Goal: Task Accomplishment & Management: Manage account settings

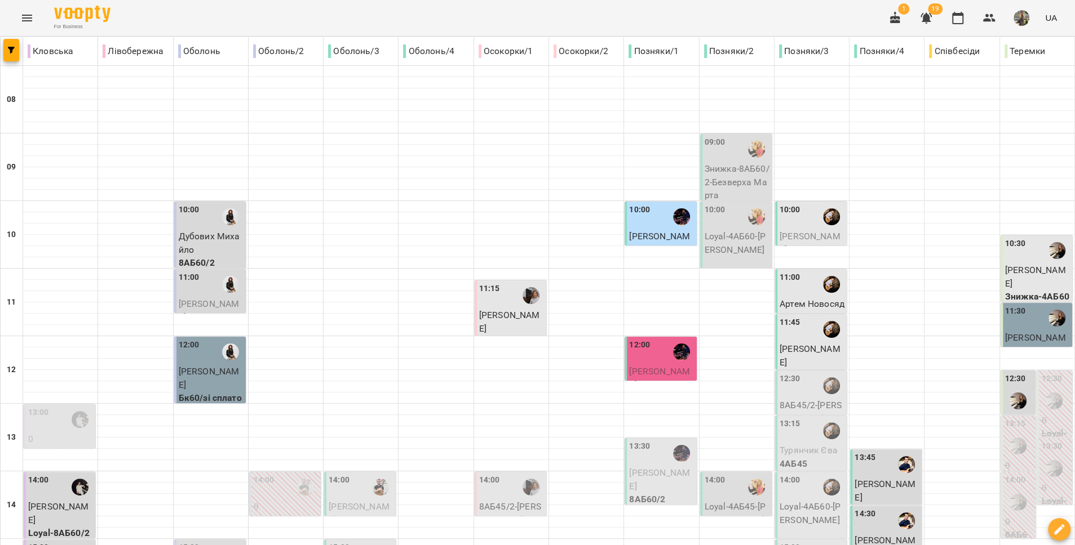
click at [26, 11] on icon "Menu" at bounding box center [27, 18] width 14 height 14
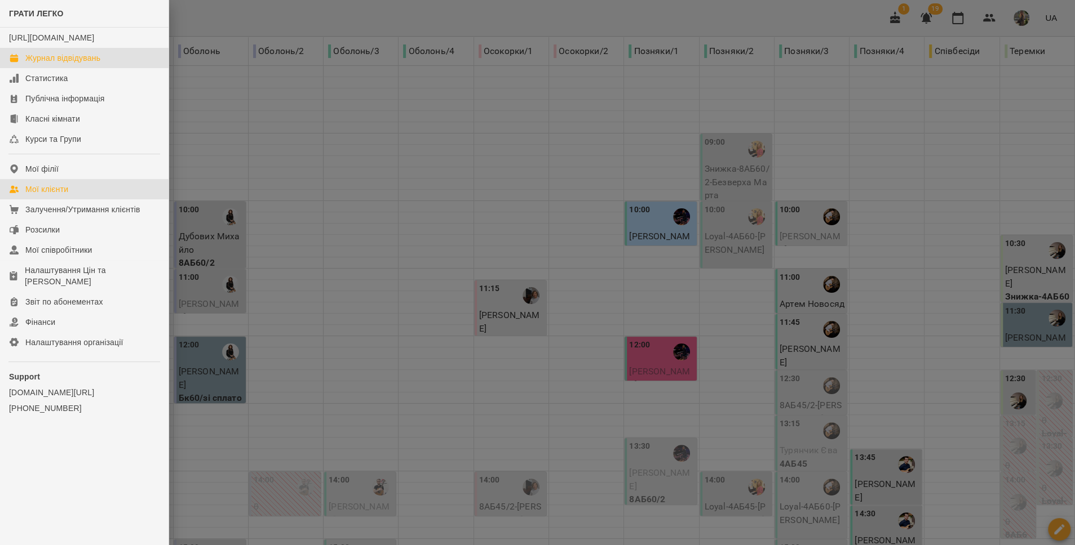
click at [77, 198] on link "Мої клієнти" at bounding box center [84, 189] width 168 height 20
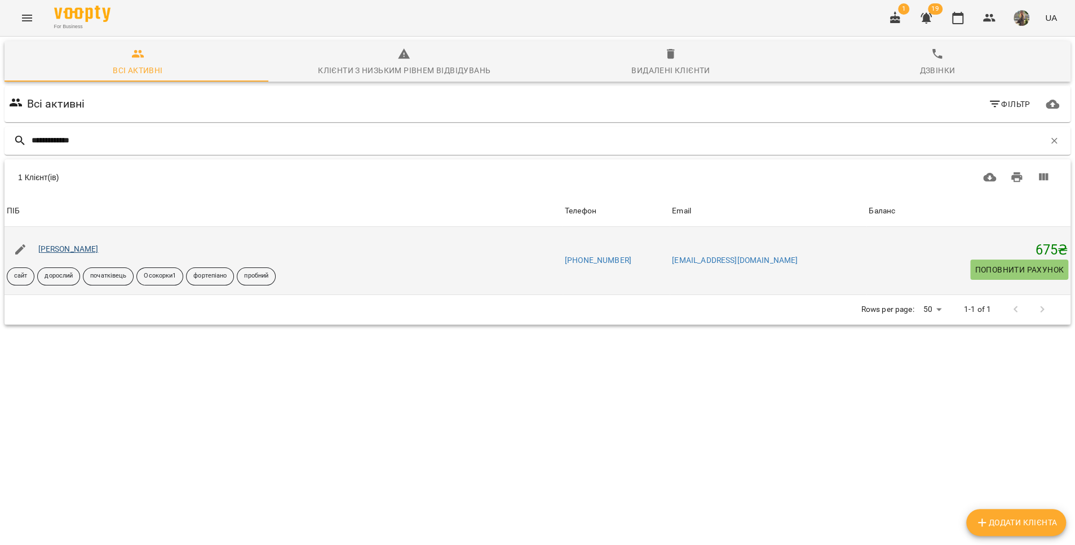
type input "**********"
click at [71, 245] on link "[PERSON_NAME]" at bounding box center [68, 249] width 60 height 9
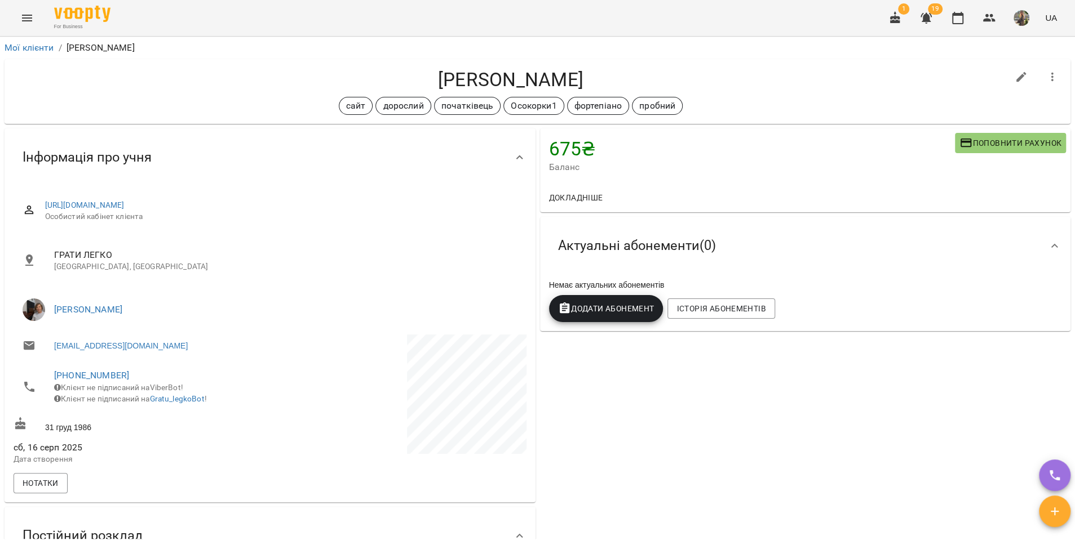
drag, startPoint x: 578, startPoint y: 76, endPoint x: 432, endPoint y: 78, distance: 146.0
click at [432, 78] on h4 "[PERSON_NAME]" at bounding box center [511, 79] width 994 height 23
copy h4 "[PERSON_NAME]"
click at [24, 19] on icon "Menu" at bounding box center [27, 18] width 14 height 14
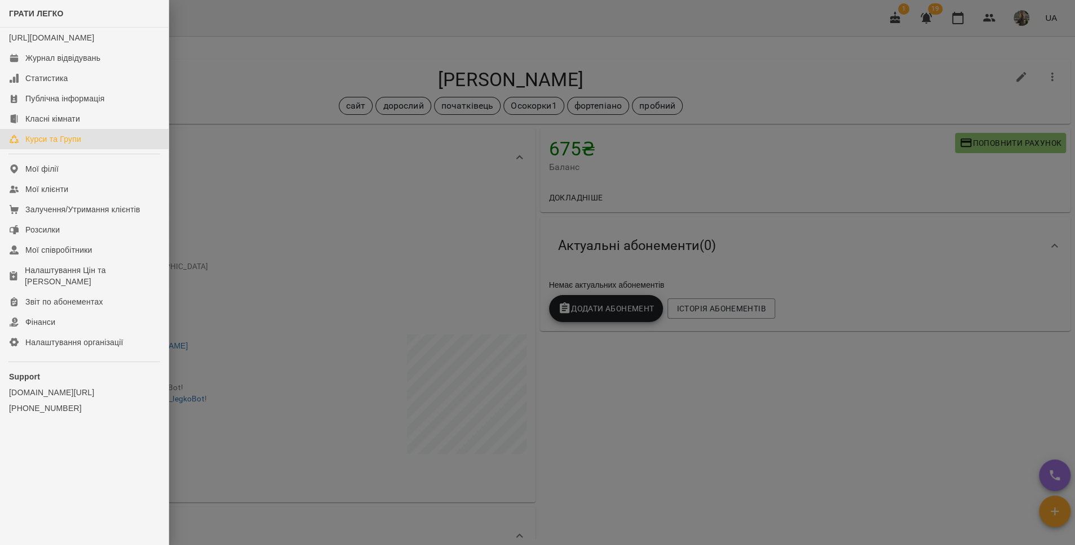
click at [57, 145] on div "Курси та Групи" at bounding box center [53, 139] width 56 height 11
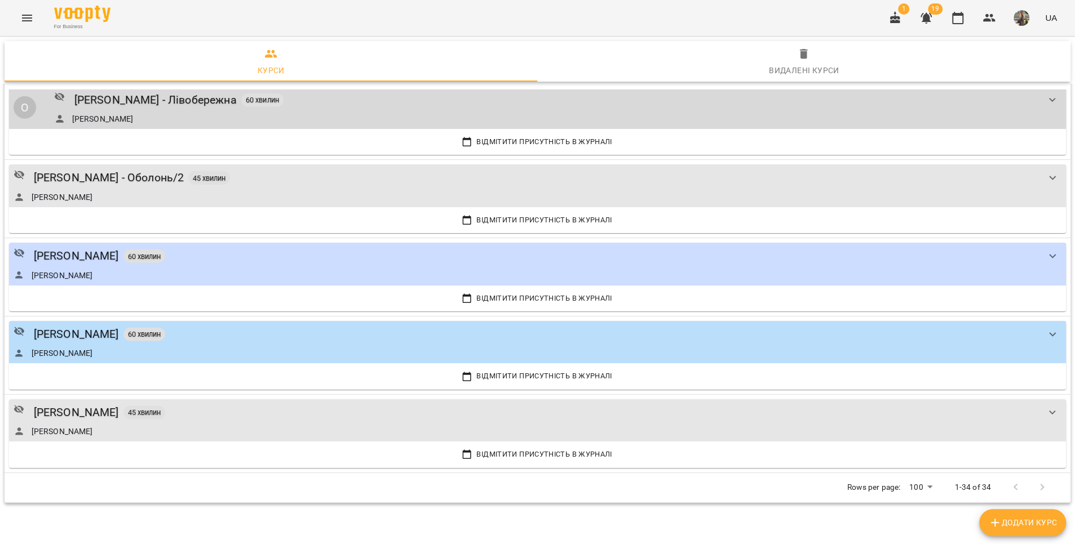
scroll to position [2257, 0]
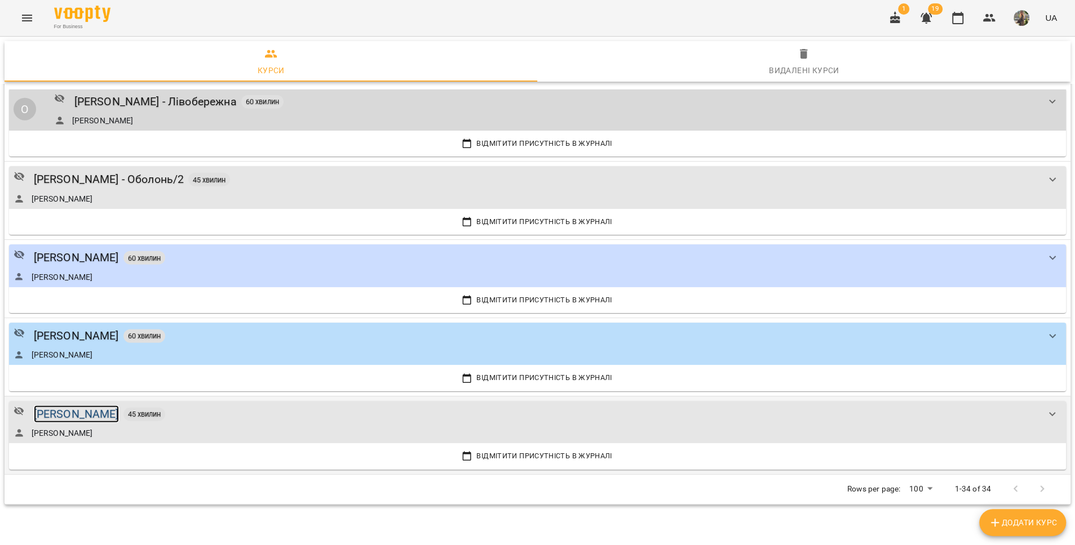
click at [110, 414] on div "[PERSON_NAME]" at bounding box center [76, 414] width 85 height 17
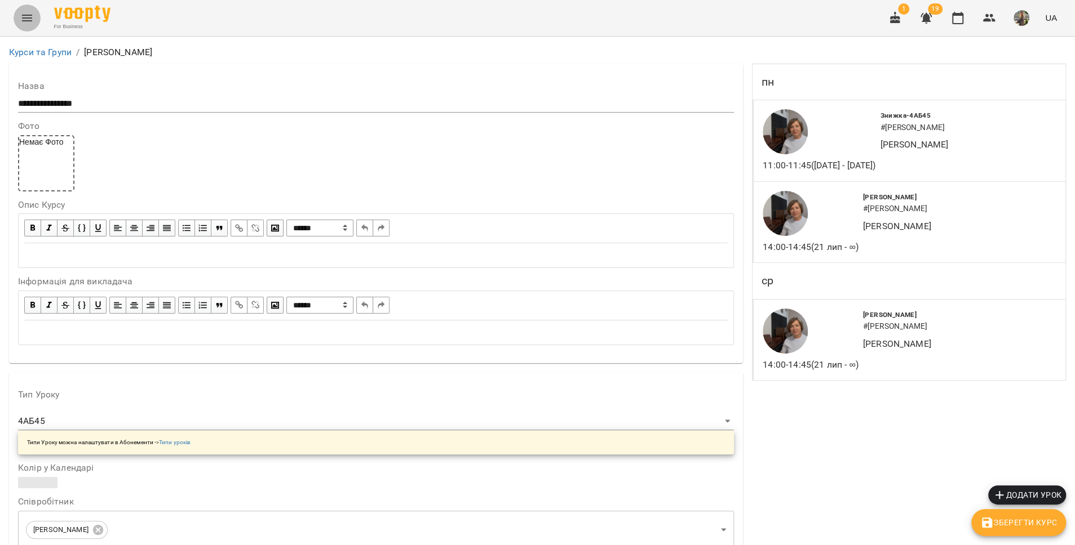
click at [28, 20] on icon "Menu" at bounding box center [27, 18] width 14 height 14
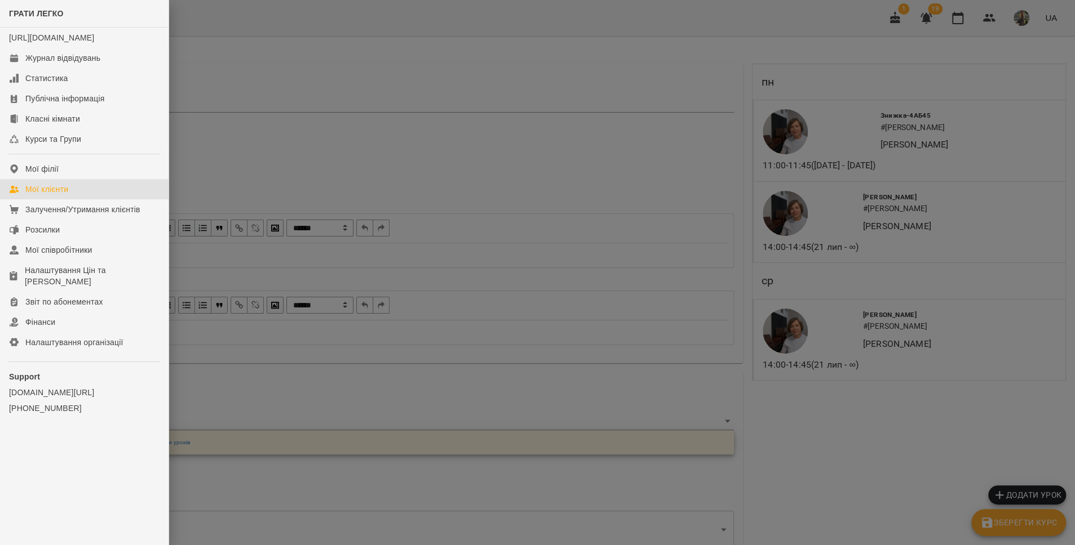
click at [87, 192] on link "Мої клієнти" at bounding box center [84, 189] width 168 height 20
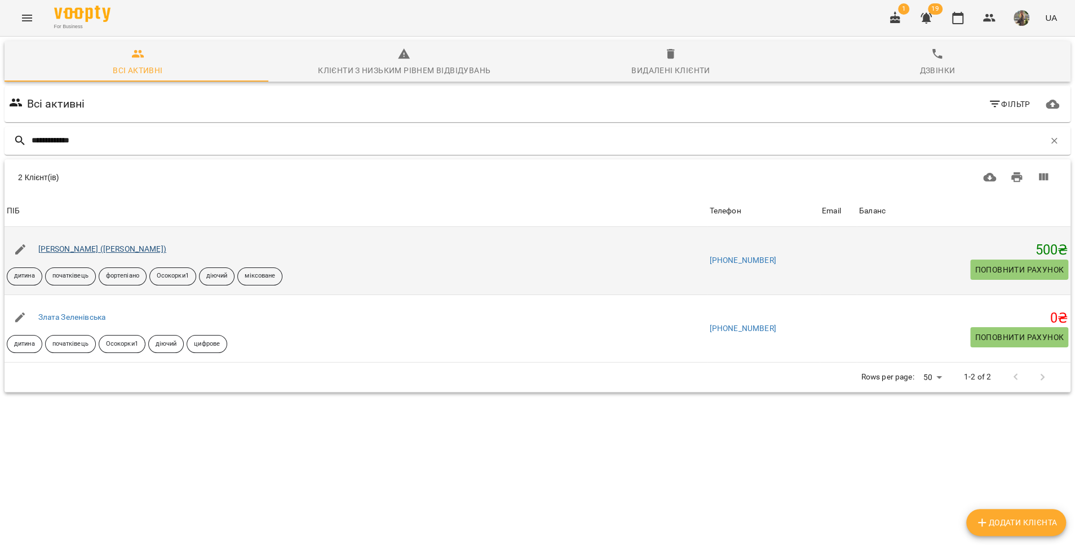
type input "**********"
click at [76, 250] on link "Анастасія Зеленівська (Ієвлєва)" at bounding box center [102, 249] width 128 height 9
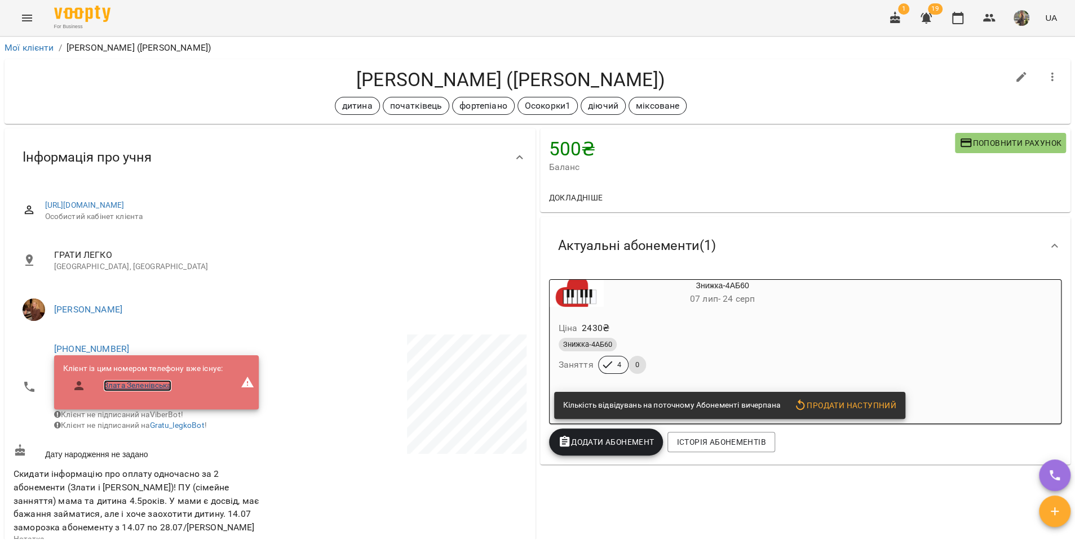
click at [148, 389] on link "Злата Зеленівська" at bounding box center [138, 385] width 68 height 11
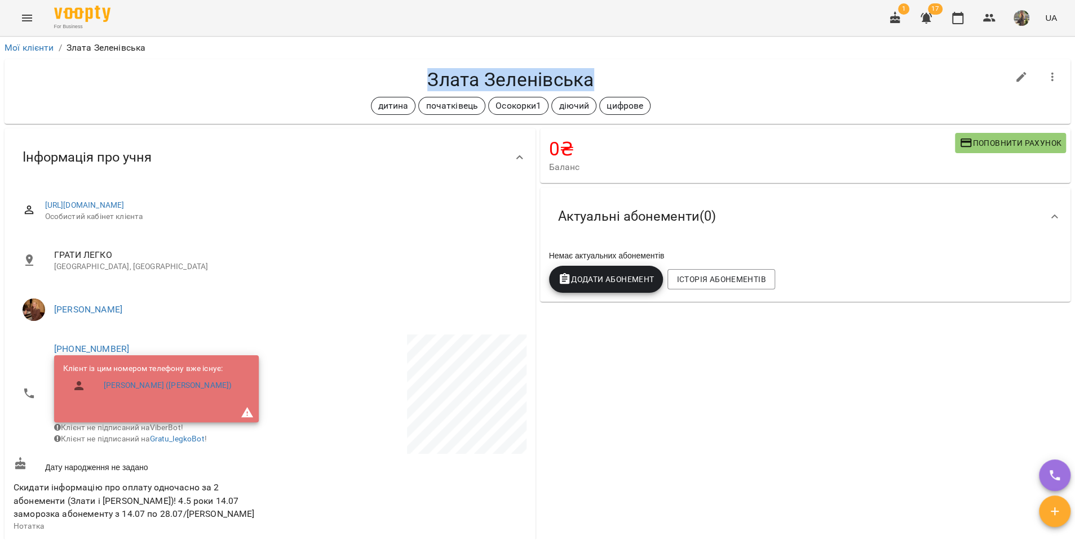
drag, startPoint x: 588, startPoint y: 79, endPoint x: 407, endPoint y: 82, distance: 180.9
click at [407, 83] on h4 "Злата Зеленівська" at bounding box center [511, 79] width 994 height 23
copy h4 "Злата Зеленівська"
click at [192, 387] on link "Анастасія Зеленівська (Ієвлєва)" at bounding box center [168, 385] width 128 height 11
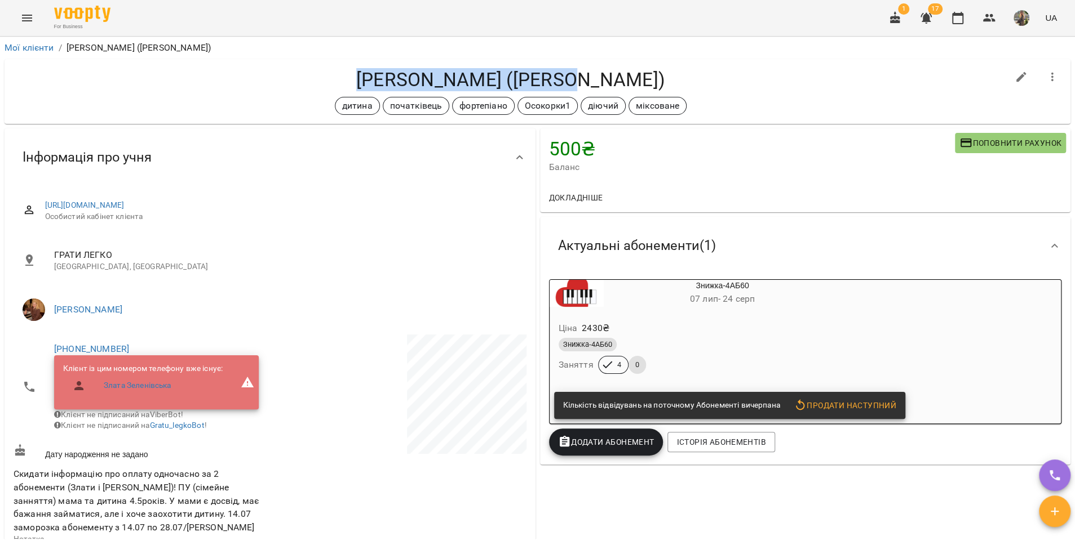
drag, startPoint x: 362, startPoint y: 75, endPoint x: 563, endPoint y: 82, distance: 201.3
click at [563, 82] on h4 "Анастасія Зеленівська (Ієвлєва)" at bounding box center [511, 79] width 994 height 23
click at [376, 85] on h4 "Анастасія Зеленівська (Ієвлєва)" at bounding box center [511, 79] width 994 height 23
drag, startPoint x: 364, startPoint y: 78, endPoint x: 559, endPoint y: 81, distance: 195.0
click at [559, 81] on h4 "Анастасія Зеленівська (Ієвлєва)" at bounding box center [511, 79] width 994 height 23
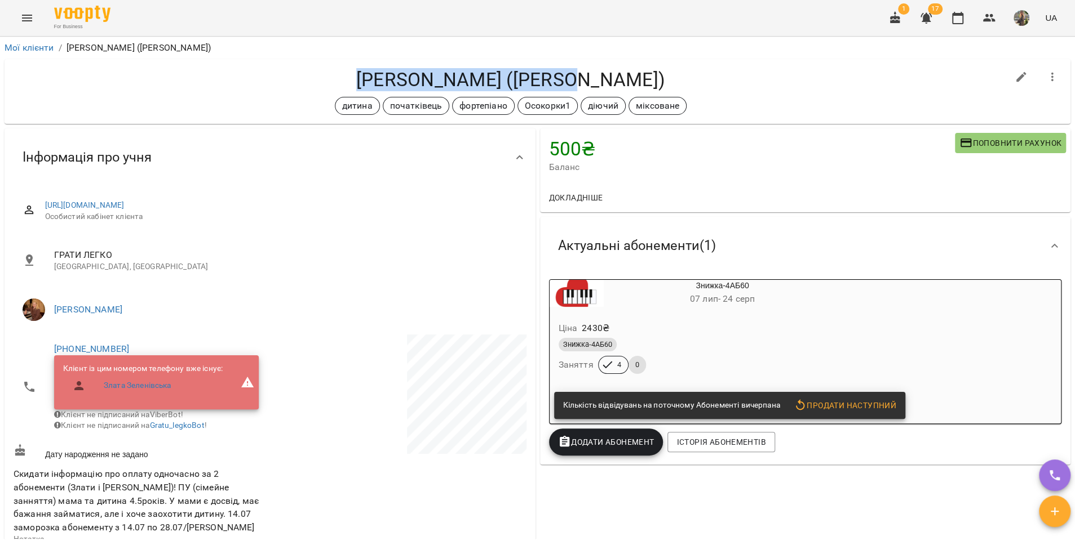
copy h4 "Анастасія Зеленівська"
click at [33, 48] on link "Мої клієнти" at bounding box center [30, 47] width 50 height 11
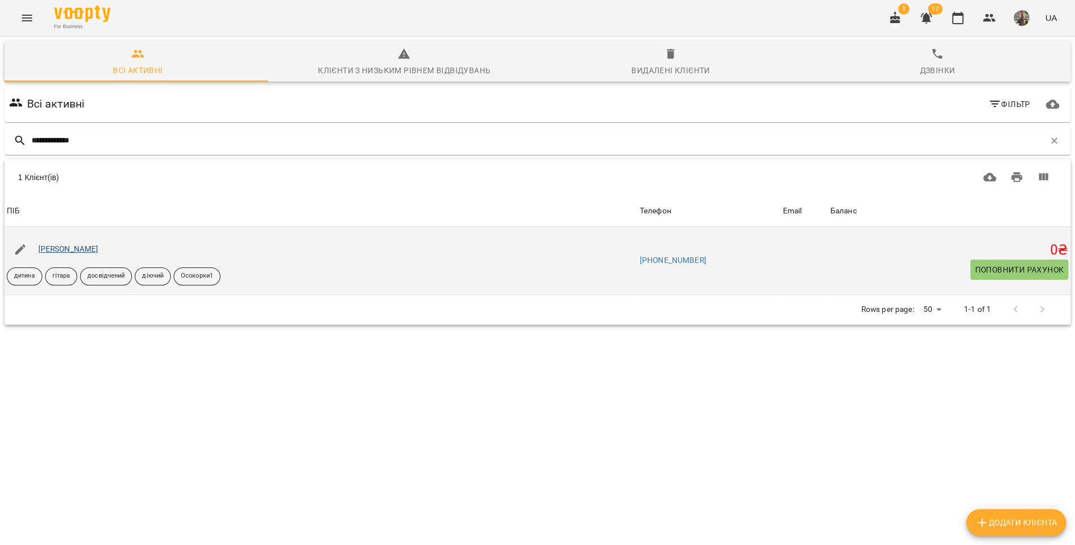
type input "**********"
click at [75, 250] on link "Емілія Іллишена" at bounding box center [68, 249] width 60 height 9
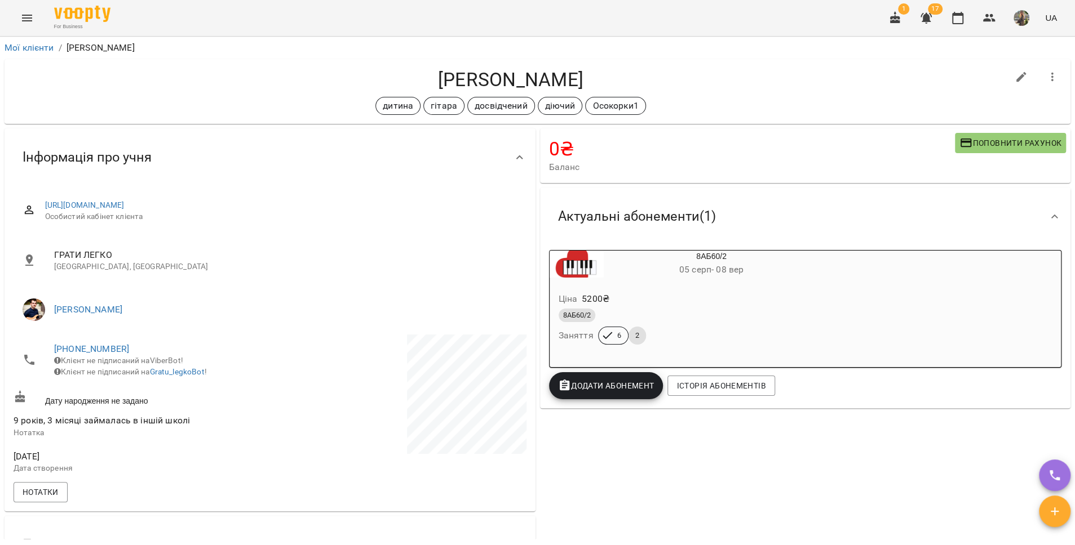
drag, startPoint x: 574, startPoint y: 77, endPoint x: 427, endPoint y: 74, distance: 147.1
click at [427, 74] on h4 "Емілія Іллишена" at bounding box center [511, 79] width 994 height 23
copy h4 "Емілія Іллишена"
click at [20, 46] on link "Мої клієнти" at bounding box center [30, 47] width 50 height 11
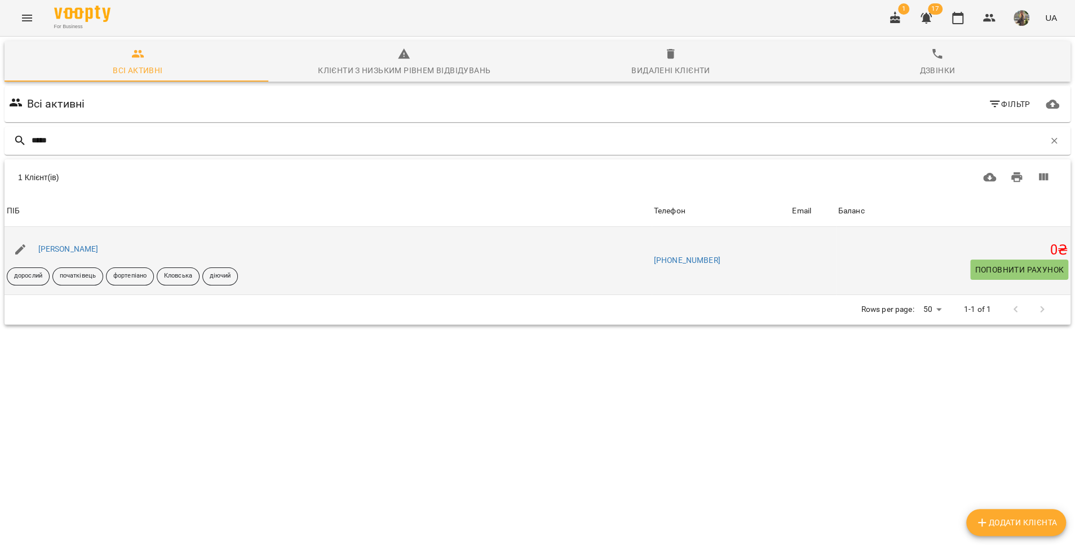
type input "*****"
click at [76, 243] on div "Тітус Анастасія" at bounding box center [68, 250] width 65 height 16
click at [74, 249] on link "Тітус Анастасія" at bounding box center [68, 249] width 60 height 9
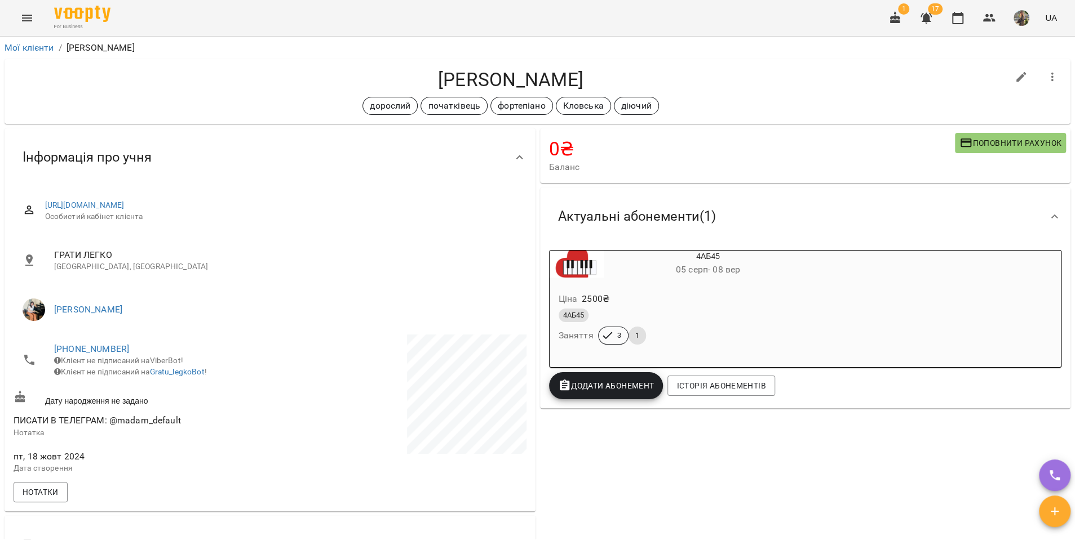
click at [26, 22] on icon "Menu" at bounding box center [27, 18] width 14 height 14
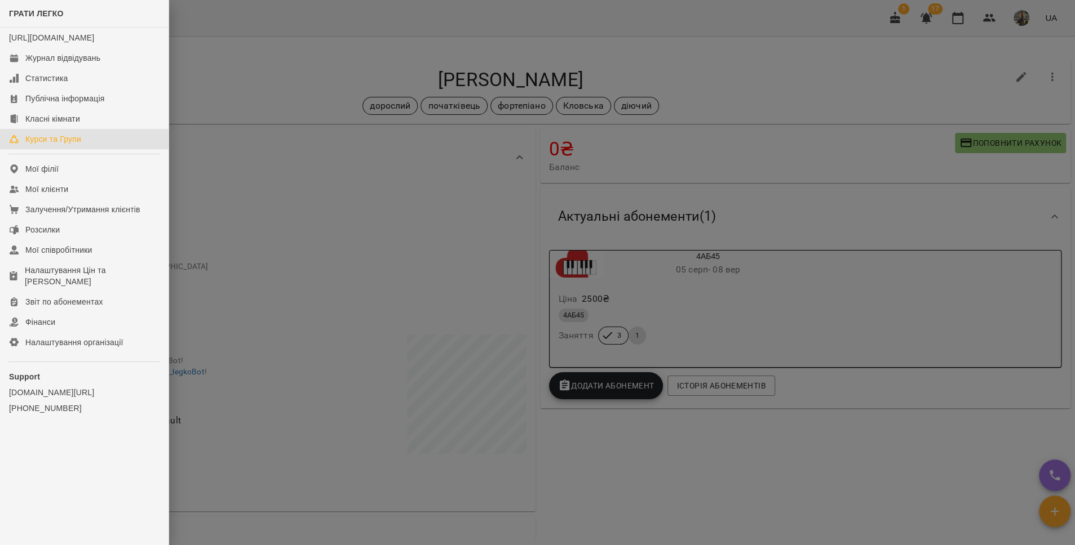
click at [77, 145] on div "Курси та Групи" at bounding box center [53, 139] width 56 height 11
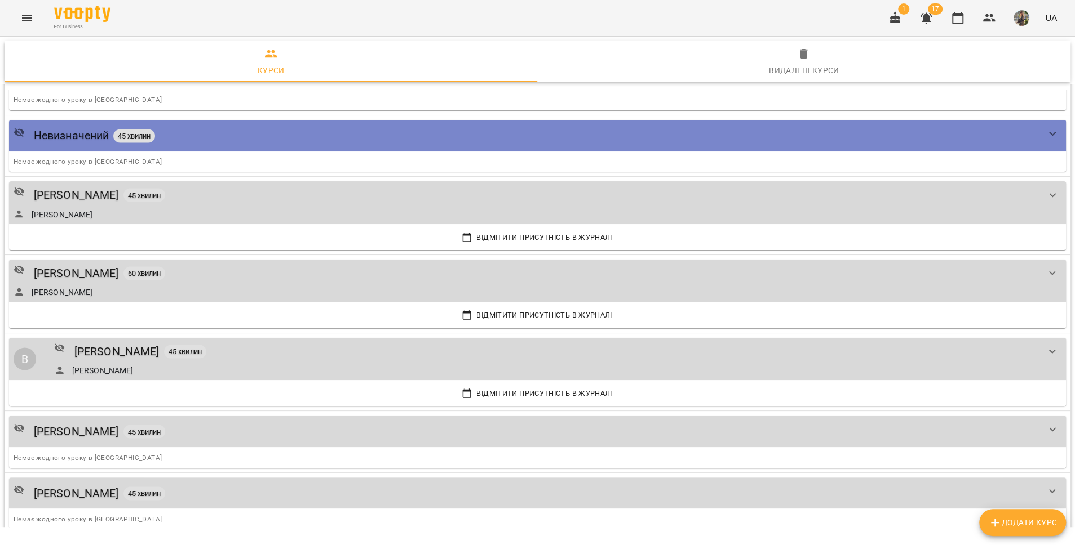
scroll to position [1517, 0]
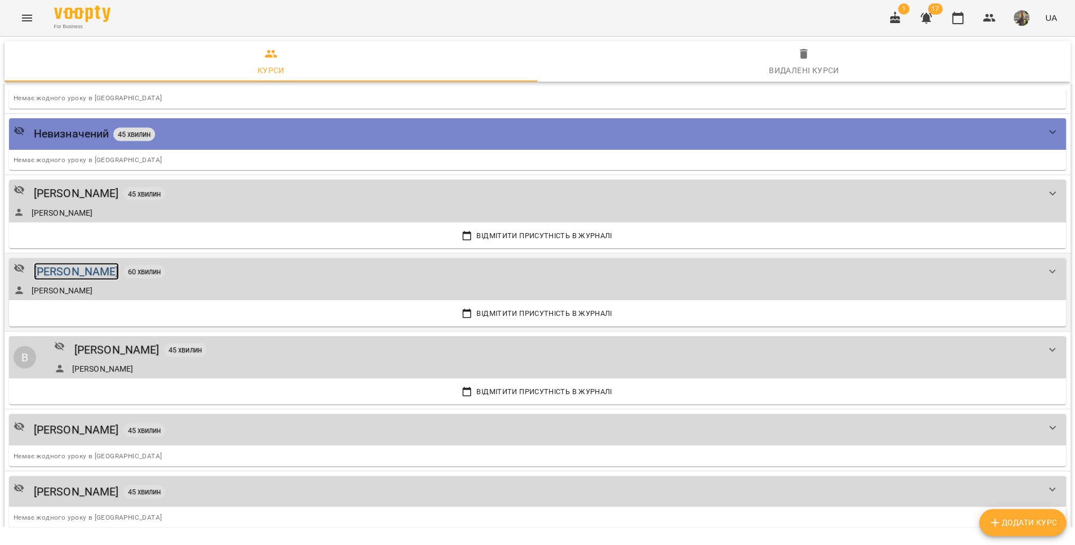
click at [103, 263] on div "[PERSON_NAME]" at bounding box center [76, 271] width 85 height 17
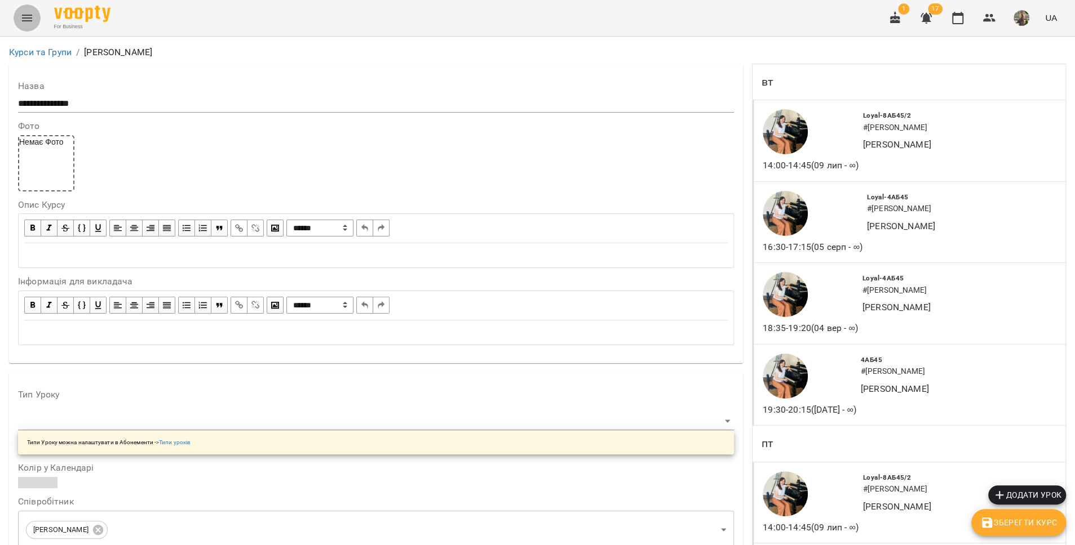
click at [24, 14] on icon "Menu" at bounding box center [27, 18] width 14 height 14
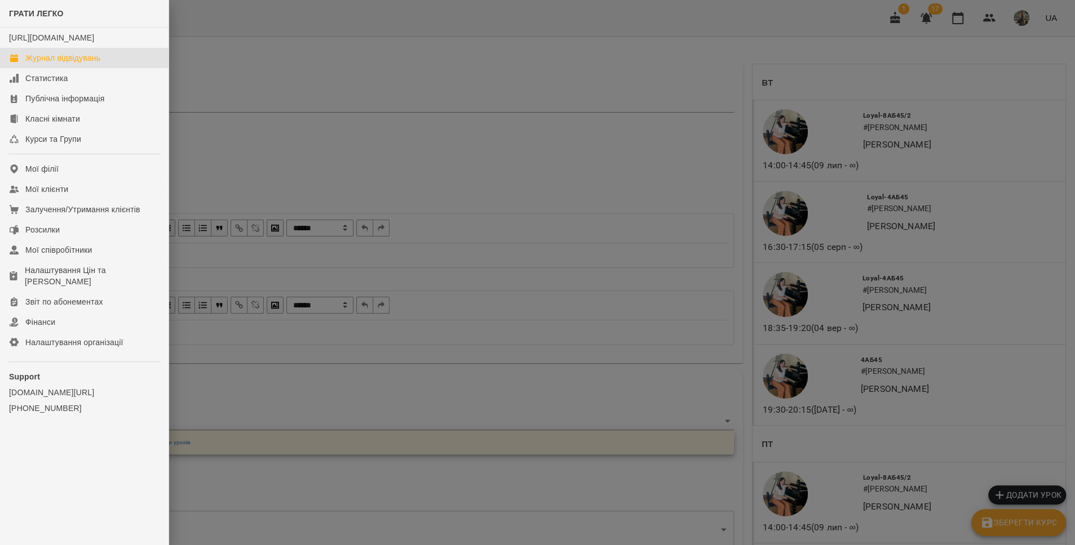
click at [52, 68] on link "Журнал відвідувань" at bounding box center [84, 58] width 168 height 20
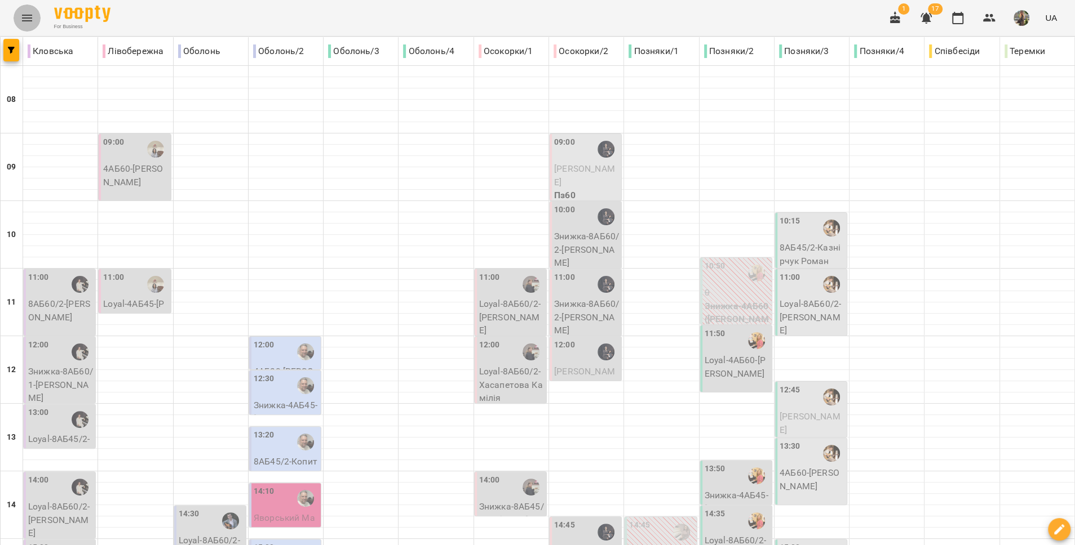
click at [16, 18] on button "Menu" at bounding box center [27, 18] width 27 height 27
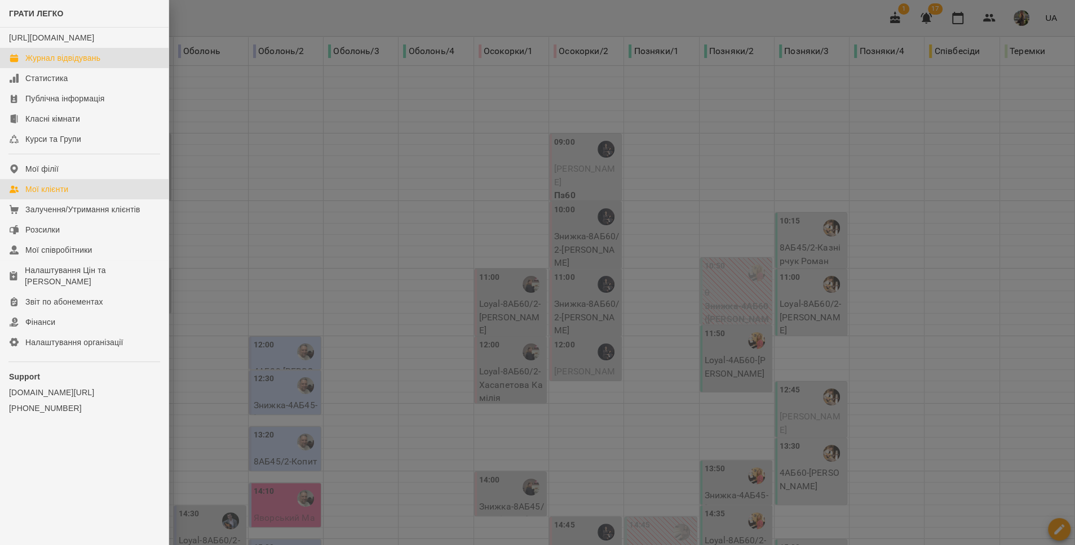
click at [68, 195] on div "Мої клієнти" at bounding box center [46, 189] width 43 height 11
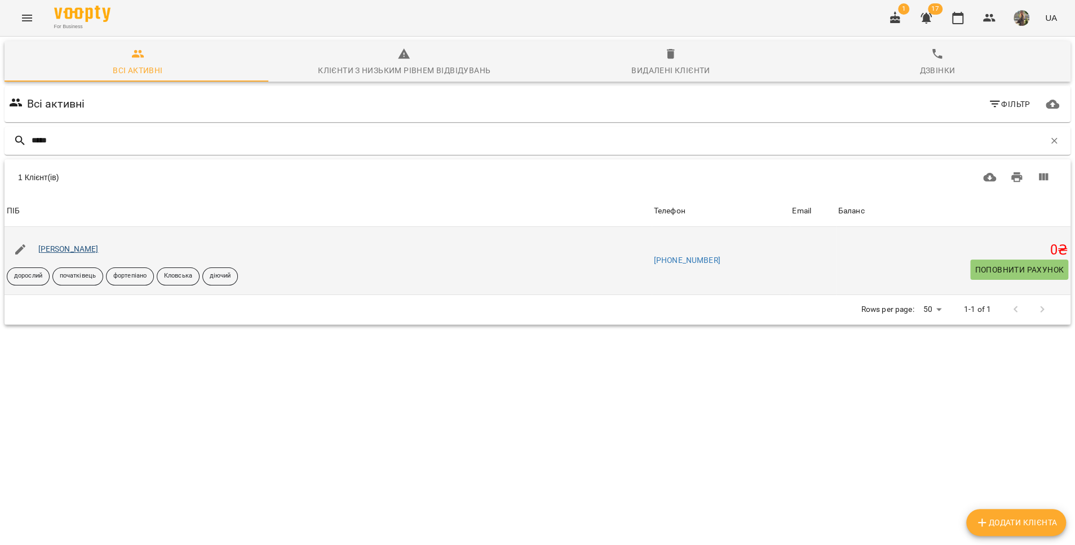
type input "*****"
click at [66, 252] on link "Тітус Анастасія" at bounding box center [68, 249] width 60 height 9
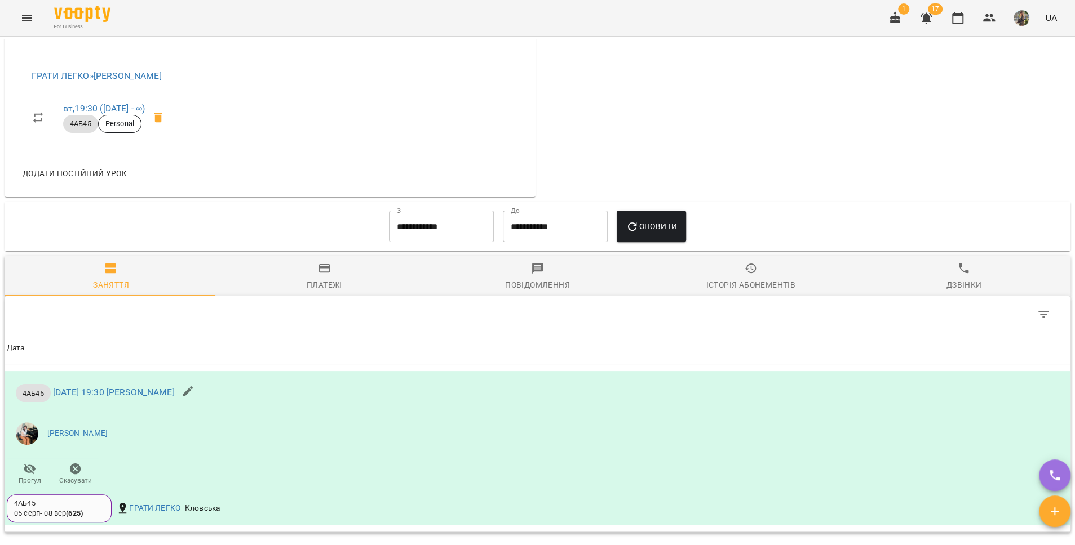
scroll to position [453, 0]
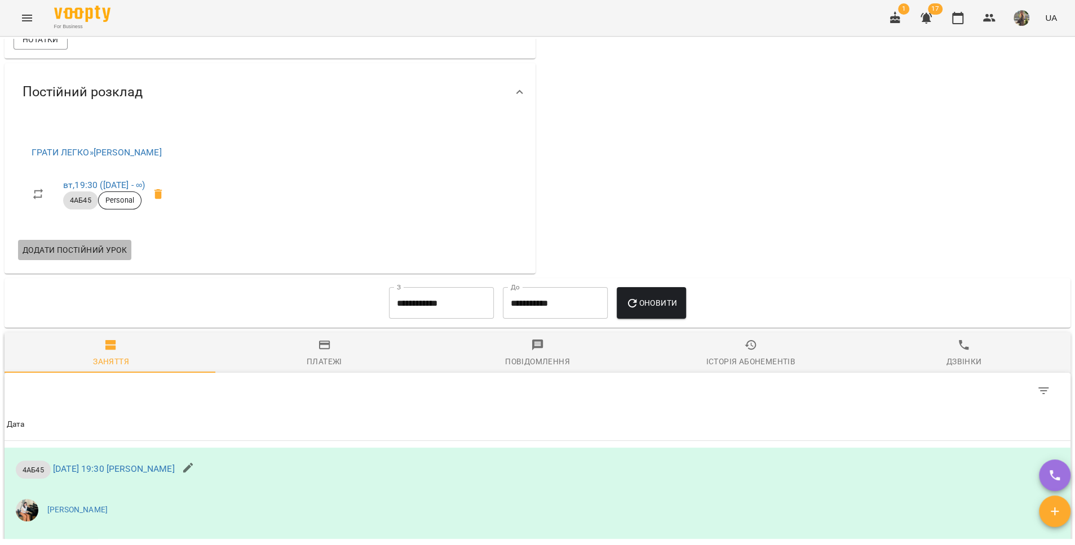
click at [64, 257] on span "Додати постійний урок" at bounding box center [75, 250] width 104 height 14
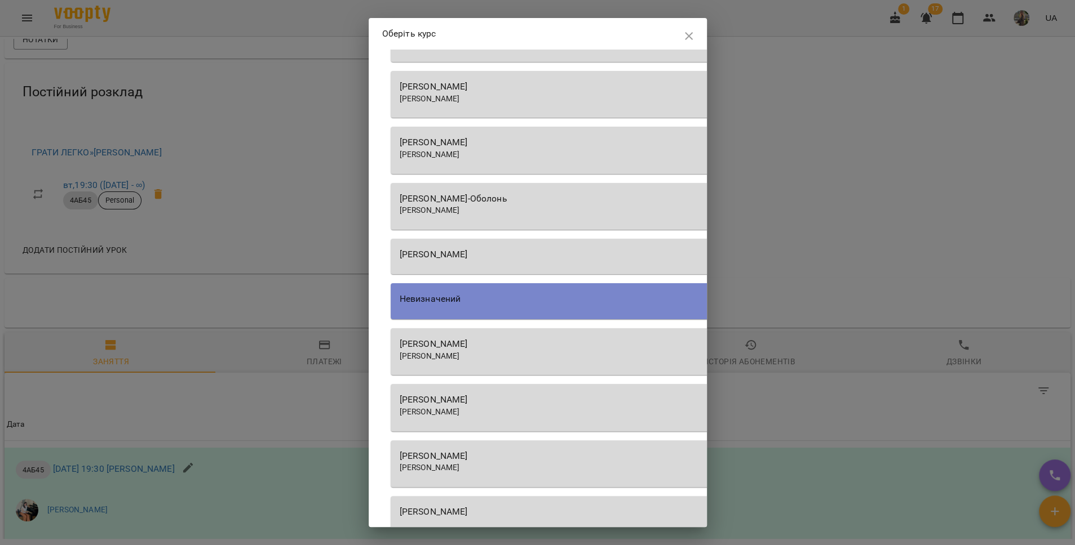
scroll to position [1045, 0]
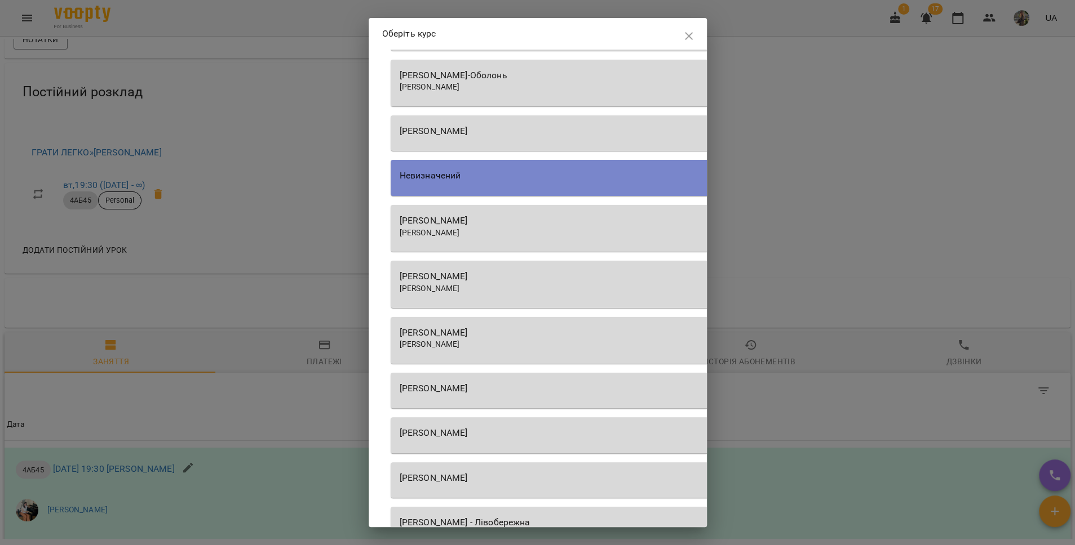
click at [524, 294] on div "Поліна БУРАКОВА Поліна БУРАКОВА" at bounding box center [712, 284] width 642 height 47
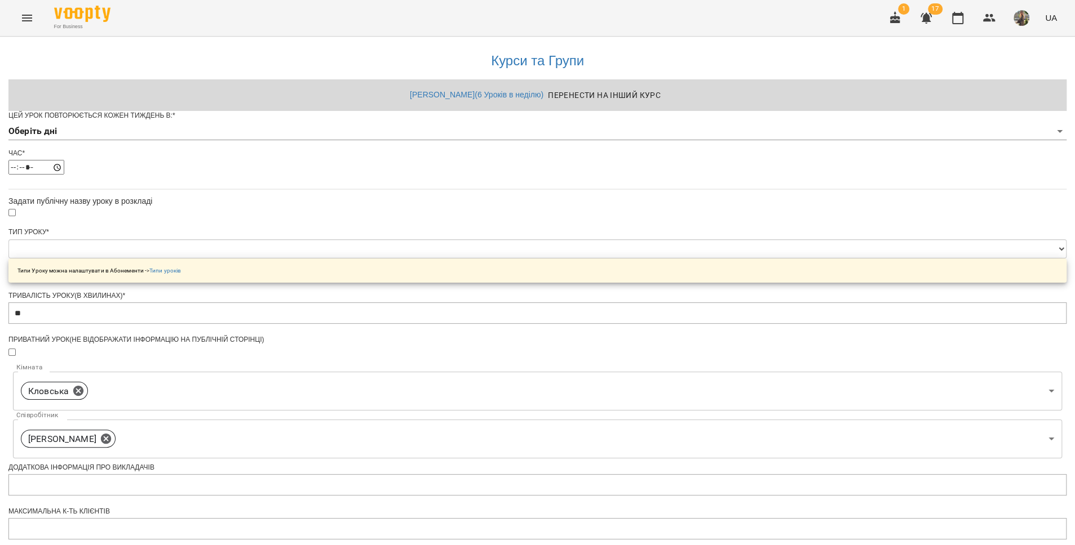
click at [444, 151] on body "**********" at bounding box center [537, 363] width 1075 height 726
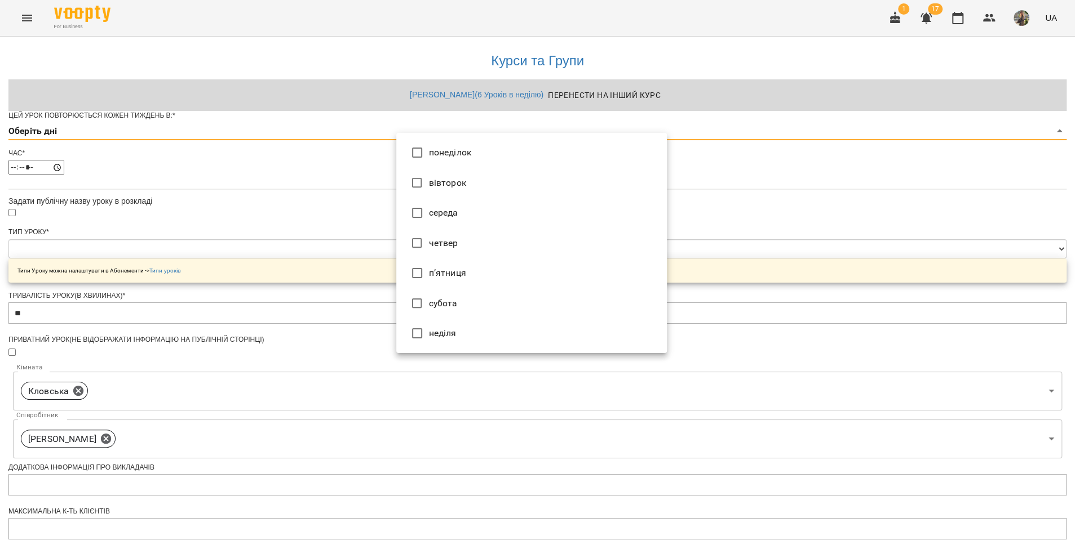
click at [436, 272] on li "п’ятниця" at bounding box center [531, 273] width 270 height 30
type input "*"
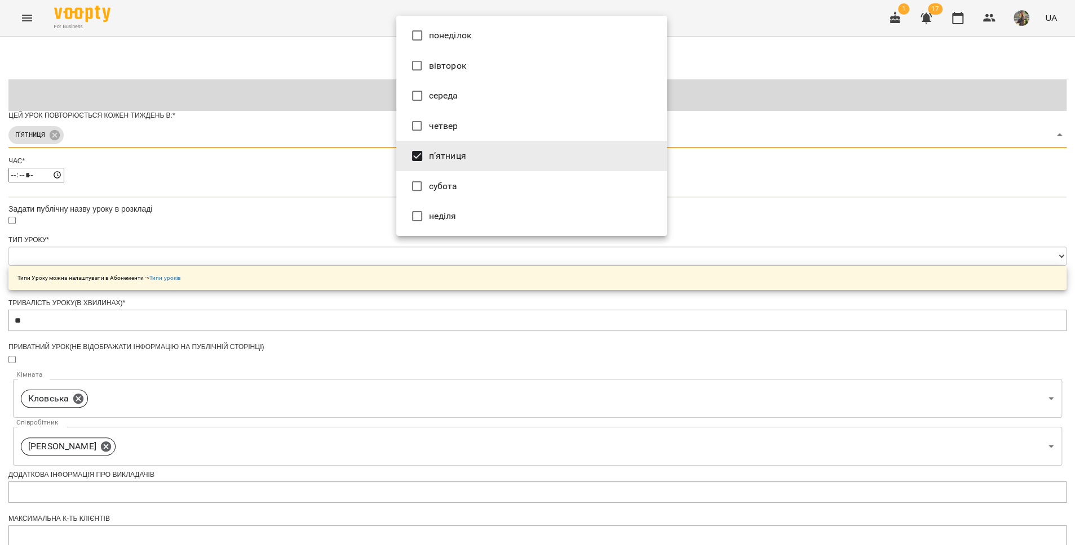
drag, startPoint x: 327, startPoint y: 218, endPoint x: 346, endPoint y: 220, distance: 18.7
click at [327, 216] on div at bounding box center [537, 272] width 1075 height 545
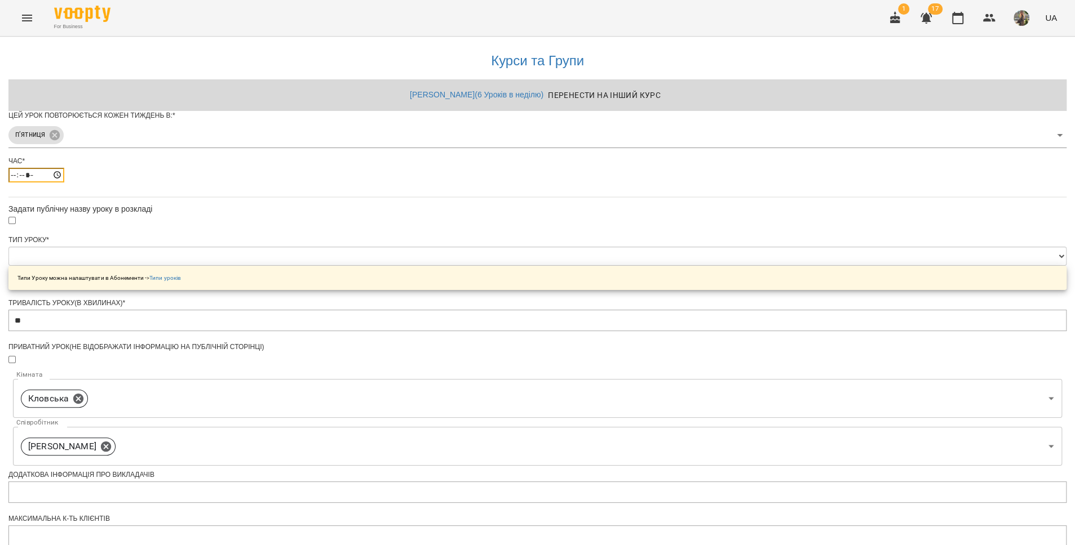
click at [64, 183] on input "*****" at bounding box center [36, 175] width 56 height 15
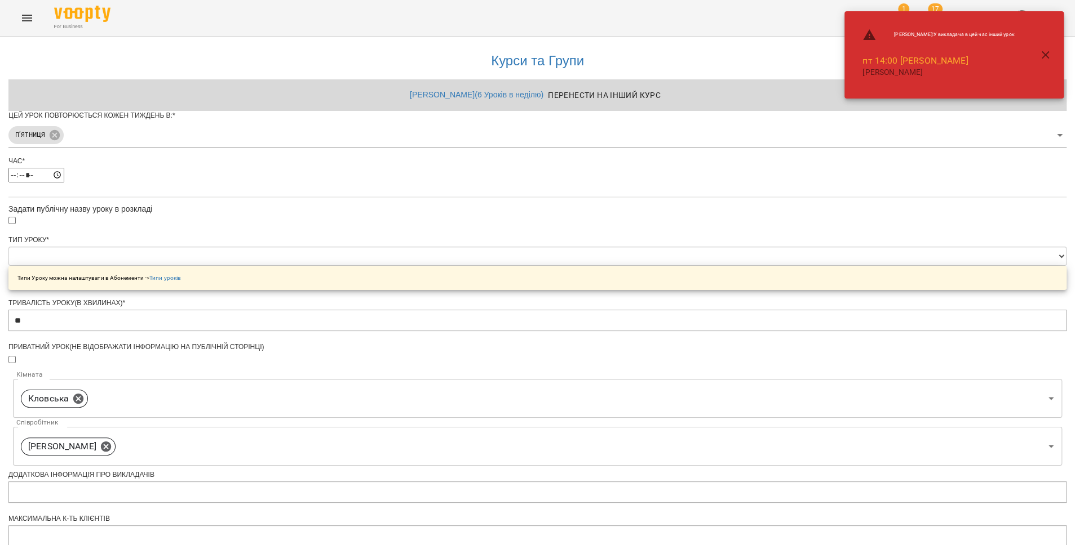
type input "*****"
click at [792, 272] on div "**********" at bounding box center [537, 387] width 1058 height 700
click at [487, 266] on select "**********" at bounding box center [537, 256] width 1058 height 19
select select "*******"
click at [396, 266] on select "**********" at bounding box center [537, 256] width 1058 height 19
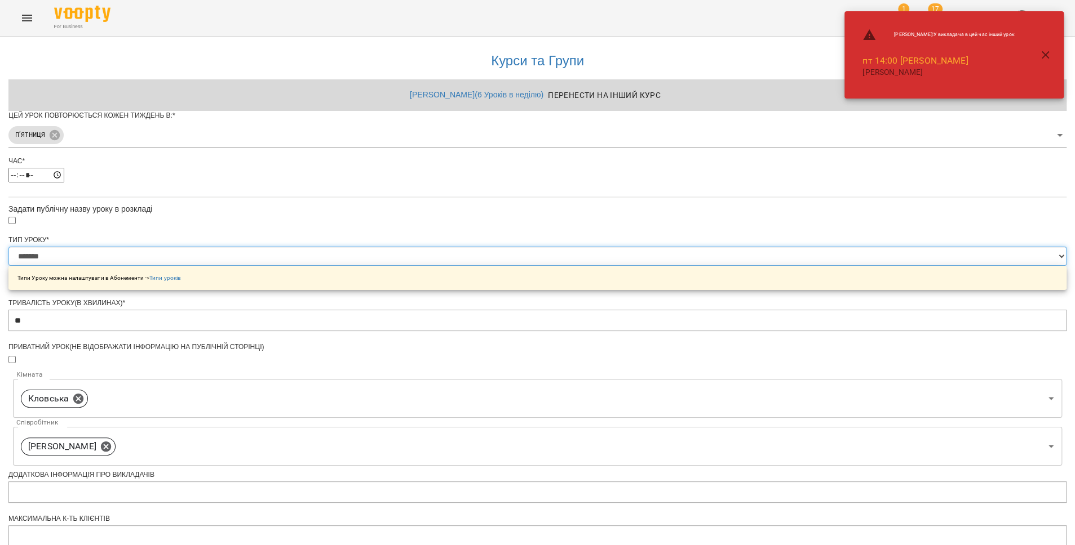
type input "**"
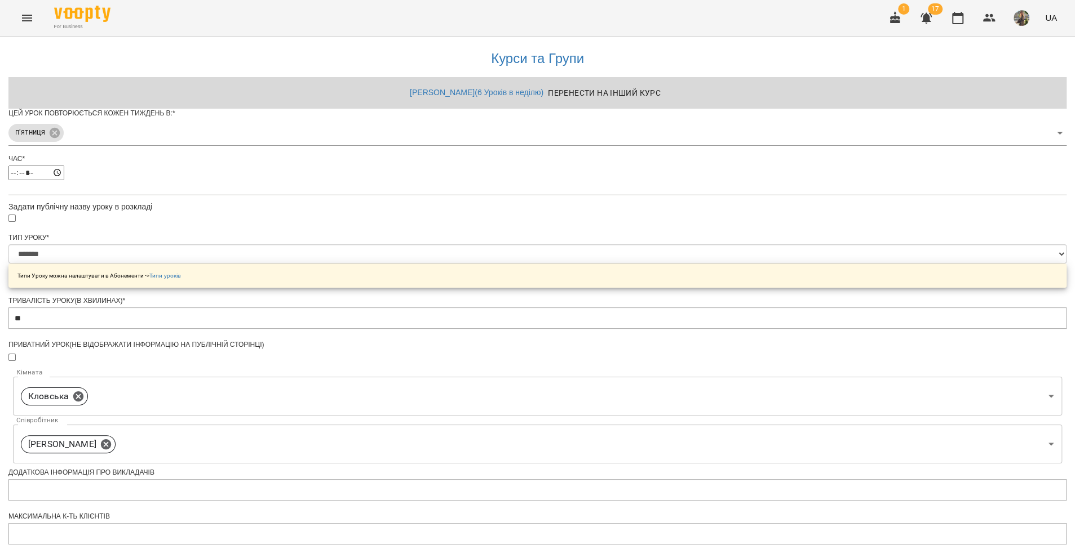
scroll to position [287, 0]
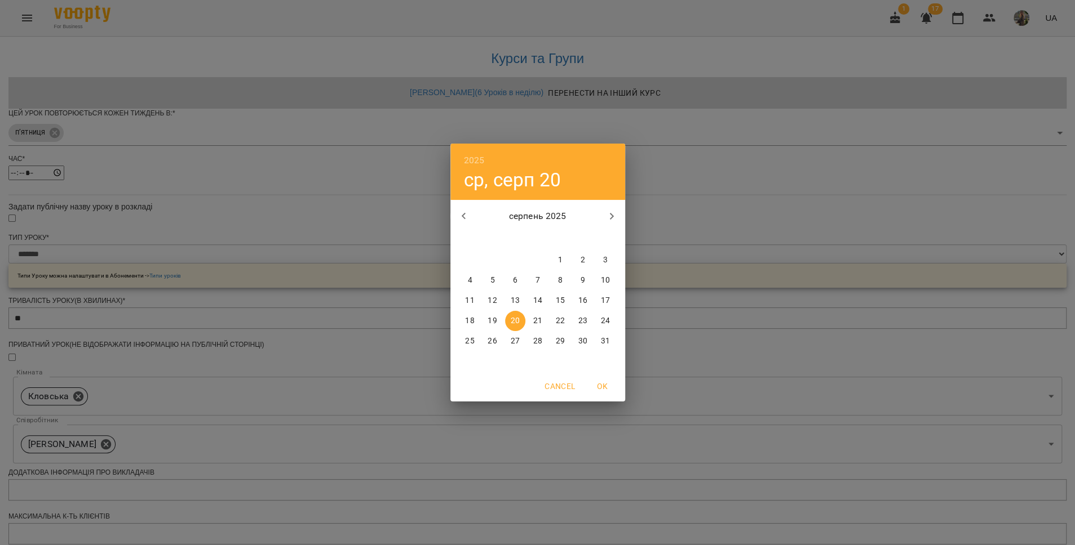
click at [584, 325] on p "23" at bounding box center [582, 321] width 9 height 11
type input "**********"
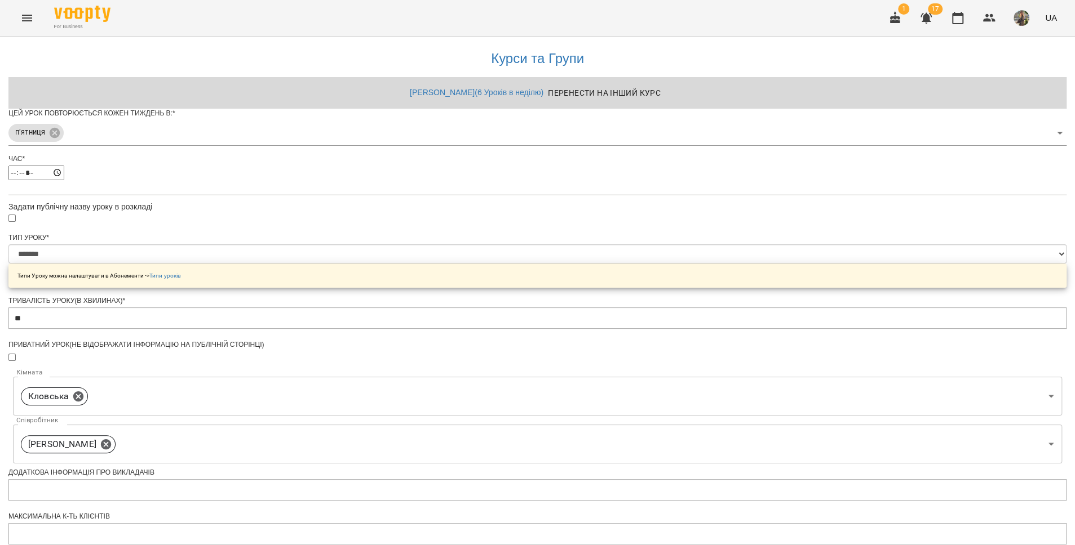
scroll to position [298, 0]
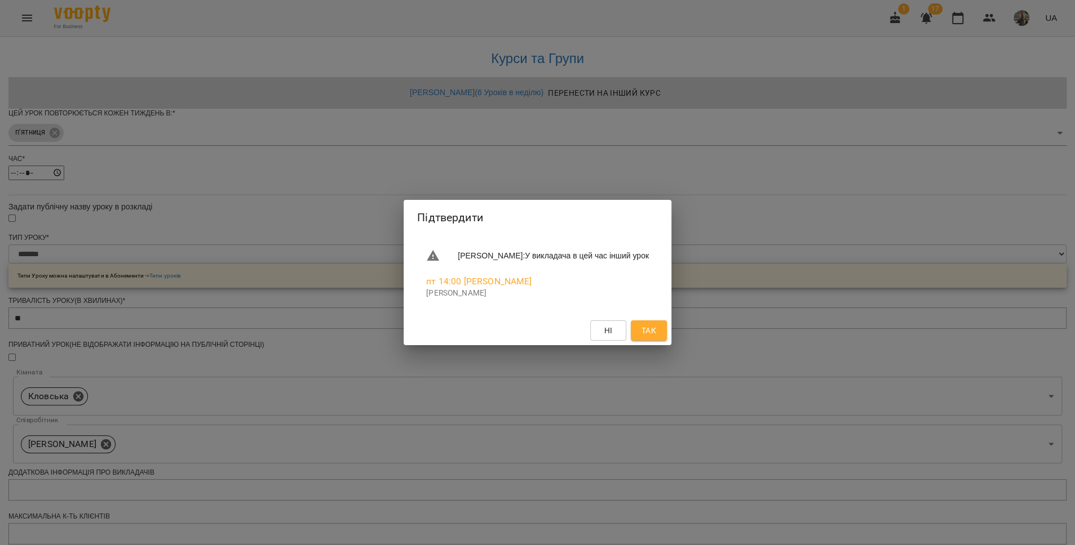
click at [656, 329] on span "Так" at bounding box center [649, 331] width 18 height 14
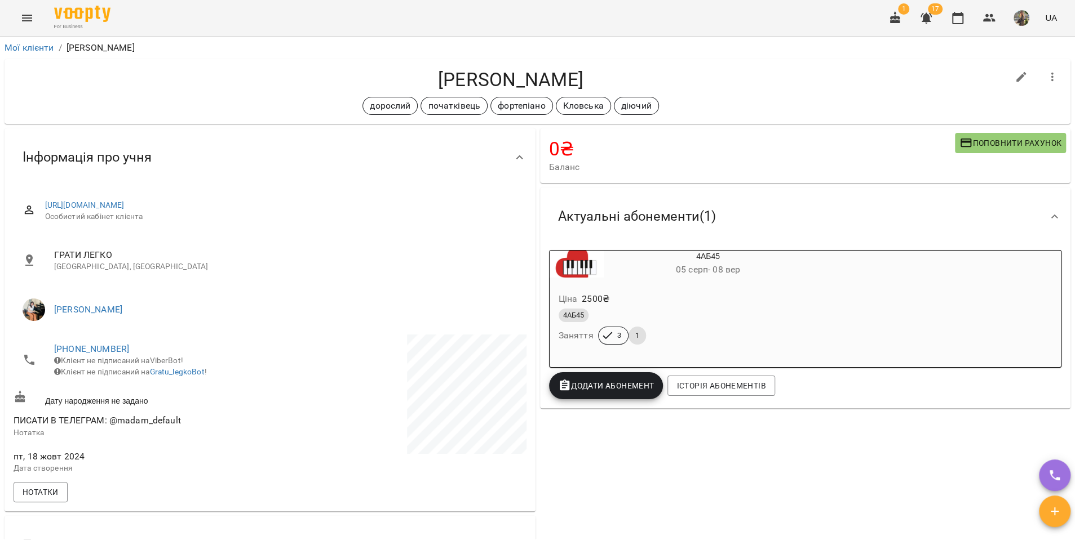
drag, startPoint x: 536, startPoint y: 81, endPoint x: 442, endPoint y: 74, distance: 93.7
click at [424, 76] on h4 "Тітус Анастасія" at bounding box center [511, 79] width 994 height 23
copy h4 "Тітус Анастасія"
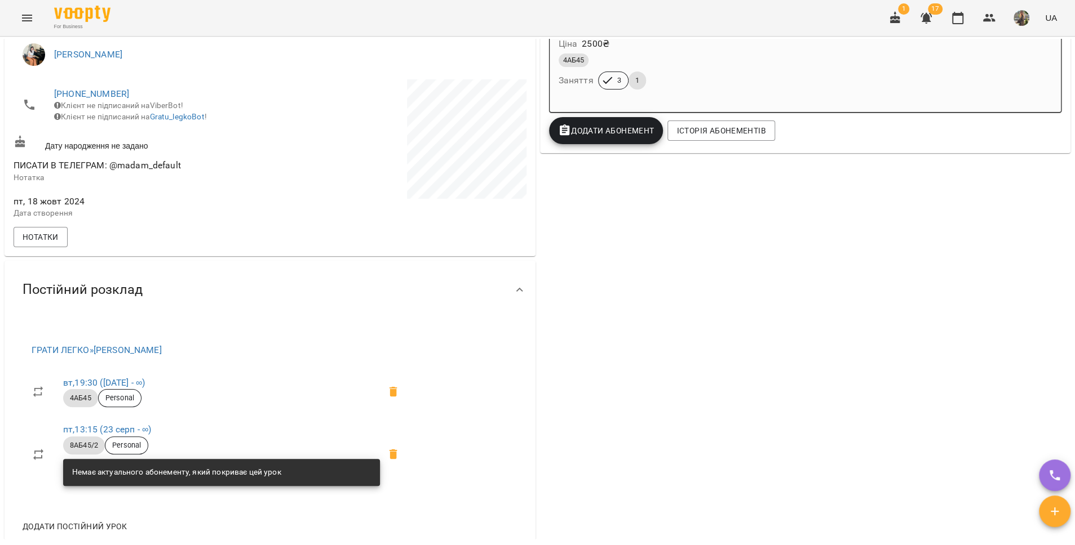
scroll to position [299, 0]
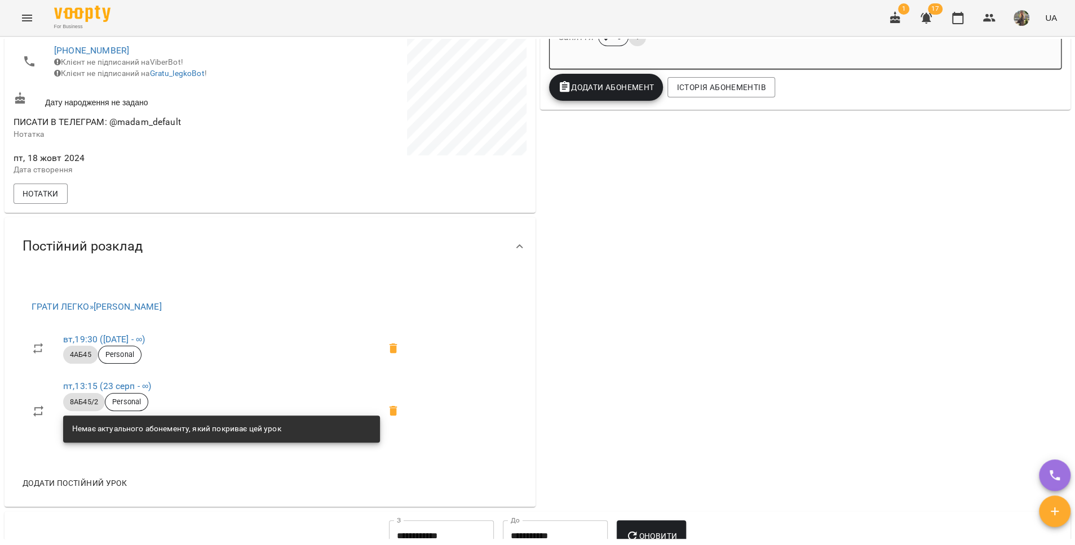
click at [26, 23] on icon "Menu" at bounding box center [27, 18] width 14 height 14
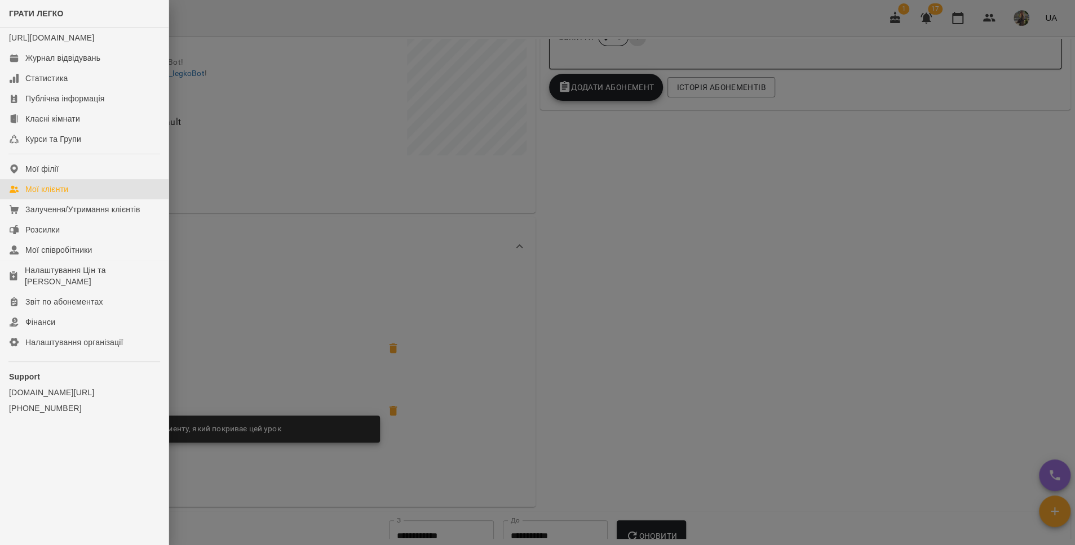
click at [94, 199] on link "Мої клієнти" at bounding box center [84, 189] width 168 height 20
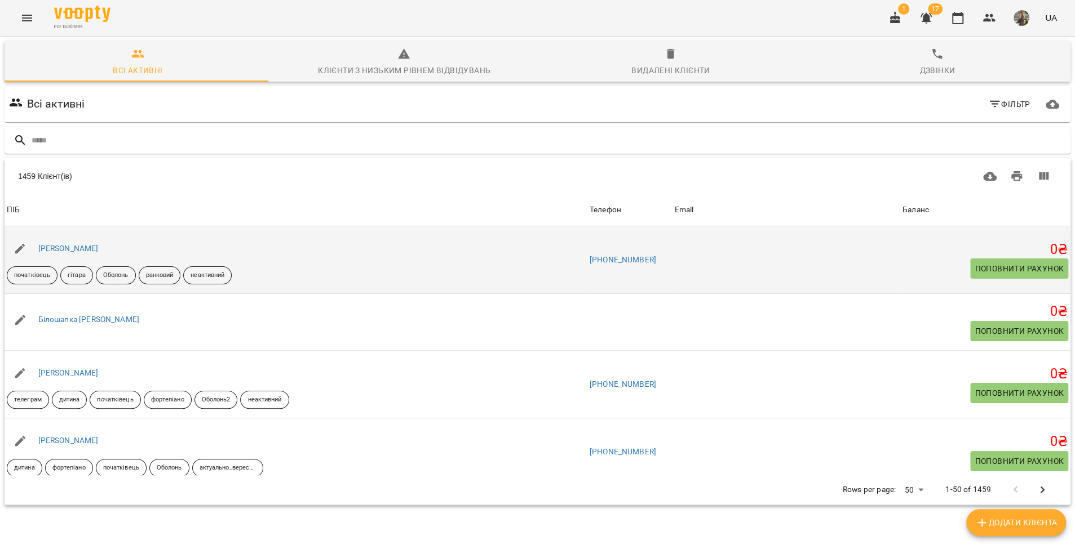
type input "**********"
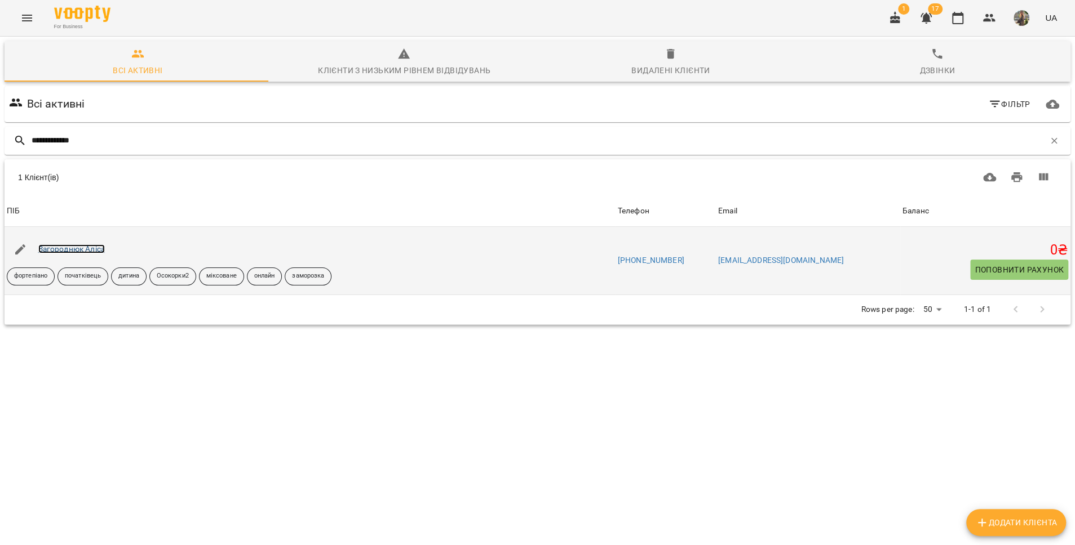
click at [87, 250] on link "Загороднюк Аліса" at bounding box center [71, 249] width 66 height 9
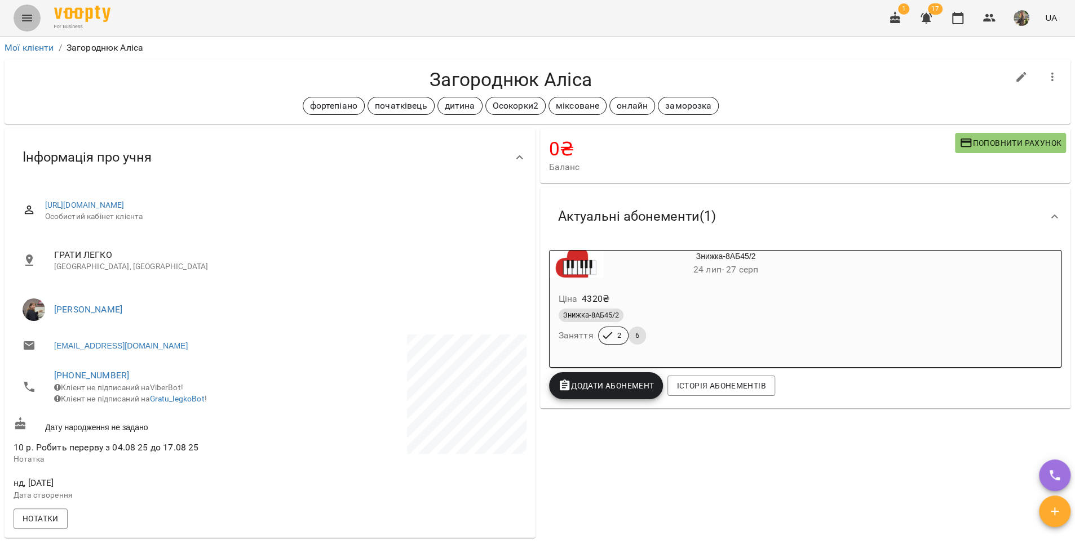
click at [28, 7] on button "Menu" at bounding box center [27, 18] width 27 height 27
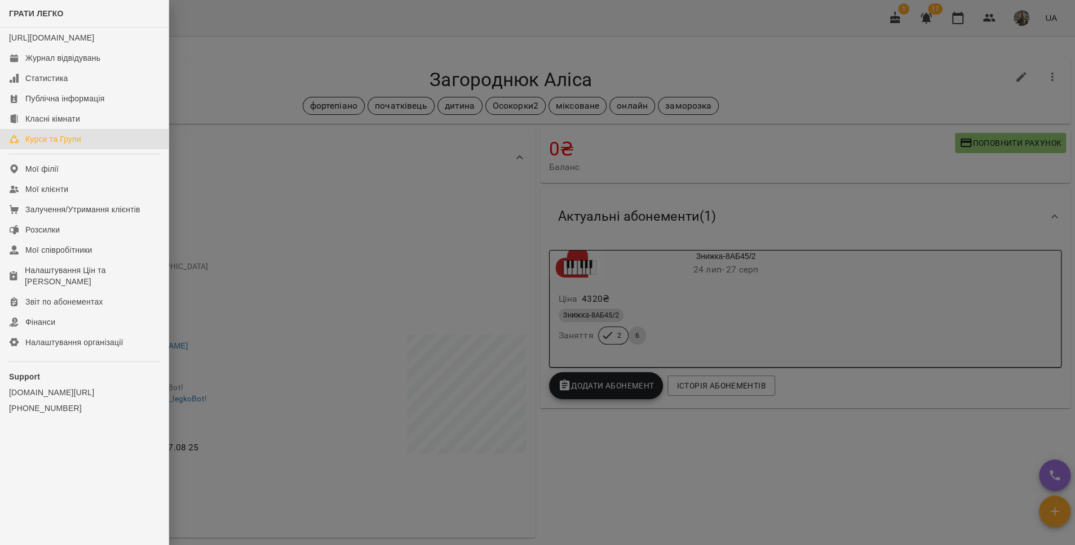
click at [65, 145] on div "Курси та Групи" at bounding box center [53, 139] width 56 height 11
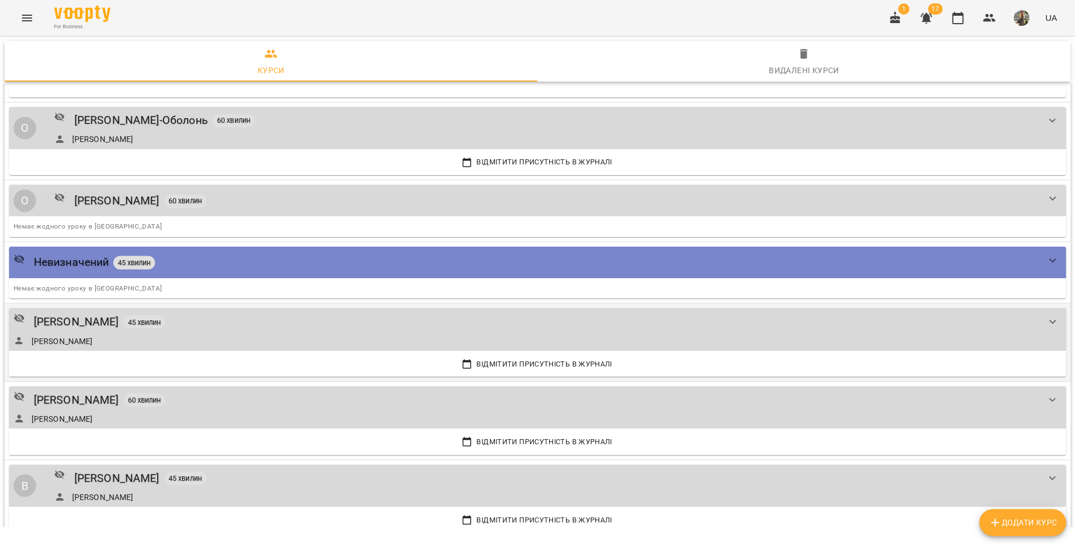
scroll to position [1390, 0]
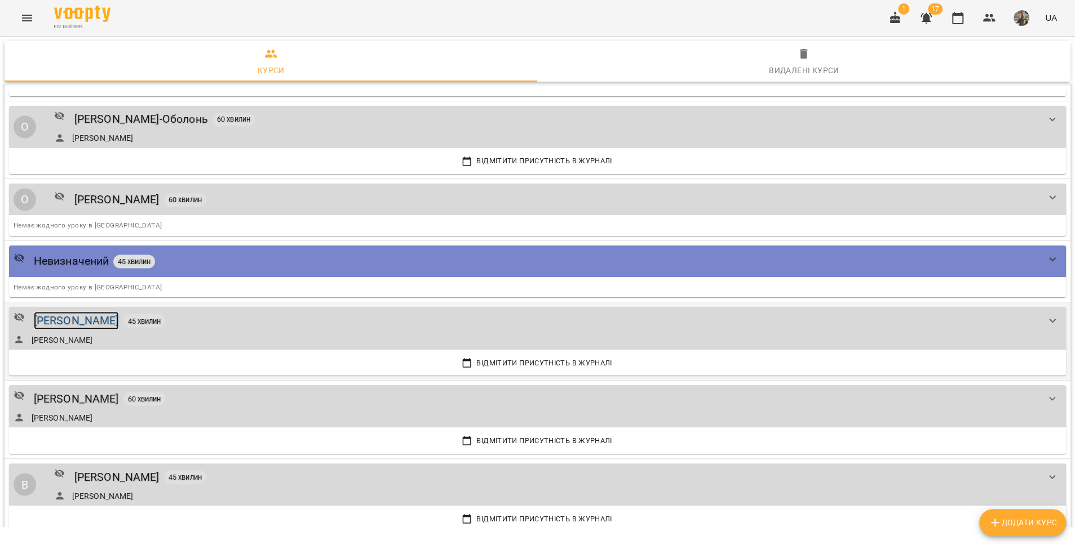
click at [98, 312] on div "[PERSON_NAME]" at bounding box center [76, 320] width 85 height 17
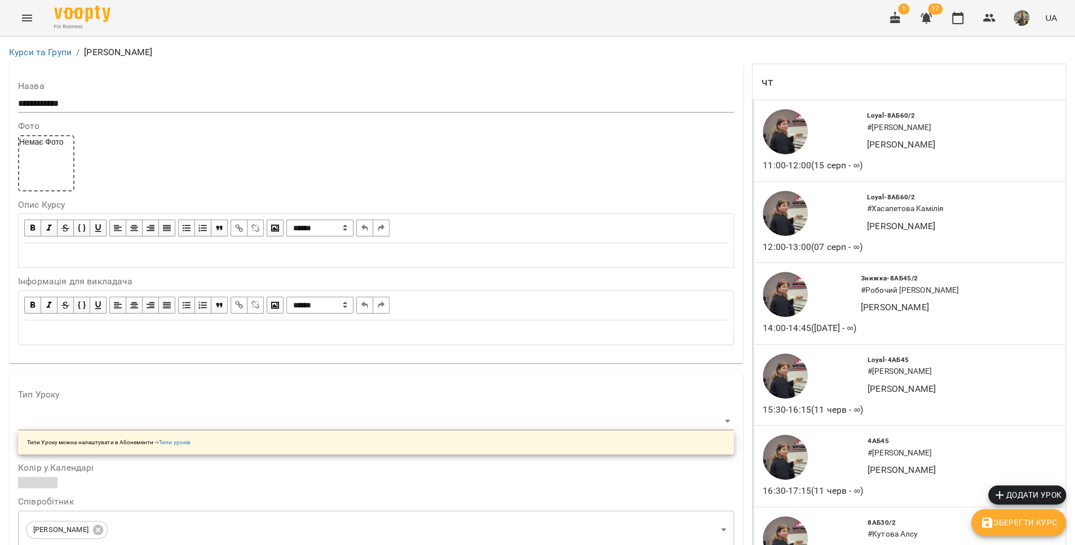
scroll to position [1056, 0]
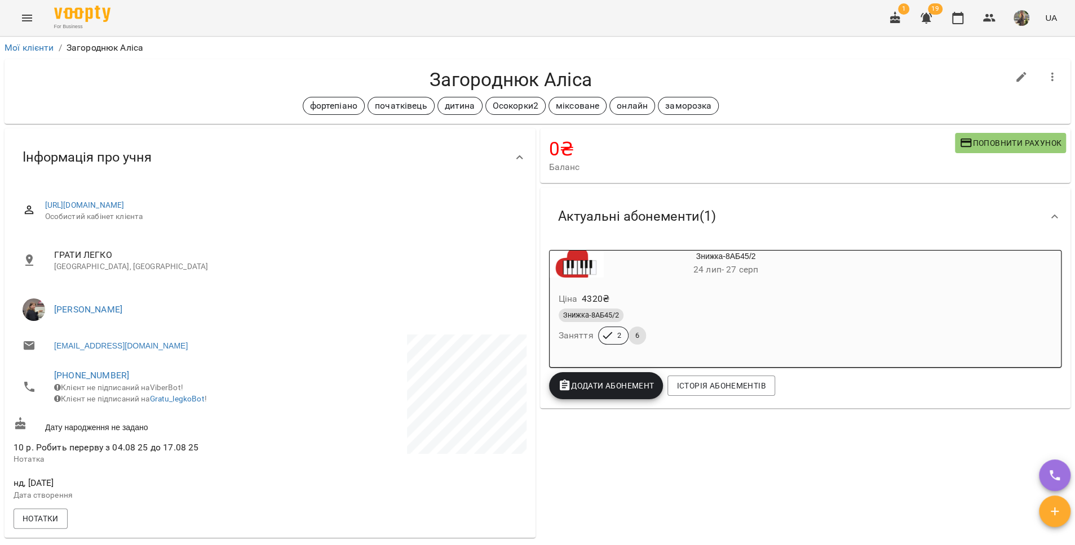
scroll to position [82, 0]
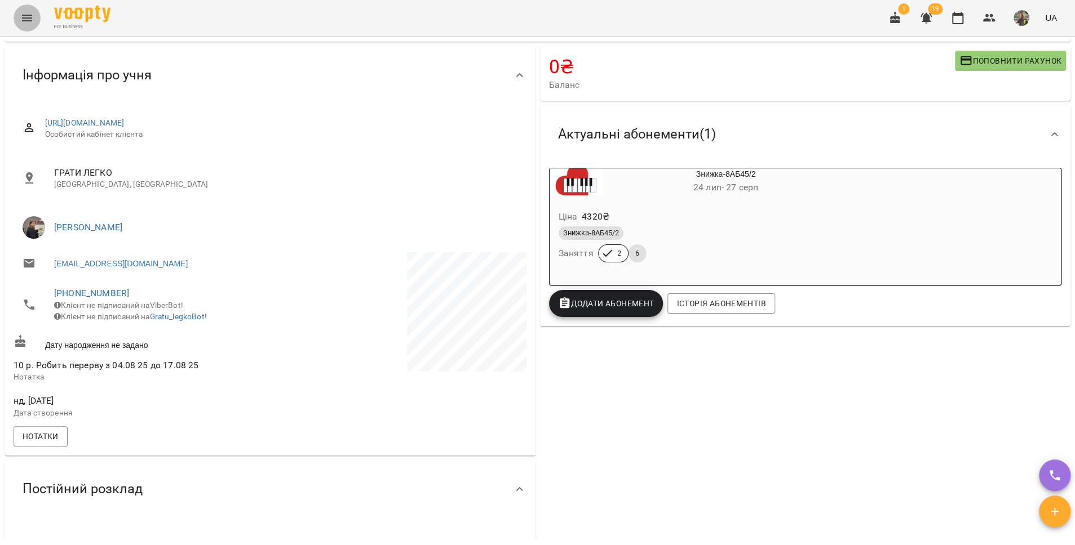
click at [38, 22] on button "Menu" at bounding box center [27, 18] width 27 height 27
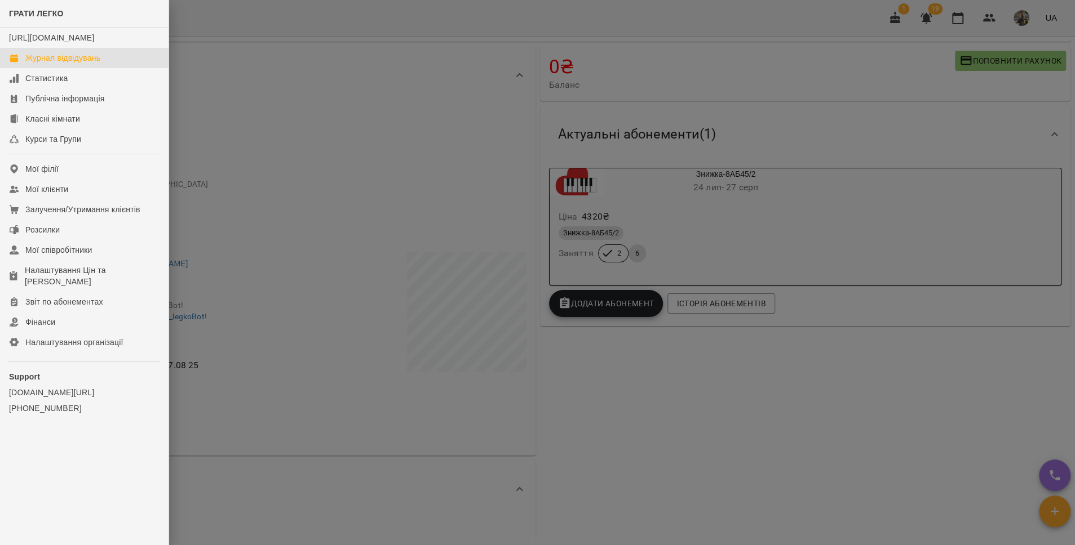
click at [44, 64] on div "Журнал відвідувань" at bounding box center [62, 57] width 75 height 11
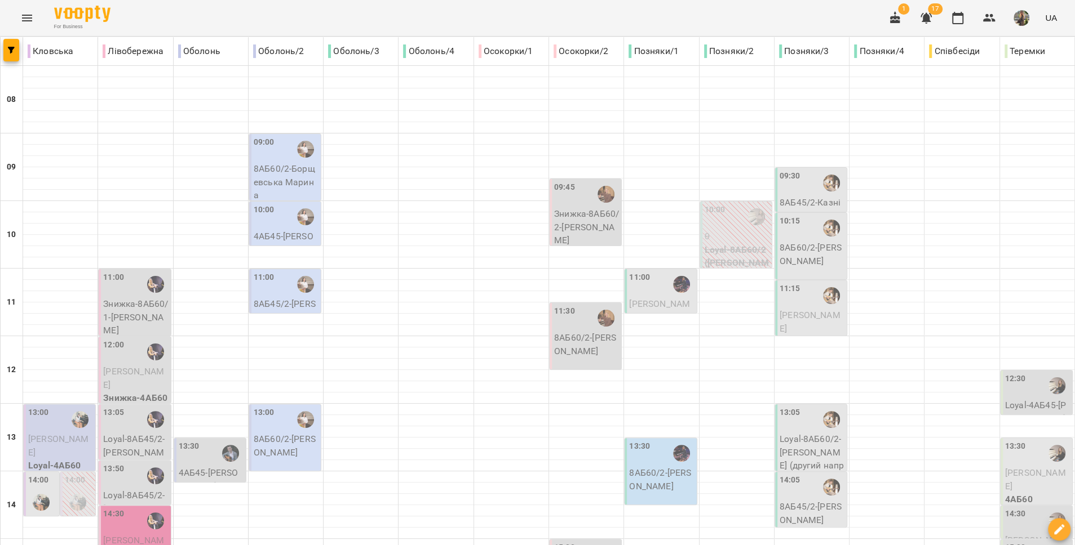
scroll to position [360, 0]
click at [40, 474] on div "14:00" at bounding box center [38, 481] width 21 height 15
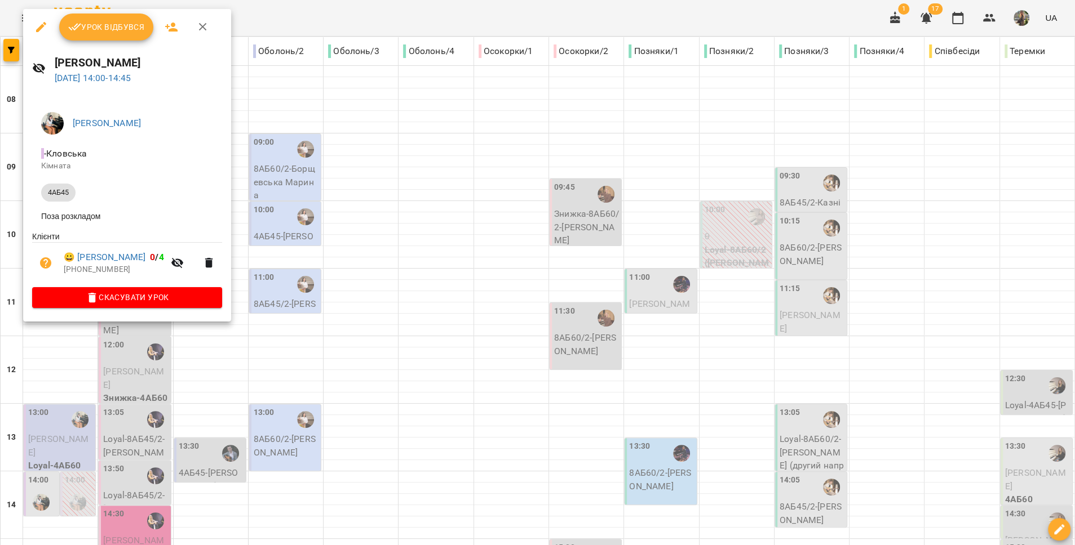
click at [283, 254] on div at bounding box center [537, 272] width 1075 height 545
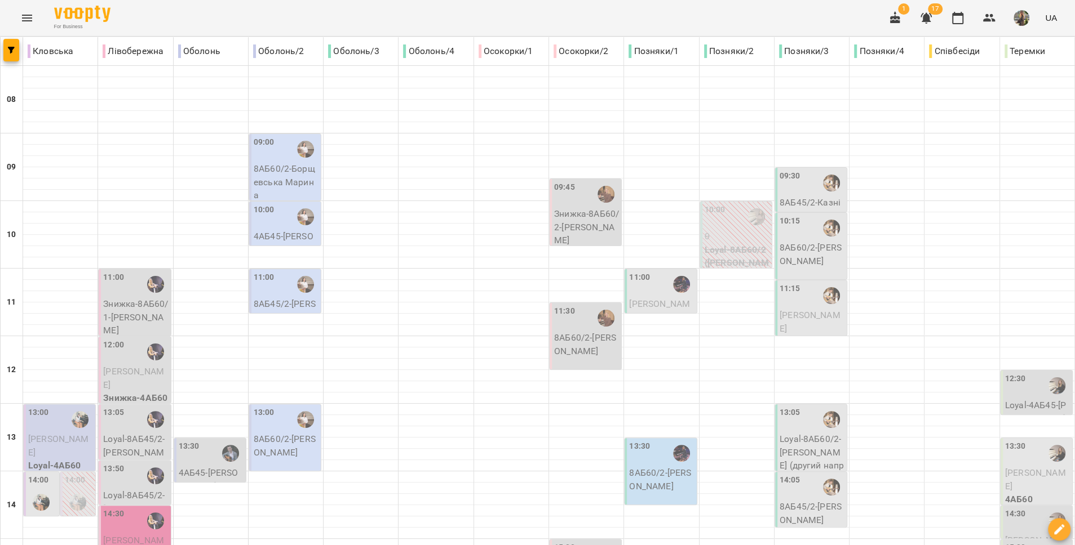
click at [41, 494] on img "Поліна БУРАКОВА" at bounding box center [41, 502] width 17 height 17
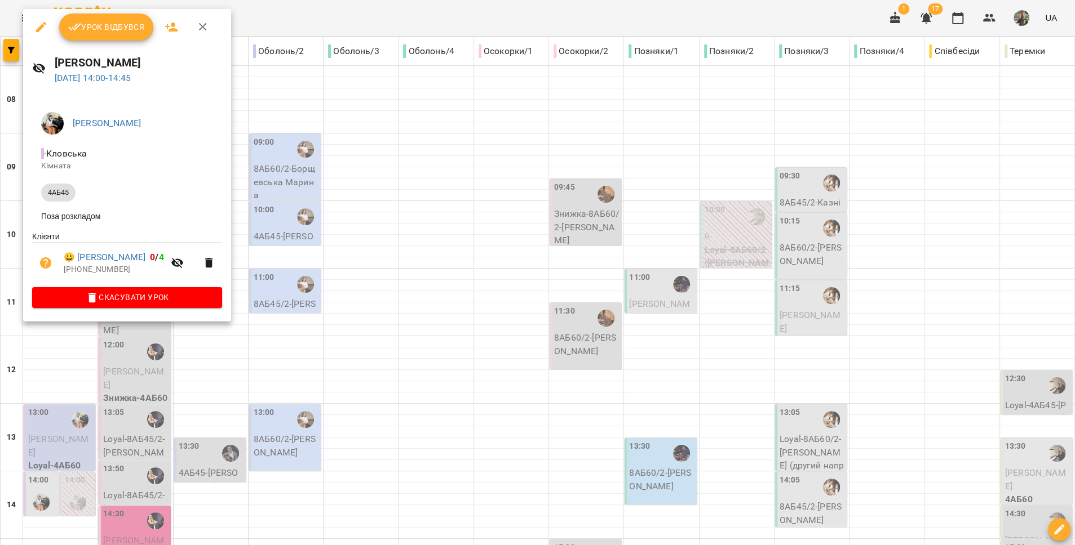
click at [311, 234] on div at bounding box center [537, 272] width 1075 height 545
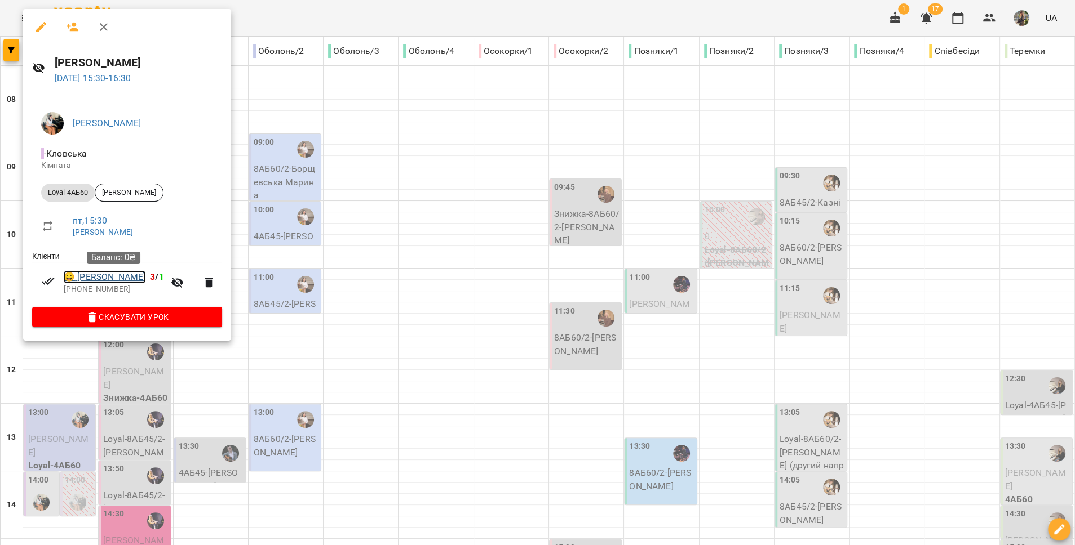
click at [111, 281] on link "😀 Булатчик Владислав" at bounding box center [105, 277] width 82 height 14
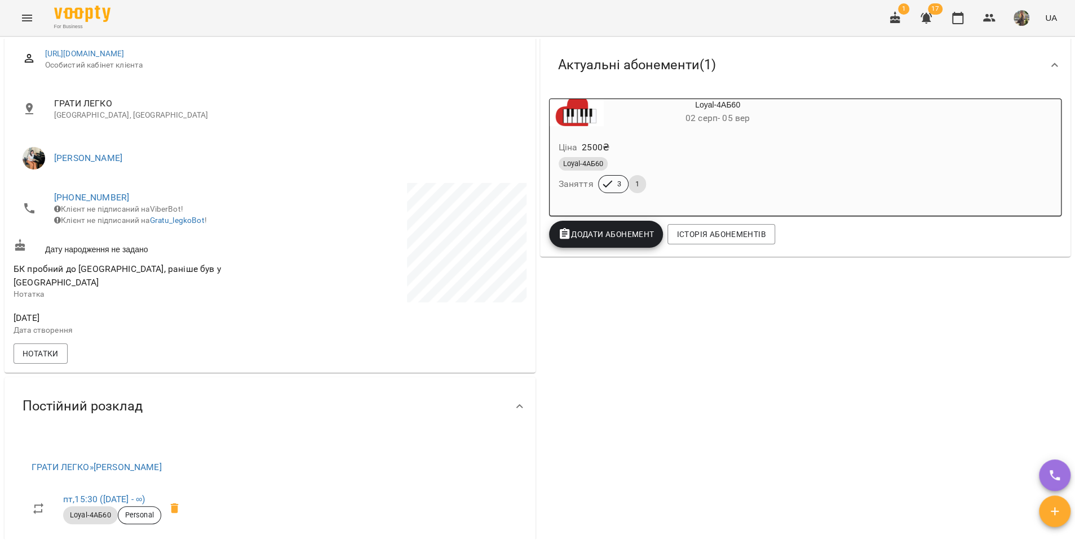
scroll to position [152, 0]
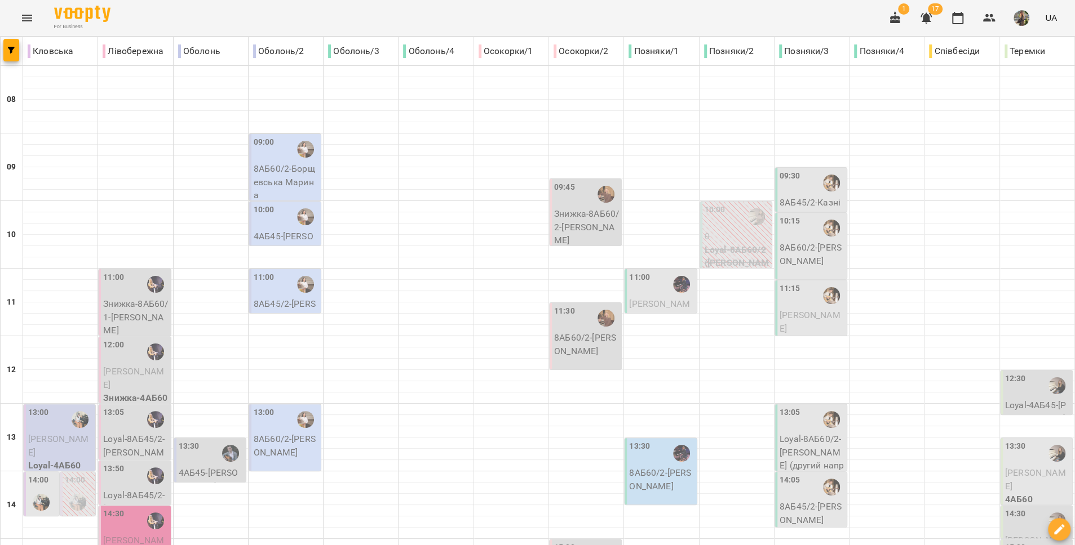
scroll to position [342, 0]
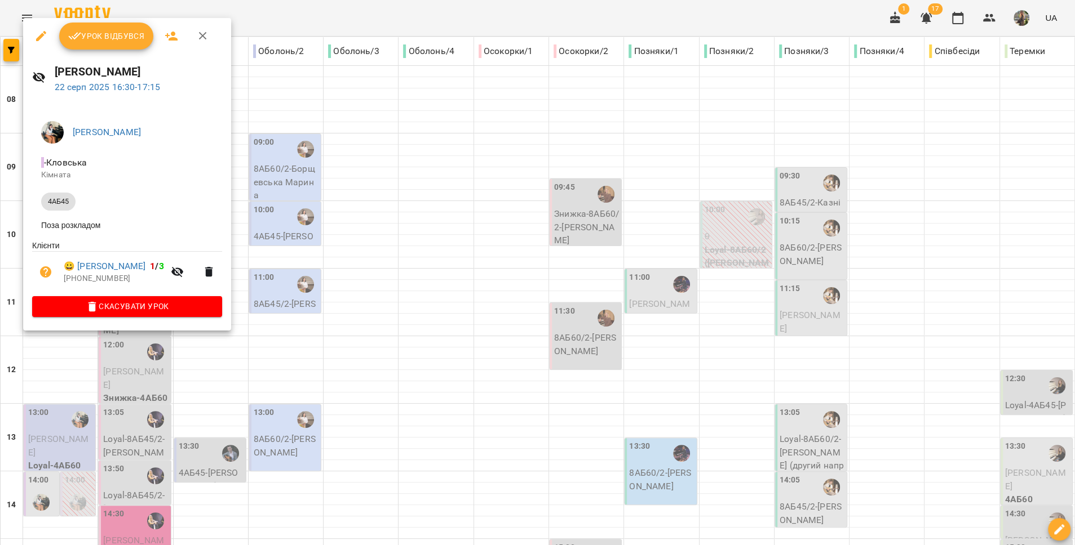
click at [57, 351] on div at bounding box center [537, 272] width 1075 height 545
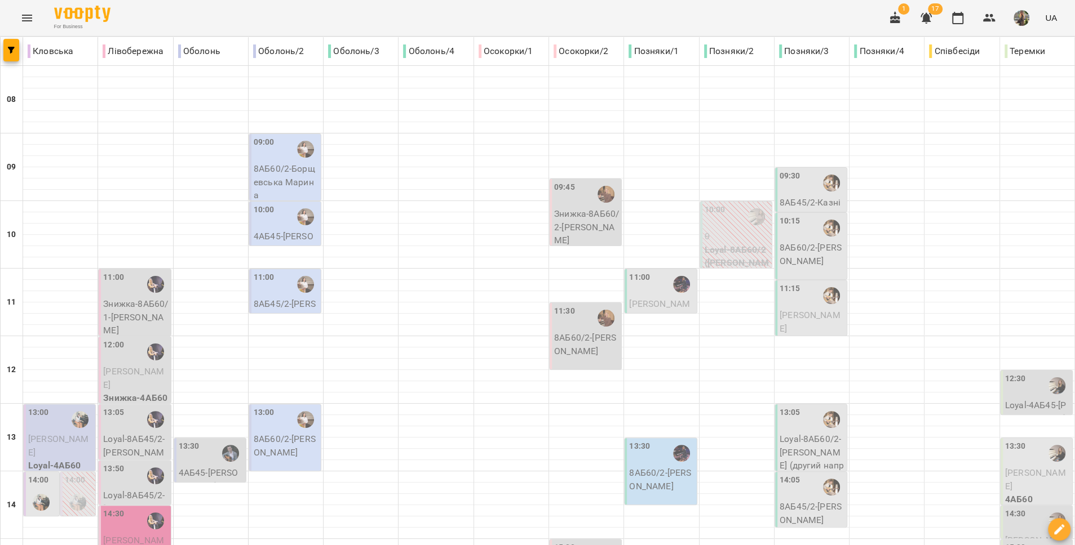
type input "**********"
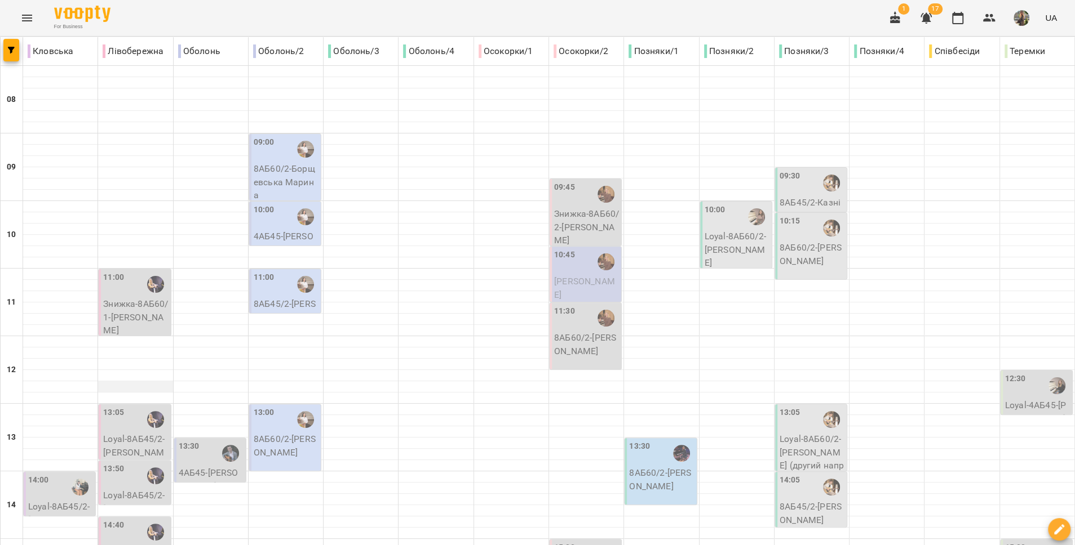
scroll to position [207, 0]
type input "**********"
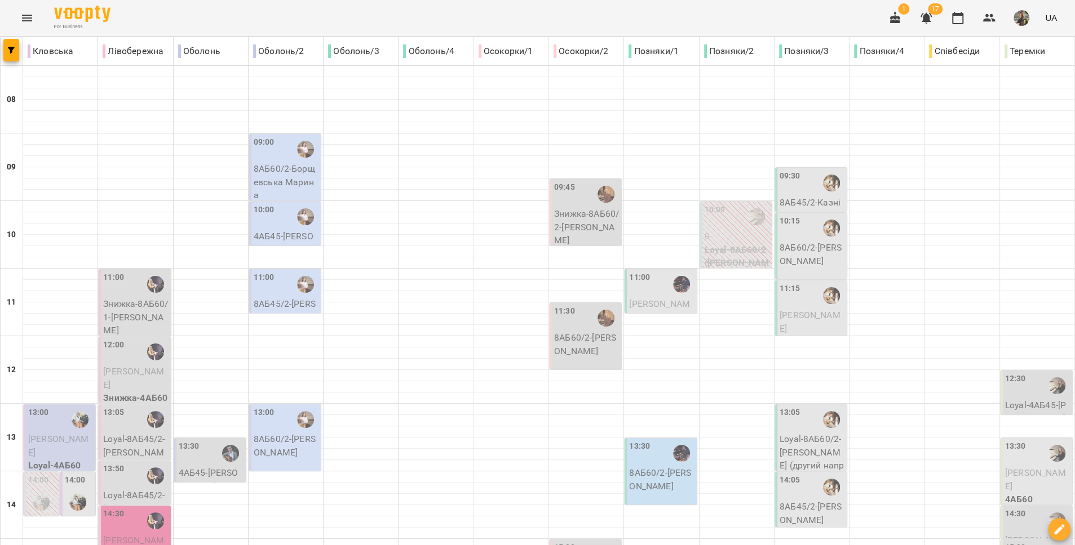
scroll to position [209, 0]
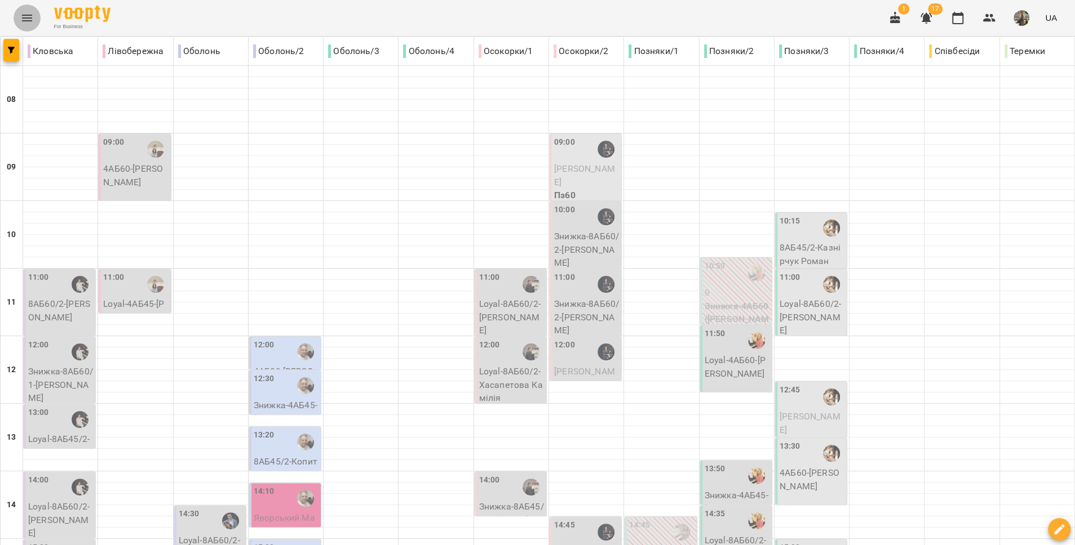
click at [21, 12] on icon "Menu" at bounding box center [27, 18] width 14 height 14
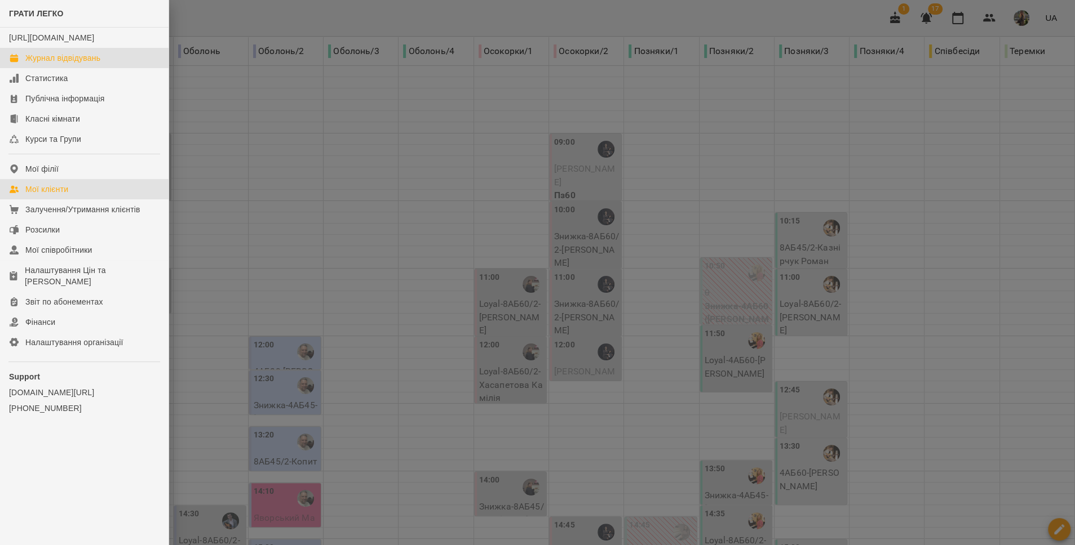
click at [77, 199] on link "Мої клієнти" at bounding box center [84, 189] width 168 height 20
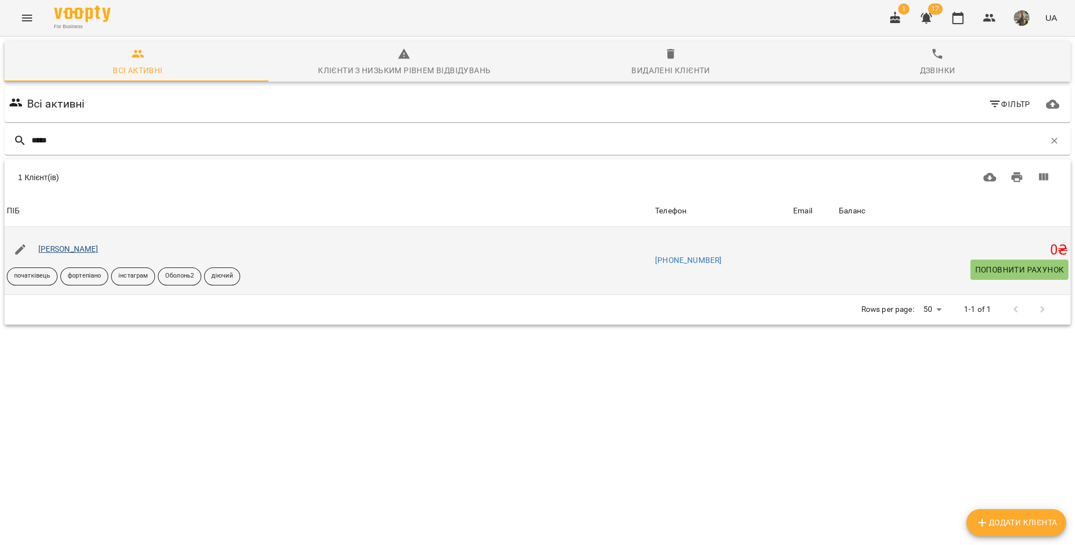
type input "*****"
click at [51, 247] on link "[PERSON_NAME]" at bounding box center [68, 249] width 60 height 9
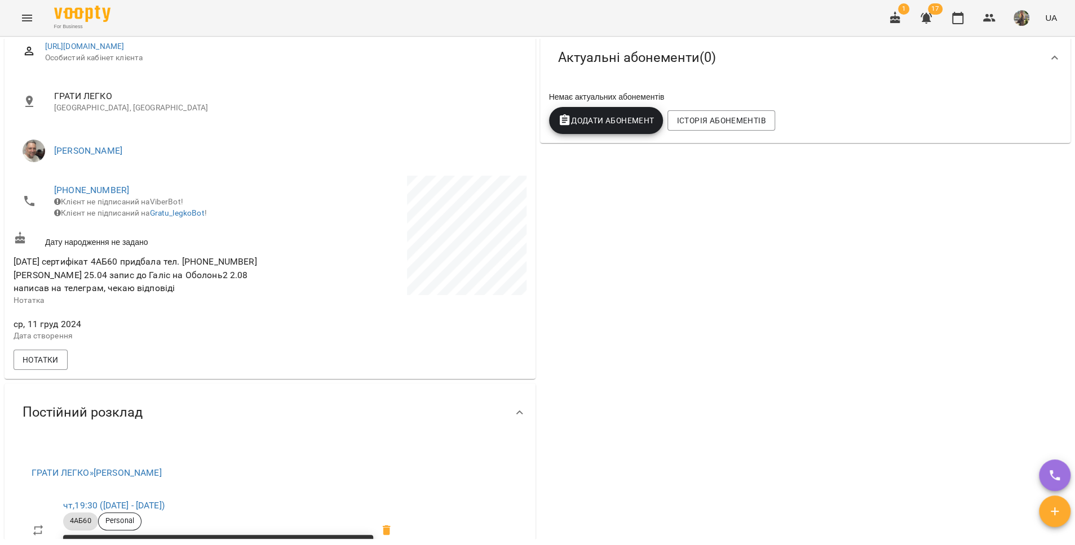
scroll to position [285, 0]
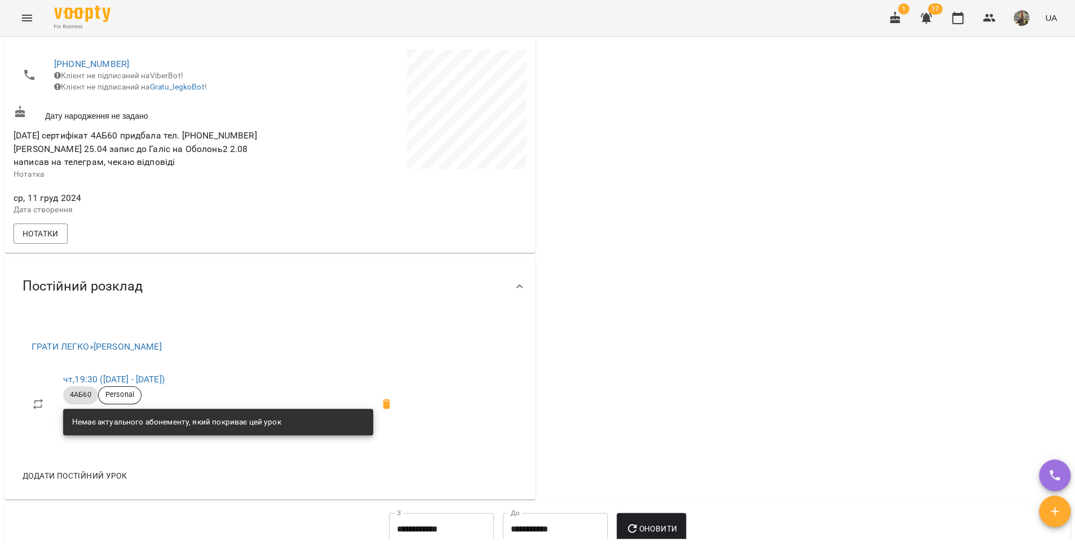
click at [19, 20] on button "Menu" at bounding box center [27, 18] width 27 height 27
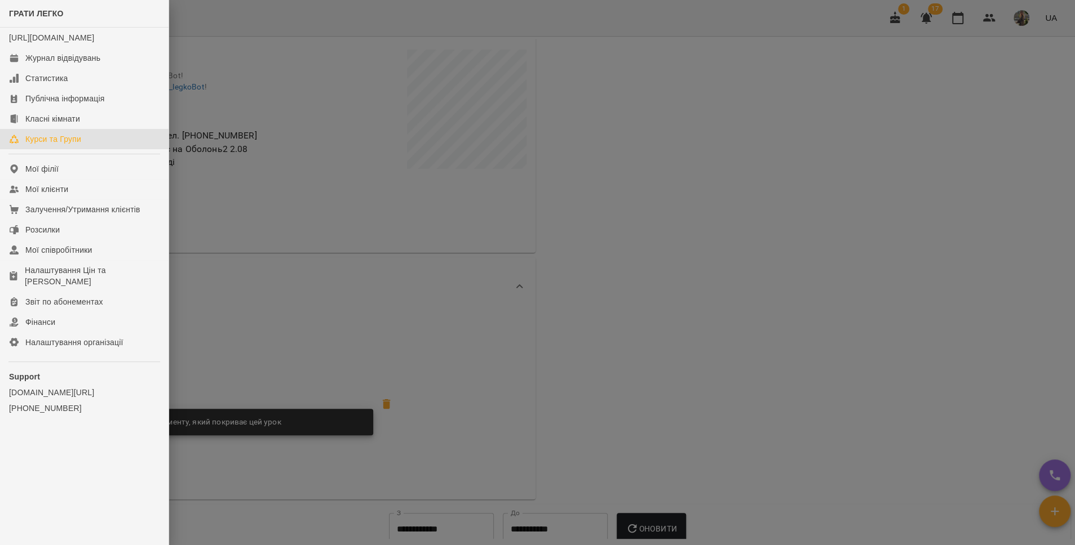
click at [54, 145] on div "Курси та Групи" at bounding box center [53, 139] width 56 height 11
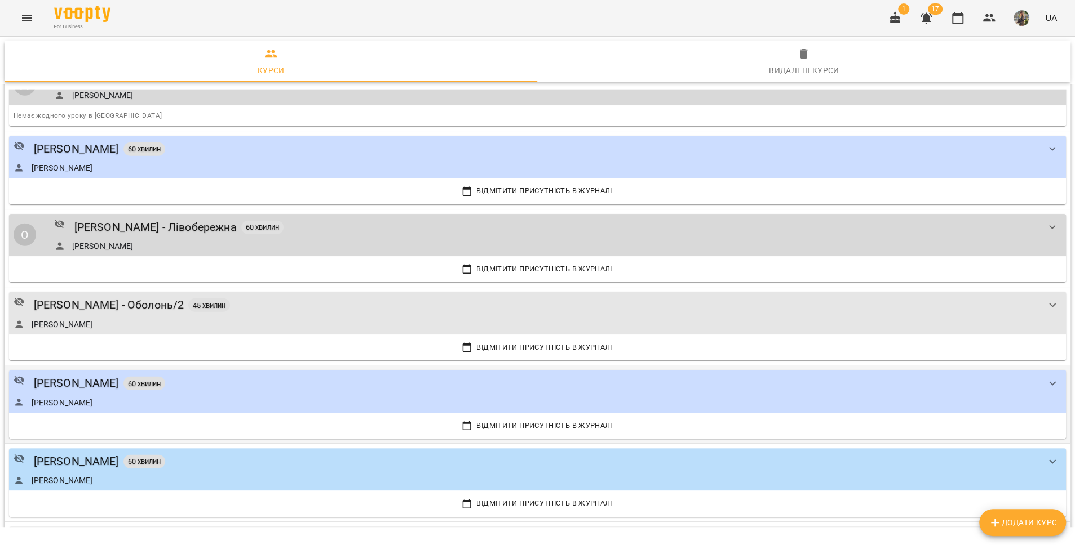
scroll to position [2112, 0]
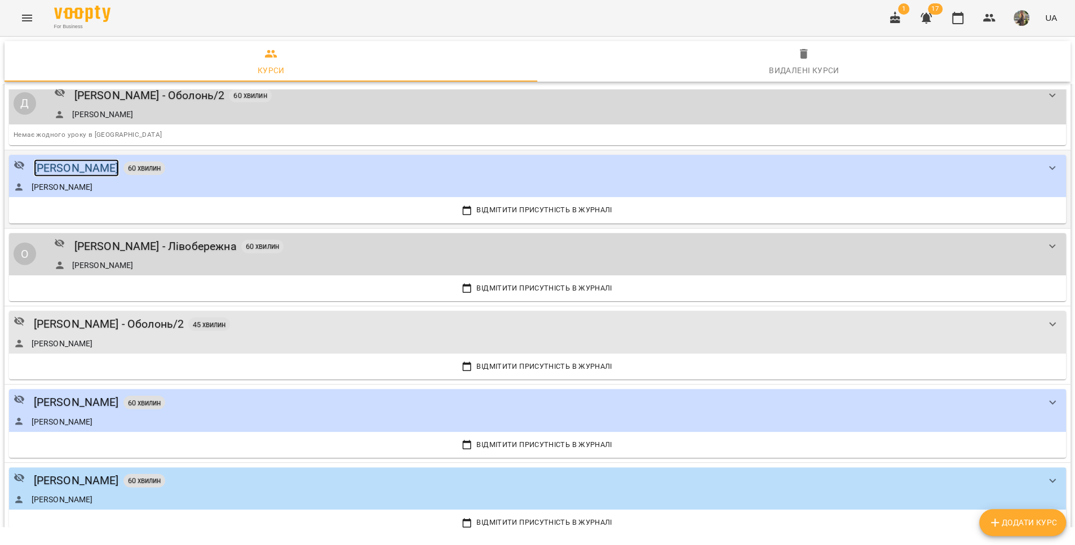
click at [57, 159] on div "[PERSON_NAME]" at bounding box center [76, 167] width 85 height 17
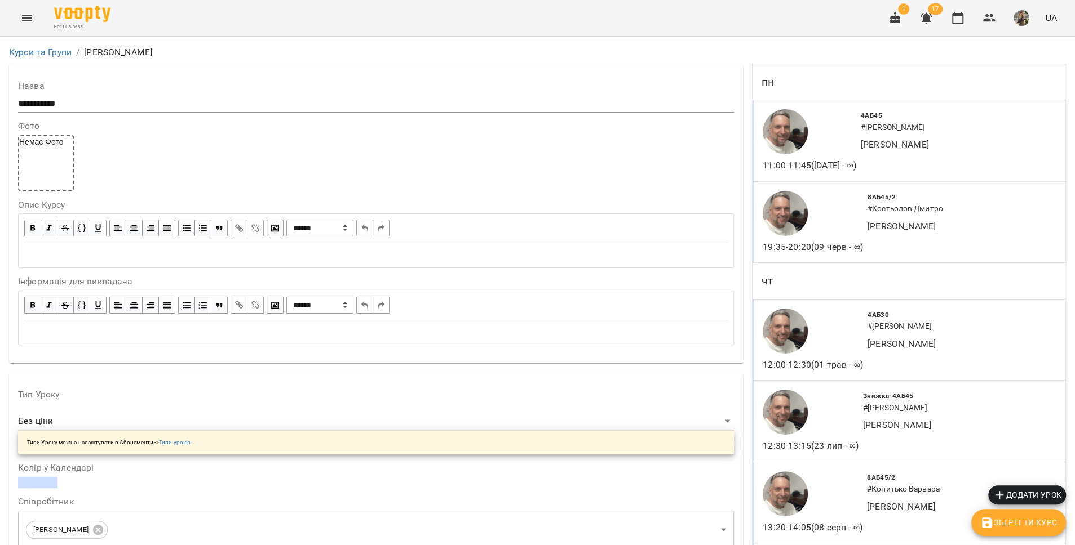
click at [23, 18] on icon "Menu" at bounding box center [27, 18] width 10 height 7
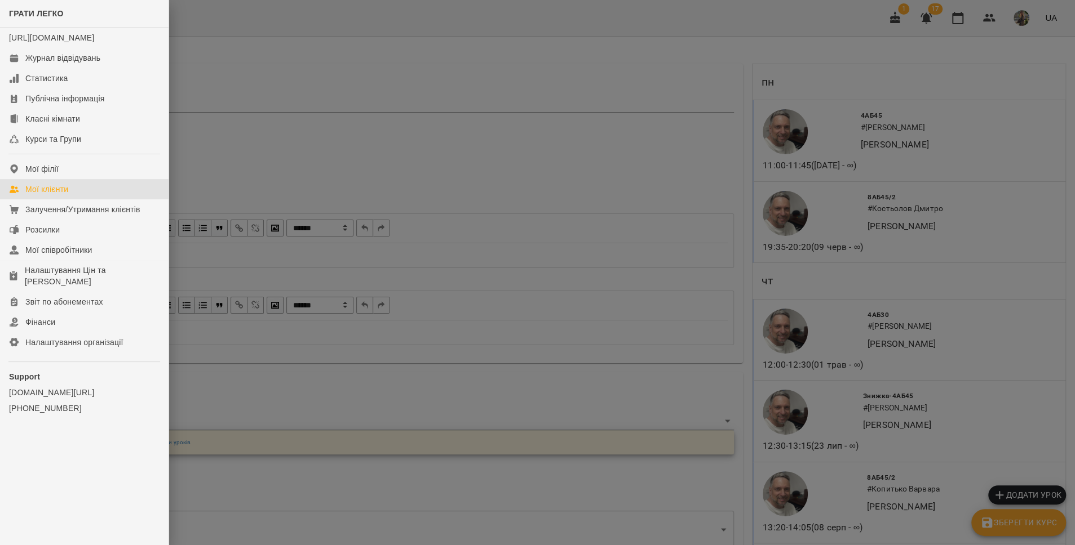
click at [70, 199] on link "Мої клієнти" at bounding box center [84, 189] width 168 height 20
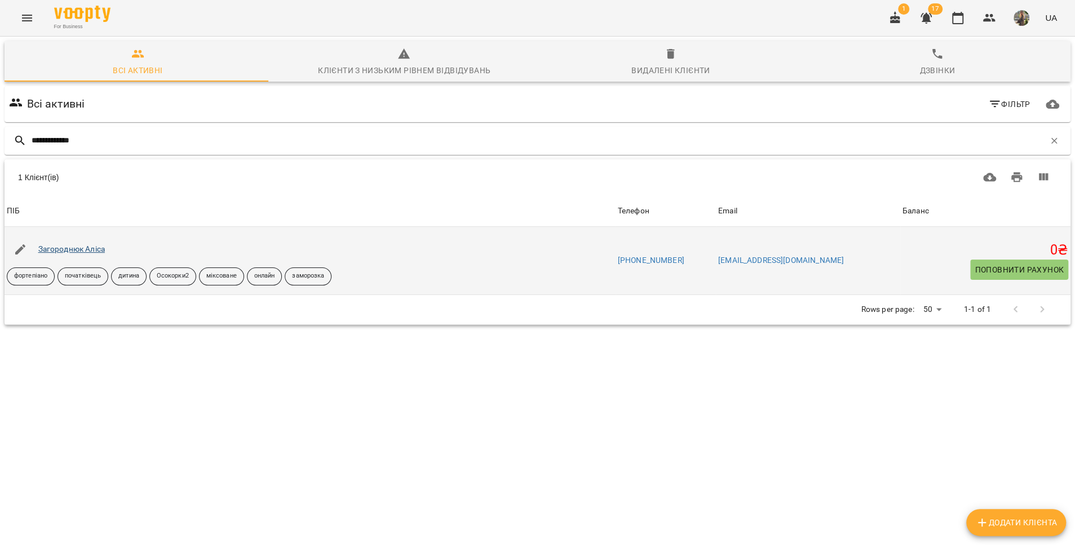
type input "**********"
click at [77, 253] on link "Загороднюк Аліса" at bounding box center [71, 249] width 66 height 9
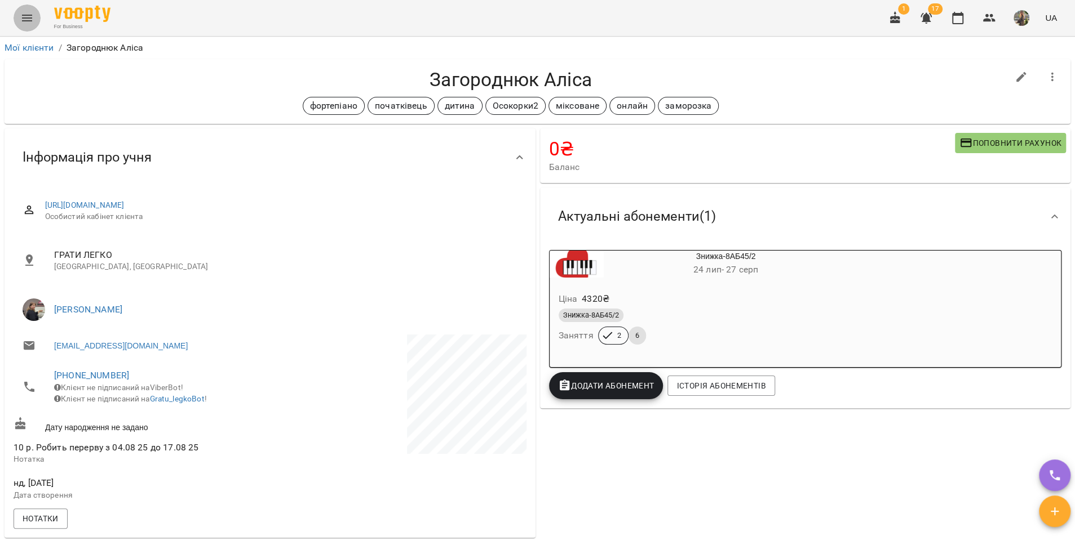
click at [24, 19] on icon "Menu" at bounding box center [27, 18] width 14 height 14
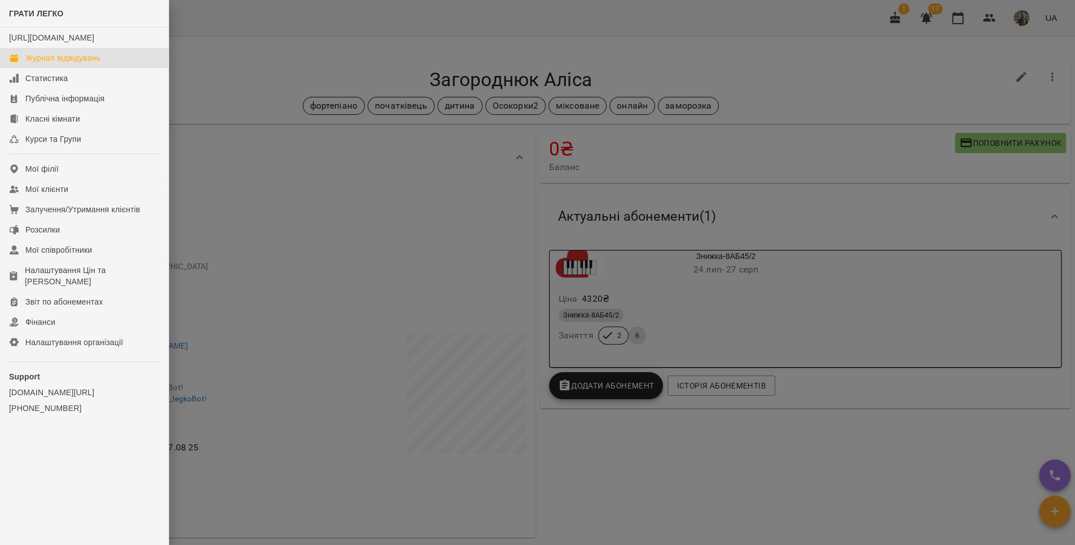
click at [46, 64] on div "Журнал відвідувань" at bounding box center [62, 57] width 75 height 11
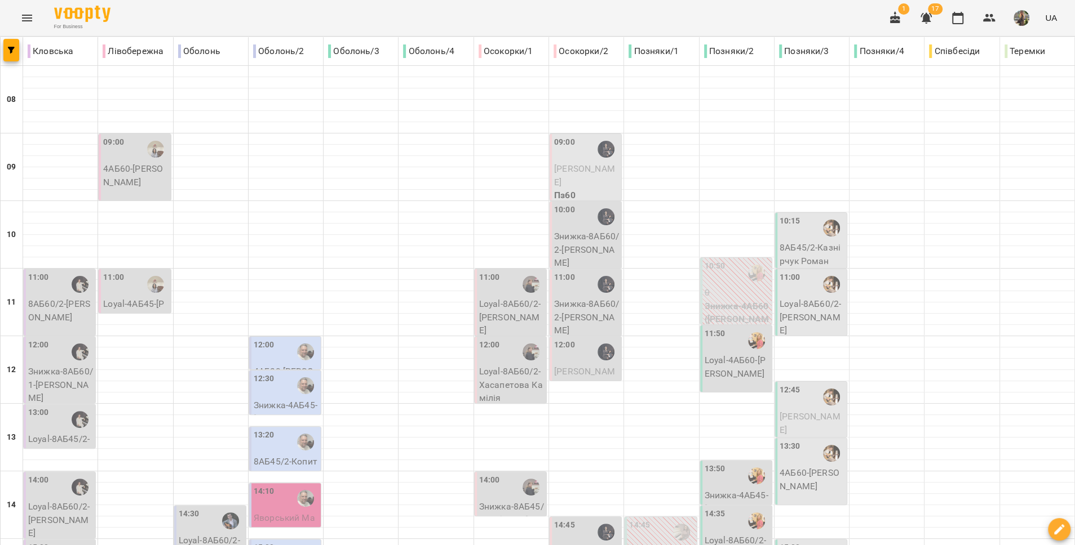
click at [500, 389] on p "Loyal-8АБ60/2 - Хасапетова Камілія" at bounding box center [511, 385] width 65 height 40
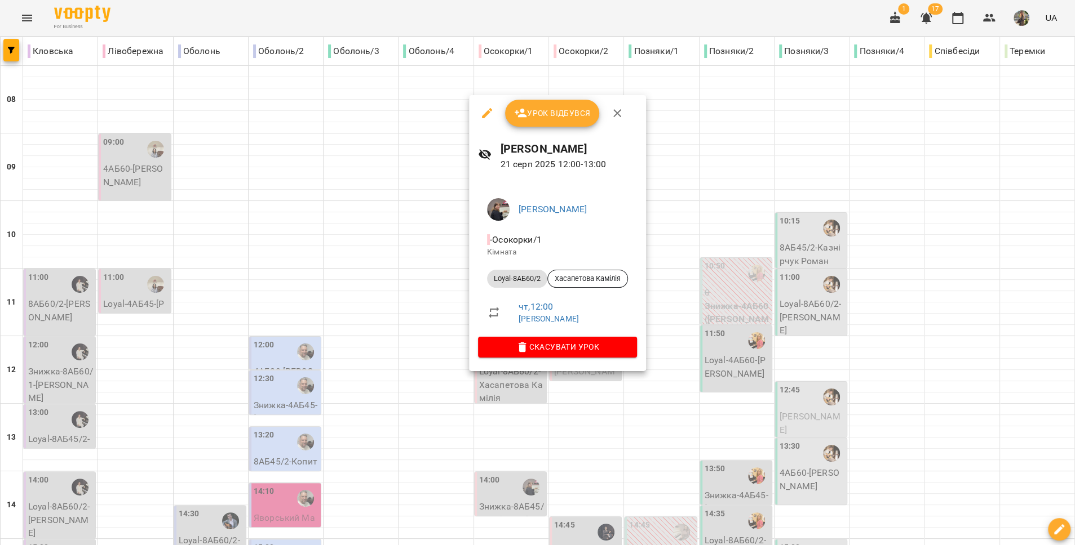
click at [427, 377] on div at bounding box center [537, 272] width 1075 height 545
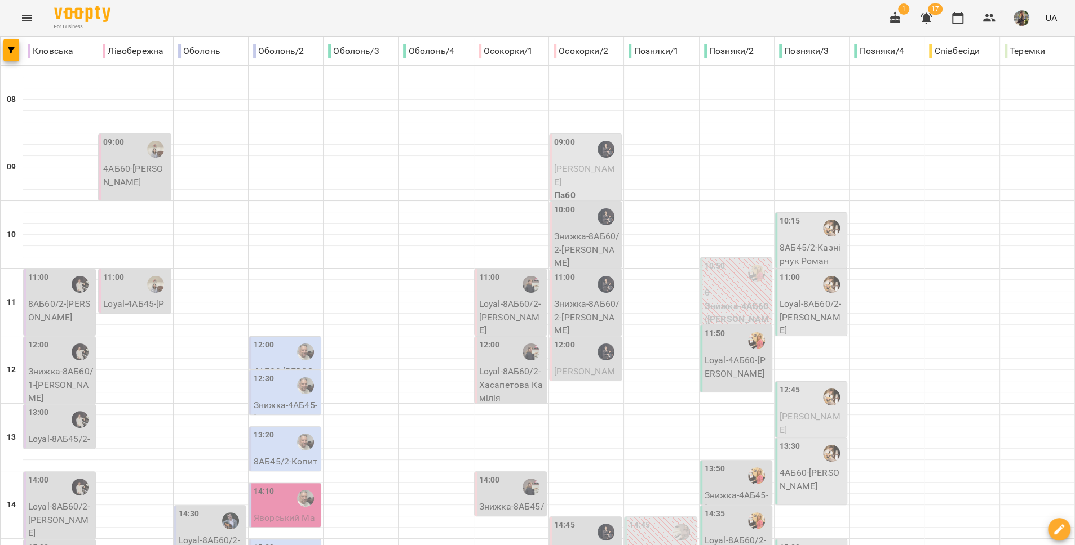
scroll to position [174, 0]
click at [499, 474] on div "14:00" at bounding box center [511, 487] width 65 height 26
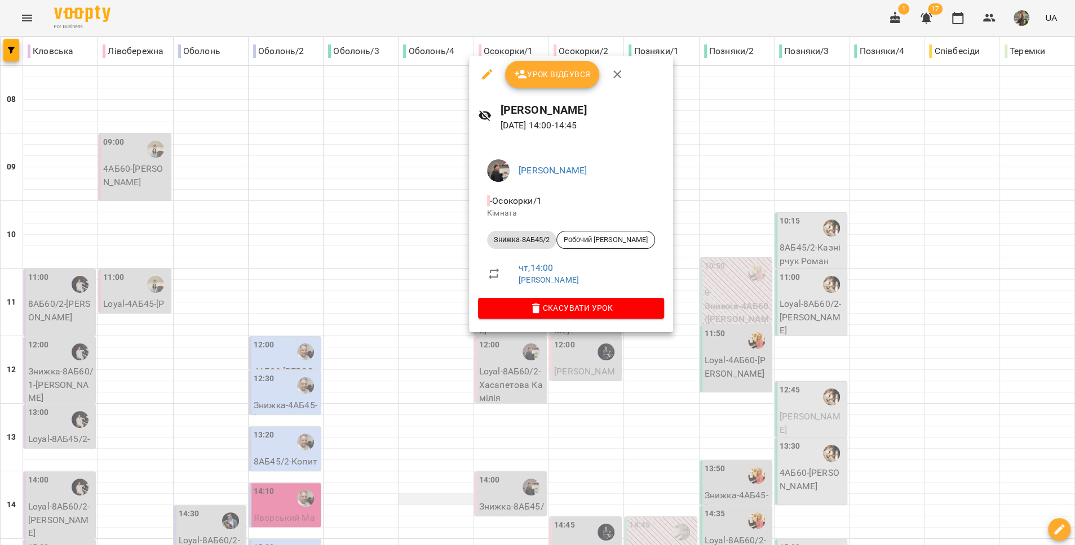
click at [414, 329] on div at bounding box center [537, 272] width 1075 height 545
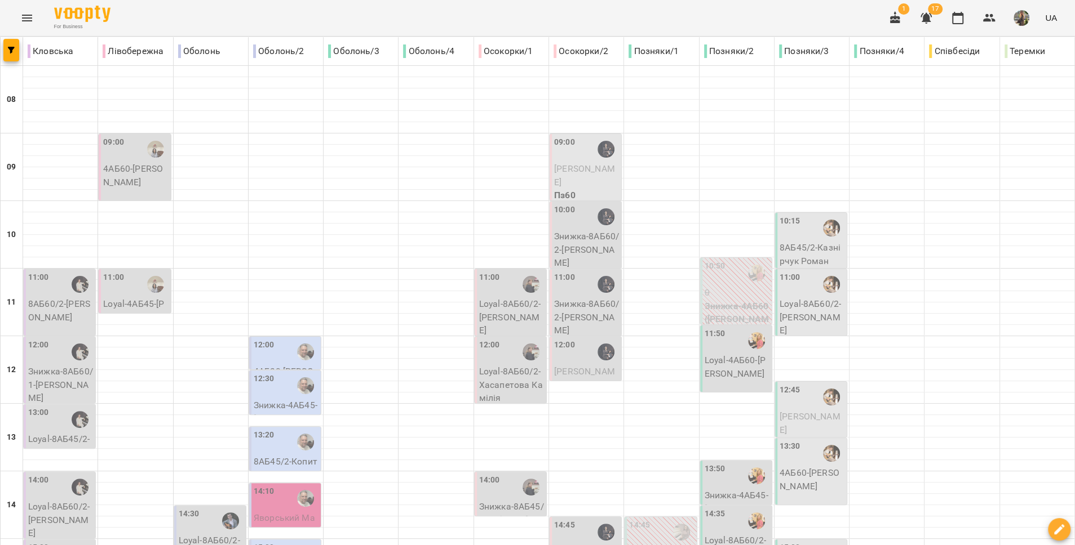
scroll to position [474, 0]
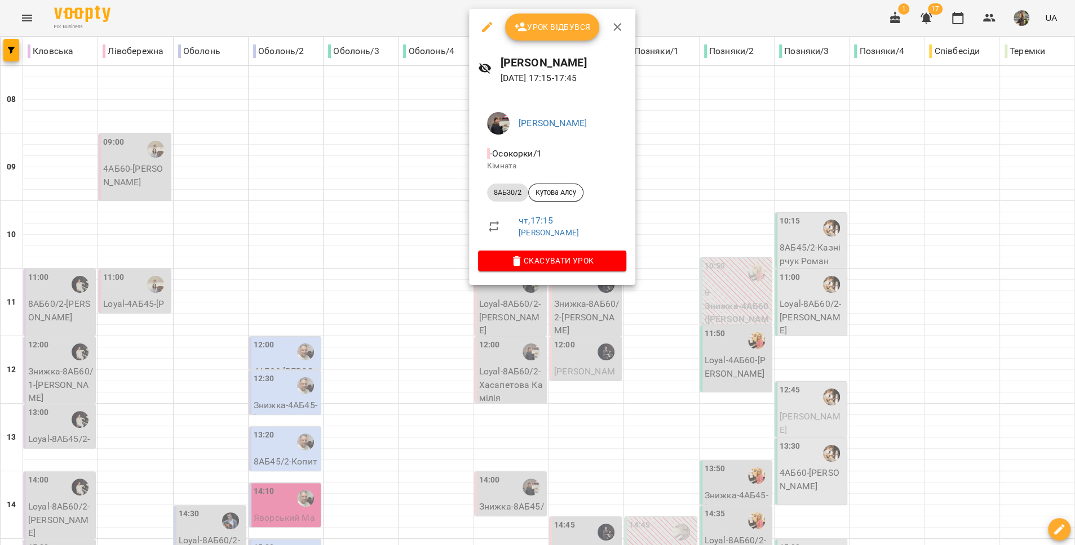
click at [525, 330] on div at bounding box center [537, 272] width 1075 height 545
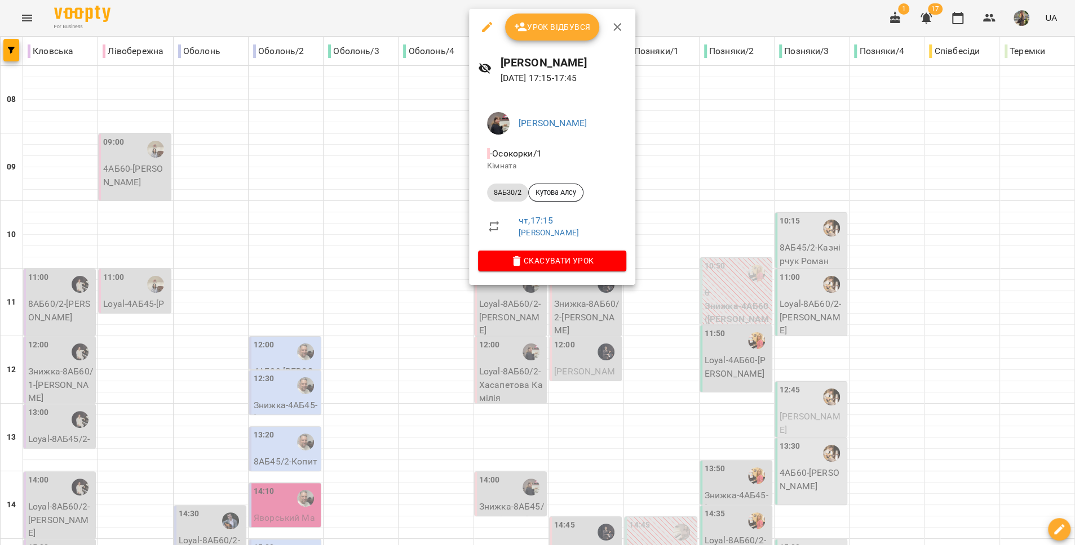
click at [530, 336] on div at bounding box center [537, 272] width 1075 height 545
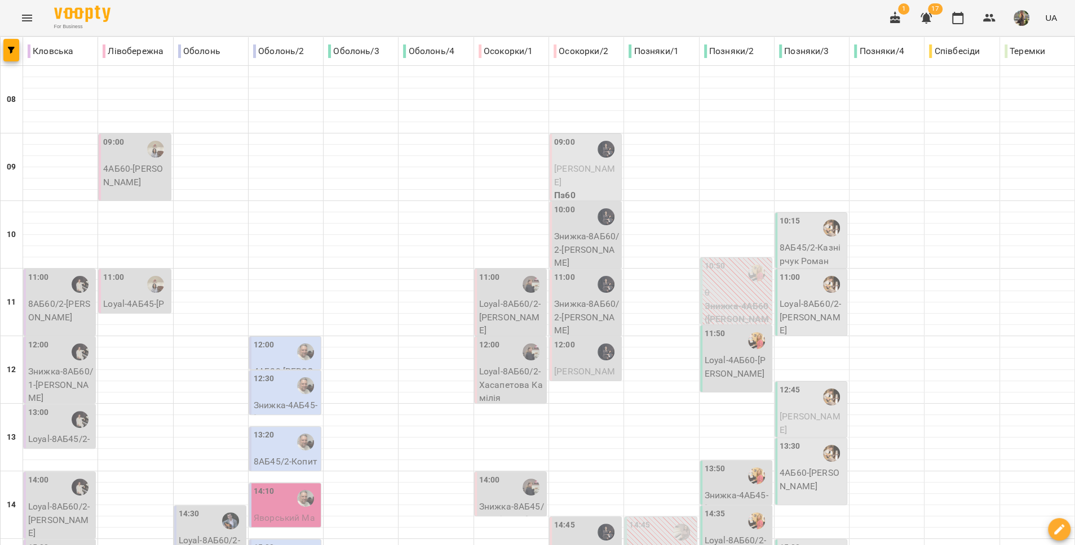
type input "**********"
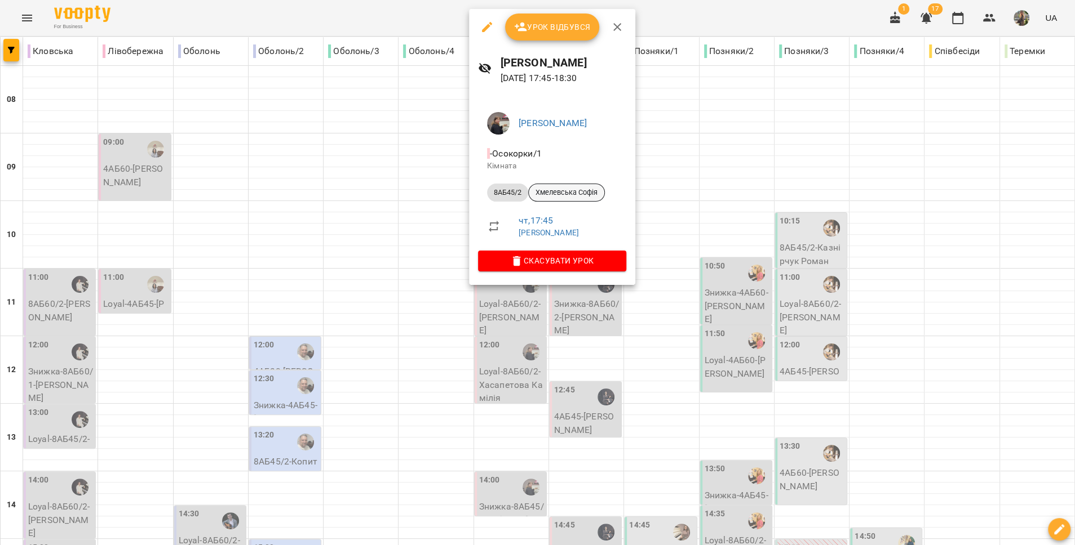
click at [573, 194] on span "Хмелевська Софія" at bounding box center [567, 193] width 76 height 10
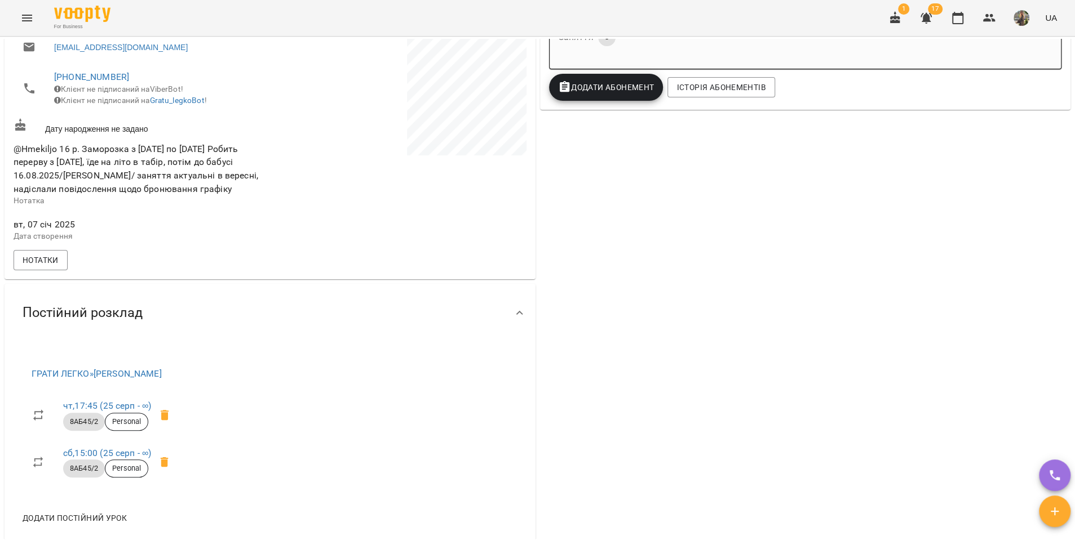
scroll to position [299, 0]
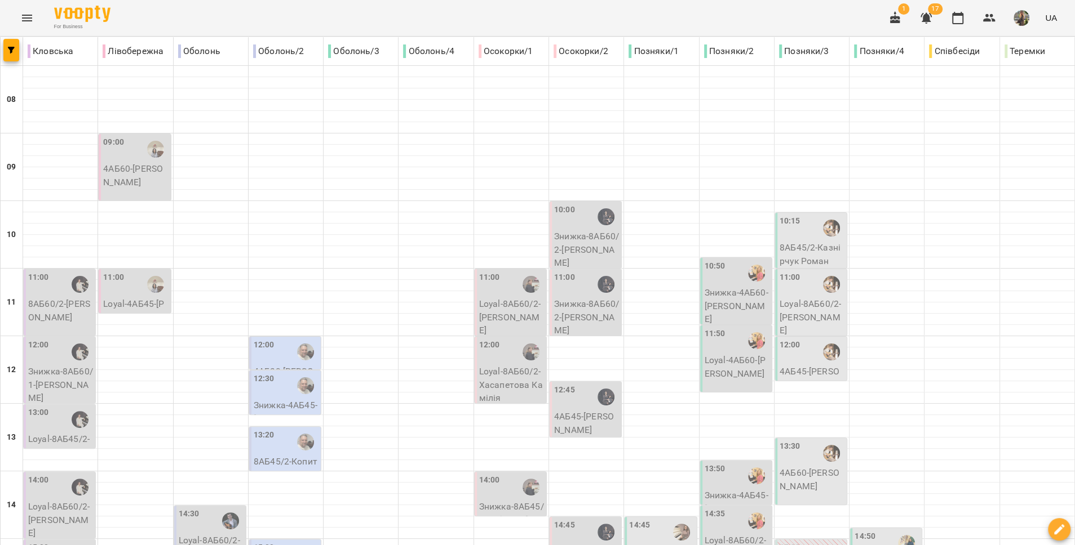
scroll to position [396, 0]
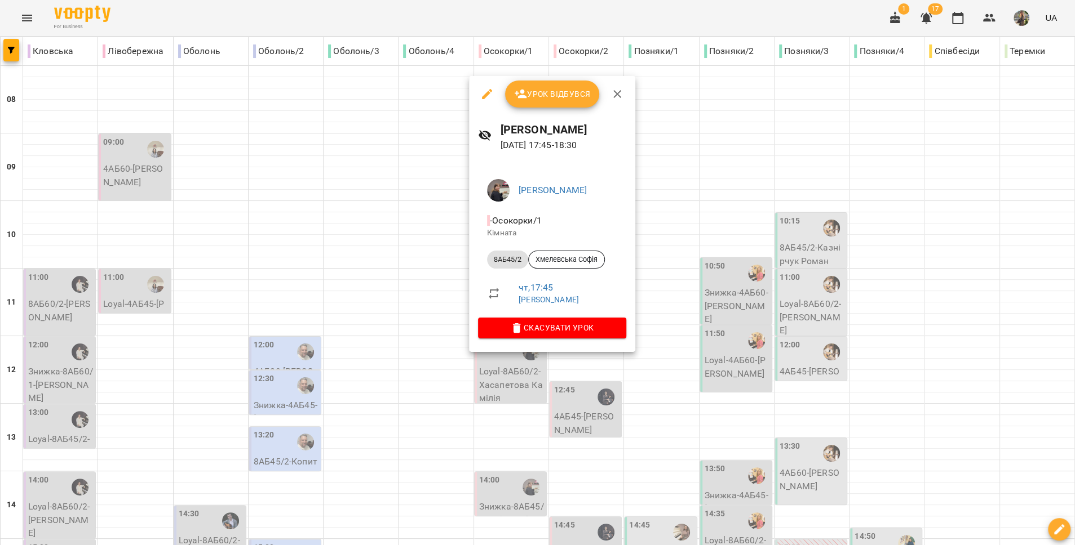
click at [527, 407] on div at bounding box center [537, 272] width 1075 height 545
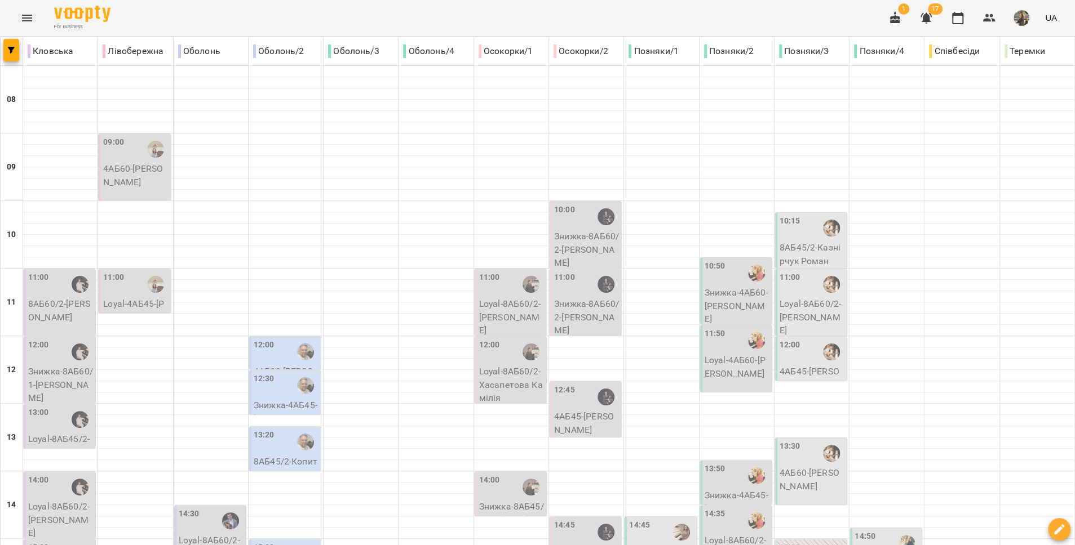
click at [30, 28] on button "Menu" at bounding box center [27, 18] width 27 height 27
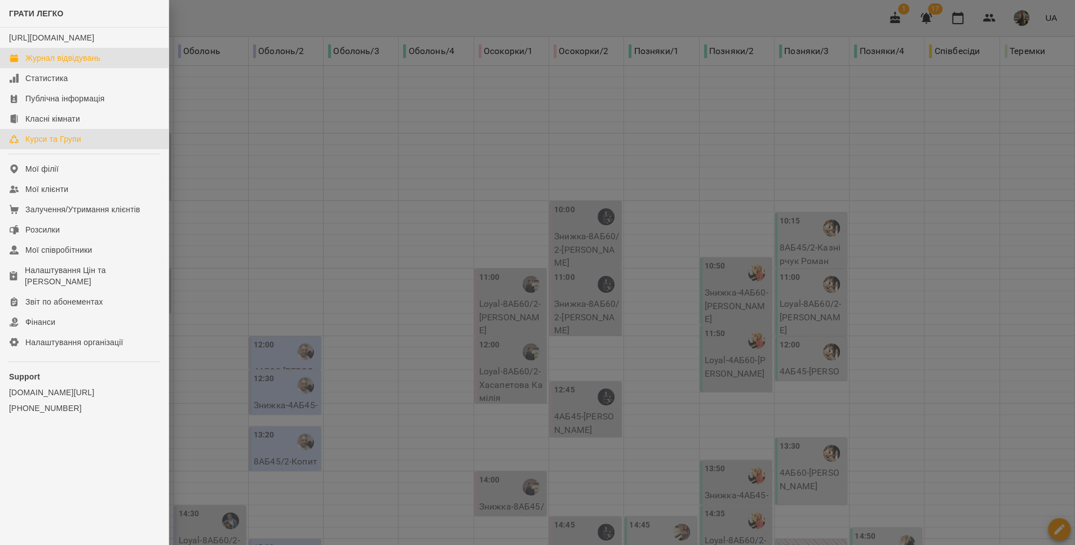
click at [105, 149] on link "Курси та Групи" at bounding box center [84, 139] width 168 height 20
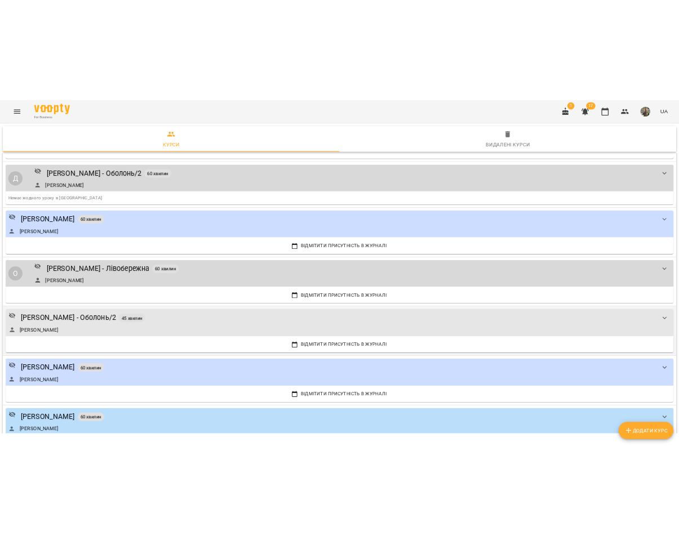
scroll to position [2170, 0]
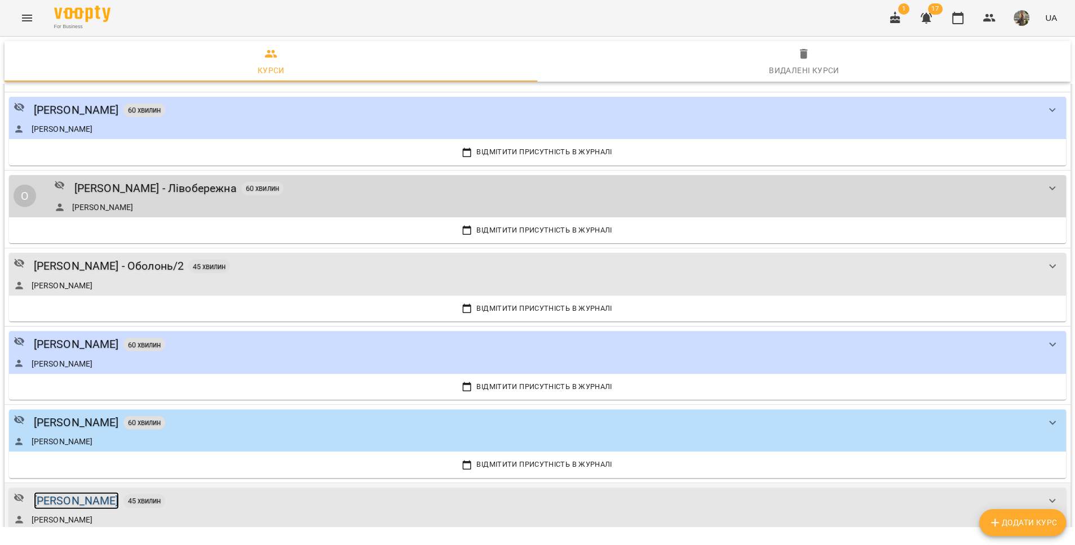
click at [92, 493] on div "[PERSON_NAME]" at bounding box center [76, 501] width 85 height 17
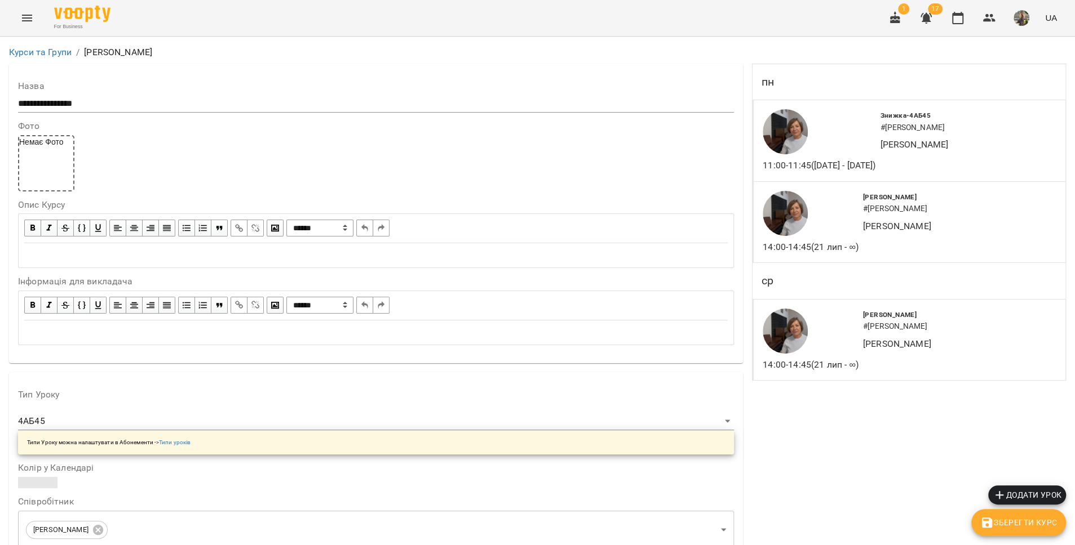
click at [25, 16] on icon "Menu" at bounding box center [27, 18] width 14 height 14
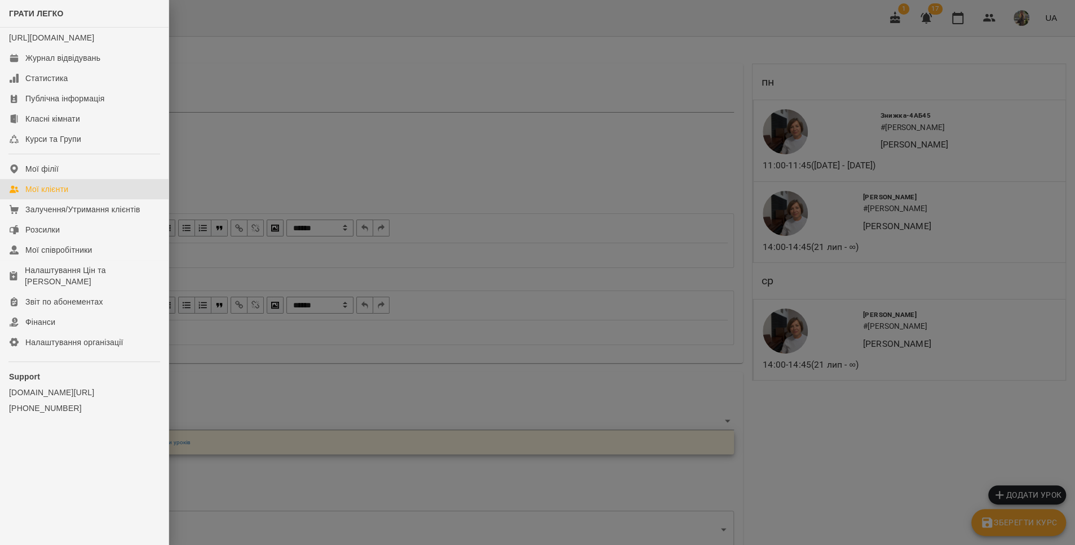
click at [82, 199] on link "Мої клієнти" at bounding box center [84, 189] width 168 height 20
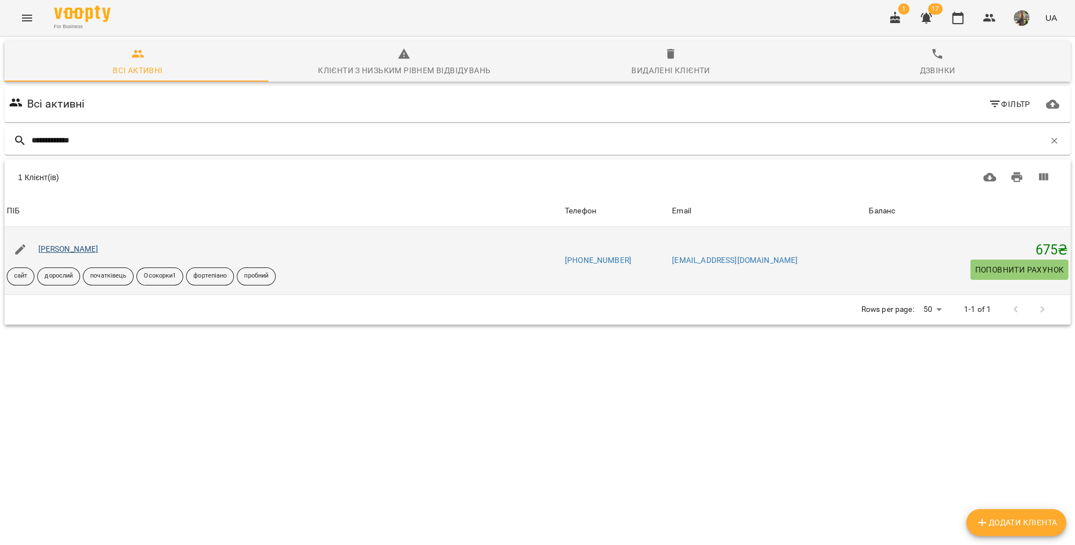
type input "**********"
click at [66, 249] on link "[PERSON_NAME]" at bounding box center [68, 249] width 60 height 9
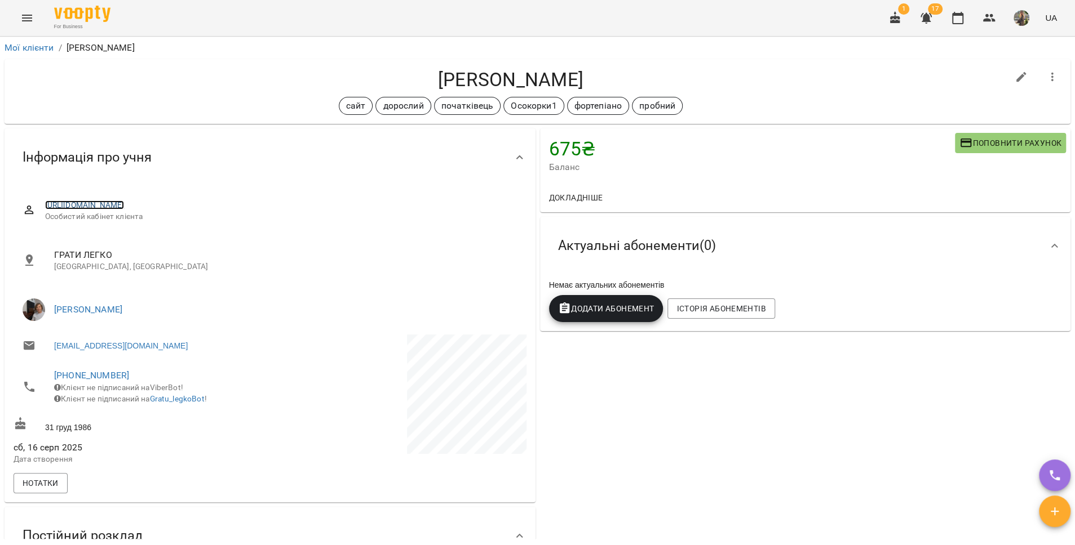
copy link "https://www.voopty.com.ua/client/6538d7a64aab0c88084afe96/68a07d92d23b282ffee1a…"
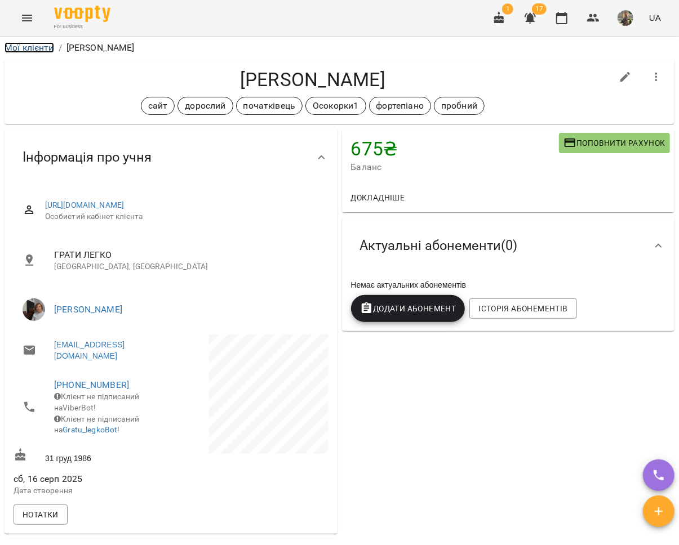
click at [36, 50] on link "Мої клієнти" at bounding box center [30, 47] width 50 height 11
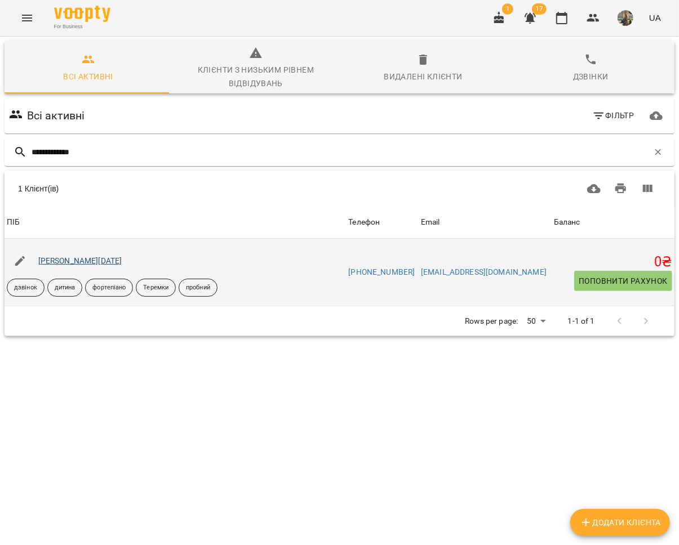
type input "**********"
click at [69, 259] on link "[PERSON_NAME][DATE]" at bounding box center [80, 260] width 84 height 9
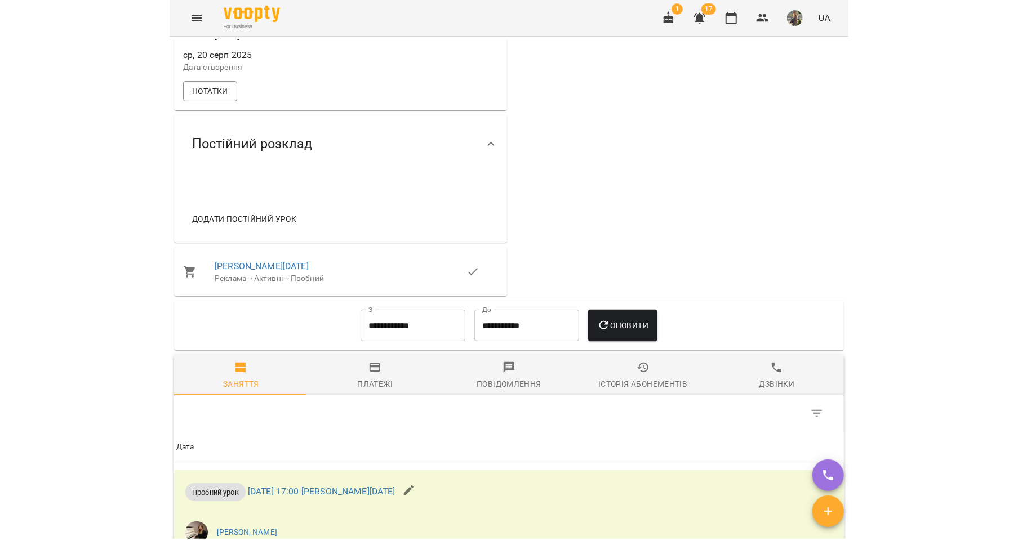
scroll to position [88, 0]
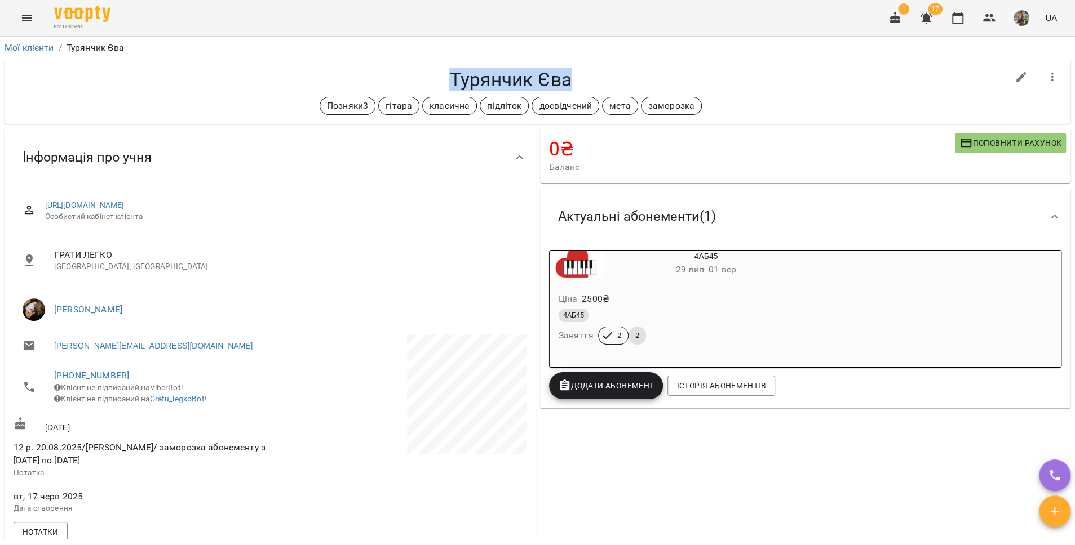
click at [24, 15] on icon "Menu" at bounding box center [27, 18] width 10 height 7
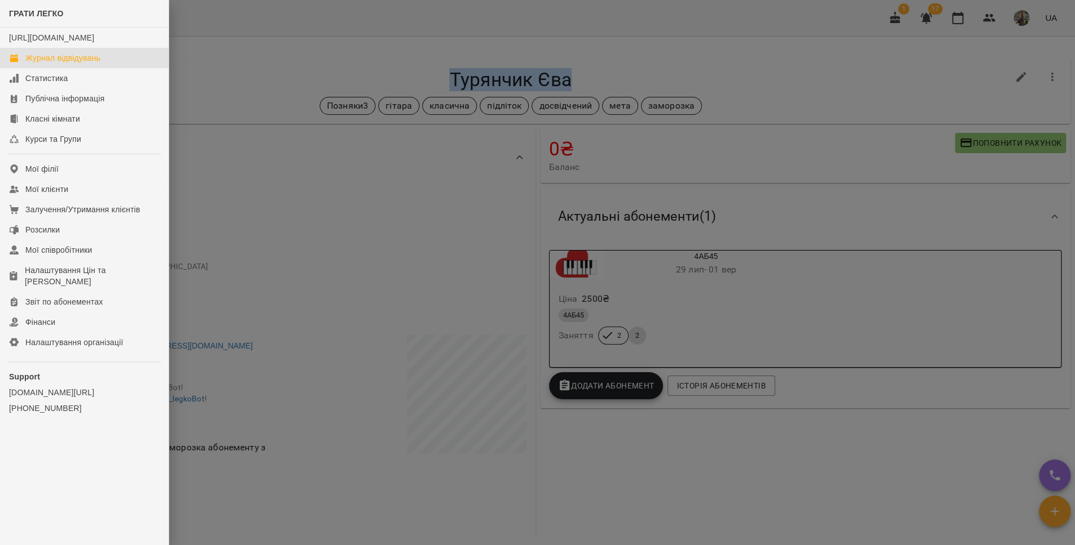
click at [51, 64] on div "Журнал відвідувань" at bounding box center [62, 57] width 75 height 11
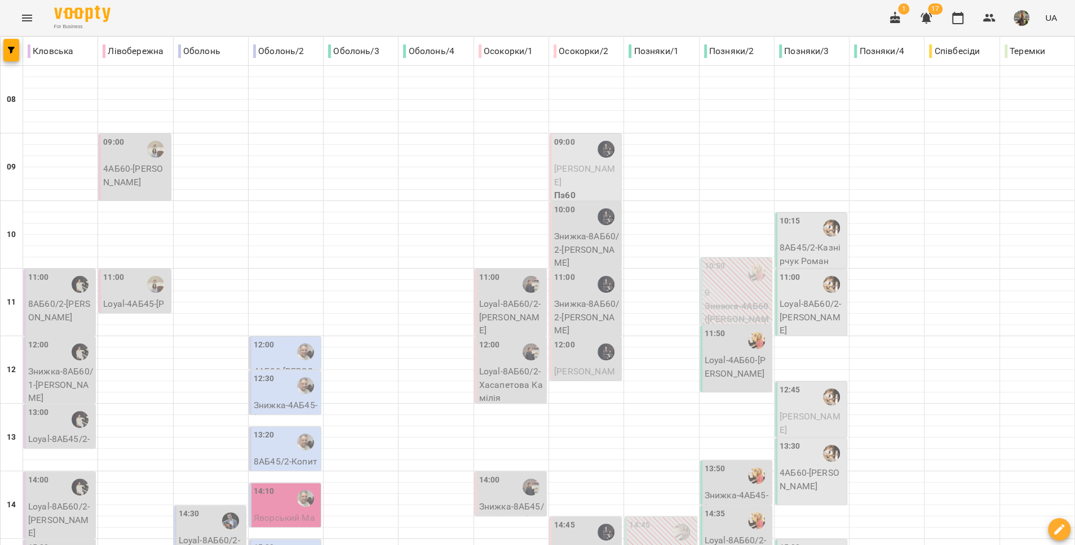
scroll to position [196, 0]
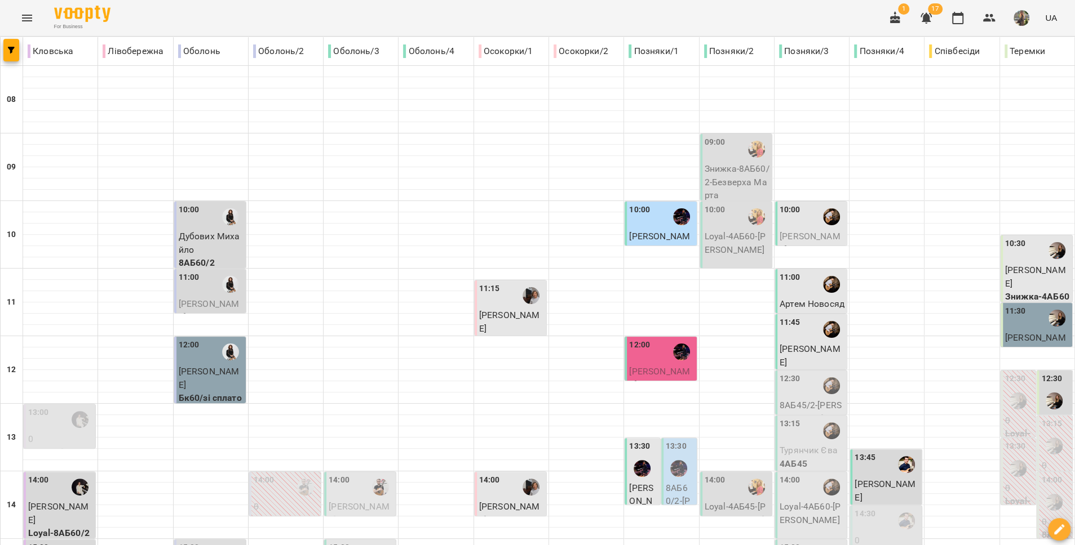
scroll to position [366, 0]
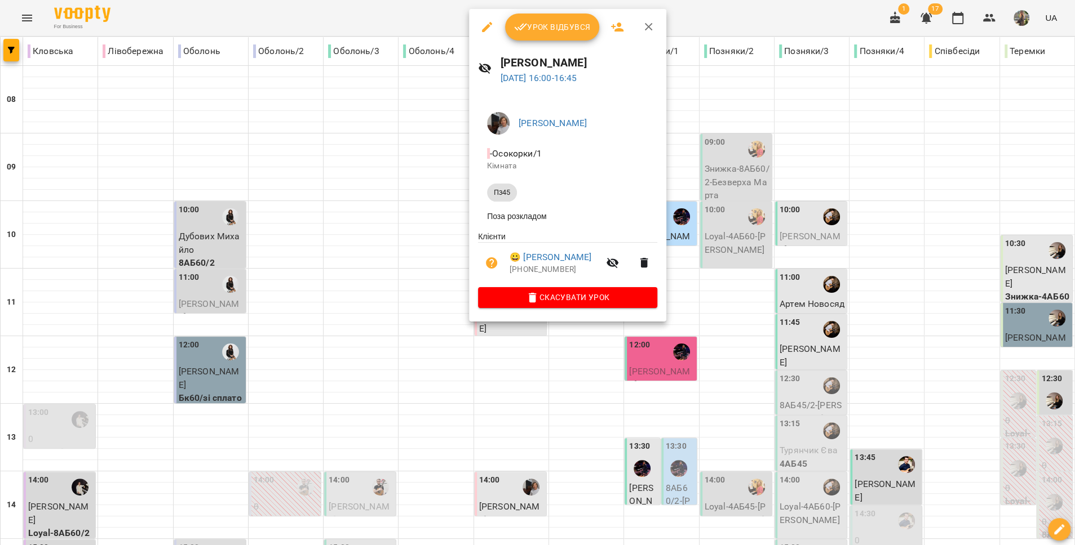
click at [486, 24] on icon "button" at bounding box center [487, 27] width 14 height 14
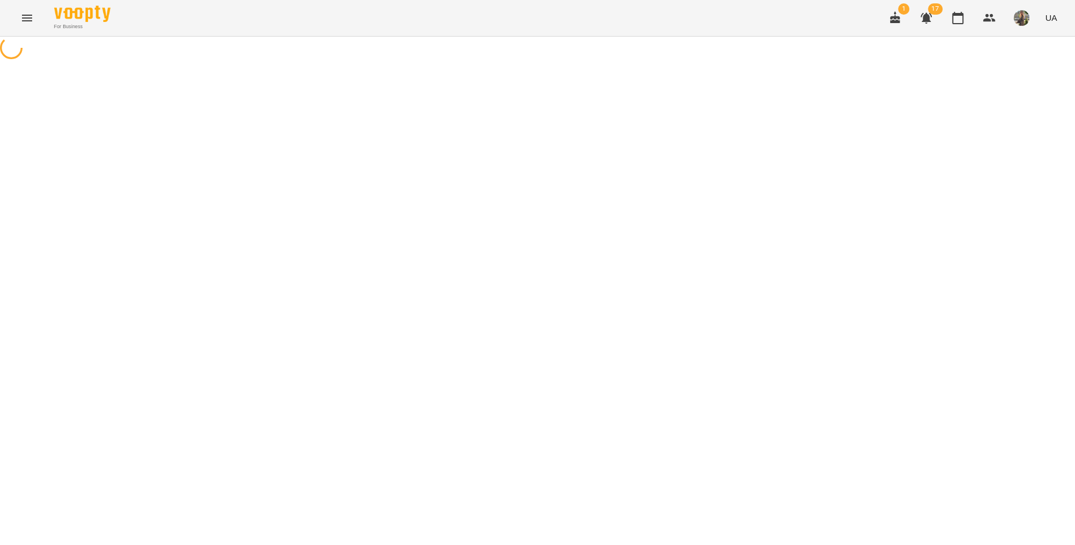
select select "****"
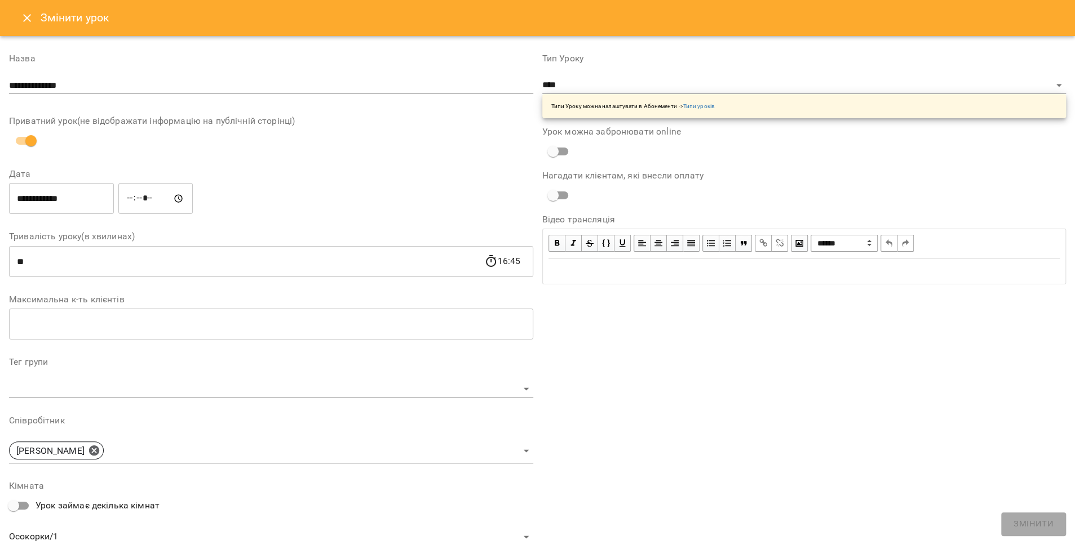
click at [156, 200] on input "*****" at bounding box center [155, 199] width 74 height 32
click at [167, 199] on input "*****" at bounding box center [155, 199] width 74 height 32
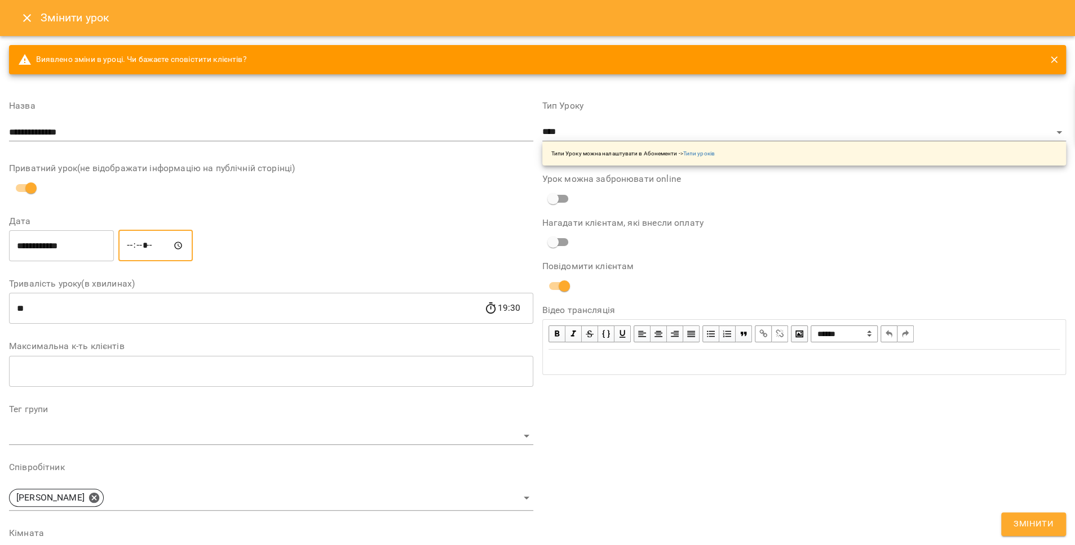
type input "*****"
click at [248, 242] on div "**********" at bounding box center [271, 246] width 529 height 36
click at [1038, 512] on div "**********" at bounding box center [804, 422] width 533 height 669
click at [1037, 522] on span "Змінити" at bounding box center [1033, 524] width 40 height 15
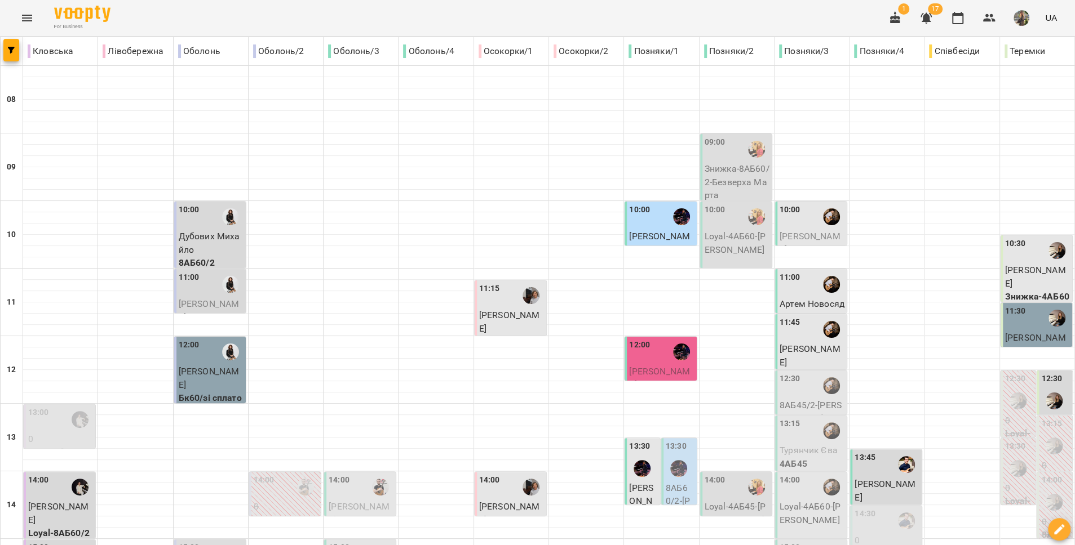
scroll to position [474, 0]
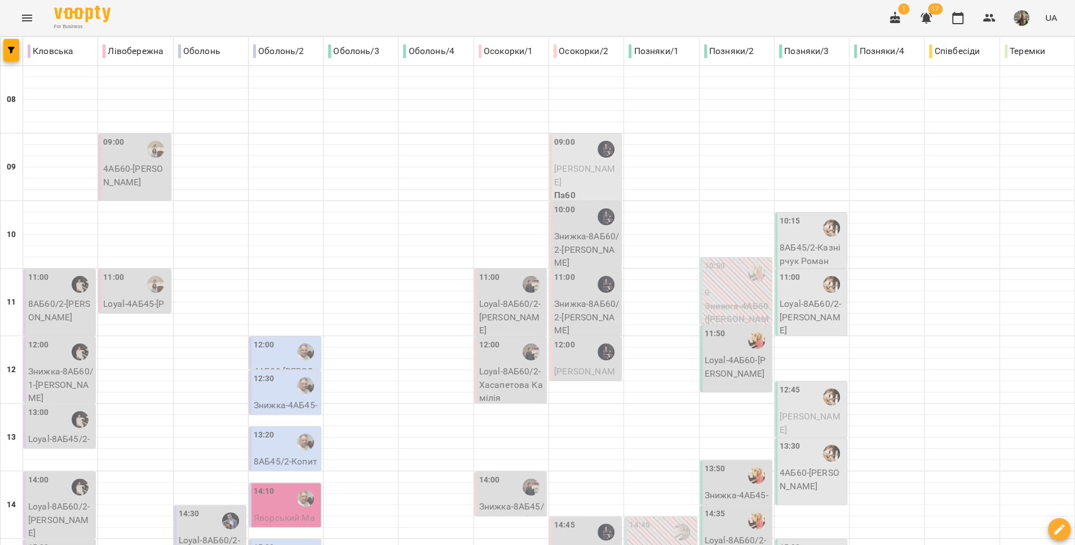
click at [50, 295] on div "11:00" at bounding box center [60, 285] width 65 height 26
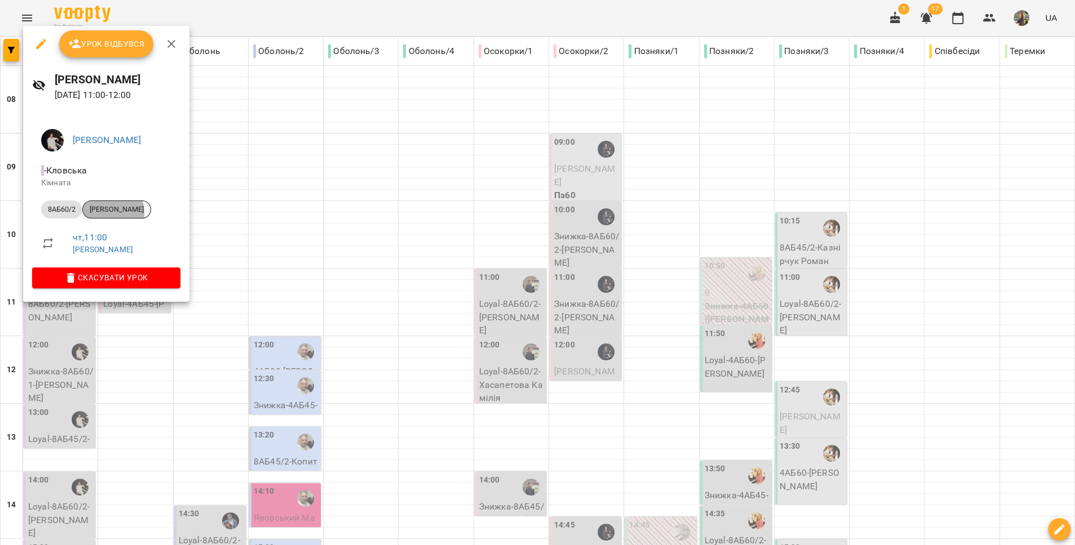
click at [110, 212] on span "[PERSON_NAME]" at bounding box center [117, 210] width 68 height 10
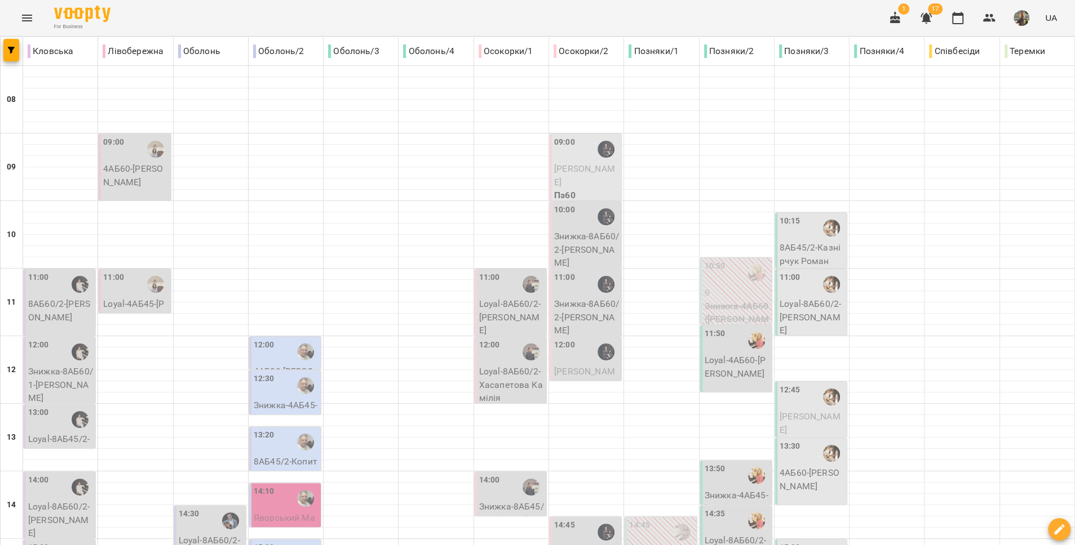
scroll to position [28, 0]
click at [52, 365] on p "Знижка-8АБ60/1 - Лілія Литвиненко" at bounding box center [60, 385] width 65 height 40
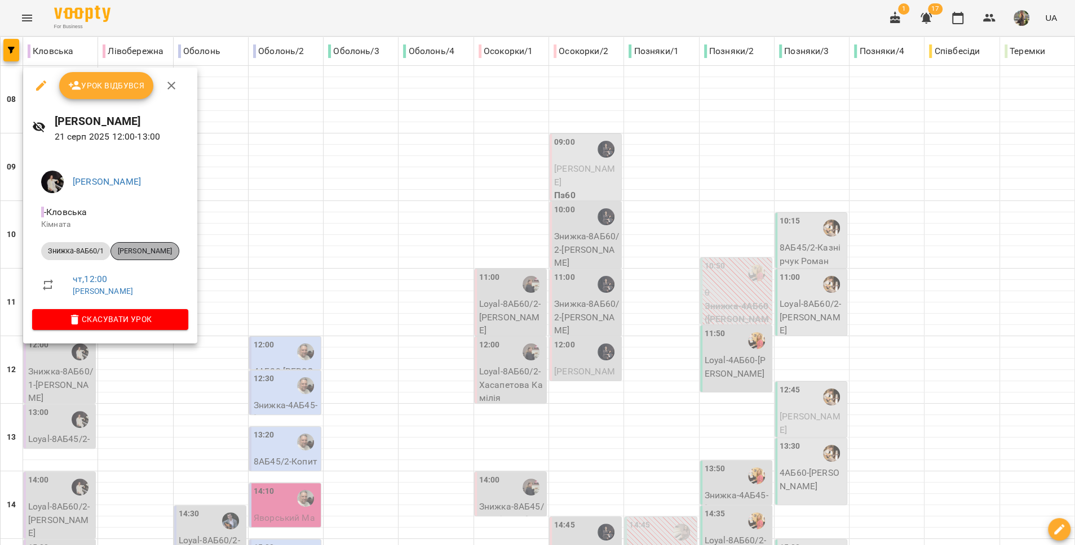
click at [130, 249] on span "[PERSON_NAME]" at bounding box center [145, 251] width 68 height 10
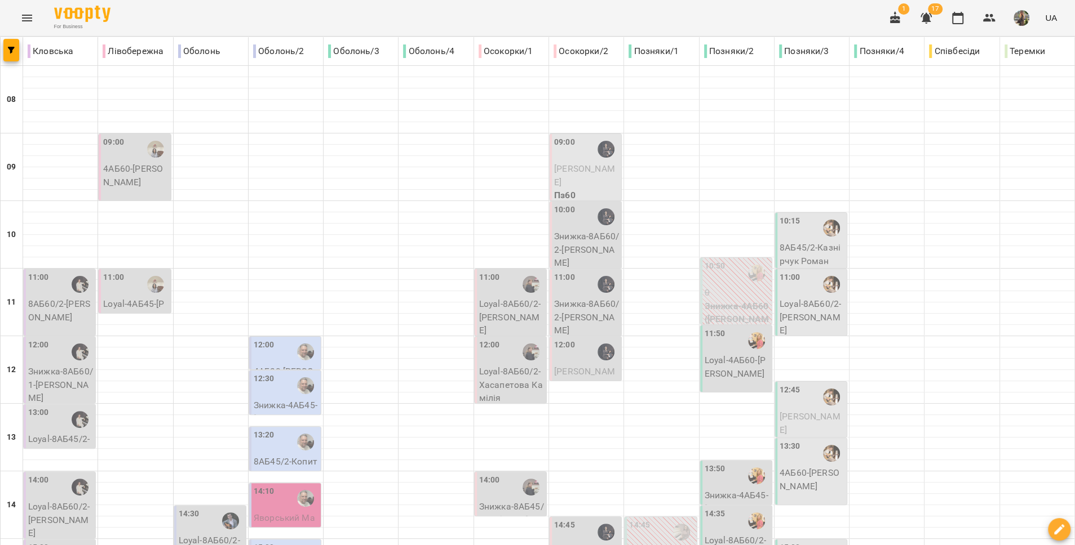
scroll to position [112, 0]
click at [47, 407] on div "13:00" at bounding box center [38, 420] width 21 height 26
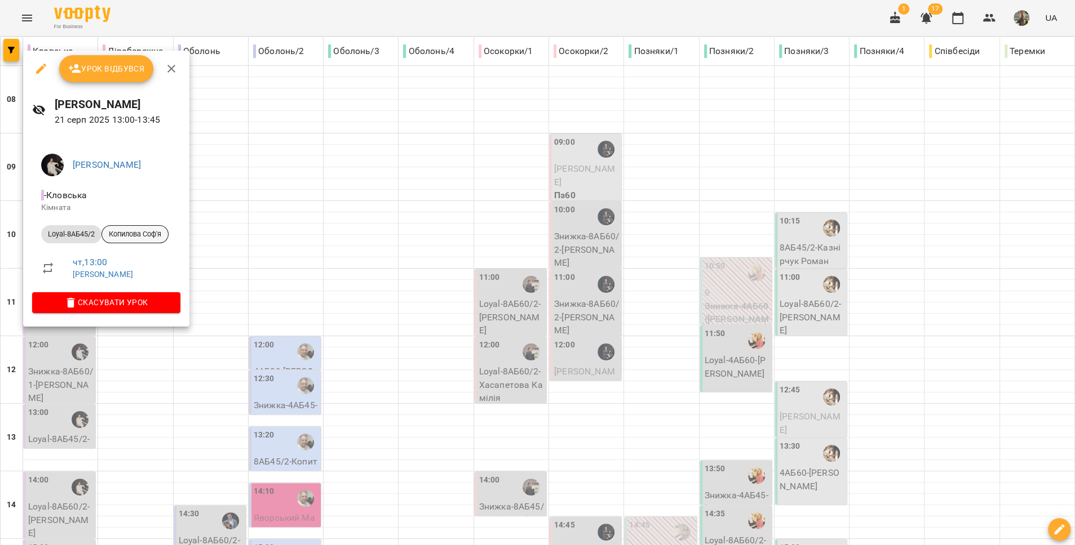
click at [137, 235] on span "Копилова Соф'я" at bounding box center [135, 234] width 66 height 10
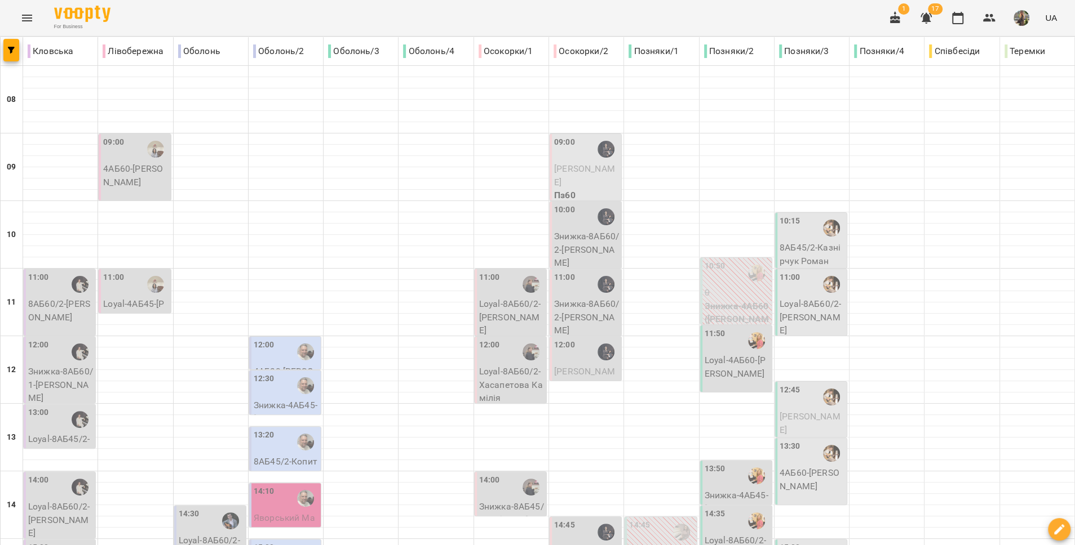
scroll to position [241, 0]
click at [56, 500] on p "Loyal-8АБ60/2 - Анастасія Здравчева" at bounding box center [60, 520] width 65 height 40
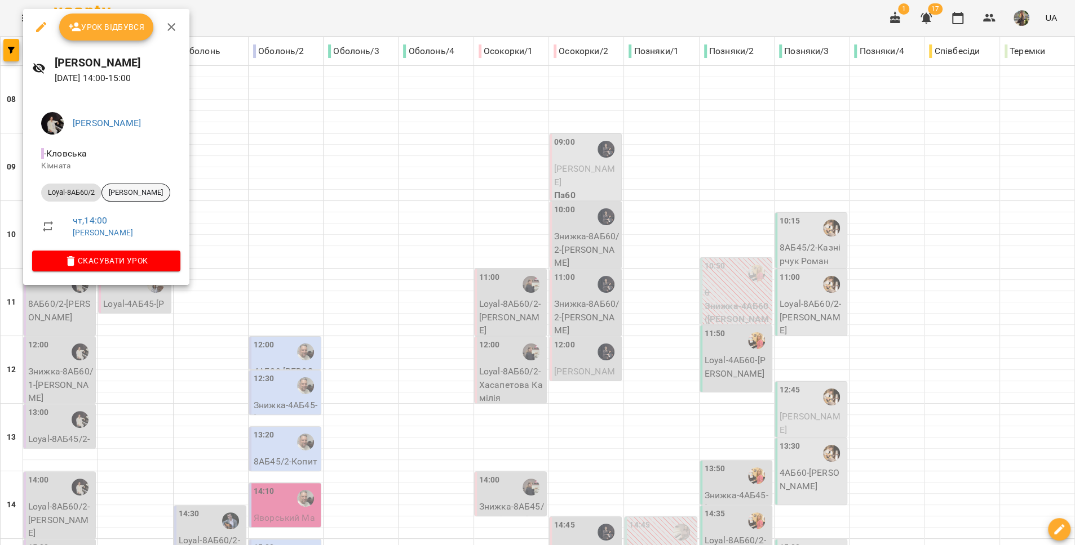
click at [134, 197] on span "[PERSON_NAME]" at bounding box center [136, 193] width 68 height 10
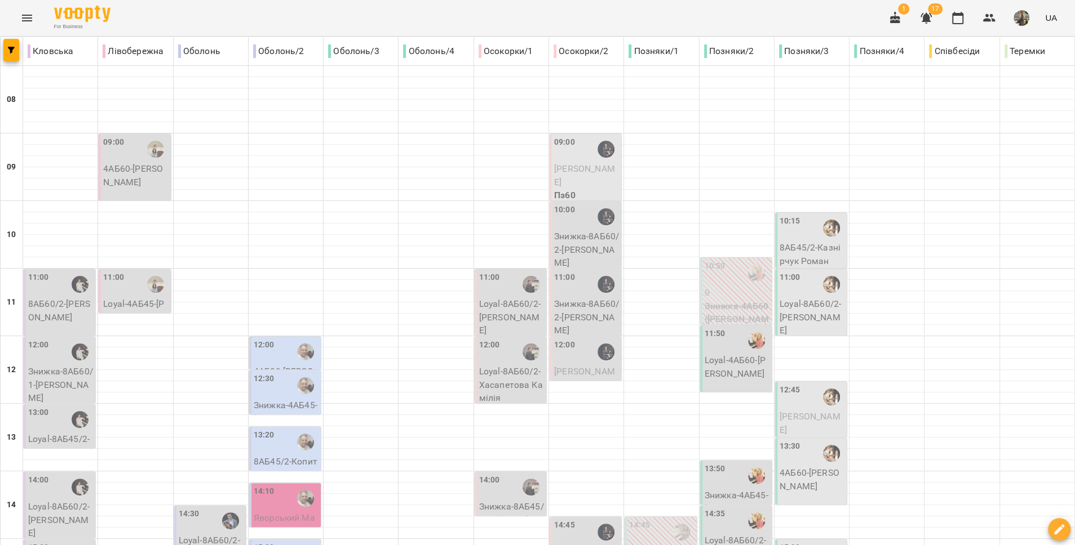
scroll to position [388, 0]
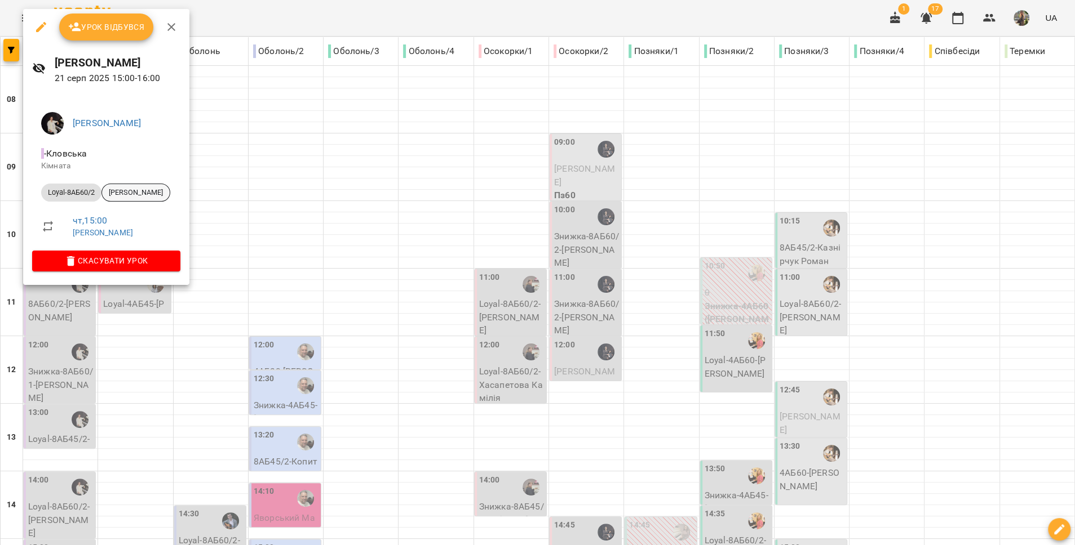
click at [119, 193] on span "[PERSON_NAME]" at bounding box center [136, 193] width 68 height 10
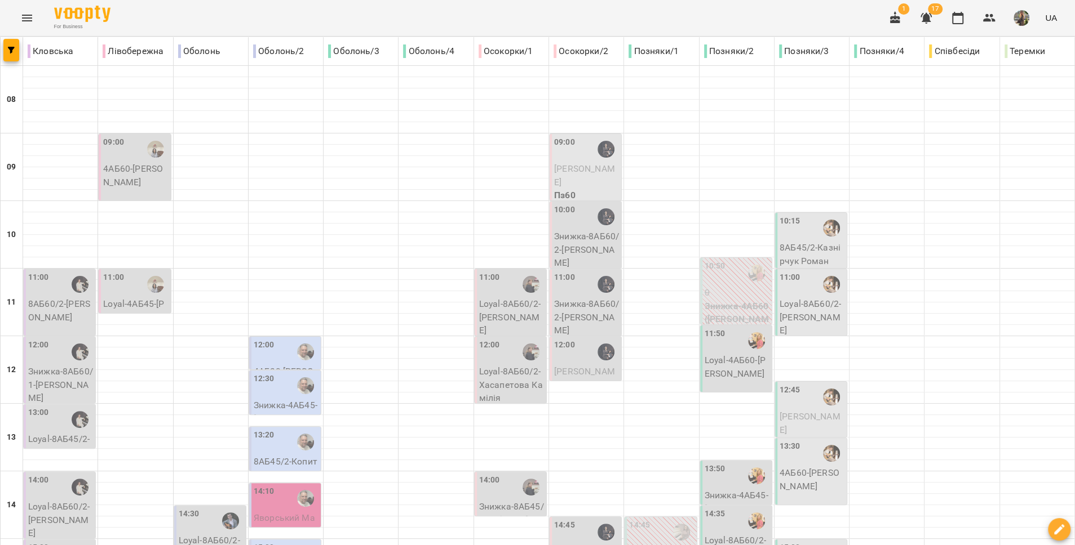
scroll to position [236, 0]
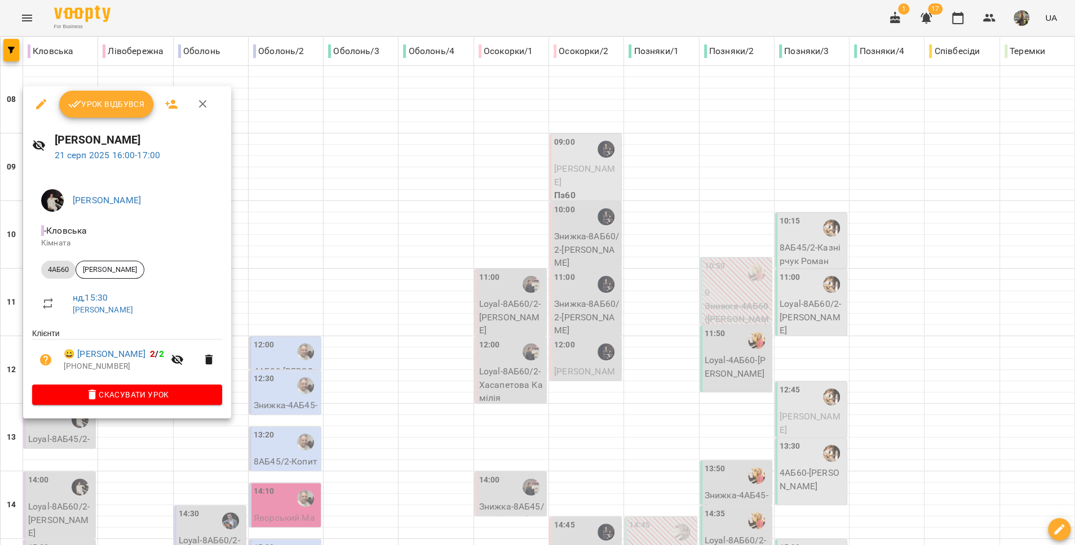
click at [149, 431] on div at bounding box center [537, 272] width 1075 height 545
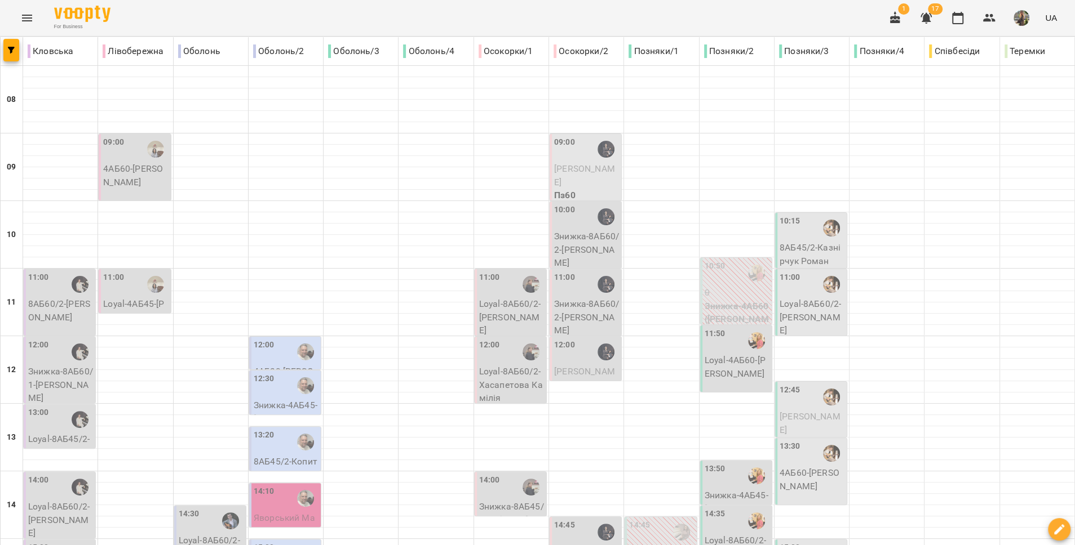
scroll to position [435, 0]
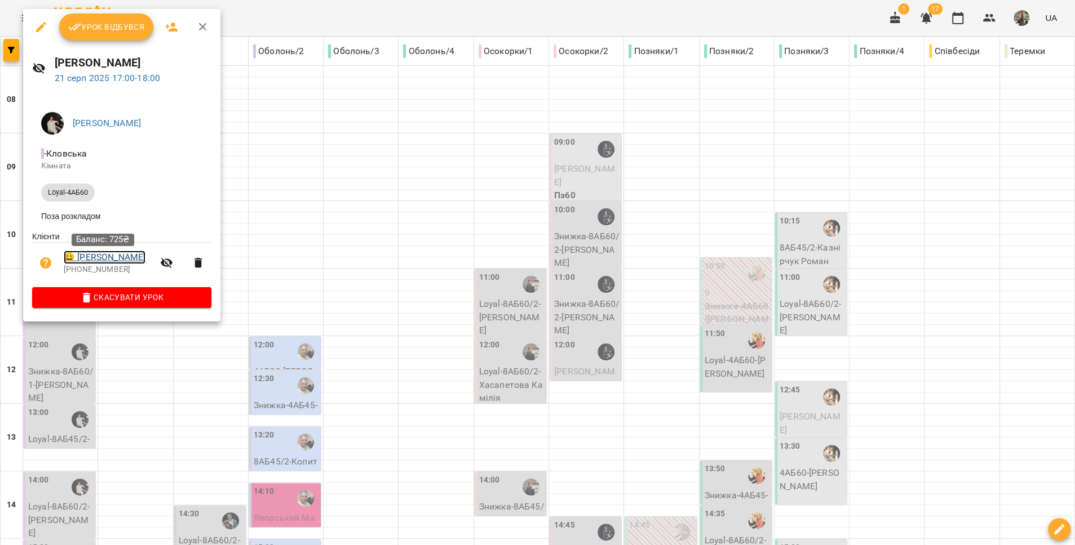
click at [118, 260] on link "😀 Аліса Гандзюра" at bounding box center [105, 258] width 82 height 14
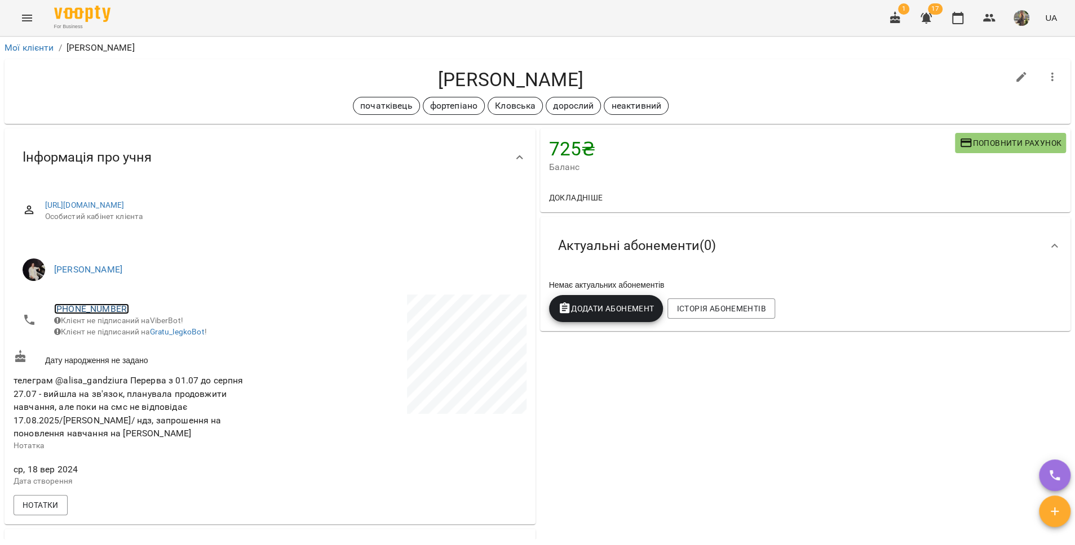
click at [101, 309] on link "+380977570959" at bounding box center [91, 309] width 75 height 11
click at [151, 348] on link at bounding box center [150, 351] width 60 height 24
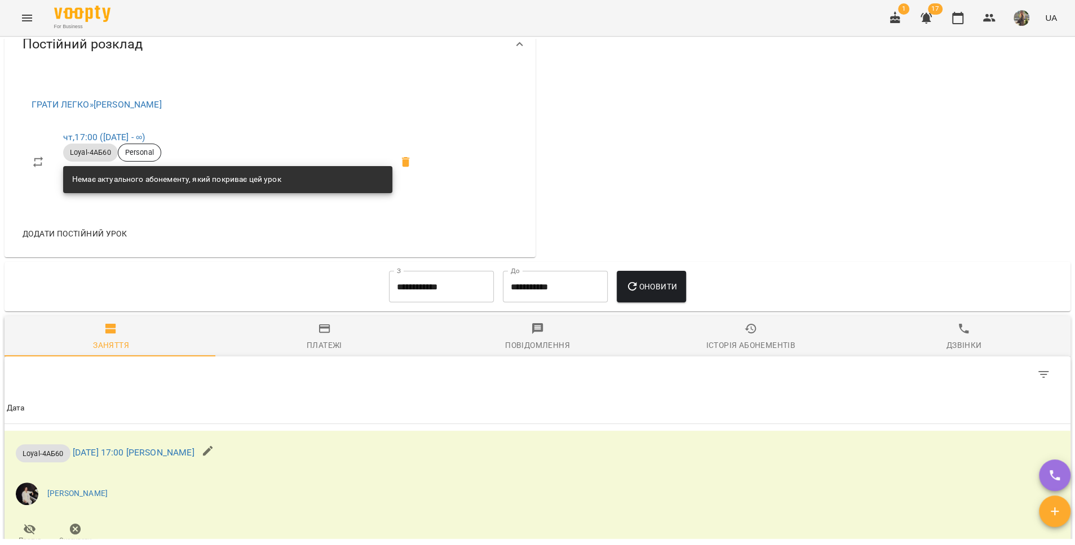
scroll to position [631, 0]
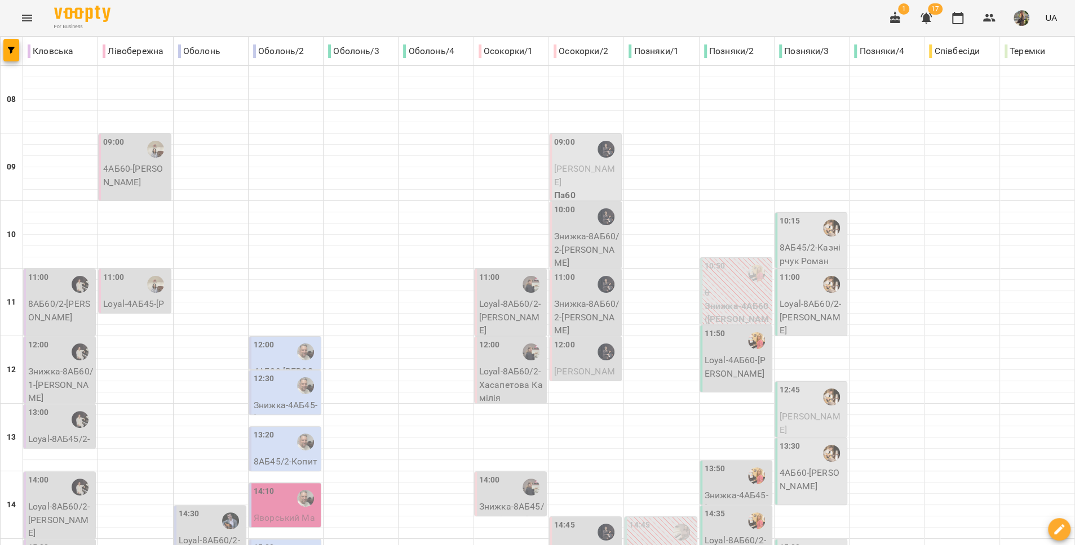
scroll to position [3, 0]
click at [135, 144] on div "09:00" at bounding box center [135, 149] width 65 height 26
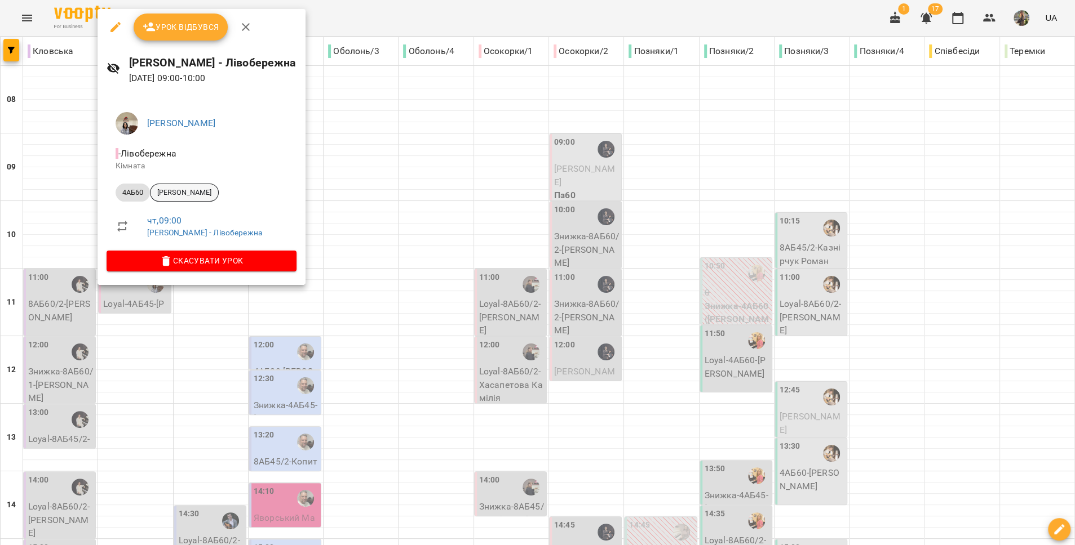
click at [184, 194] on span "[PERSON_NAME]" at bounding box center [184, 193] width 68 height 10
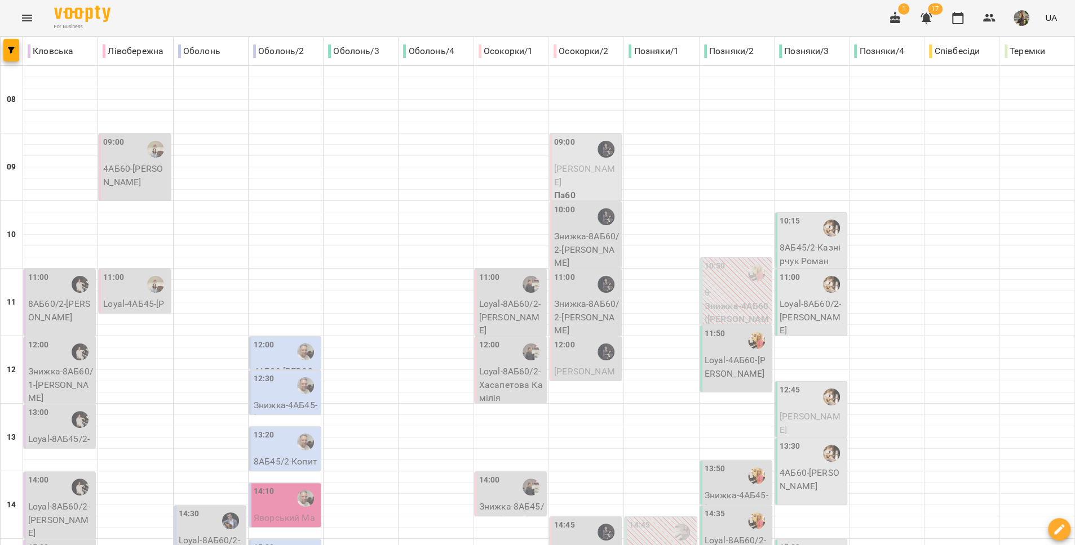
click at [118, 298] on p "Loyal-4АБ45 - Романiй Ірина" at bounding box center [135, 311] width 65 height 26
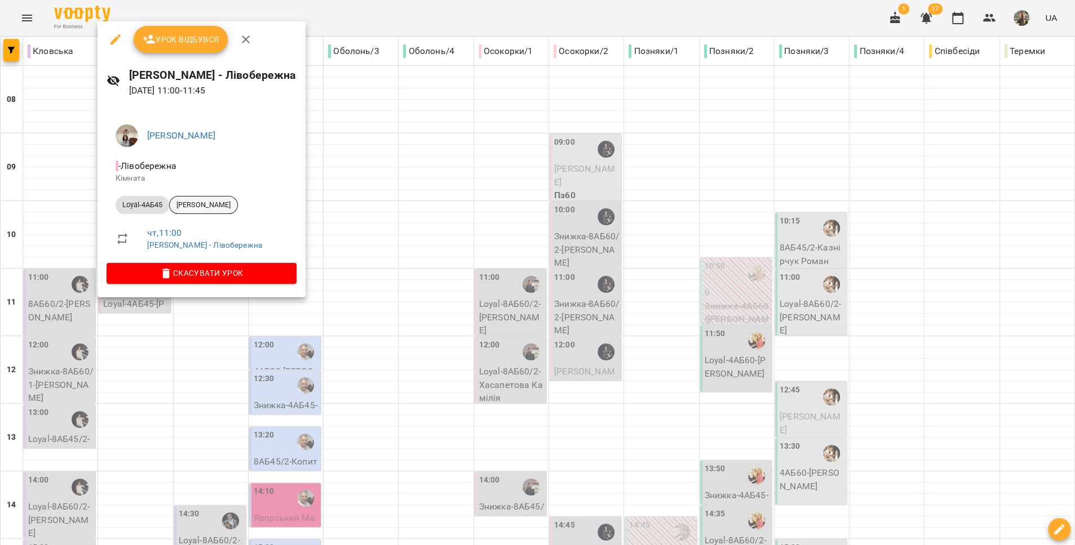
click at [199, 197] on div "[PERSON_NAME]" at bounding box center [203, 205] width 69 height 18
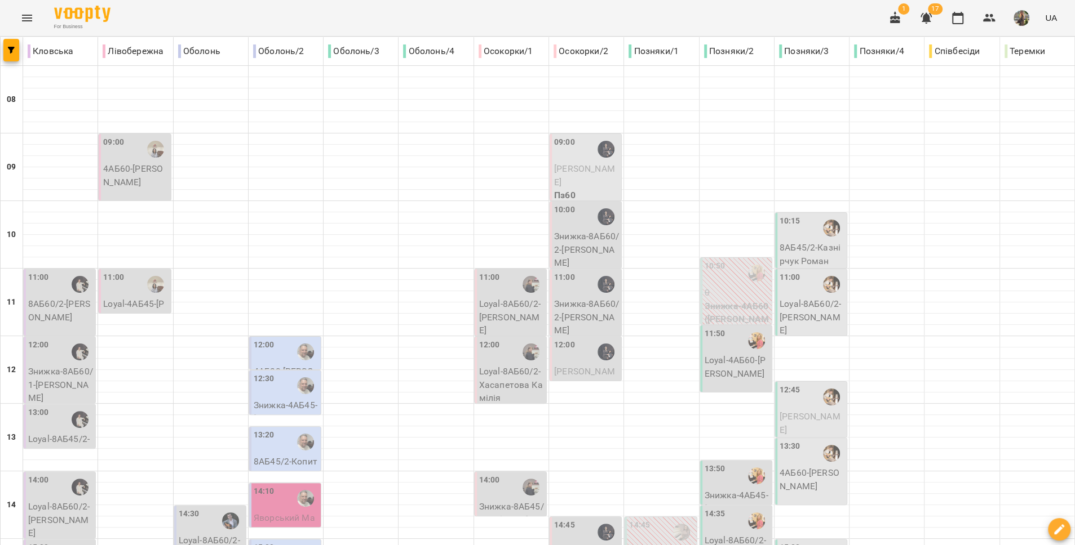
scroll to position [474, 0]
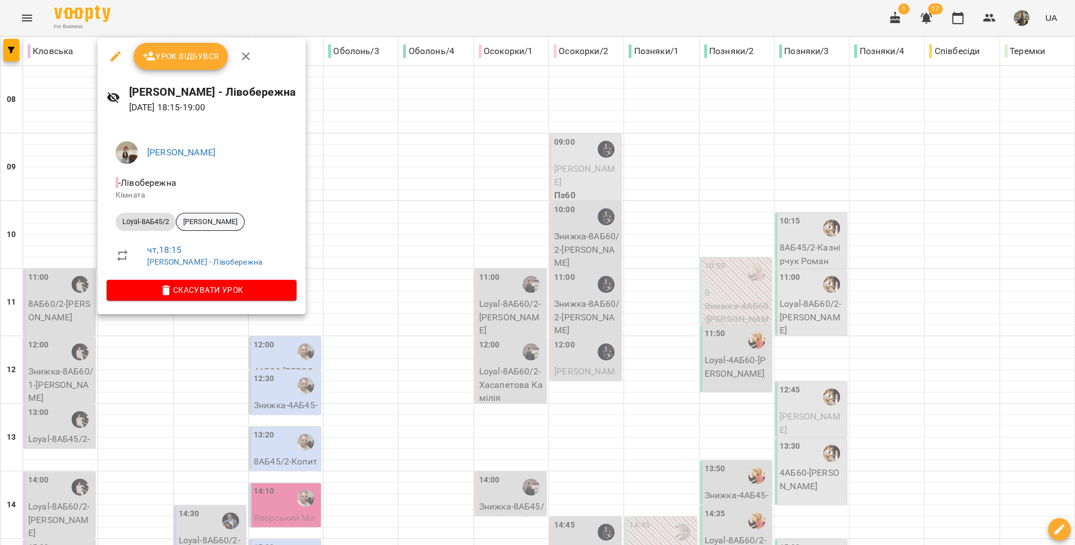
click at [201, 221] on span "[PERSON_NAME]" at bounding box center [210, 222] width 68 height 10
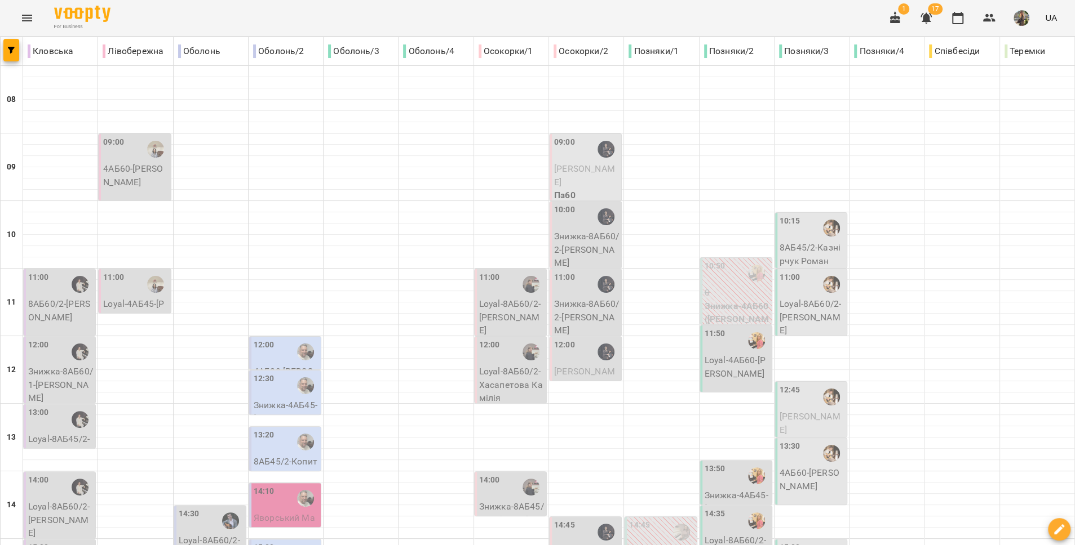
scroll to position [446, 0]
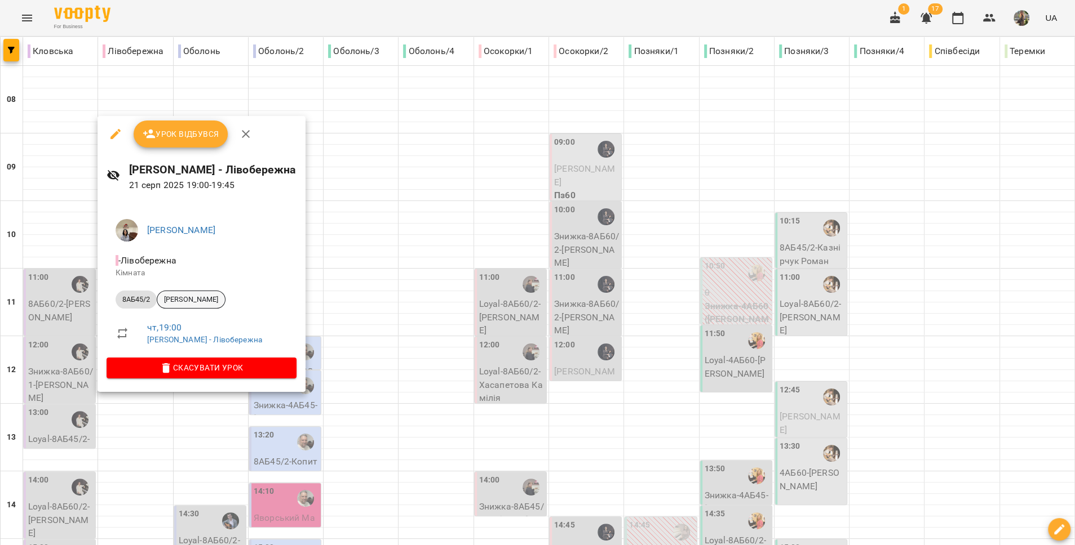
click at [193, 301] on span "[PERSON_NAME]" at bounding box center [191, 300] width 68 height 10
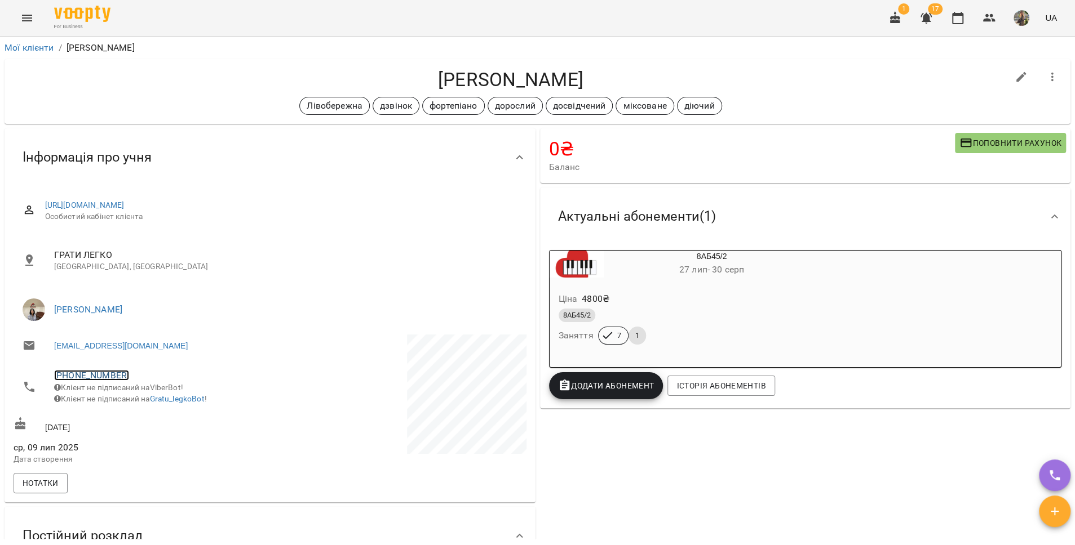
click at [95, 376] on link "+380503631044" at bounding box center [91, 375] width 75 height 11
click at [159, 415] on link at bounding box center [150, 418] width 60 height 24
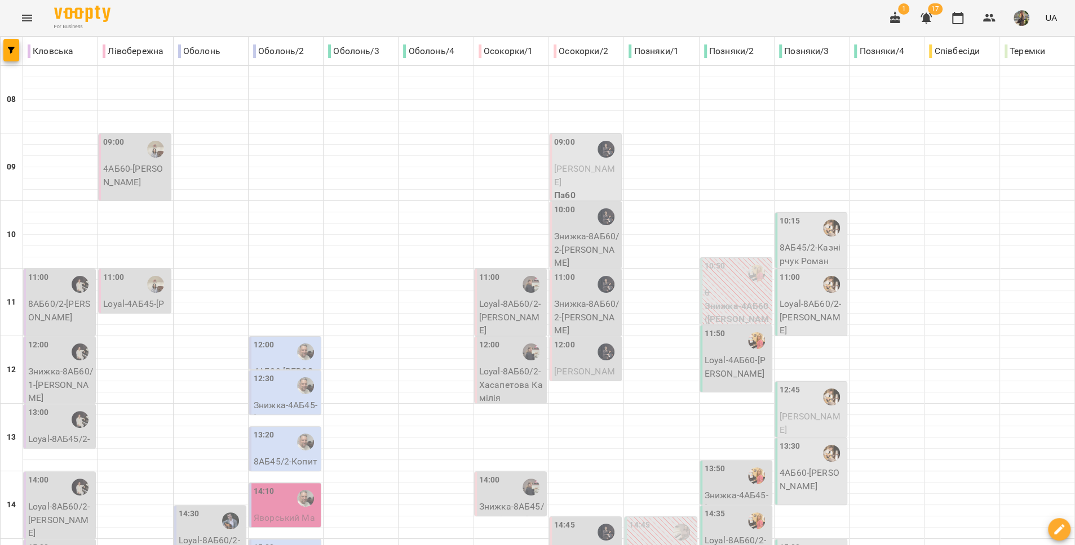
scroll to position [332, 0]
click at [192, 534] on p "Loyal-8АБ60/2 - Георгій Антонян" at bounding box center [211, 554] width 65 height 40
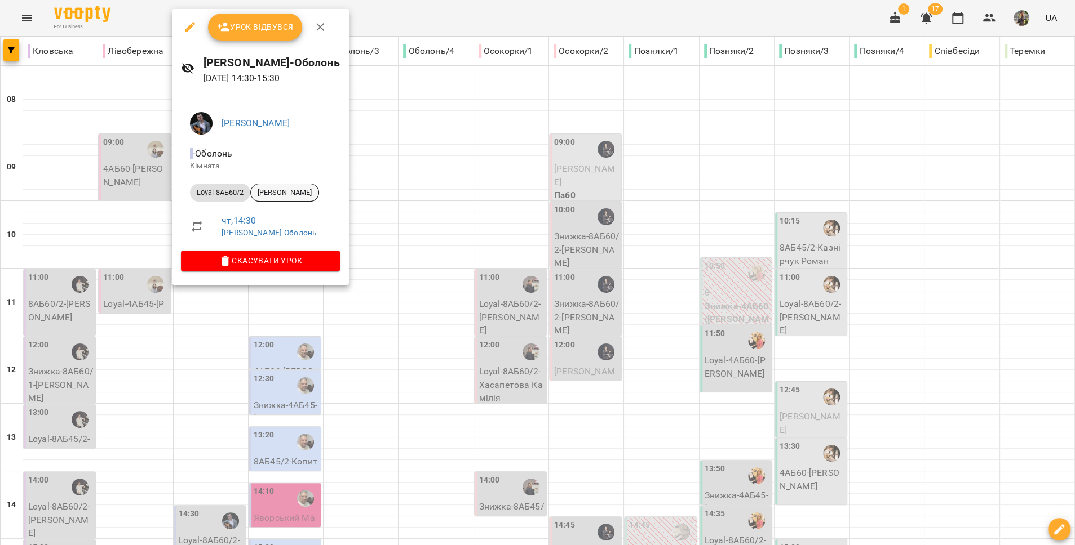
click at [276, 192] on span "[PERSON_NAME]" at bounding box center [285, 193] width 68 height 10
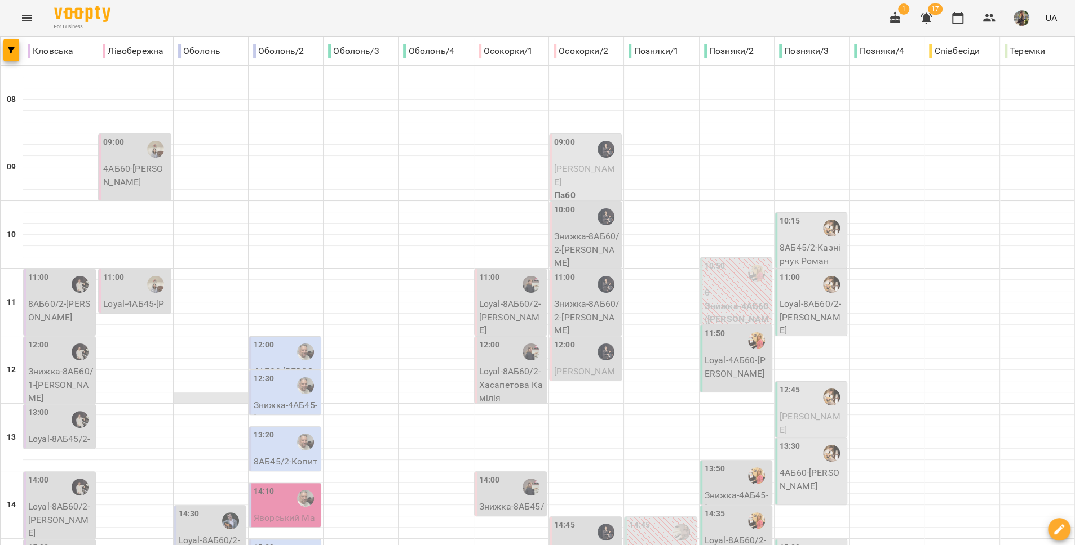
scroll to position [242, 0]
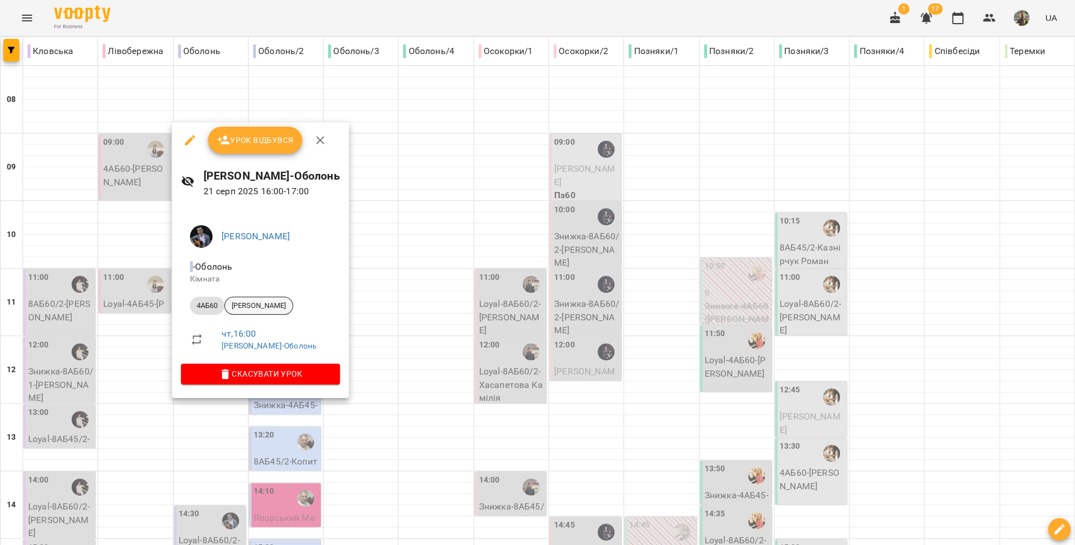
click at [277, 302] on span "[PERSON_NAME]" at bounding box center [259, 306] width 68 height 10
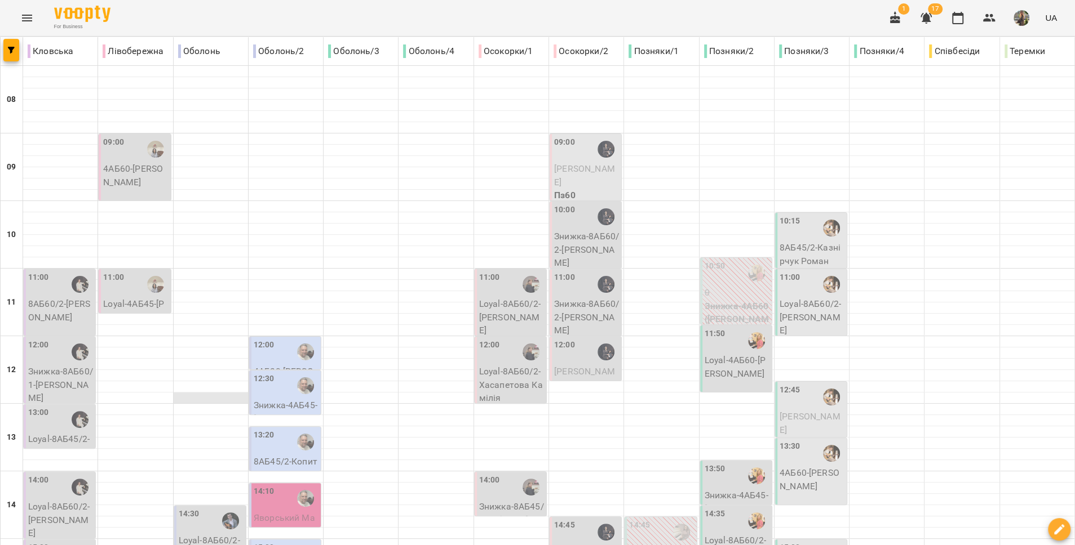
scroll to position [393, 0]
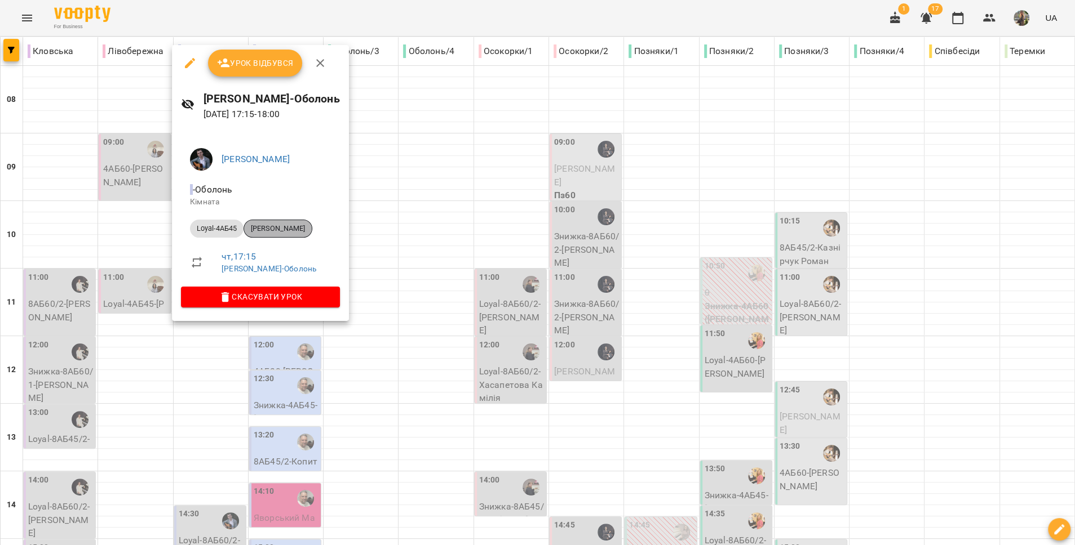
click at [286, 236] on div "[PERSON_NAME]" at bounding box center [277, 229] width 69 height 18
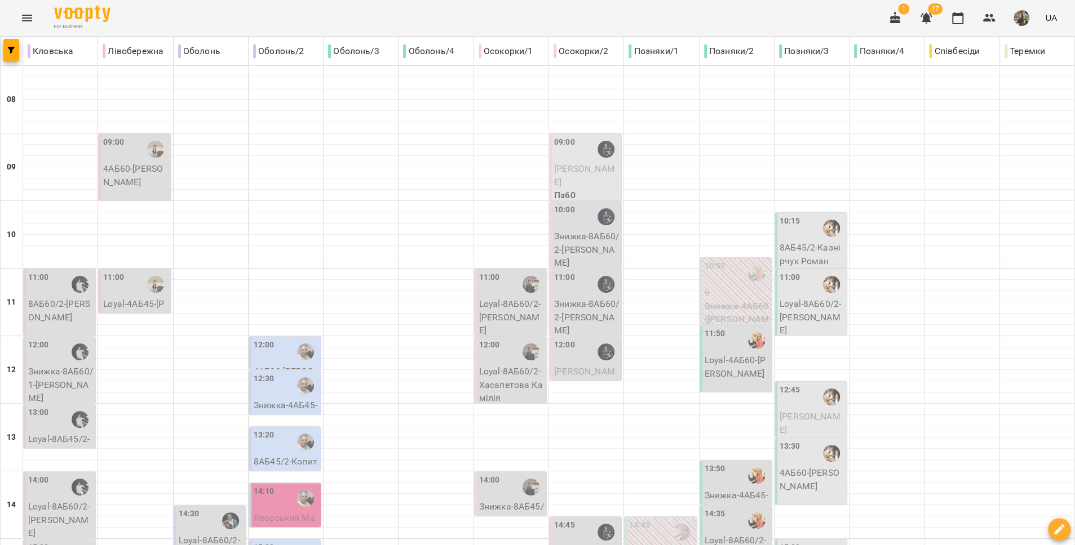
scroll to position [161, 0]
click at [264, 339] on label "12:00" at bounding box center [264, 345] width 21 height 12
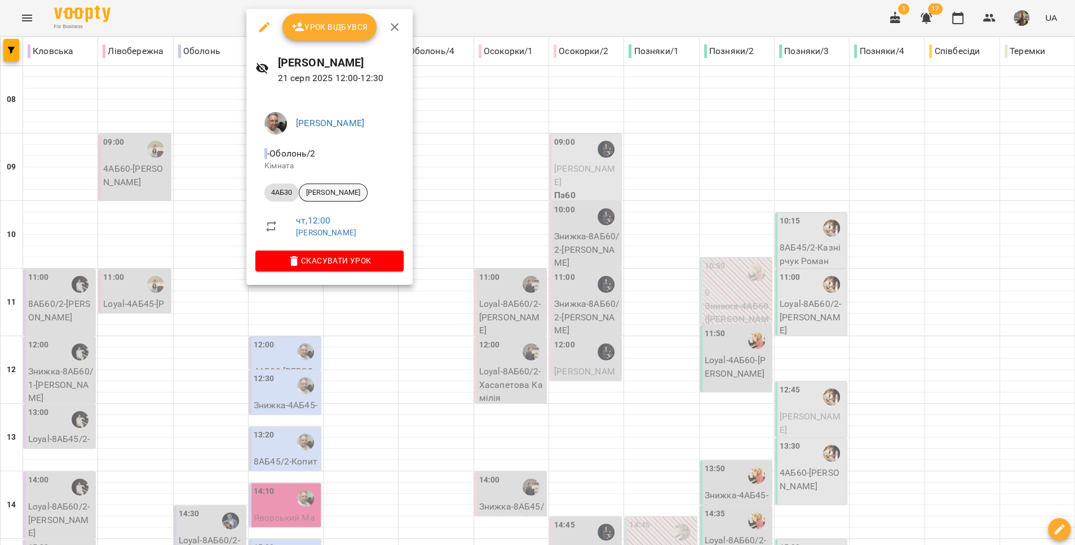
click at [330, 197] on span "[PERSON_NAME]" at bounding box center [333, 193] width 68 height 10
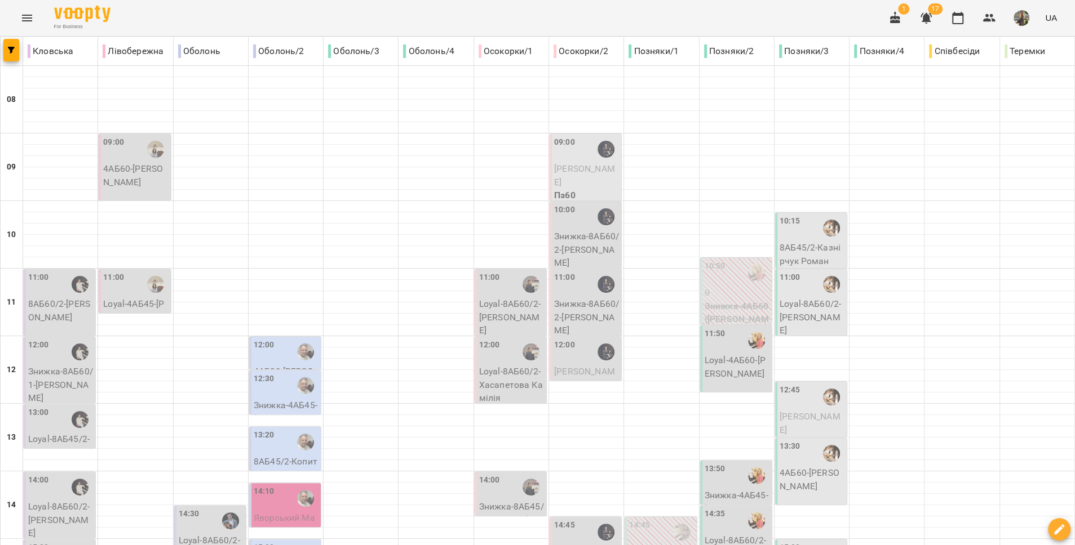
click at [292, 393] on div at bounding box center [305, 386] width 26 height 26
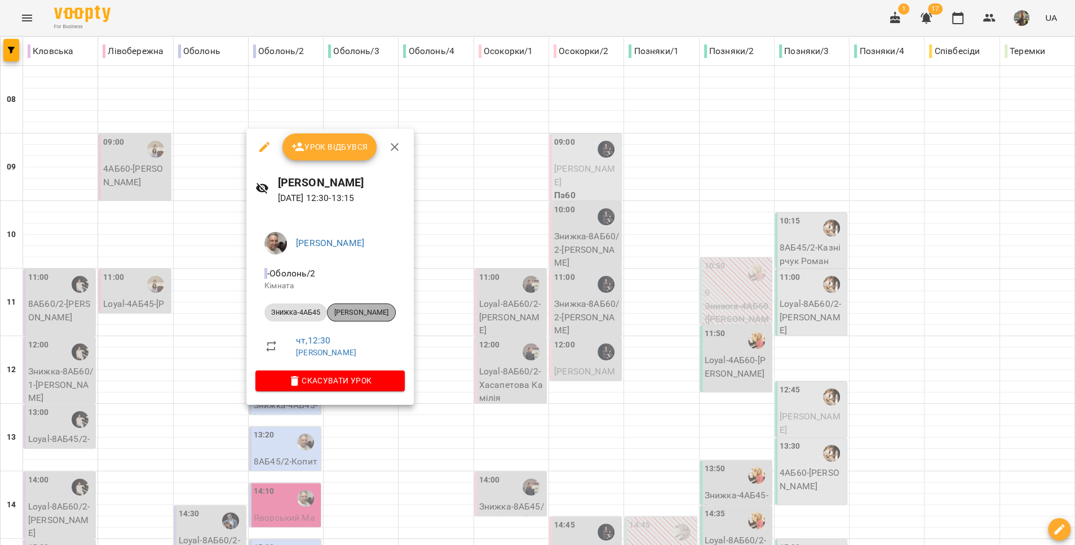
click at [347, 315] on span "[PERSON_NAME]" at bounding box center [361, 313] width 68 height 10
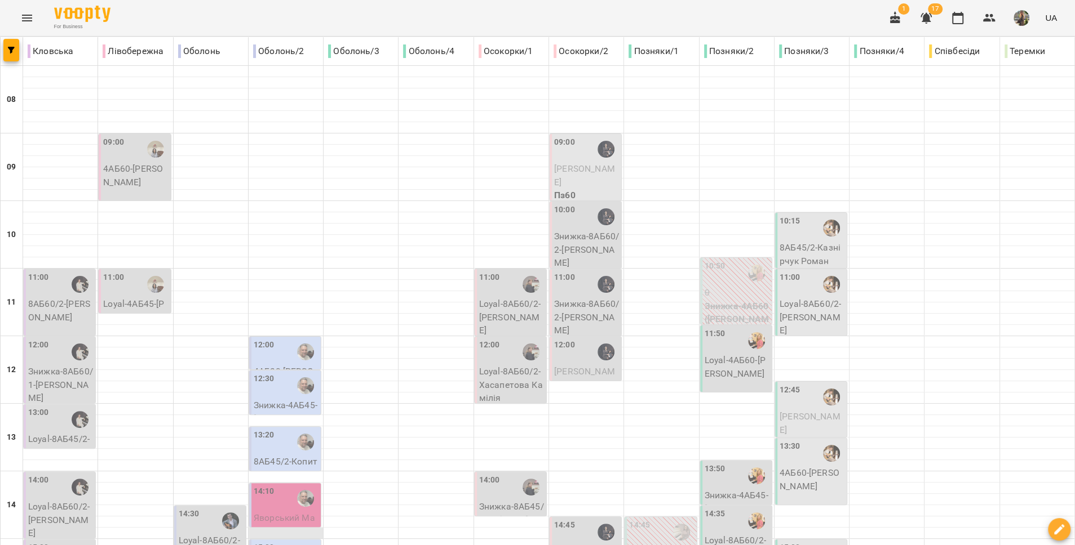
scroll to position [122, 0]
click at [281, 429] on div "13:20" at bounding box center [286, 442] width 65 height 26
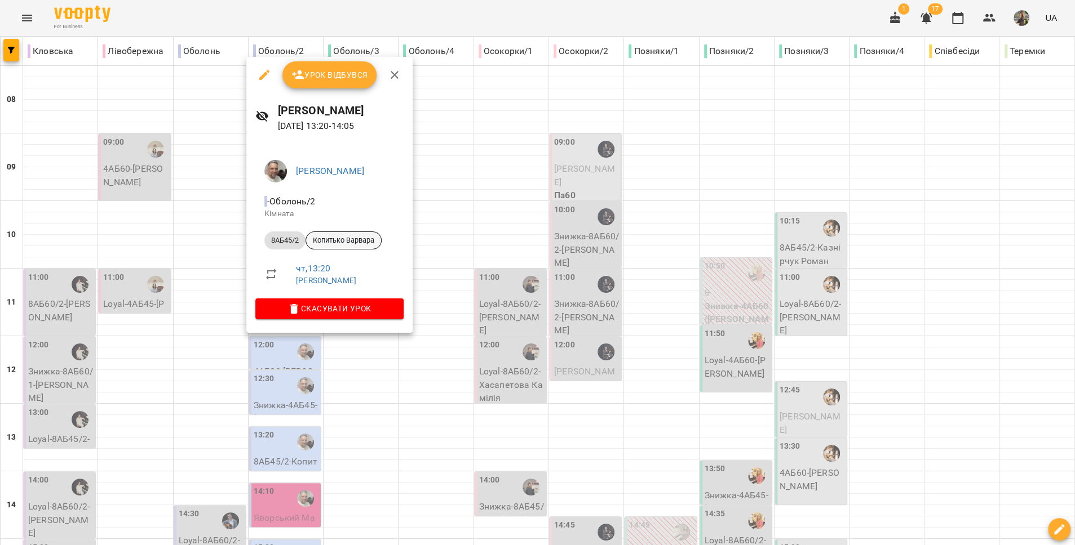
click at [352, 242] on span "Копитько Варвара" at bounding box center [343, 241] width 75 height 10
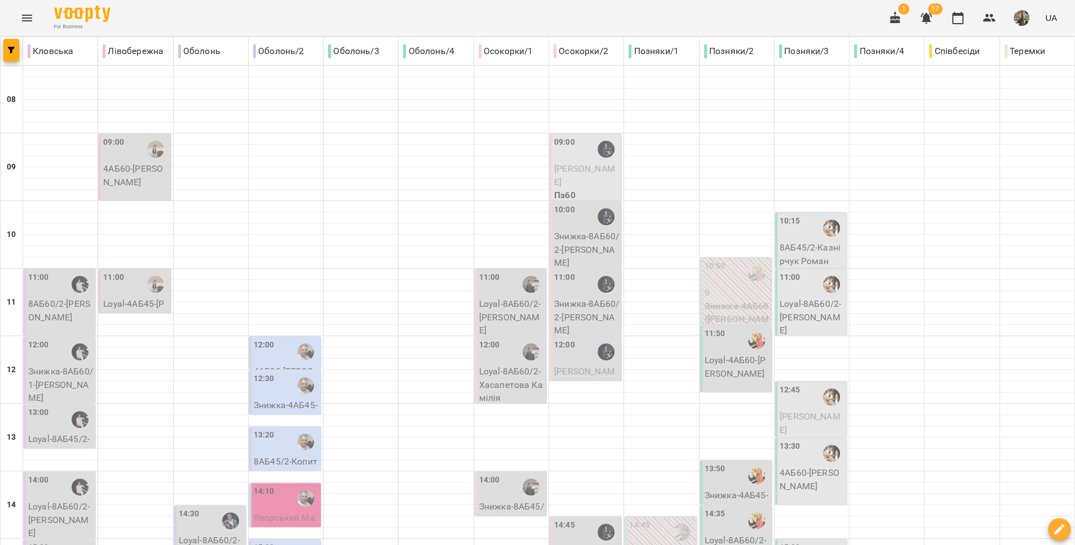
scroll to position [182, 0]
click at [278, 512] on p "Яворський Максим" at bounding box center [286, 525] width 65 height 26
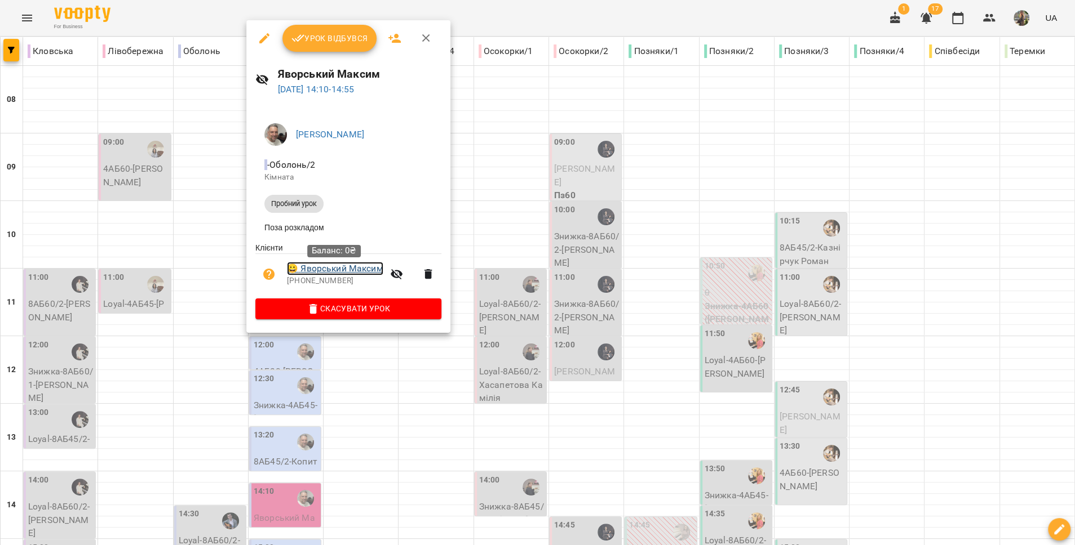
click at [362, 272] on link "😀 Яворський Максим" at bounding box center [335, 269] width 96 height 14
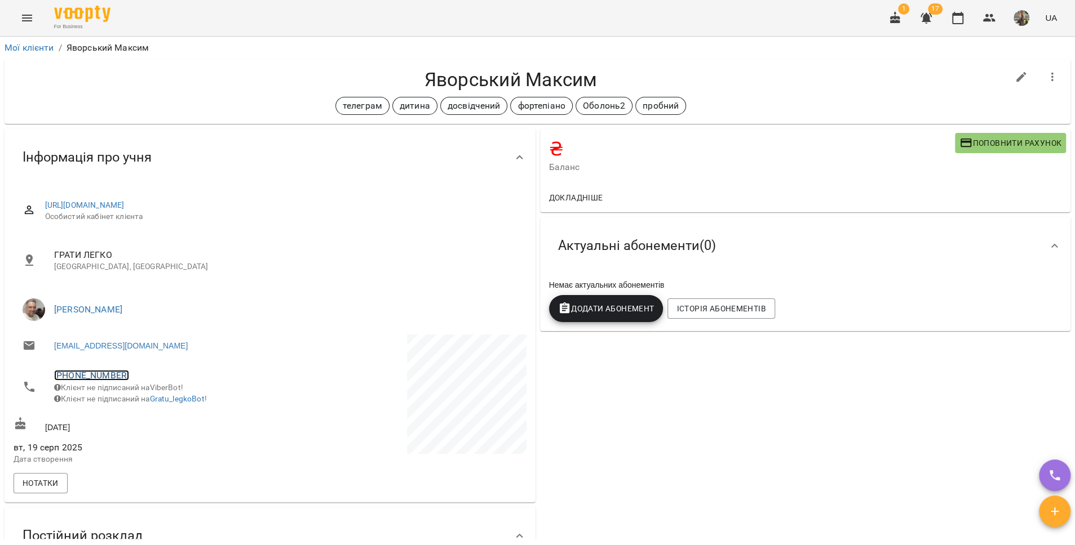
click at [92, 376] on link "+380956681577" at bounding box center [91, 375] width 75 height 11
click at [143, 419] on img at bounding box center [137, 417] width 17 height 17
drag, startPoint x: 593, startPoint y: 77, endPoint x: 398, endPoint y: 69, distance: 195.2
click at [398, 69] on h4 "Яворський Максим" at bounding box center [511, 79] width 994 height 23
copy h4 "Яворський Максим"
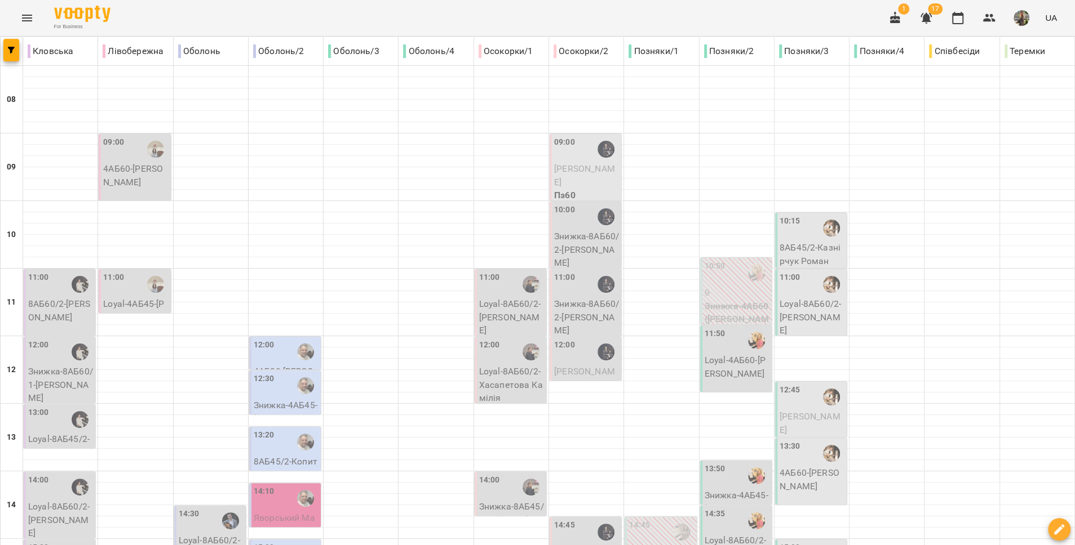
scroll to position [354, 0]
click at [270, 542] on label "15:00" at bounding box center [264, 548] width 21 height 12
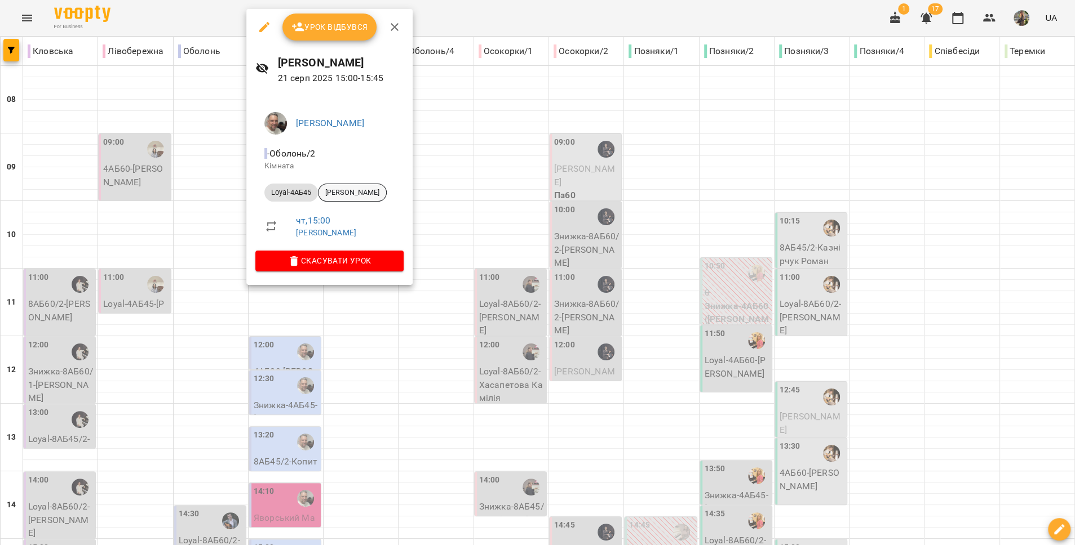
click at [348, 194] on span "[PERSON_NAME]" at bounding box center [352, 193] width 68 height 10
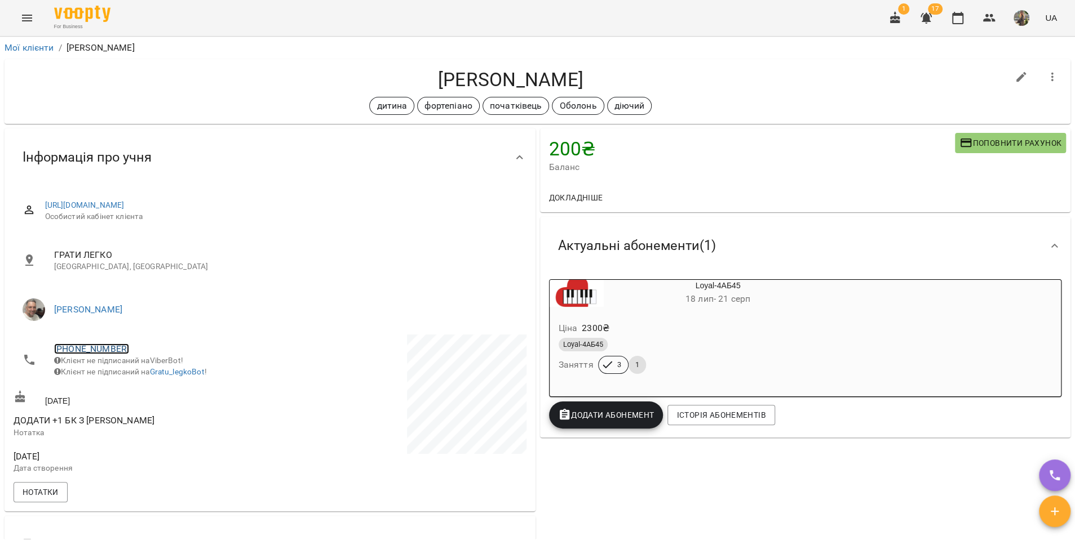
click at [105, 349] on link "+380636109986" at bounding box center [91, 349] width 75 height 11
click at [147, 394] on link at bounding box center [150, 391] width 60 height 24
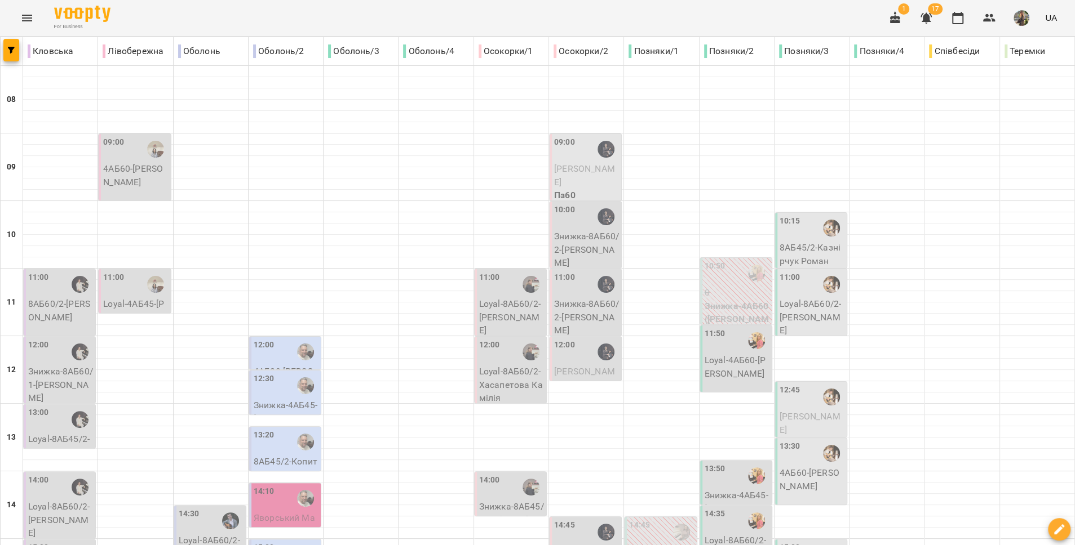
scroll to position [358, 0]
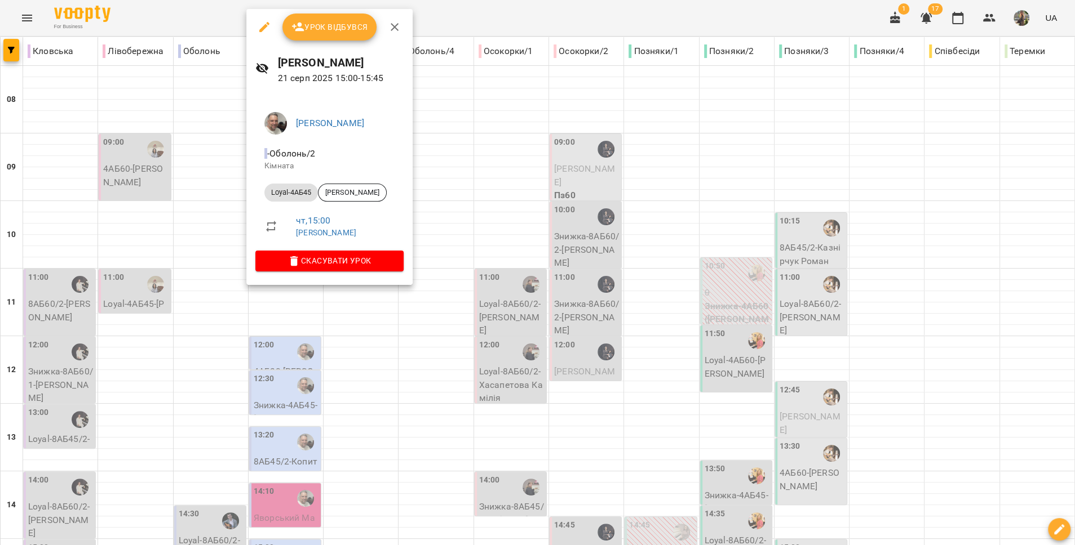
click at [287, 320] on div at bounding box center [537, 272] width 1075 height 545
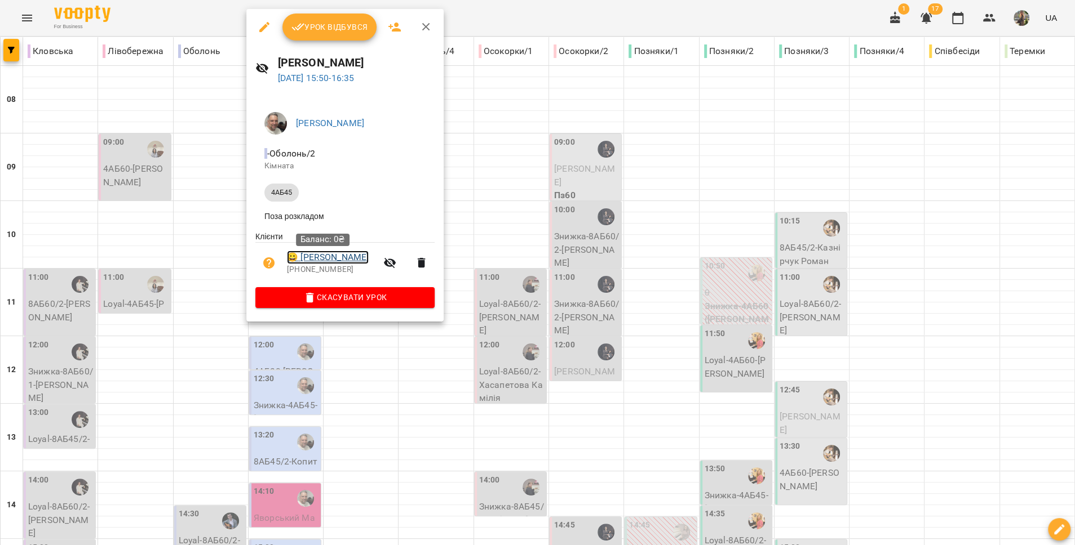
click at [341, 261] on link "😀 Штефко Злата" at bounding box center [328, 258] width 82 height 14
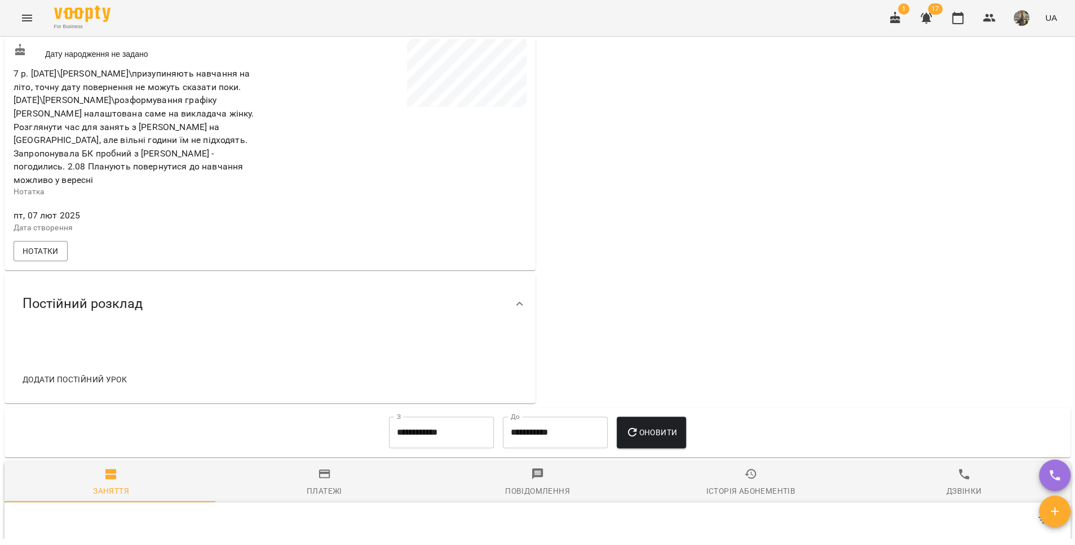
scroll to position [489, 0]
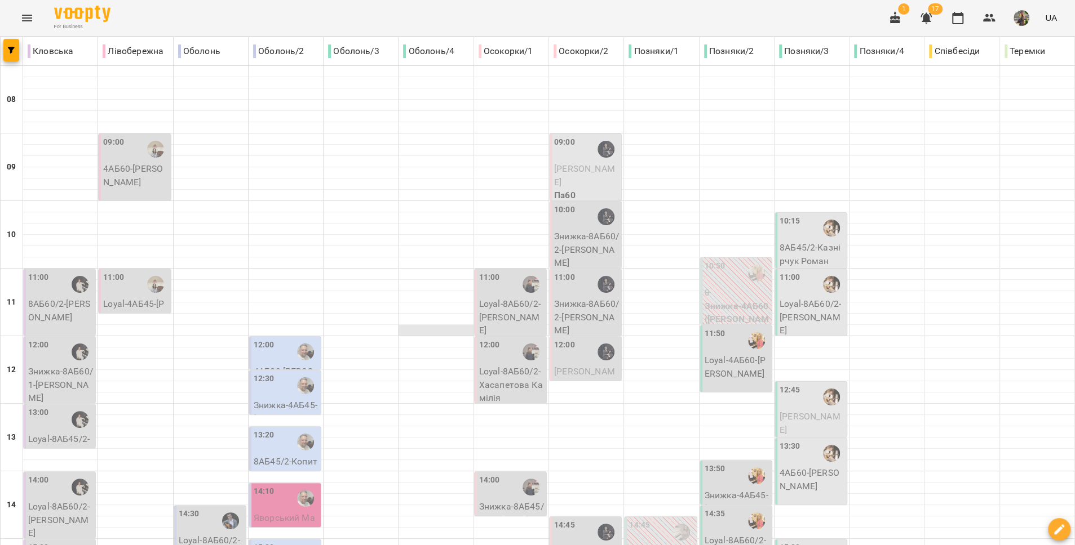
scroll to position [397, 0]
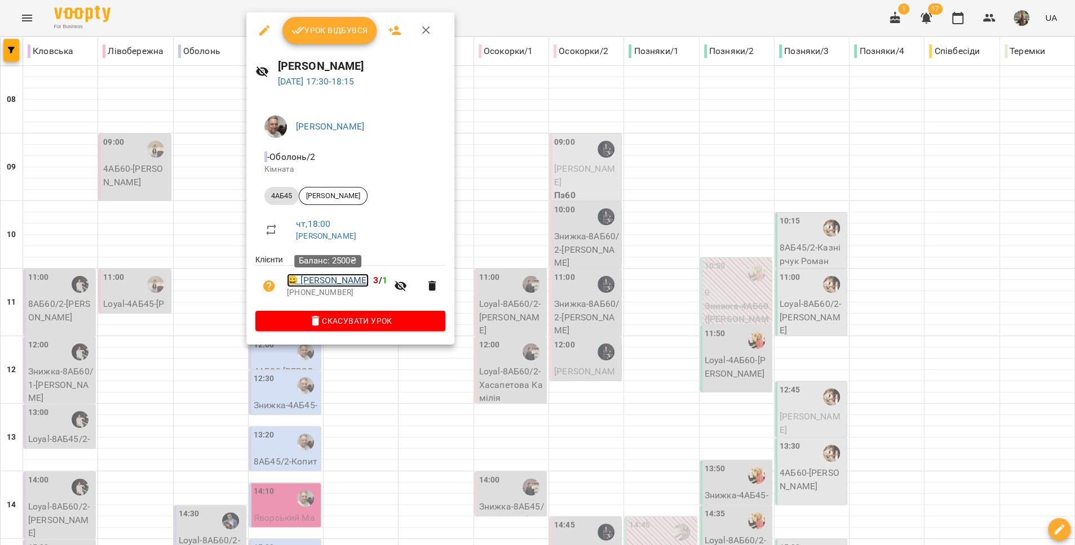
click at [341, 283] on link "😀 Гаврусєва Ольга" at bounding box center [328, 281] width 82 height 14
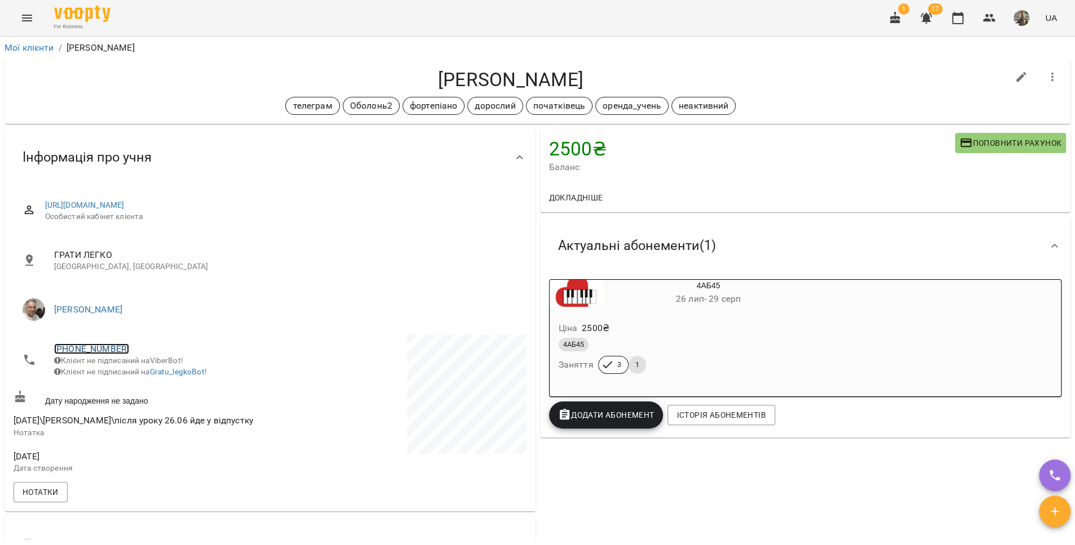
click at [87, 346] on link "+380506649777" at bounding box center [91, 349] width 75 height 11
click at [152, 392] on link at bounding box center [150, 391] width 60 height 24
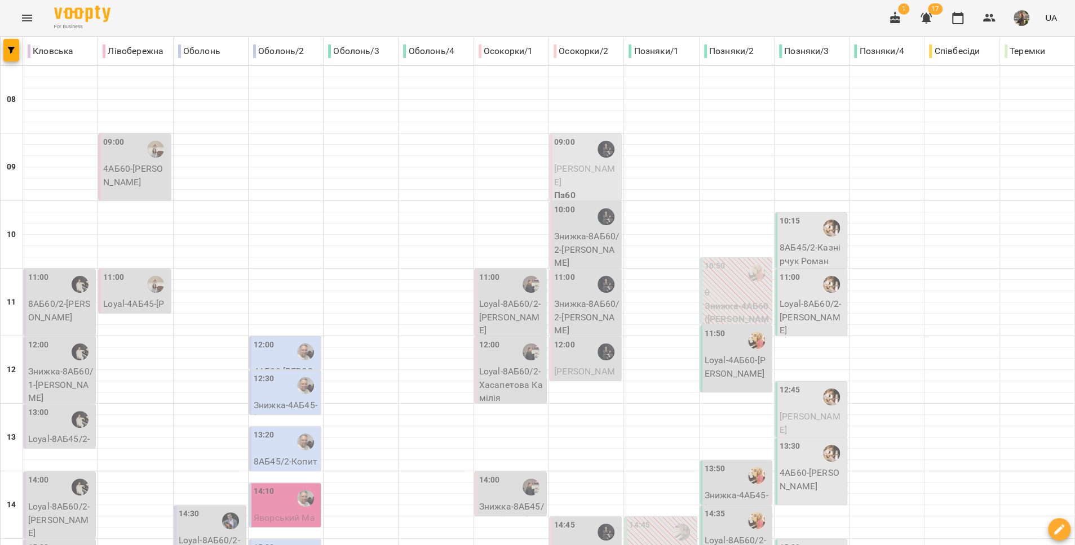
scroll to position [474, 0]
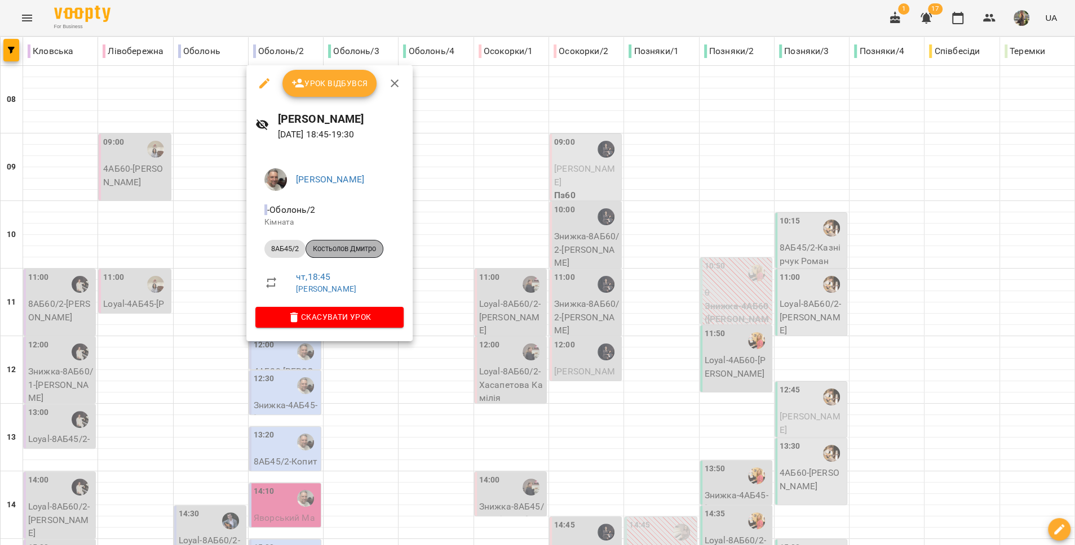
click at [334, 245] on span "Костьолов Дмитро" at bounding box center [344, 249] width 77 height 10
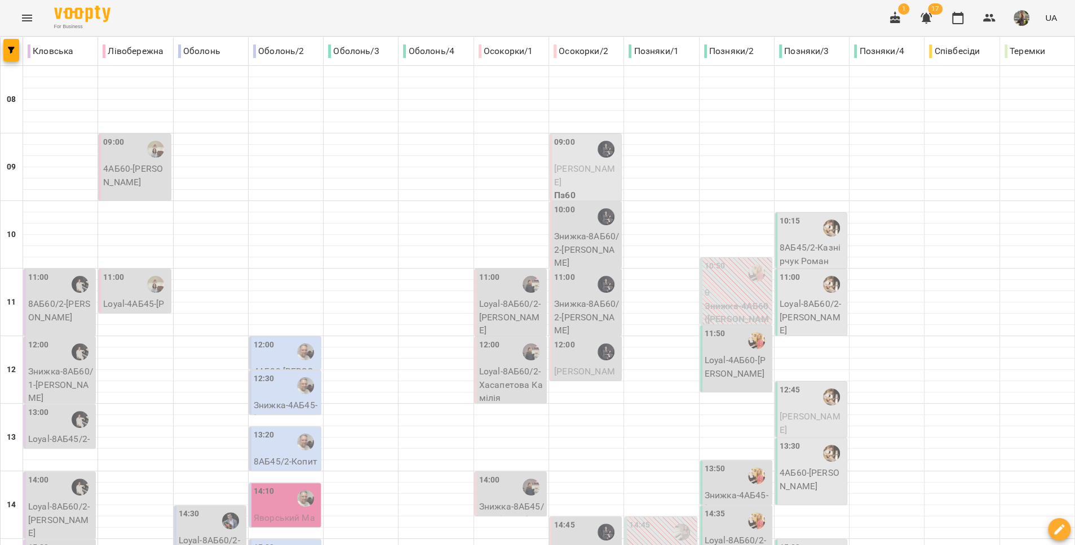
click at [508, 283] on div "11:00" at bounding box center [511, 285] width 65 height 26
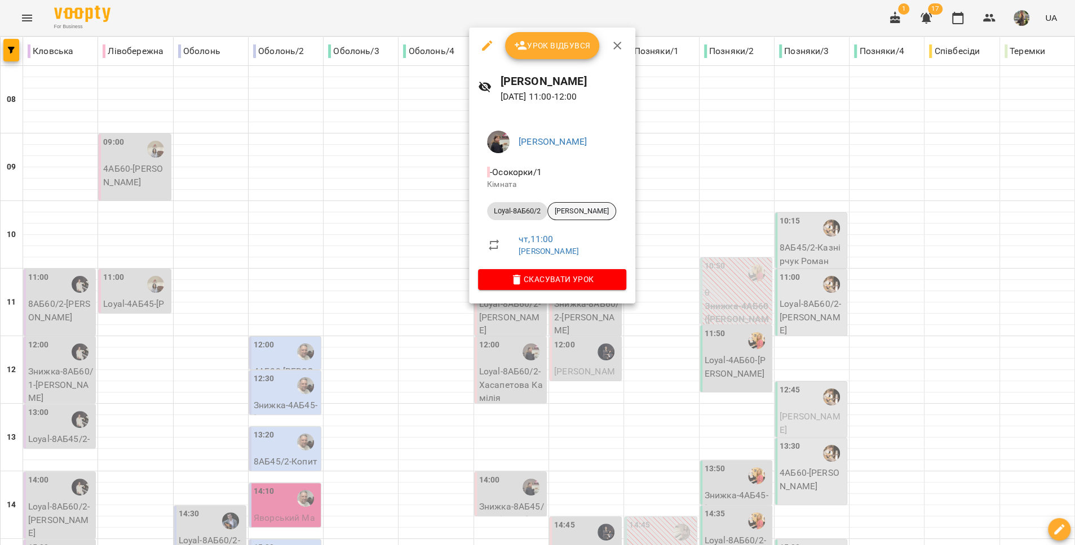
click at [576, 214] on span "[PERSON_NAME]" at bounding box center [582, 211] width 68 height 10
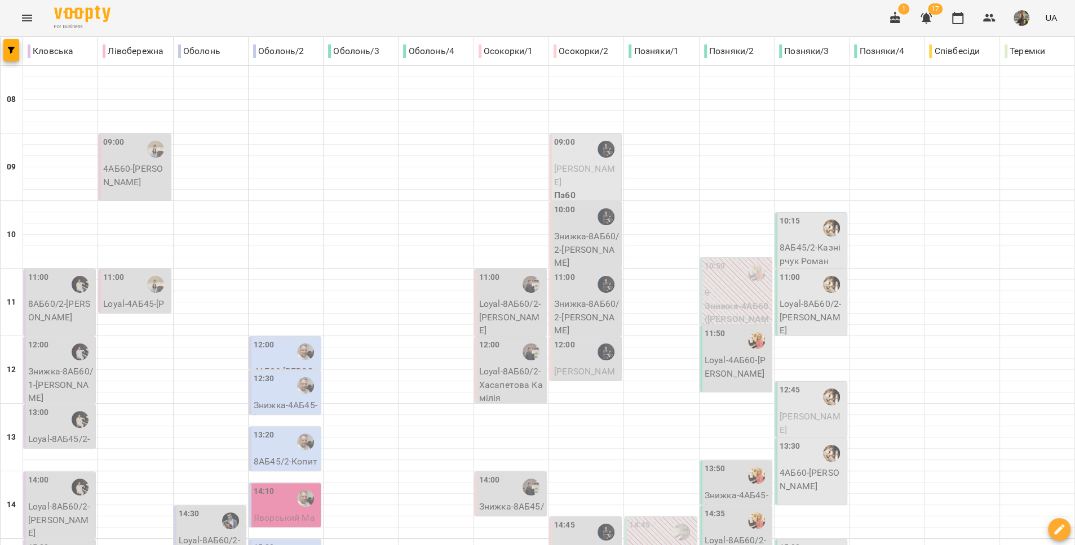
click at [498, 359] on div "12:00" at bounding box center [511, 352] width 65 height 26
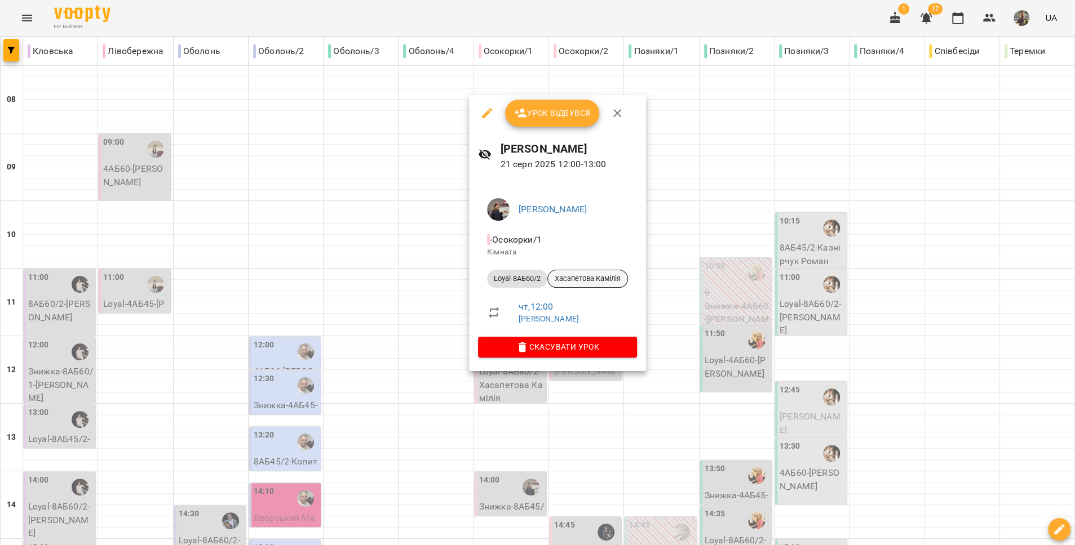
click at [566, 284] on span "Хасапетова Камілія" at bounding box center [587, 279] width 79 height 10
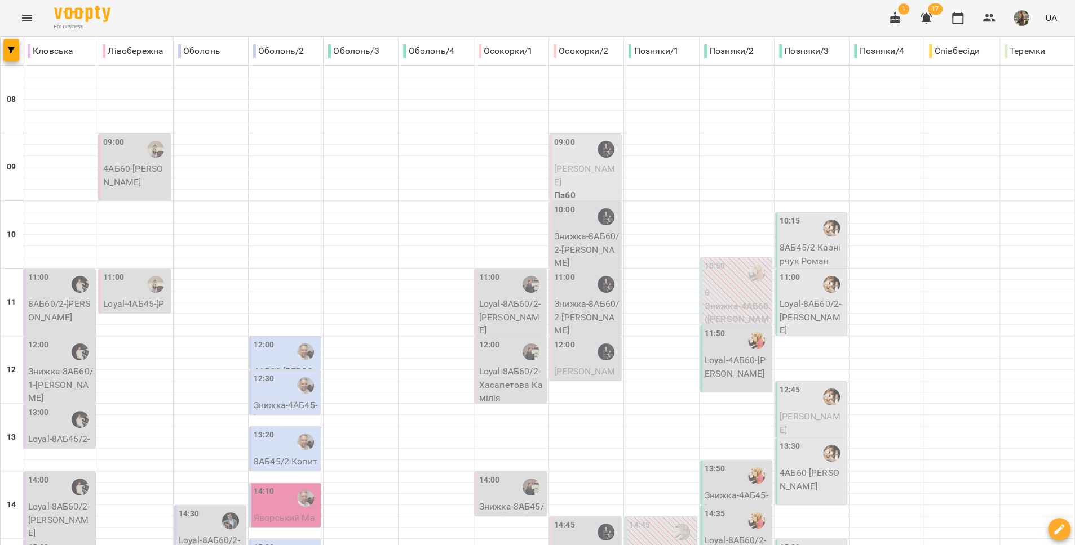
scroll to position [121, 0]
click at [497, 500] on p "Знижка-8АБ45/2 - Робочий [PERSON_NAME]" at bounding box center [511, 520] width 65 height 40
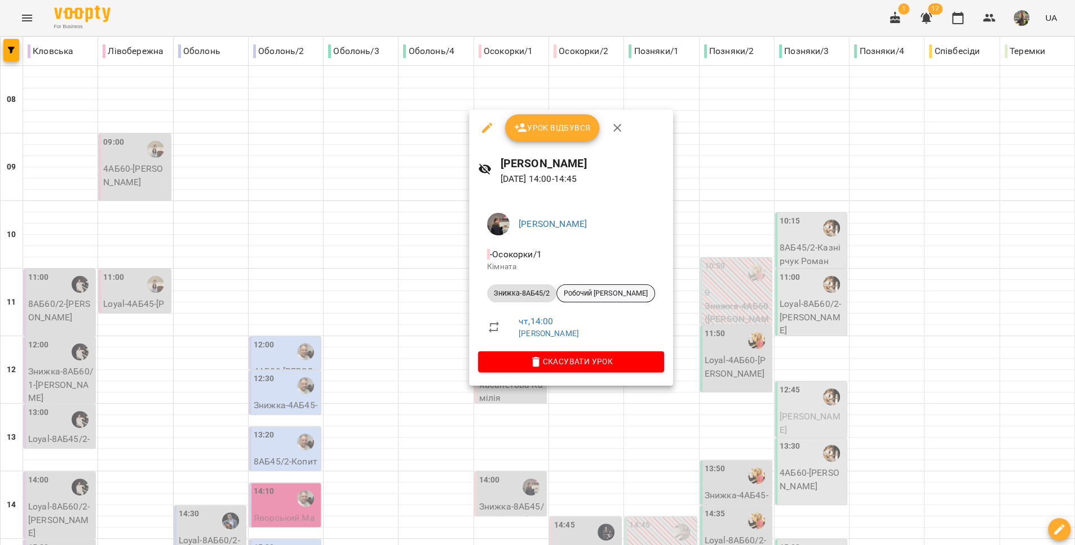
click at [582, 295] on span "Робочий Іван" at bounding box center [605, 294] width 97 height 10
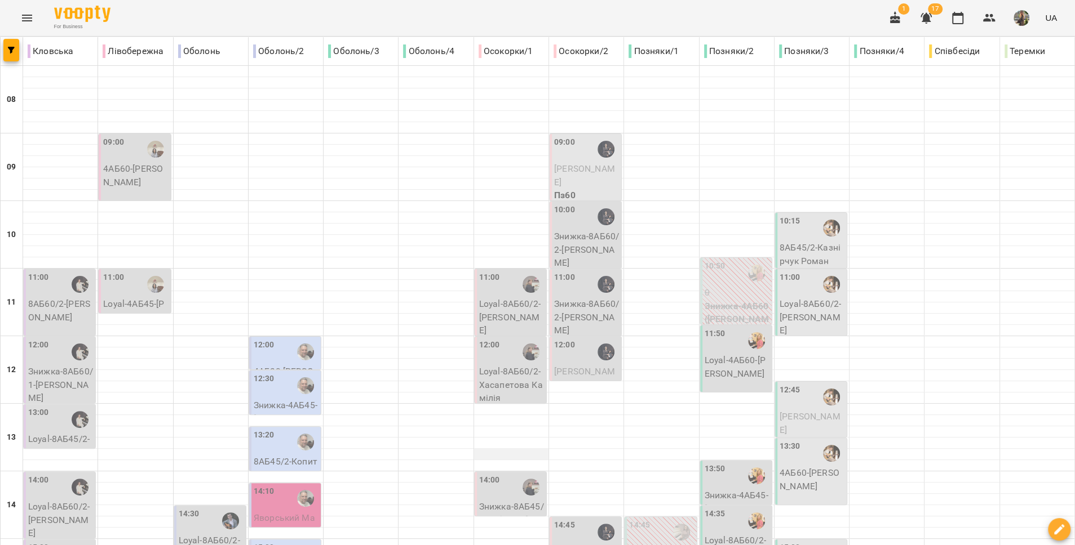
scroll to position [233, 0]
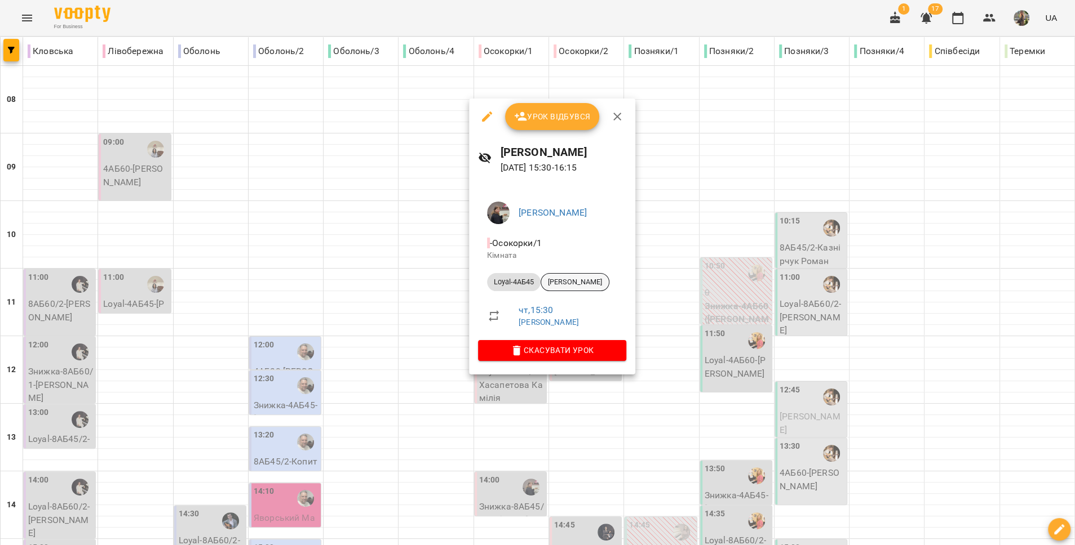
click at [565, 287] on span "Молоцило Олександр" at bounding box center [575, 282] width 68 height 10
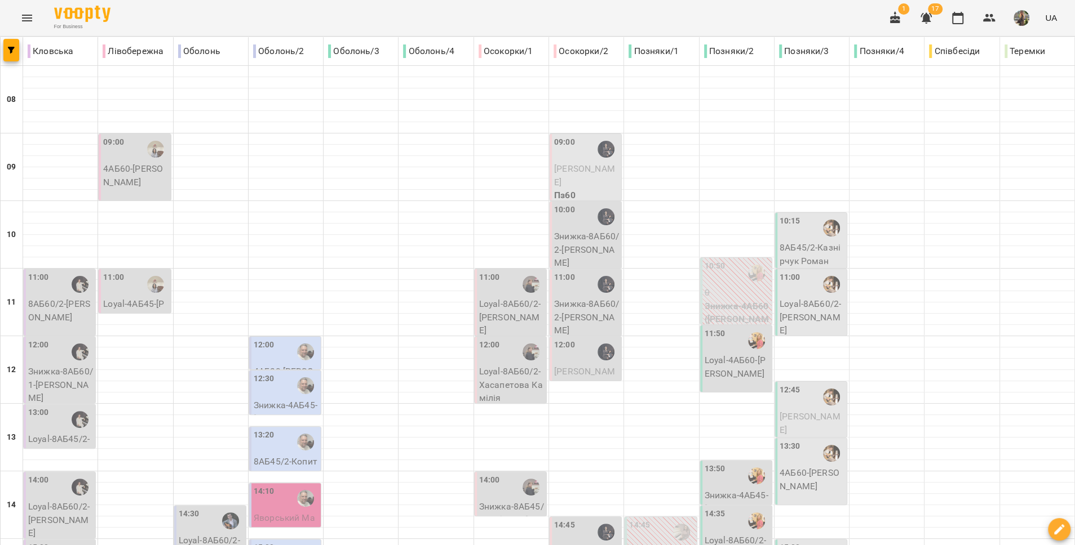
scroll to position [276, 0]
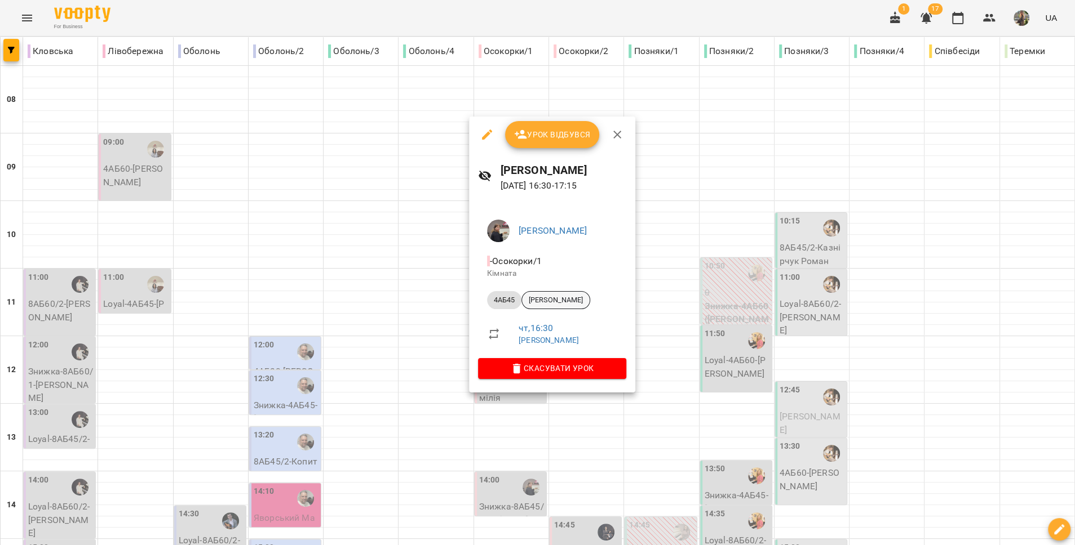
click at [571, 298] on span "[PERSON_NAME]" at bounding box center [556, 300] width 68 height 10
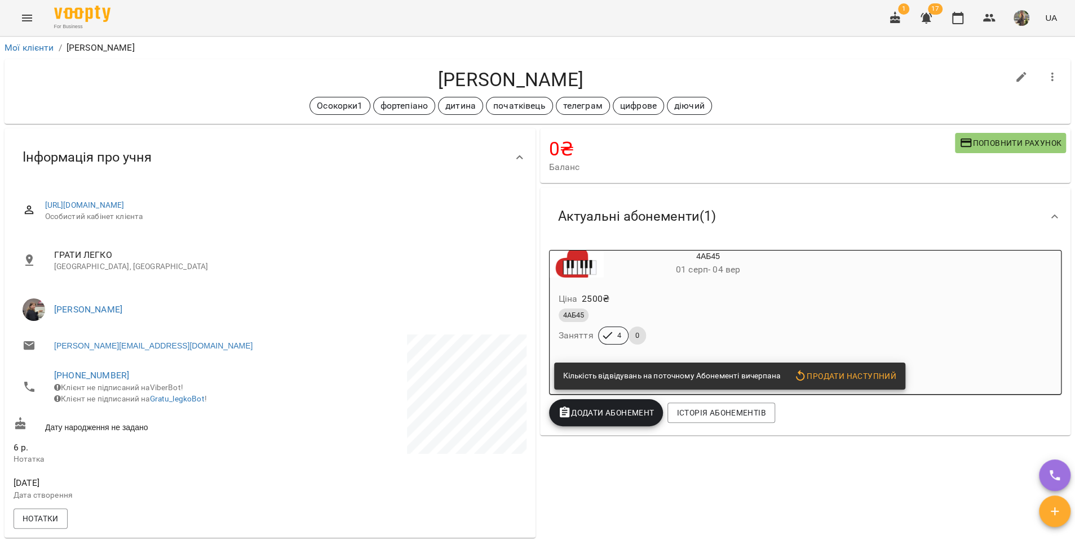
drag, startPoint x: 590, startPoint y: 78, endPoint x: 411, endPoint y: 82, distance: 178.7
click at [411, 82] on h4 "[PERSON_NAME]" at bounding box center [511, 79] width 994 height 23
copy h4 "[PERSON_NAME]"
click at [93, 375] on link "+380954054453" at bounding box center [91, 375] width 75 height 11
click at [132, 410] on img at bounding box center [137, 417] width 17 height 17
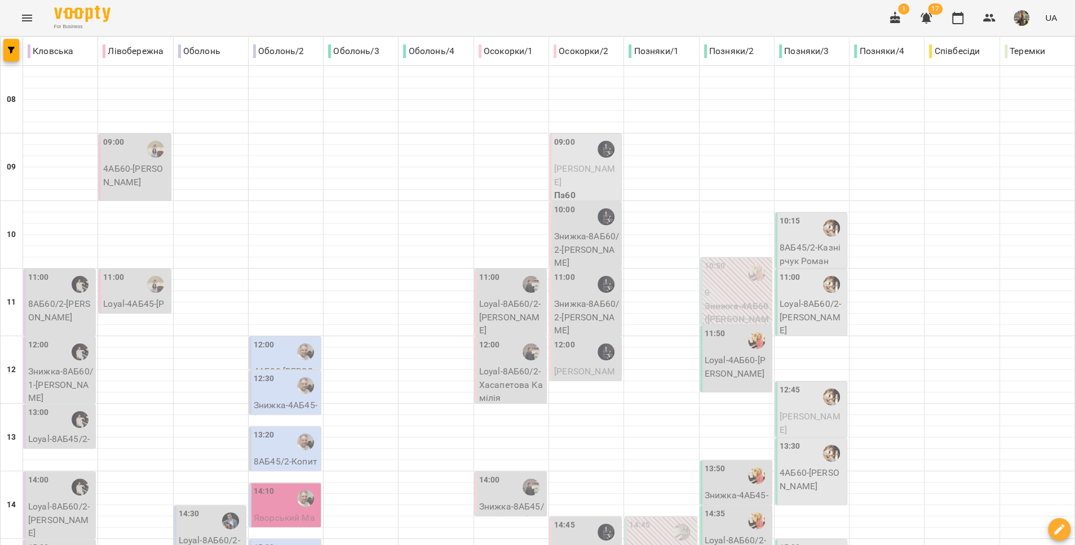
scroll to position [408, 0]
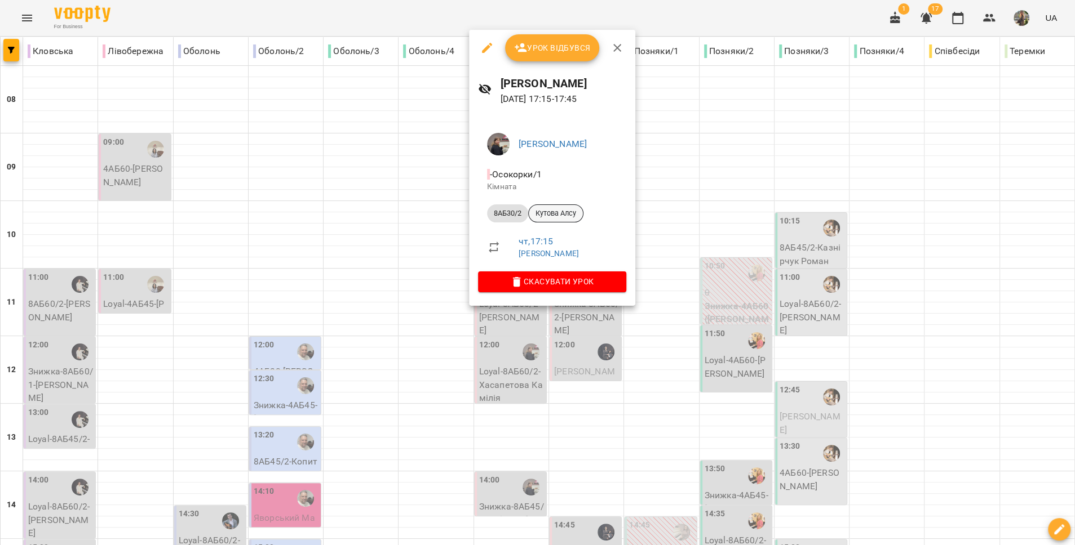
click at [564, 213] on span "Кутова Алсу" at bounding box center [556, 214] width 54 height 10
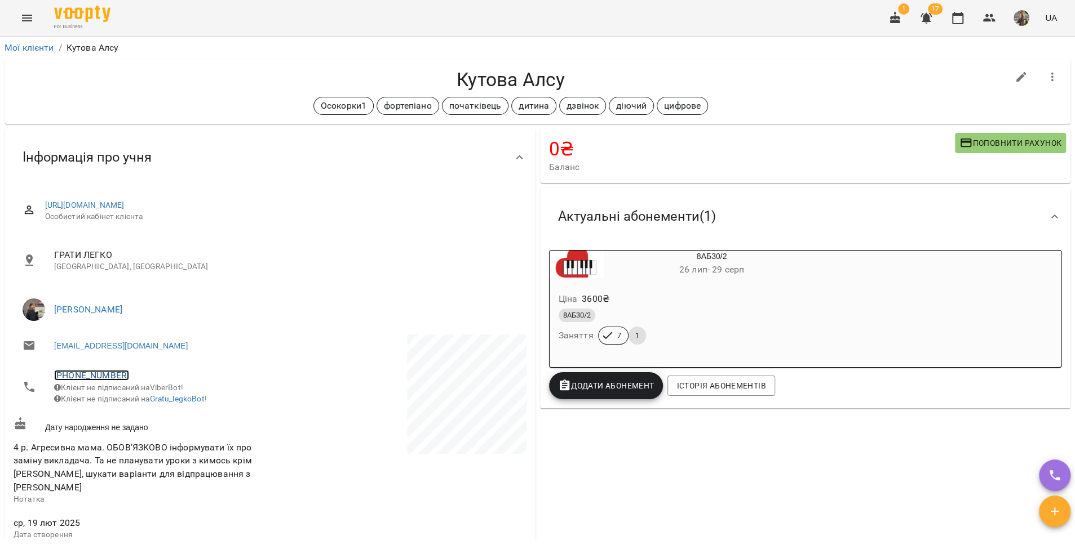
click at [91, 378] on link "+380932074718" at bounding box center [91, 375] width 75 height 11
click at [154, 416] on link at bounding box center [150, 418] width 60 height 24
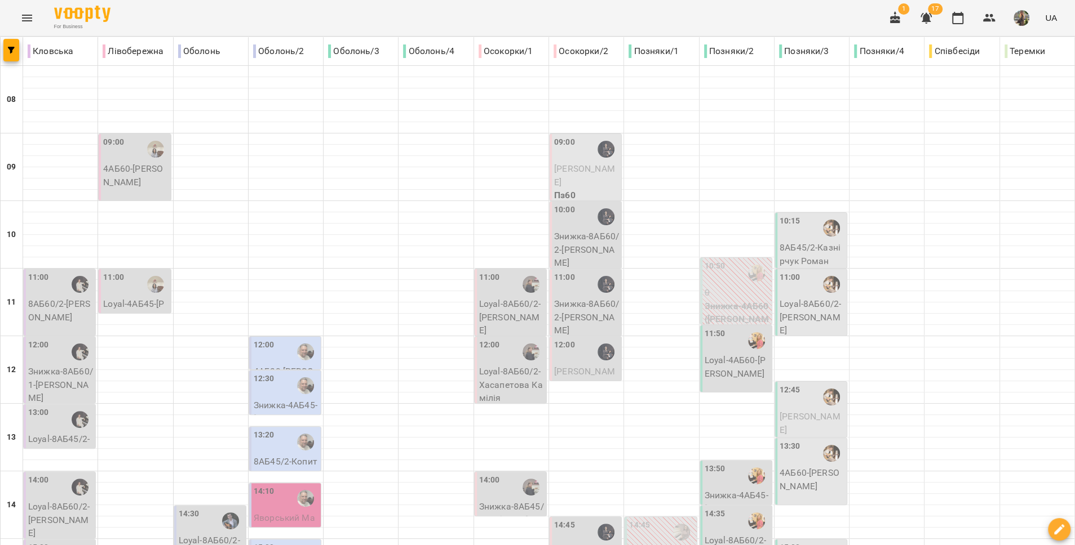
scroll to position [422, 0]
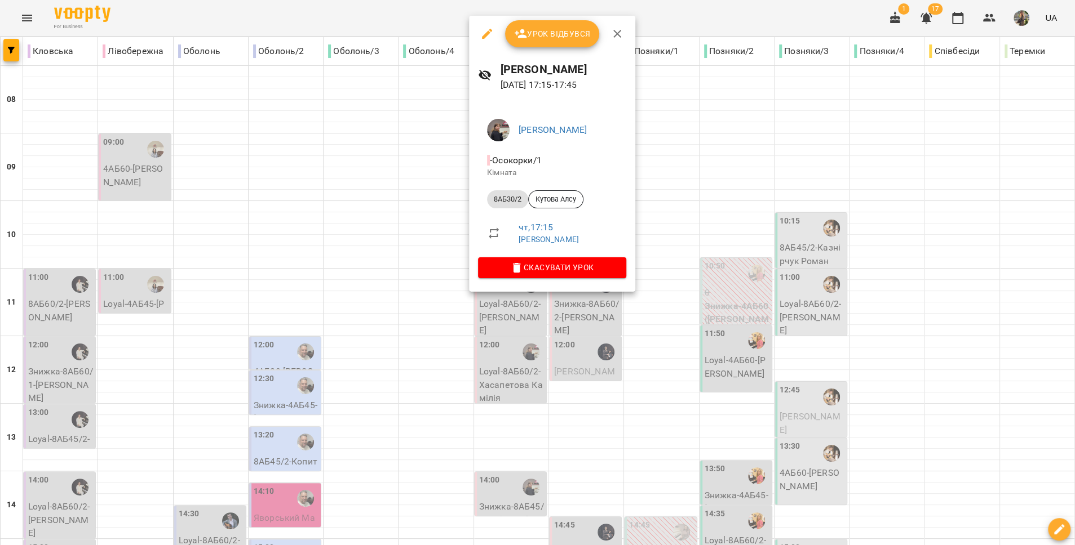
click at [479, 346] on div at bounding box center [537, 272] width 1075 height 545
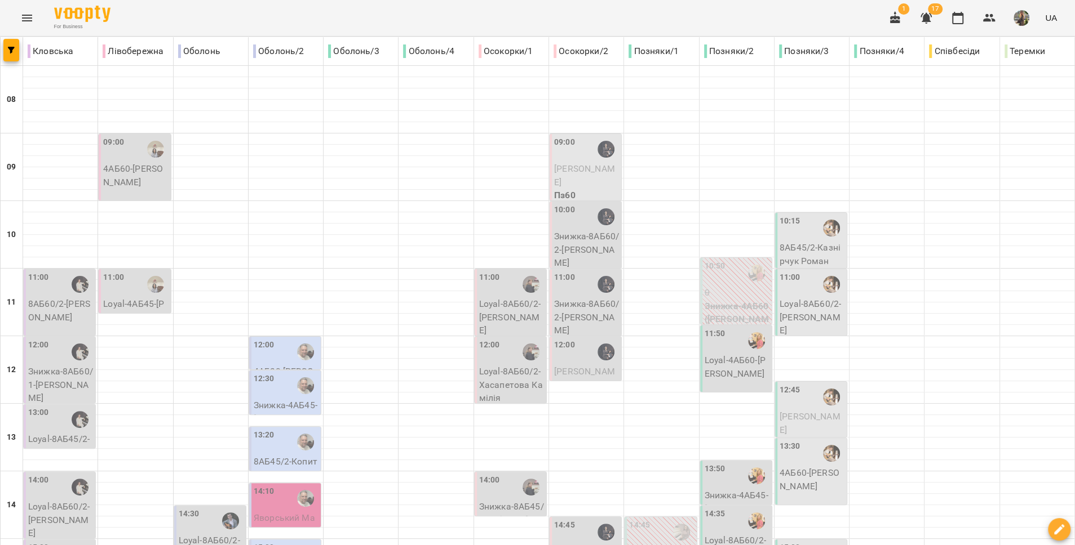
scroll to position [0, 0]
click at [586, 166] on span "Данько Софія" at bounding box center [584, 175] width 61 height 24
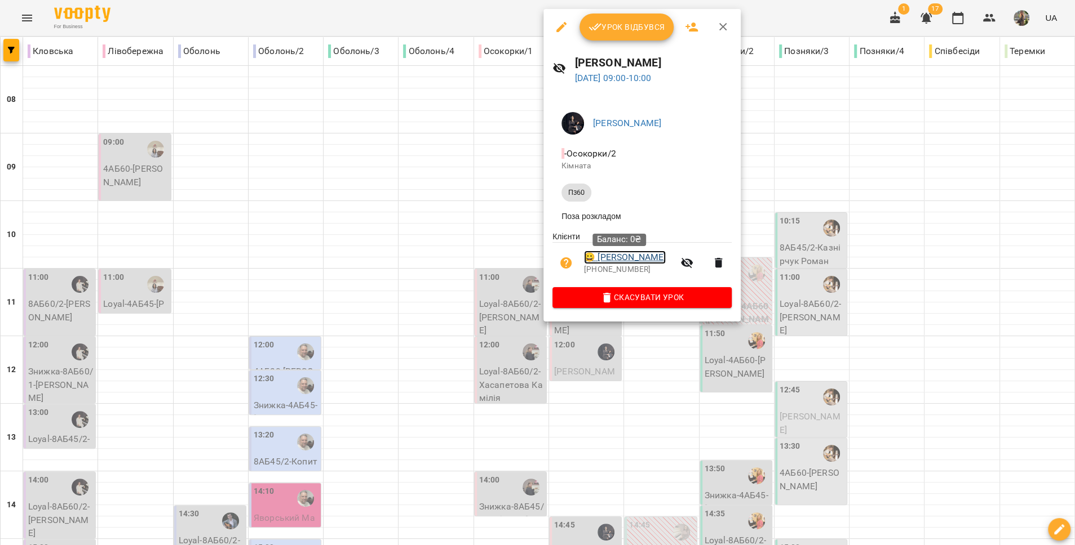
click at [618, 256] on link "😀 Данько Софія" at bounding box center [625, 258] width 82 height 14
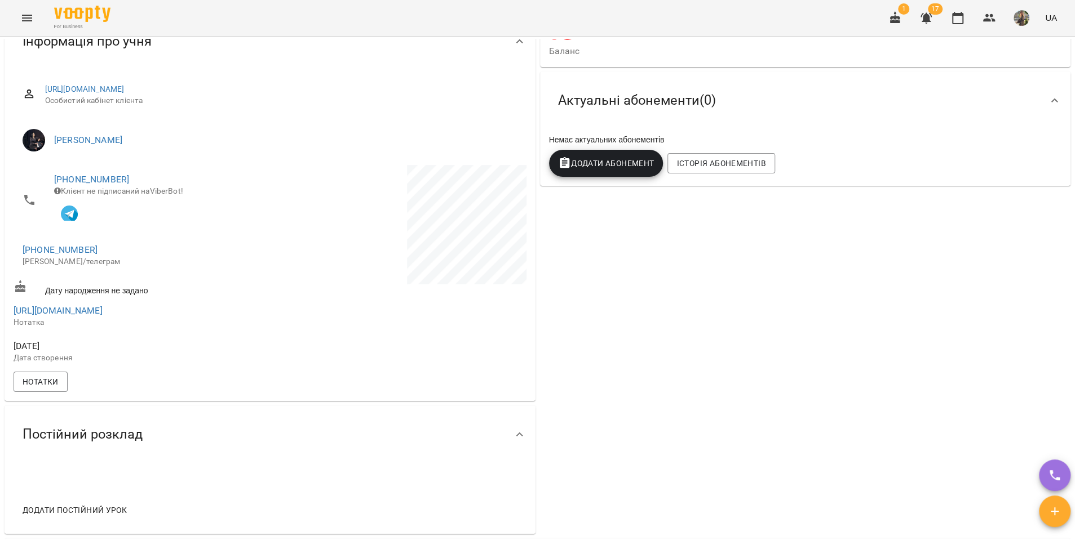
scroll to position [108, 0]
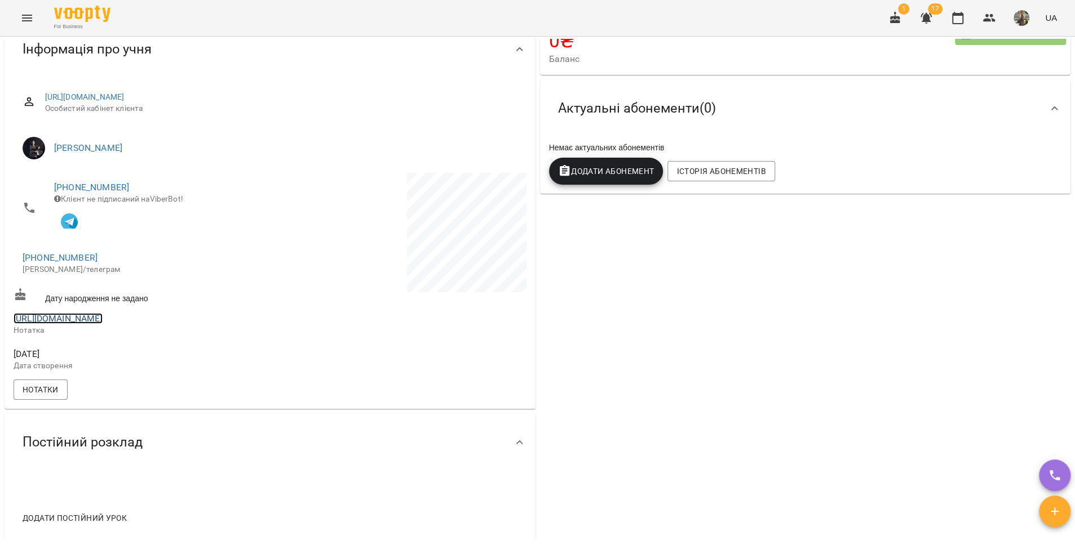
copy link "https://t.me/sffdkn"
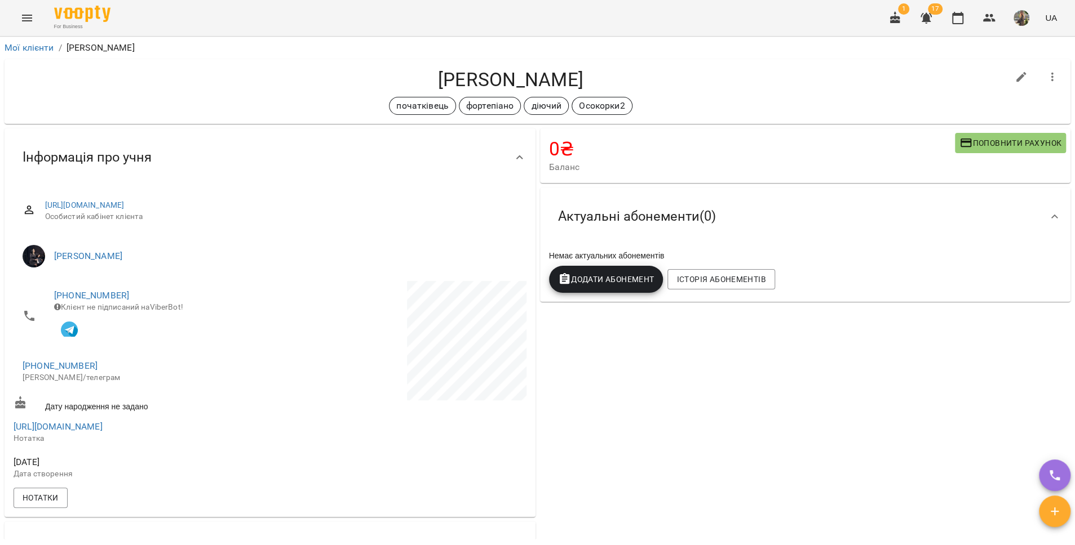
scroll to position [0, 0]
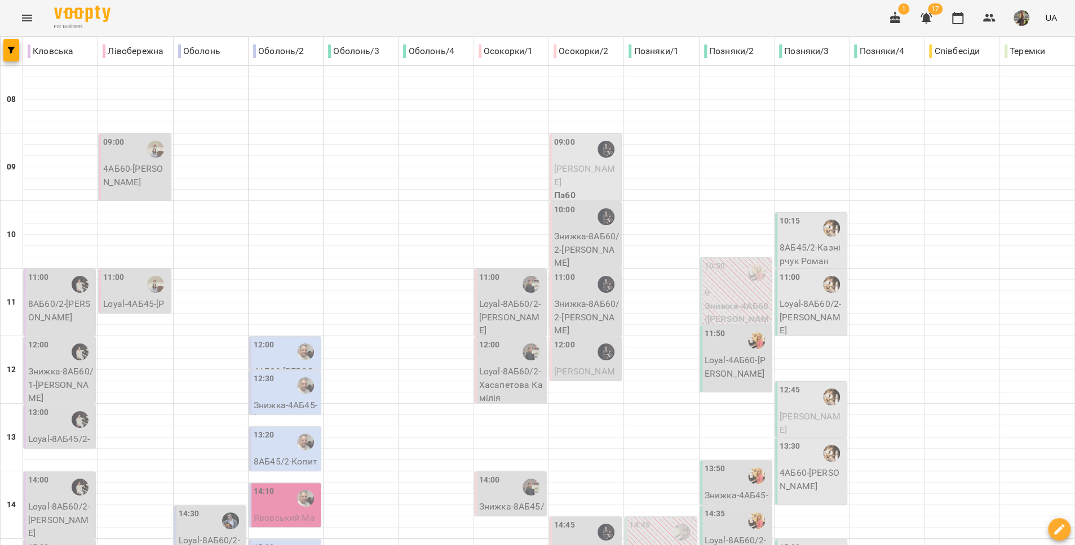
click at [578, 233] on p "Знижка-8АБ60/2 - Кароліна Дмитрів" at bounding box center [586, 250] width 65 height 40
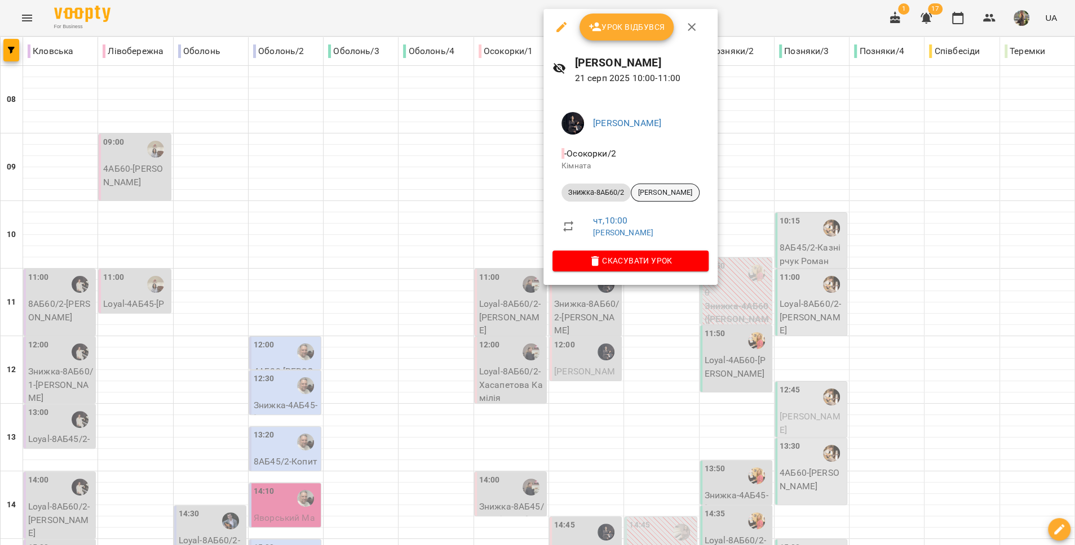
click at [652, 196] on span "Кароліна Дмитрів" at bounding box center [665, 193] width 68 height 10
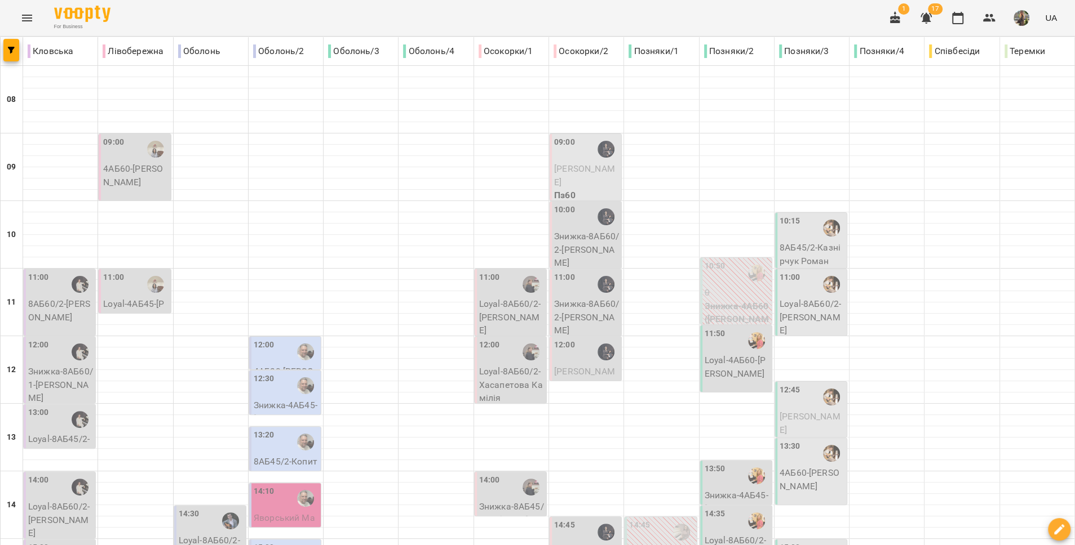
click at [582, 304] on p "Знижка-8АБ60/2 - Олександра Левицька" at bounding box center [586, 318] width 65 height 40
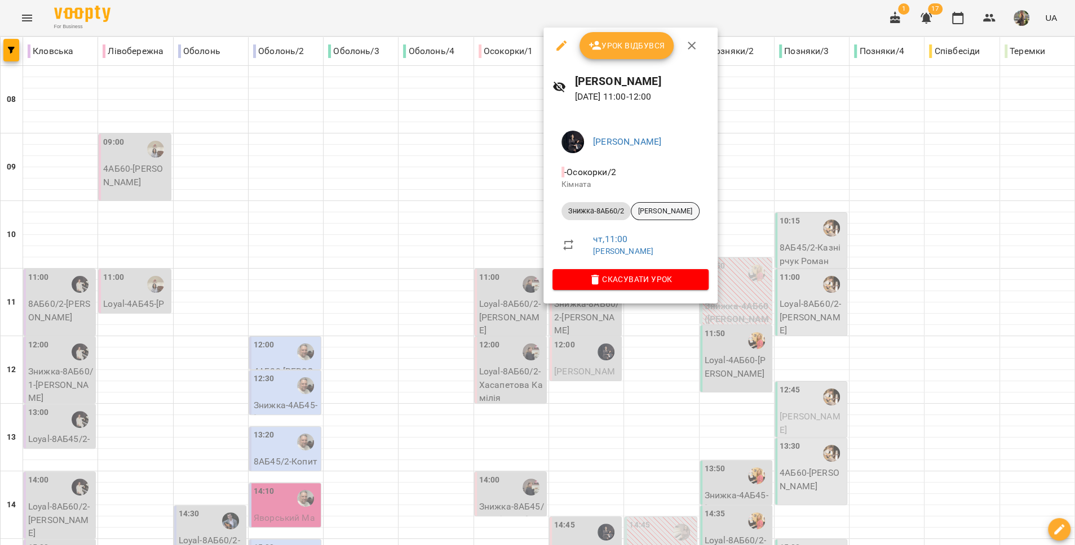
click at [659, 213] on span "Олександра Левицька" at bounding box center [665, 211] width 68 height 10
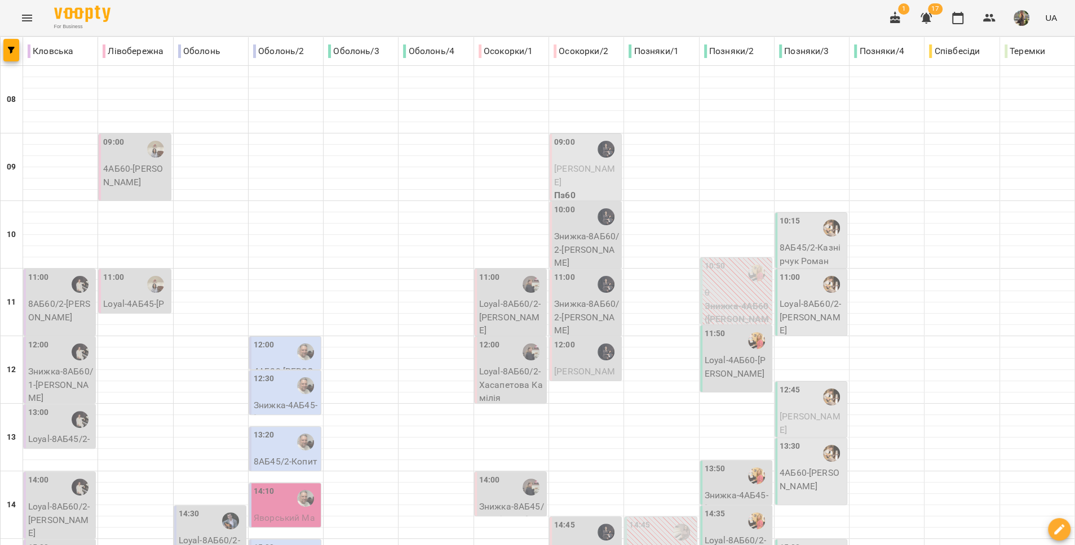
click at [570, 363] on div "12:00" at bounding box center [586, 352] width 65 height 26
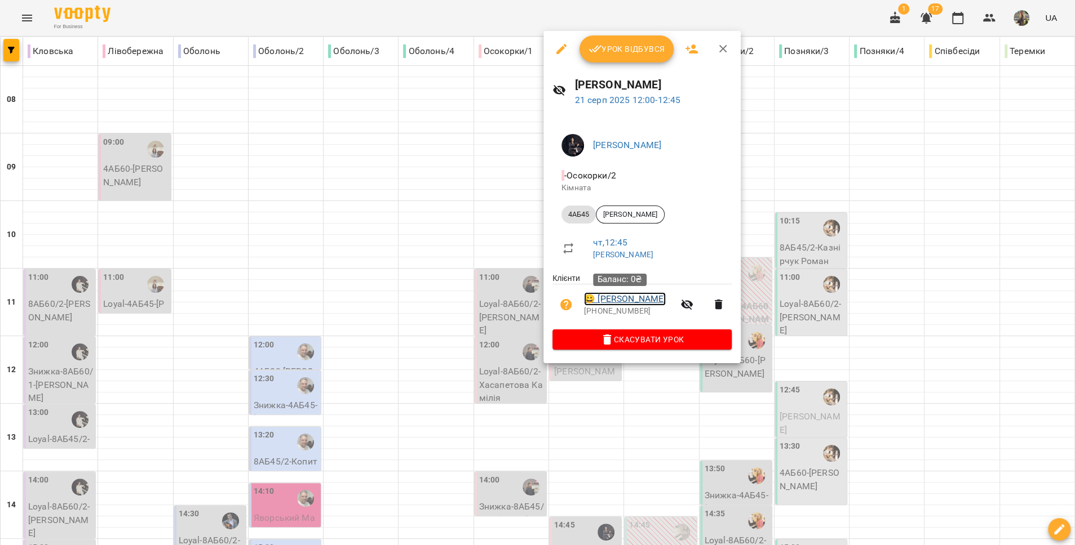
click at [637, 298] on link "😀 Дзюба Поліна" at bounding box center [625, 299] width 82 height 14
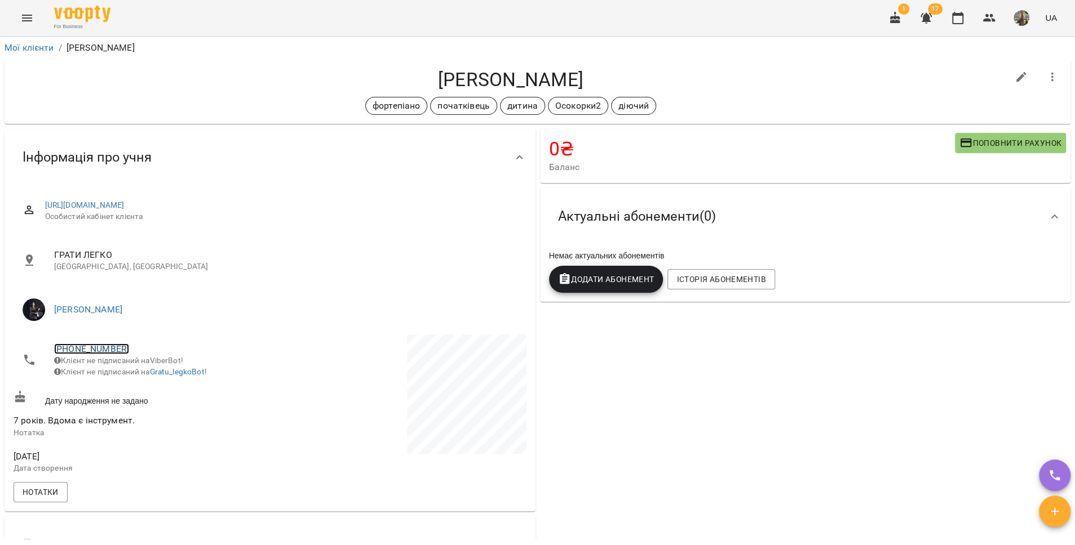
click at [95, 351] on link "+380504187731" at bounding box center [91, 349] width 75 height 11
click at [148, 389] on link at bounding box center [150, 391] width 60 height 24
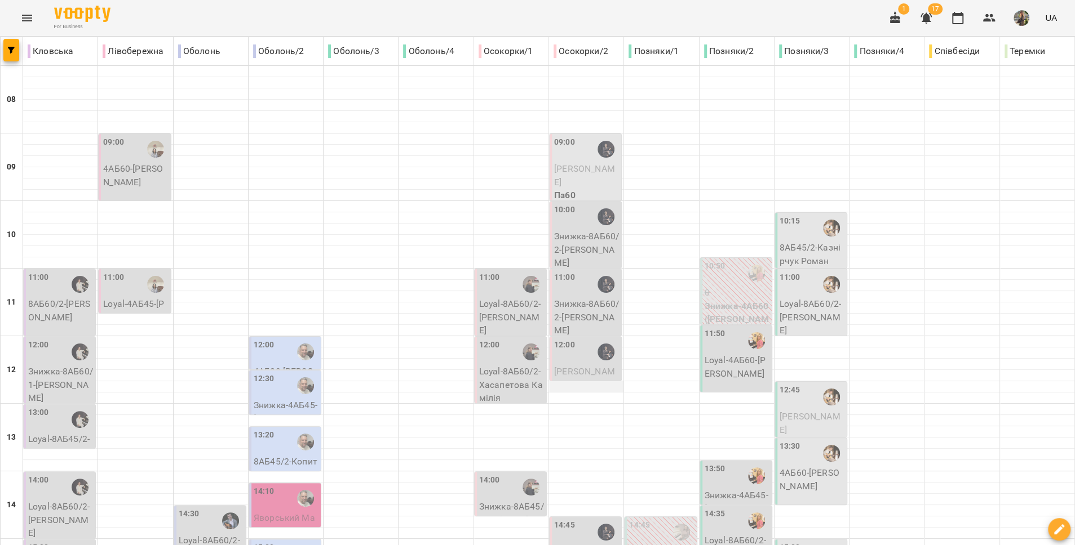
scroll to position [269, 0]
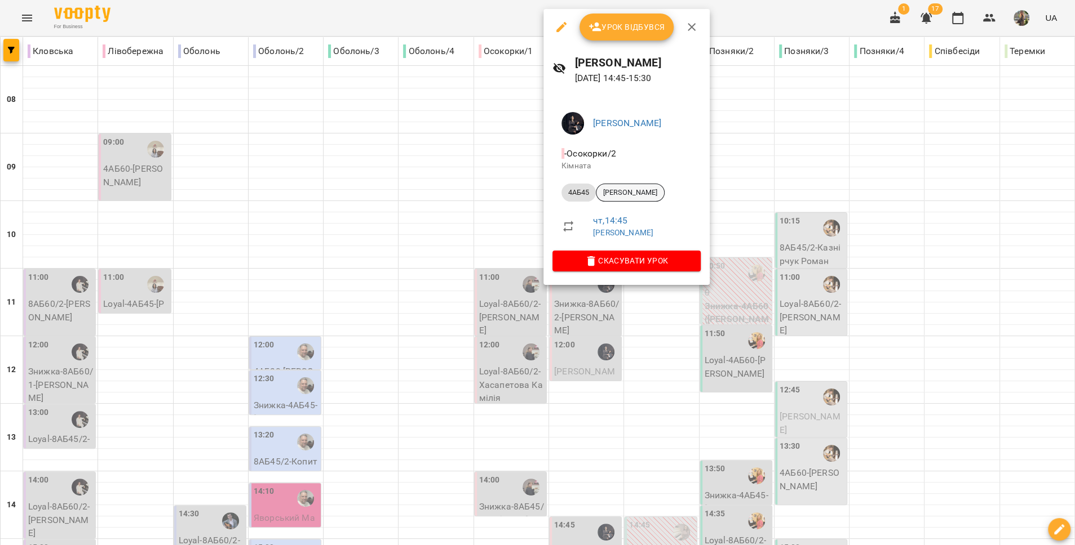
click at [635, 191] on span "Лютікова Поліна" at bounding box center [630, 193] width 68 height 10
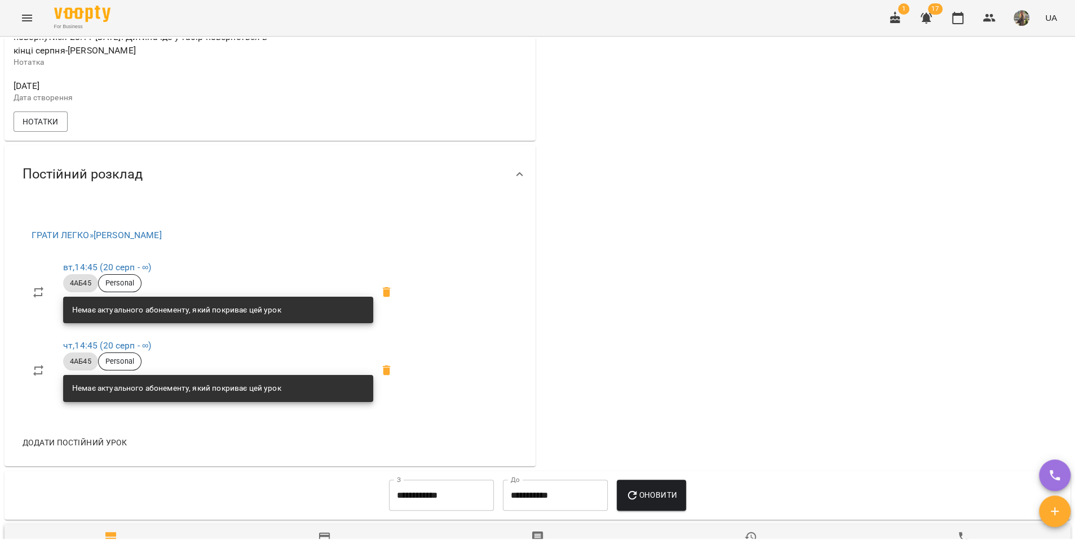
scroll to position [591, 0]
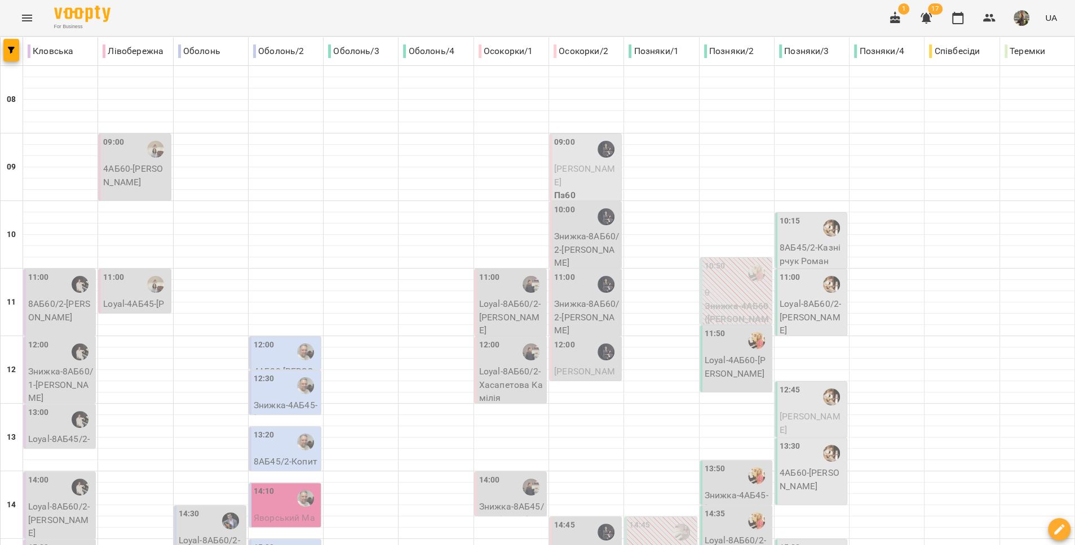
scroll to position [367, 0]
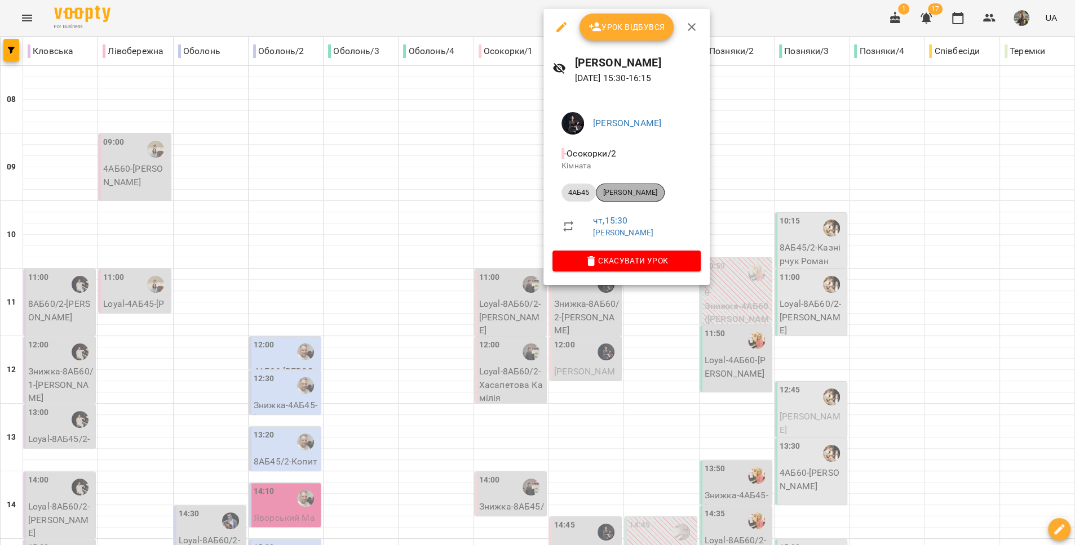
click at [653, 193] on span "Синицька Катерина" at bounding box center [630, 193] width 68 height 10
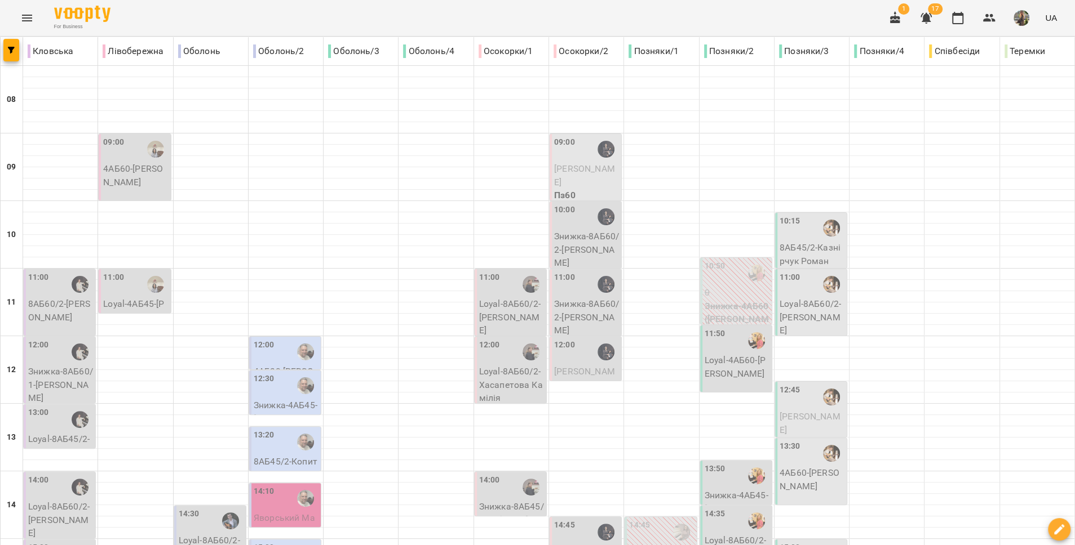
scroll to position [428, 0]
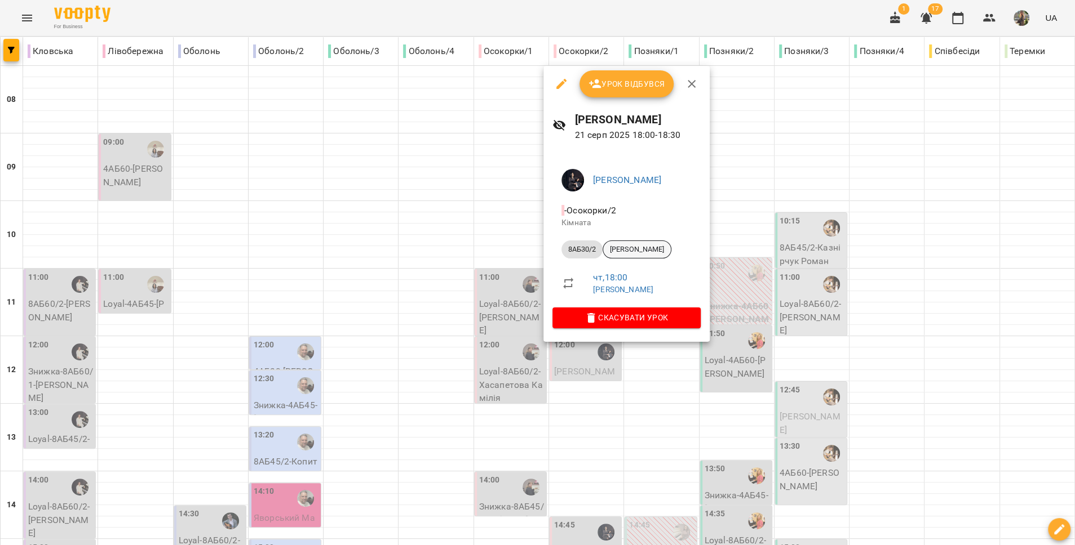
click at [637, 252] on span "[PERSON_NAME]" at bounding box center [637, 250] width 68 height 10
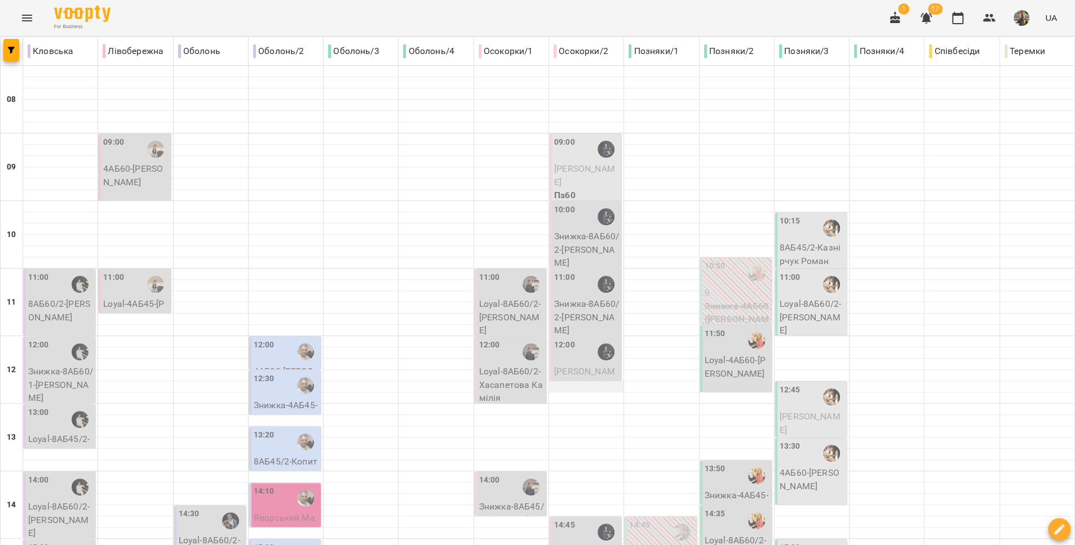
scroll to position [474, 0]
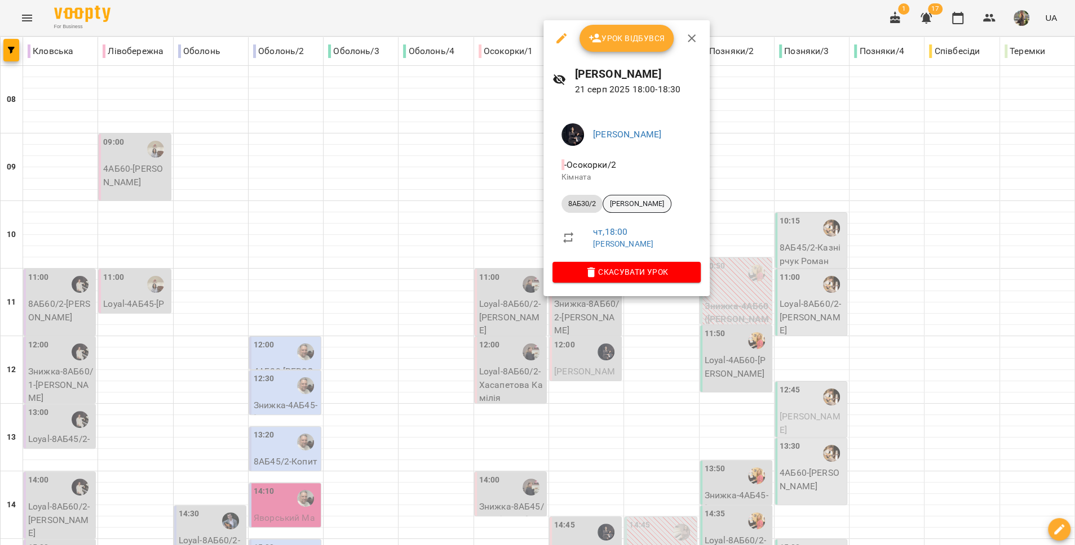
click at [637, 206] on span "[PERSON_NAME]" at bounding box center [637, 204] width 68 height 10
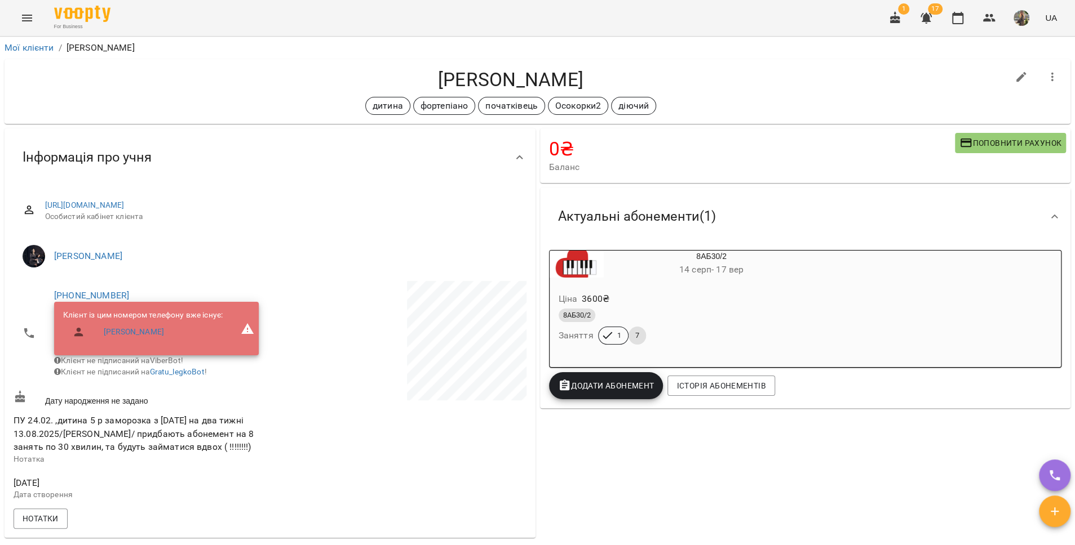
click at [646, 316] on div "8АБ30/2" at bounding box center [684, 316] width 252 height 14
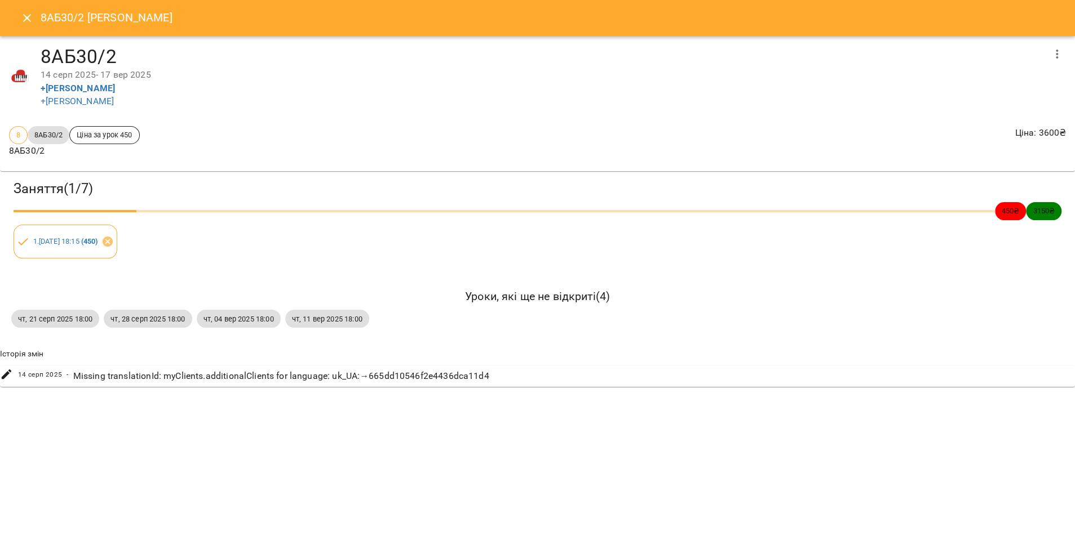
click at [26, 22] on icon "Close" at bounding box center [27, 18] width 14 height 14
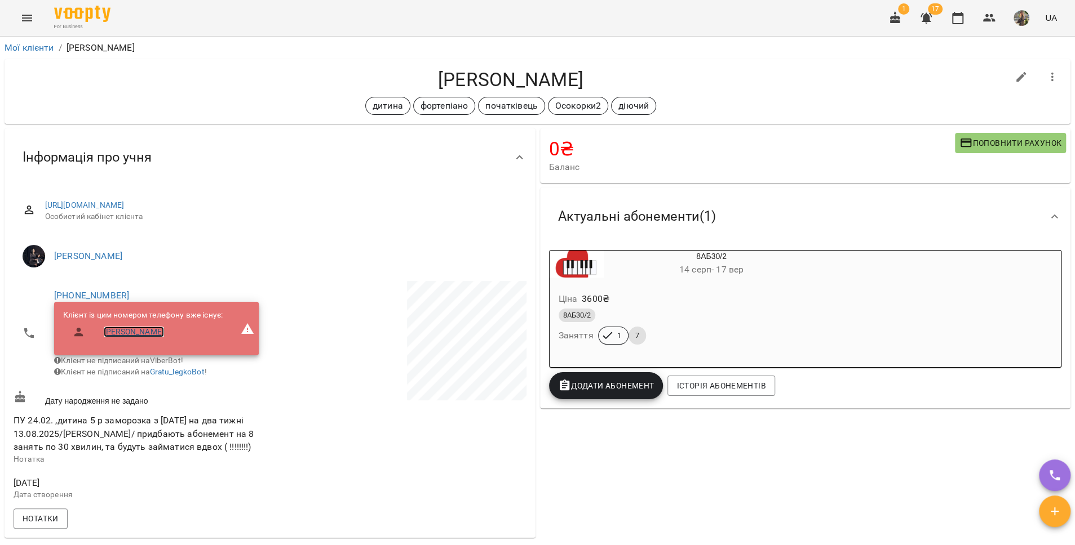
click at [118, 334] on link "Майя Єлізарова" at bounding box center [134, 332] width 60 height 11
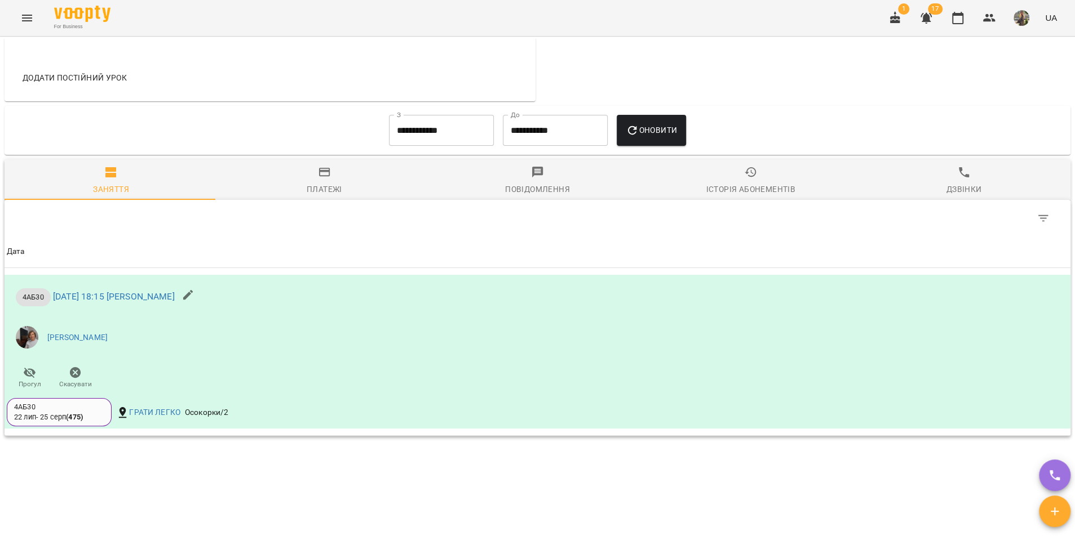
scroll to position [721, 0]
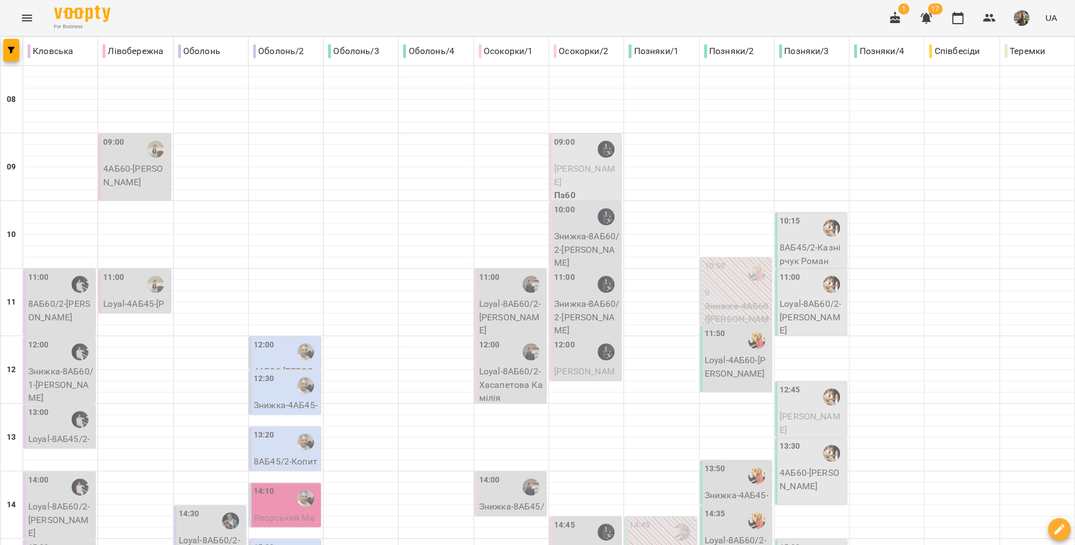
scroll to position [309, 0]
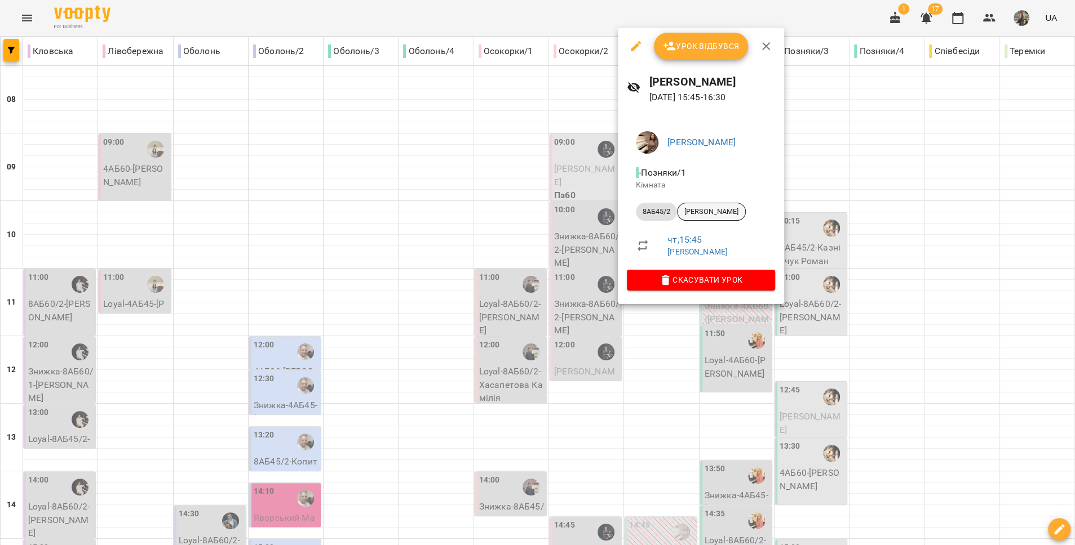
click at [713, 209] on span "[PERSON_NAME]" at bounding box center [711, 212] width 68 height 10
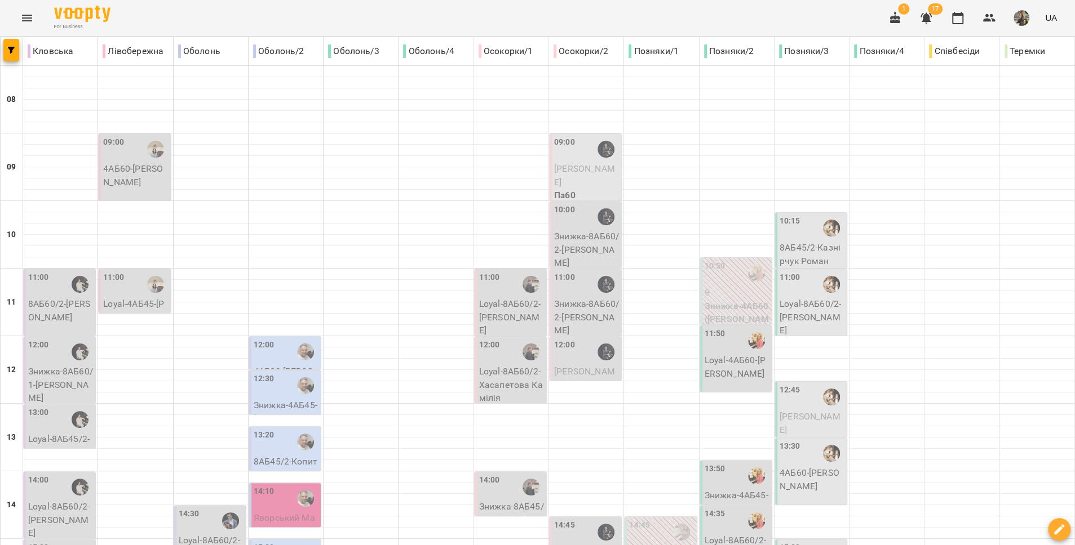
scroll to position [255, 0]
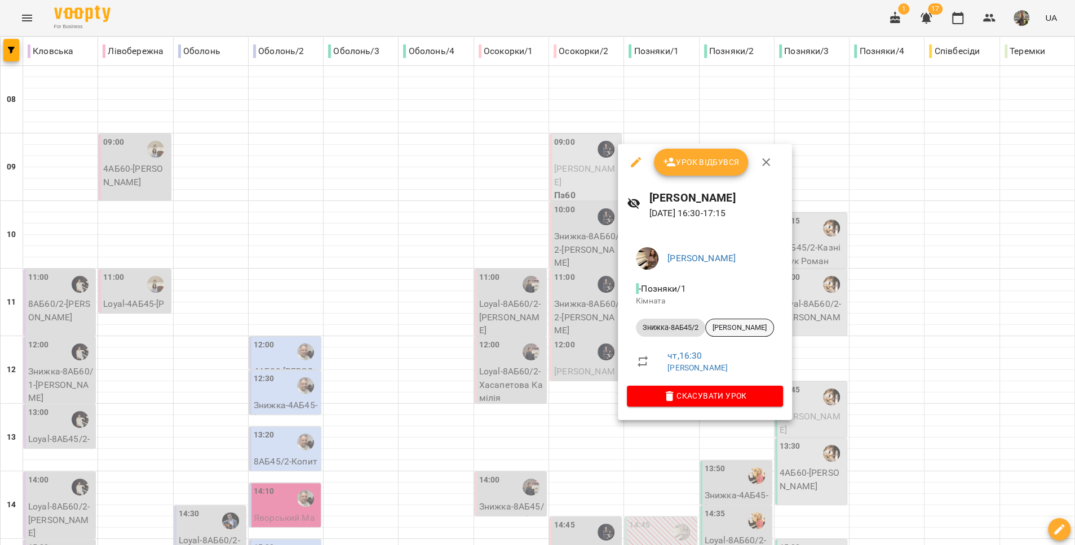
click at [731, 331] on span "[PERSON_NAME]" at bounding box center [740, 328] width 68 height 10
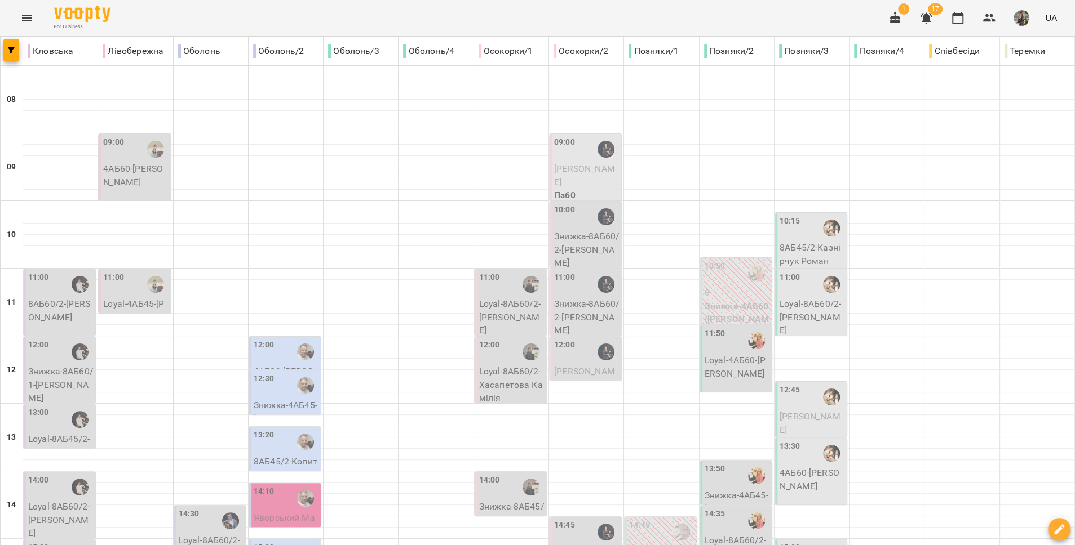
scroll to position [365, 0]
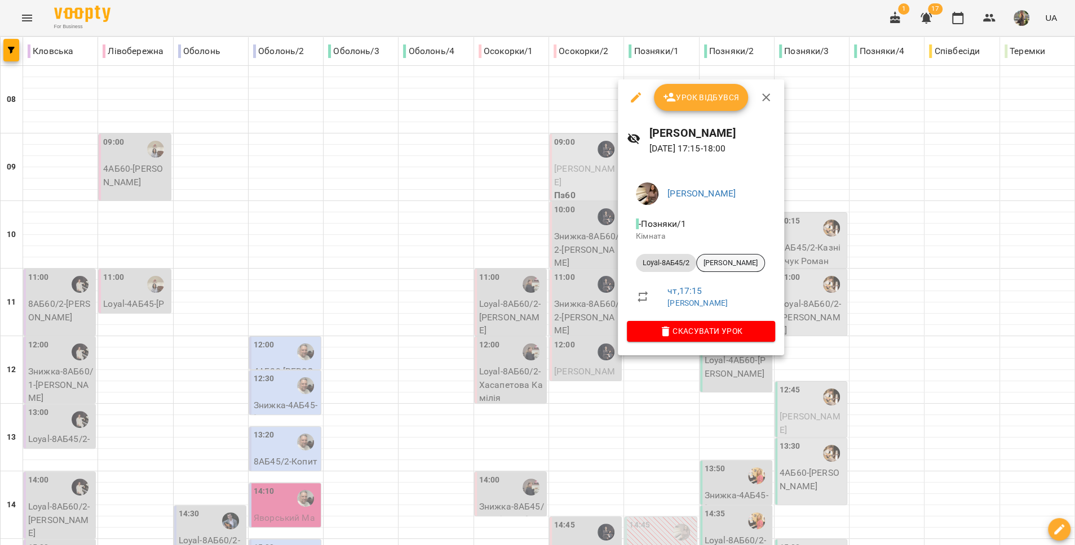
click at [725, 263] on span "[PERSON_NAME]" at bounding box center [731, 263] width 68 height 10
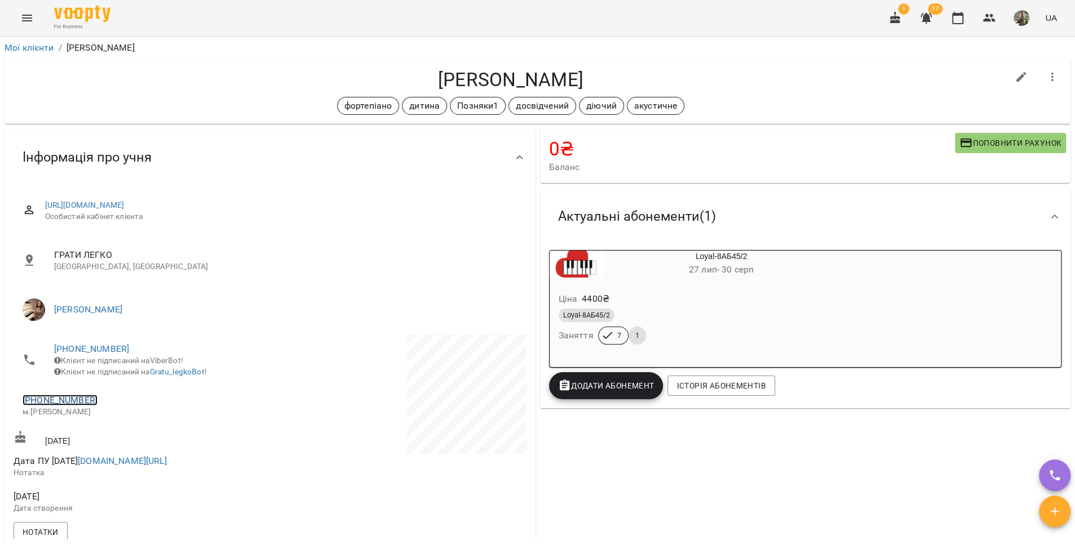
click at [59, 403] on link "[PHONE_NUMBER]" at bounding box center [60, 400] width 75 height 11
click at [107, 447] on img at bounding box center [105, 449] width 17 height 17
copy link "t.me/Olena_Ewwa"
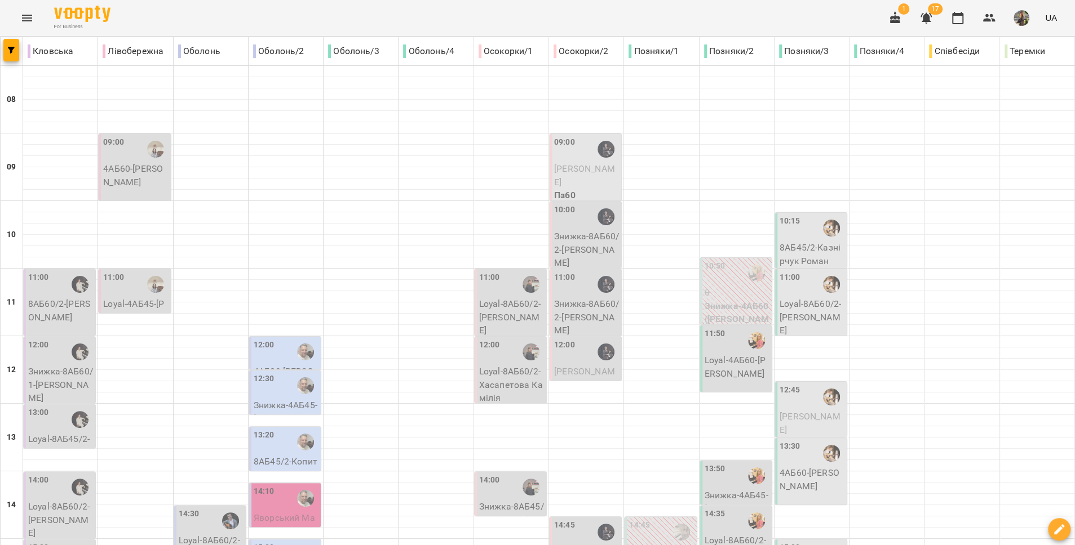
scroll to position [474, 0]
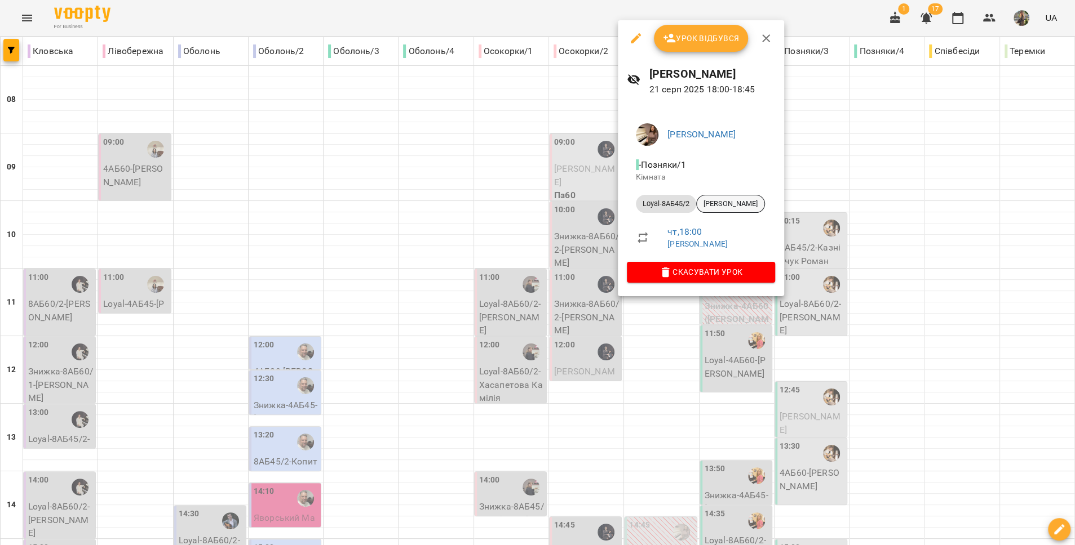
click at [725, 210] on div "[PERSON_NAME]" at bounding box center [730, 204] width 69 height 18
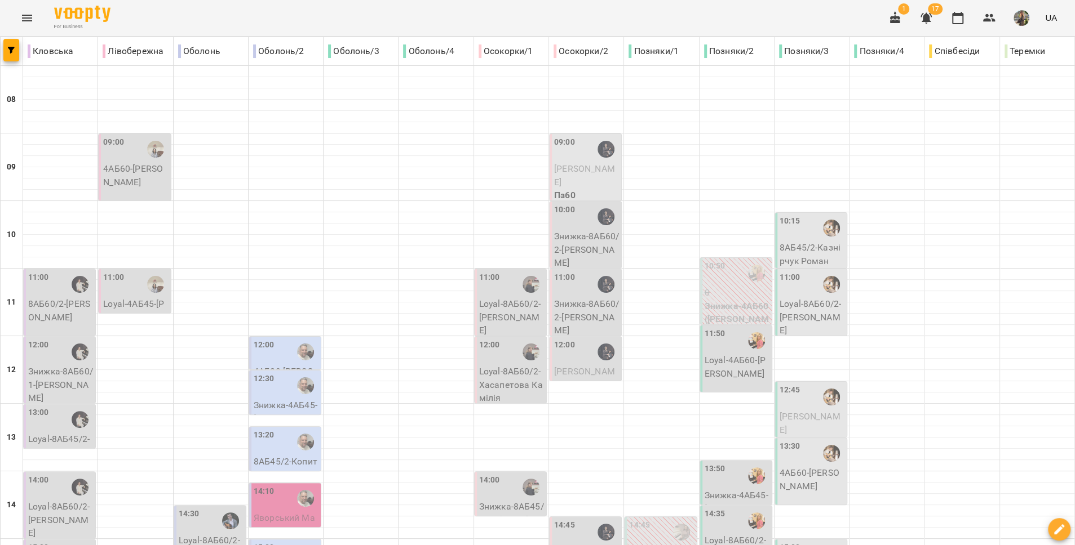
scroll to position [474, 0]
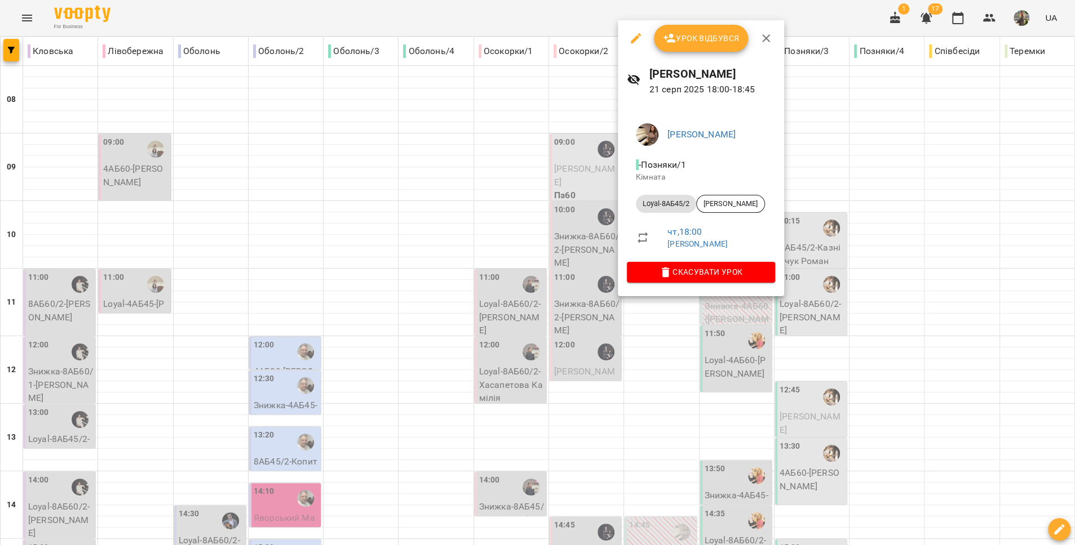
click at [585, 328] on div at bounding box center [537, 272] width 1075 height 545
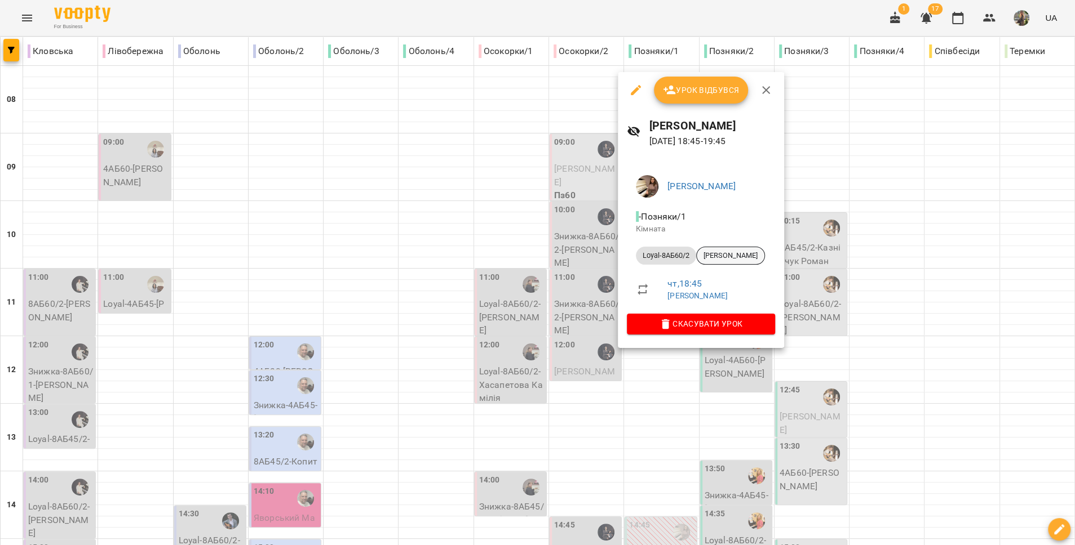
click at [716, 261] on div "[PERSON_NAME]" at bounding box center [730, 256] width 69 height 18
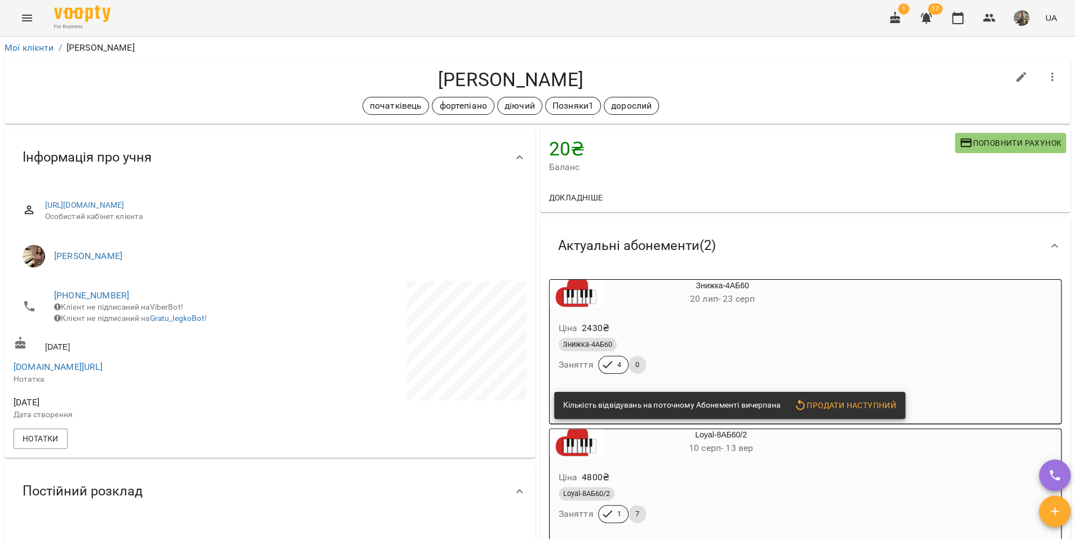
click at [760, 305] on h6 "20 лип - 23 серп" at bounding box center [723, 299] width 238 height 16
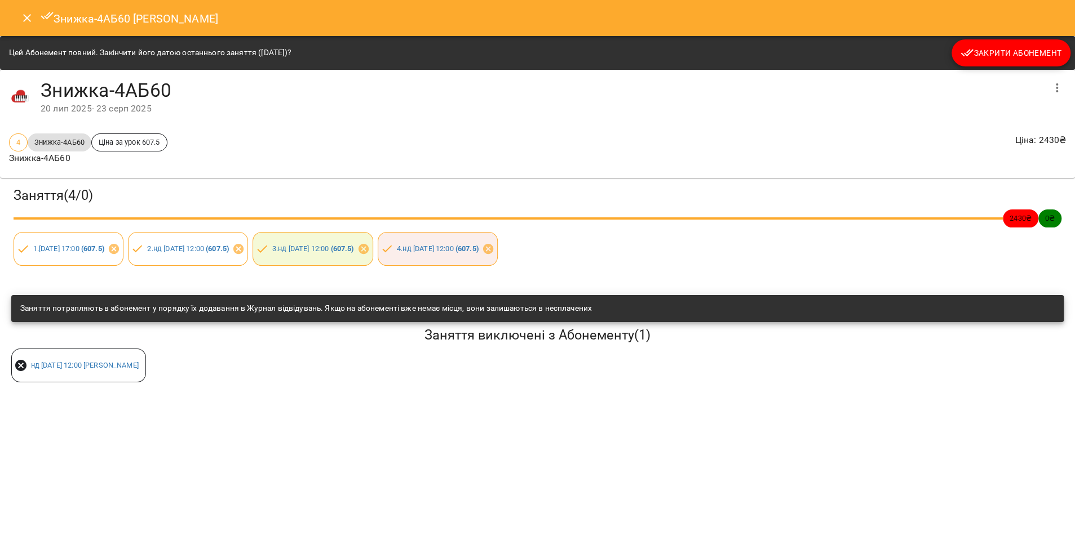
click at [1025, 54] on span "Закрити Абонемент" at bounding box center [1010, 53] width 101 height 14
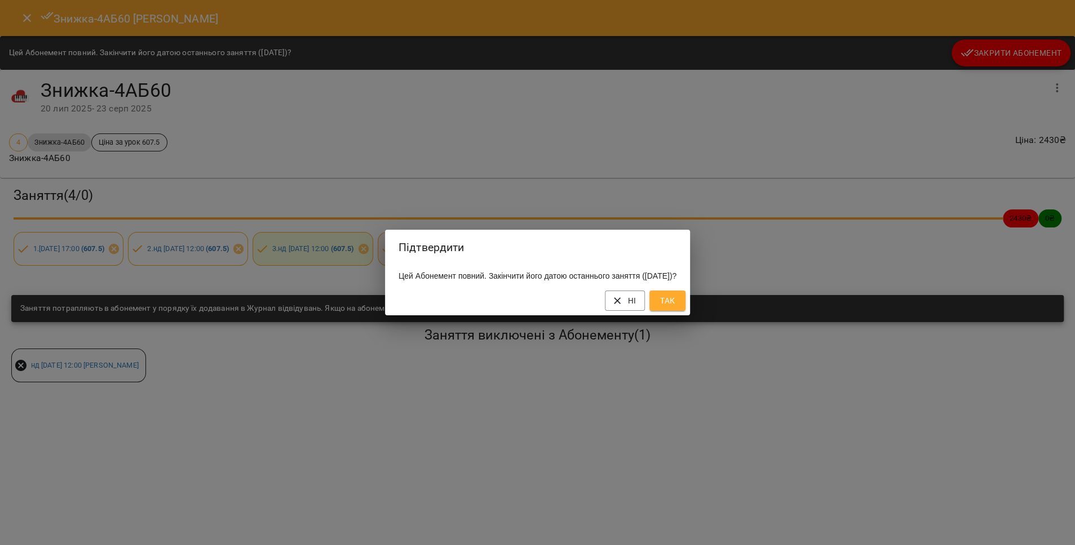
click at [676, 307] on span "Так" at bounding box center [667, 301] width 18 height 14
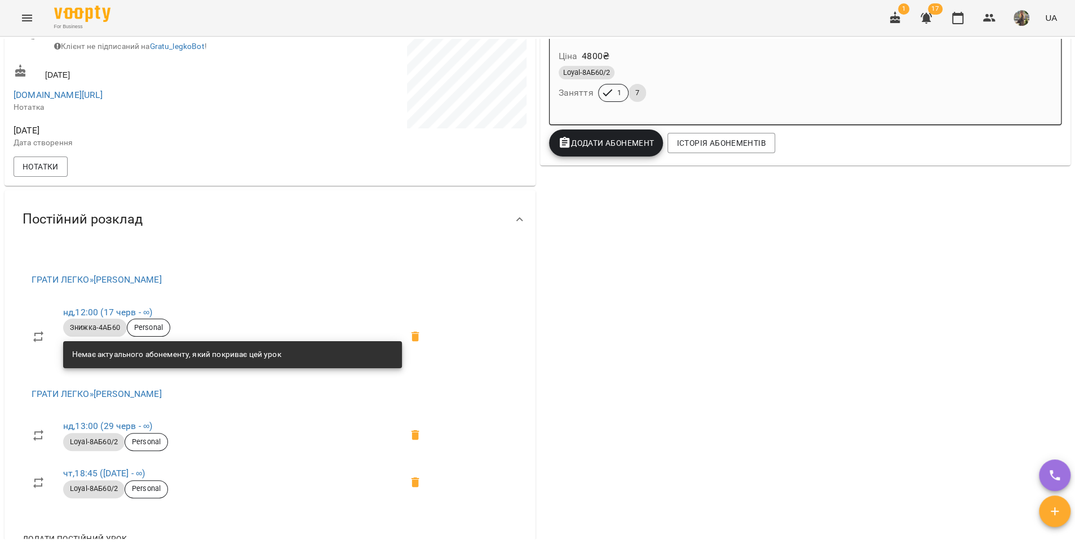
scroll to position [139, 0]
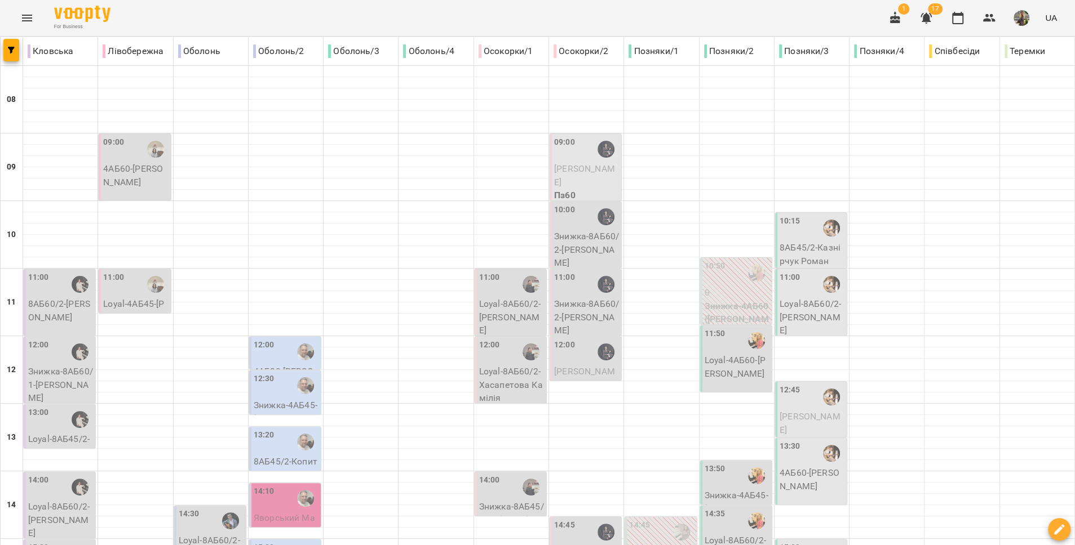
scroll to position [472, 0]
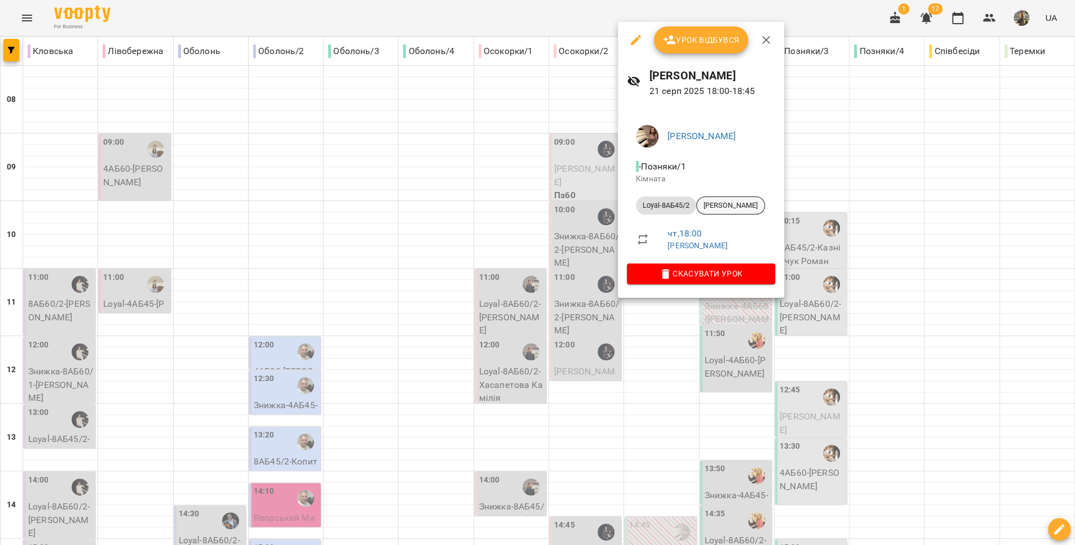
click at [718, 202] on span "[PERSON_NAME]" at bounding box center [731, 206] width 68 height 10
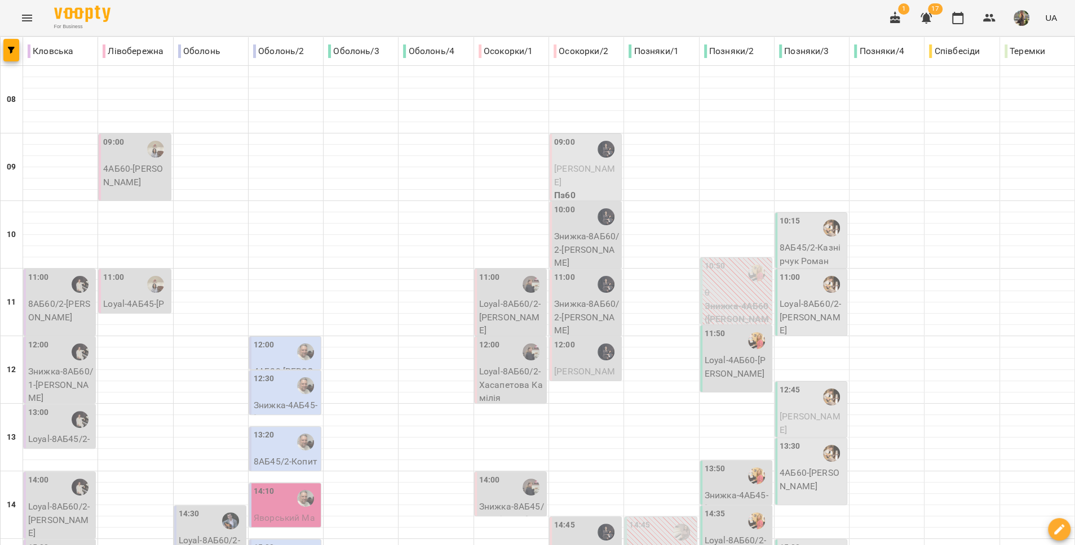
scroll to position [474, 0]
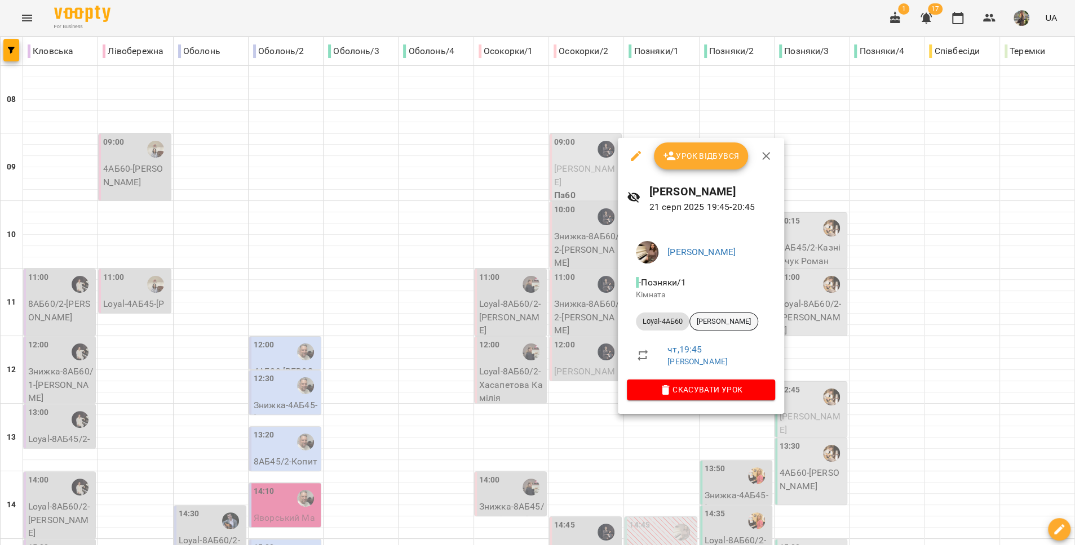
click at [721, 322] on span "[PERSON_NAME]" at bounding box center [724, 322] width 68 height 10
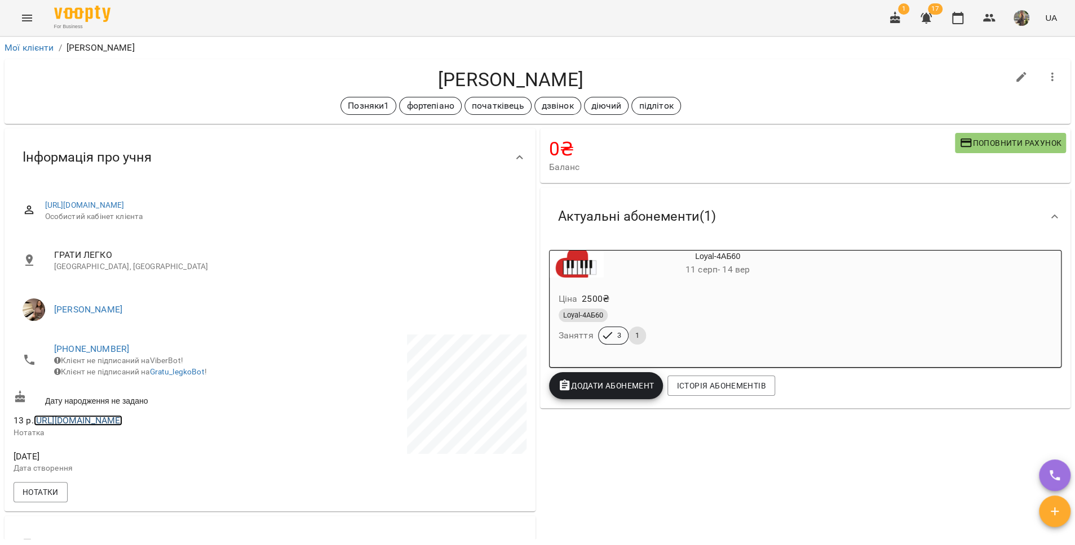
copy link "https://t.me/Waifugg00"
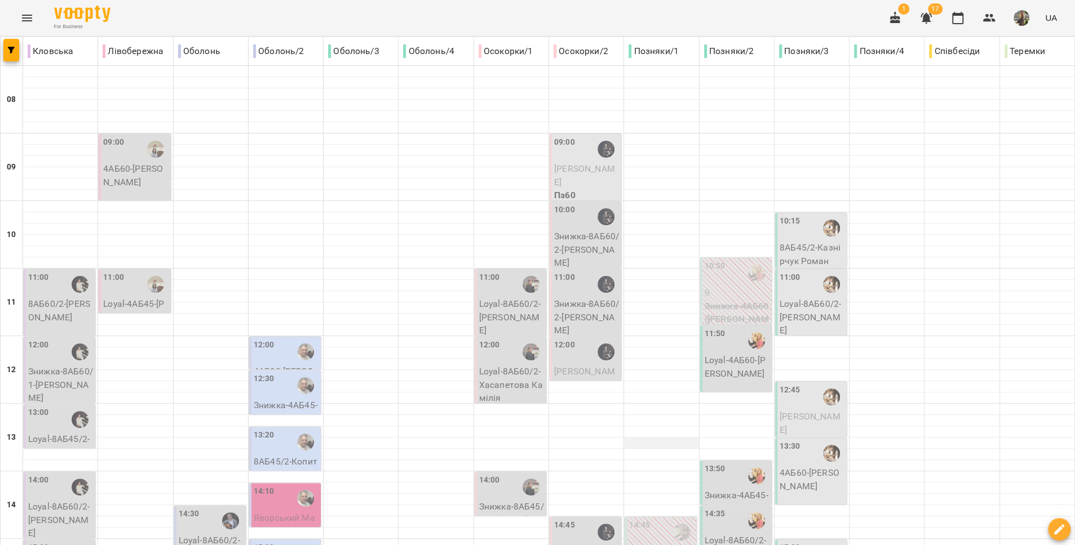
scroll to position [84, 0]
click at [730, 354] on p "Loyal-4АБ60 - Кіра Звоник" at bounding box center [736, 367] width 65 height 26
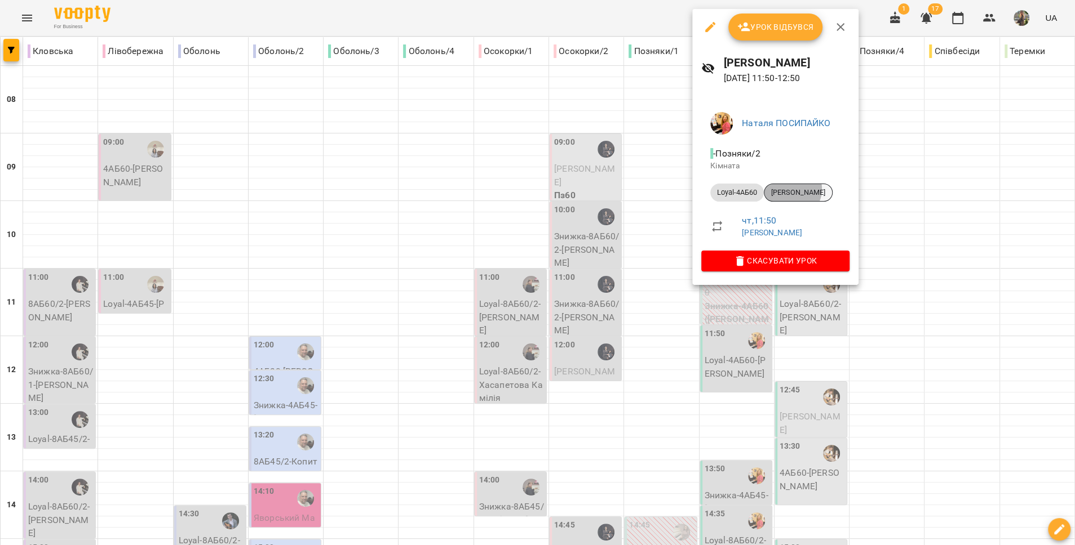
click at [791, 189] on span "[PERSON_NAME]" at bounding box center [798, 193] width 68 height 10
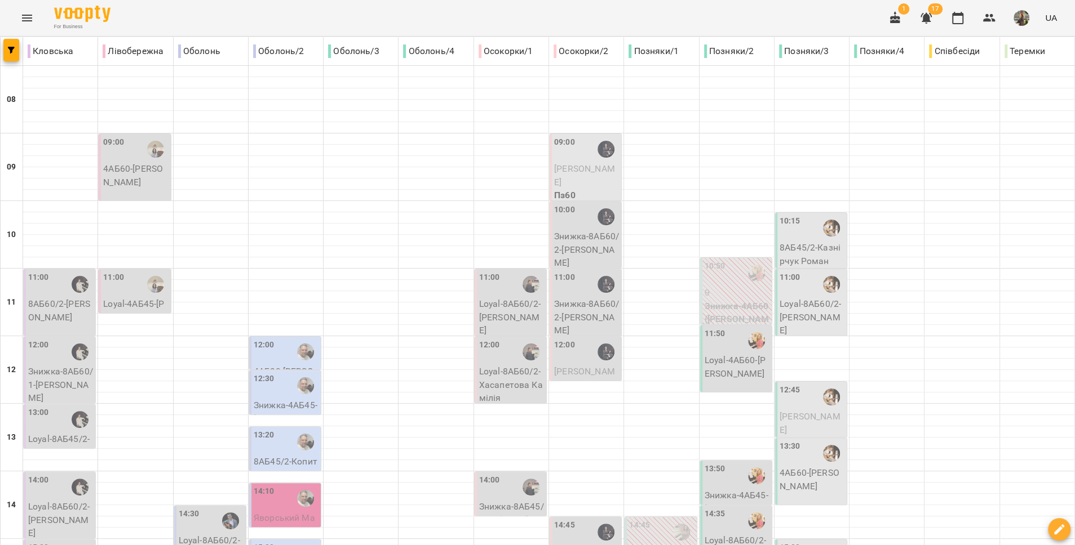
scroll to position [125, 0]
click at [726, 463] on div "13:50" at bounding box center [736, 476] width 65 height 26
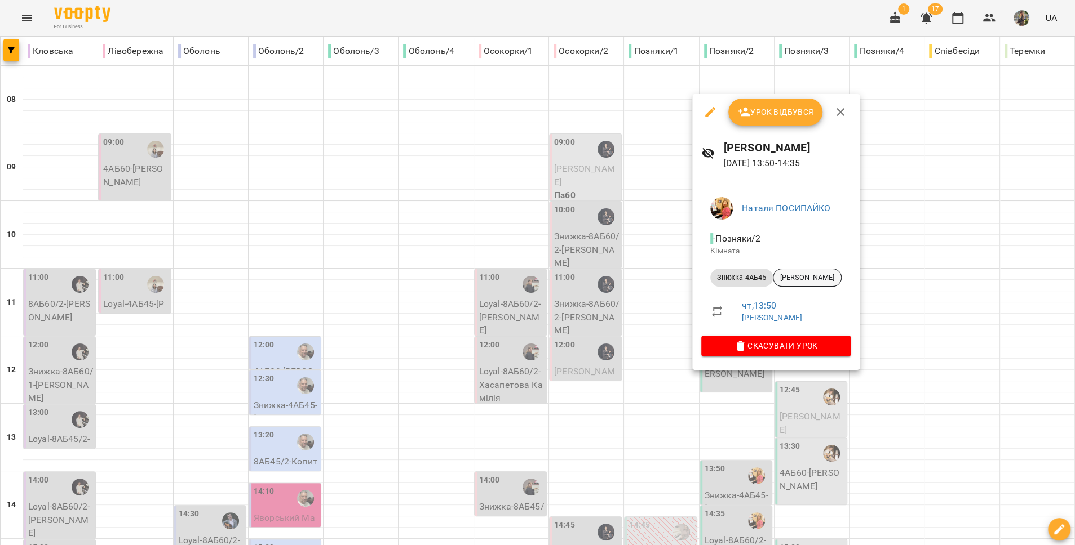
click at [792, 269] on div "[PERSON_NAME]" at bounding box center [807, 278] width 69 height 18
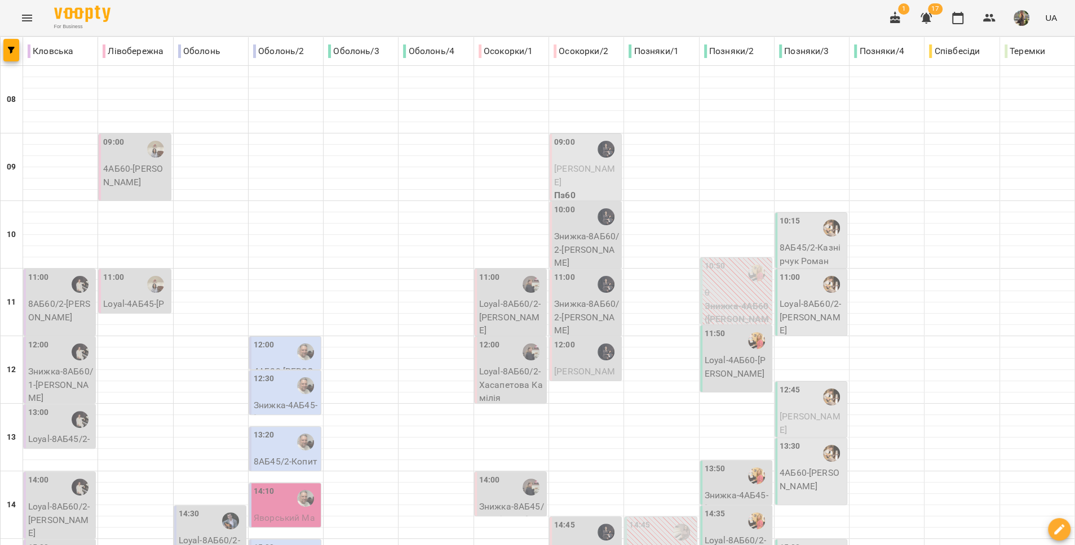
scroll to position [212, 0]
click at [707, 463] on div "13:50" at bounding box center [714, 476] width 21 height 26
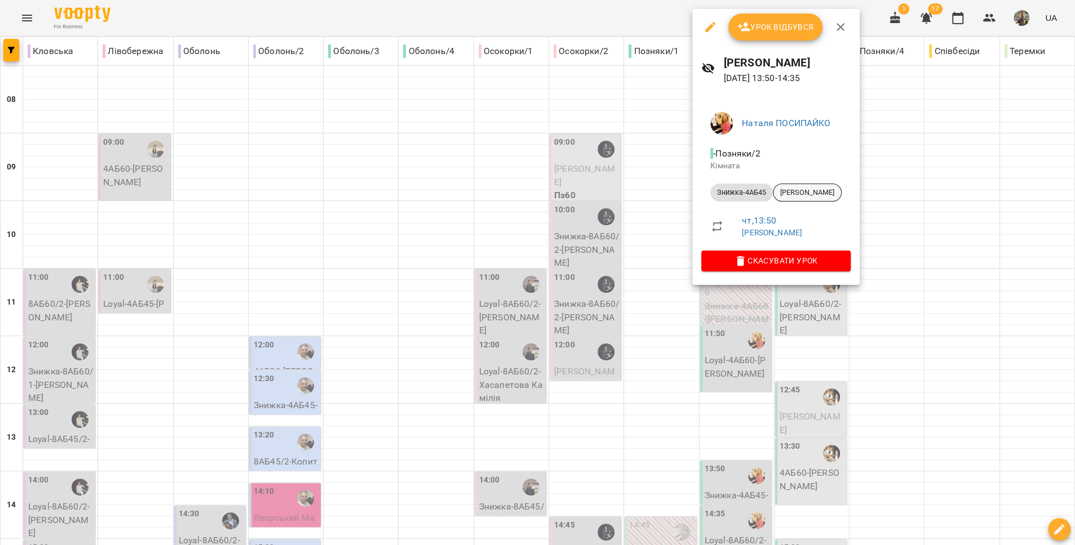
click at [817, 196] on span "[PERSON_NAME]" at bounding box center [807, 193] width 68 height 10
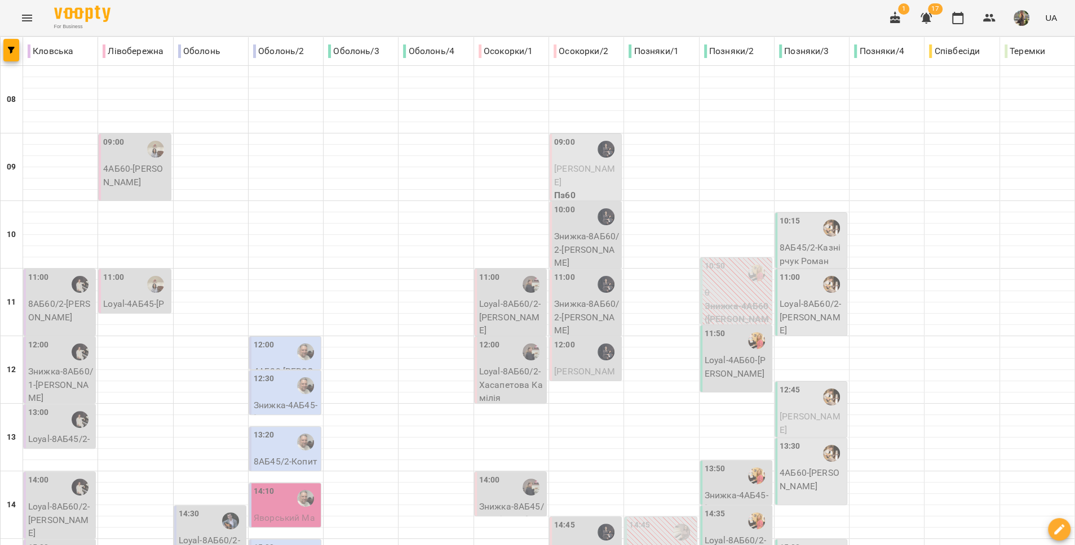
scroll to position [130, 0]
click at [717, 534] on p "Loyal-8АБ60/2 - Петро Свистун" at bounding box center [736, 554] width 65 height 40
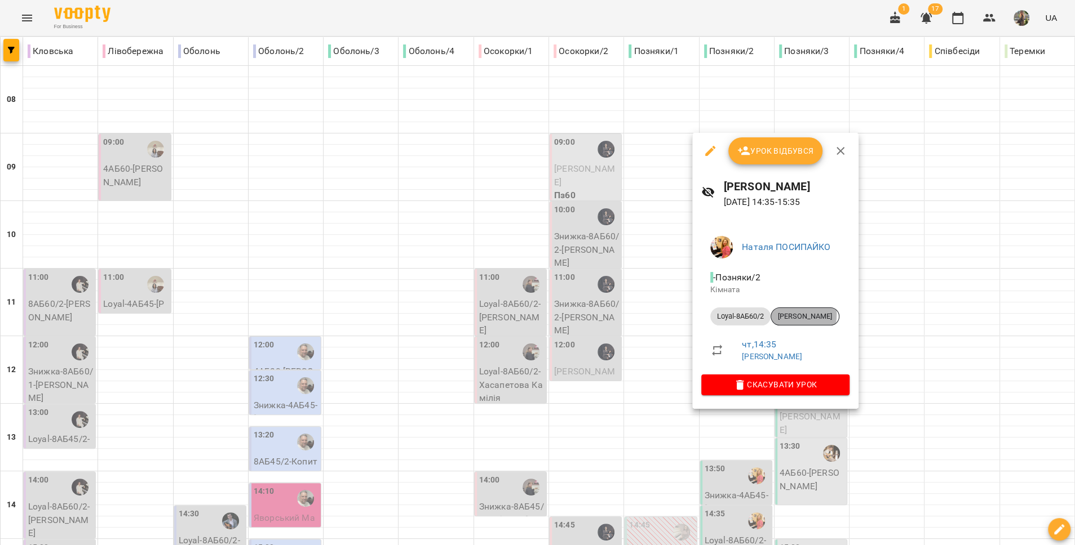
click at [780, 314] on span "[PERSON_NAME]" at bounding box center [805, 317] width 68 height 10
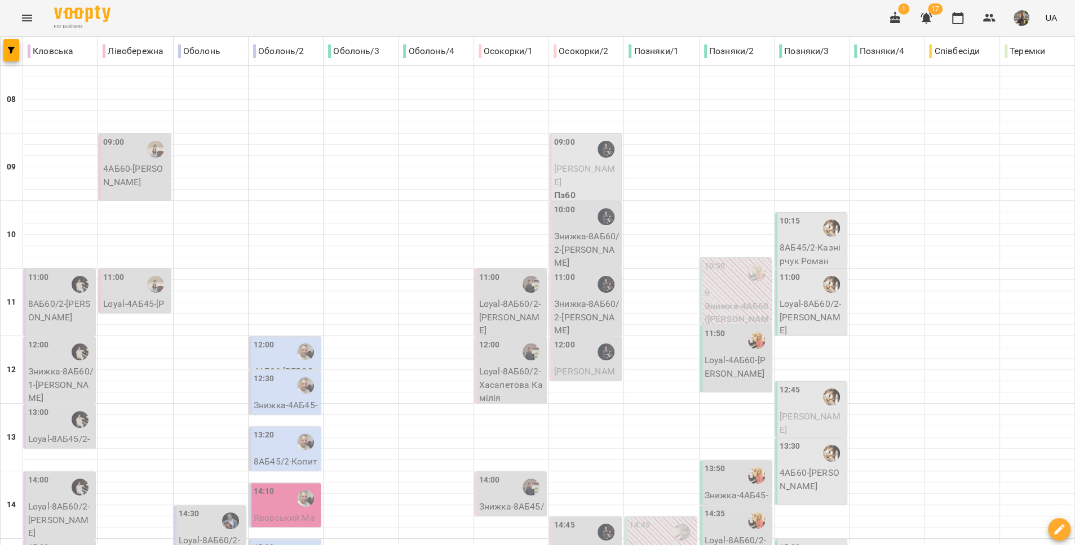
scroll to position [433, 0]
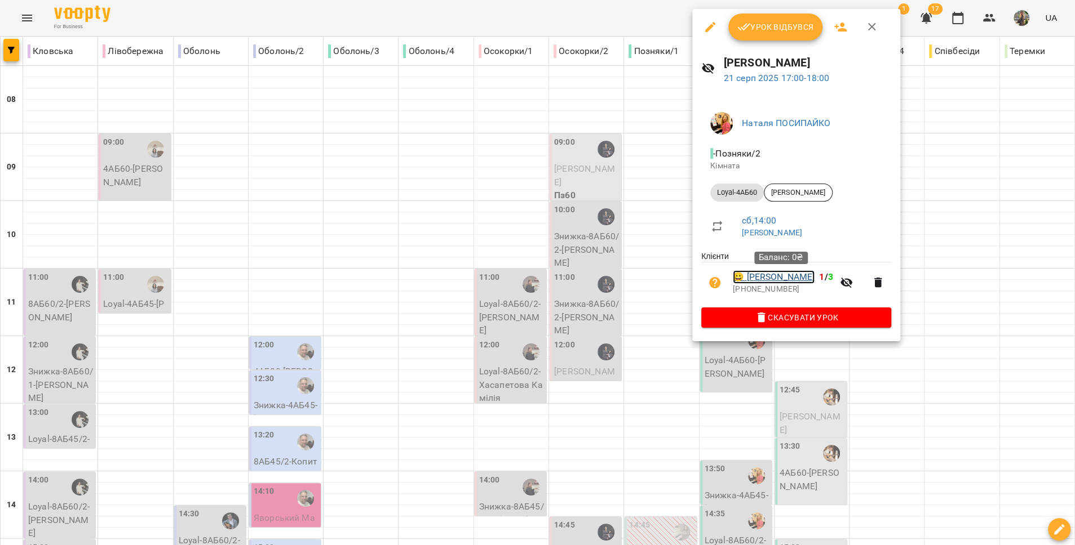
click at [774, 282] on link "😀 Харченко Анастасія" at bounding box center [774, 277] width 82 height 14
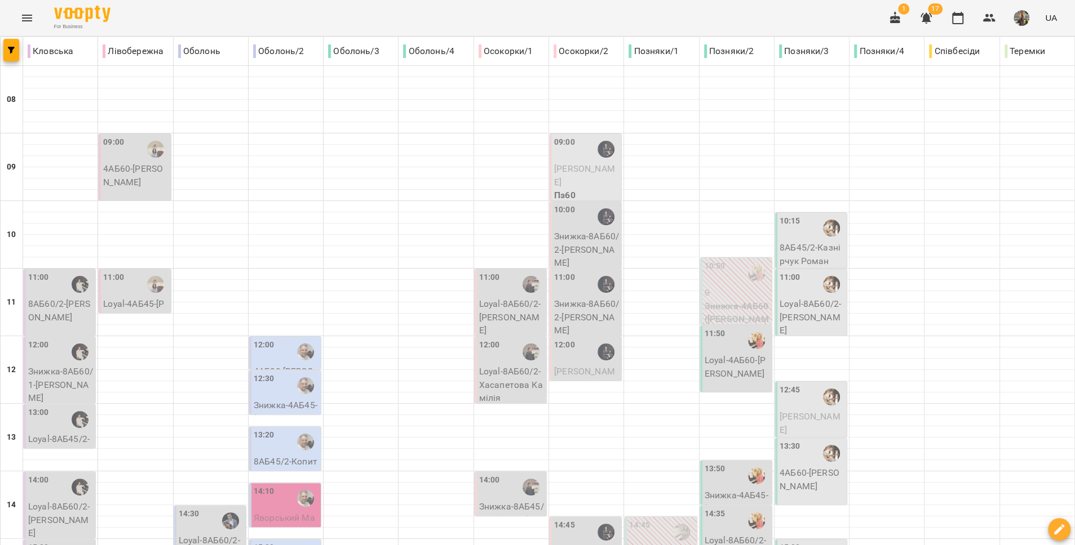
scroll to position [406, 0]
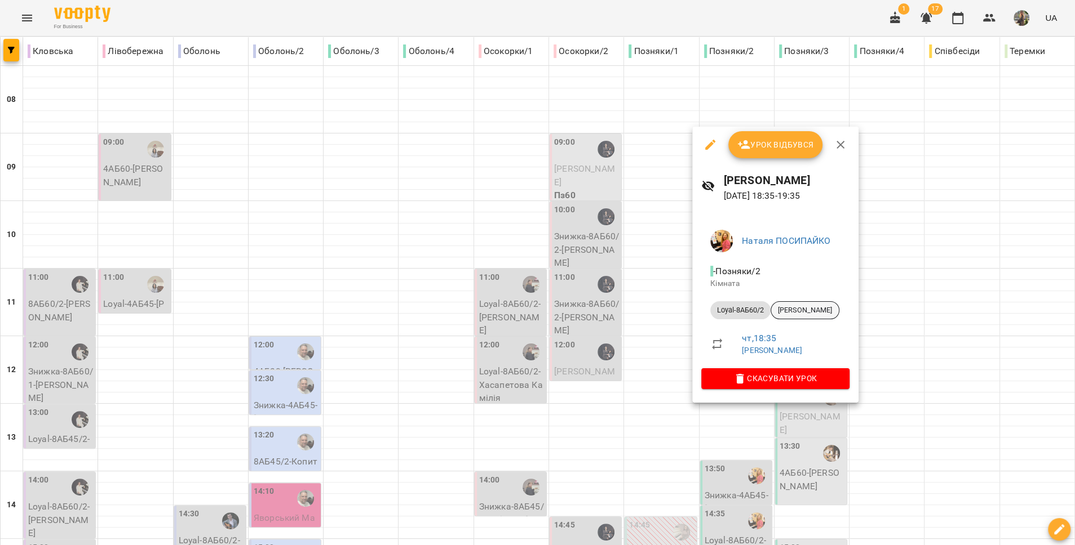
click at [795, 305] on div "[PERSON_NAME]" at bounding box center [804, 310] width 69 height 18
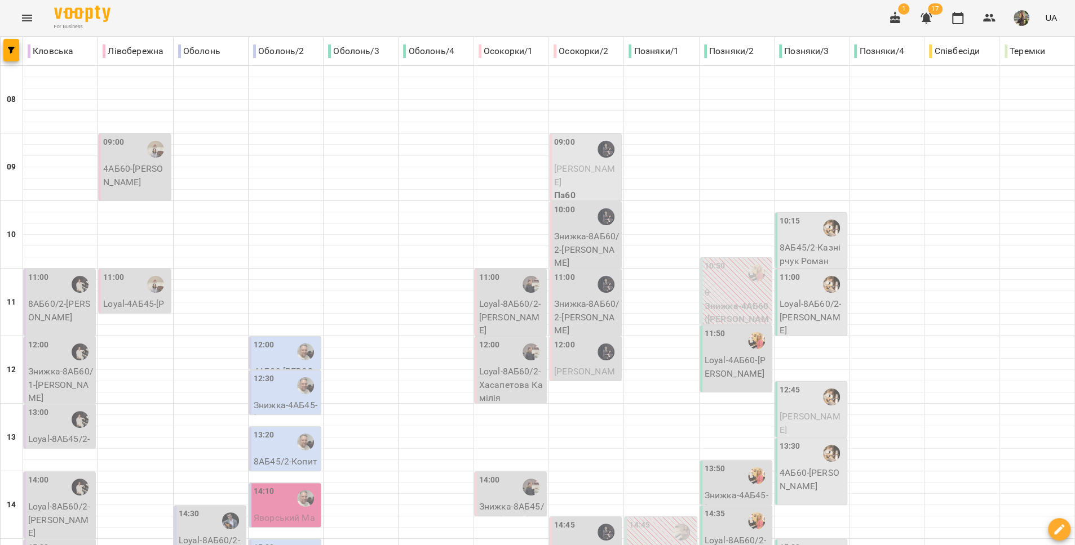
scroll to position [474, 0]
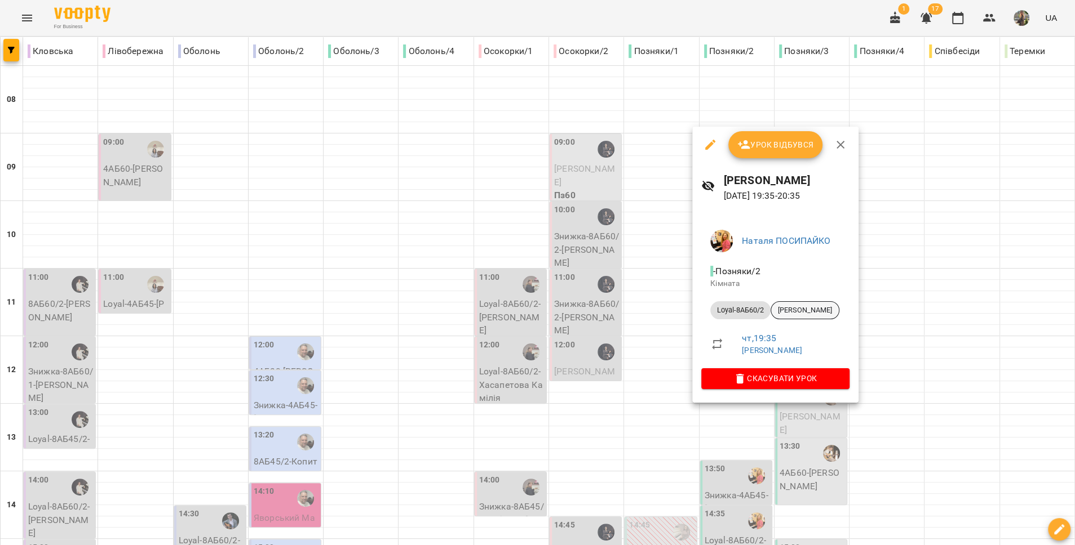
click at [787, 313] on span "[PERSON_NAME]" at bounding box center [805, 310] width 68 height 10
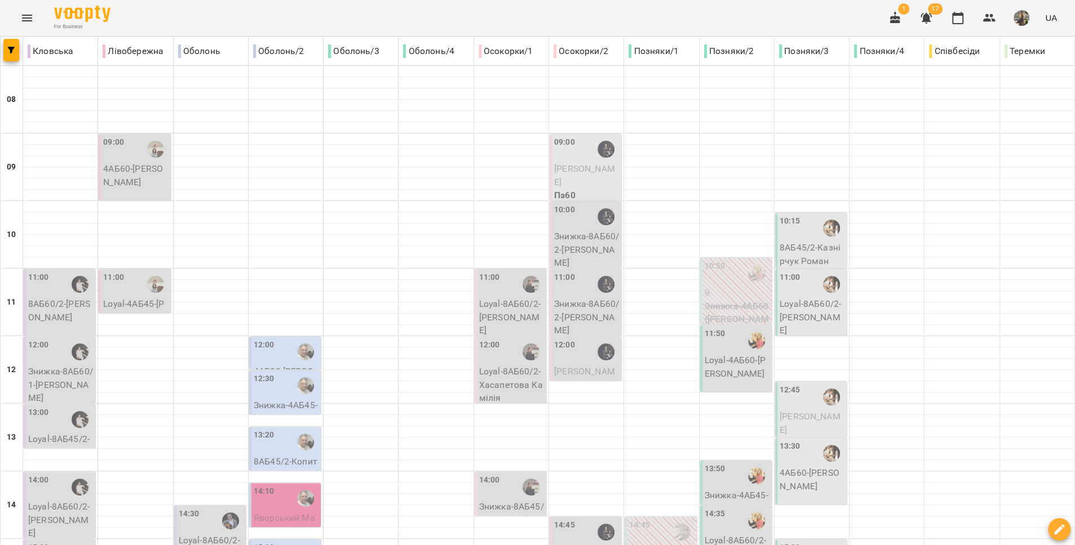
click at [803, 230] on div "10:15" at bounding box center [811, 228] width 65 height 26
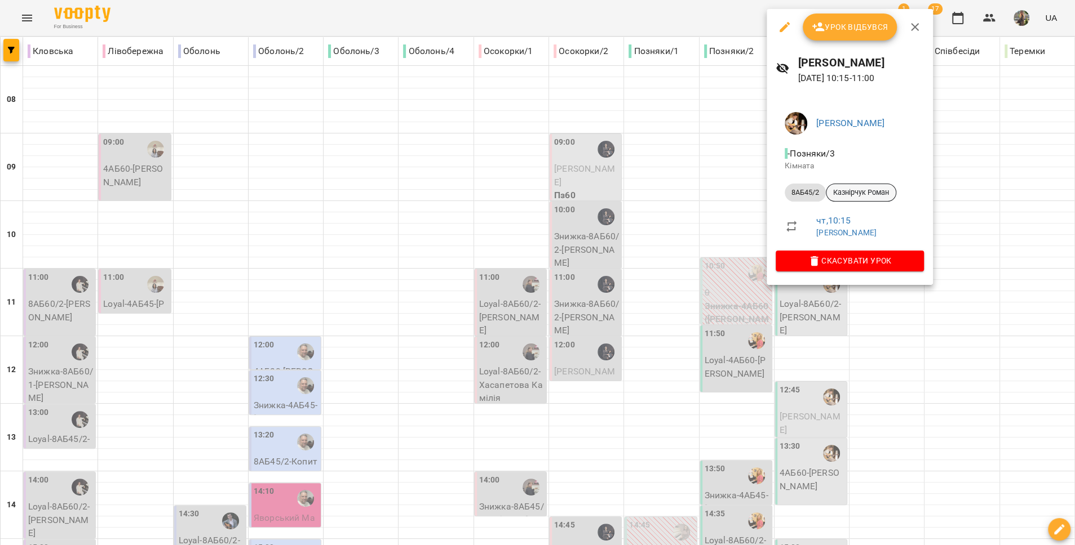
click at [860, 189] on span "Казнірчук Роман" at bounding box center [860, 193] width 69 height 10
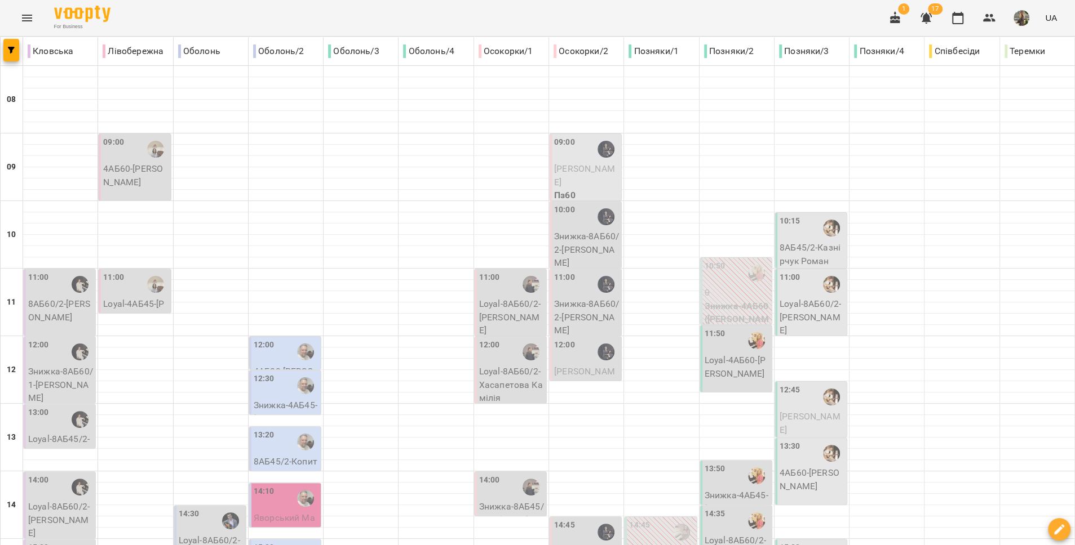
click at [805, 307] on p "Loyal-8АБ60/2 - [PERSON_NAME]" at bounding box center [811, 318] width 65 height 40
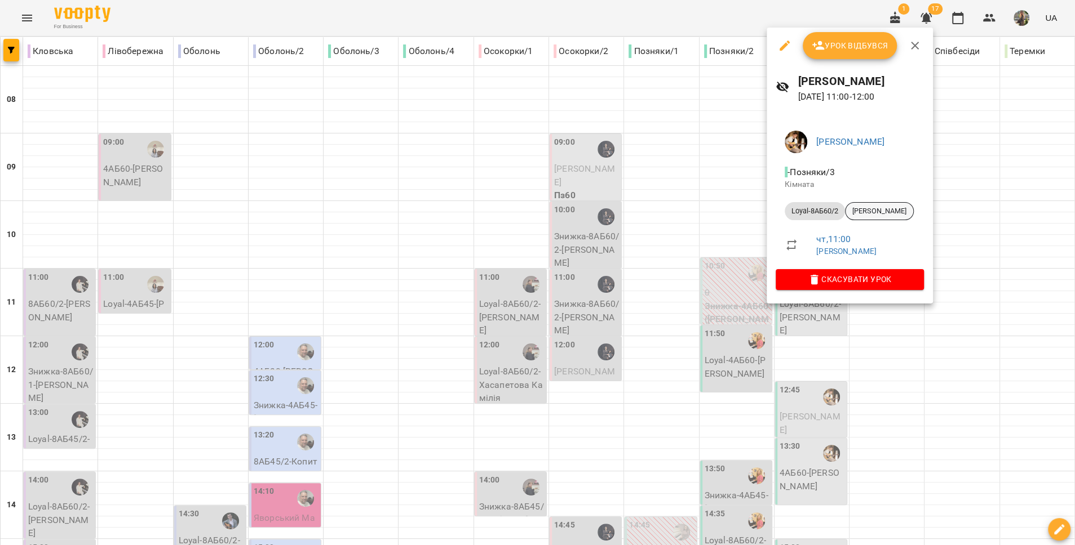
click at [871, 212] on span "[PERSON_NAME]" at bounding box center [879, 211] width 68 height 10
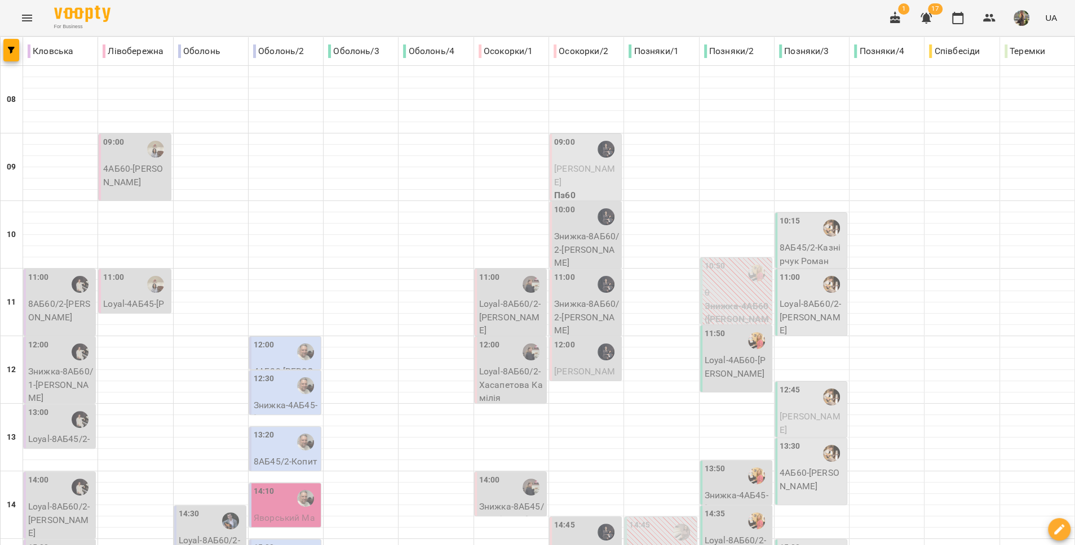
scroll to position [117, 0]
click at [805, 411] on span "Ілля Буткевич" at bounding box center [809, 423] width 61 height 24
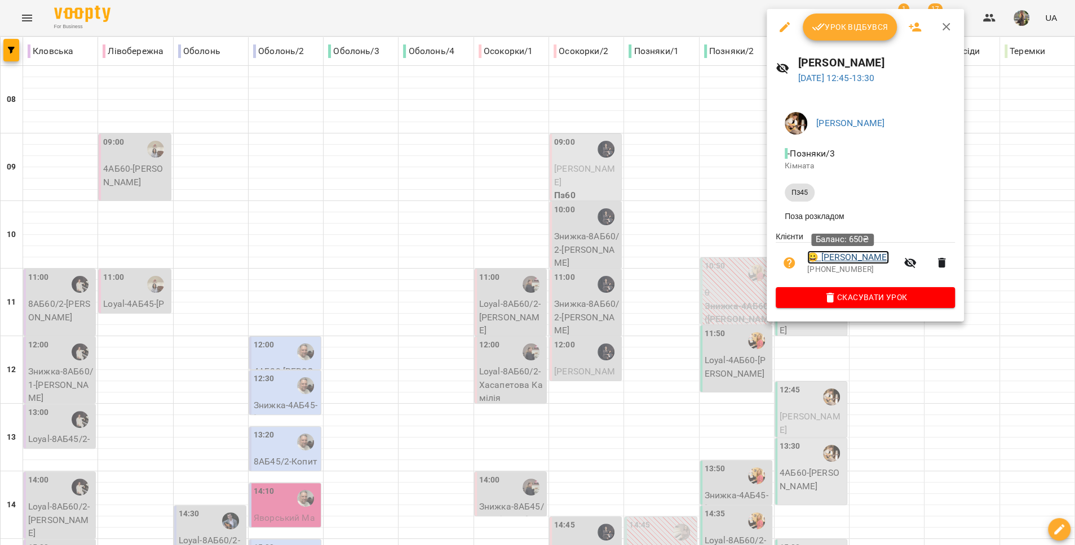
click at [850, 257] on link "😀 Ілля Буткевич" at bounding box center [848, 258] width 82 height 14
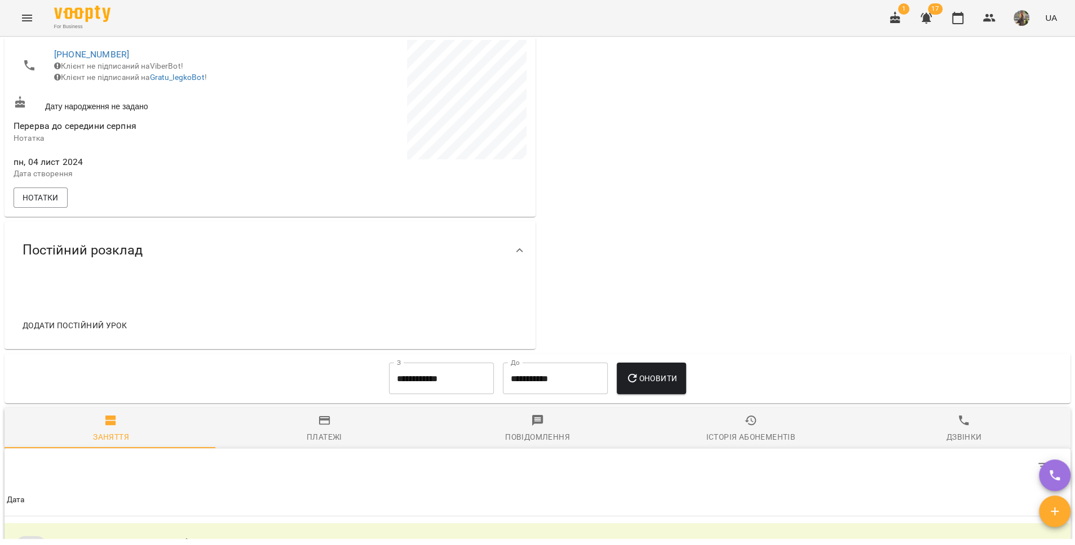
scroll to position [582, 0]
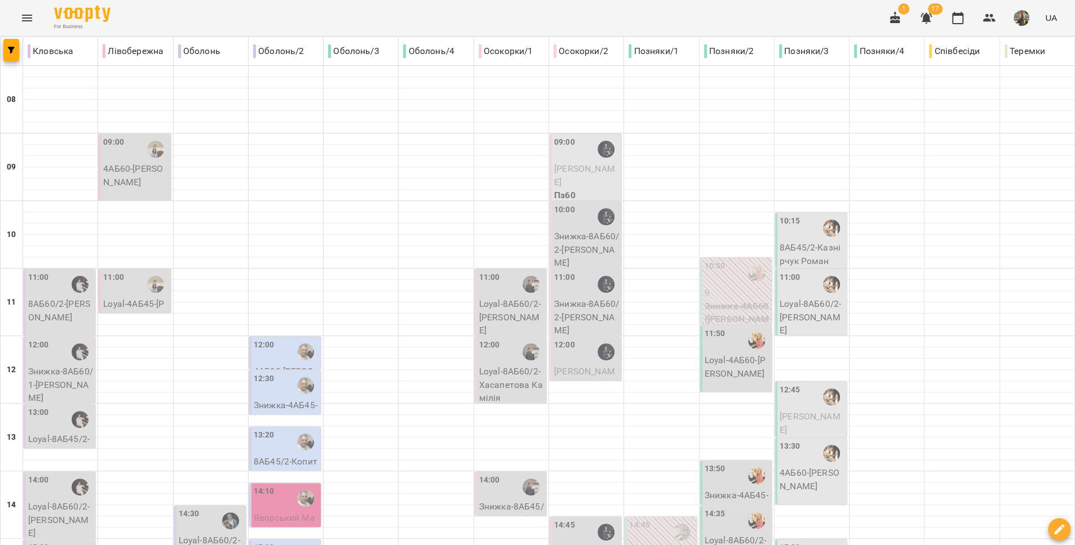
scroll to position [132, 0]
click at [808, 467] on p "4АБ60 - Ліза Сагайдак" at bounding box center [811, 480] width 65 height 26
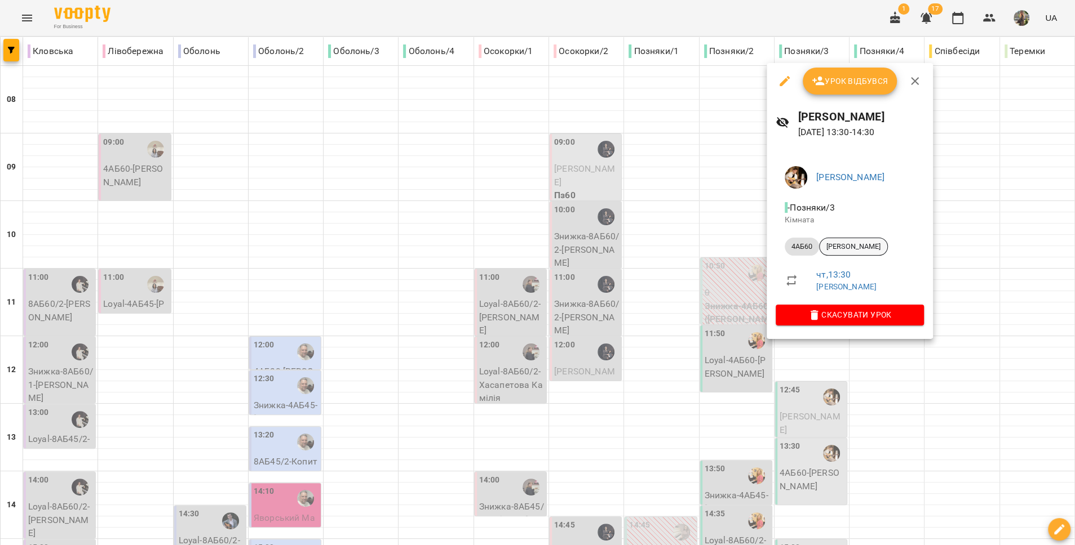
click at [851, 249] on span "Ліза Сагайдак" at bounding box center [853, 247] width 68 height 10
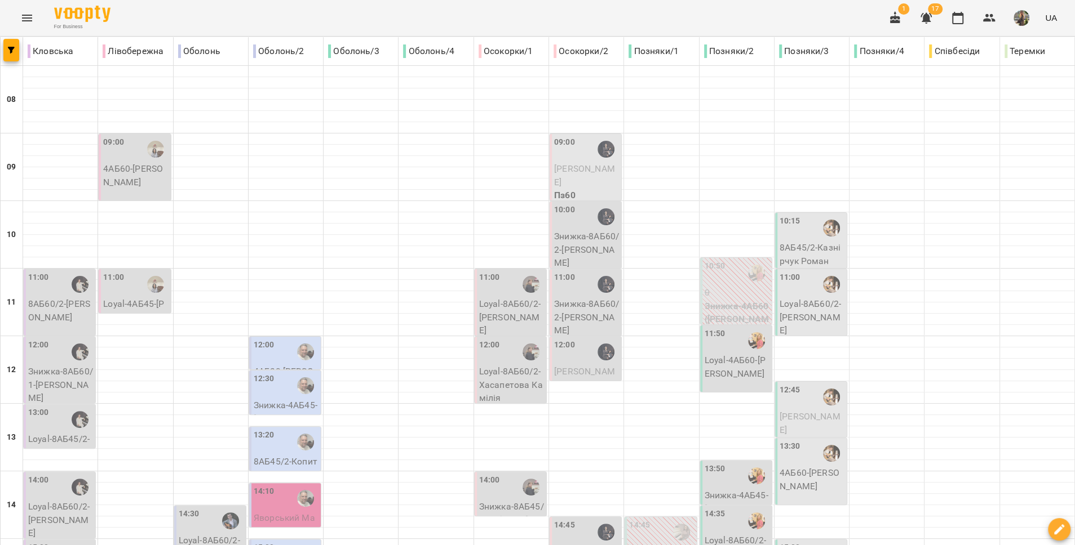
scroll to position [230, 0]
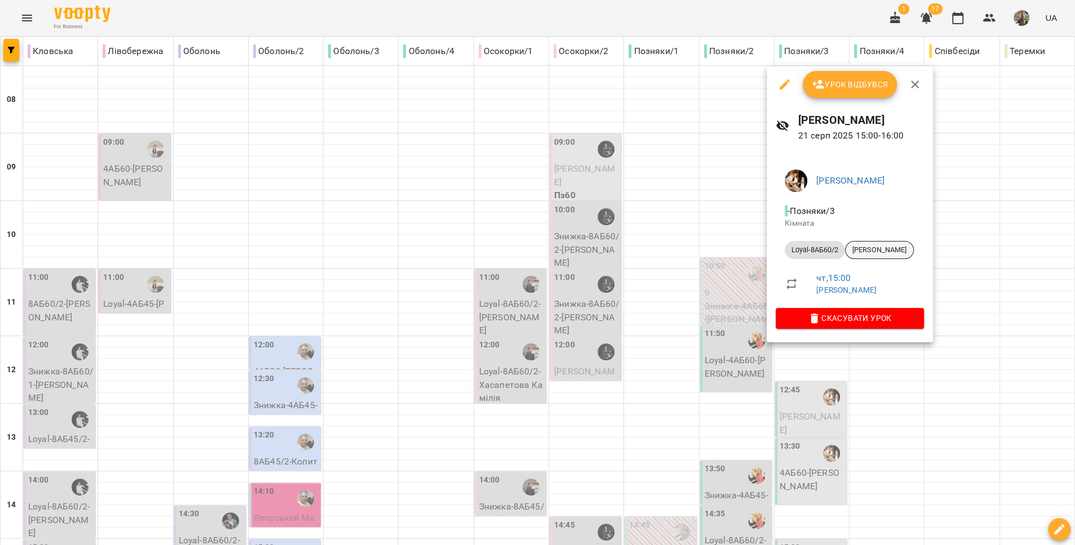
click at [862, 245] on span "[PERSON_NAME]" at bounding box center [879, 250] width 68 height 10
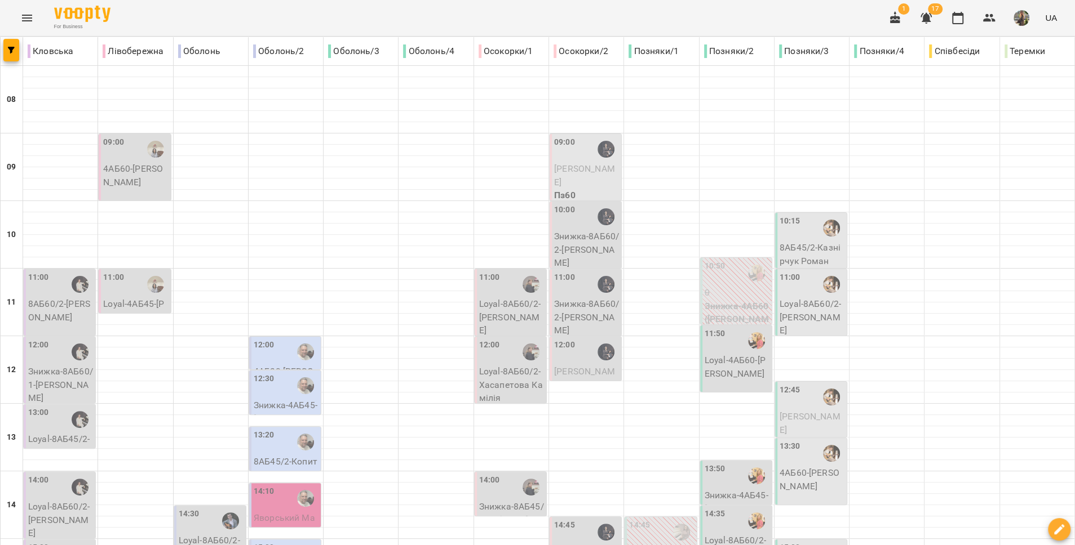
scroll to position [269, 0]
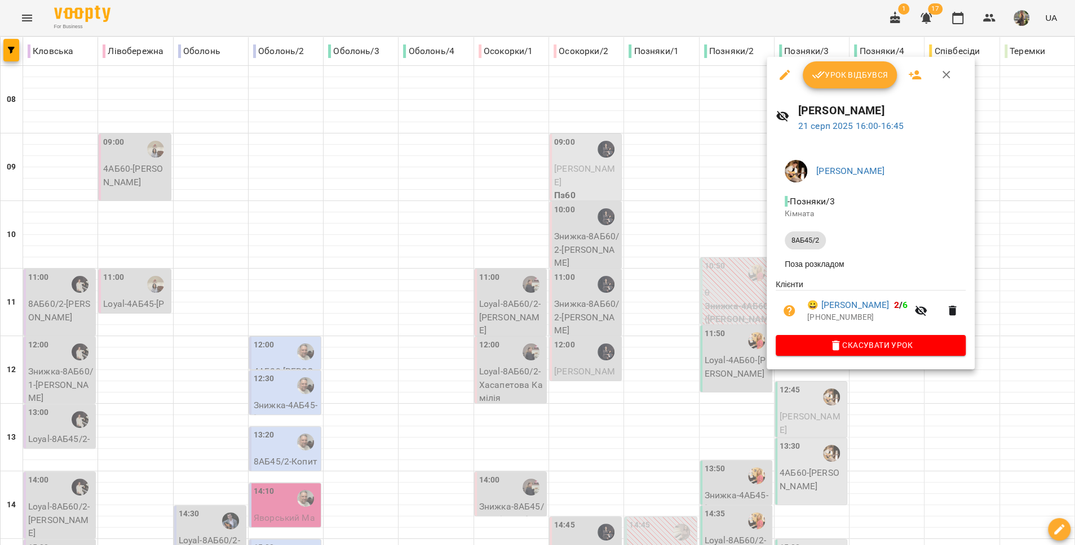
click at [676, 322] on div at bounding box center [537, 272] width 1075 height 545
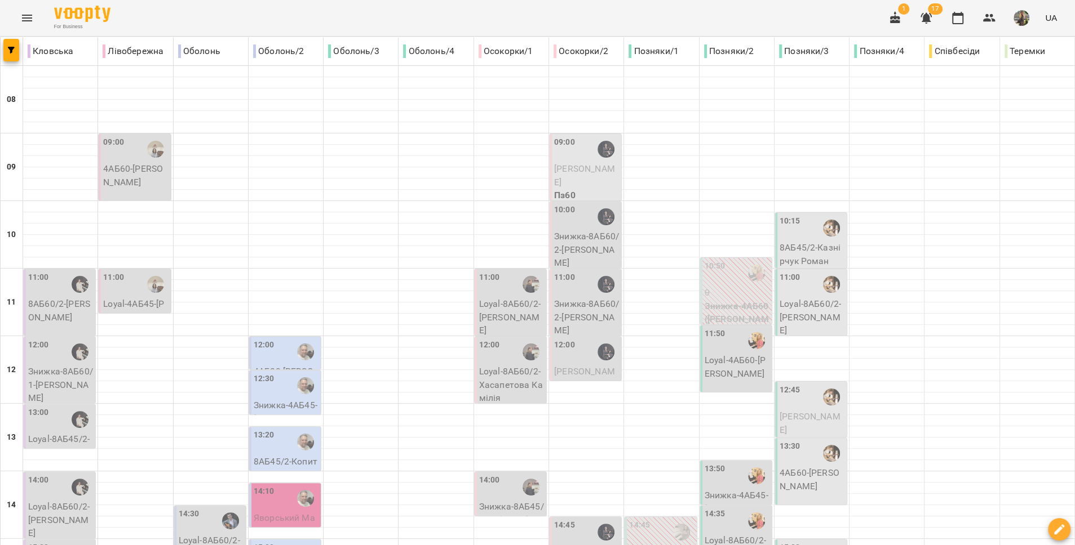
scroll to position [474, 0]
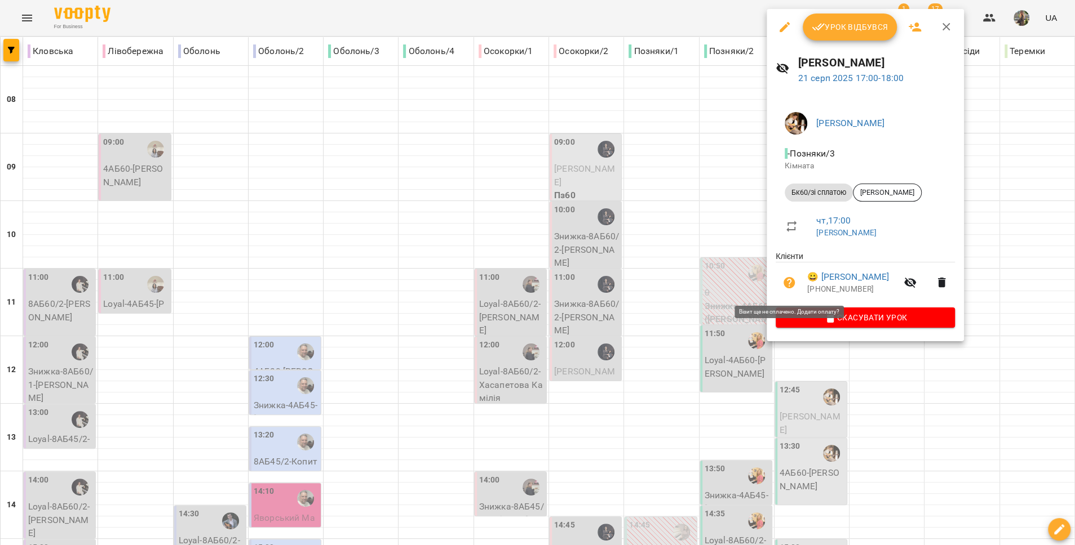
click at [702, 266] on div at bounding box center [537, 272] width 1075 height 545
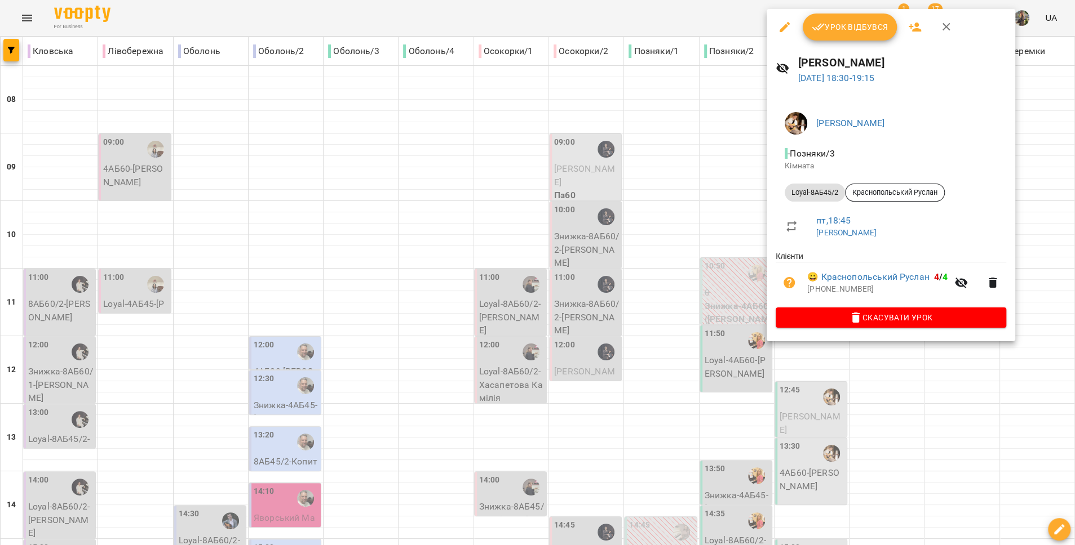
click at [695, 236] on div at bounding box center [537, 272] width 1075 height 545
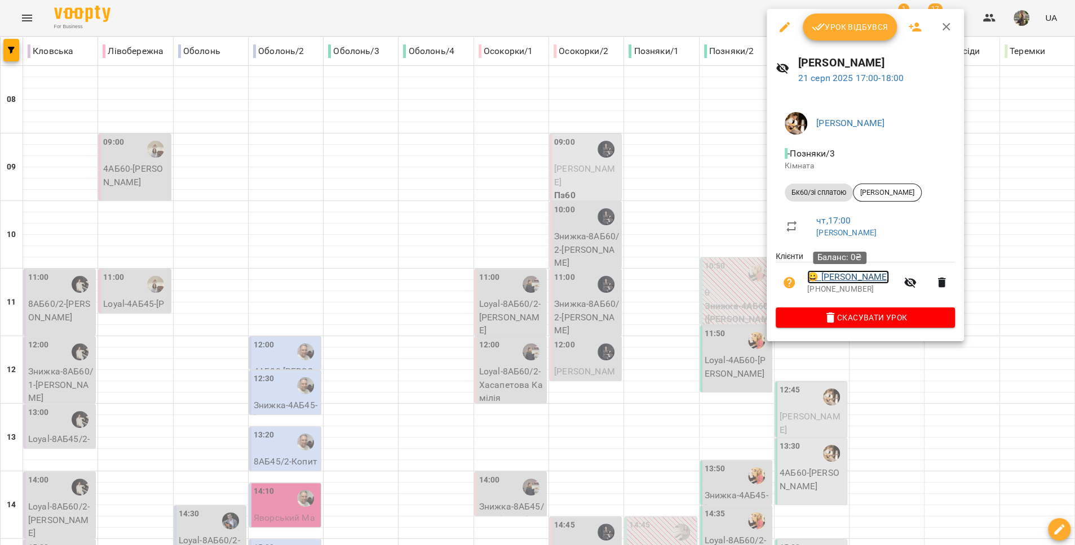
click at [837, 277] on link "😀 Сіренко Віра" at bounding box center [848, 277] width 82 height 14
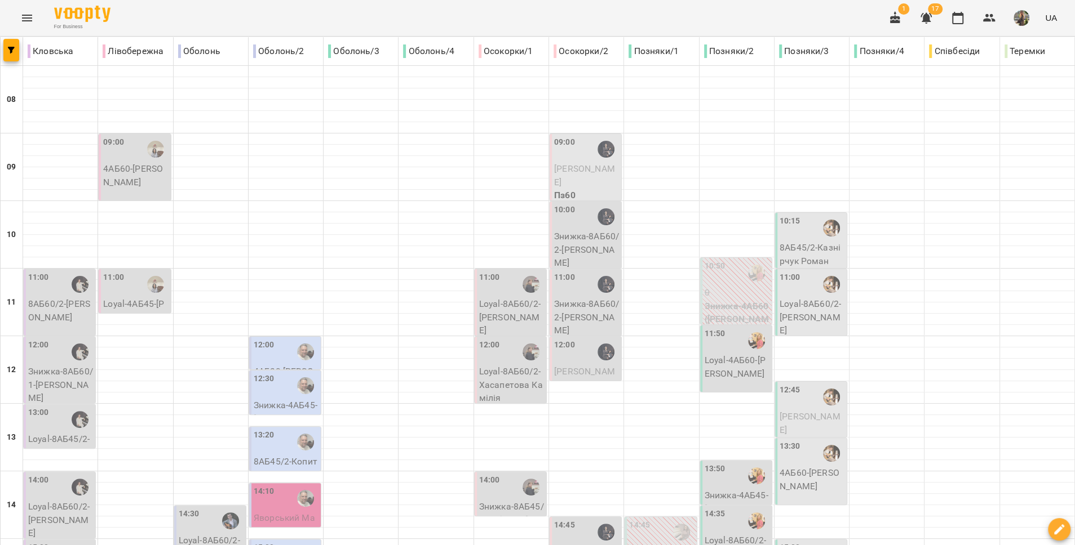
scroll to position [409, 0]
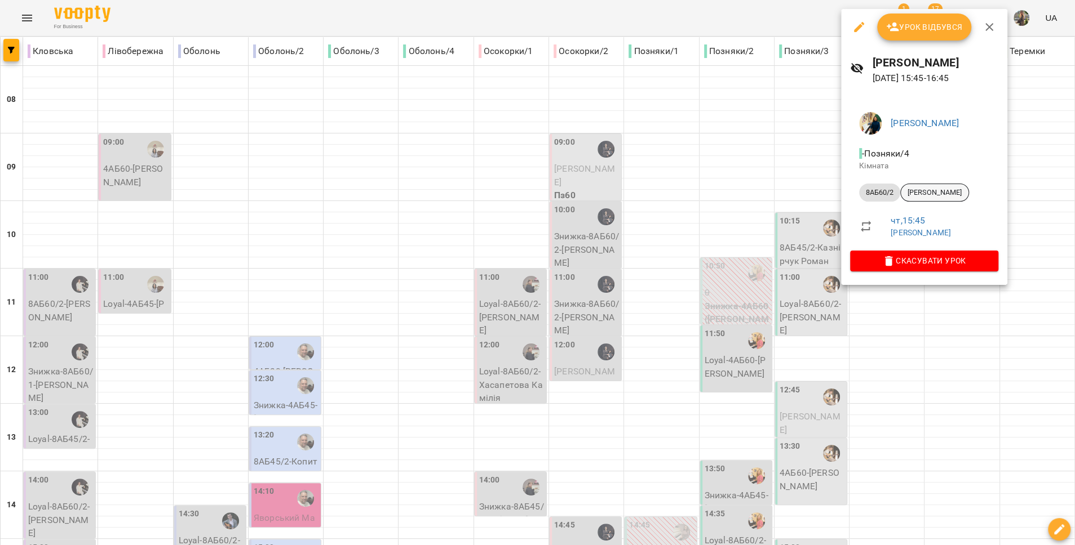
click at [930, 190] on span "[PERSON_NAME]" at bounding box center [935, 193] width 68 height 10
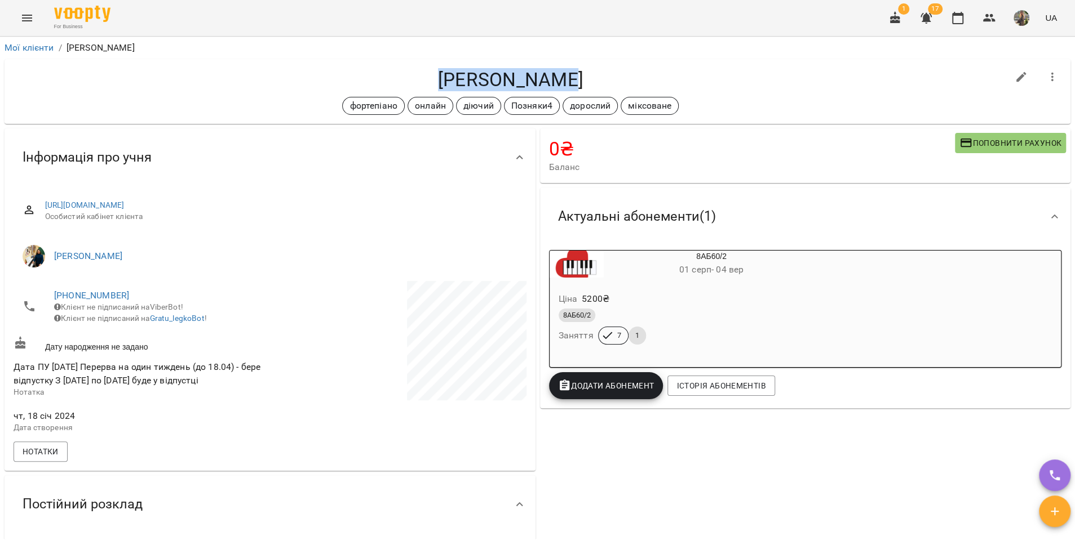
drag, startPoint x: 558, startPoint y: 78, endPoint x: 451, endPoint y: 79, distance: 106.5
click at [451, 79] on h4 "[PERSON_NAME]" at bounding box center [511, 79] width 994 height 23
copy h4 "[PERSON_NAME]"
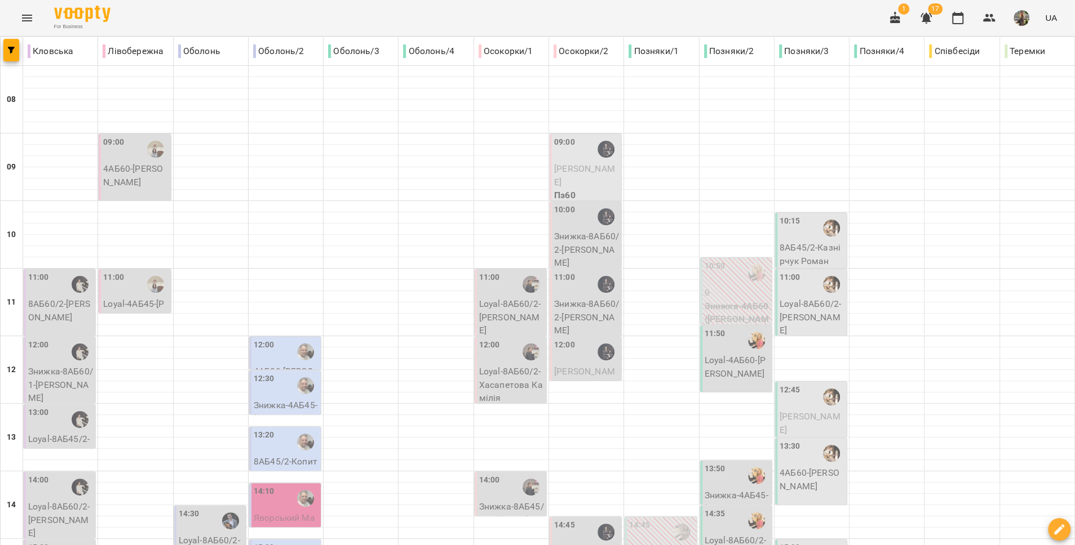
scroll to position [474, 0]
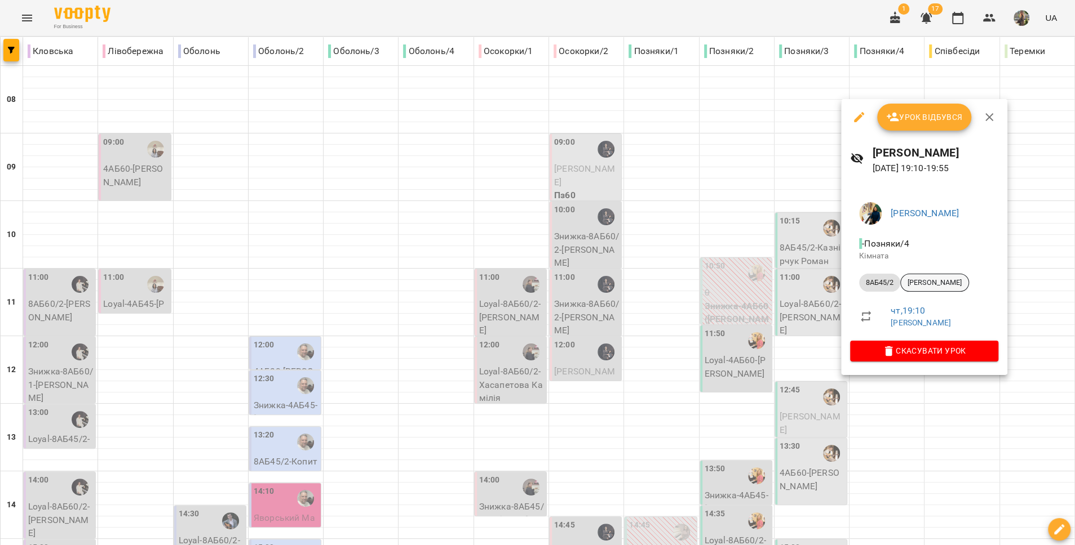
click at [934, 277] on div "[PERSON_NAME]" at bounding box center [934, 283] width 69 height 18
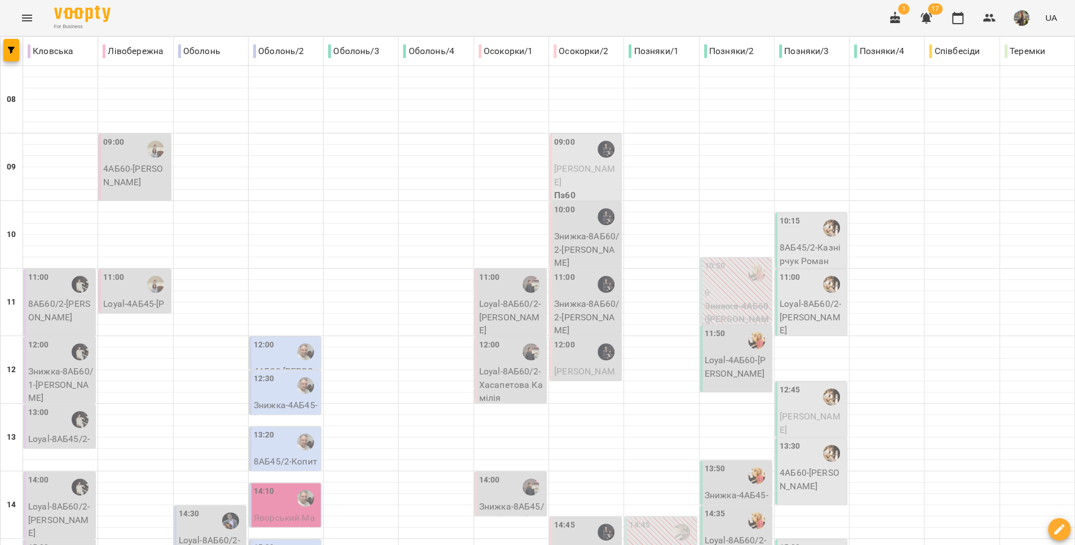
scroll to position [474, 0]
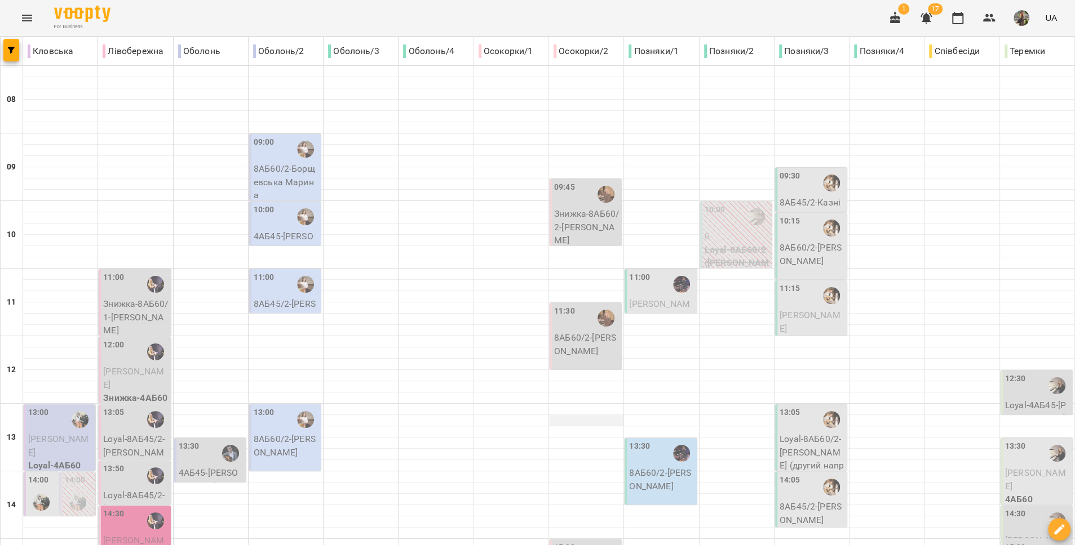
scroll to position [83, 0]
click at [649, 272] on div "11:00" at bounding box center [661, 285] width 65 height 26
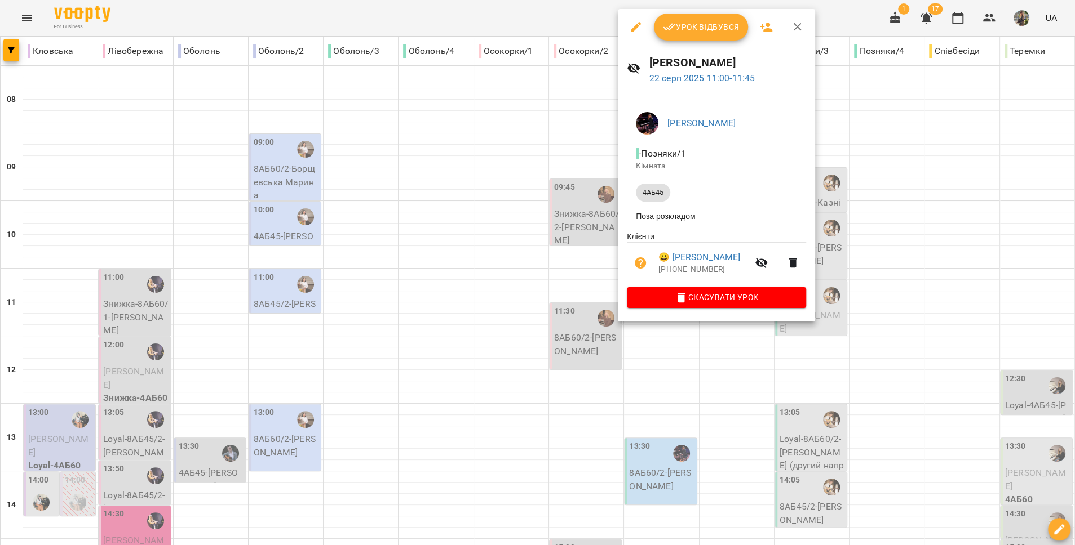
click at [636, 28] on icon "button" at bounding box center [636, 27] width 10 height 10
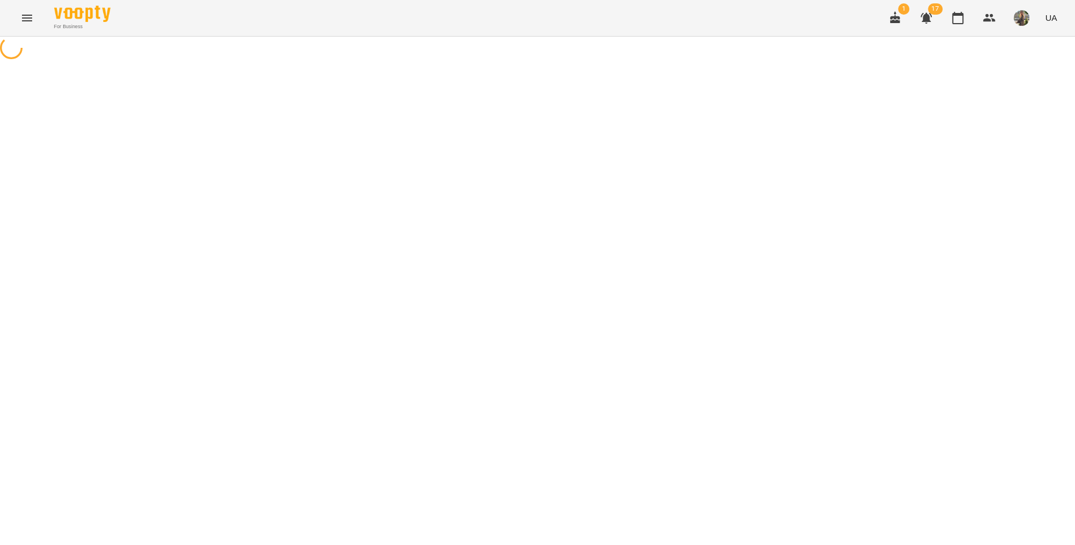
select select "*****"
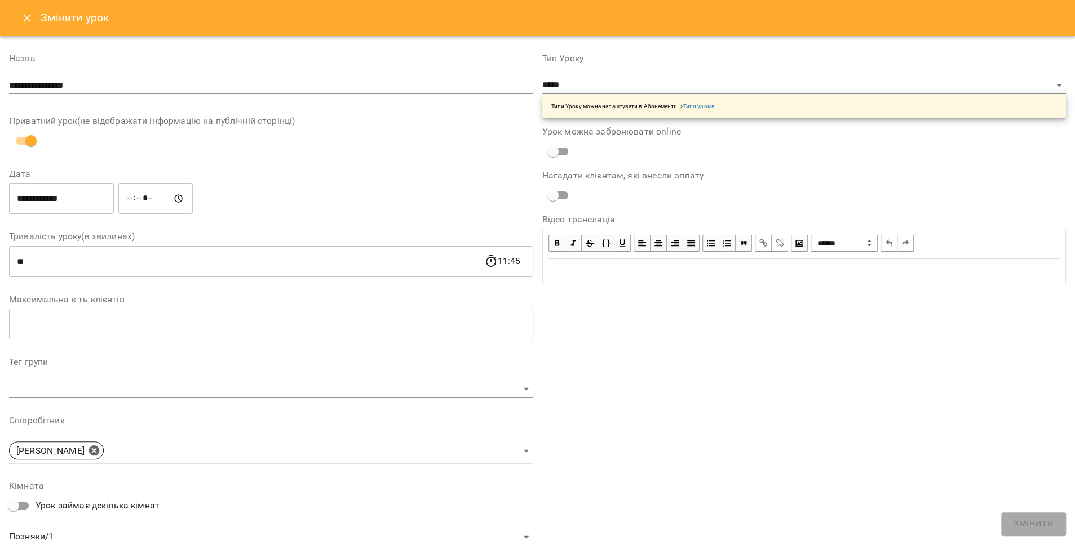
click at [167, 203] on input "*****" at bounding box center [155, 199] width 74 height 32
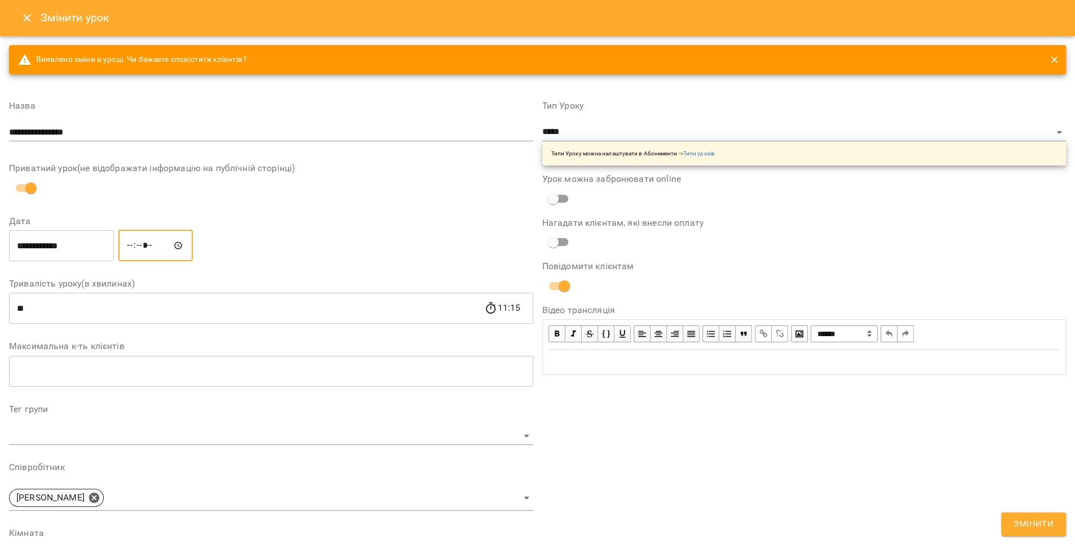
type input "*****"
click at [277, 247] on div "**********" at bounding box center [271, 246] width 529 height 36
click at [1050, 522] on span "Змінити" at bounding box center [1033, 524] width 40 height 15
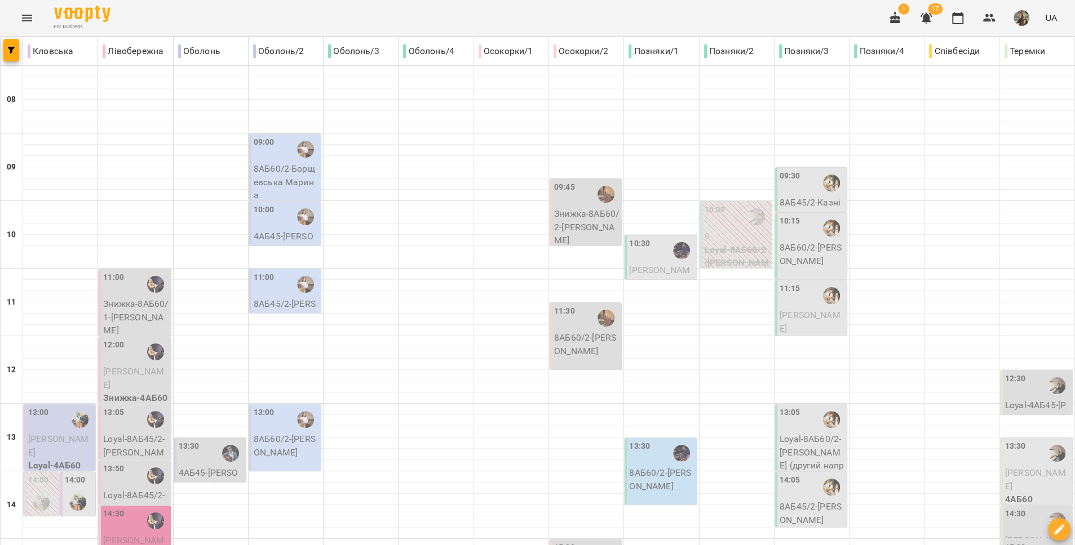
scroll to position [26, 0]
click at [657, 238] on div "10:30" at bounding box center [661, 251] width 65 height 26
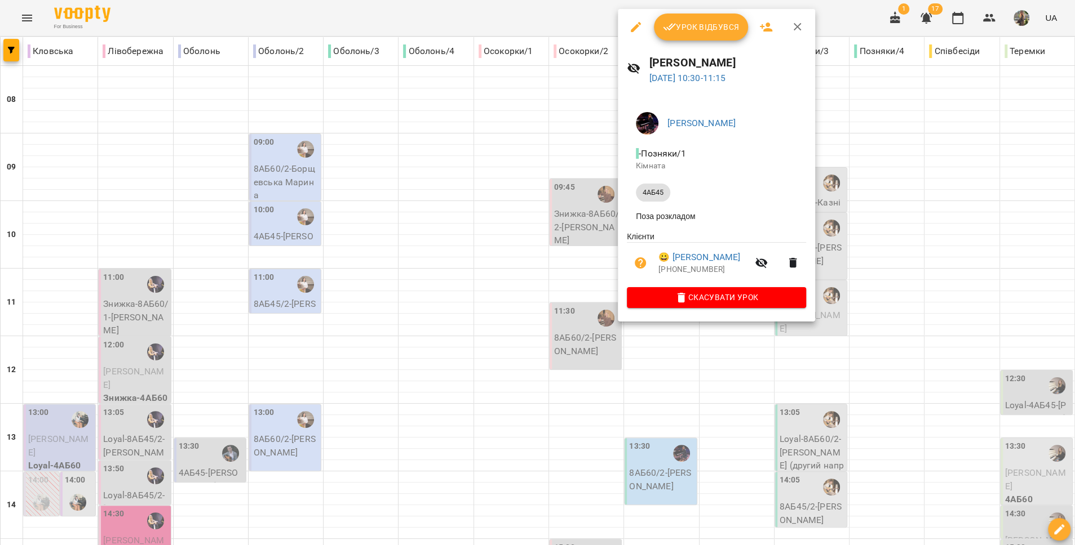
click at [486, 489] on div at bounding box center [537, 272] width 1075 height 545
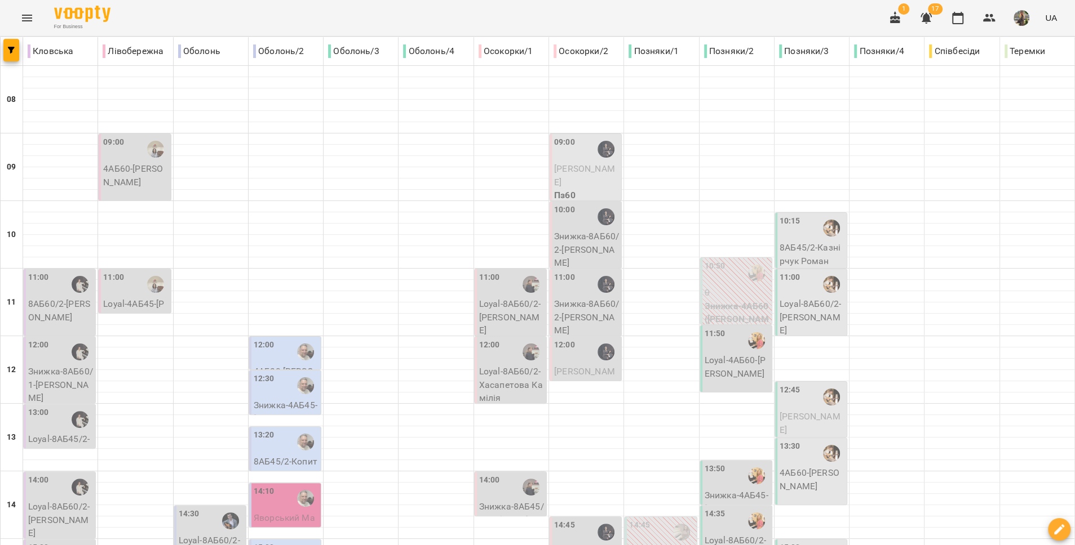
scroll to position [474, 0]
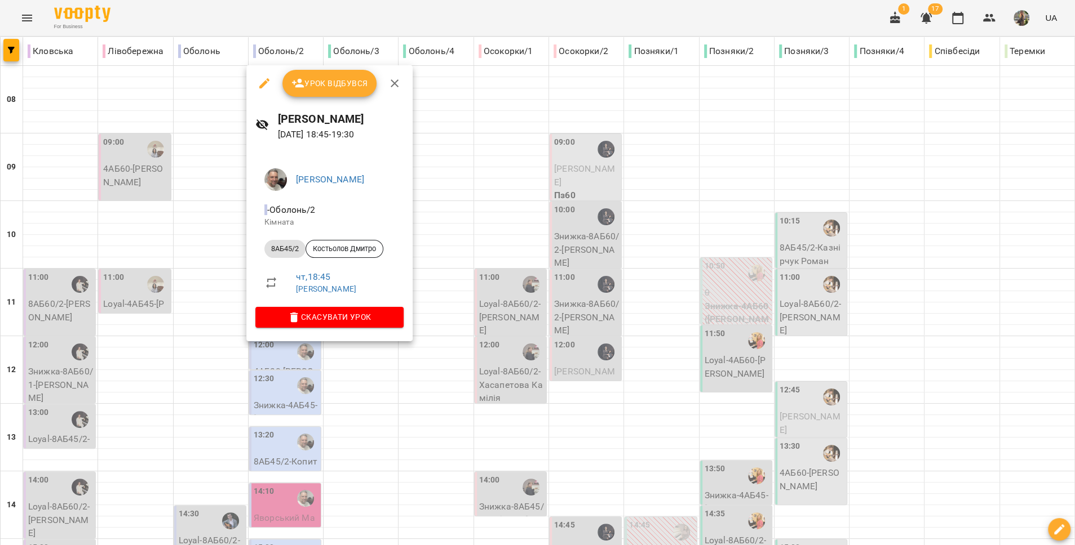
click at [317, 403] on div at bounding box center [537, 272] width 1075 height 545
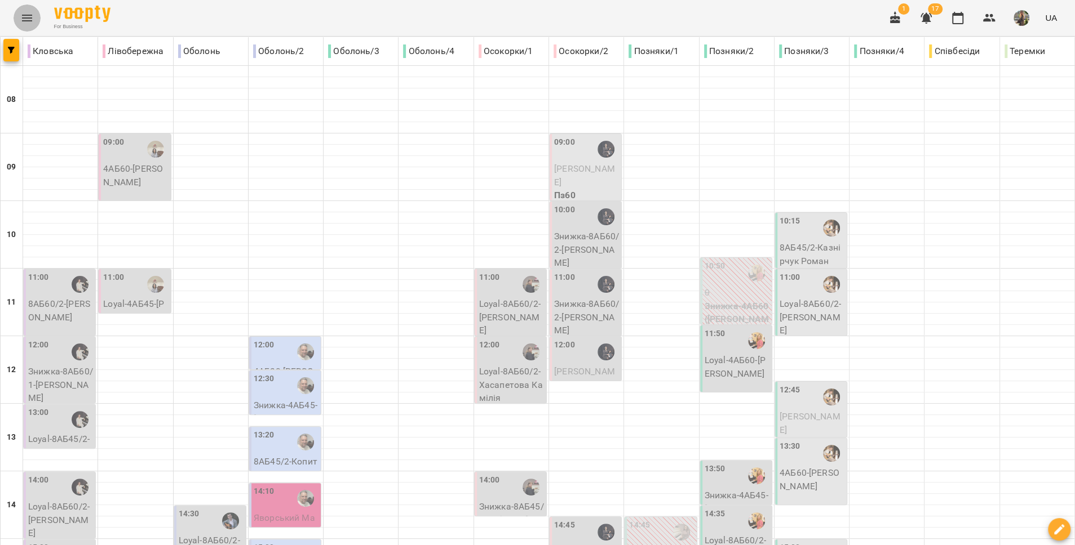
click at [29, 16] on icon "Menu" at bounding box center [27, 18] width 14 height 14
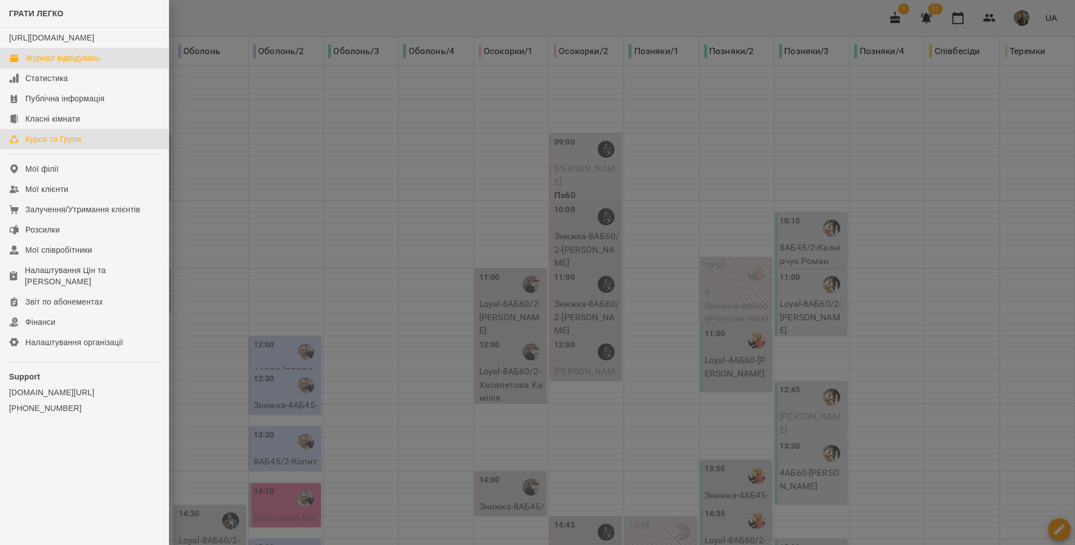
click at [63, 145] on div "Курси та Групи" at bounding box center [53, 139] width 56 height 11
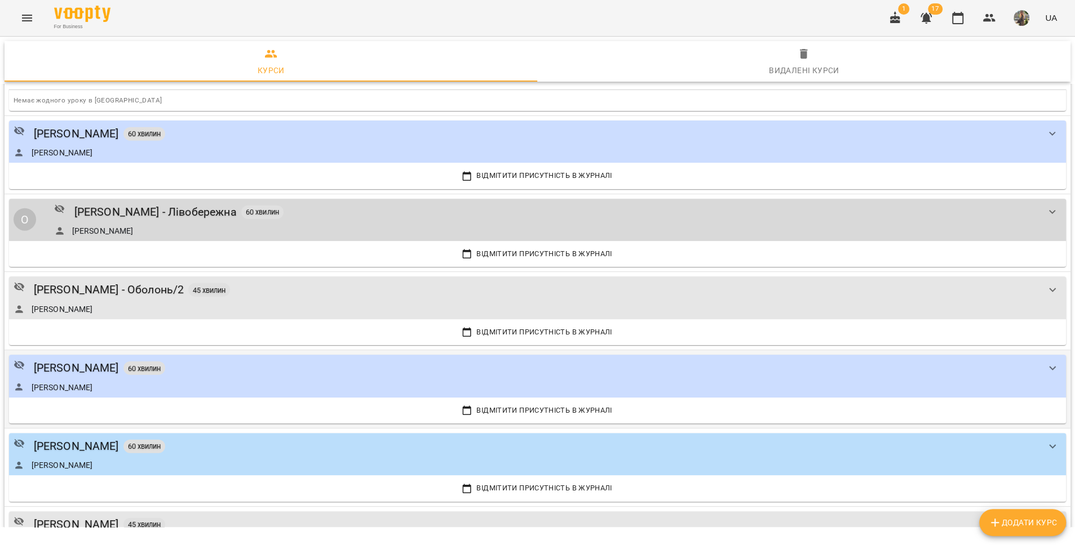
scroll to position [2132, 0]
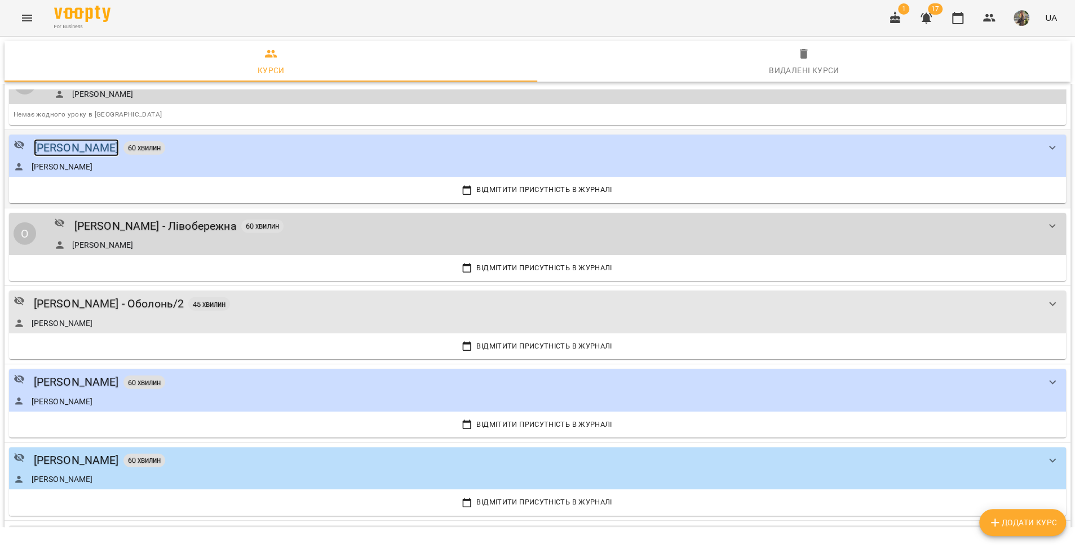
click at [76, 144] on div "Юрій Галіс" at bounding box center [76, 147] width 85 height 17
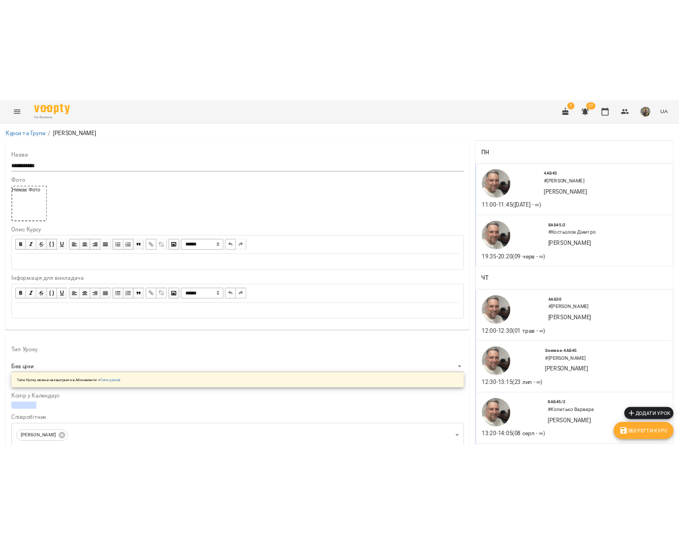
scroll to position [513, 0]
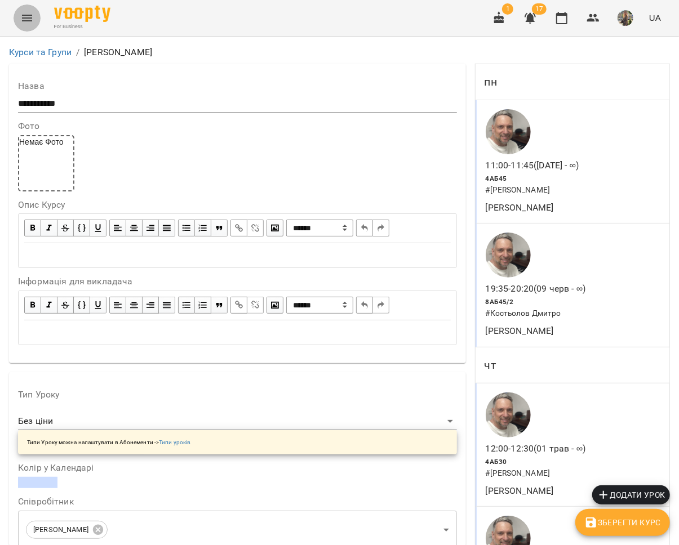
click at [23, 18] on icon "Menu" at bounding box center [27, 18] width 10 height 7
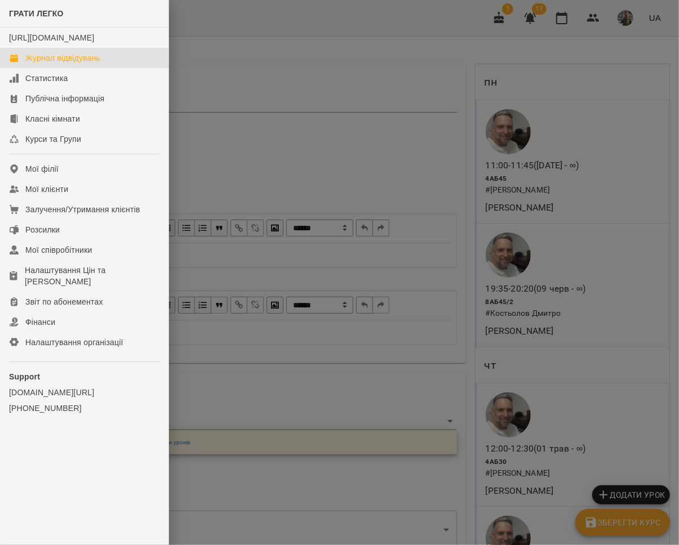
click at [46, 64] on div "Журнал відвідувань" at bounding box center [62, 57] width 75 height 11
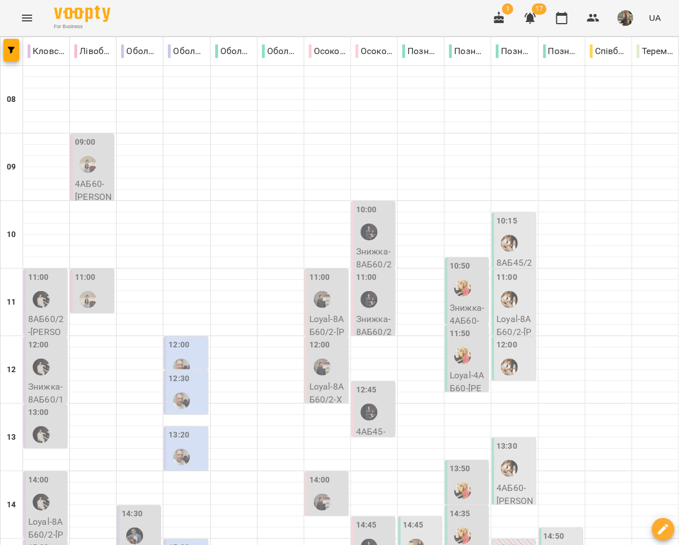
type input "**********"
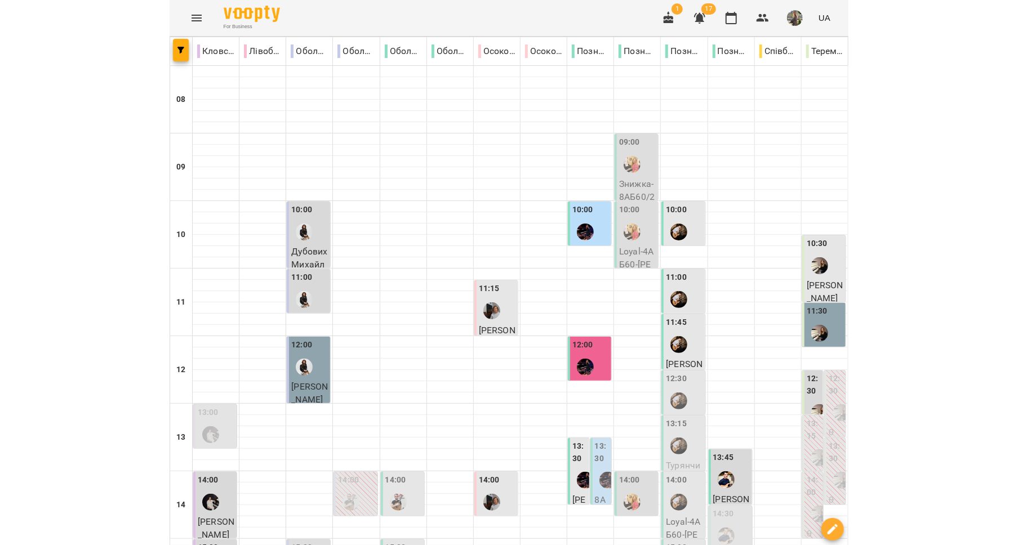
scroll to position [474, 0]
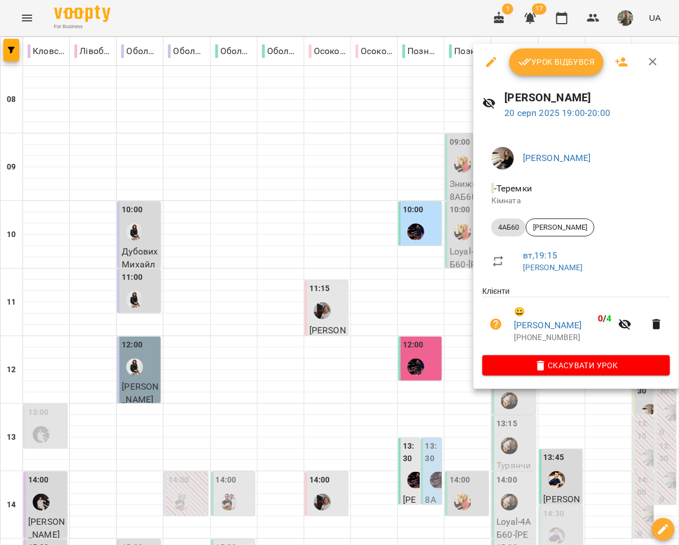
click at [563, 411] on div at bounding box center [339, 272] width 679 height 545
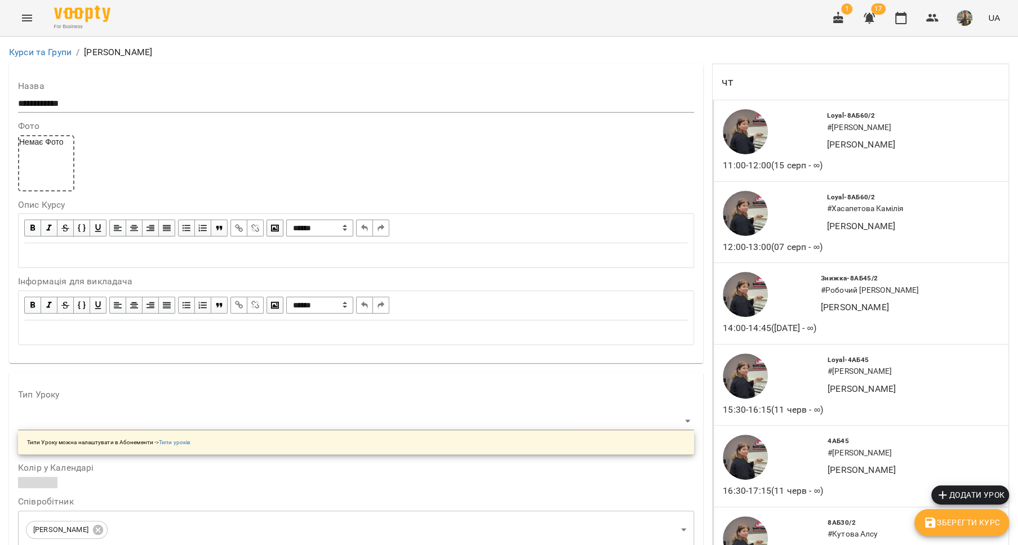
scroll to position [1056, 0]
click at [23, 24] on icon "Menu" at bounding box center [27, 18] width 14 height 14
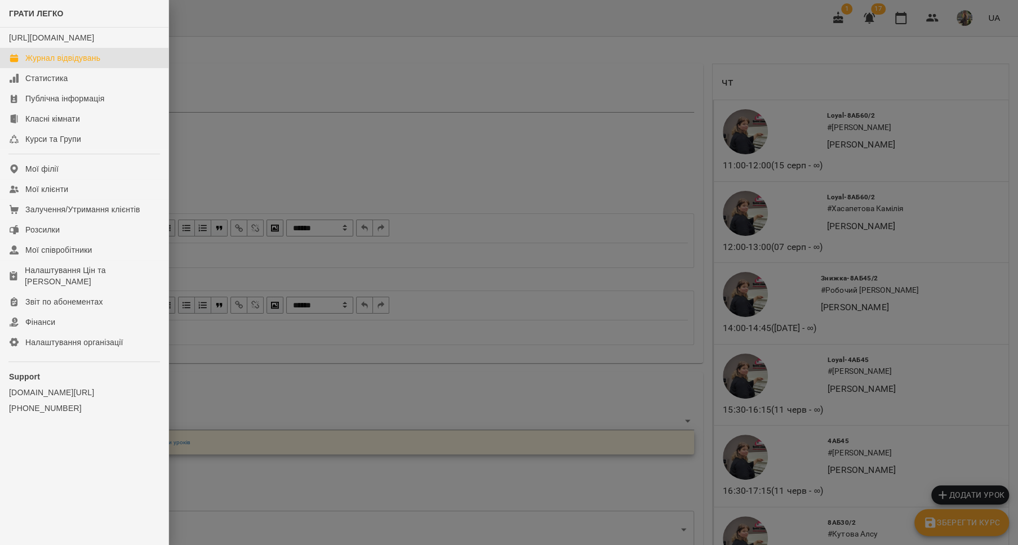
click at [44, 64] on div "Журнал відвідувань" at bounding box center [62, 57] width 75 height 11
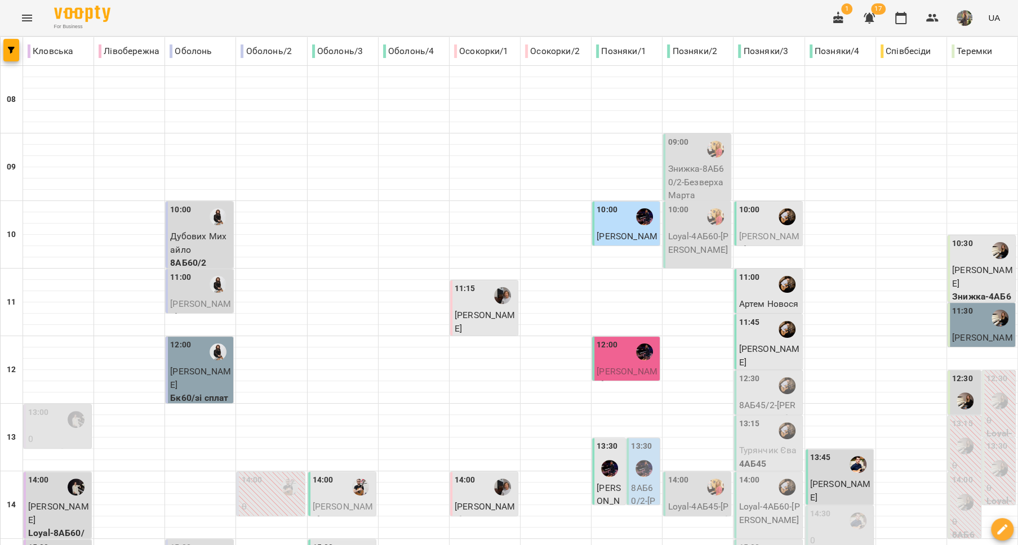
type input "**********"
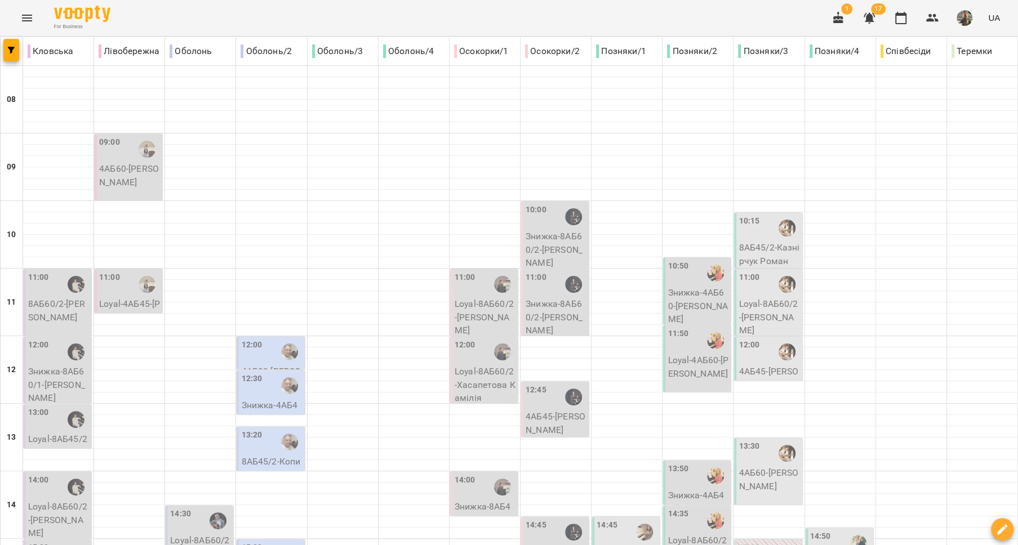
scroll to position [474, 0]
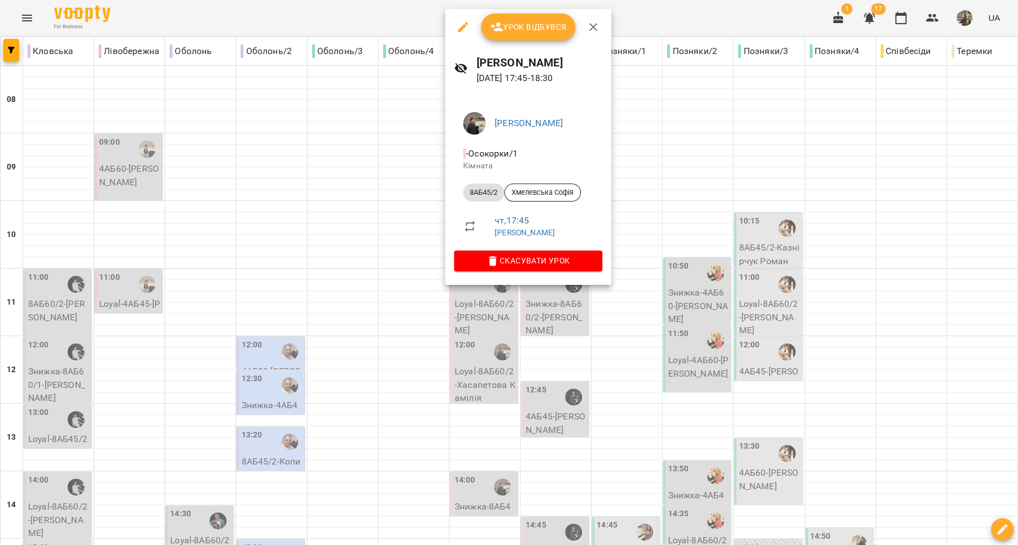
click at [495, 352] on div at bounding box center [509, 272] width 1018 height 545
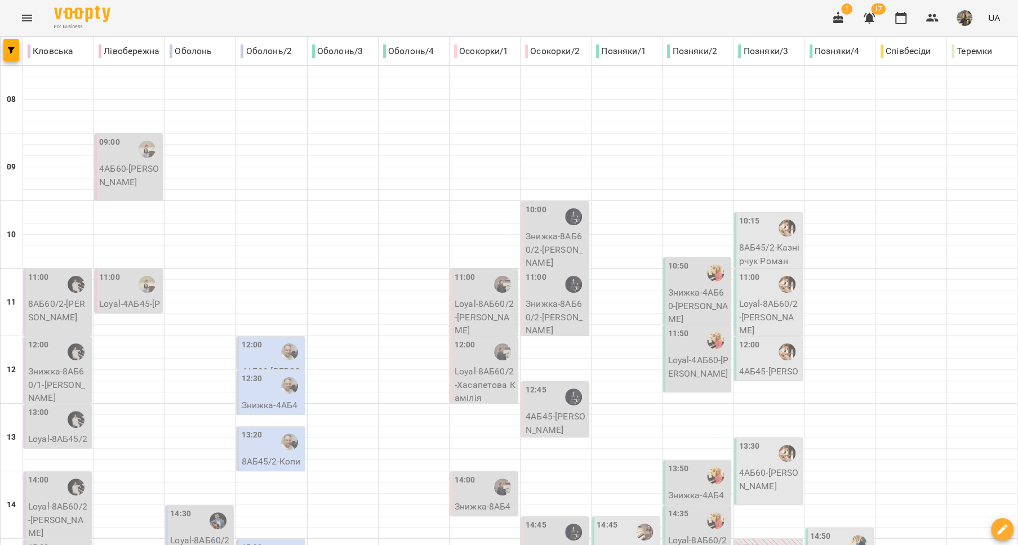
click at [27, 18] on icon "Menu" at bounding box center [27, 18] width 10 height 7
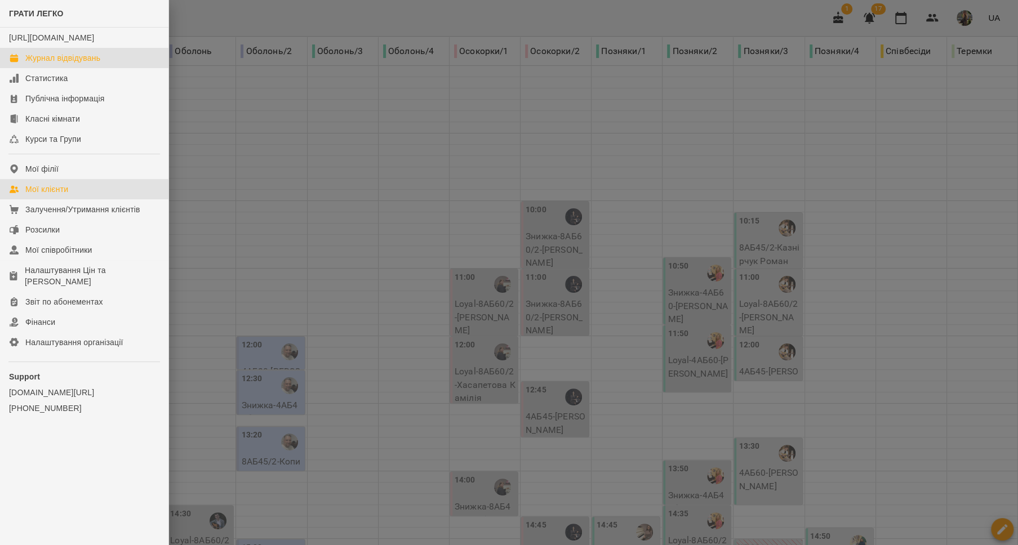
click at [81, 199] on link "Мої клієнти" at bounding box center [84, 189] width 168 height 20
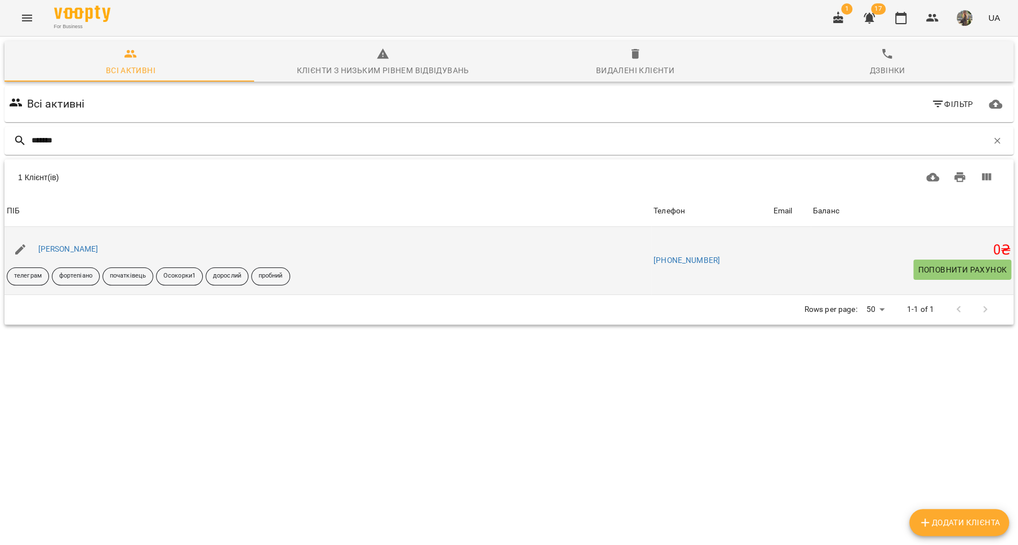
type input "*******"
click at [69, 255] on div "[PERSON_NAME]" at bounding box center [68, 250] width 65 height 16
click at [70, 251] on link "[PERSON_NAME]" at bounding box center [68, 249] width 60 height 9
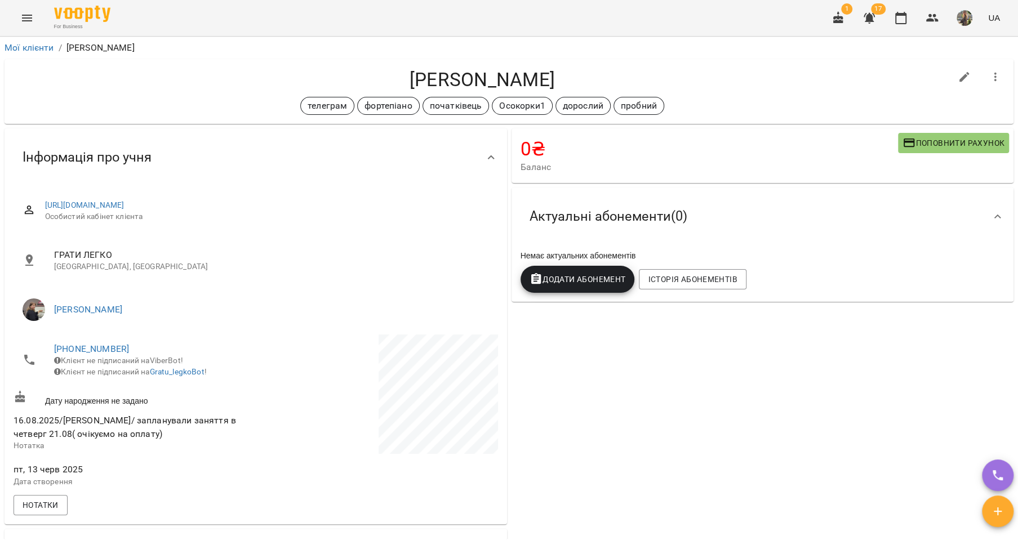
click at [958, 73] on icon "button" at bounding box center [965, 77] width 14 height 14
select select "**"
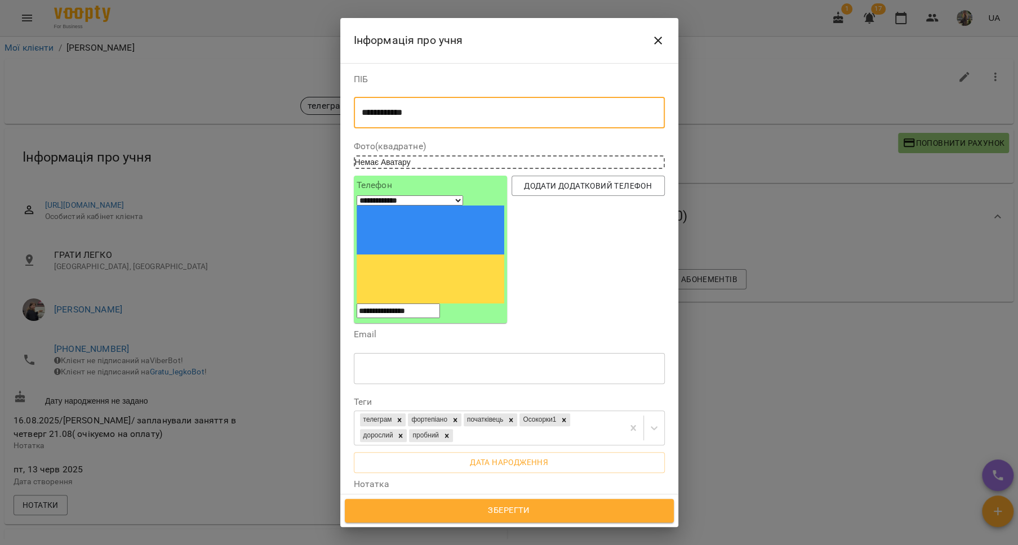
click at [433, 108] on textarea "**********" at bounding box center [504, 113] width 284 height 11
type textarea "**********"
click at [526, 512] on span "Зберегти" at bounding box center [509, 511] width 304 height 15
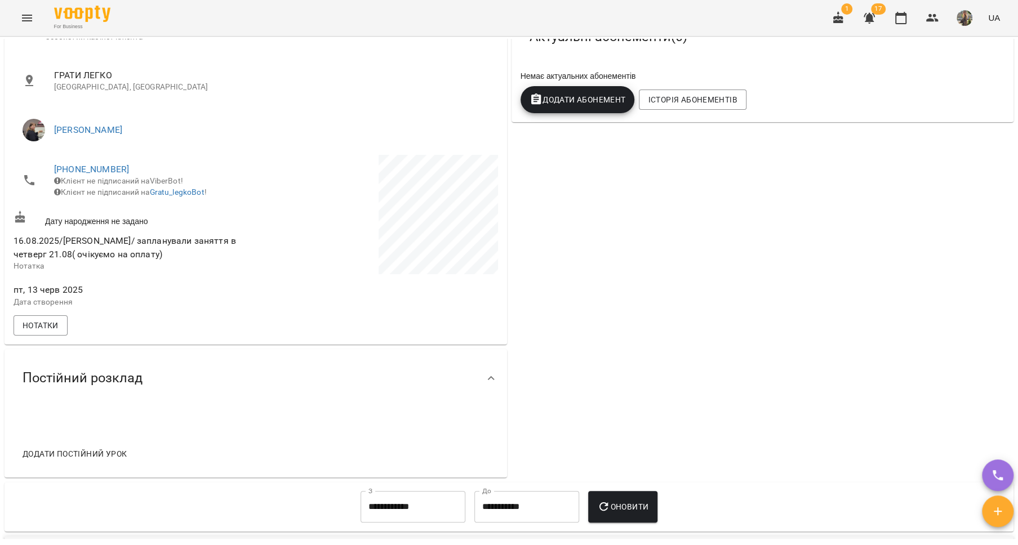
scroll to position [239, 0]
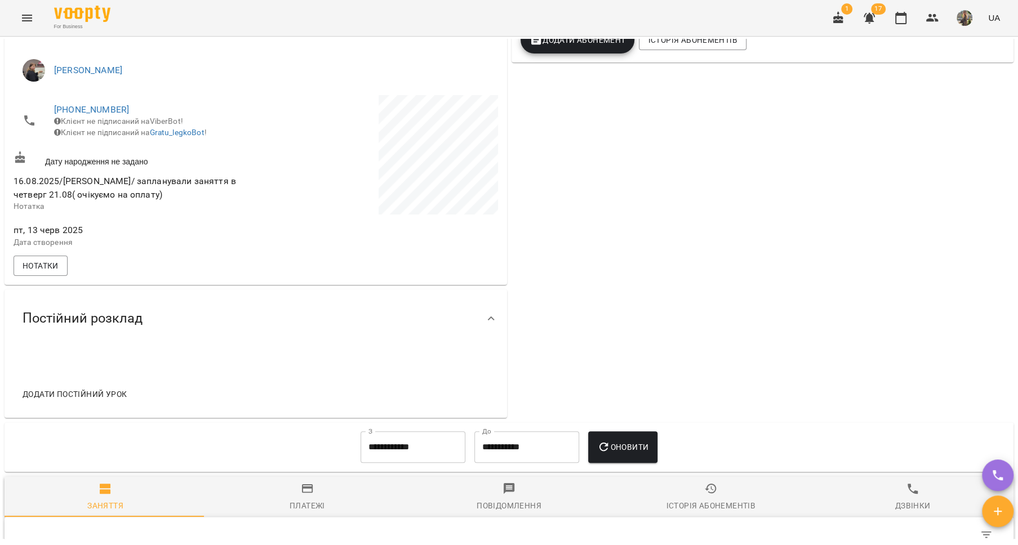
click at [110, 397] on span "Додати постійний урок" at bounding box center [75, 395] width 104 height 14
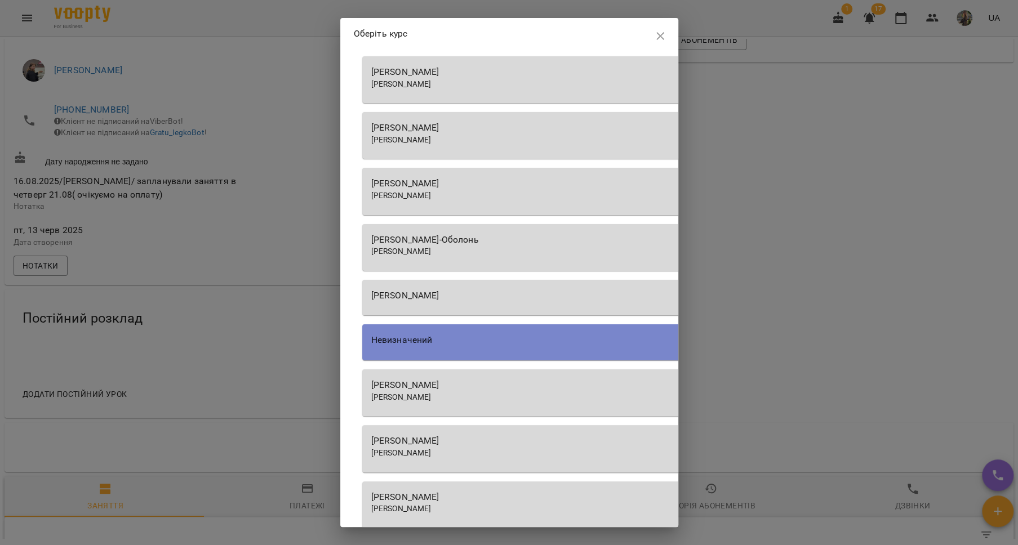
scroll to position [882, 0]
click at [522, 391] on div "[PERSON_NAME]" at bounding box center [683, 395] width 624 height 11
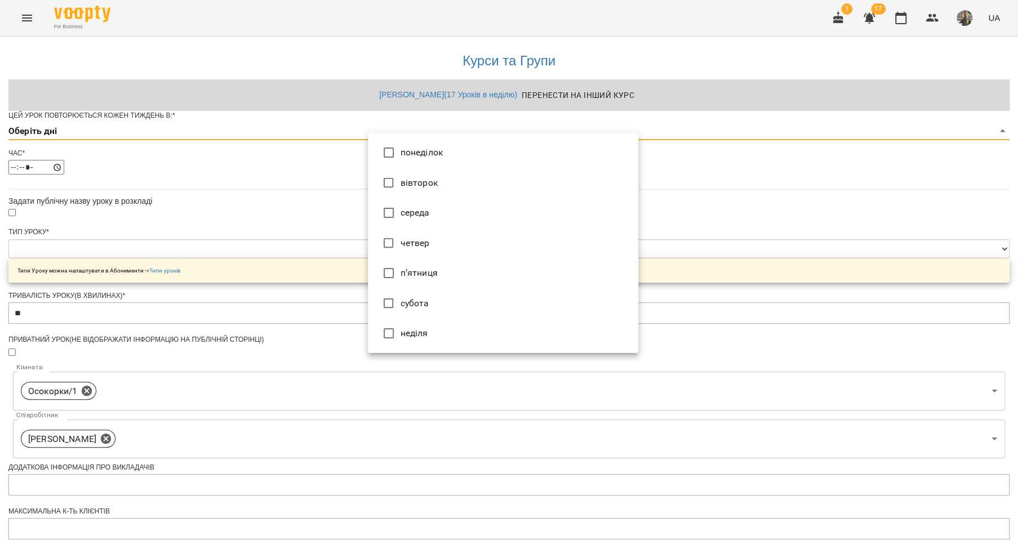
click at [440, 152] on body "**********" at bounding box center [509, 363] width 1018 height 726
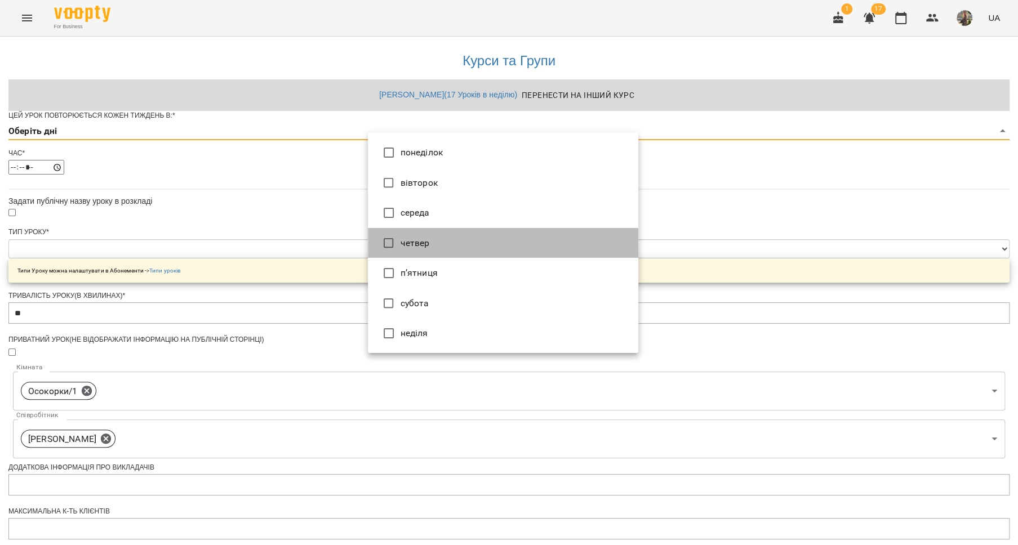
click at [409, 242] on li "четвер" at bounding box center [503, 243] width 270 height 30
type input "*"
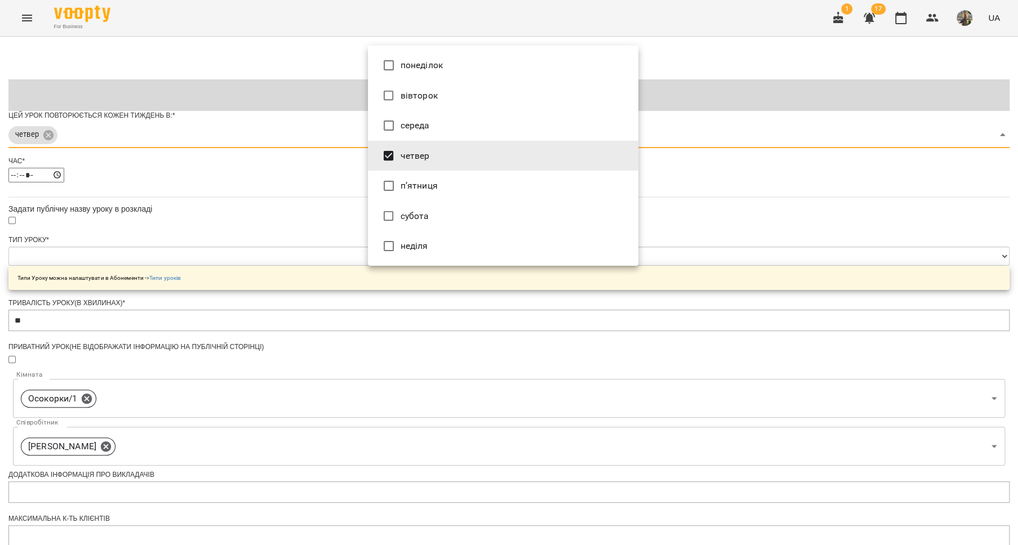
click at [293, 215] on div at bounding box center [509, 272] width 1018 height 545
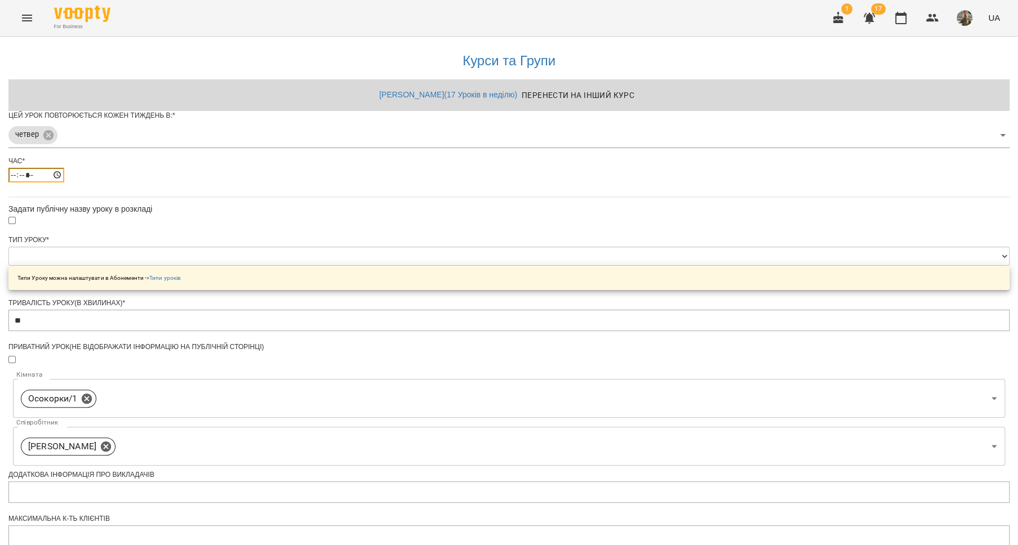
click at [64, 183] on input "*****" at bounding box center [36, 175] width 56 height 15
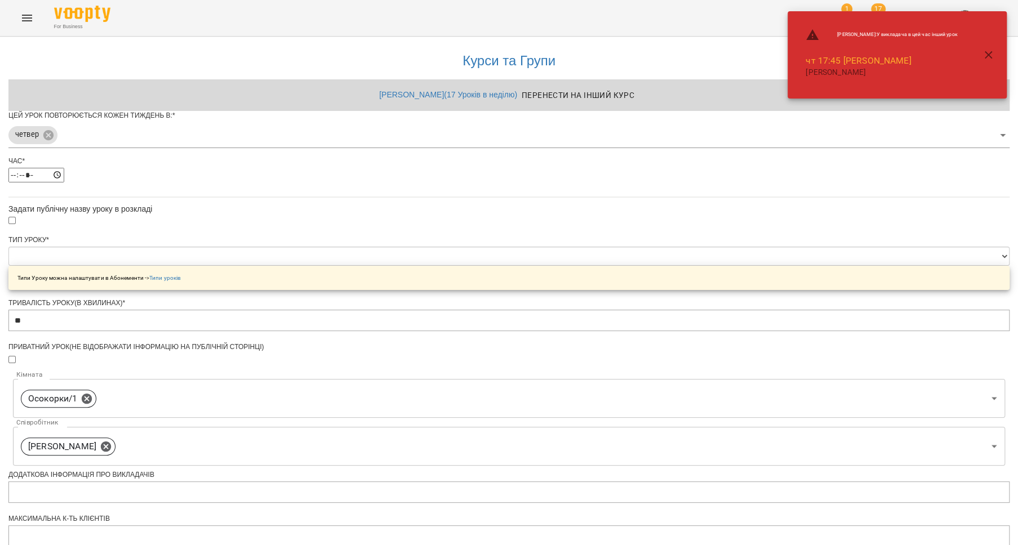
type input "*****"
click at [747, 258] on div "**********" at bounding box center [508, 387] width 1001 height 700
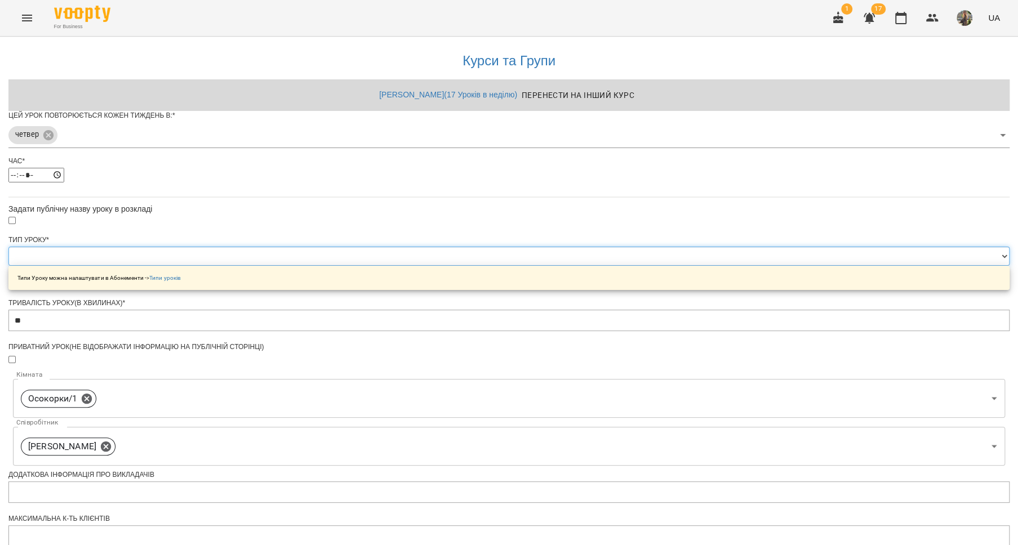
click at [496, 266] on select "**********" at bounding box center [508, 256] width 1001 height 19
select select "*****"
click at [368, 266] on select "**********" at bounding box center [508, 256] width 1001 height 19
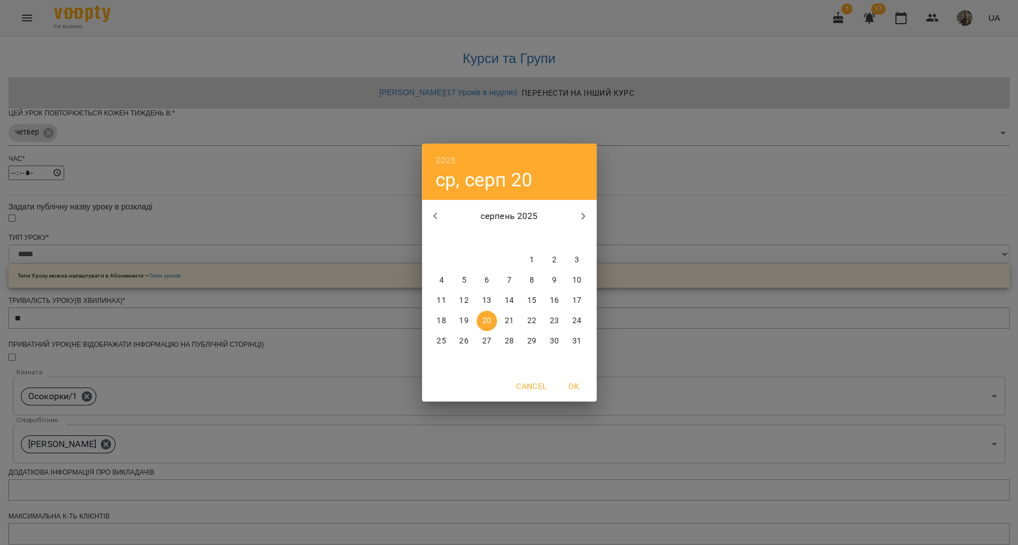
click at [552, 322] on p "23" at bounding box center [553, 321] width 9 height 11
type input "**********"
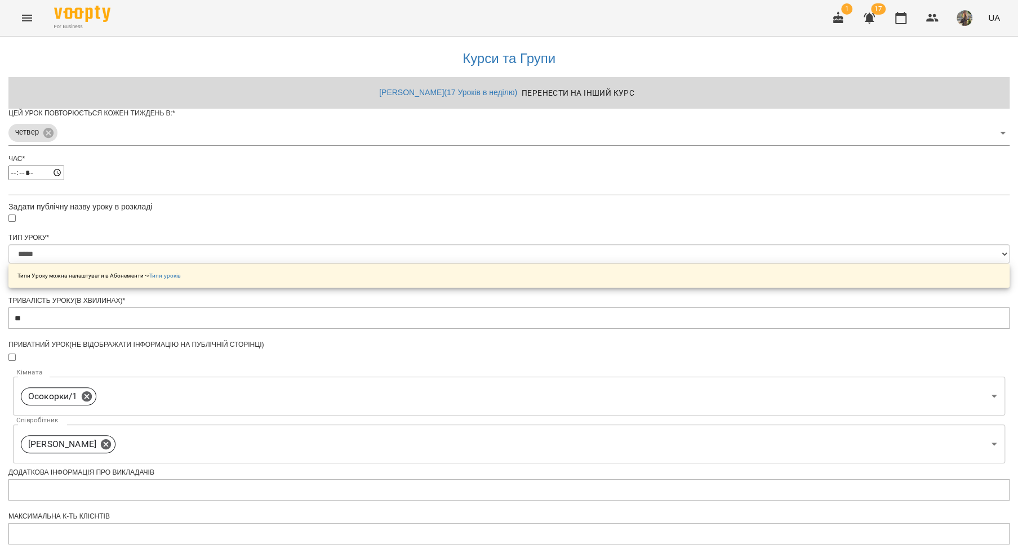
scroll to position [298, 0]
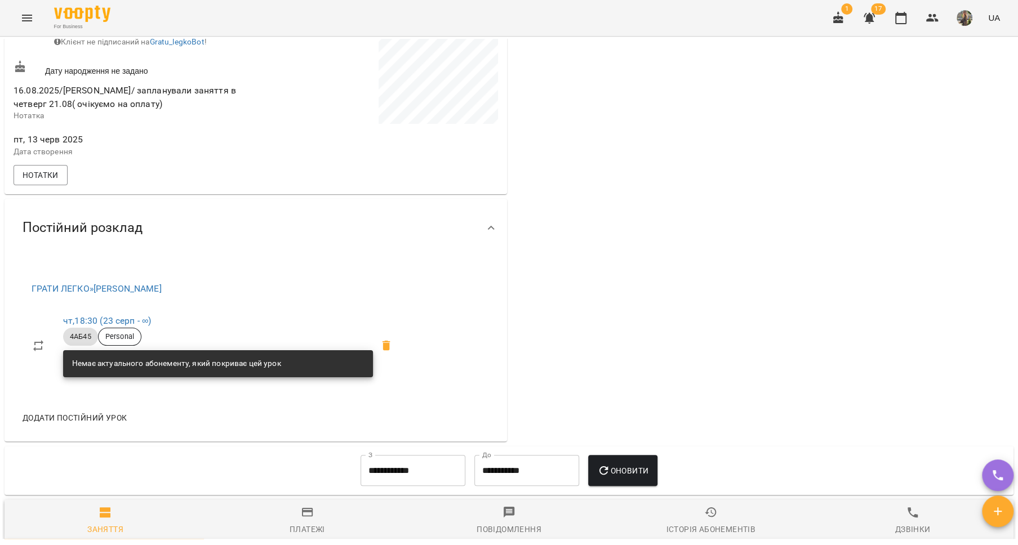
scroll to position [345, 0]
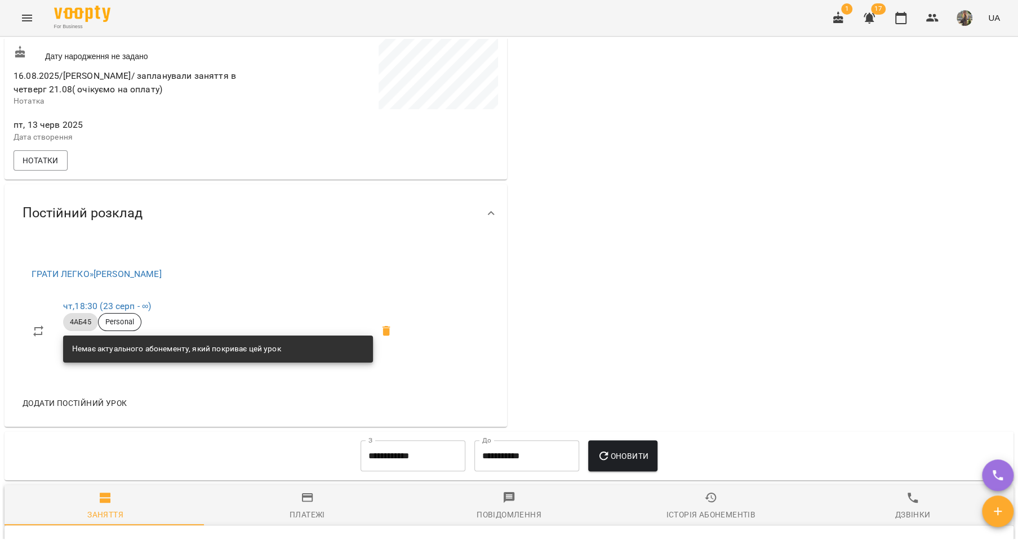
click at [23, 23] on icon "Menu" at bounding box center [27, 18] width 14 height 14
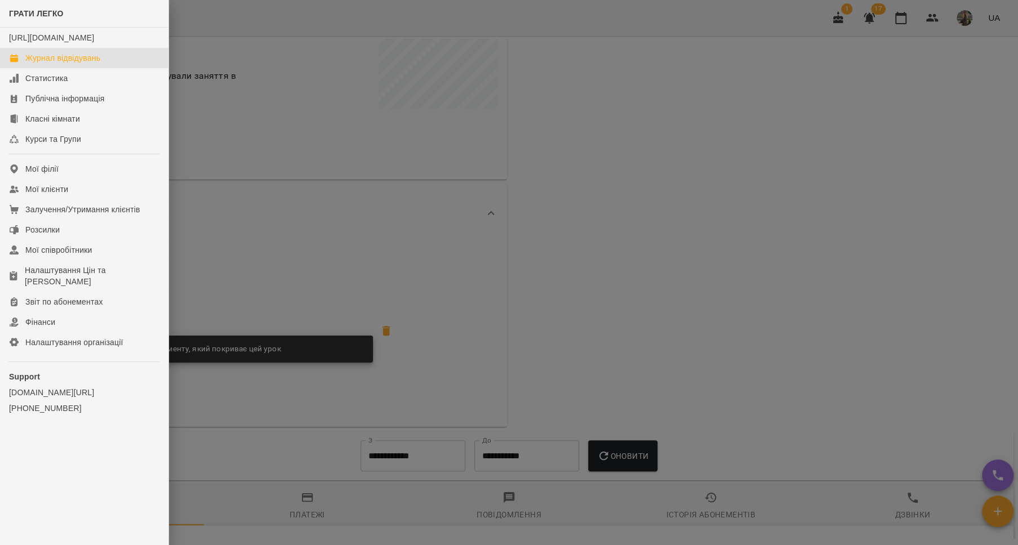
click at [63, 64] on div "Журнал відвідувань" at bounding box center [62, 57] width 75 height 11
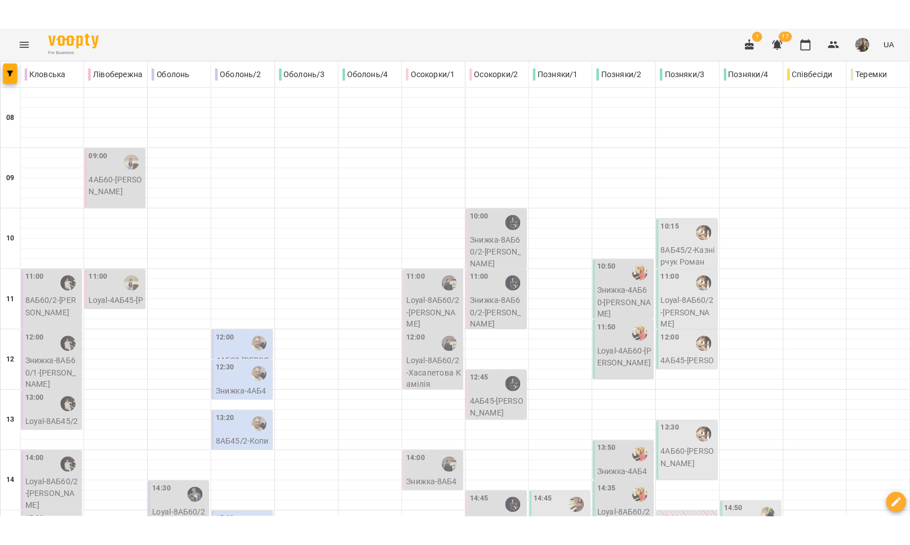
scroll to position [474, 0]
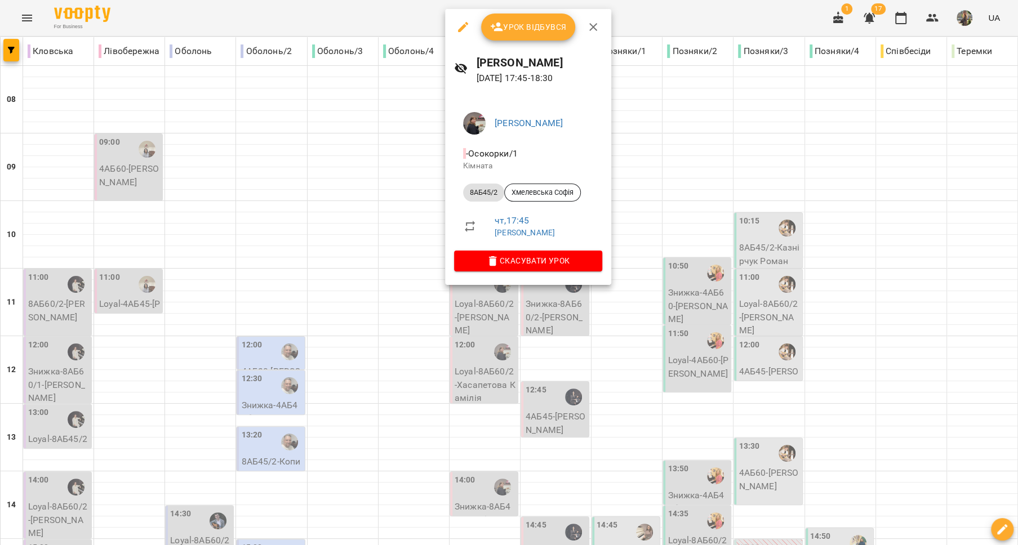
click at [399, 293] on div at bounding box center [509, 272] width 1018 height 545
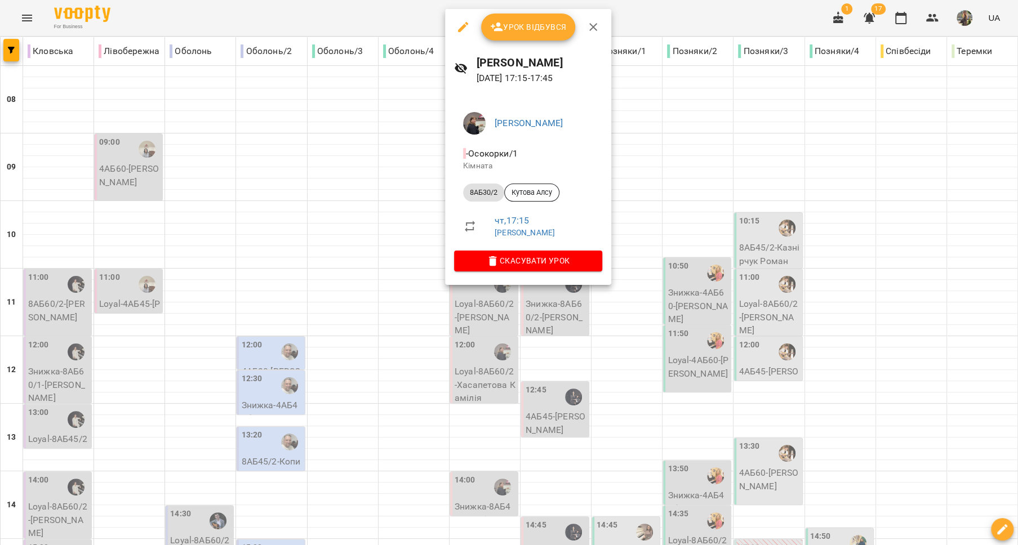
click at [389, 238] on div at bounding box center [509, 272] width 1018 height 545
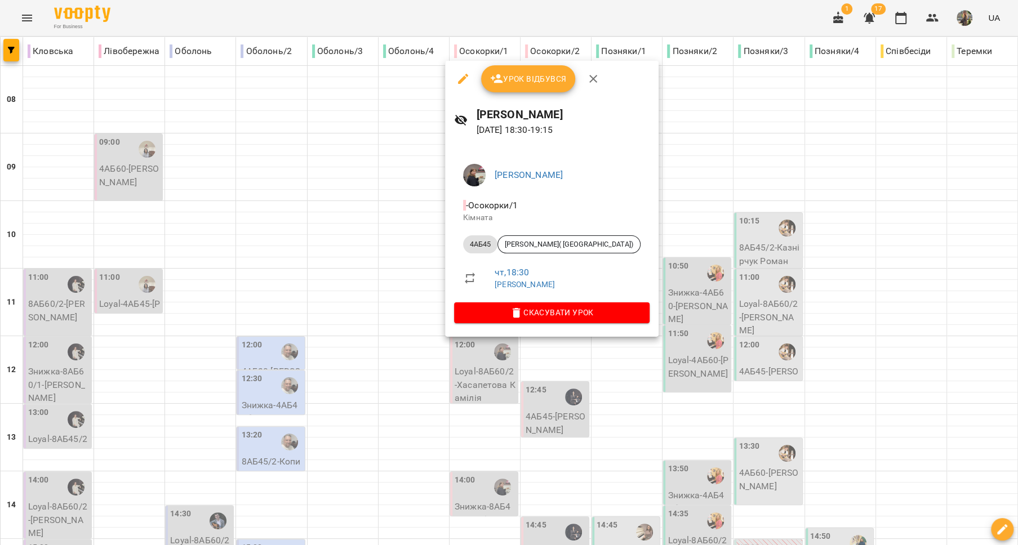
click at [375, 320] on div at bounding box center [509, 272] width 1018 height 545
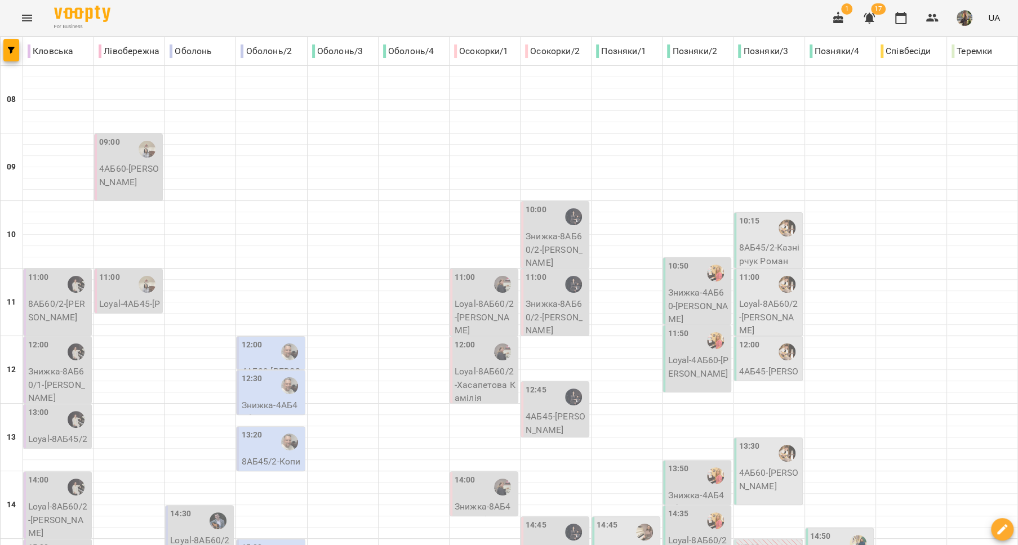
click at [28, 17] on icon "Menu" at bounding box center [27, 18] width 10 height 7
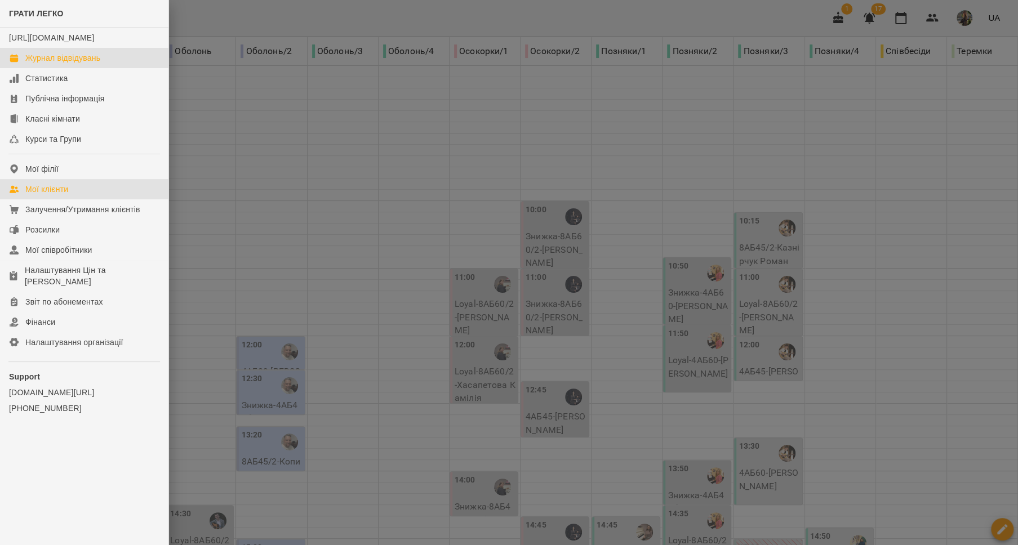
click at [62, 195] on div "Мої клієнти" at bounding box center [46, 189] width 43 height 11
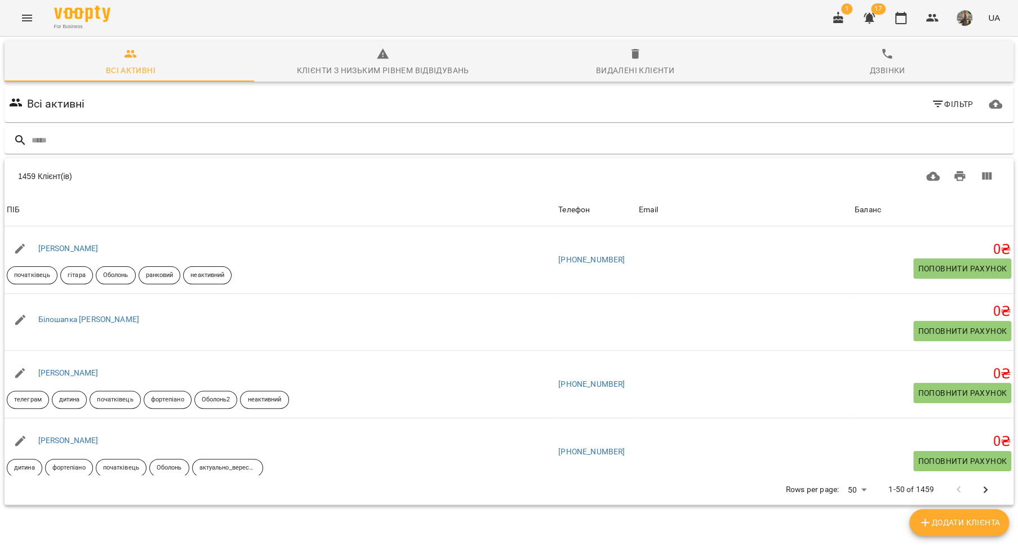
click at [25, 21] on icon "Menu" at bounding box center [27, 18] width 14 height 14
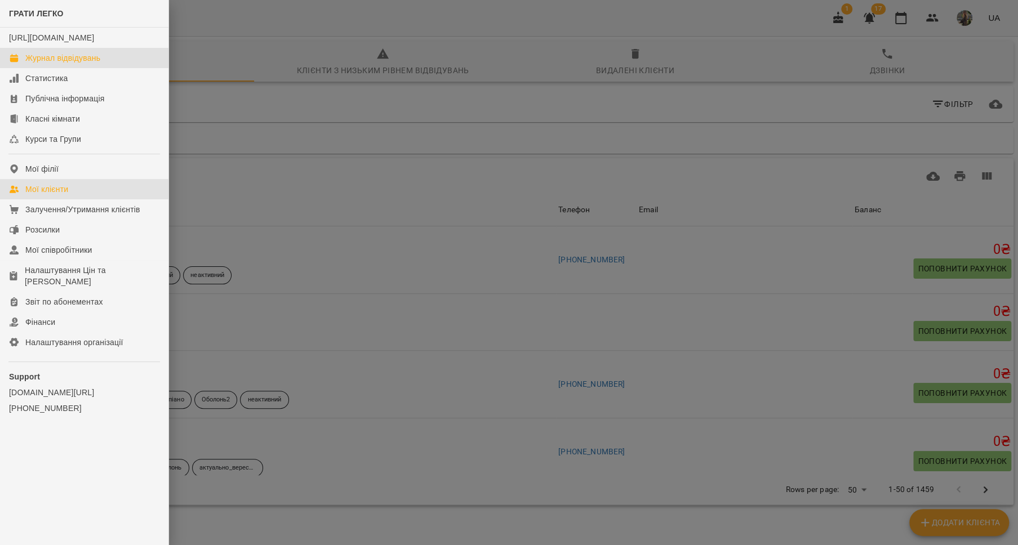
click at [34, 68] on link "Журнал відвідувань" at bounding box center [84, 58] width 168 height 20
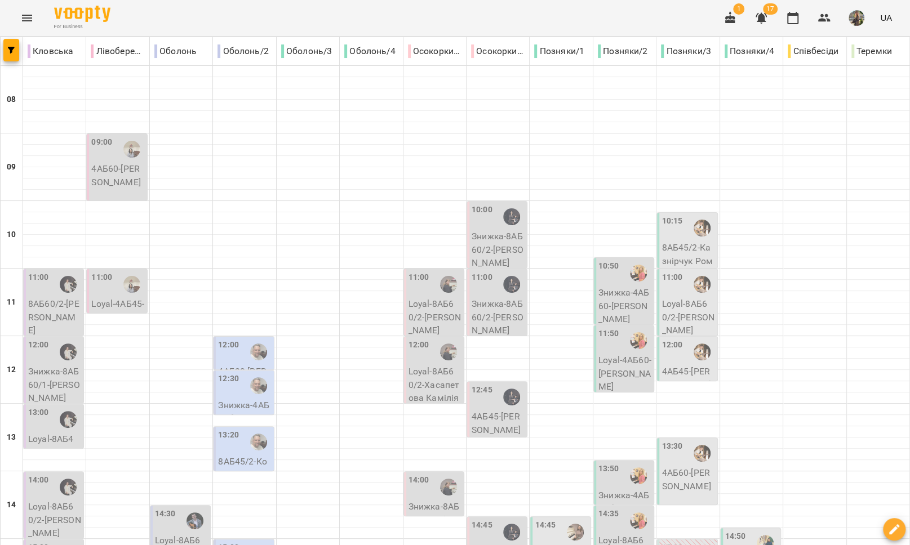
scroll to position [250, 0]
type input "**********"
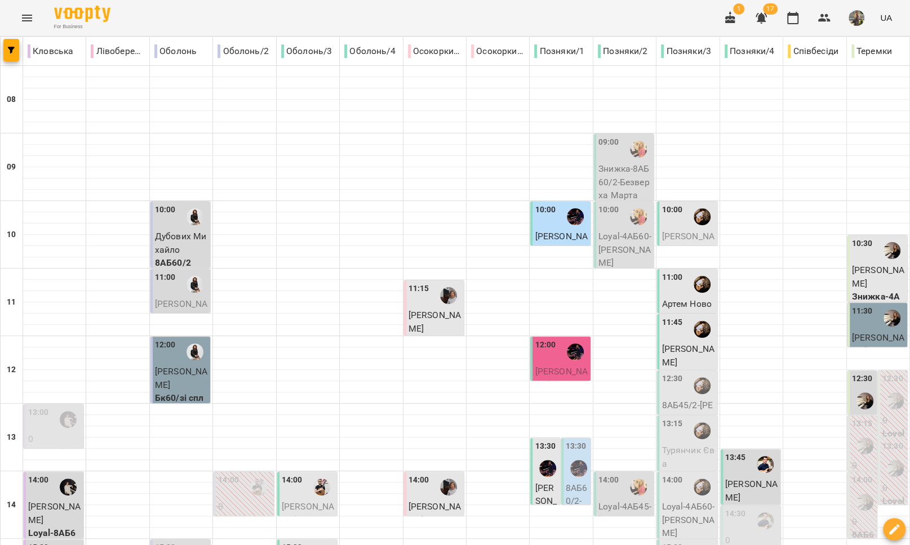
scroll to position [351, 0]
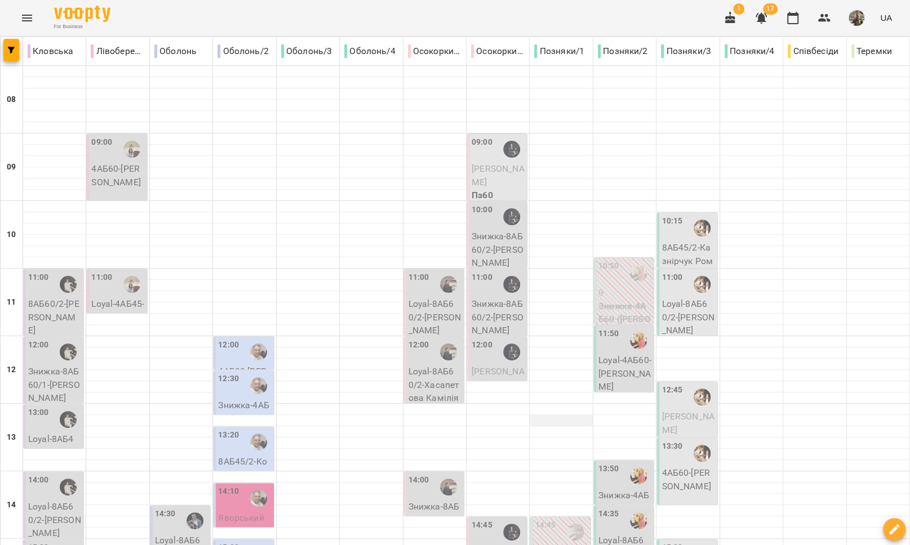
scroll to position [474, 0]
click at [22, 12] on icon "Menu" at bounding box center [27, 18] width 14 height 14
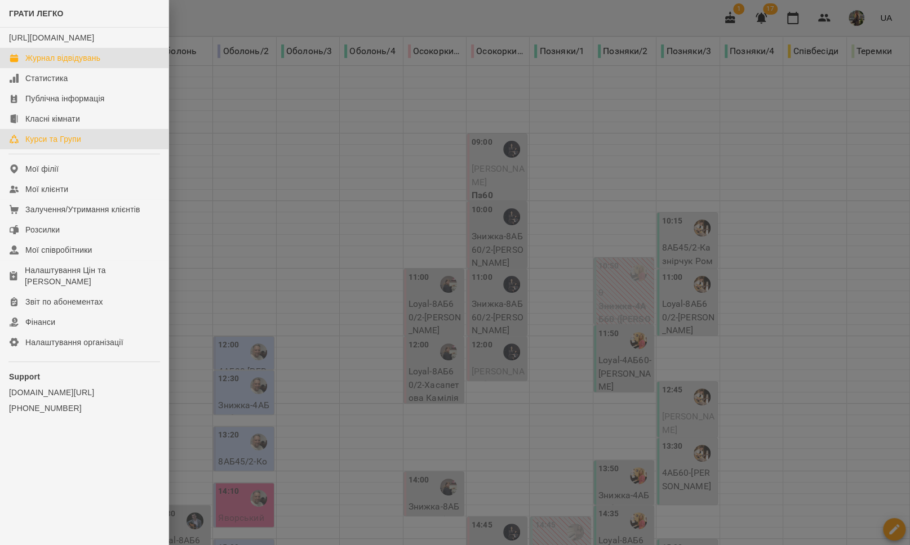
click at [52, 145] on div "Курси та Групи" at bounding box center [53, 139] width 56 height 11
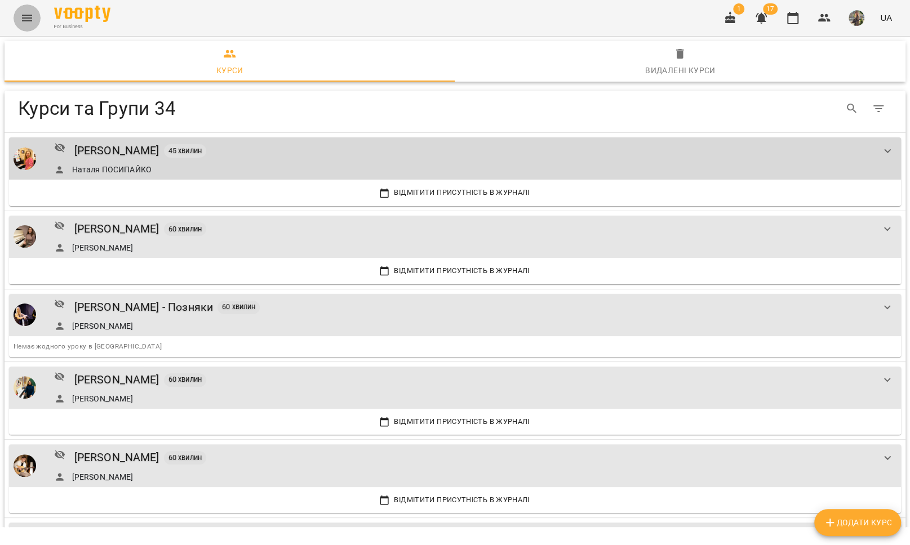
click at [29, 24] on icon "Menu" at bounding box center [27, 18] width 14 height 14
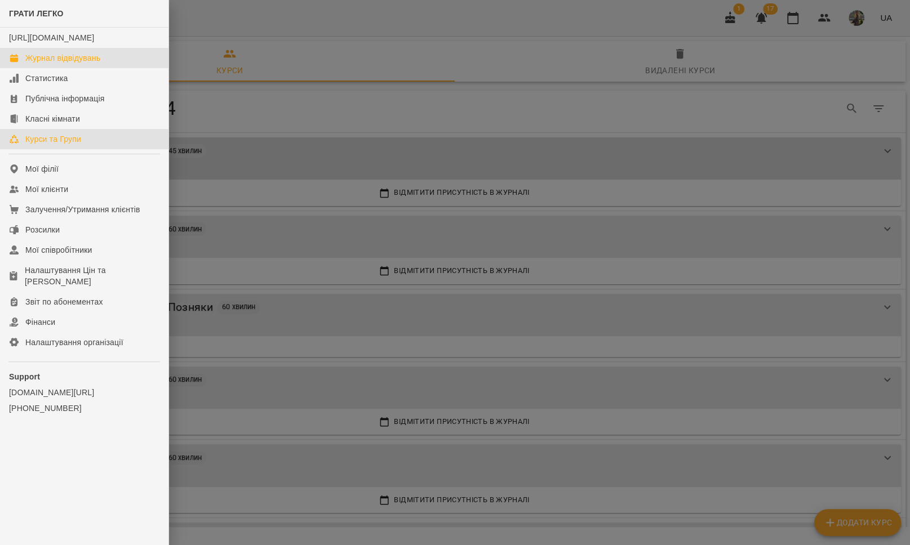
click at [50, 64] on div "Журнал відвідувань" at bounding box center [62, 57] width 75 height 11
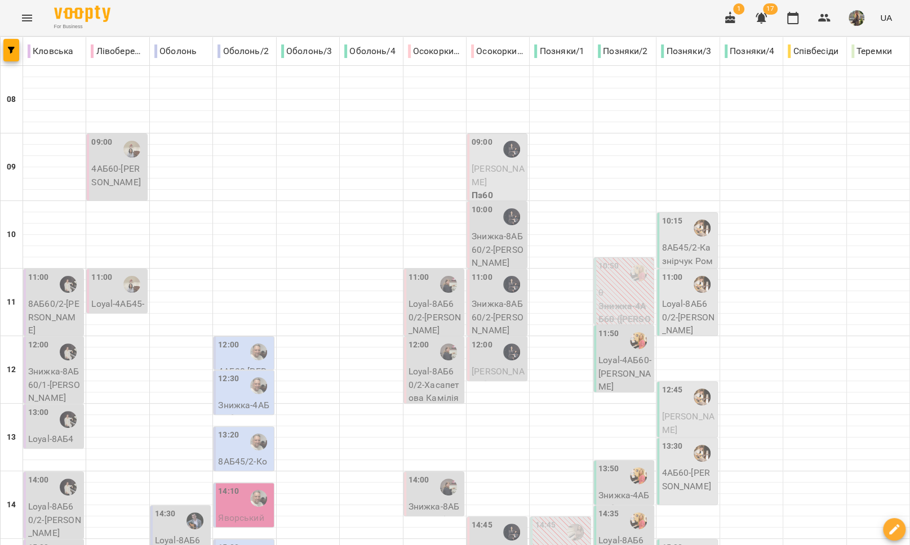
scroll to position [369, 0]
click at [24, 17] on icon "Menu" at bounding box center [27, 18] width 10 height 7
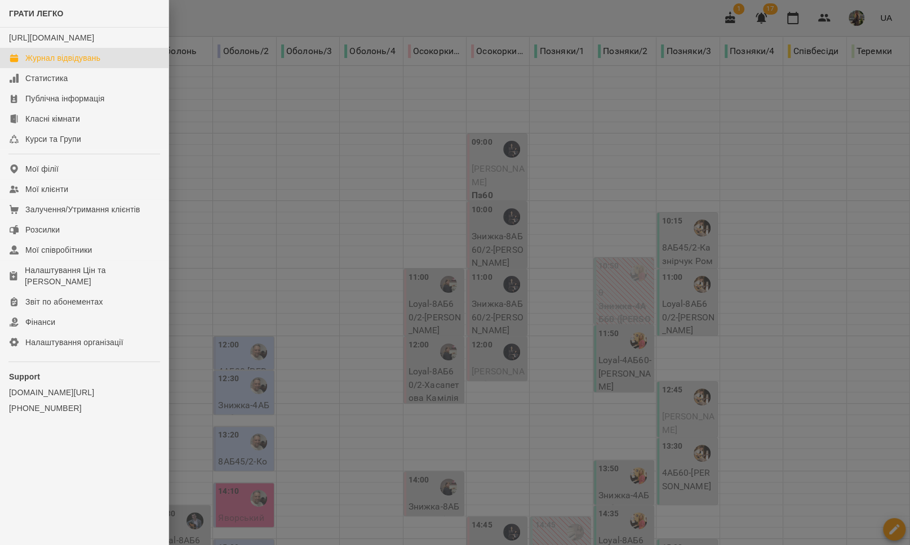
click at [552, 127] on div at bounding box center [455, 272] width 910 height 545
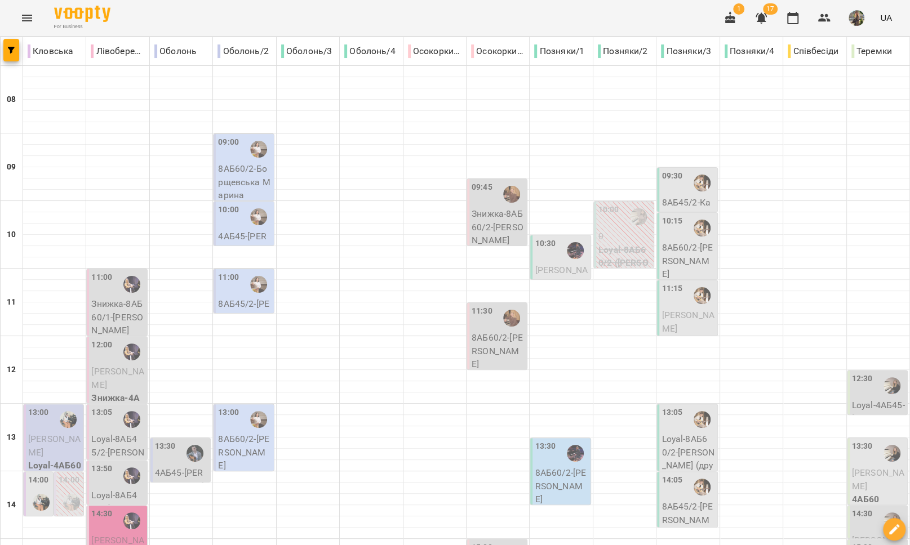
scroll to position [254, 0]
click at [852, 542] on div "15:00" at bounding box center [862, 555] width 21 height 26
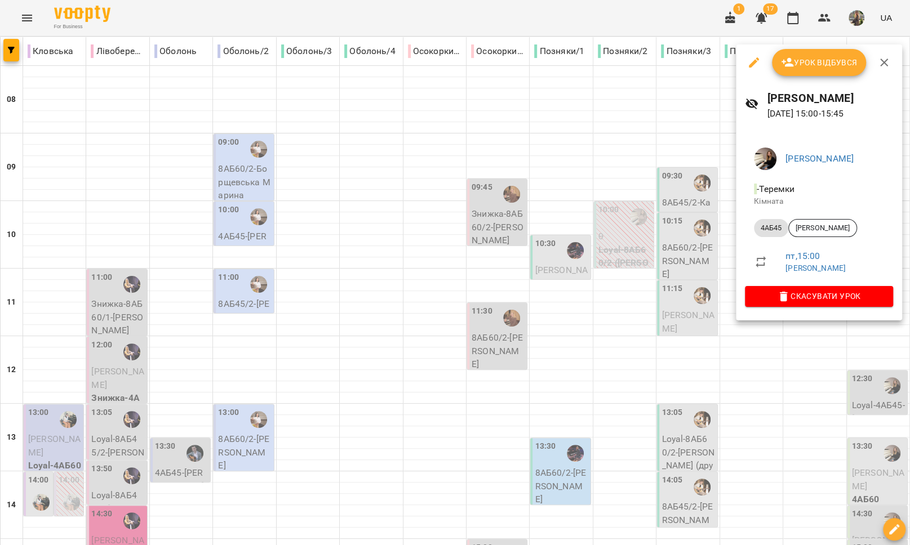
click at [829, 376] on div at bounding box center [455, 272] width 910 height 545
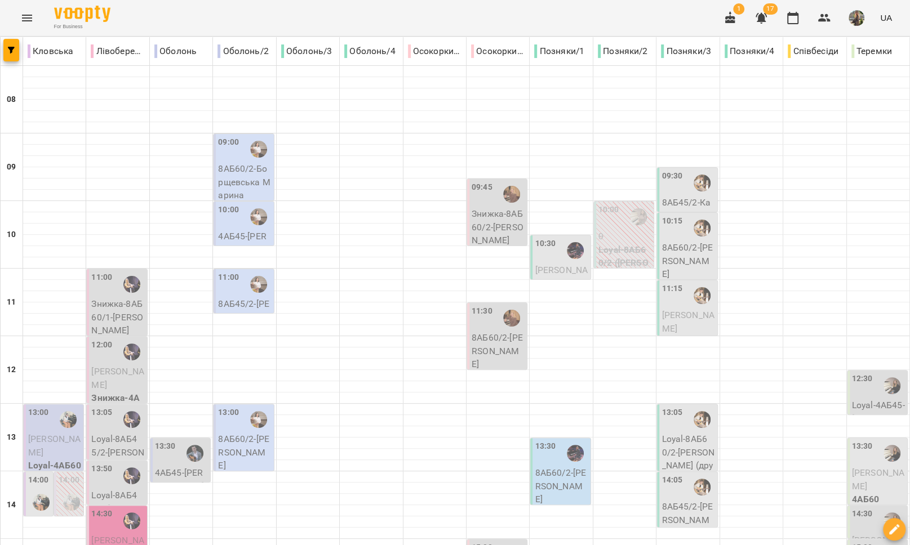
scroll to position [407, 0]
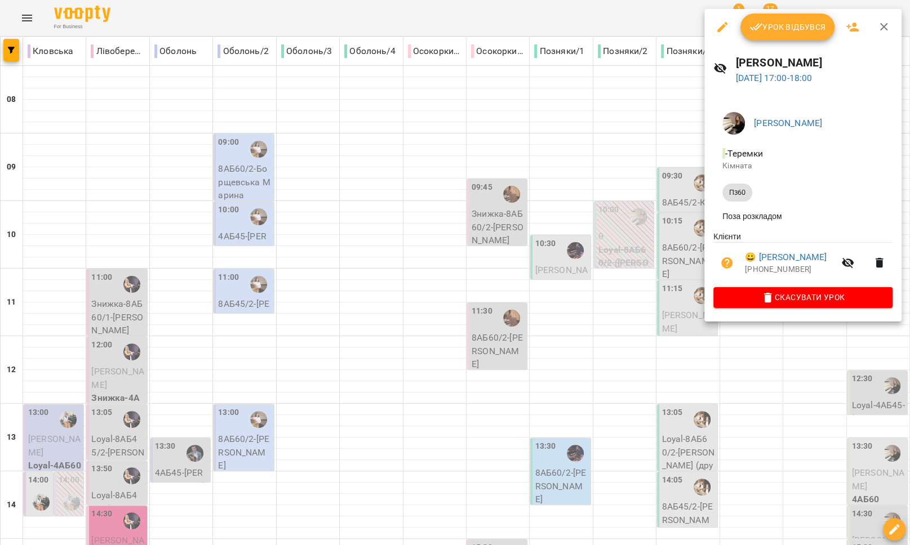
click at [816, 378] on div at bounding box center [455, 272] width 910 height 545
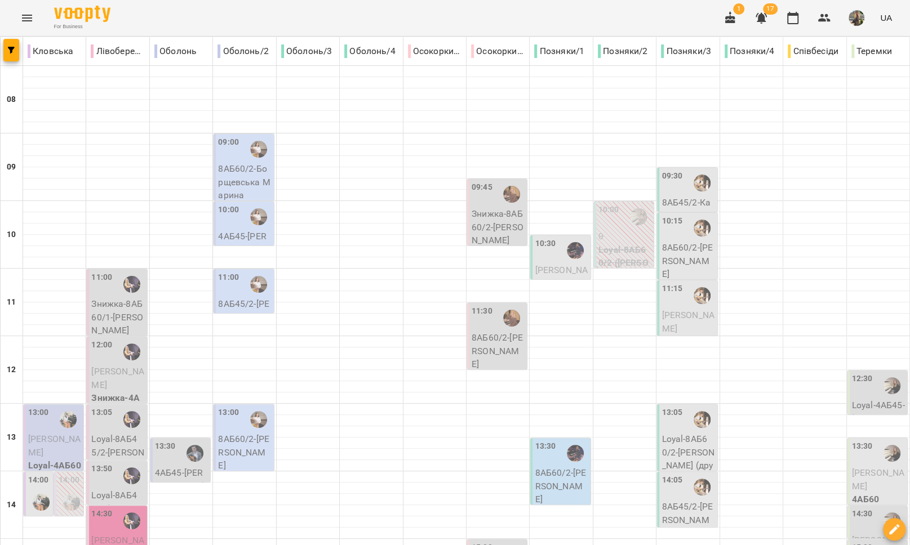
click at [25, 18] on icon "Menu" at bounding box center [27, 18] width 10 height 7
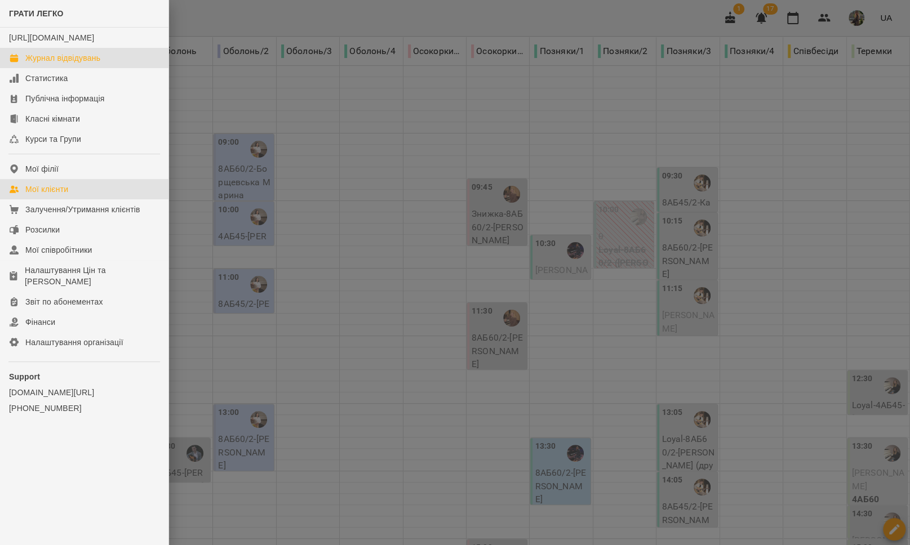
click at [63, 195] on div "Мої клієнти" at bounding box center [46, 189] width 43 height 11
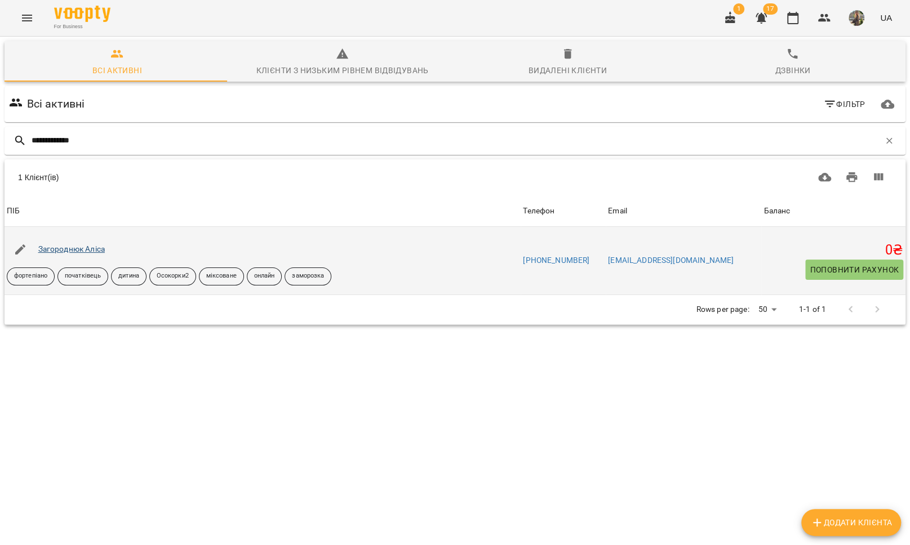
type input "**********"
click at [68, 249] on link "Загороднюк Аліса" at bounding box center [71, 249] width 66 height 9
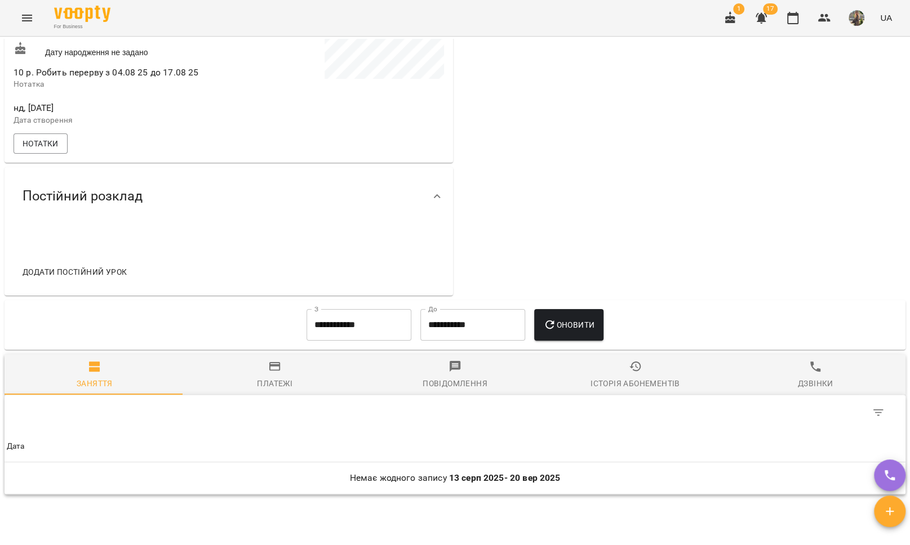
scroll to position [476, 0]
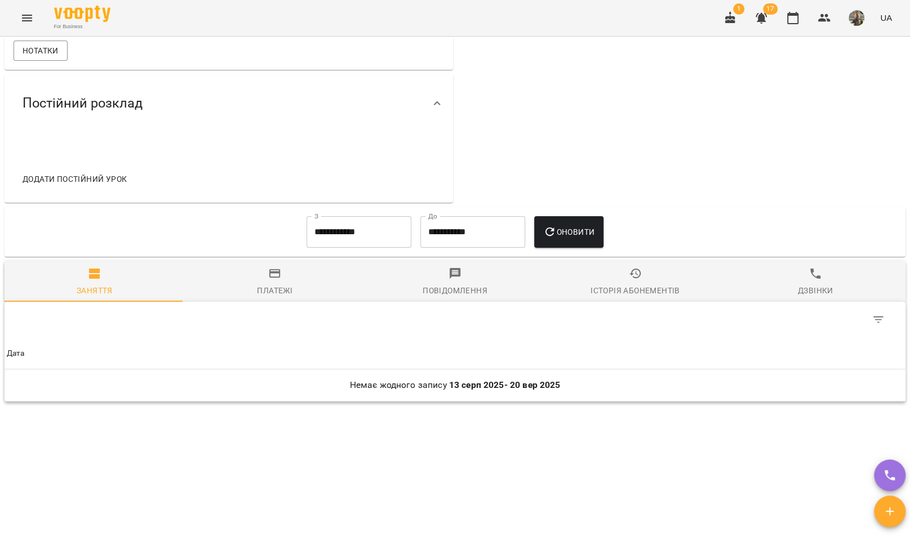
click at [345, 238] on input "**********" at bounding box center [359, 232] width 105 height 32
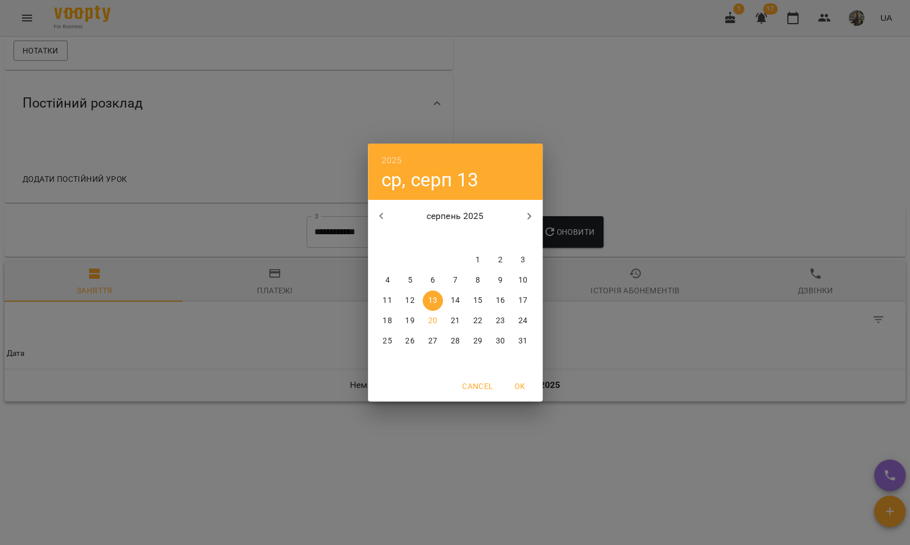
click at [384, 212] on icon "button" at bounding box center [382, 217] width 14 height 14
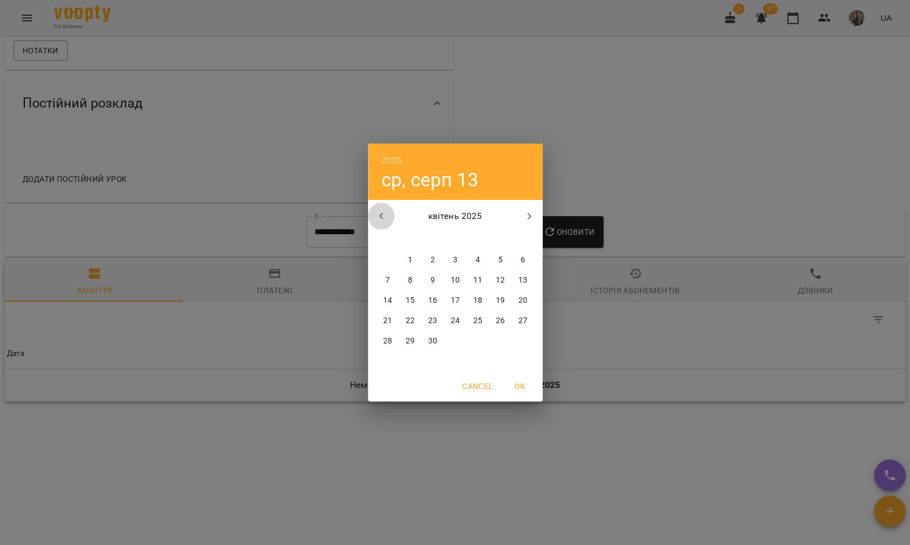
click at [384, 212] on icon "button" at bounding box center [382, 217] width 14 height 14
click at [489, 258] on div "1" at bounding box center [500, 260] width 23 height 20
type input "**********"
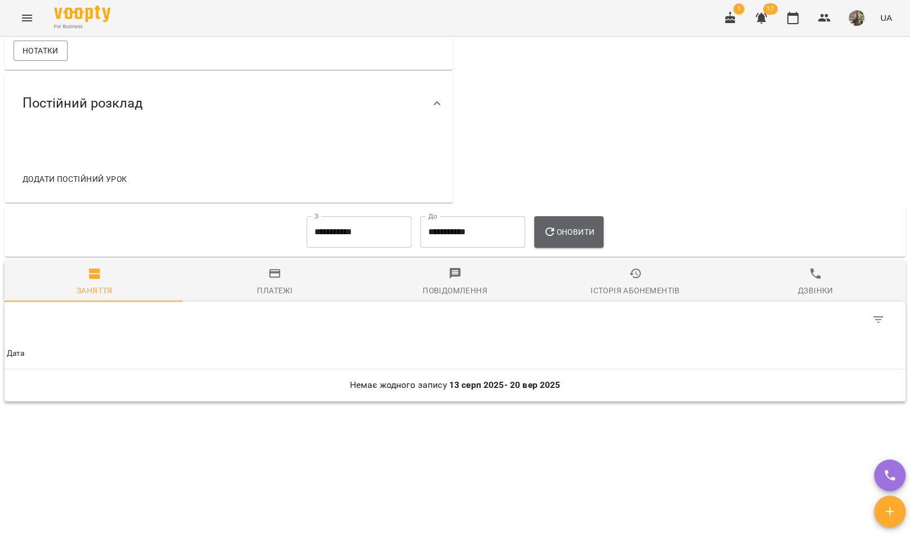
click at [543, 237] on icon "button" at bounding box center [550, 232] width 14 height 14
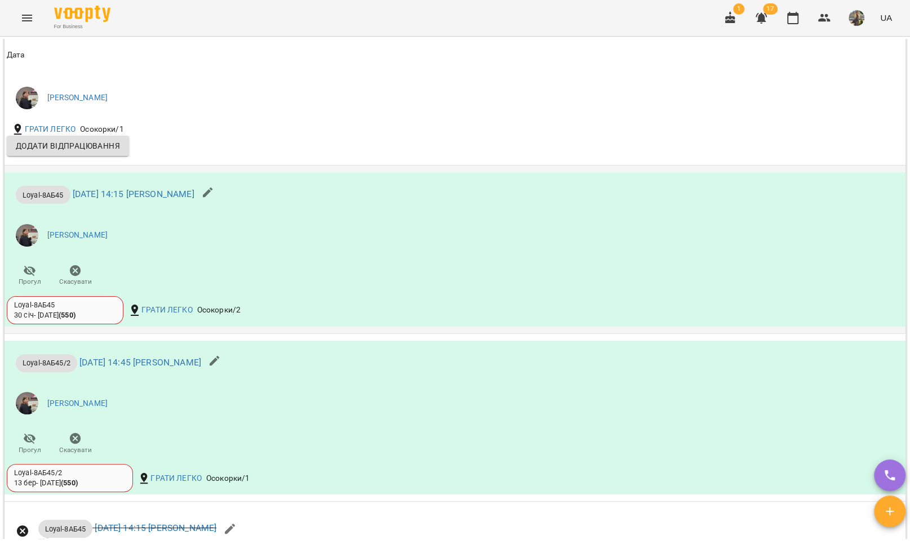
scroll to position [2182, 0]
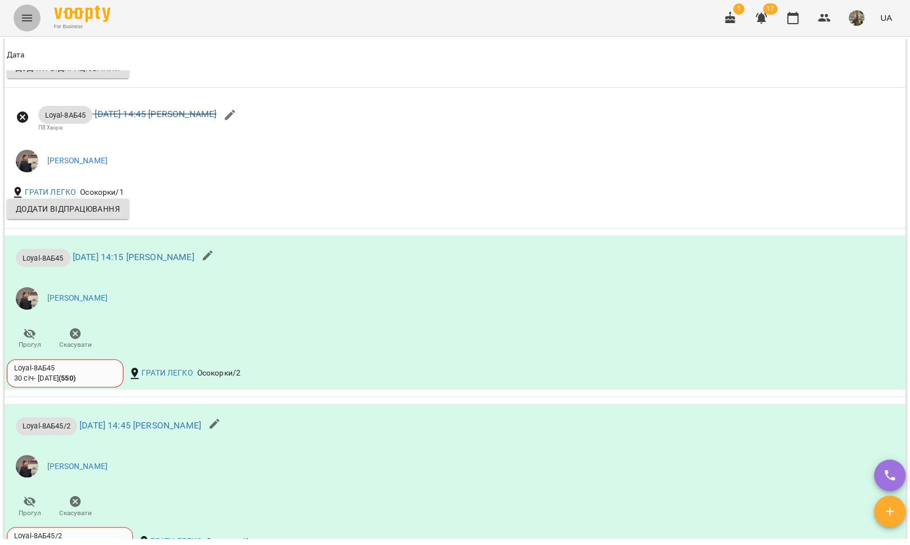
click at [18, 13] on button "Menu" at bounding box center [27, 18] width 27 height 27
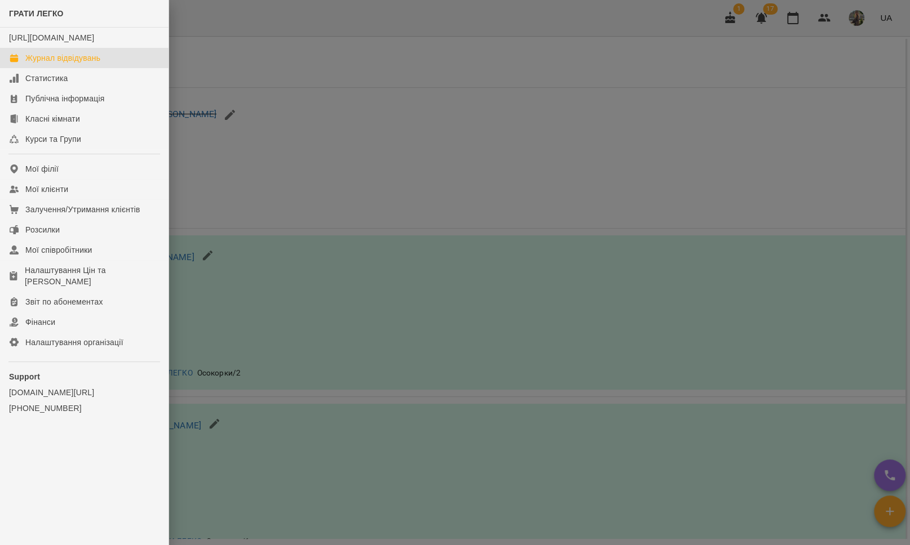
click at [61, 63] on link "Журнал відвідувань" at bounding box center [84, 58] width 168 height 20
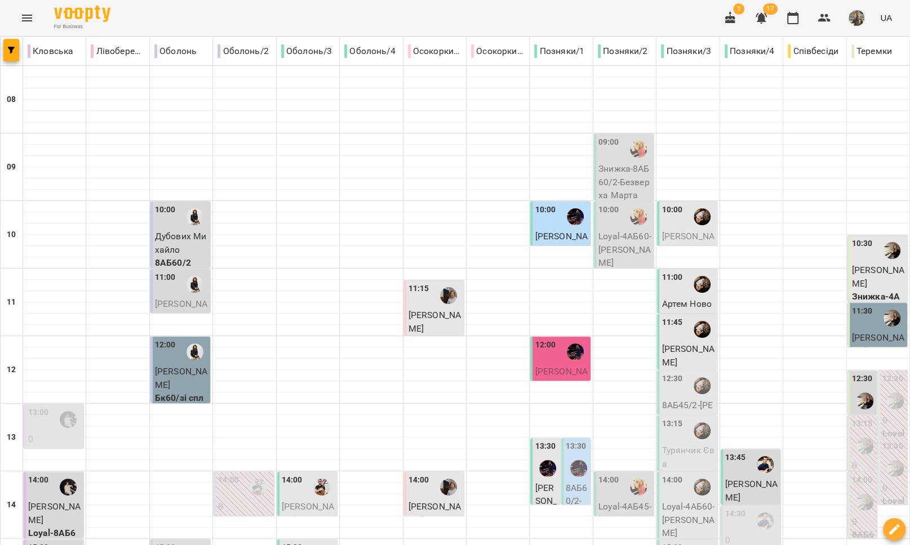
scroll to position [340, 0]
click at [178, 542] on div "15:00" at bounding box center [181, 555] width 53 height 26
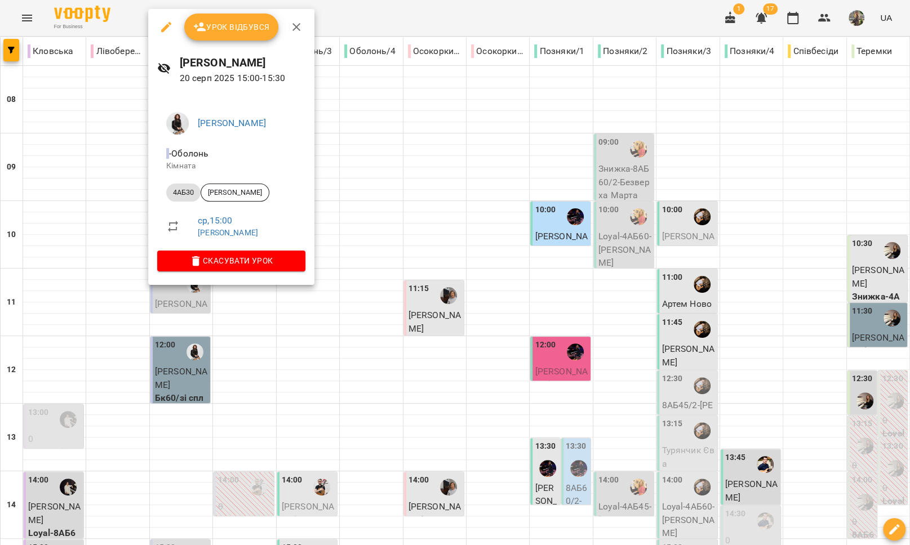
click at [247, 317] on div at bounding box center [455, 272] width 910 height 545
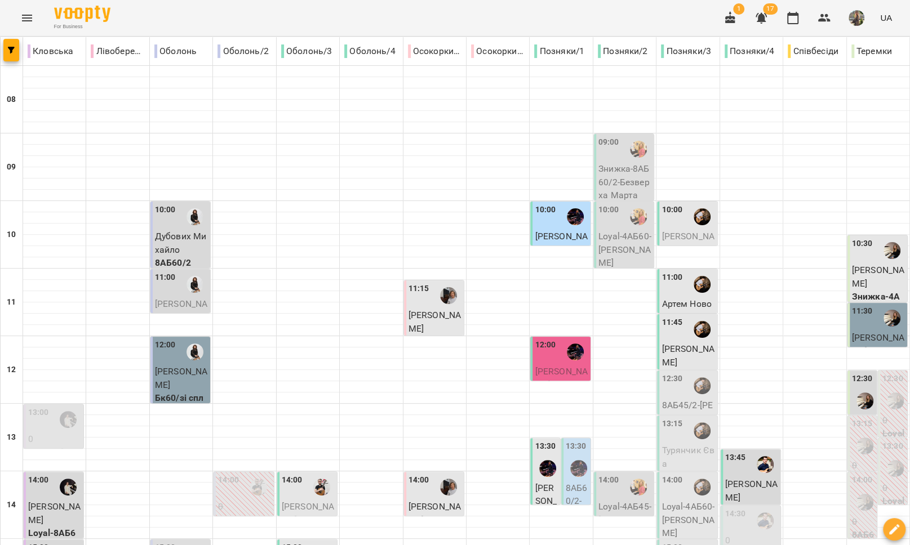
scroll to position [455, 0]
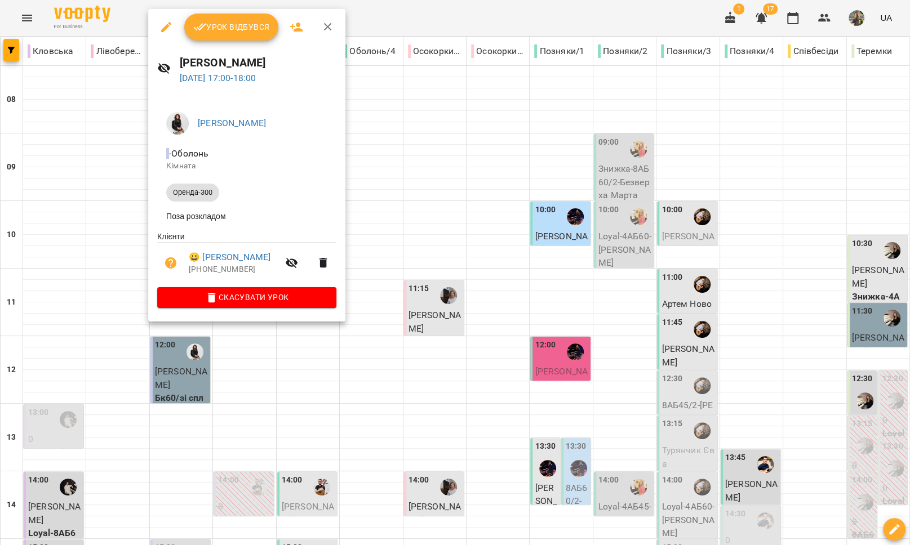
drag, startPoint x: 309, startPoint y: 348, endPoint x: 316, endPoint y: 351, distance: 7.6
click at [309, 348] on div at bounding box center [455, 272] width 910 height 545
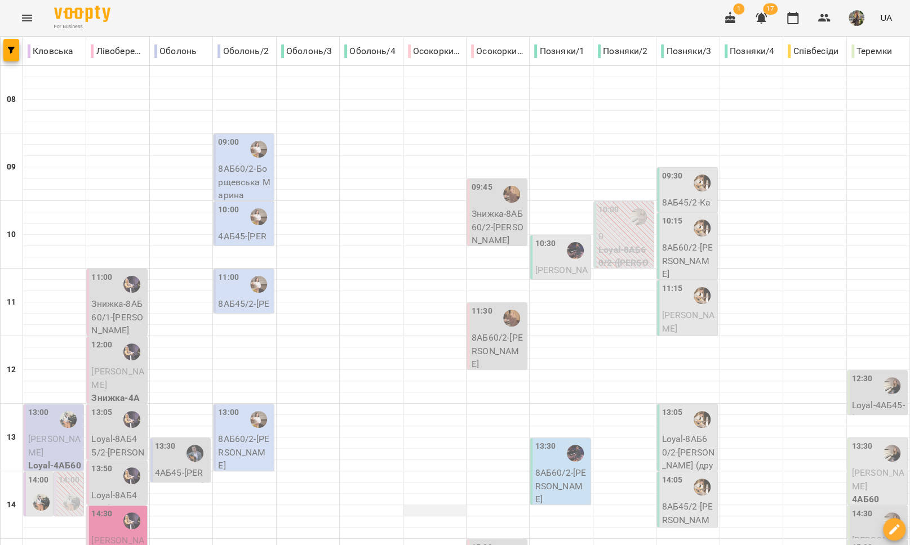
scroll to position [474, 0]
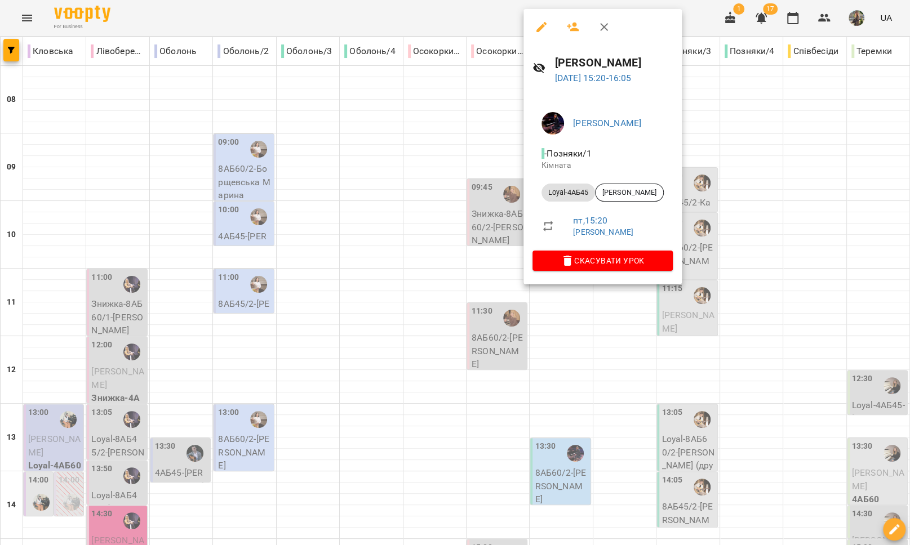
click at [477, 179] on div at bounding box center [455, 272] width 910 height 545
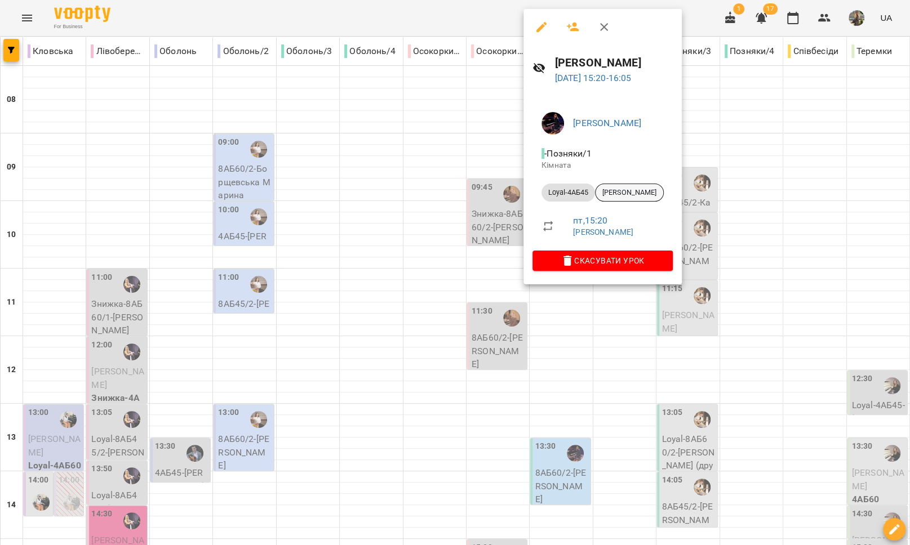
click at [624, 194] on span "[PERSON_NAME]" at bounding box center [630, 193] width 68 height 10
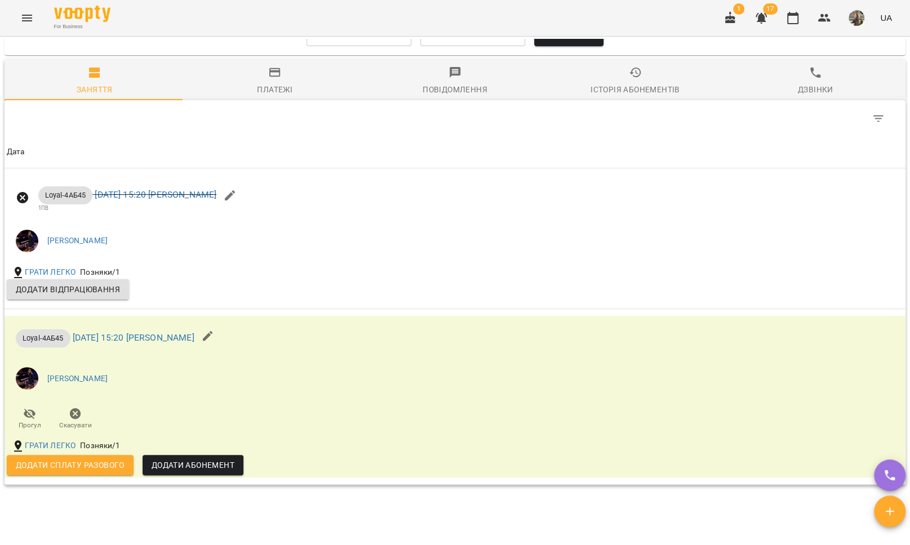
scroll to position [959, 0]
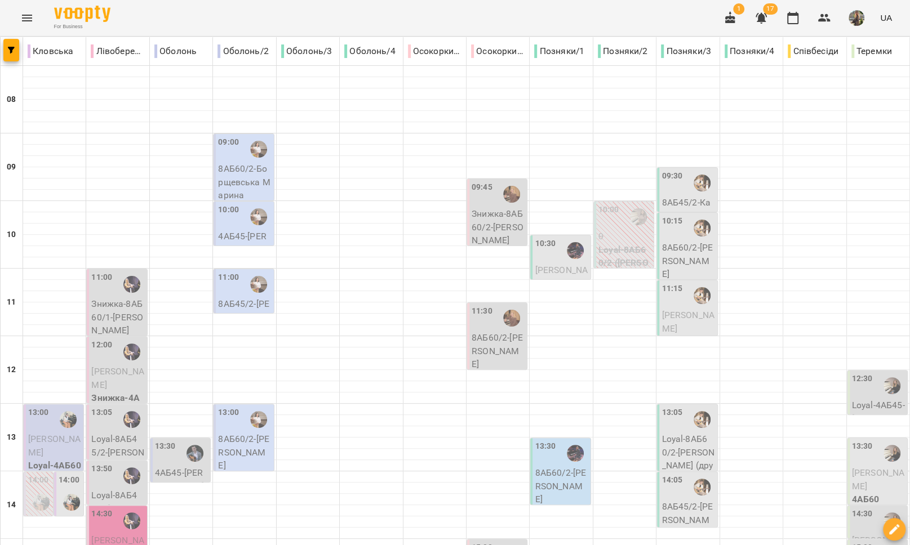
scroll to position [373, 0]
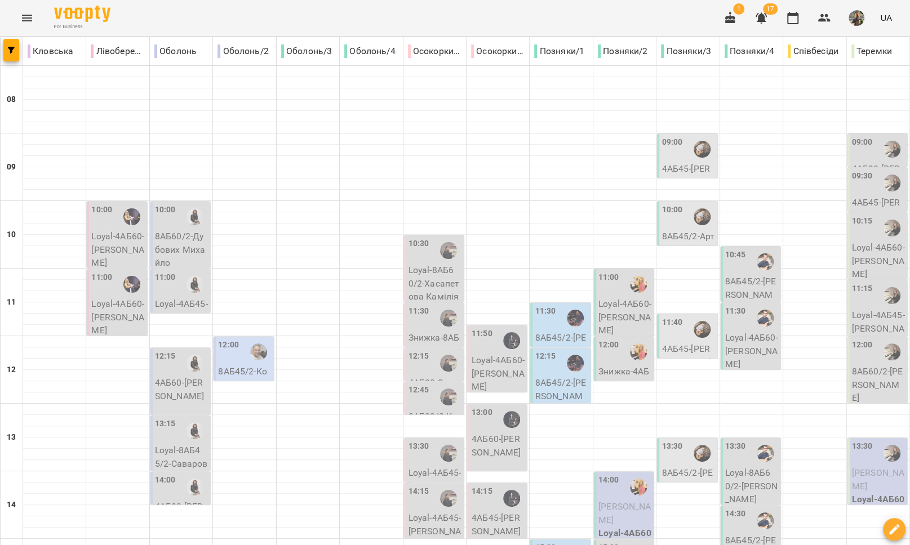
scroll to position [474, 0]
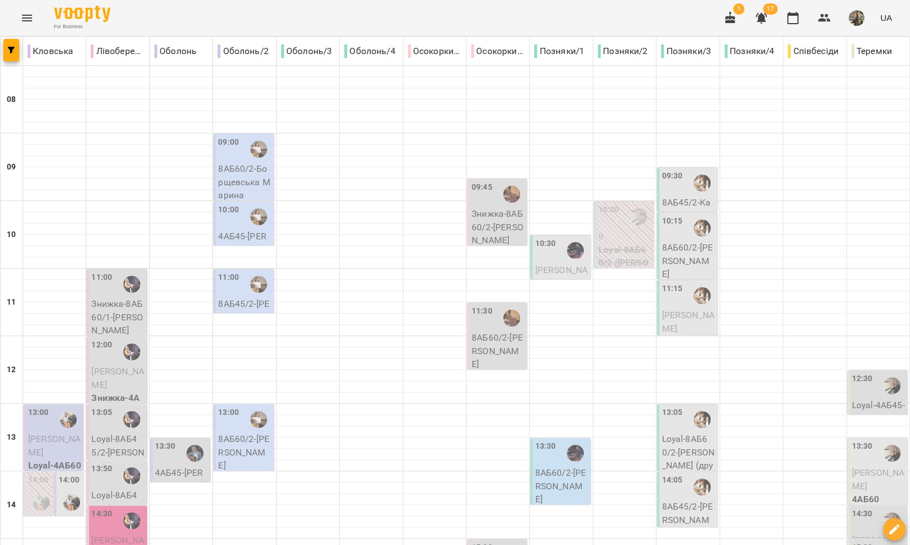
click at [25, 17] on icon "Menu" at bounding box center [27, 18] width 14 height 14
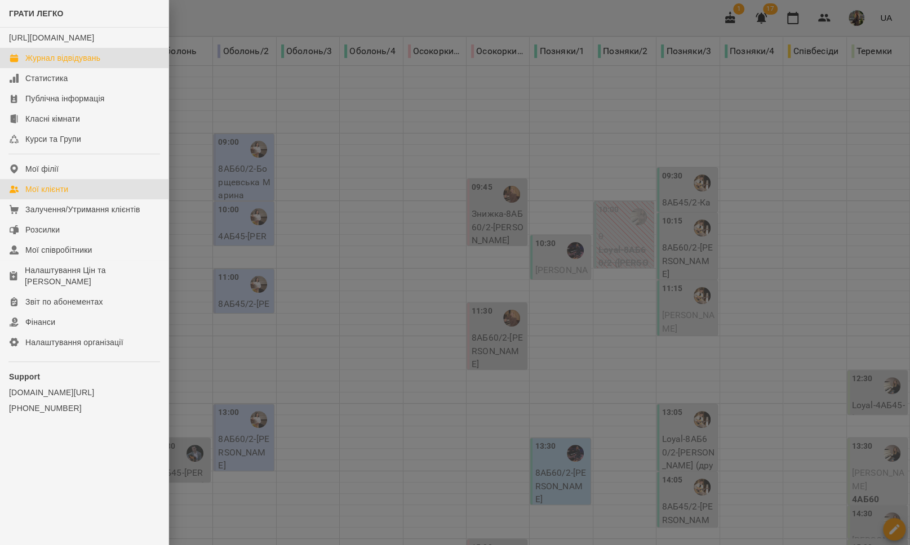
click at [77, 199] on link "Мої клієнти" at bounding box center [84, 189] width 168 height 20
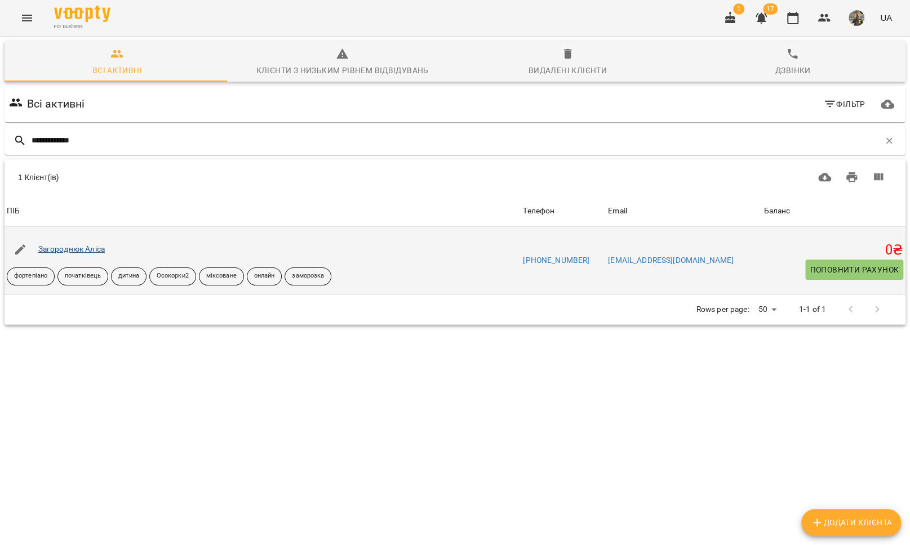
type input "**********"
click at [67, 252] on link "Загороднюк Аліса" at bounding box center [71, 249] width 66 height 9
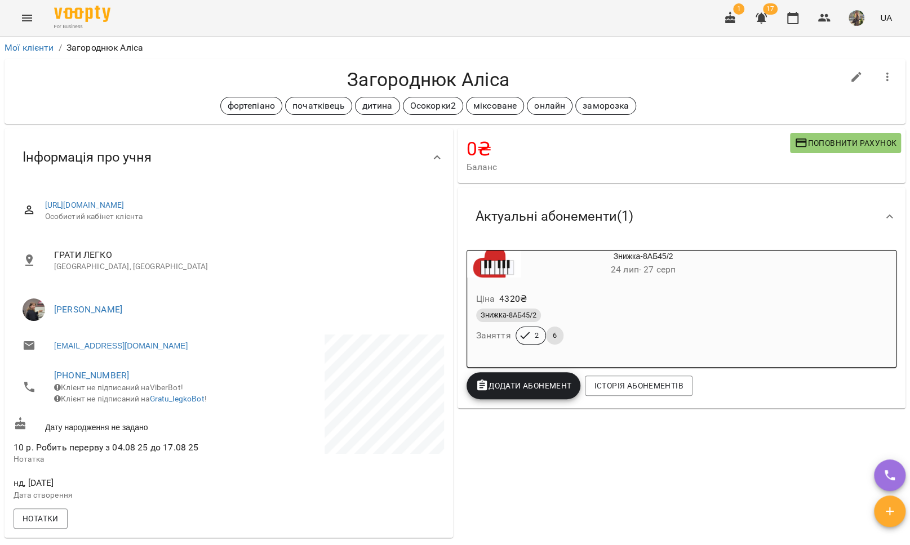
click at [25, 15] on icon "Menu" at bounding box center [27, 18] width 10 height 7
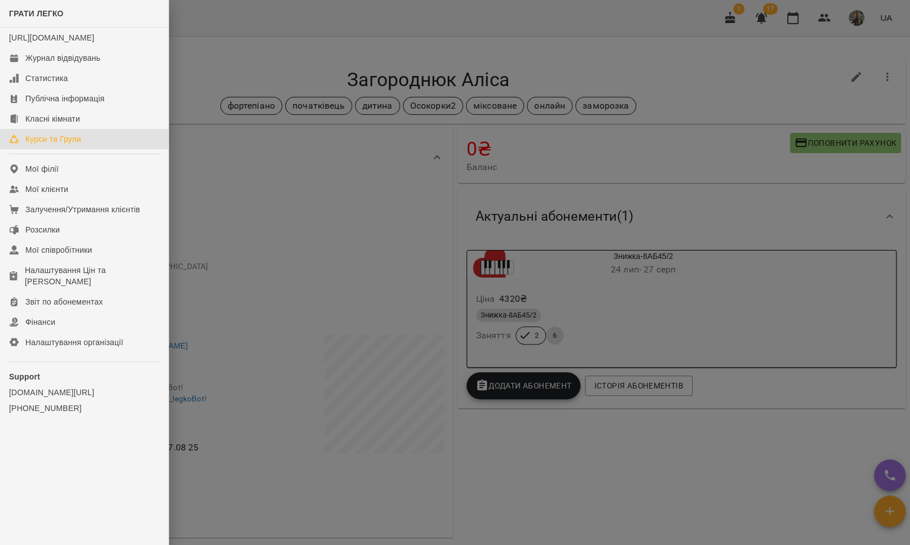
click at [66, 149] on link "Курси та Групи" at bounding box center [84, 139] width 168 height 20
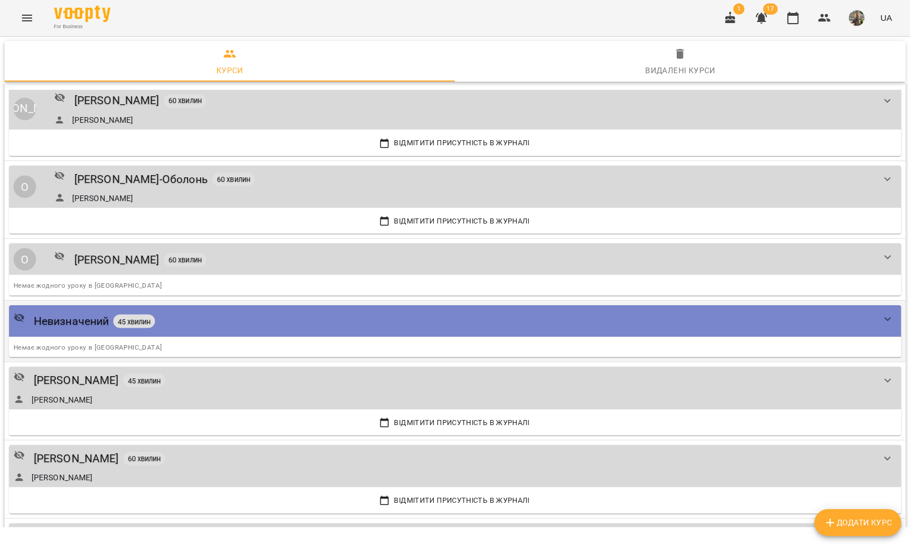
scroll to position [1355, 0]
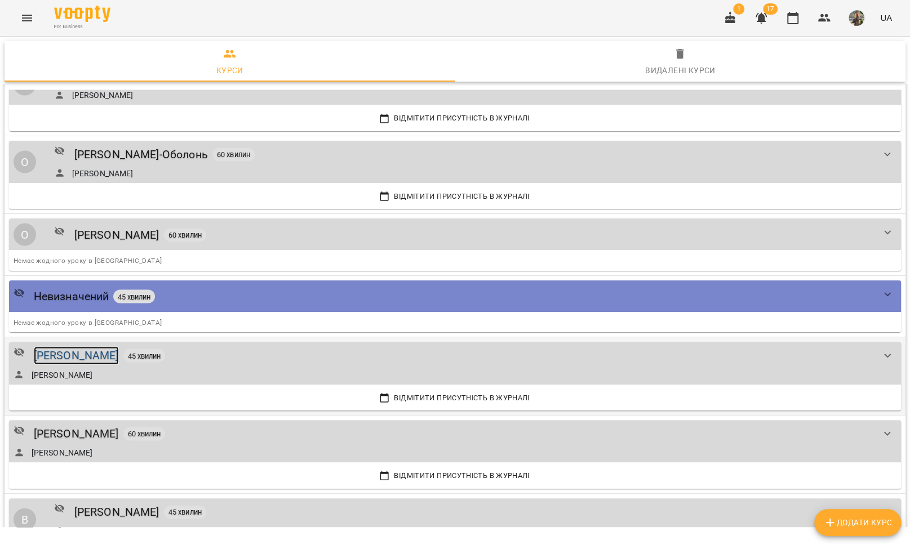
click at [95, 347] on div "[PERSON_NAME]" at bounding box center [76, 355] width 85 height 17
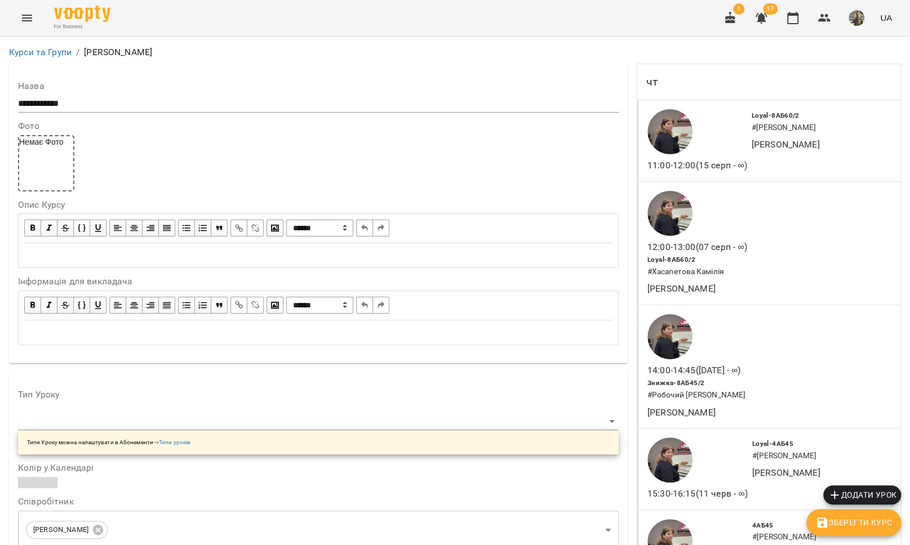
scroll to position [1737, 0]
click at [38, 19] on button "Menu" at bounding box center [27, 18] width 27 height 27
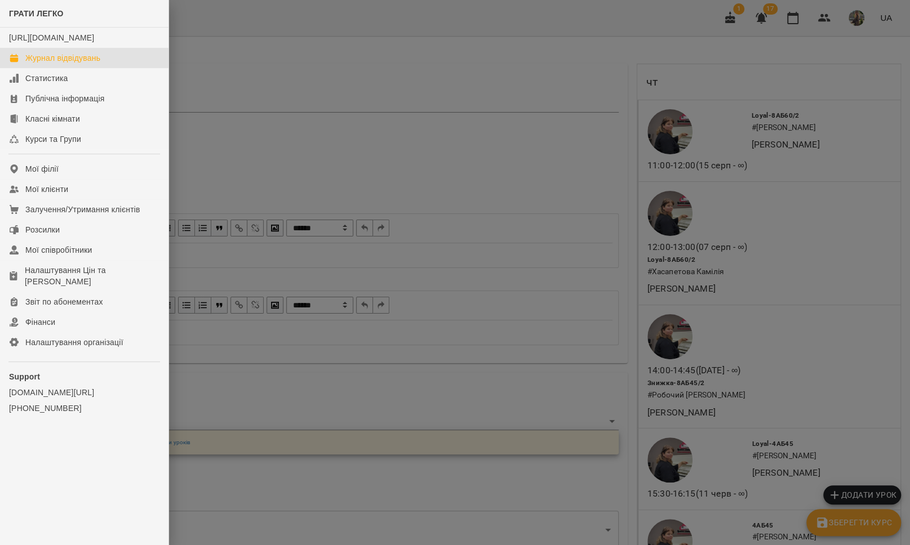
click at [33, 64] on div "Журнал відвідувань" at bounding box center [62, 57] width 75 height 11
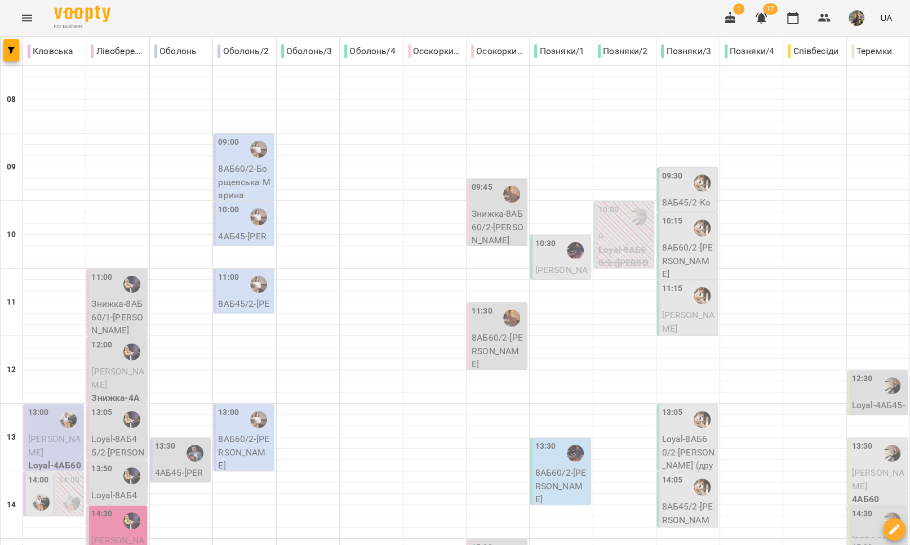
scroll to position [474, 0]
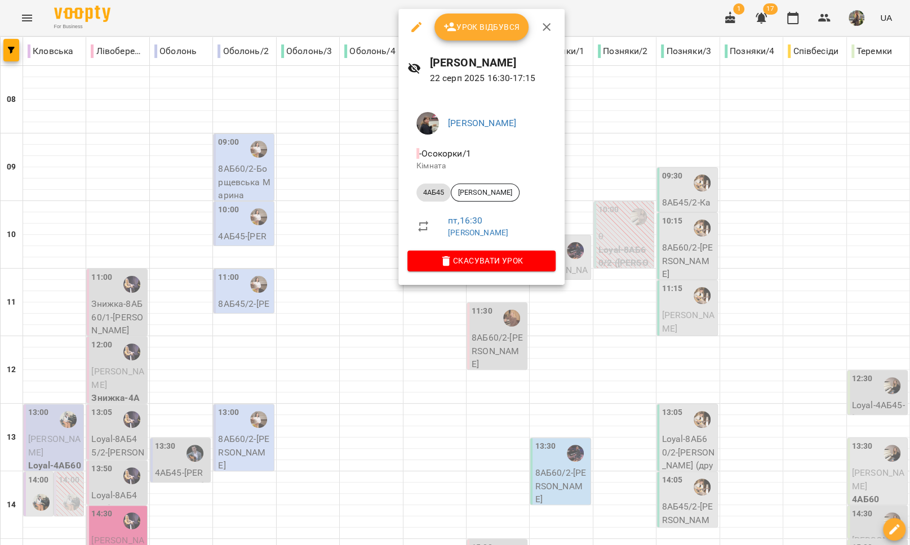
click at [602, 318] on div at bounding box center [455, 272] width 910 height 545
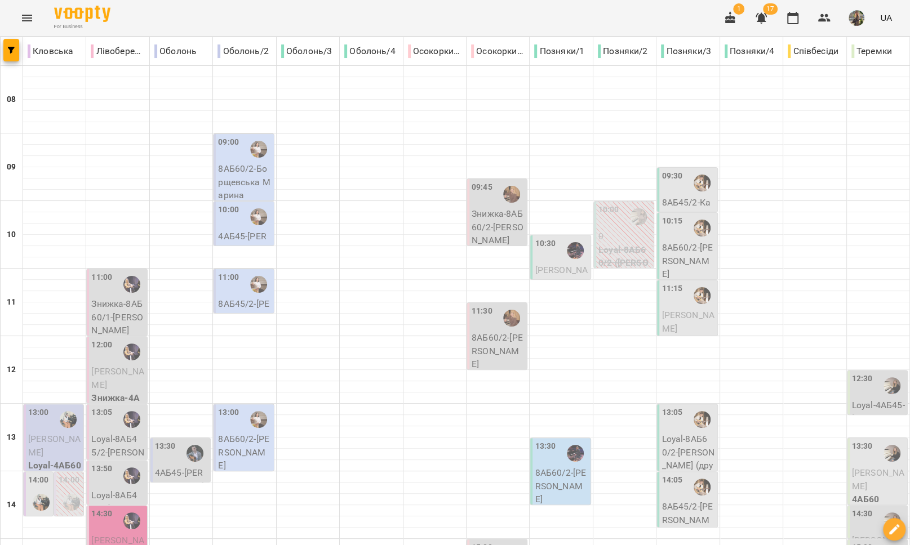
click at [38, 13] on button "Menu" at bounding box center [27, 18] width 27 height 27
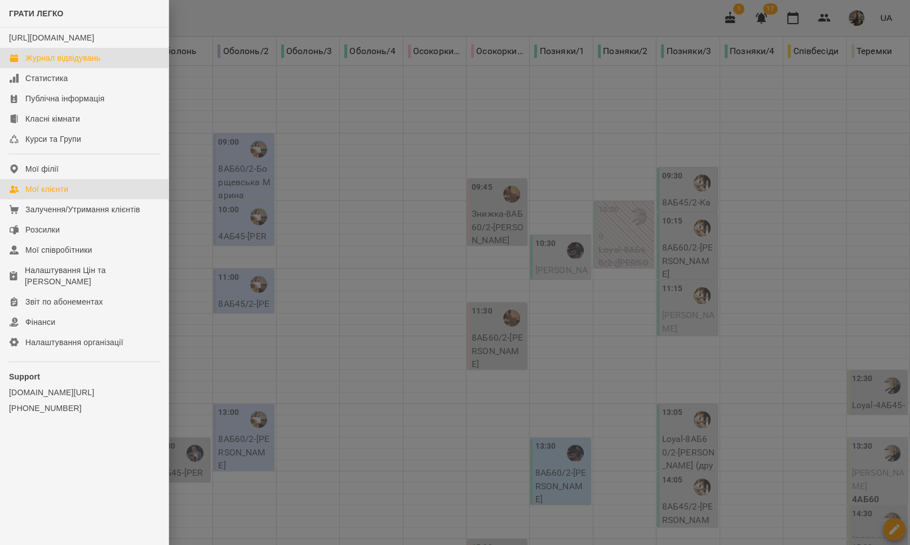
click at [63, 195] on div "Мої клієнти" at bounding box center [46, 189] width 43 height 11
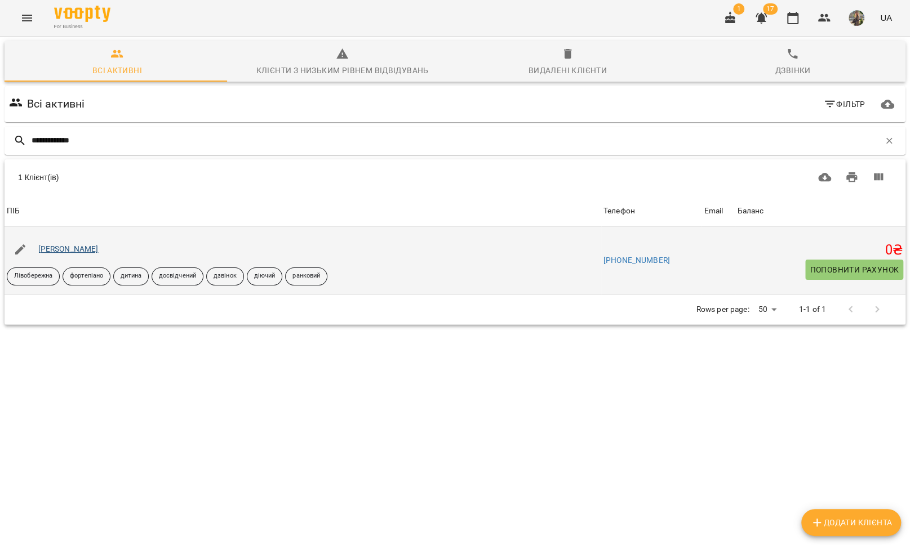
type input "**********"
click at [67, 249] on link "[PERSON_NAME]" at bounding box center [68, 249] width 60 height 9
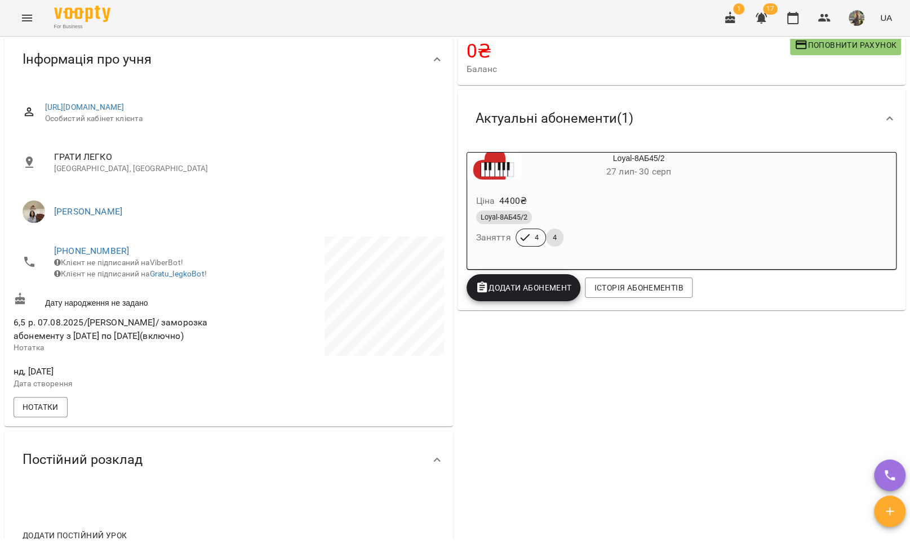
scroll to position [97, 0]
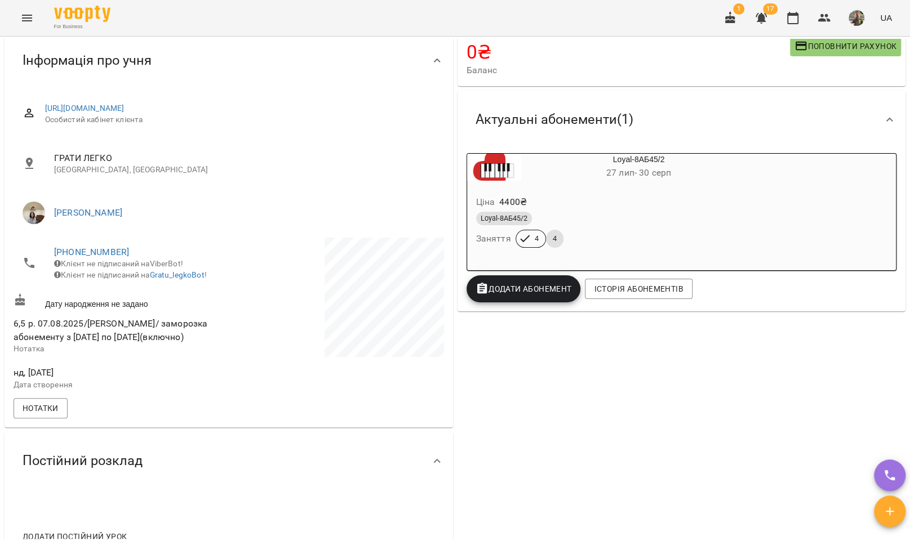
click at [644, 188] on div "Ціна 4400 ₴ Loyal-8АБ45/2 Заняття 4 4" at bounding box center [612, 223] width 290 height 77
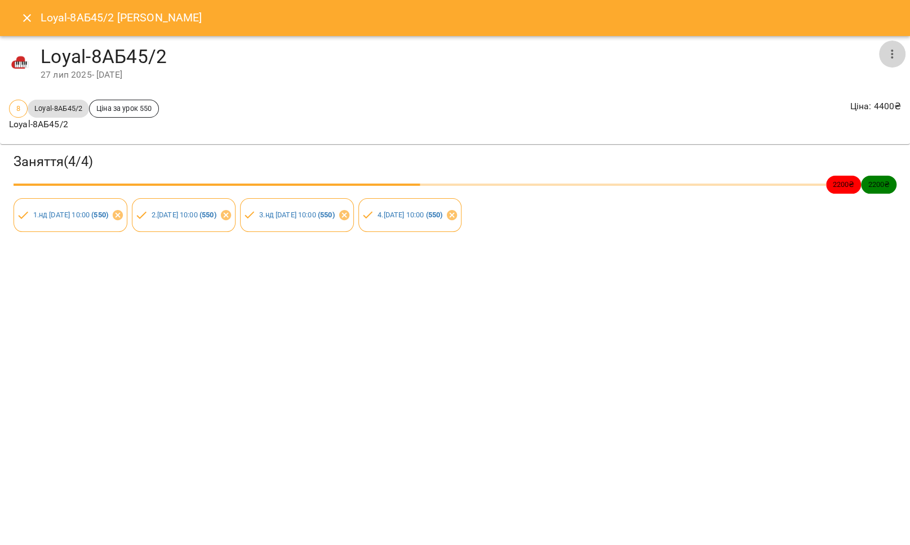
click at [888, 52] on icon "button" at bounding box center [892, 54] width 14 height 14
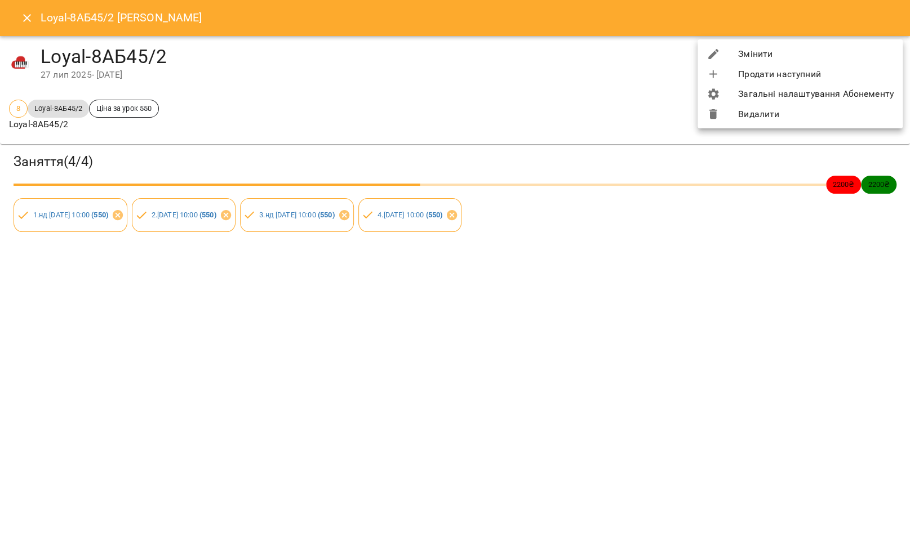
click at [24, 20] on div at bounding box center [455, 272] width 910 height 545
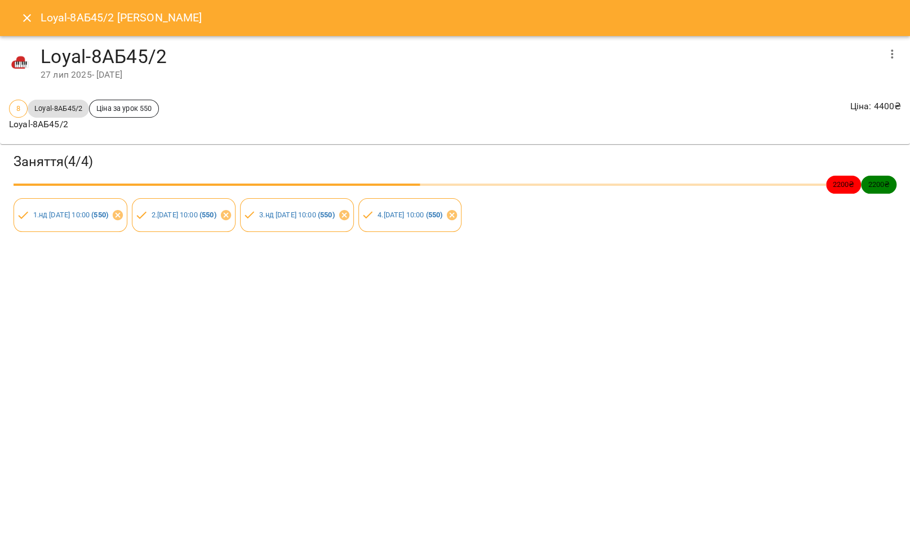
click at [28, 20] on icon "Close" at bounding box center [27, 18] width 8 height 8
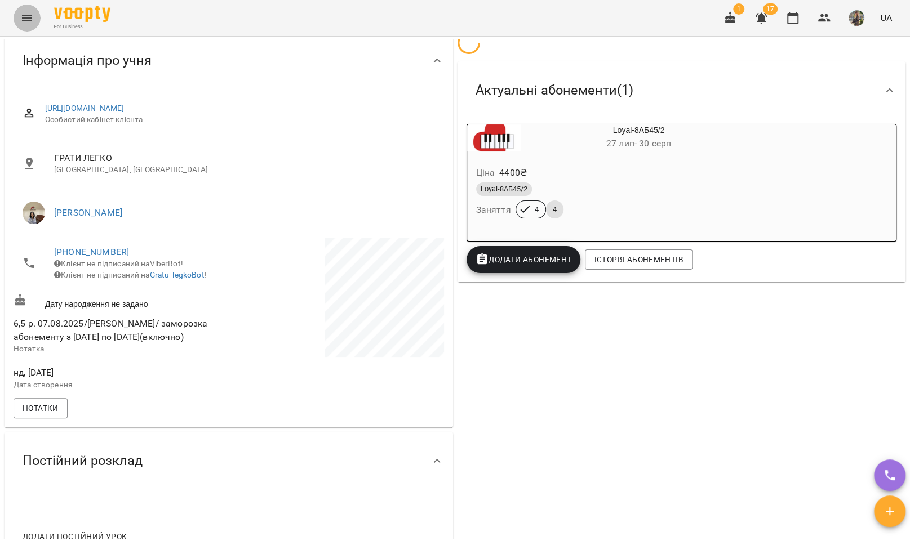
click at [32, 23] on icon "Menu" at bounding box center [27, 18] width 14 height 14
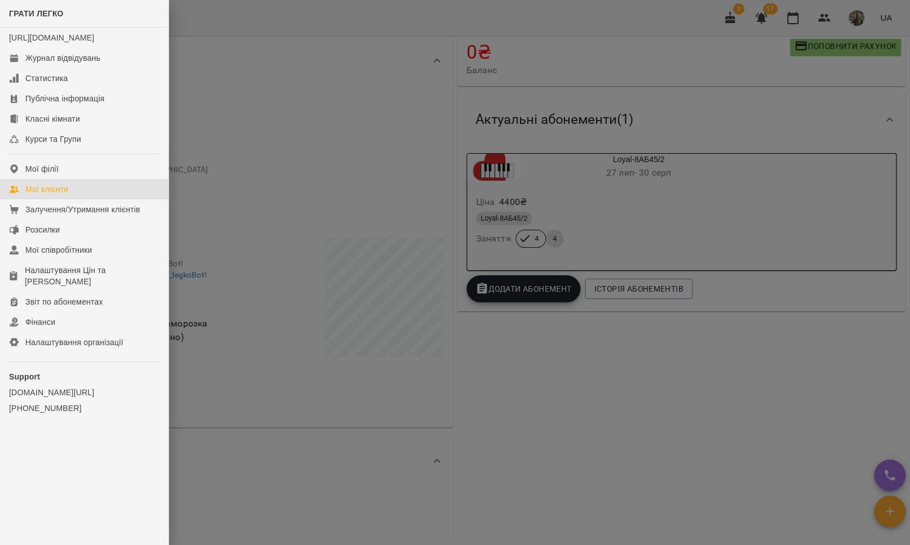
click at [75, 197] on link "Мої клієнти" at bounding box center [84, 189] width 168 height 20
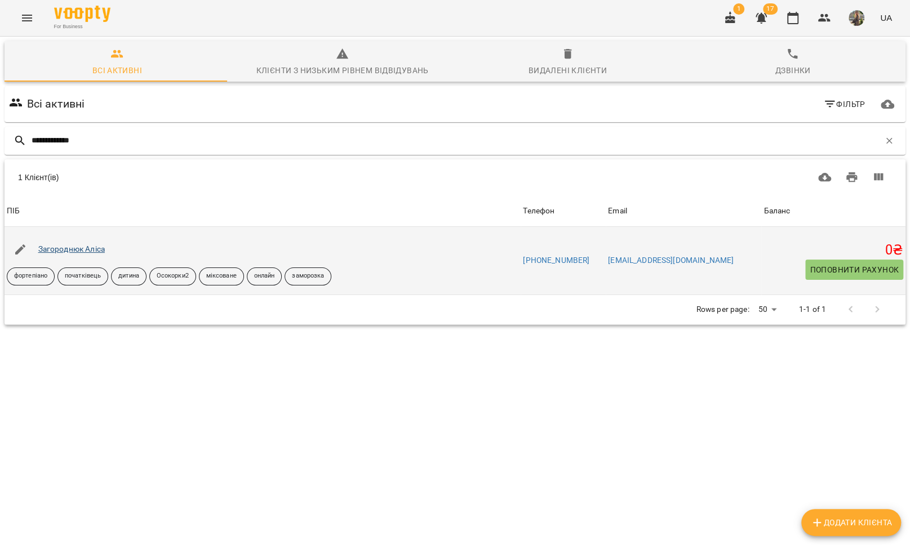
type input "**********"
click at [76, 252] on link "Загороднюк Аліса" at bounding box center [71, 249] width 66 height 9
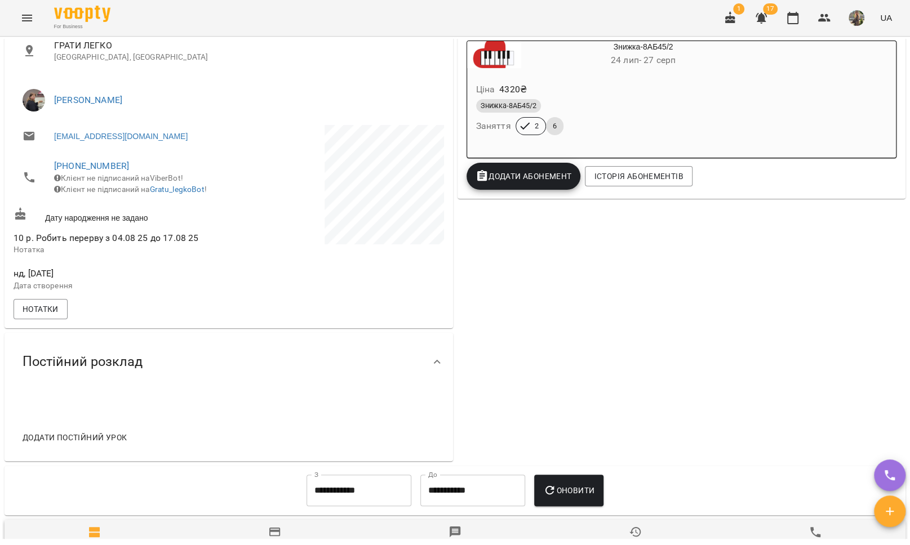
scroll to position [218, 0]
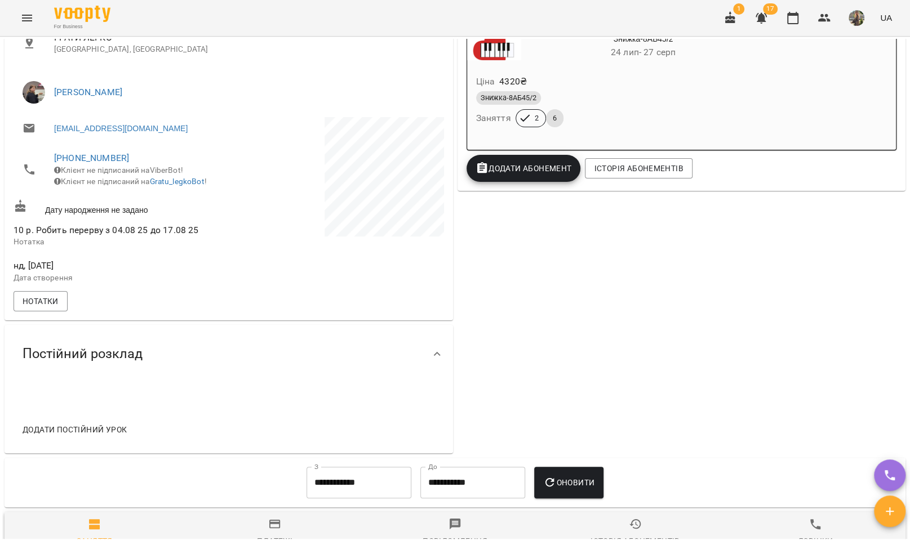
click at [76, 437] on span "Додати постійний урок" at bounding box center [75, 430] width 104 height 14
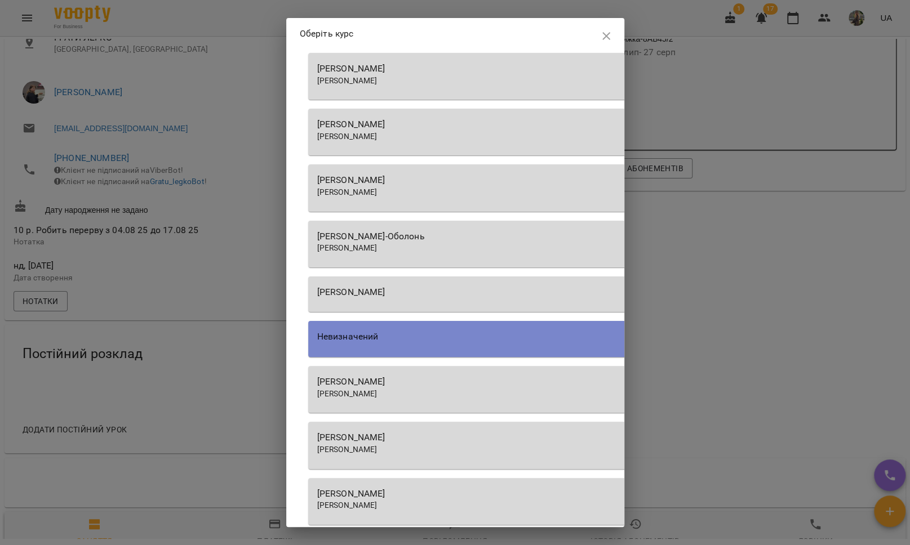
scroll to position [965, 0]
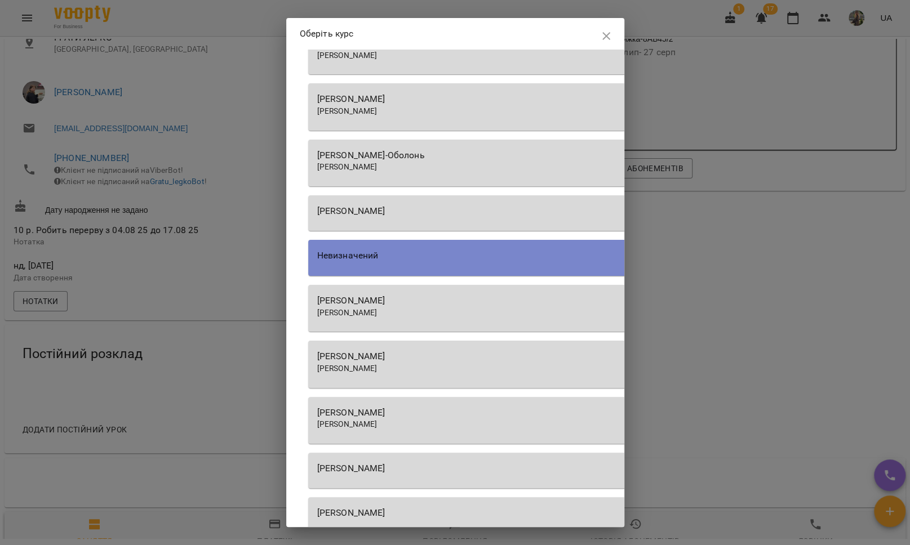
click at [434, 312] on div "Тетяна КУРУЧ" at bounding box center [629, 313] width 624 height 11
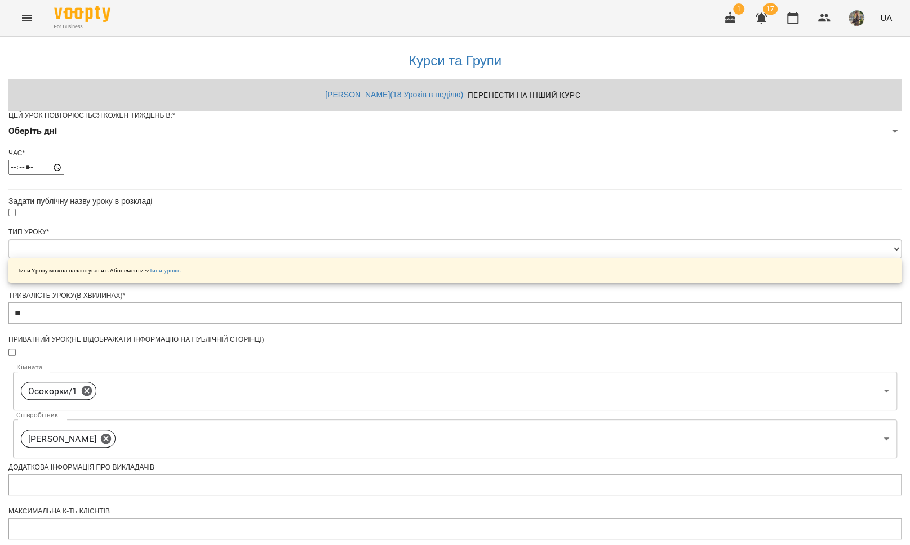
click at [421, 148] on body "**********" at bounding box center [455, 363] width 910 height 726
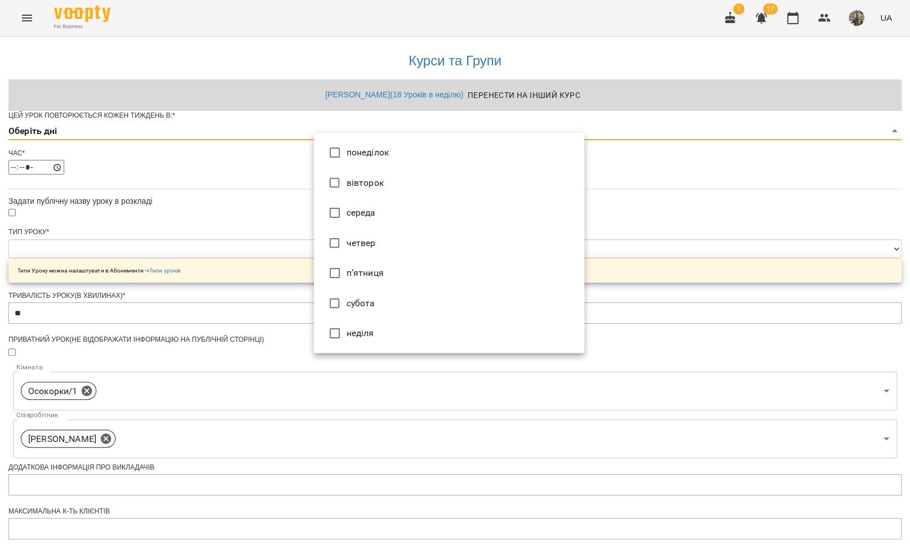
click at [370, 268] on li "п’ятниця" at bounding box center [449, 273] width 270 height 30
type input "*"
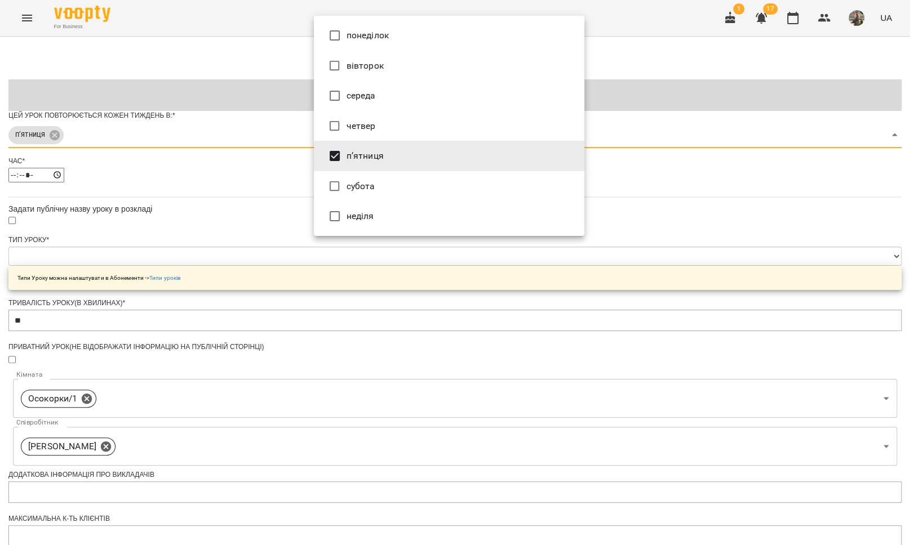
click at [254, 200] on div at bounding box center [455, 272] width 910 height 545
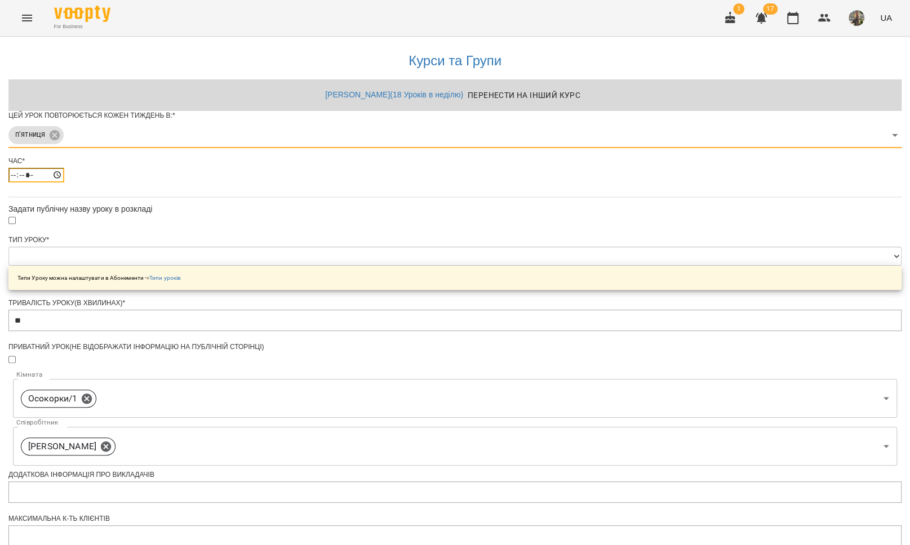
click at [64, 183] on input "*****" at bounding box center [36, 175] width 56 height 15
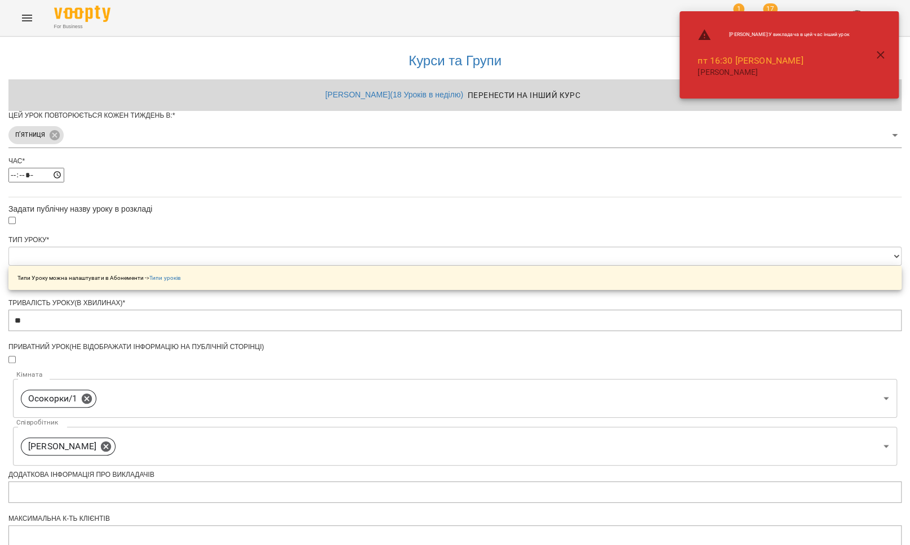
type input "*****"
click at [731, 301] on div "**********" at bounding box center [454, 387] width 893 height 700
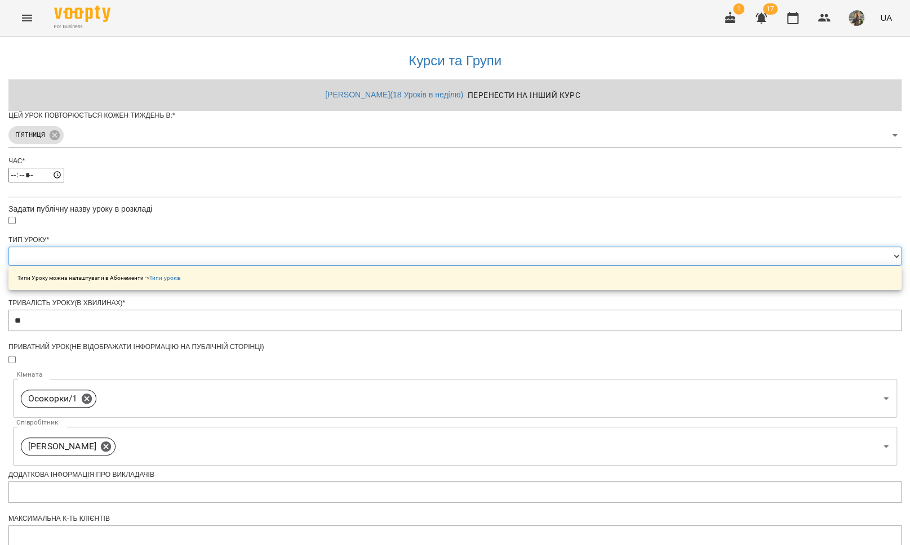
click at [392, 266] on select "**********" at bounding box center [454, 256] width 893 height 19
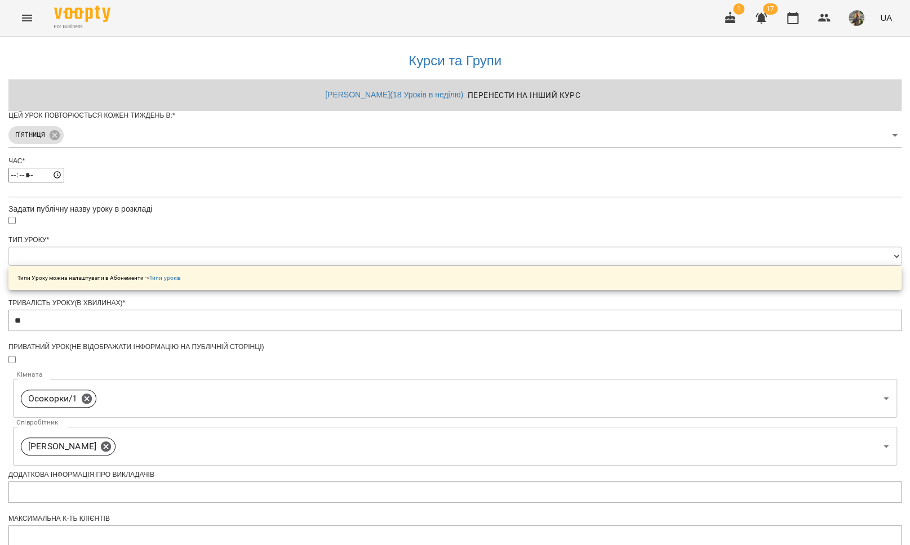
click at [29, 19] on icon "Menu" at bounding box center [27, 18] width 14 height 14
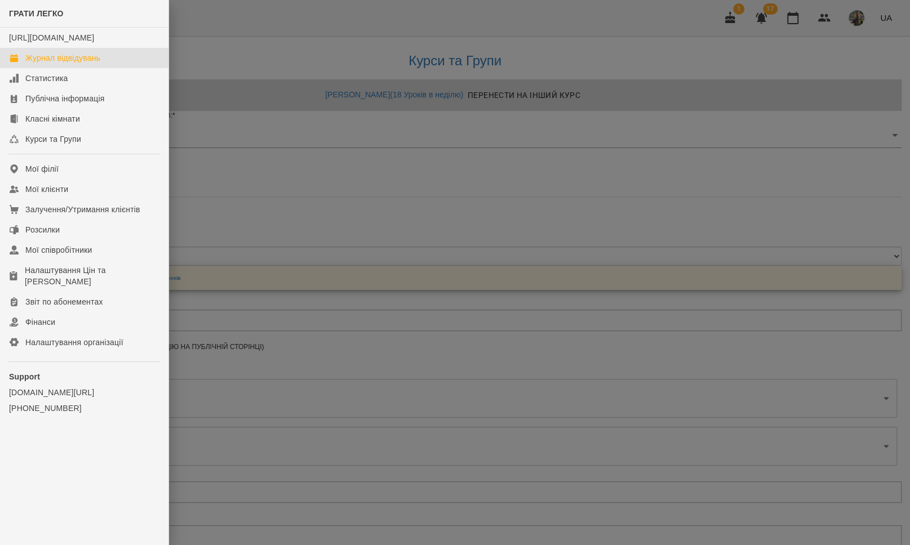
click at [36, 64] on div "Журнал відвідувань" at bounding box center [62, 57] width 75 height 11
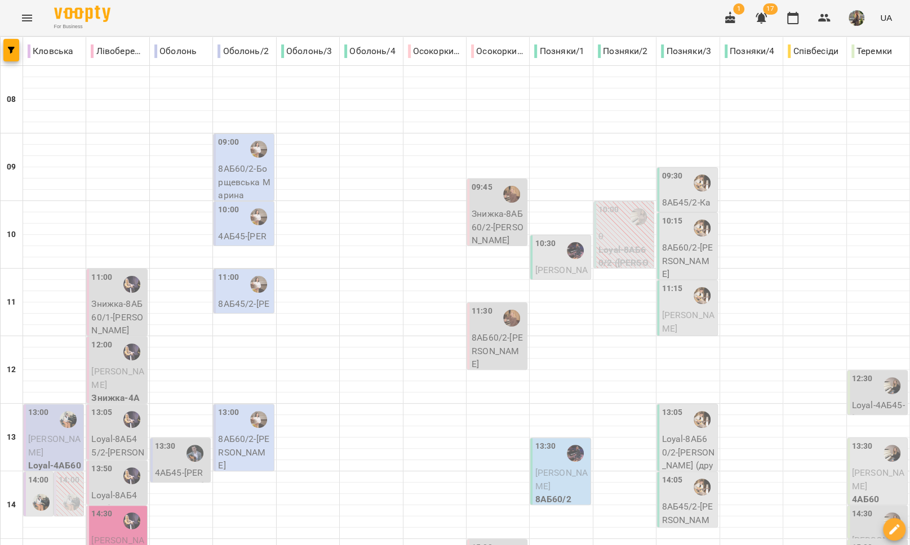
scroll to position [474, 0]
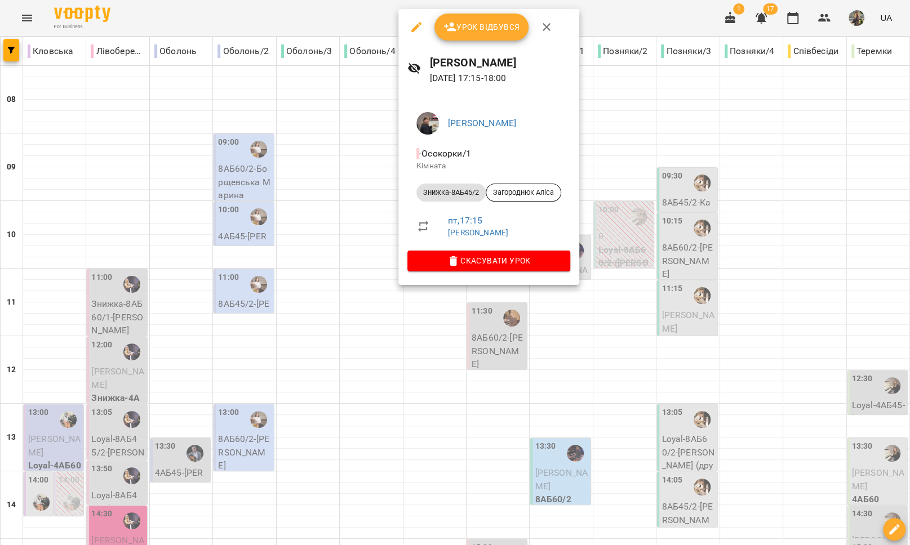
click at [424, 311] on div at bounding box center [455, 272] width 910 height 545
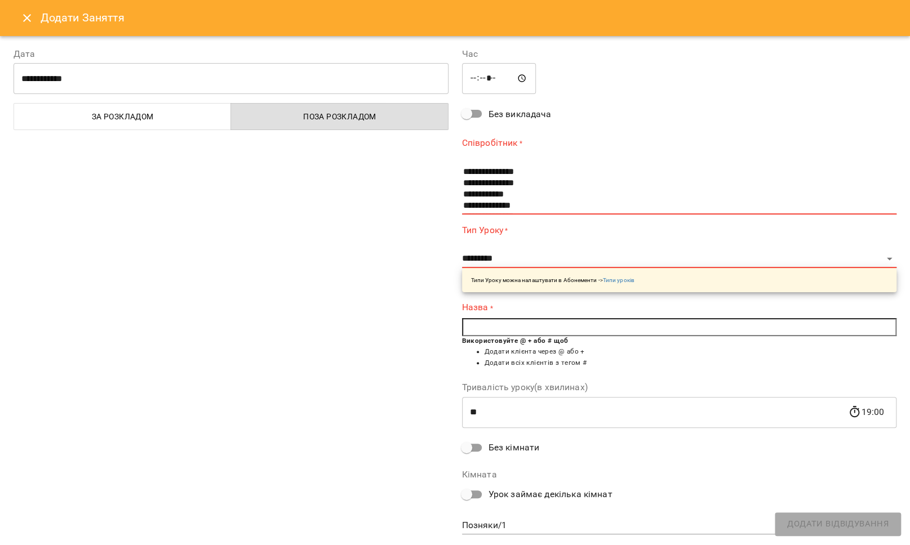
scroll to position [215, 0]
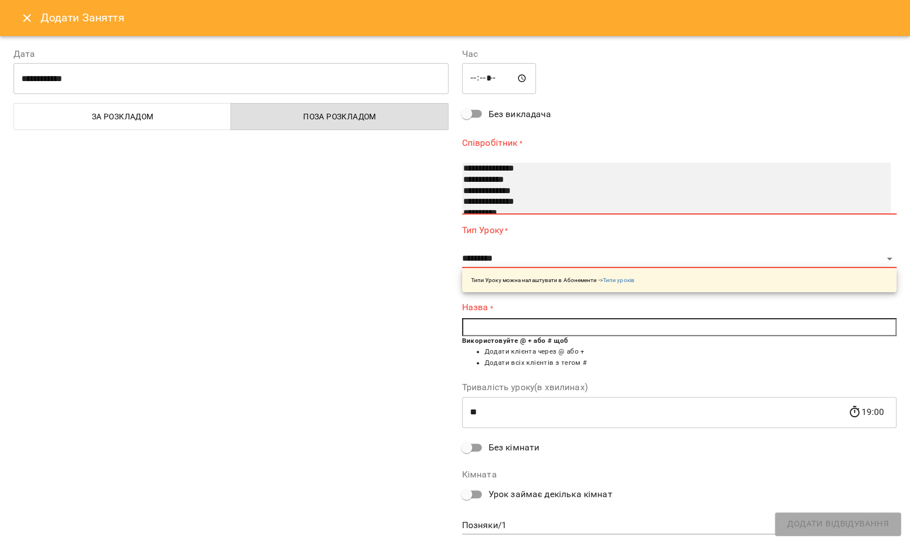
select select "**********"
click at [508, 181] on option "**********" at bounding box center [664, 180] width 404 height 11
type input "**********"
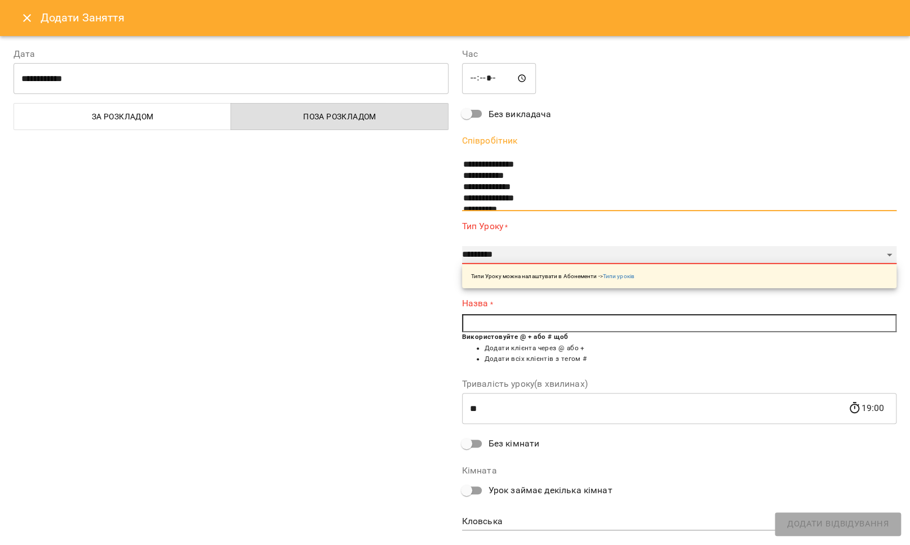
click at [494, 258] on select "**********" at bounding box center [679, 255] width 435 height 18
select select "**********"
click at [462, 246] on select "**********" at bounding box center [679, 255] width 435 height 18
type input "**"
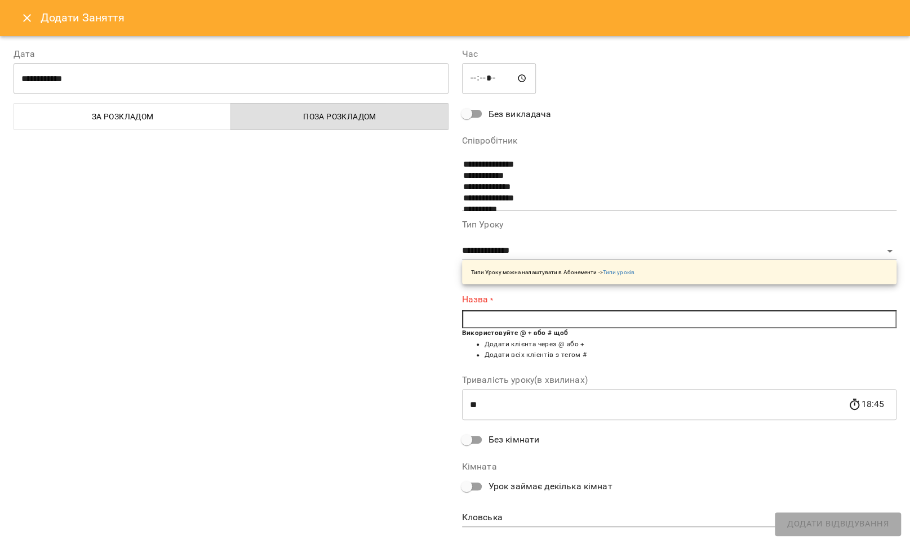
click at [482, 321] on input "text" at bounding box center [679, 320] width 435 height 18
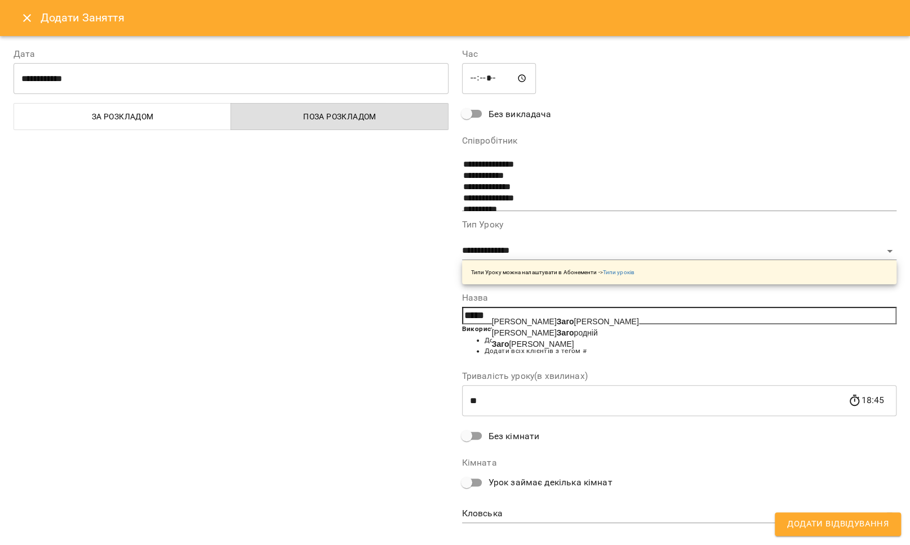
click at [513, 347] on span "Заго роднюк Аліса" at bounding box center [533, 344] width 82 height 9
type input "**********"
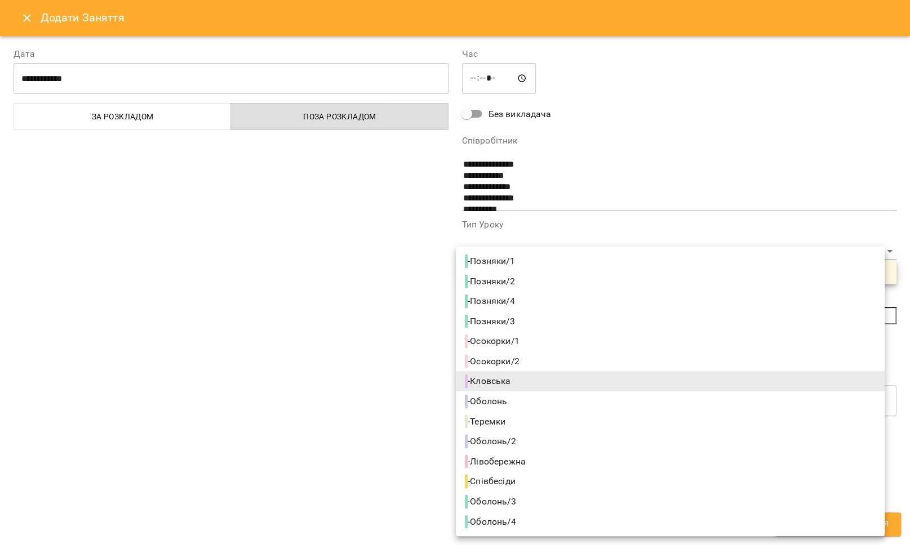
click at [486, 510] on body "For Business 1 17 UA Кловська Лівобережна Оболонь Оболонь/2 Оболонь/3 Оболонь/4…" at bounding box center [455, 510] width 910 height 1020
click at [516, 361] on span "- Осокорки/2" at bounding box center [493, 362] width 57 height 14
type input "**********"
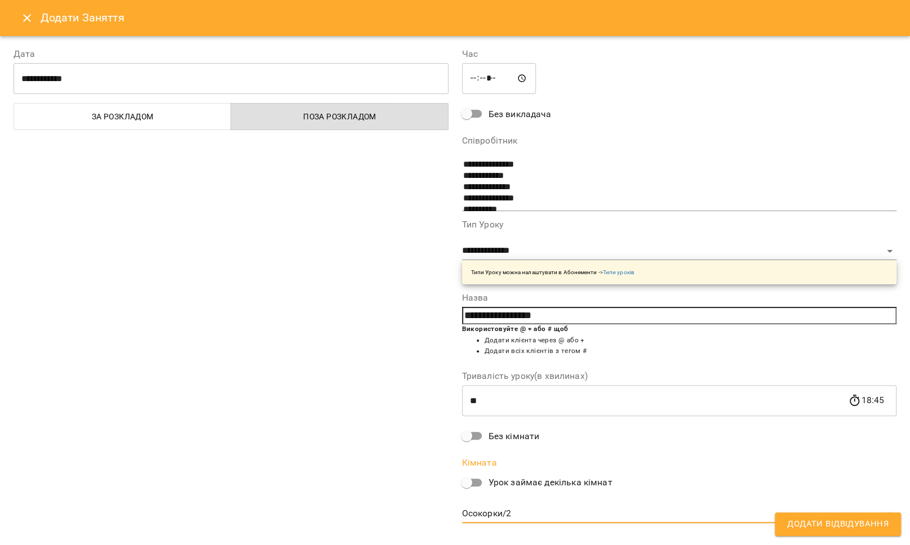
click at [804, 524] on span "Додати Відвідування" at bounding box center [837, 524] width 101 height 15
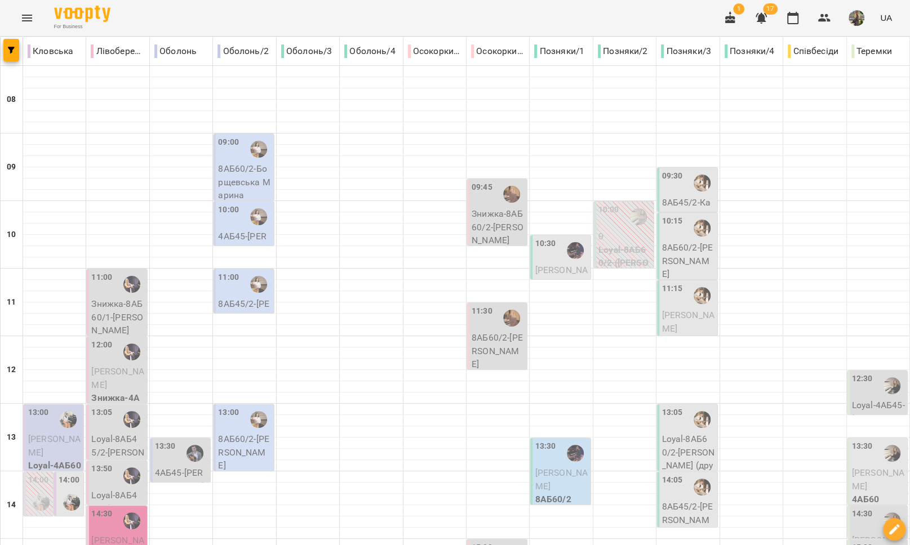
scroll to position [474, 0]
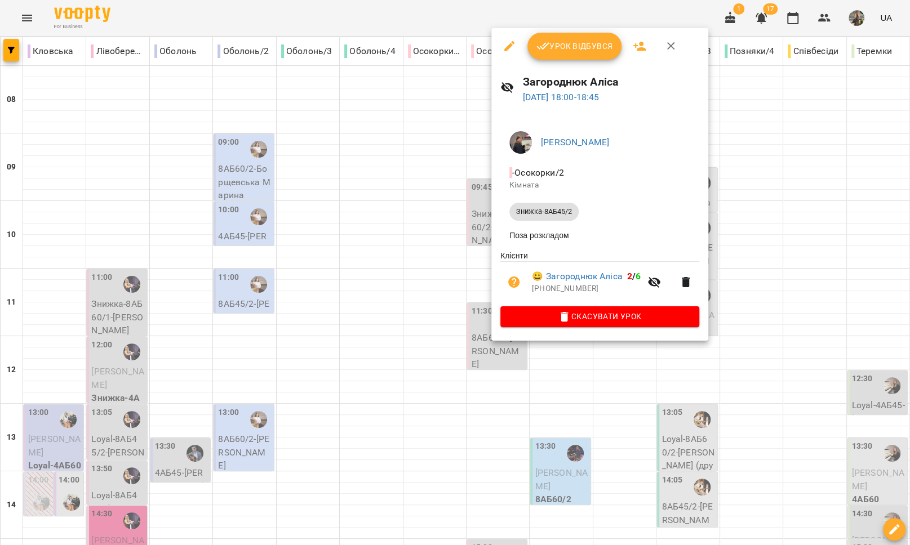
click at [512, 40] on icon "button" at bounding box center [510, 46] width 14 height 14
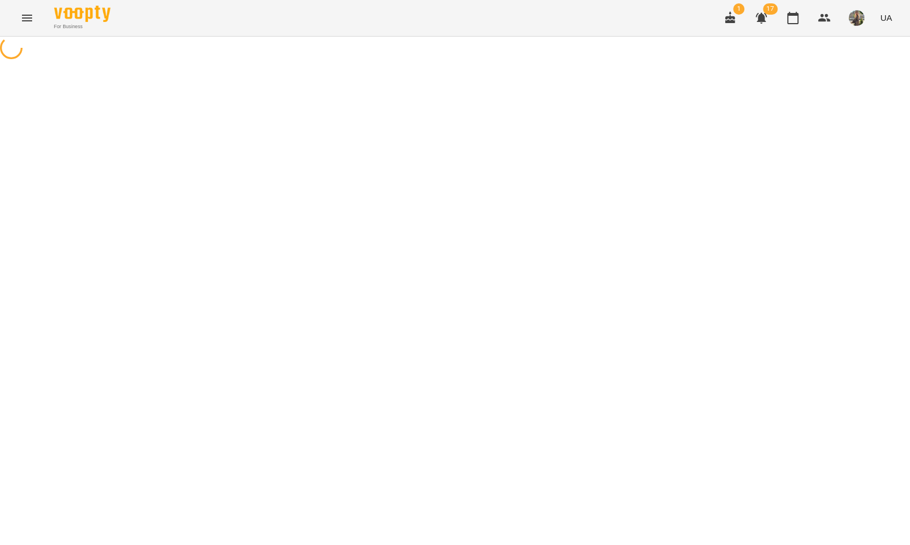
select select "**********"
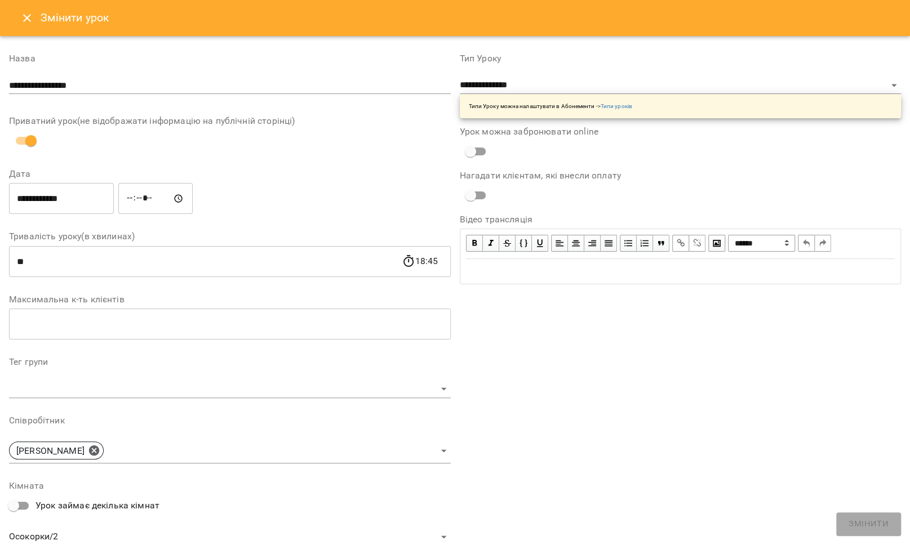
scroll to position [130, 0]
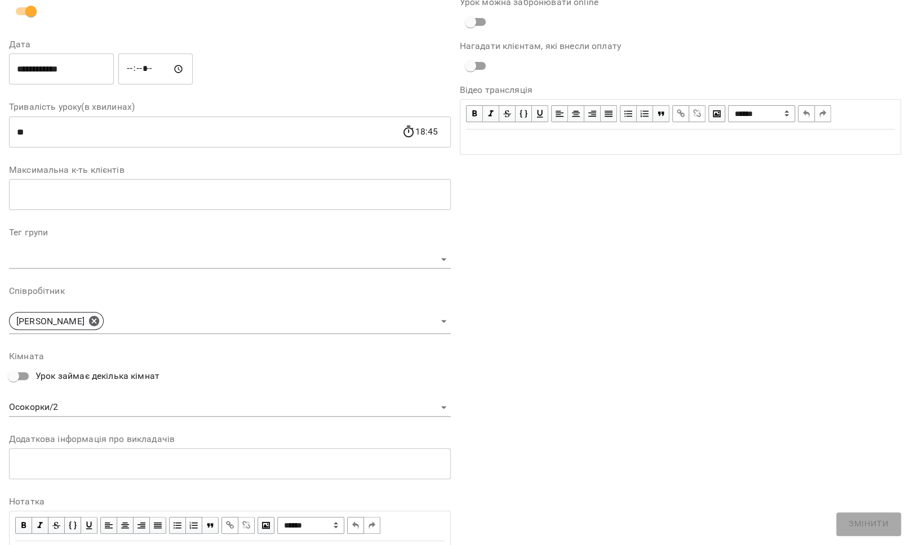
click at [61, 406] on body "**********" at bounding box center [455, 224] width 910 height 449
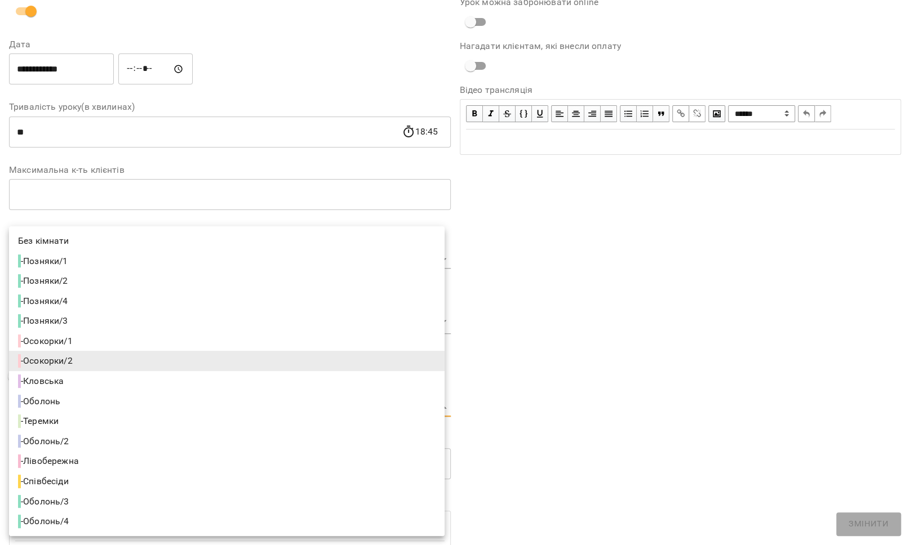
click at [73, 340] on span "- Осокорки/1" at bounding box center [46, 342] width 57 height 14
type input "**********"
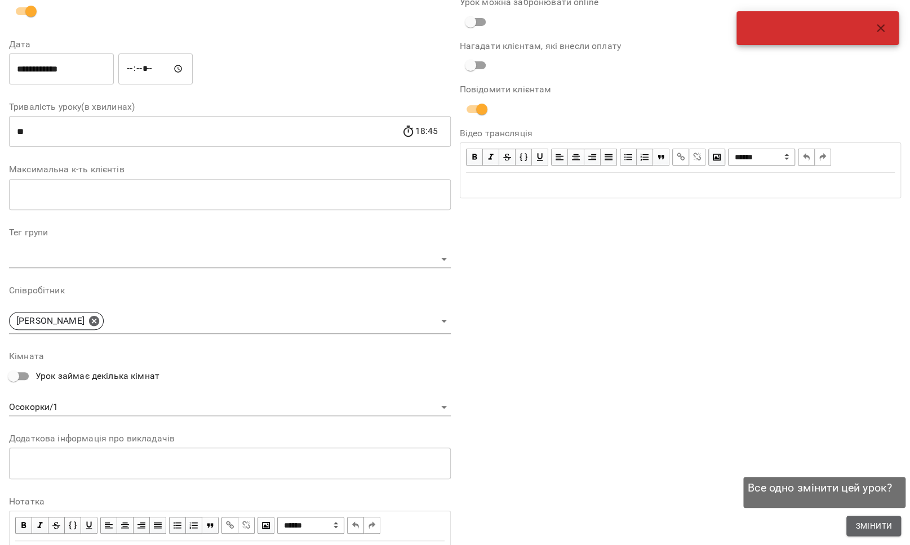
click at [864, 525] on span "Змінити" at bounding box center [873, 527] width 37 height 14
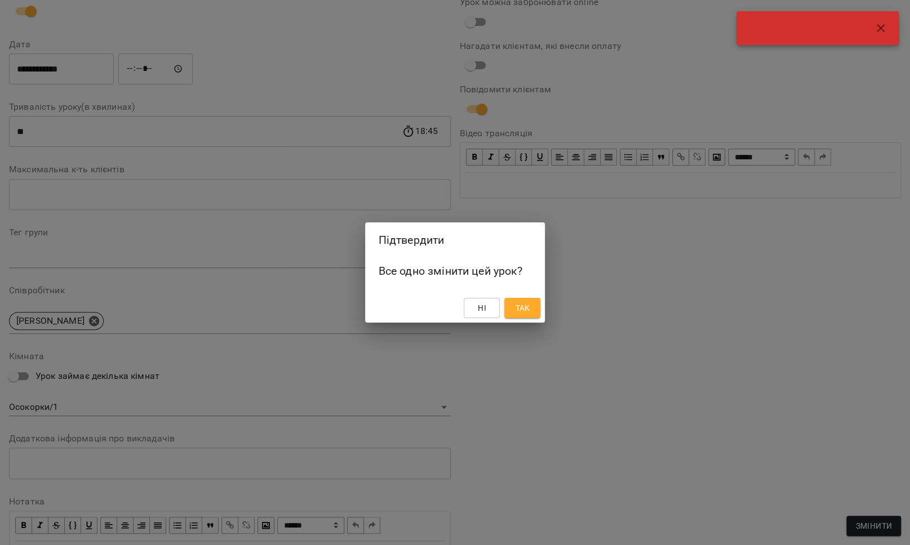
click at [505, 302] on button "Так" at bounding box center [522, 308] width 36 height 20
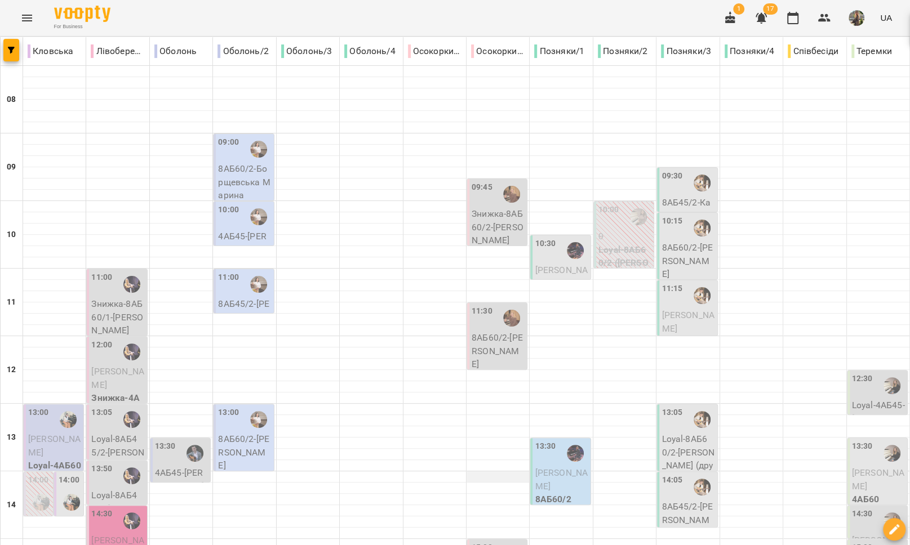
scroll to position [425, 0]
type input "**********"
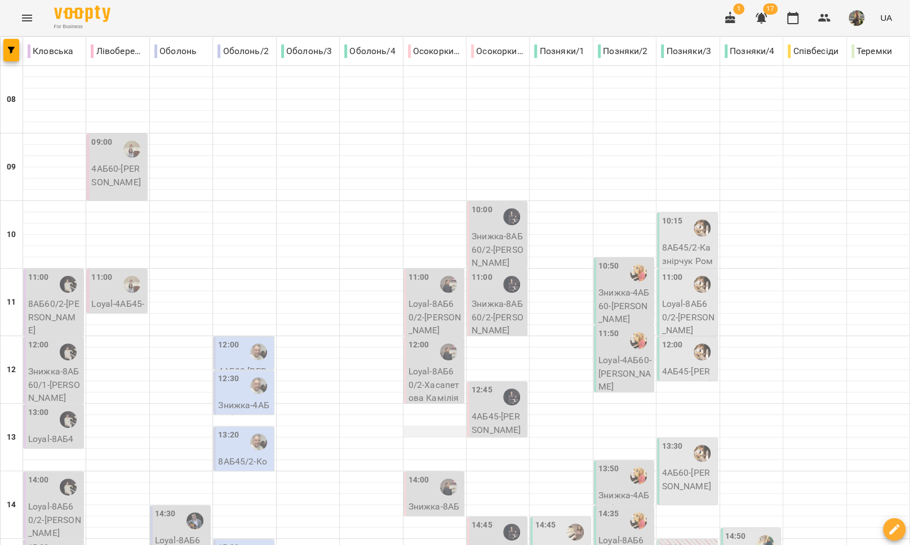
scroll to position [237, 0]
click at [431, 500] on p "Знижка-8АБ45/2 - Робочий Іван" at bounding box center [435, 526] width 53 height 53
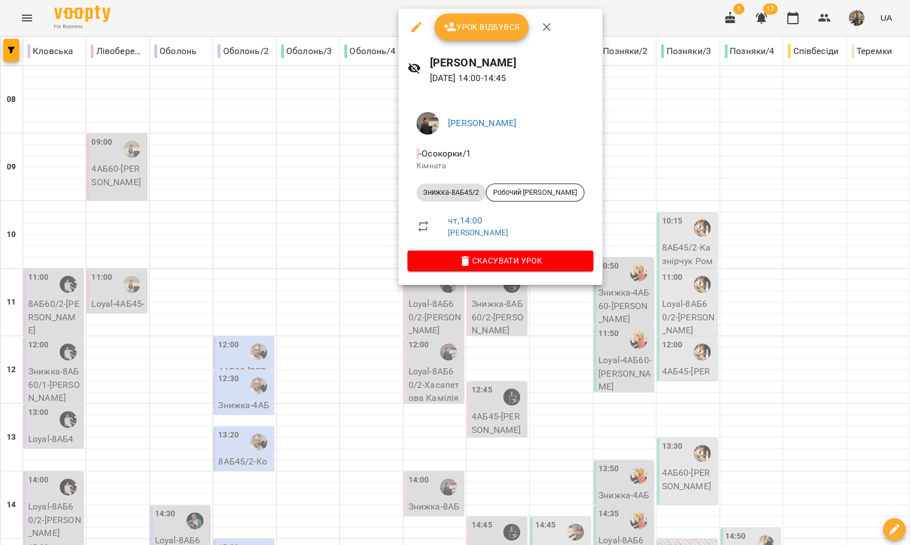
click at [356, 275] on div at bounding box center [455, 272] width 910 height 545
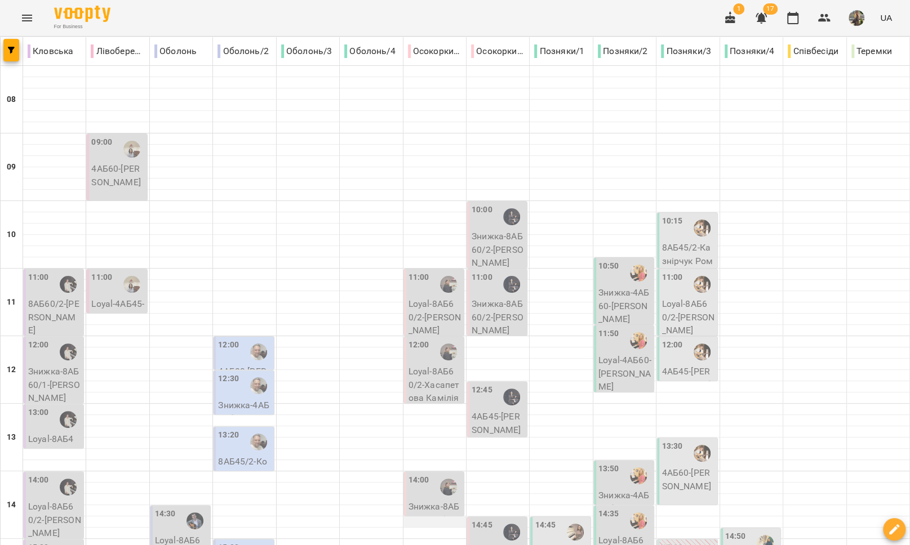
click at [410, 517] on div at bounding box center [434, 522] width 63 height 11
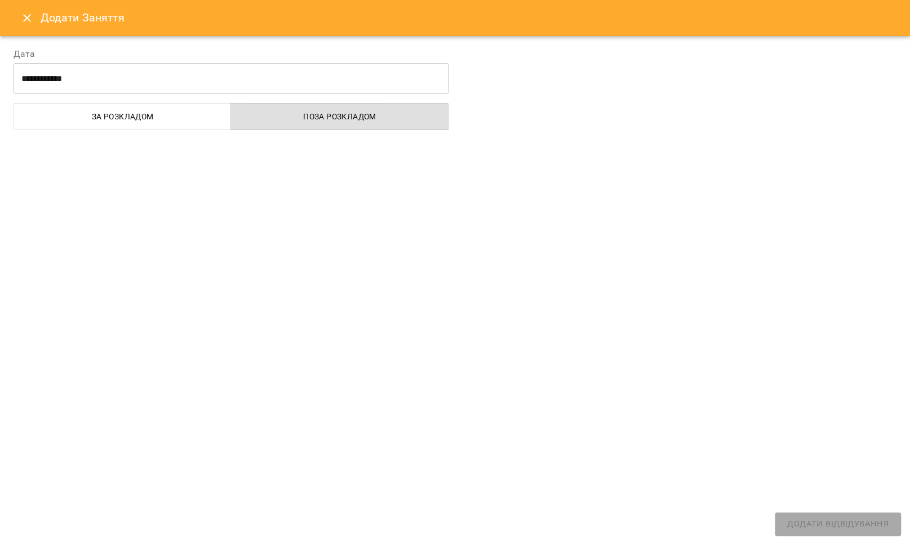
select select
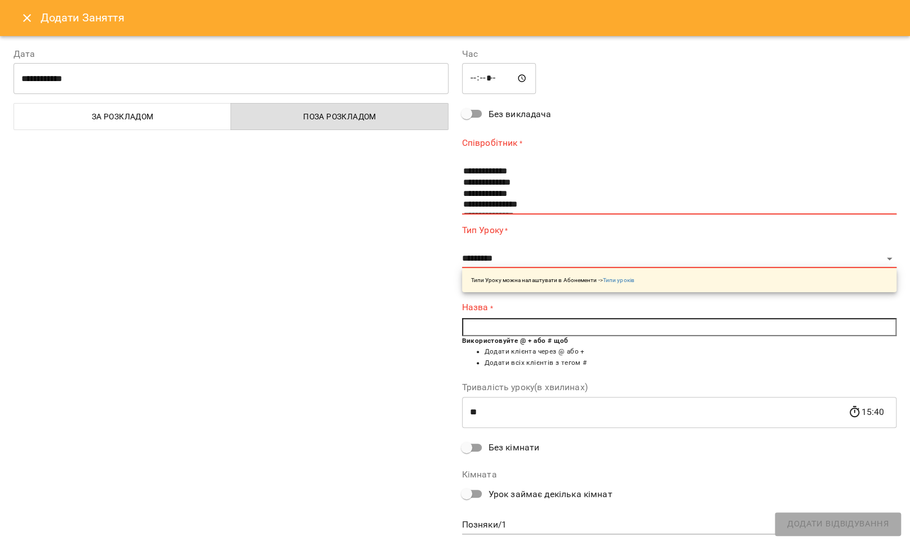
click at [501, 74] on input "*****" at bounding box center [499, 79] width 74 height 32
type input "*****"
click at [400, 164] on div "**********" at bounding box center [231, 292] width 449 height 517
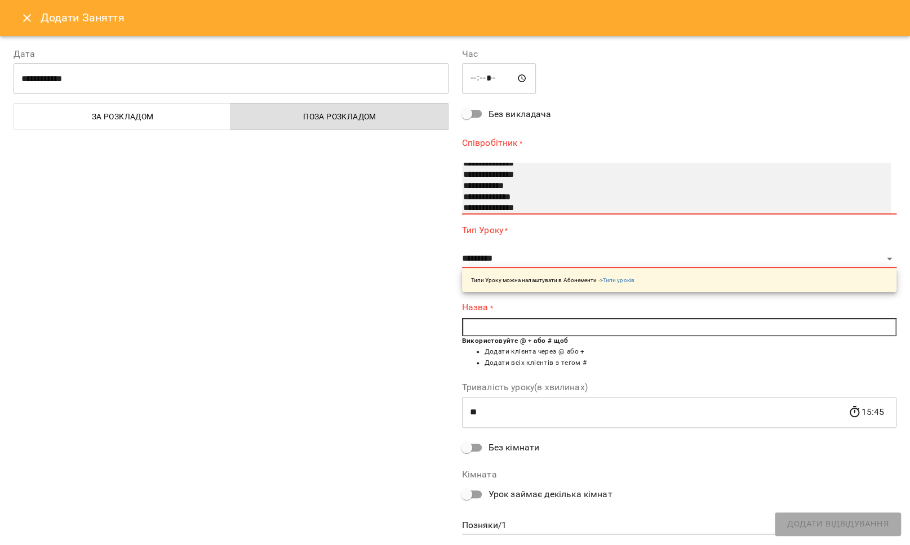
select select "**********"
click at [507, 183] on option "**********" at bounding box center [664, 186] width 404 height 11
type input "**********"
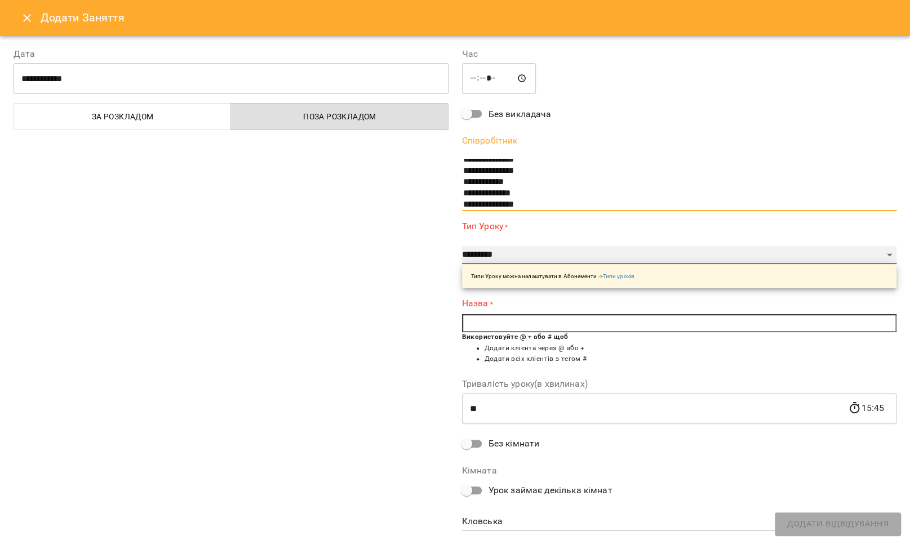
click at [491, 251] on select "**********" at bounding box center [679, 255] width 435 height 18
select select "**********"
click at [462, 246] on select "**********" at bounding box center [679, 255] width 435 height 18
type input "**"
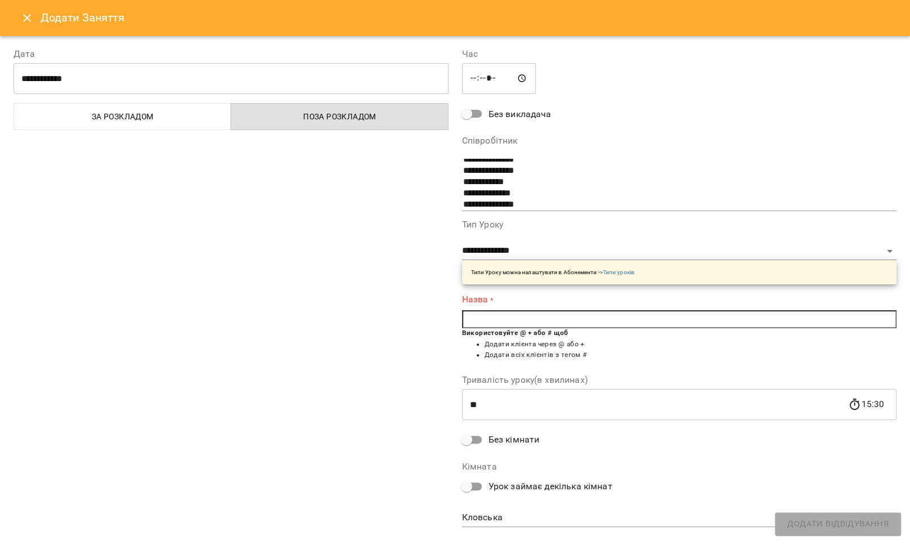
click at [491, 322] on input "text" at bounding box center [679, 320] width 435 height 18
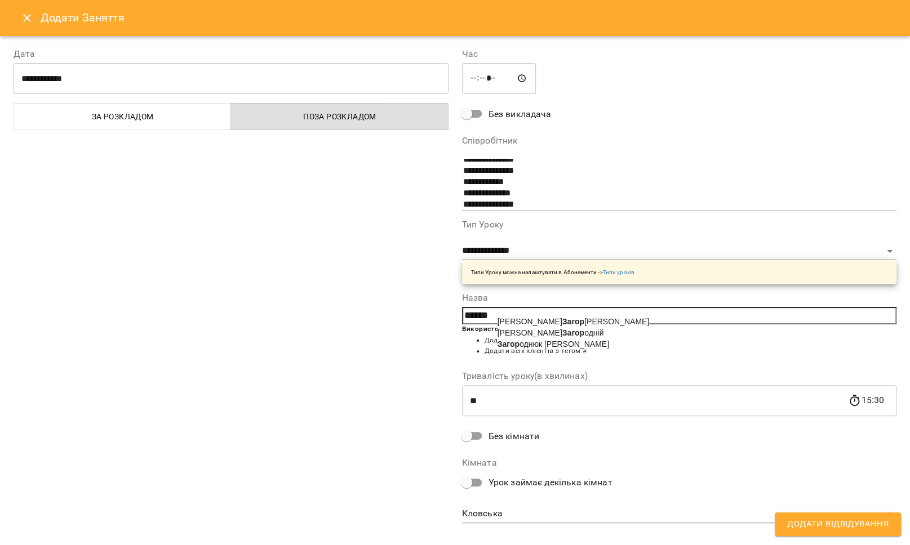
click at [502, 348] on b "Загор" at bounding box center [509, 344] width 22 height 9
type input "**********"
click at [494, 514] on body "For Business 1 17 UA Кловська Лівобережна Оболонь Оболонь/2 Оболонь/3 Оболонь/4…" at bounding box center [455, 510] width 910 height 1020
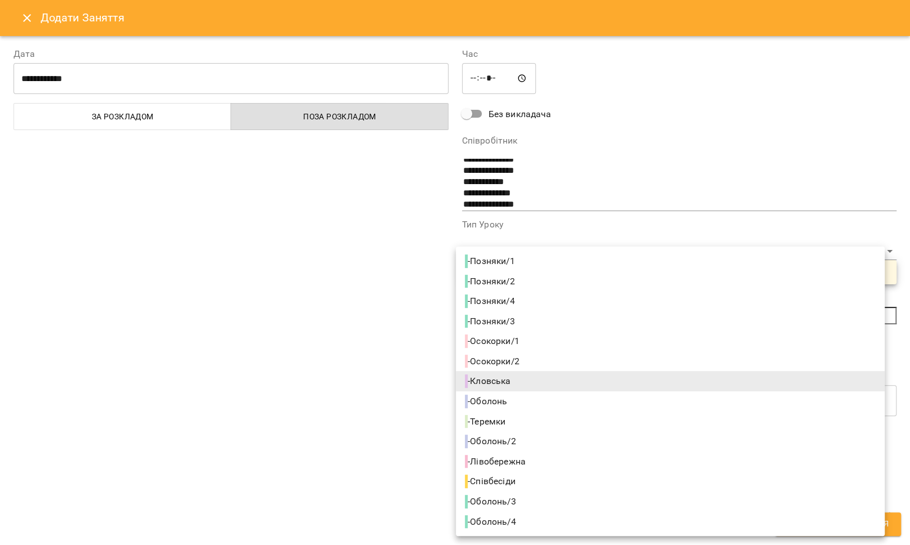
click at [511, 362] on span "- Осокорки/2" at bounding box center [493, 362] width 57 height 14
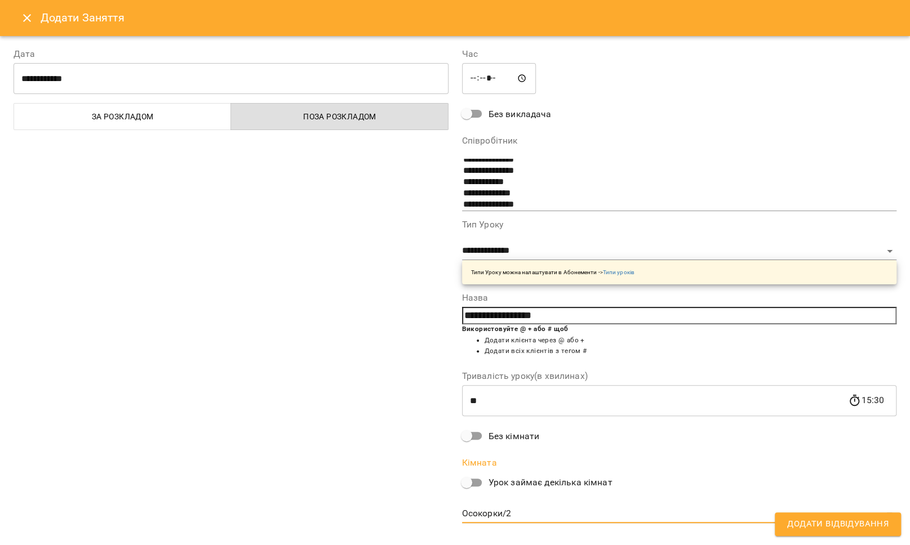
click at [510, 511] on body "For Business 1 17 UA Кловська Лівобережна Оболонь Оболонь/2 Оболонь/3 Оболонь/4…" at bounding box center [455, 510] width 910 height 1020
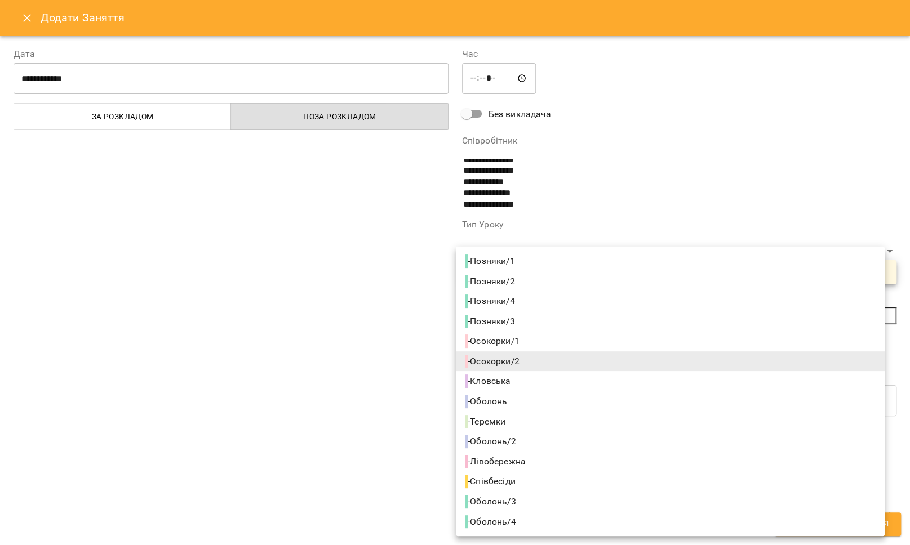
click at [522, 335] on span "- Осокорки/1" at bounding box center [493, 342] width 57 height 14
type input "**********"
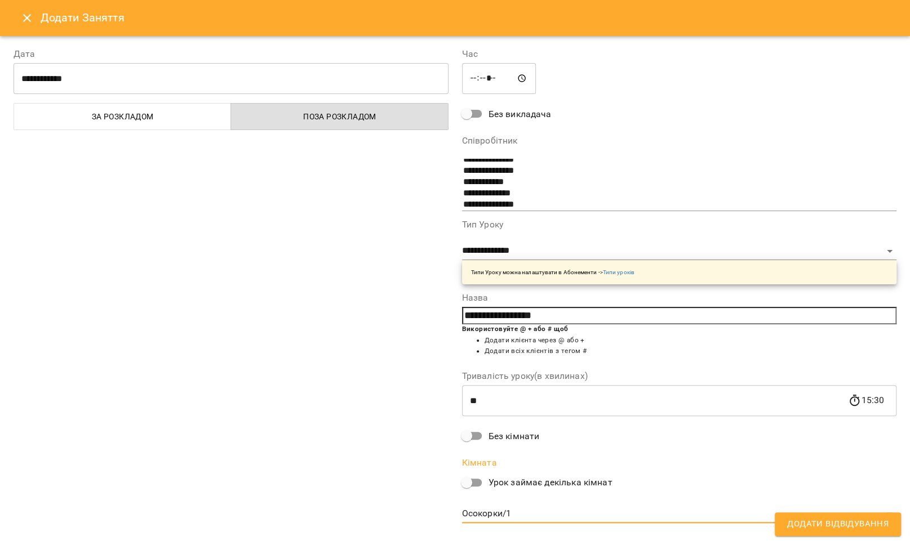
click at [790, 524] on span "Додати Відвідування" at bounding box center [837, 524] width 101 height 15
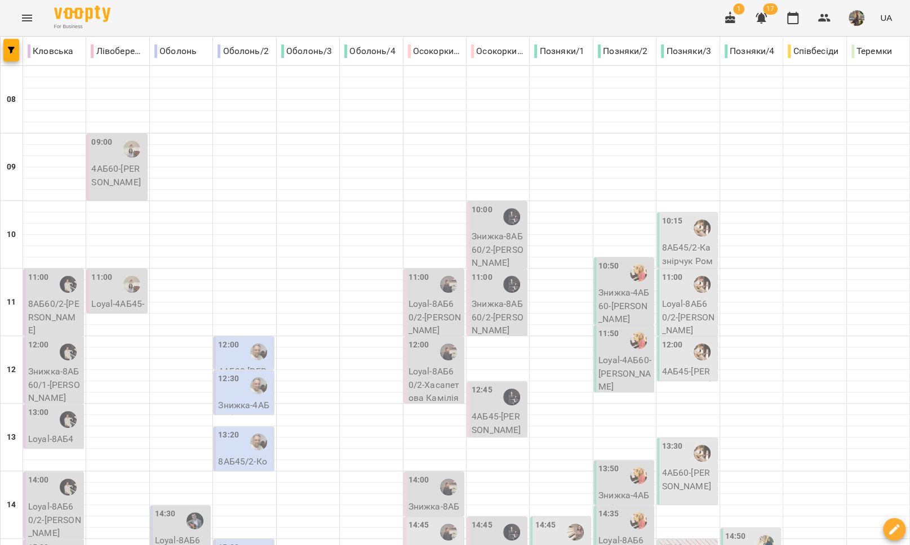
scroll to position [288, 0]
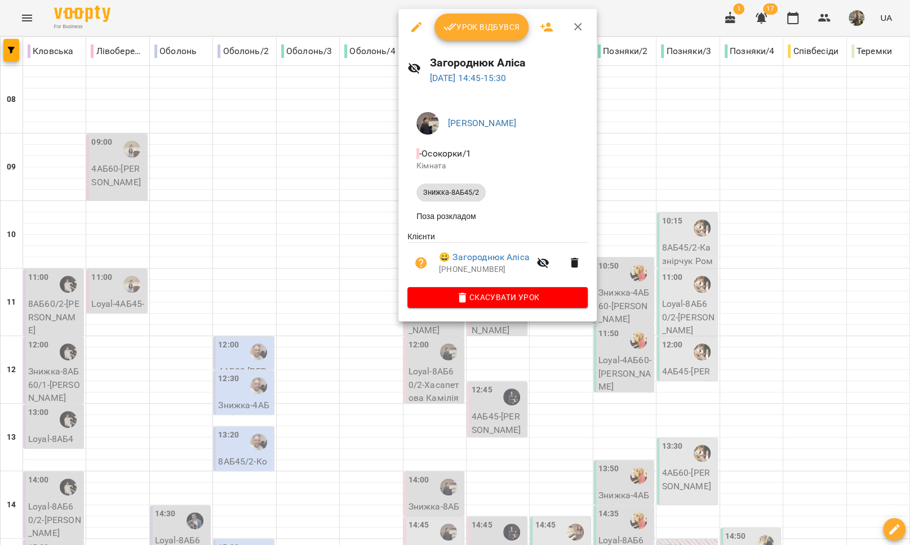
click at [335, 303] on div at bounding box center [455, 272] width 910 height 545
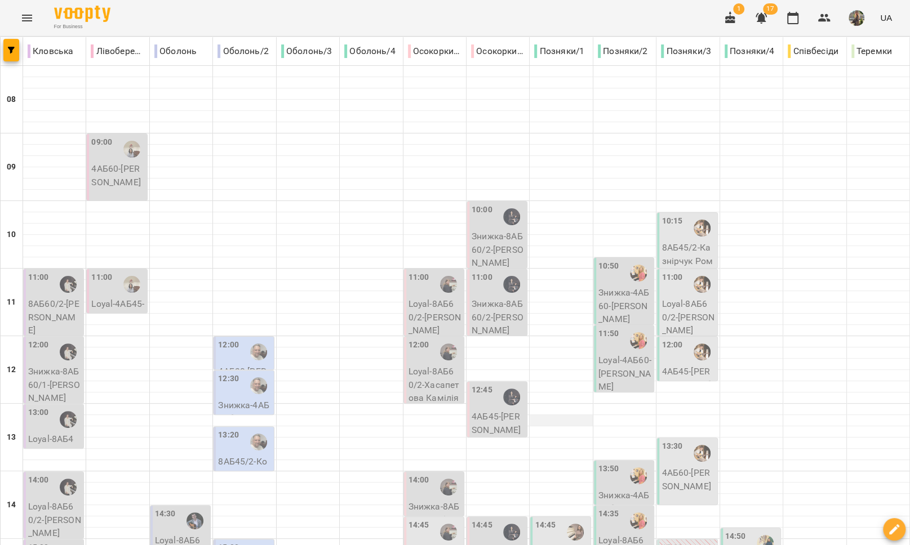
scroll to position [278, 0]
click at [418, 520] on div "14:45" at bounding box center [419, 533] width 21 height 26
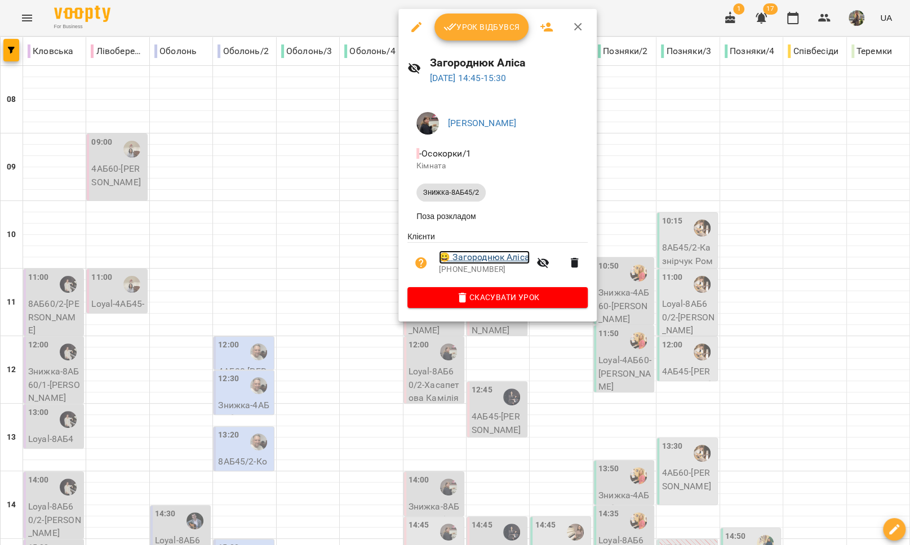
click at [477, 260] on link "😀 Загороднюк Аліса" at bounding box center [484, 258] width 91 height 14
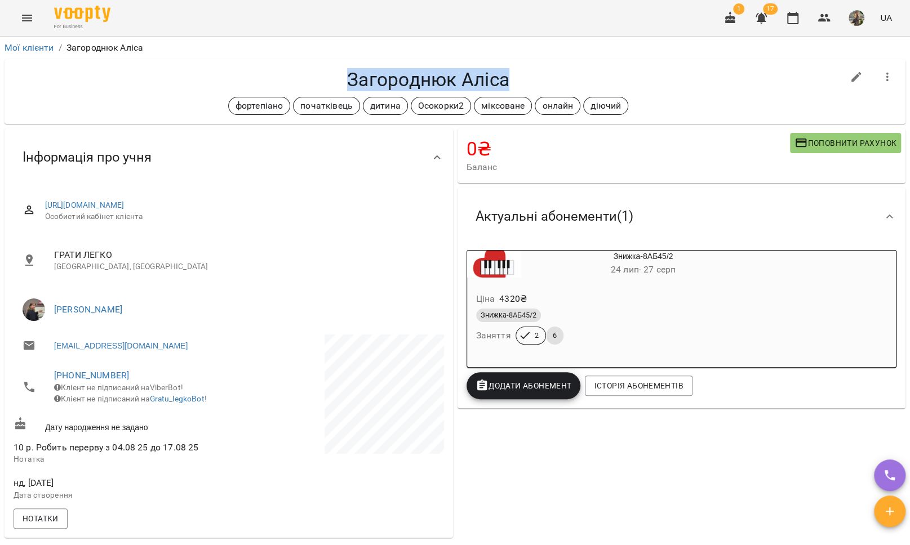
drag, startPoint x: 490, startPoint y: 79, endPoint x: 315, endPoint y: 73, distance: 175.3
click at [315, 73] on h4 "Загороднюк Аліса" at bounding box center [429, 79] width 830 height 23
copy h4 "Загороднюк Аліса"
click at [24, 48] on link "Мої клієнти" at bounding box center [30, 47] width 50 height 11
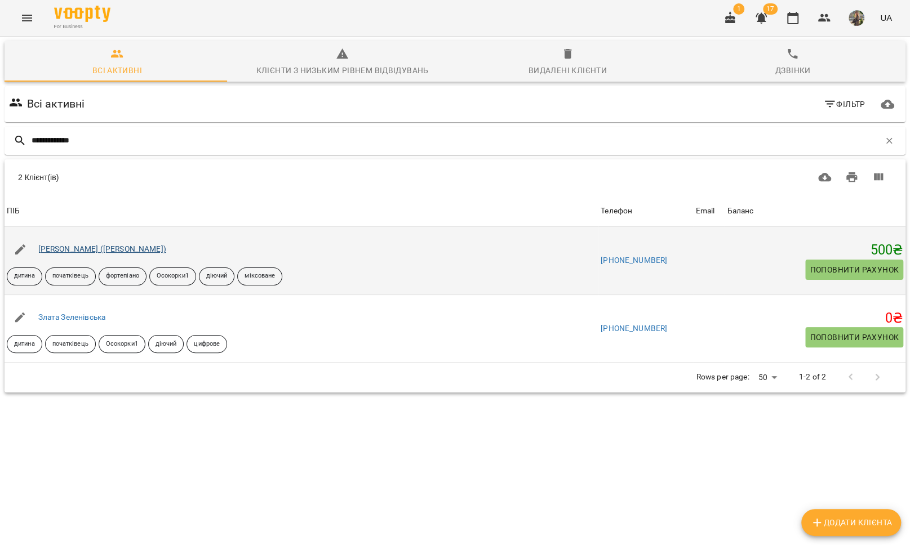
type input "**********"
click at [70, 249] on link "Анастасія Зеленівська (Ієвлєва)" at bounding box center [102, 249] width 128 height 9
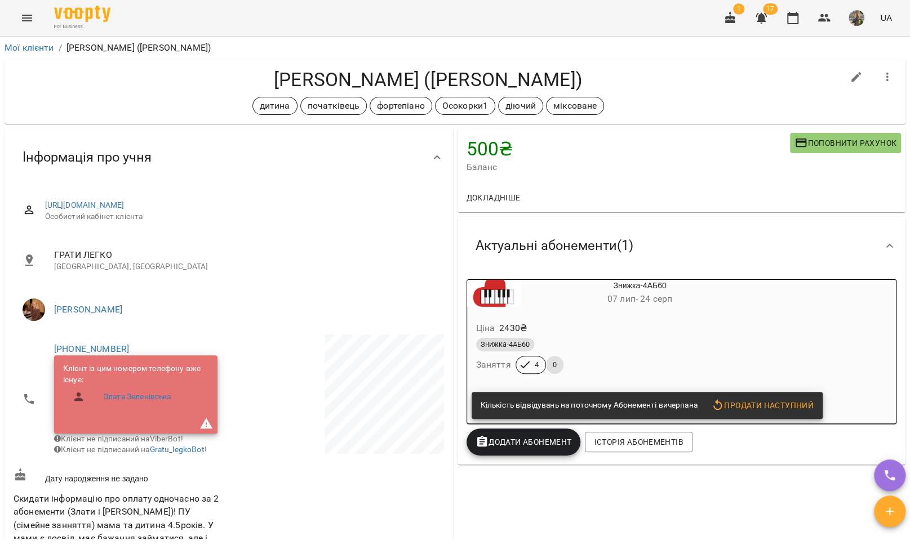
scroll to position [3, 0]
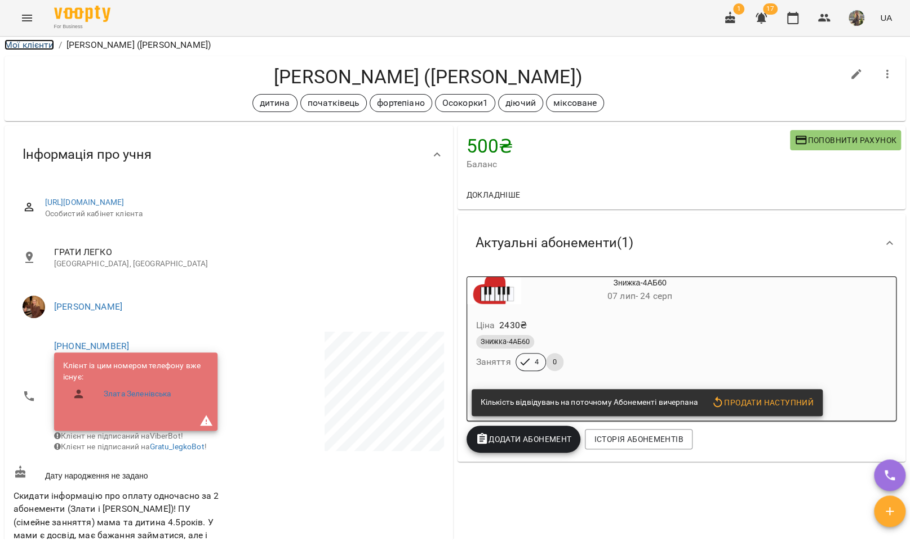
click at [27, 47] on link "Мої клієнти" at bounding box center [30, 44] width 50 height 11
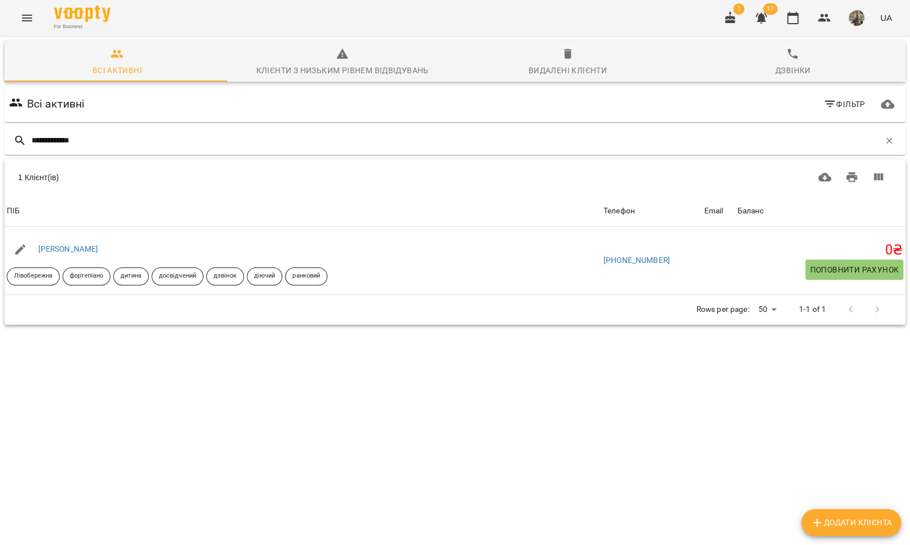
type input "**********"
click at [64, 246] on link "Романюк Андрій" at bounding box center [68, 249] width 60 height 9
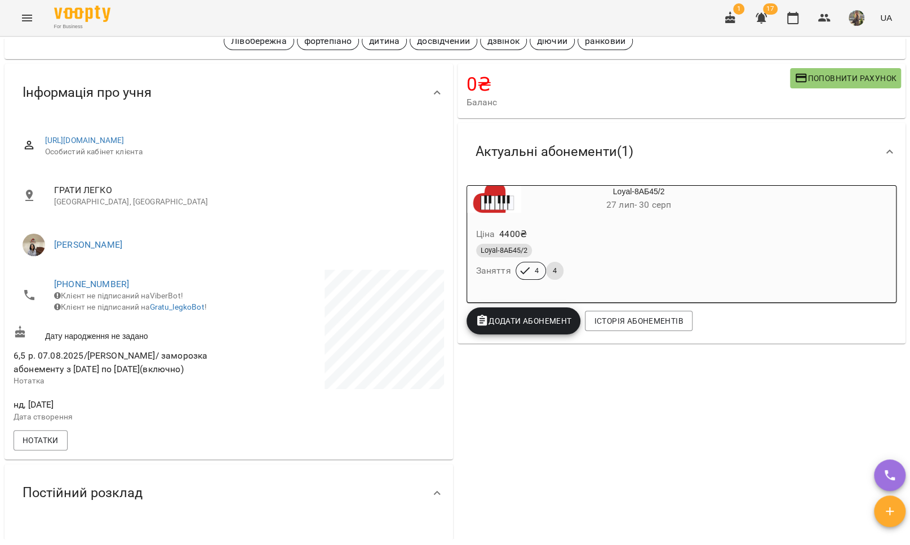
scroll to position [54, 0]
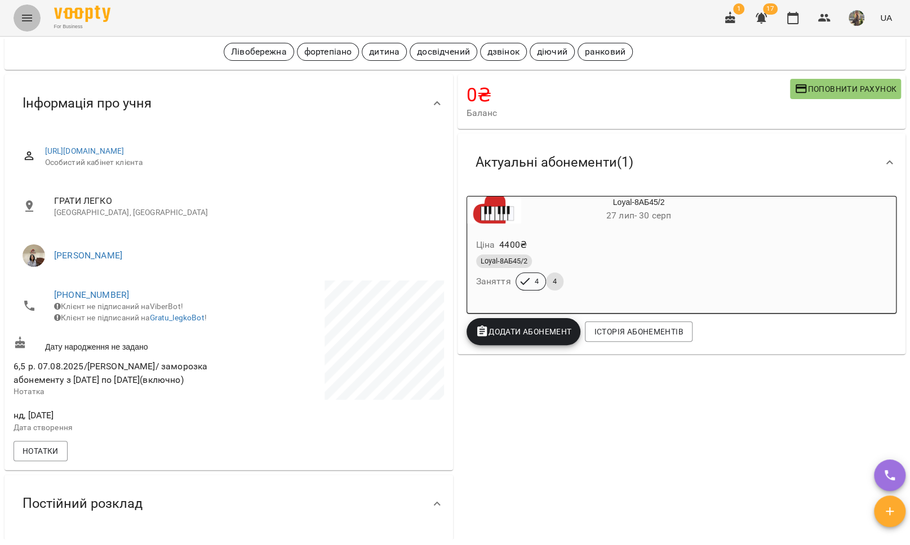
click at [21, 17] on icon "Menu" at bounding box center [27, 18] width 14 height 14
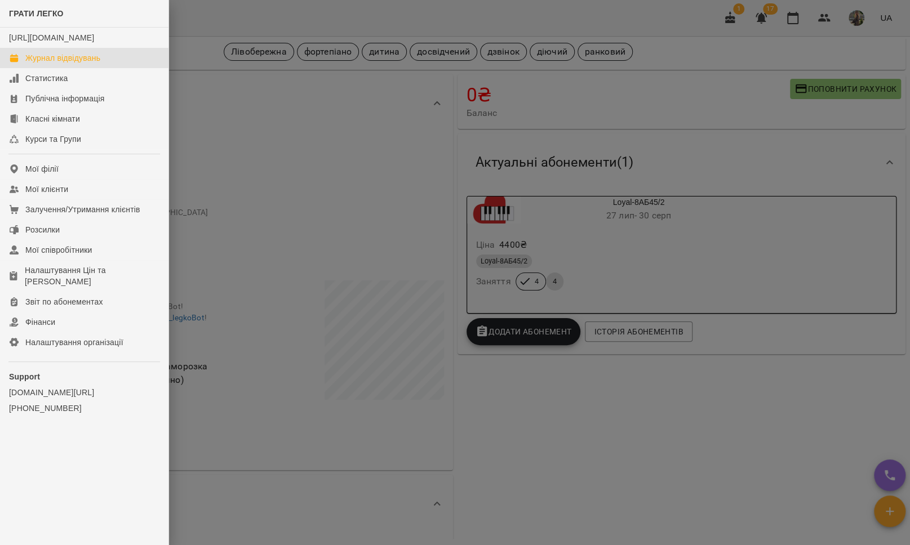
click at [50, 64] on div "Журнал відвідувань" at bounding box center [62, 57] width 75 height 11
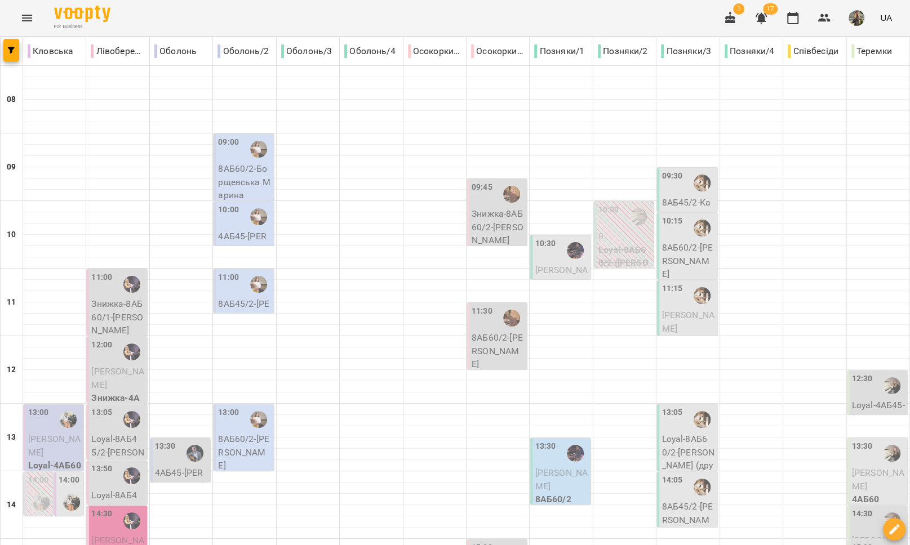
scroll to position [283, 0]
click at [25, 23] on icon "Menu" at bounding box center [27, 18] width 14 height 14
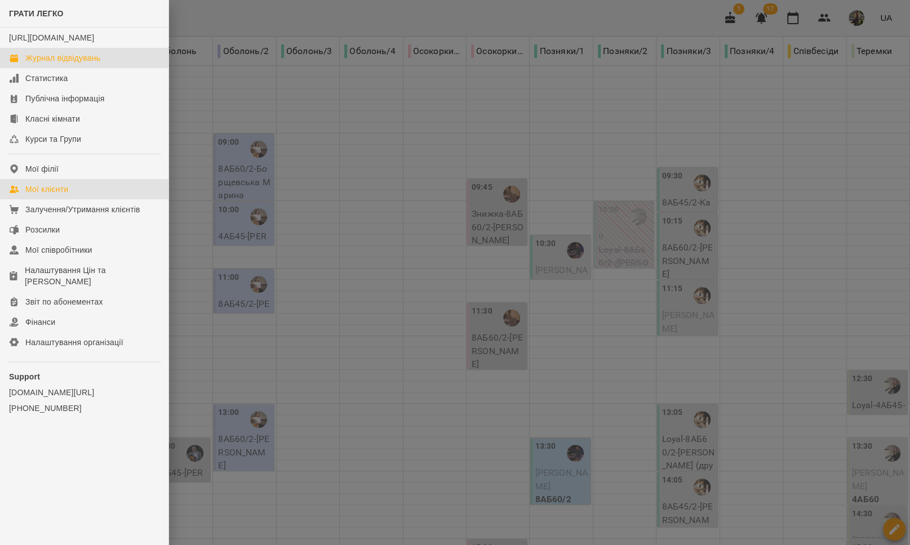
click at [57, 195] on div "Мої клієнти" at bounding box center [46, 189] width 43 height 11
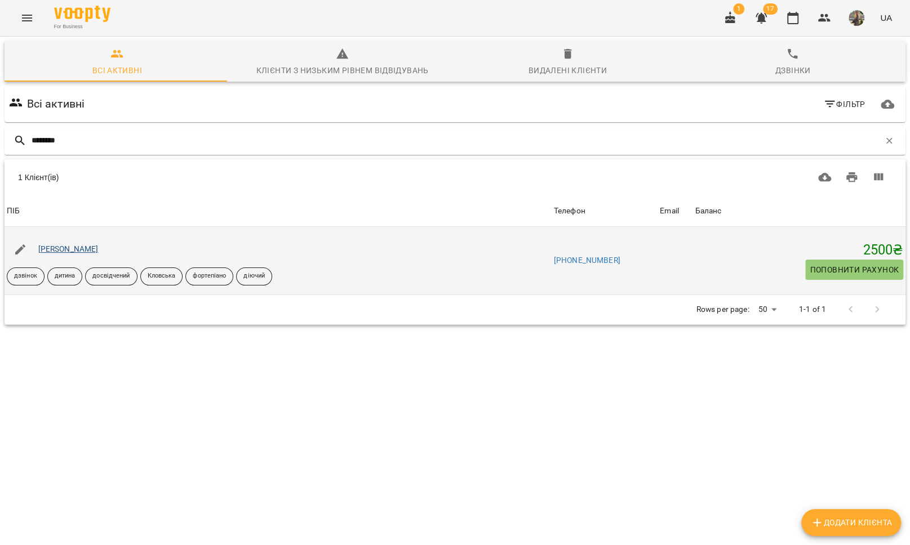
type input "********"
click at [54, 247] on link "Владислава Гнатенко" at bounding box center [68, 249] width 60 height 9
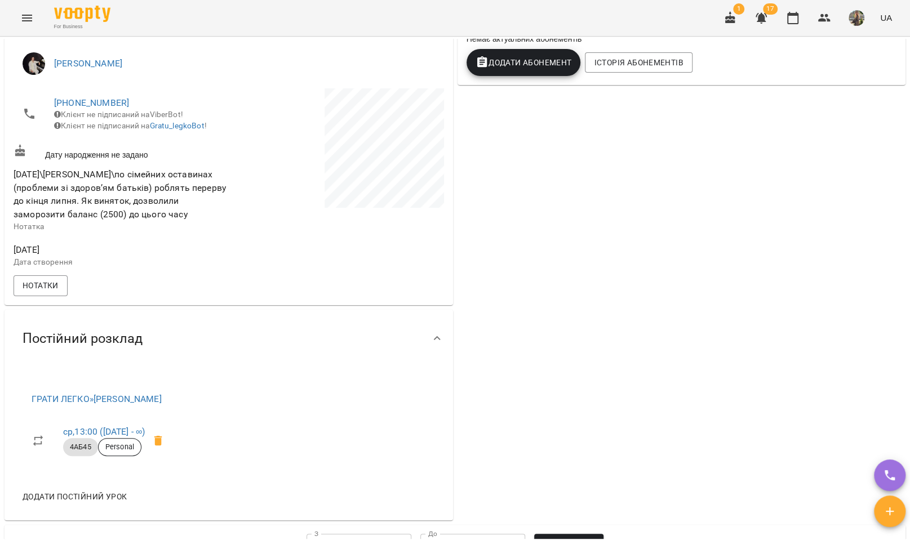
scroll to position [247, 0]
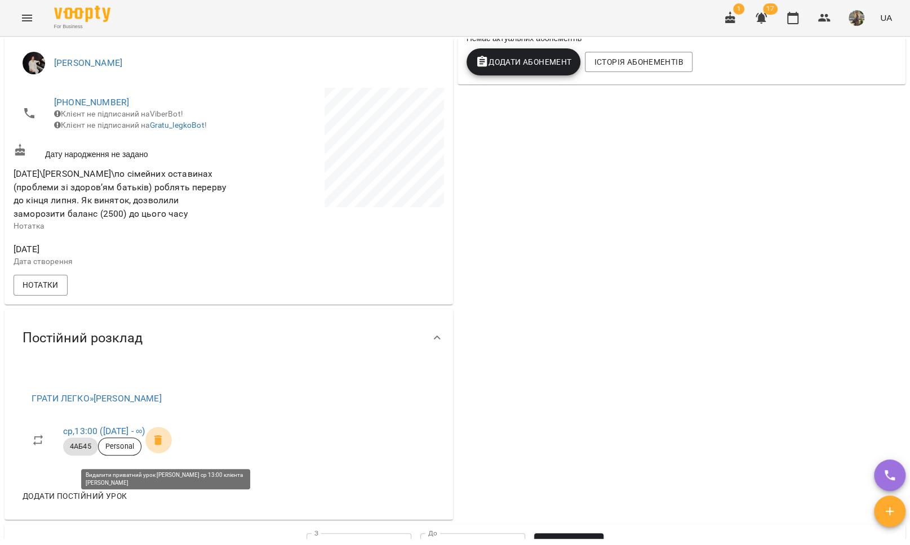
click at [162, 446] on icon at bounding box center [158, 441] width 8 height 10
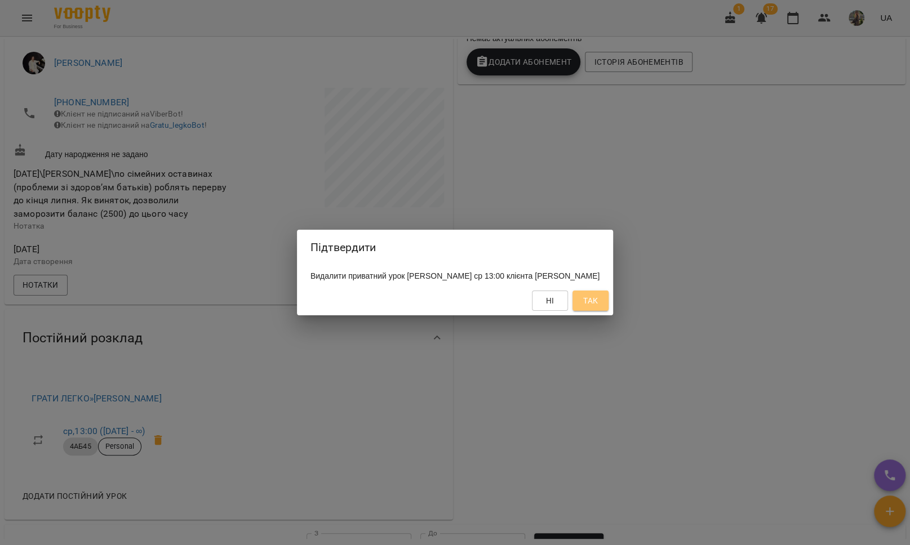
click at [598, 301] on span "Так" at bounding box center [590, 301] width 15 height 14
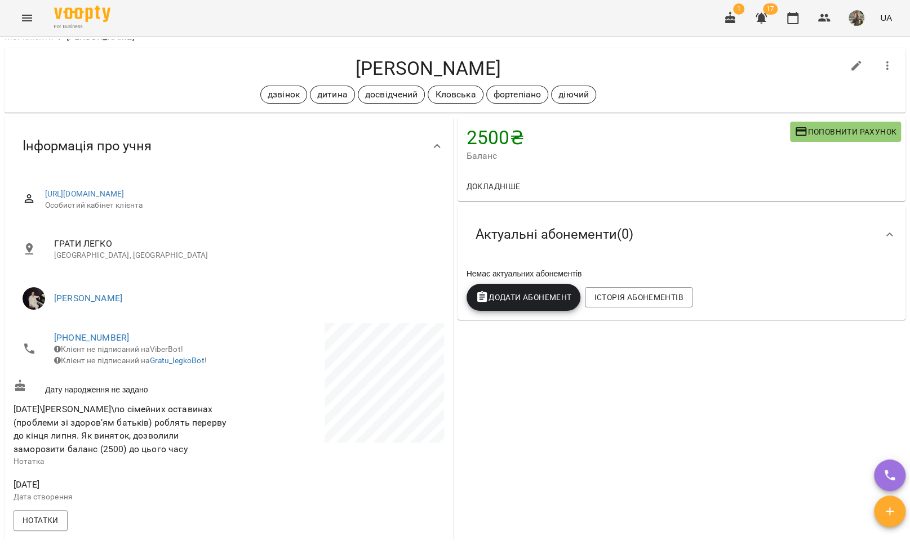
scroll to position [0, 0]
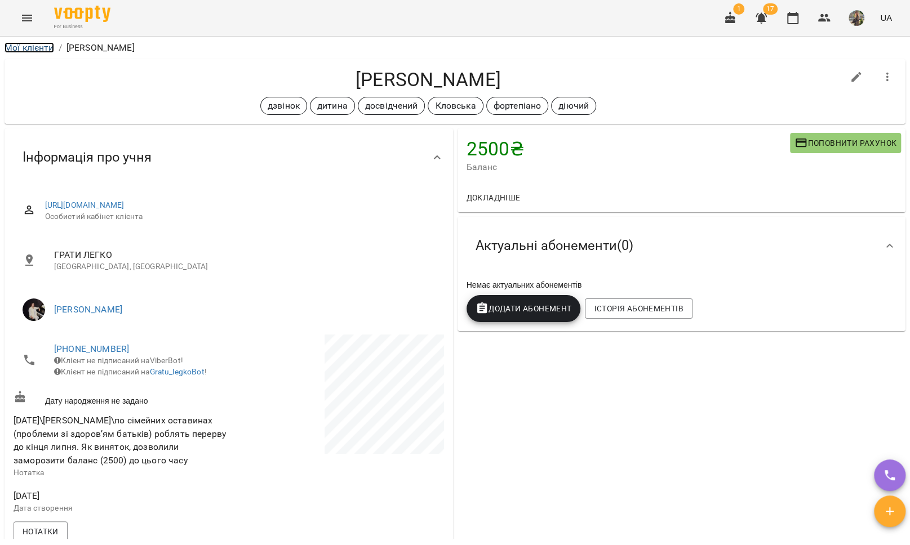
click at [29, 48] on link "Мої клієнти" at bounding box center [30, 47] width 50 height 11
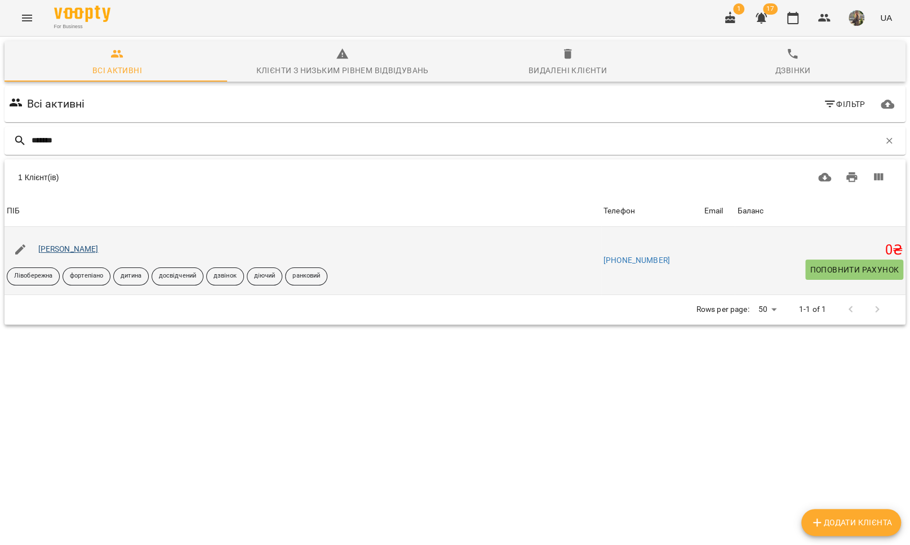
type input "*******"
click at [85, 246] on link "Романюк Андрій" at bounding box center [68, 249] width 60 height 9
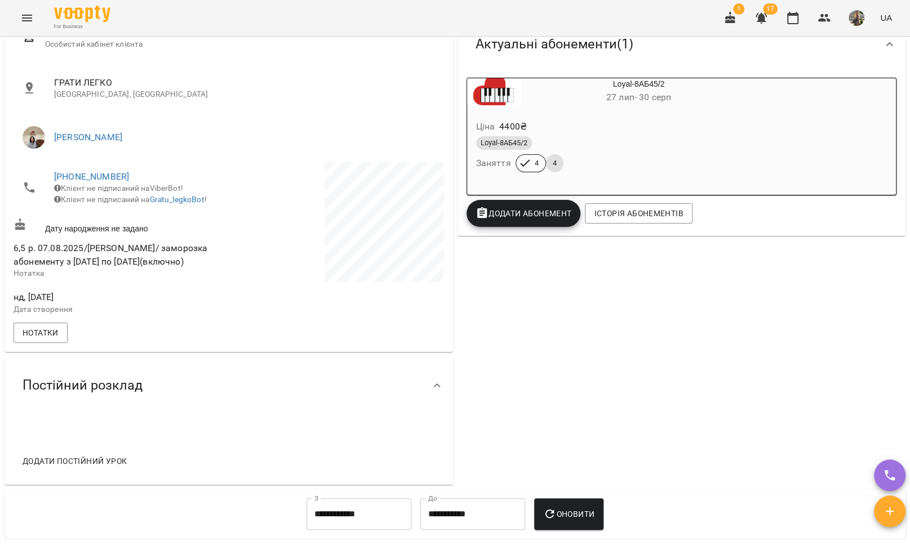
scroll to position [205, 0]
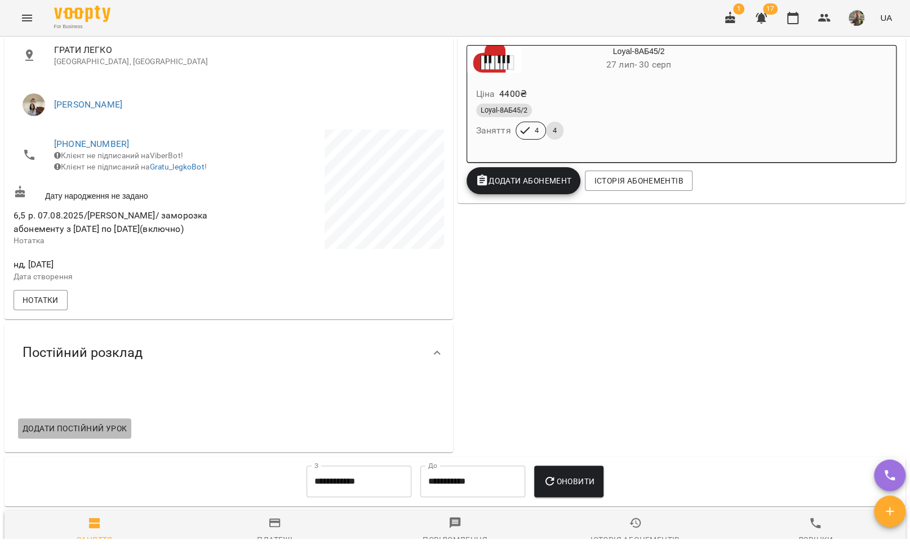
click at [117, 436] on span "Додати постійний урок" at bounding box center [75, 429] width 104 height 14
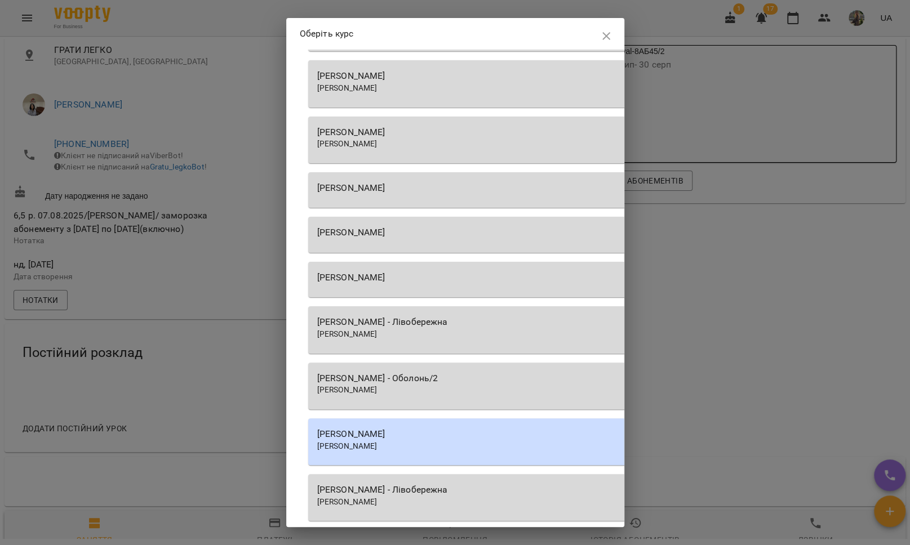
scroll to position [1245, 0]
click at [426, 342] on div "Ельміра АЛІЄВА - Лівобережна Ельміра АЛІЄВА" at bounding box center [629, 330] width 642 height 47
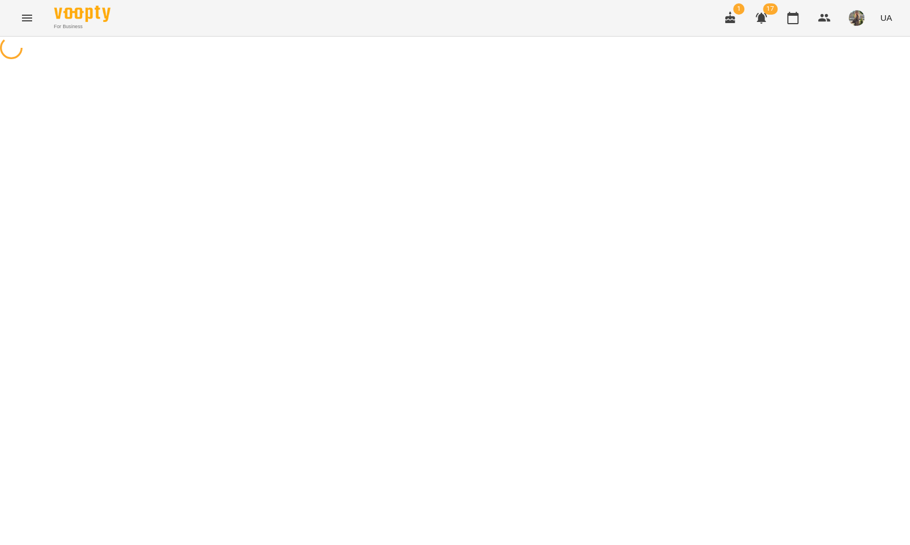
select select "********"
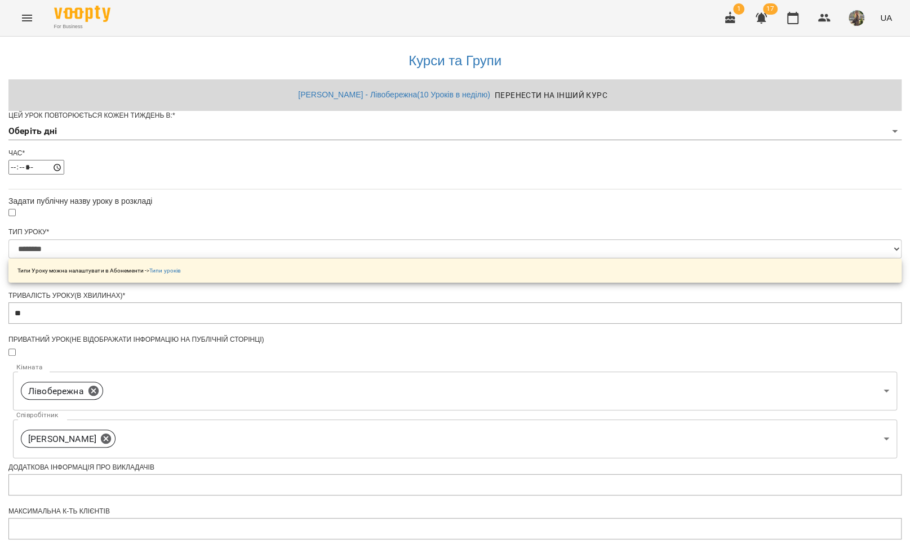
click at [442, 152] on body "**********" at bounding box center [455, 363] width 910 height 726
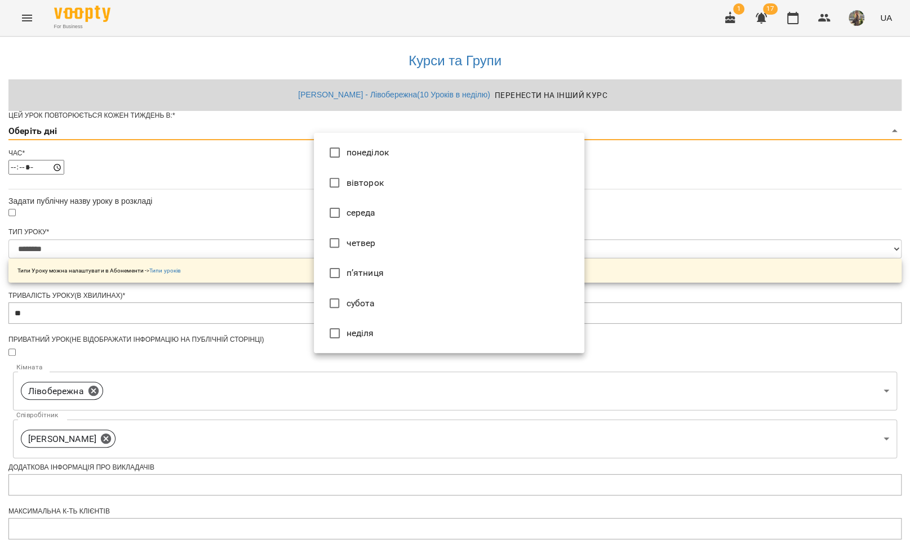
click at [379, 232] on li "четвер" at bounding box center [449, 243] width 270 height 30
type input "*"
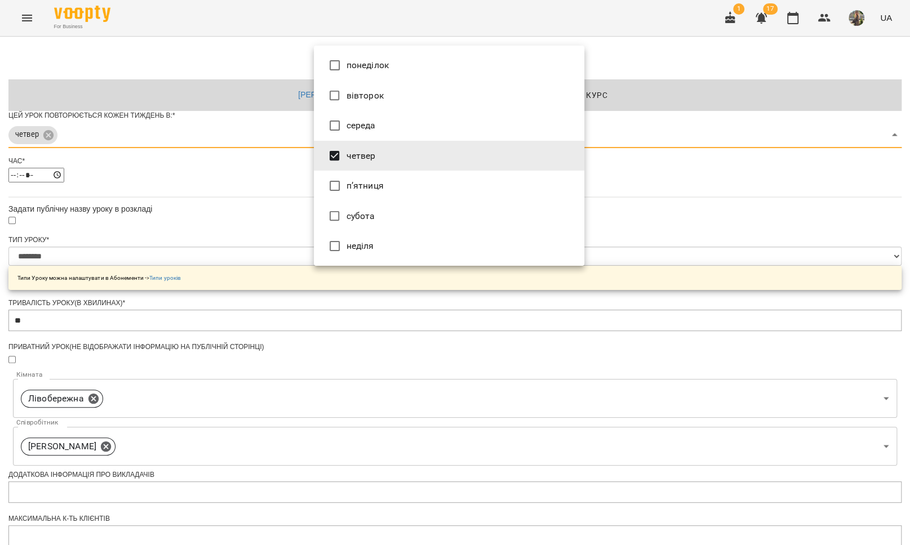
click at [190, 255] on div at bounding box center [455, 272] width 910 height 545
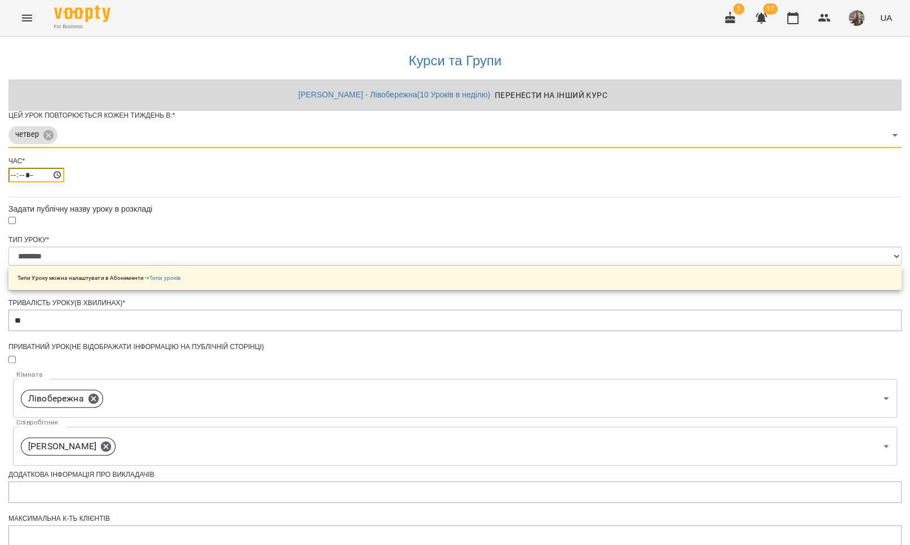
click at [64, 183] on input "*****" at bounding box center [36, 175] width 56 height 15
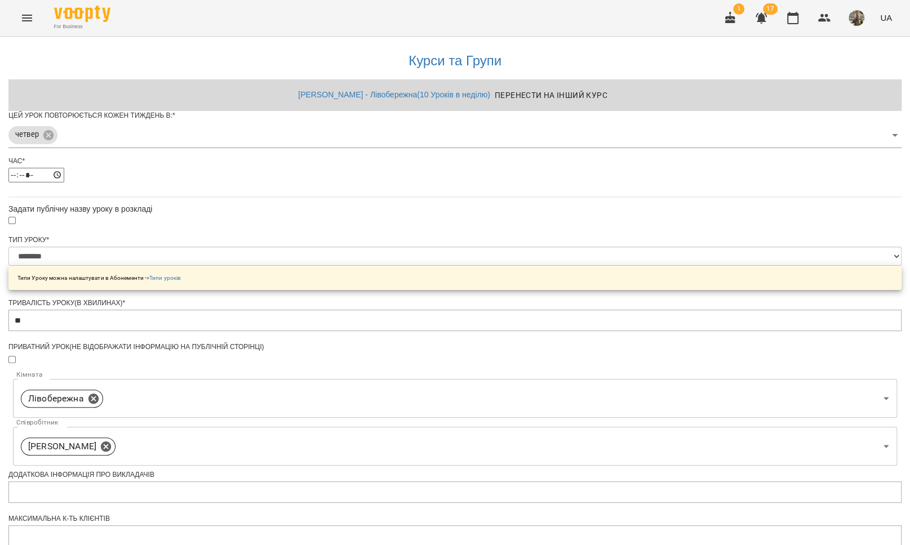
type input "*****"
click at [263, 249] on div "**********" at bounding box center [454, 387] width 893 height 700
click at [24, 20] on icon "Menu" at bounding box center [27, 18] width 10 height 7
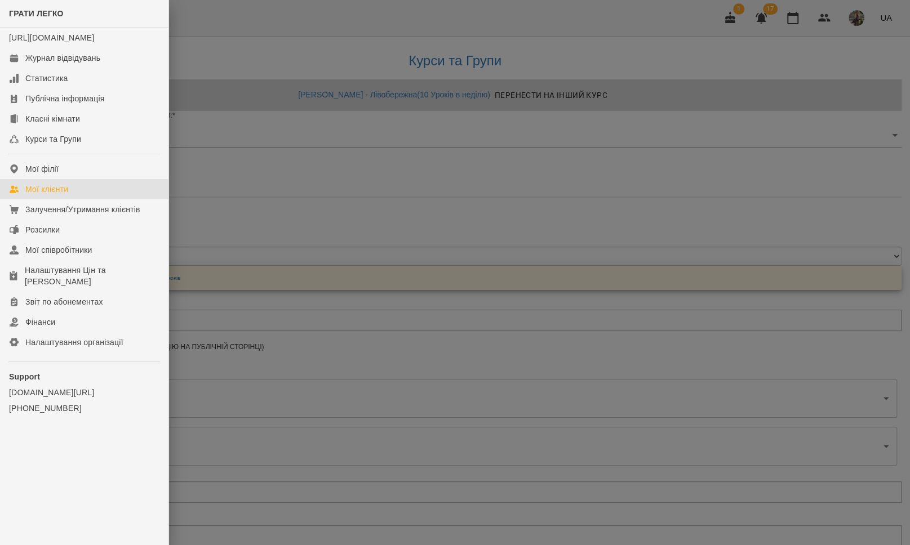
click at [60, 192] on link "Мої клієнти" at bounding box center [84, 189] width 168 height 20
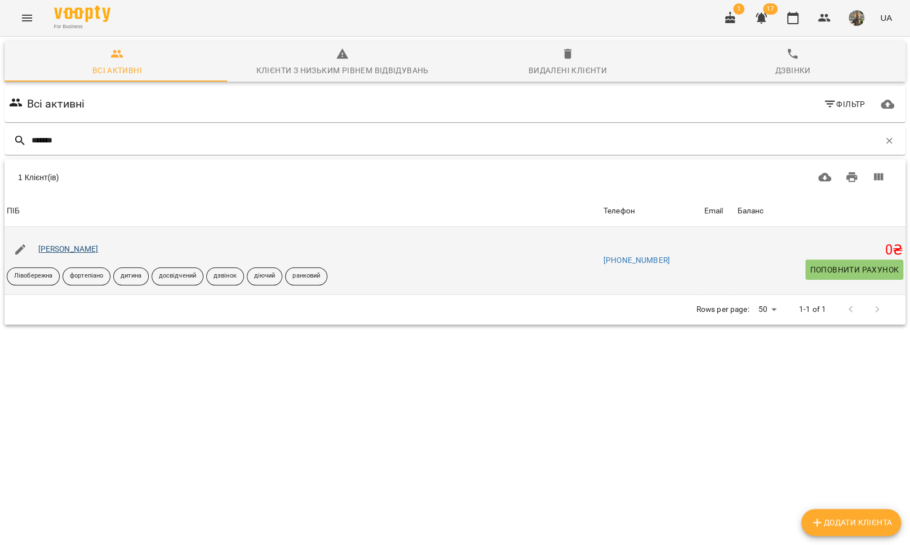
type input "*******"
click at [73, 249] on link "Романюк Андрій" at bounding box center [68, 249] width 60 height 9
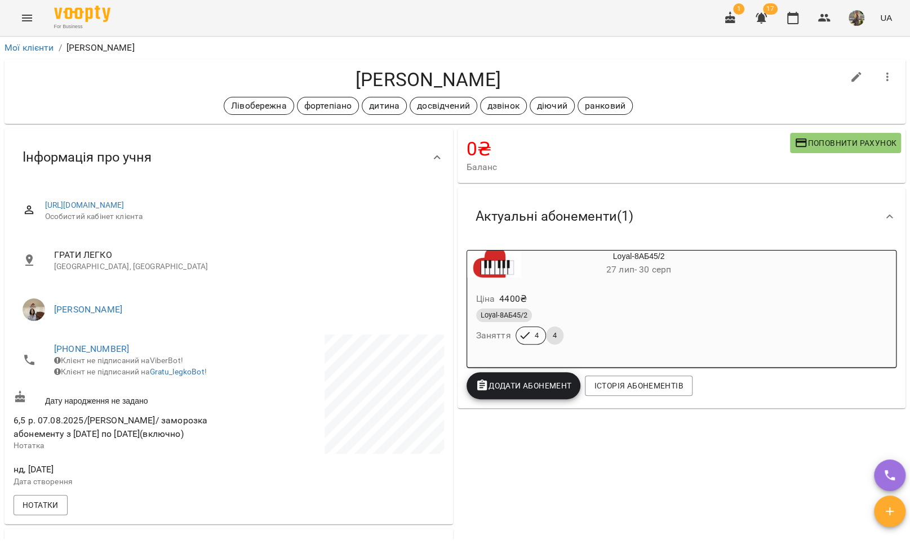
click at [17, 18] on button "Menu" at bounding box center [27, 18] width 27 height 27
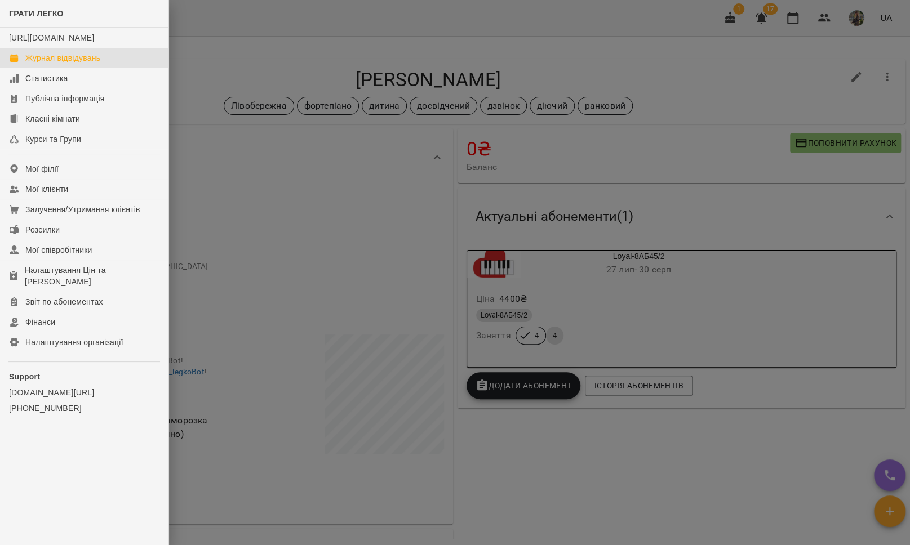
click at [30, 64] on div "Журнал відвідувань" at bounding box center [62, 57] width 75 height 11
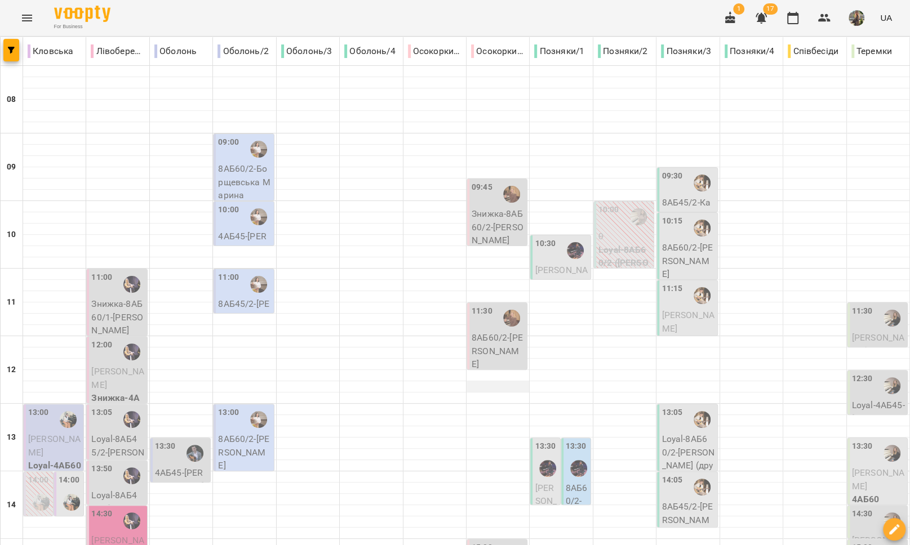
scroll to position [139, 0]
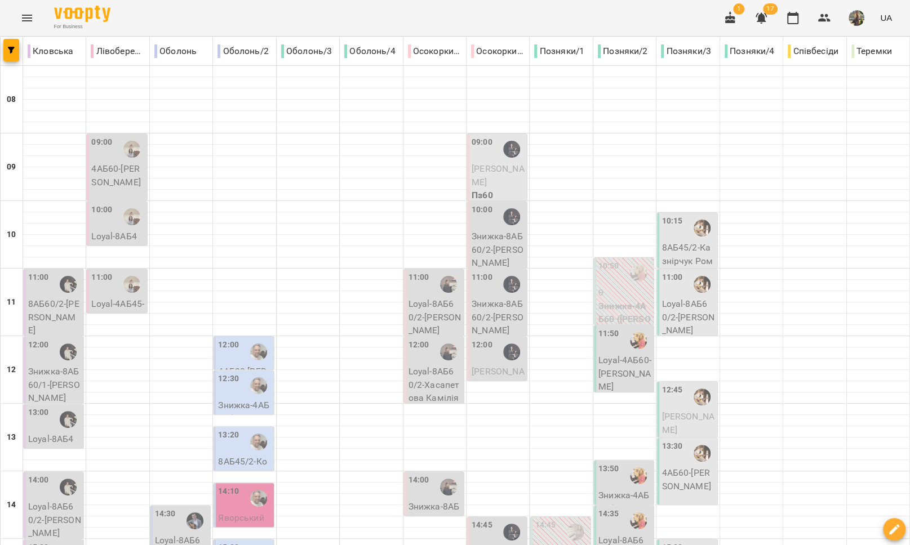
scroll to position [404, 0]
click at [28, 20] on icon "Menu" at bounding box center [27, 18] width 10 height 7
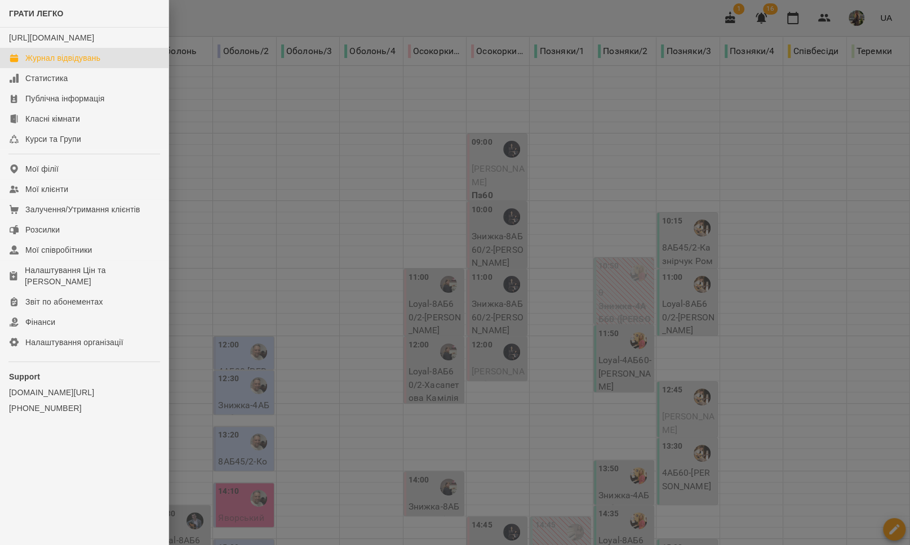
click at [28, 20] on div "ГРАТИ ЛЕГКО https://www.voopty.com.ua/studio/6538dfd24aab0c88084fb15a Журнал ві…" at bounding box center [455, 272] width 910 height 545
click at [45, 195] on div "Мої клієнти" at bounding box center [46, 189] width 43 height 11
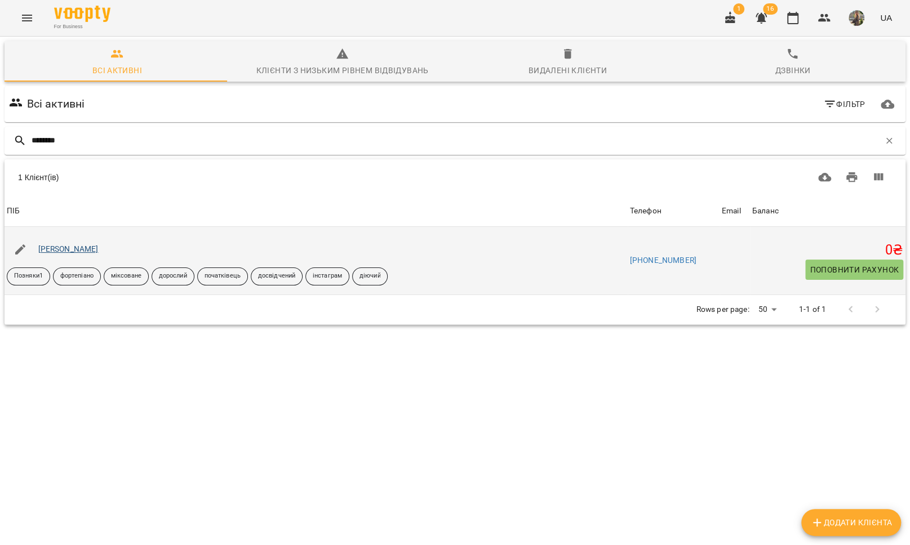
type input "********"
click at [57, 246] on link "[PERSON_NAME]" at bounding box center [68, 249] width 60 height 9
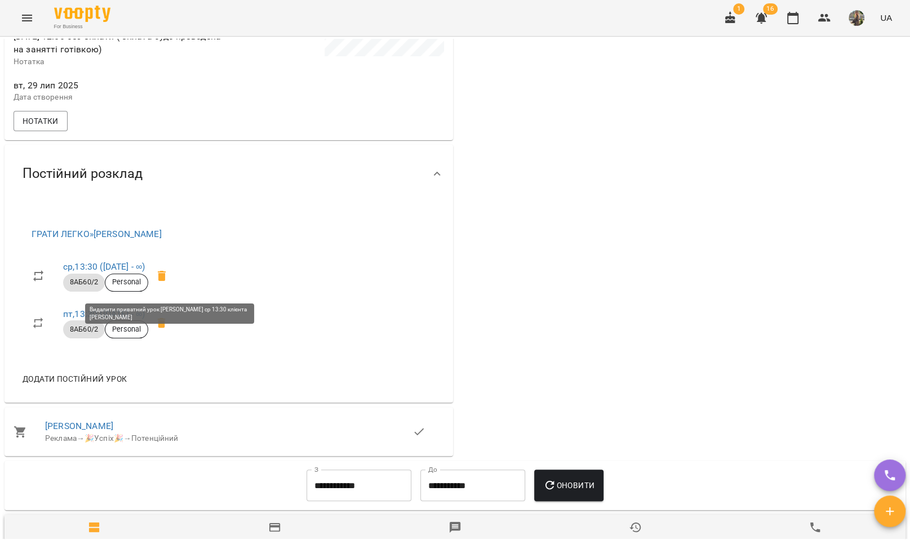
scroll to position [400, 0]
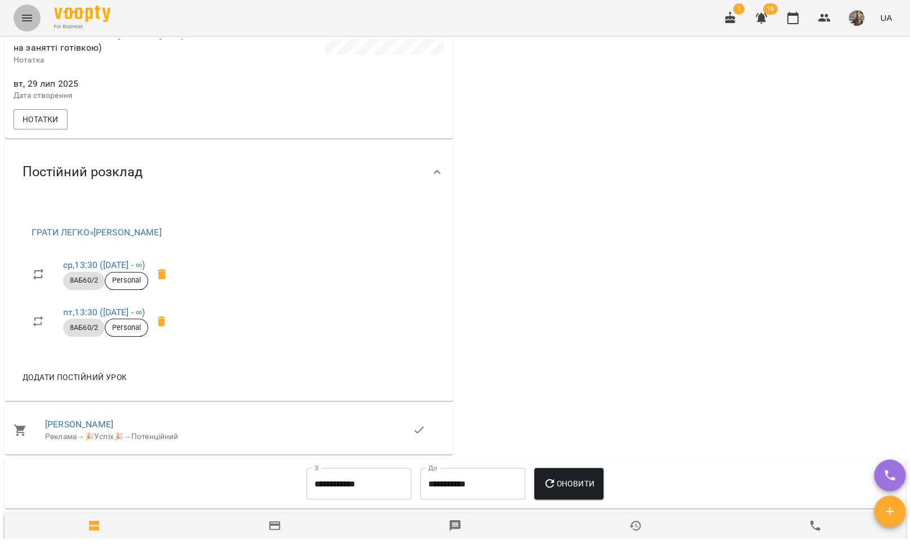
click at [32, 19] on icon "Menu" at bounding box center [27, 18] width 14 height 14
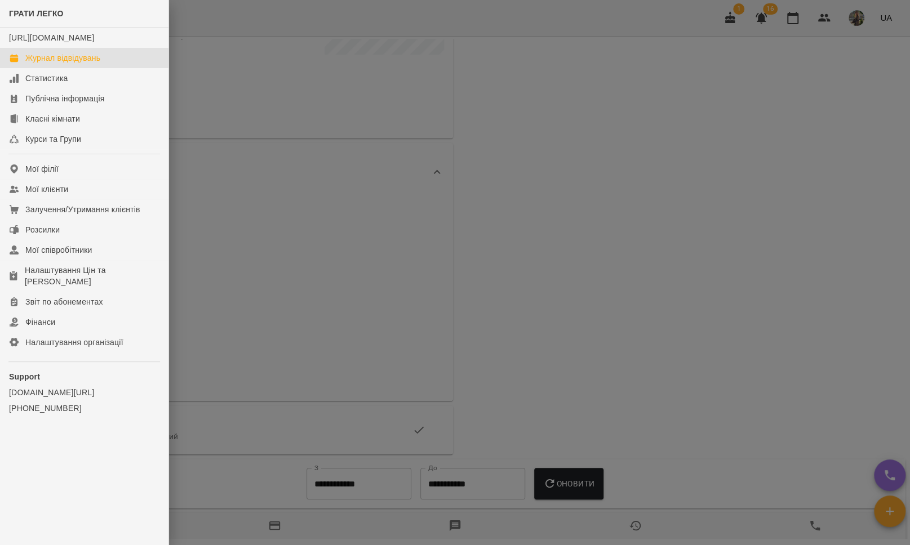
click at [40, 63] on div "Журнал відвідувань" at bounding box center [62, 57] width 75 height 11
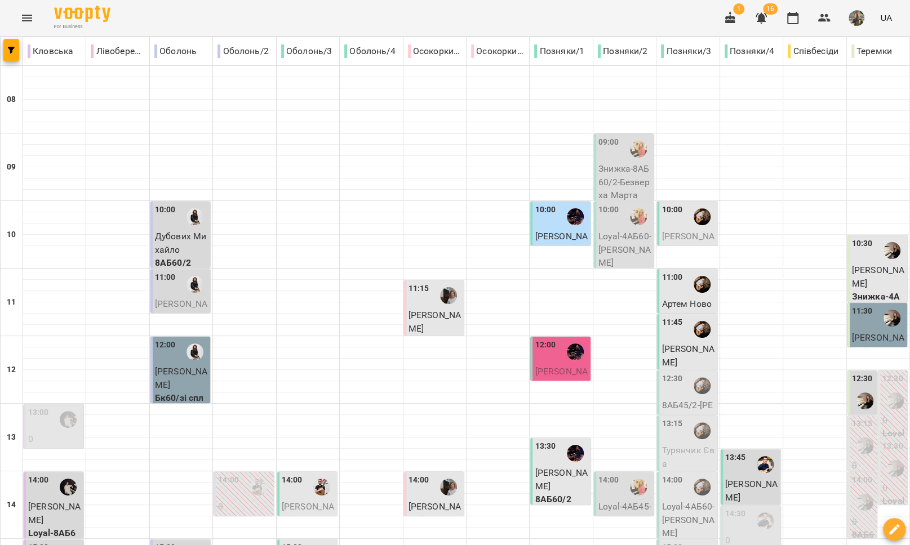
scroll to position [424, 0]
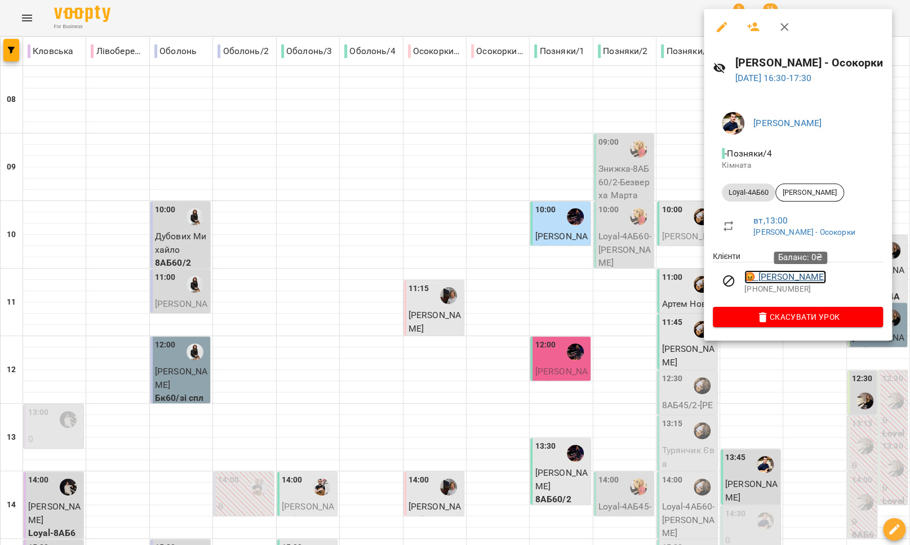
click at [772, 276] on link "😡 Олександр Прокопович" at bounding box center [785, 277] width 82 height 14
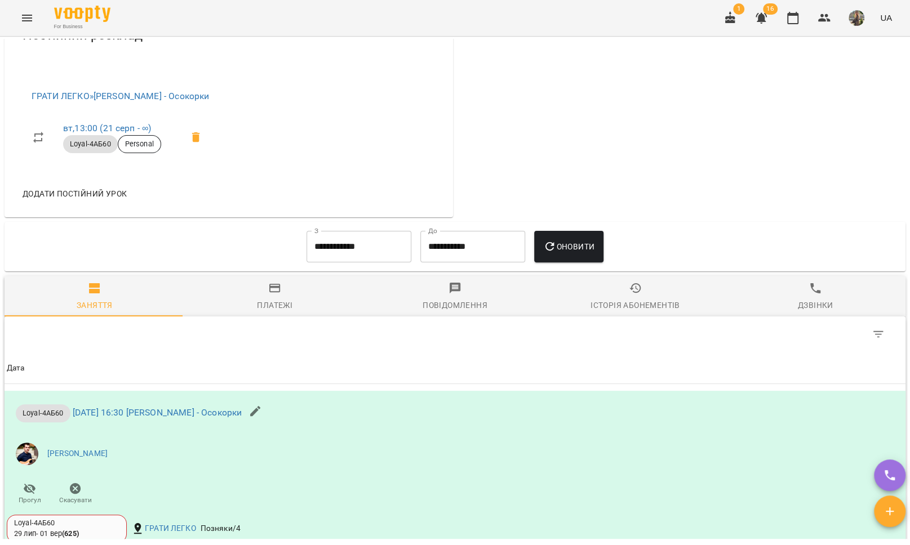
scroll to position [721, 0]
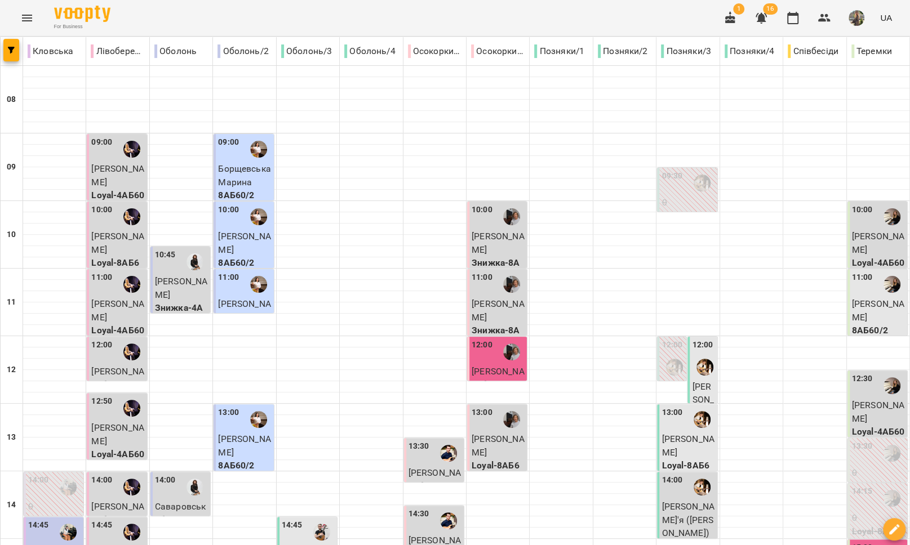
scroll to position [474, 0]
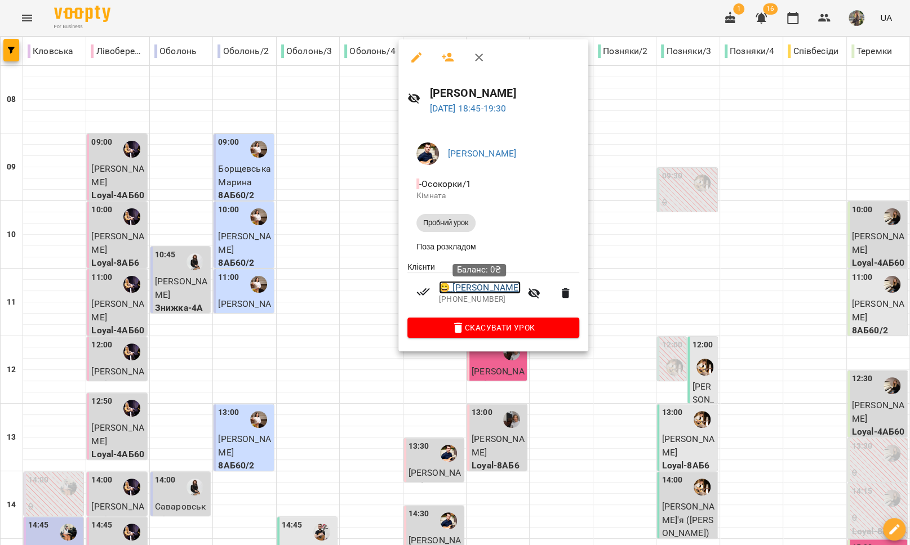
click at [485, 295] on link "😀 Павленко Марія" at bounding box center [480, 288] width 82 height 14
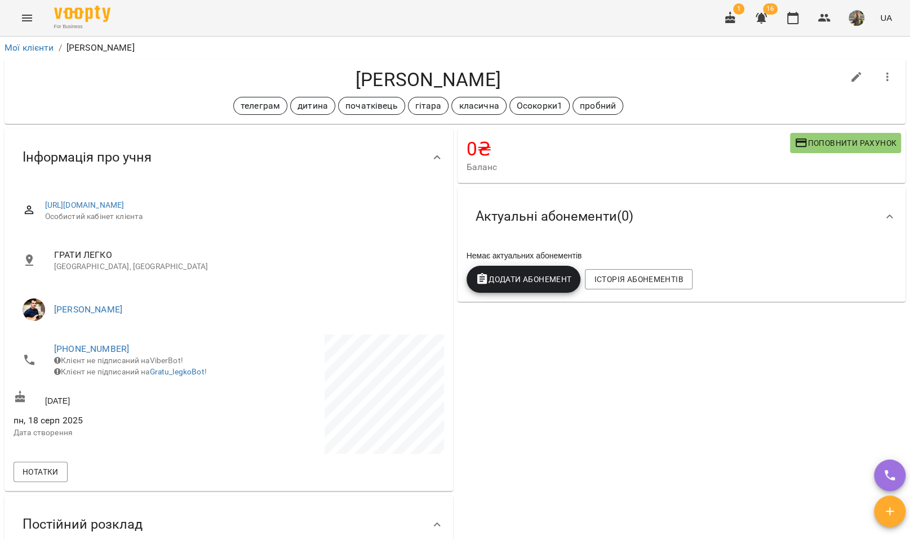
click at [100, 342] on li "+380965262916 Клієнт не підписаний на ViberBot! Клієнт не підписаний на Gratu_l…" at bounding box center [120, 360] width 213 height 51
click at [101, 350] on link "+380965262916" at bounding box center [91, 349] width 75 height 11
click at [130, 386] on img at bounding box center [137, 390] width 17 height 17
drag, startPoint x: 498, startPoint y: 78, endPoint x: 329, endPoint y: 79, distance: 169.1
click at [329, 79] on h4 "[PERSON_NAME]" at bounding box center [429, 79] width 830 height 23
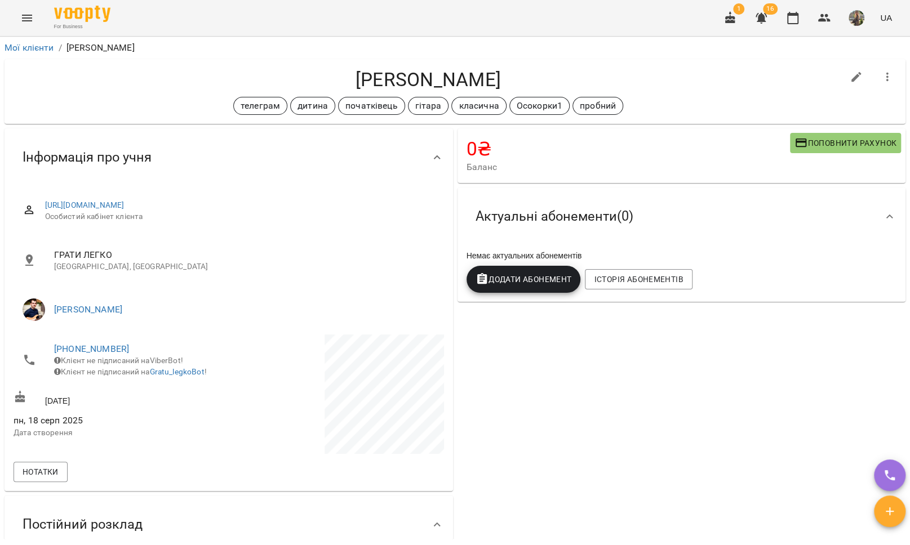
copy h4 "[PERSON_NAME]"
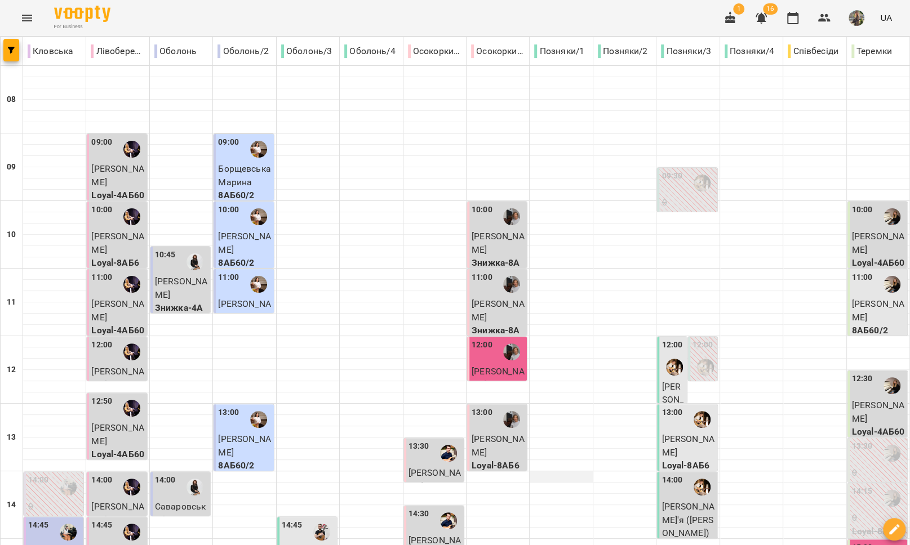
scroll to position [161, 0]
click at [494, 365] on p "[PERSON_NAME]" at bounding box center [498, 378] width 53 height 26
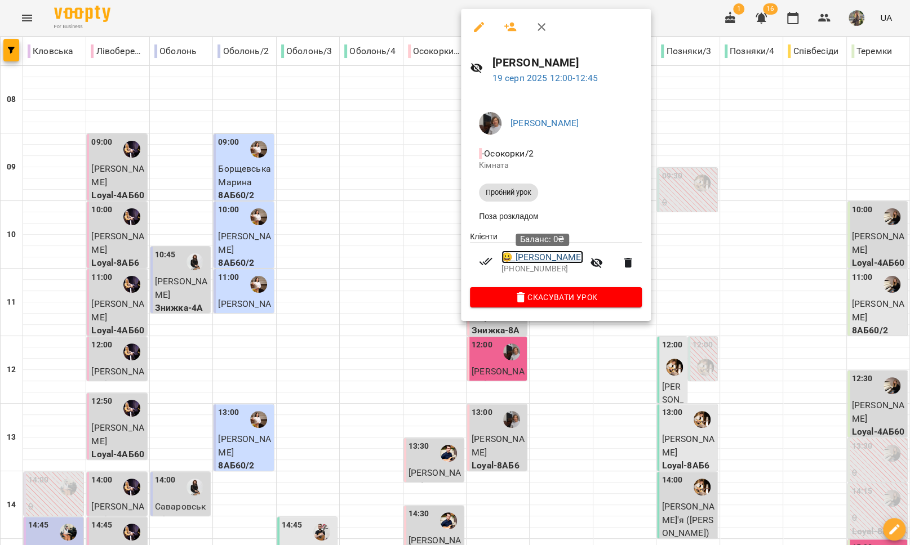
click at [549, 260] on link "😀 Міроненко Марк" at bounding box center [543, 258] width 82 height 14
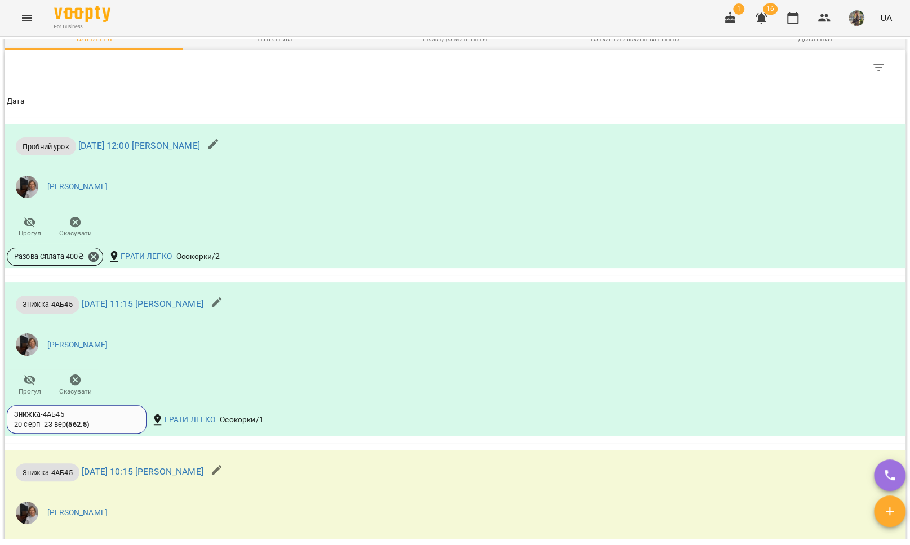
scroll to position [789, 0]
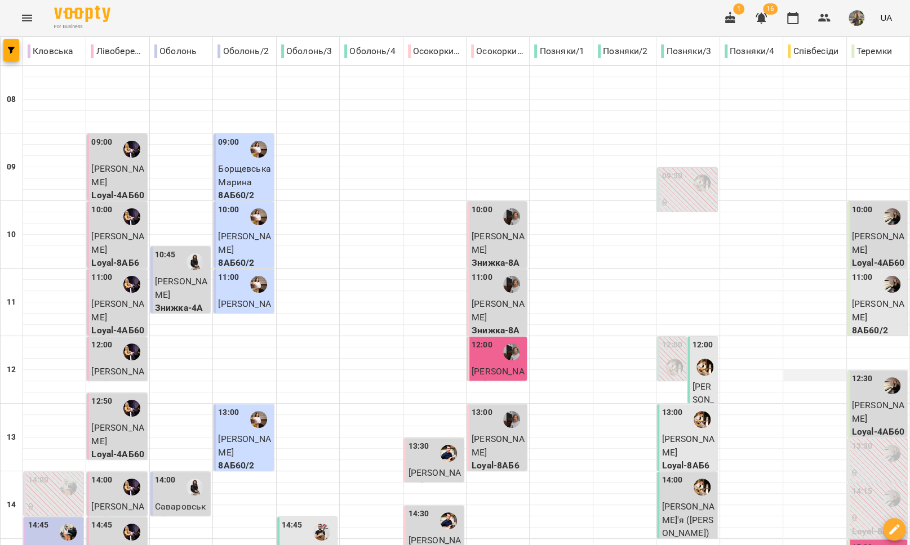
scroll to position [241, 0]
click at [879, 542] on div at bounding box center [892, 555] width 26 height 26
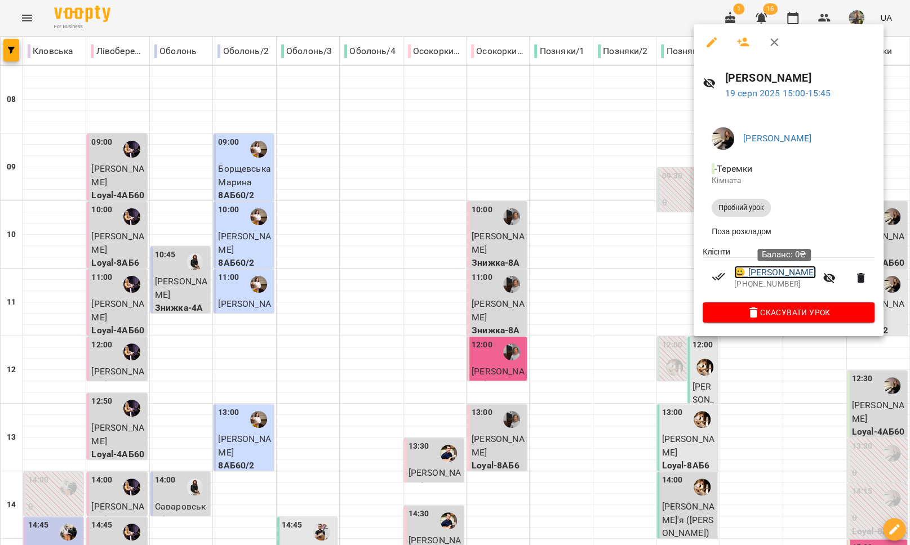
click at [797, 277] on link "😀 Краснова Валентина" at bounding box center [775, 273] width 82 height 14
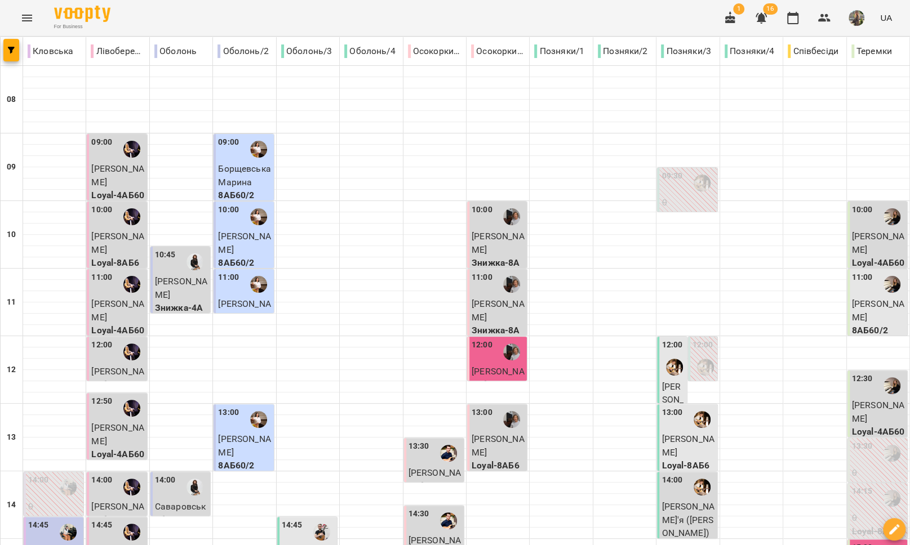
click at [27, 18] on icon "Menu" at bounding box center [27, 18] width 10 height 7
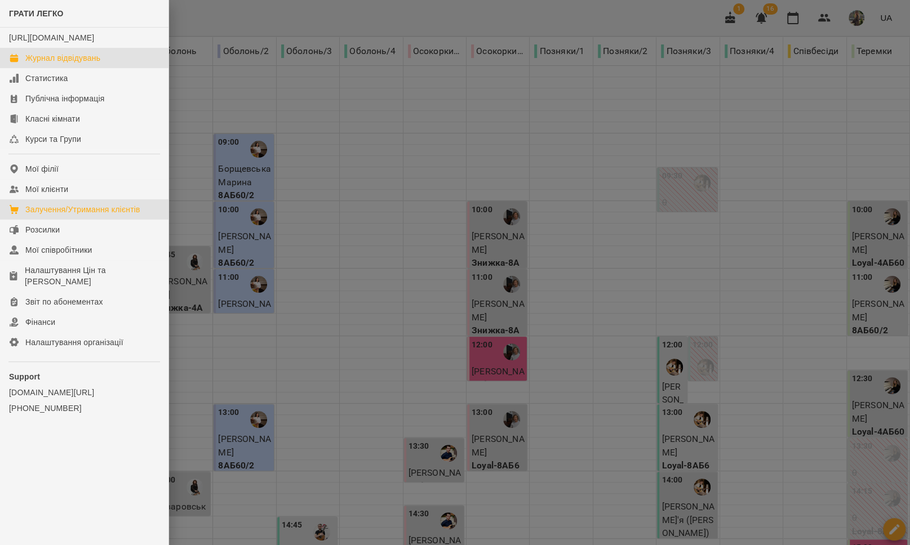
click at [76, 215] on div "Залучення/Утримання клієнтів" at bounding box center [82, 209] width 115 height 11
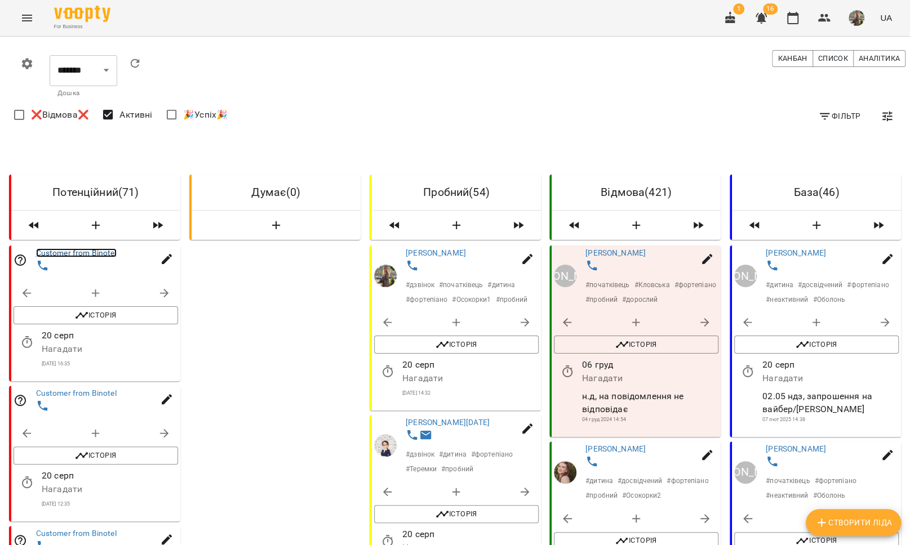
click at [77, 254] on link "Customer from Binotel" at bounding box center [76, 253] width 81 height 9
click at [54, 394] on link "Customer from Binotel" at bounding box center [76, 393] width 81 height 9
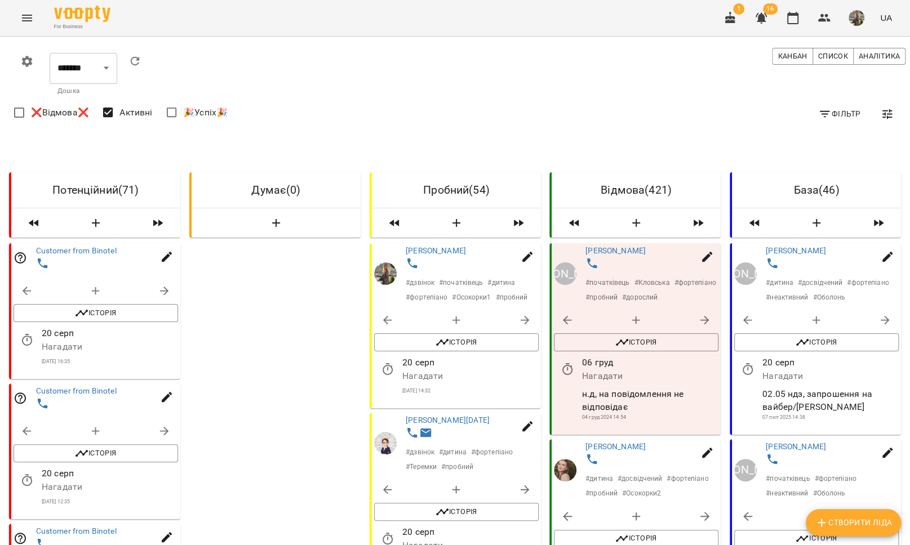
scroll to position [189, 0]
click at [83, 535] on div at bounding box center [109, 545] width 151 height 21
click at [83, 527] on link "Customer from Binotel" at bounding box center [76, 531] width 81 height 9
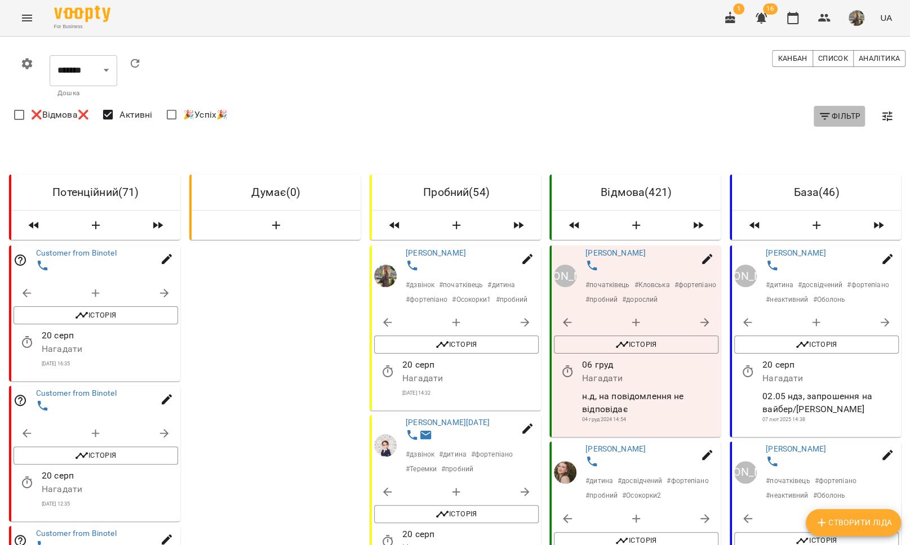
click at [818, 112] on icon "button" at bounding box center [825, 117] width 14 height 14
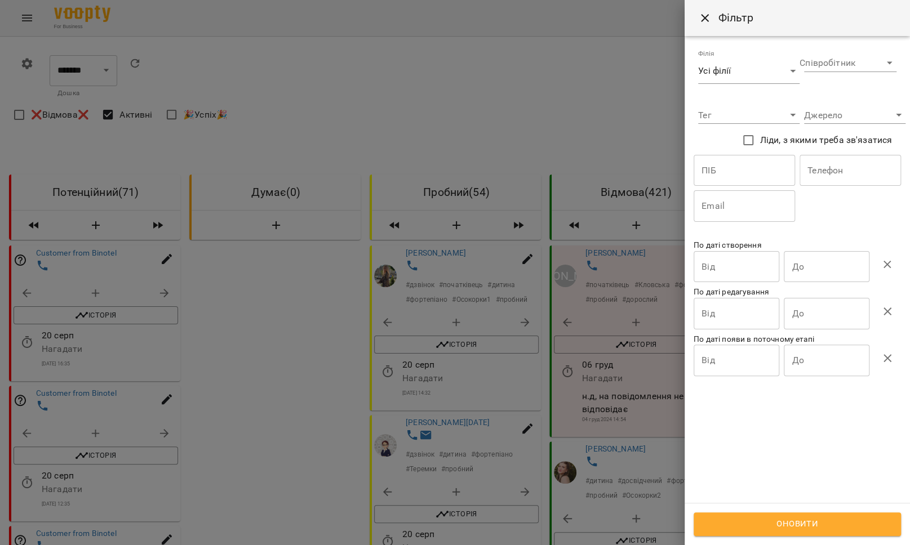
click at [816, 171] on input "text" at bounding box center [850, 171] width 101 height 32
paste input "**********"
type input "**********"
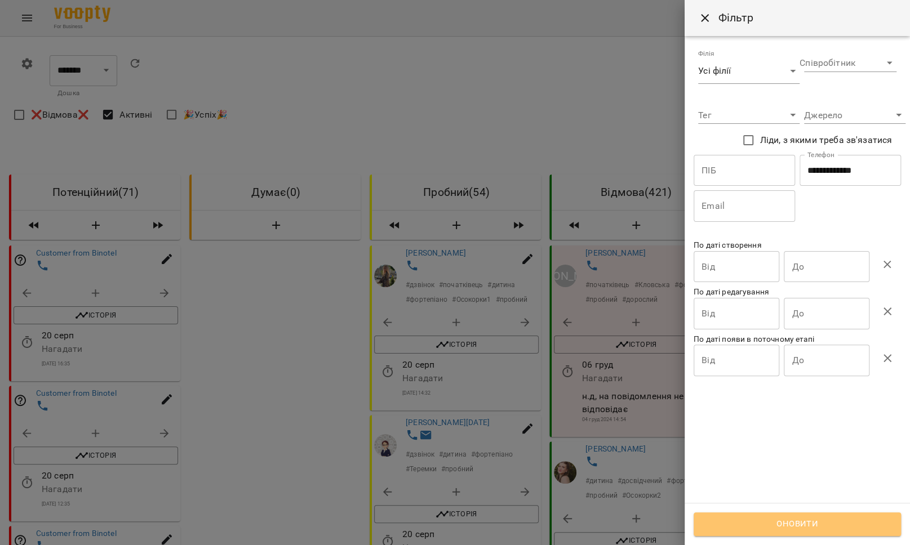
click at [826, 521] on span "Оновити" at bounding box center [797, 524] width 183 height 15
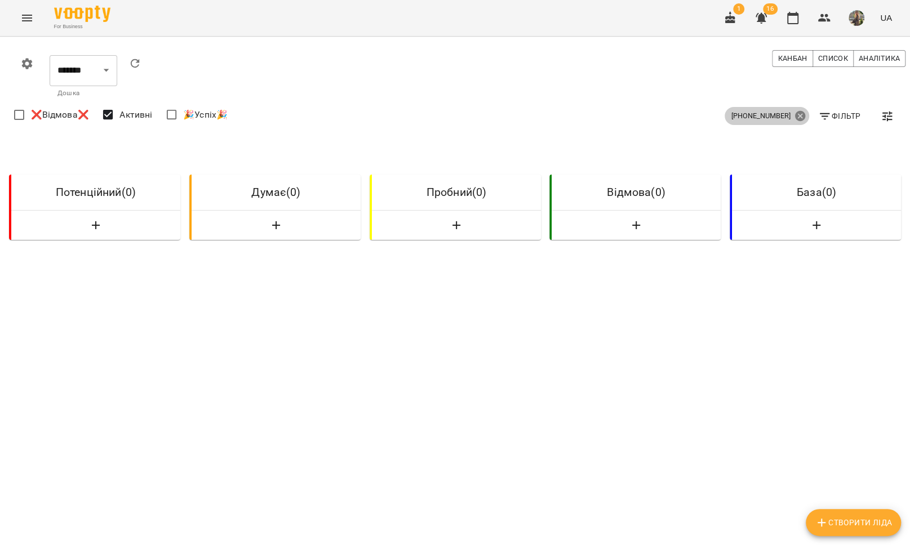
click at [795, 114] on icon at bounding box center [800, 116] width 10 height 10
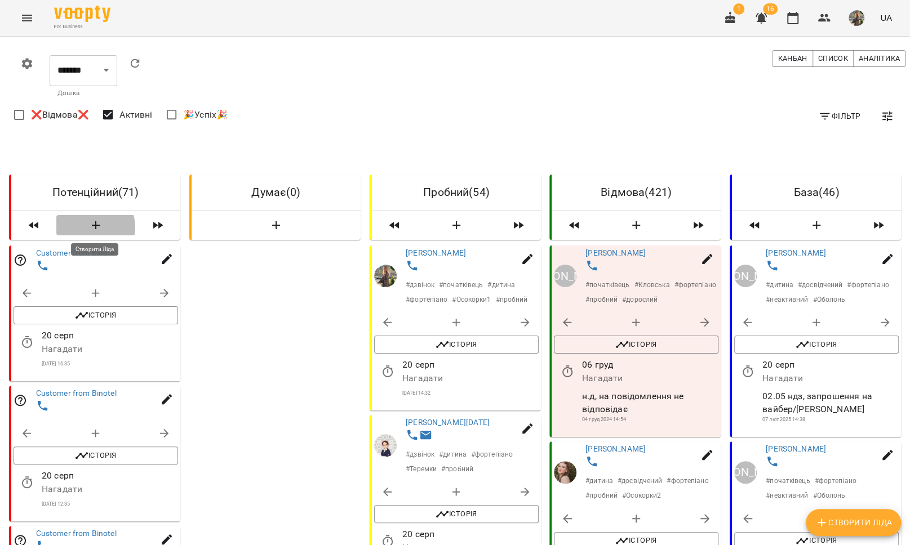
click at [94, 227] on icon "button" at bounding box center [96, 226] width 14 height 14
select select "*"
select select "**"
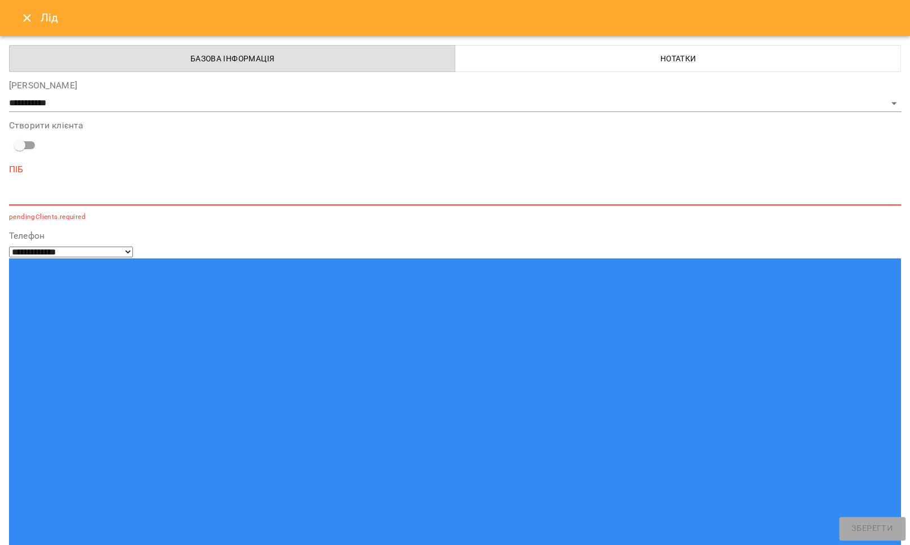
paste input "**********"
type input "**********"
click at [42, 201] on textarea at bounding box center [455, 196] width 892 height 11
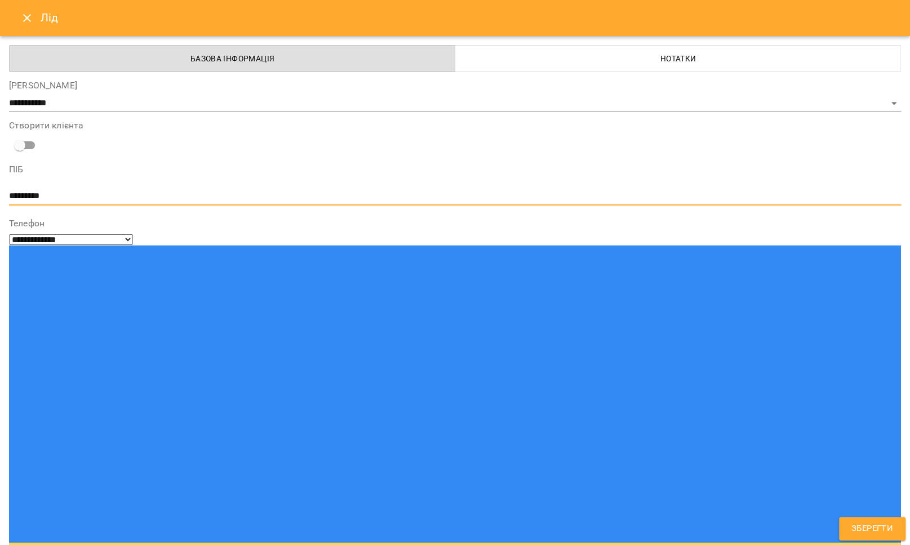
type textarea "********"
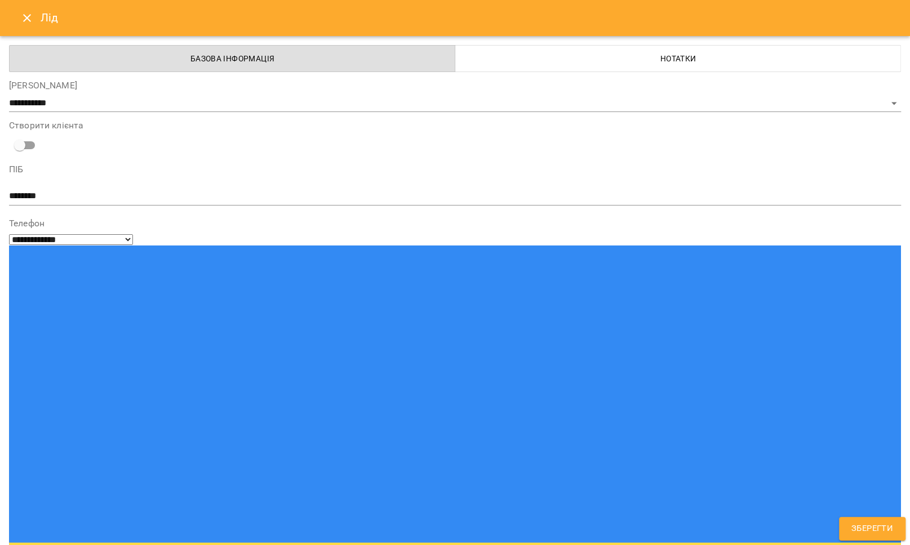
type input "**"
type input "****"
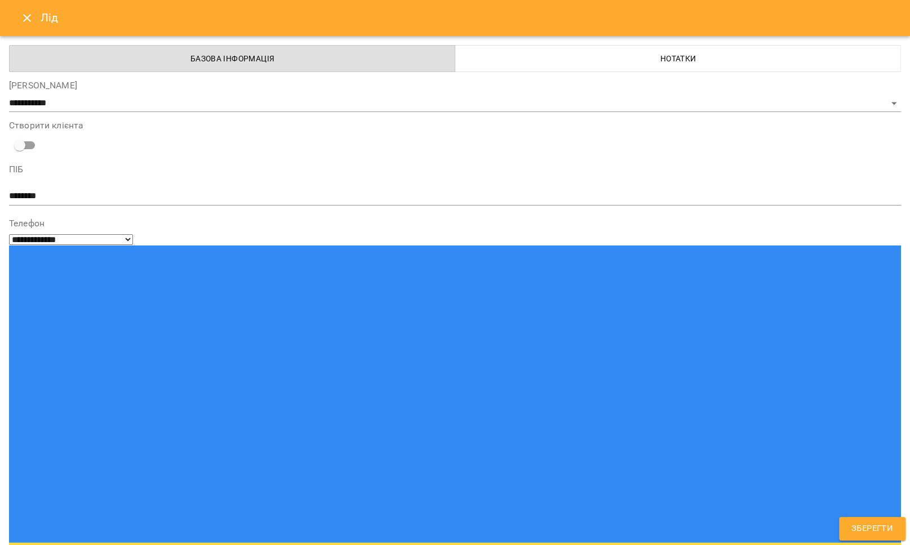
type input "****"
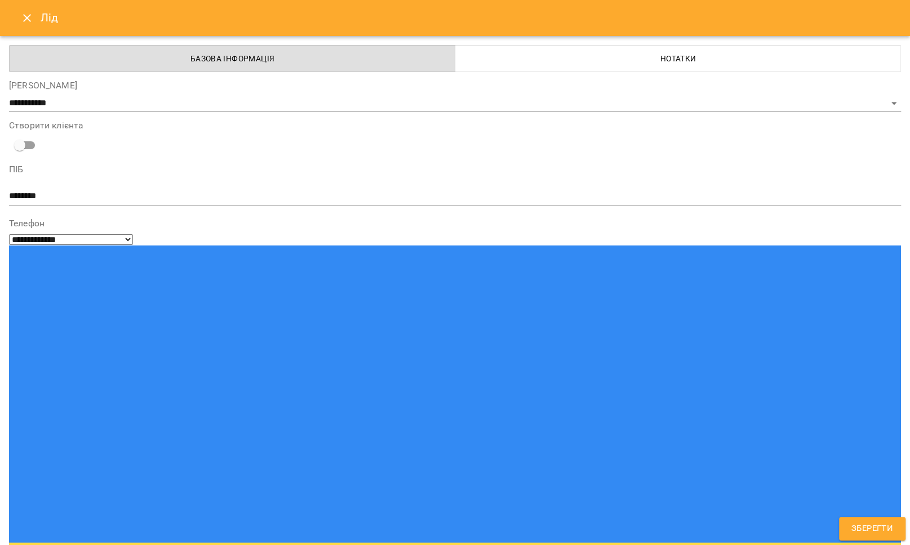
type input "***"
select select "**********"
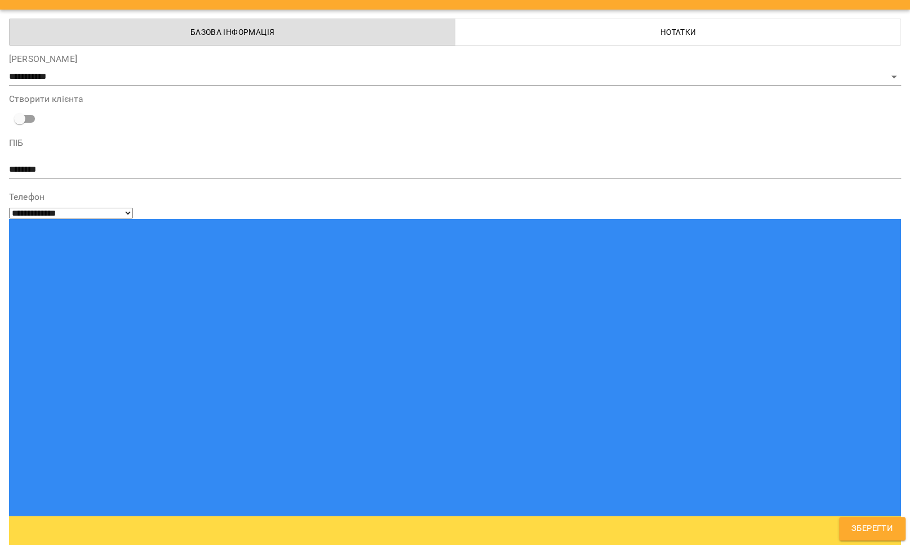
scroll to position [41, 0]
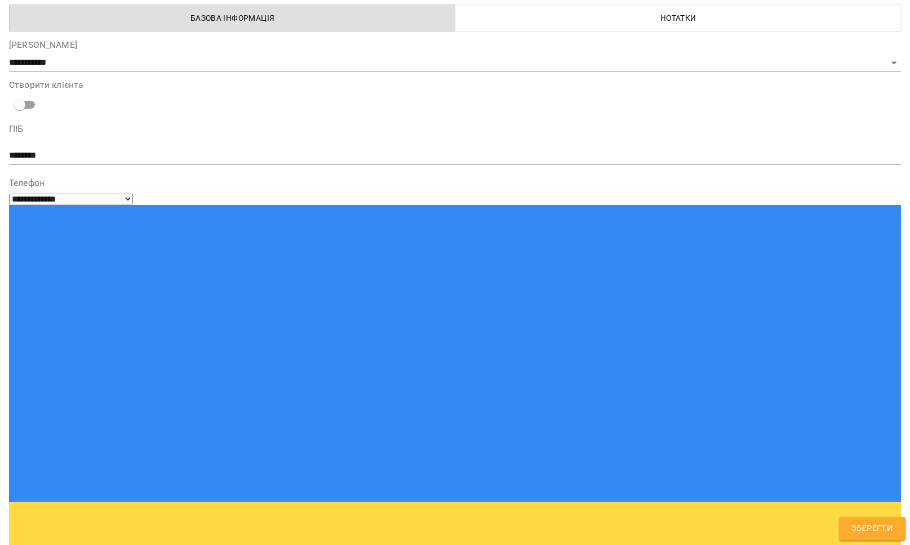
type textarea "**********"
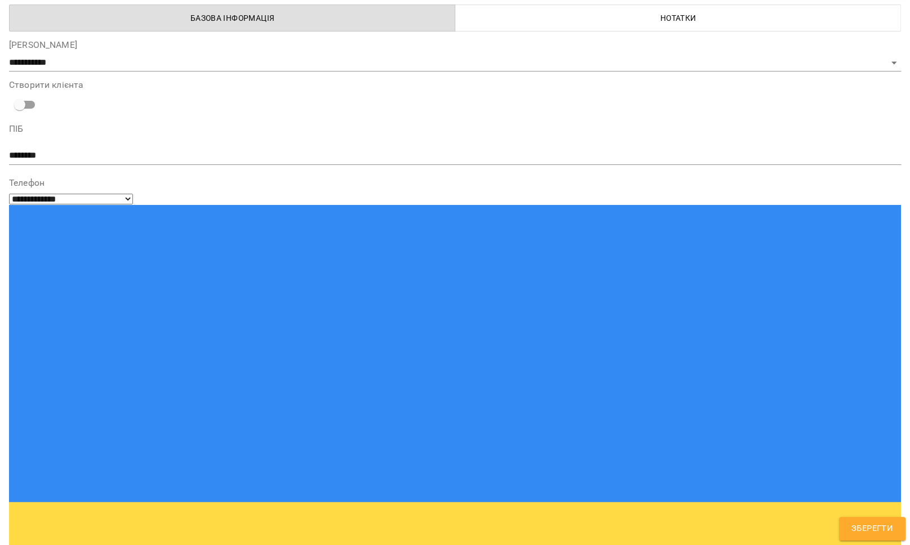
click at [865, 527] on span "Зберегти" at bounding box center [872, 529] width 42 height 15
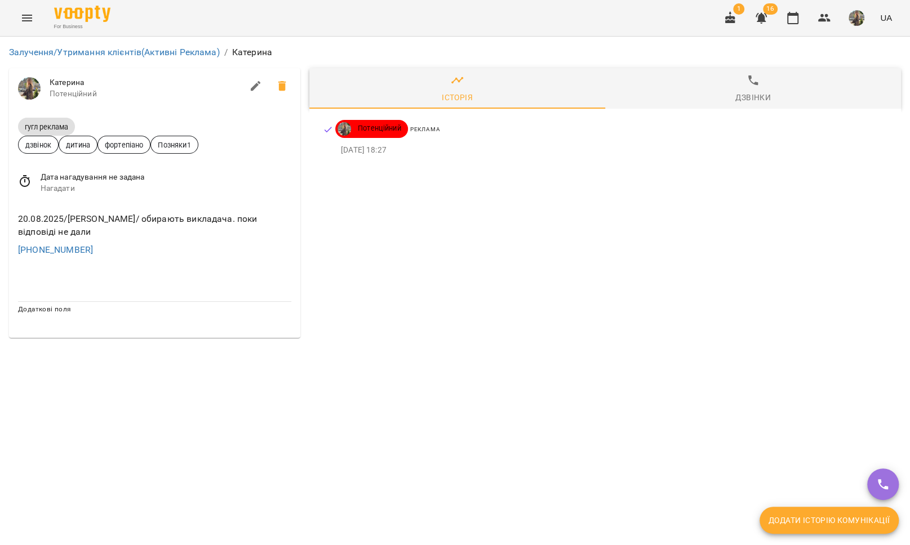
click at [28, 181] on icon at bounding box center [25, 181] width 10 height 12
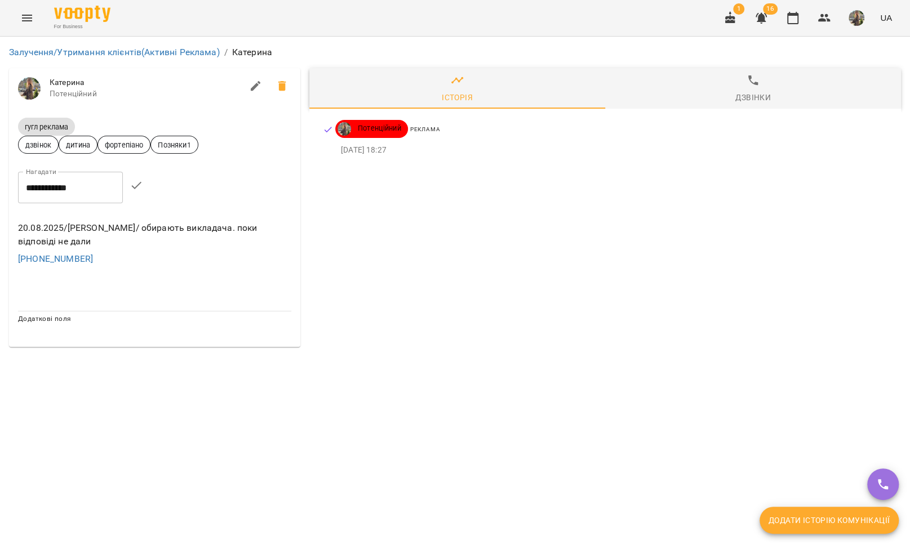
click at [54, 189] on input "**********" at bounding box center [70, 188] width 105 height 32
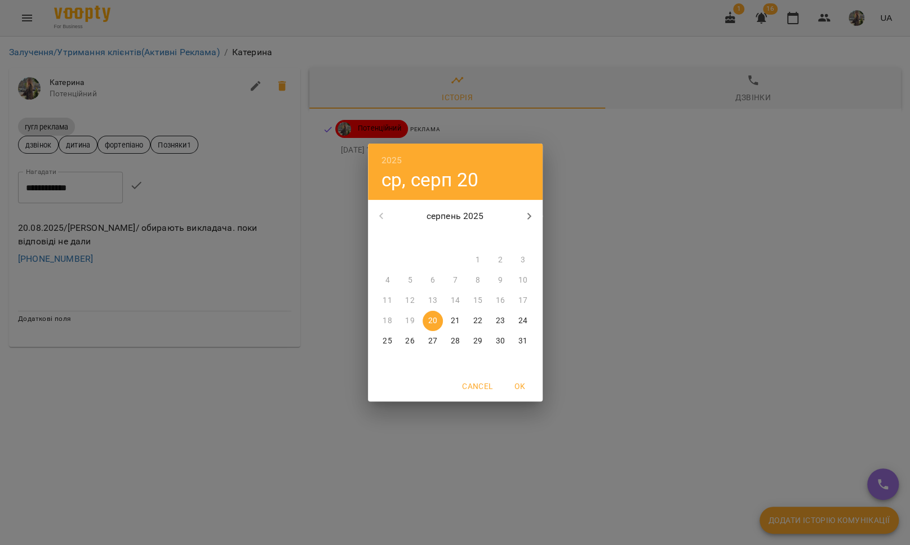
click at [486, 321] on span "22" at bounding box center [478, 321] width 20 height 11
type input "**********"
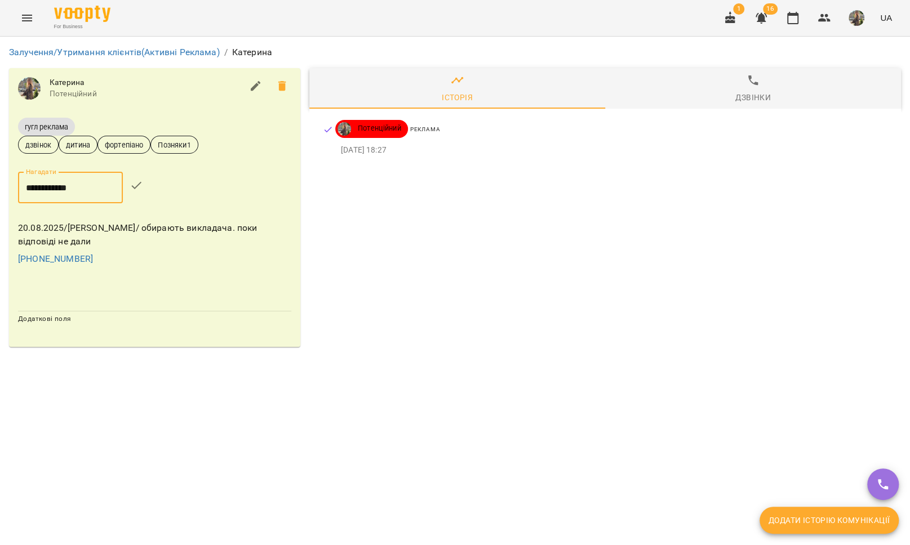
click at [142, 178] on button "button" at bounding box center [136, 185] width 27 height 27
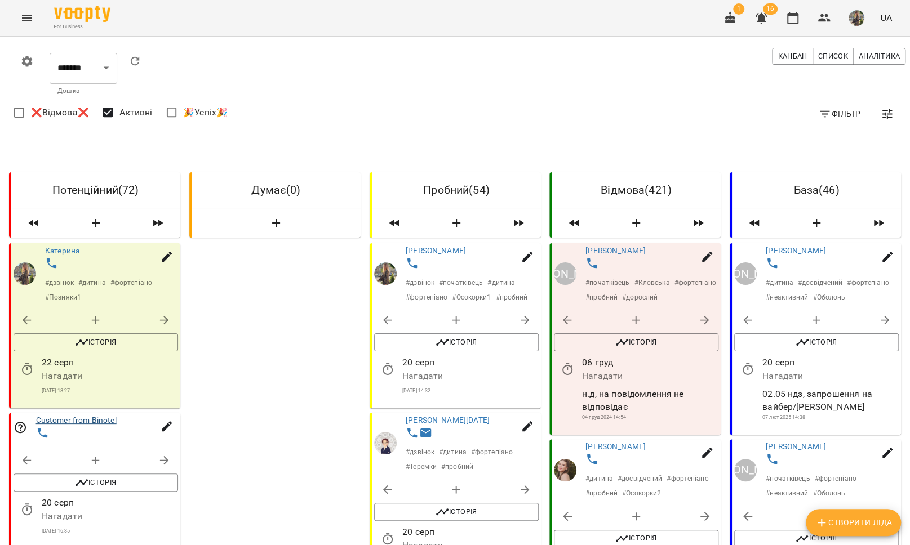
scroll to position [112, 0]
click at [101, 416] on link "Customer from Binotel" at bounding box center [76, 420] width 81 height 9
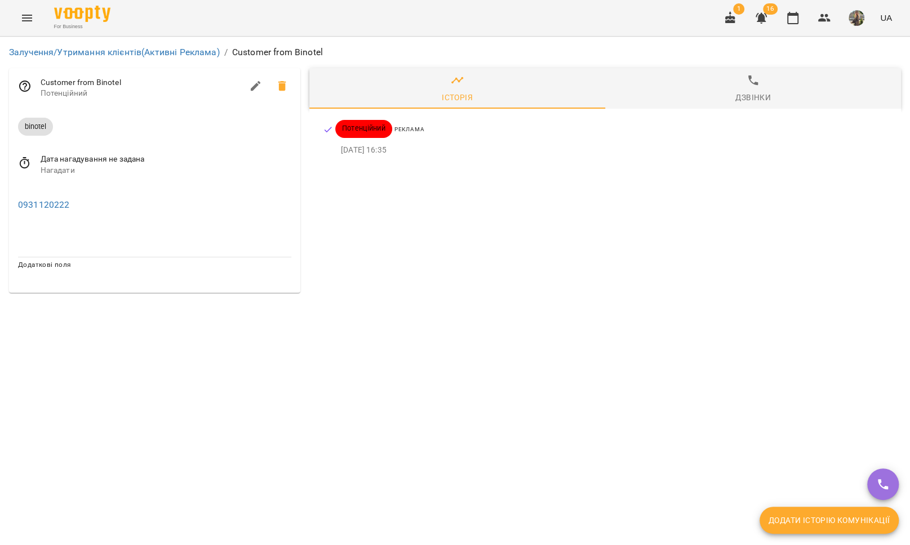
click at [287, 90] on icon at bounding box center [283, 86] width 14 height 14
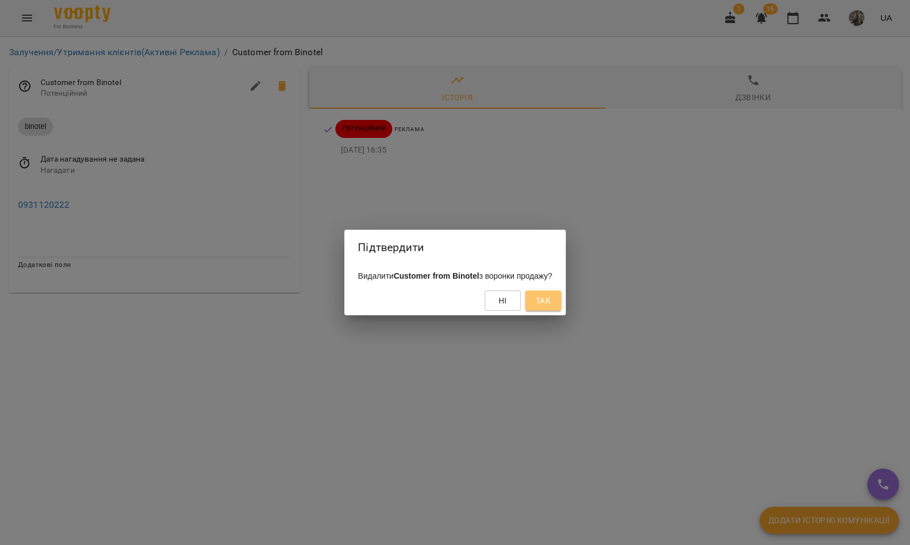
click at [552, 296] on span "Так" at bounding box center [543, 301] width 18 height 14
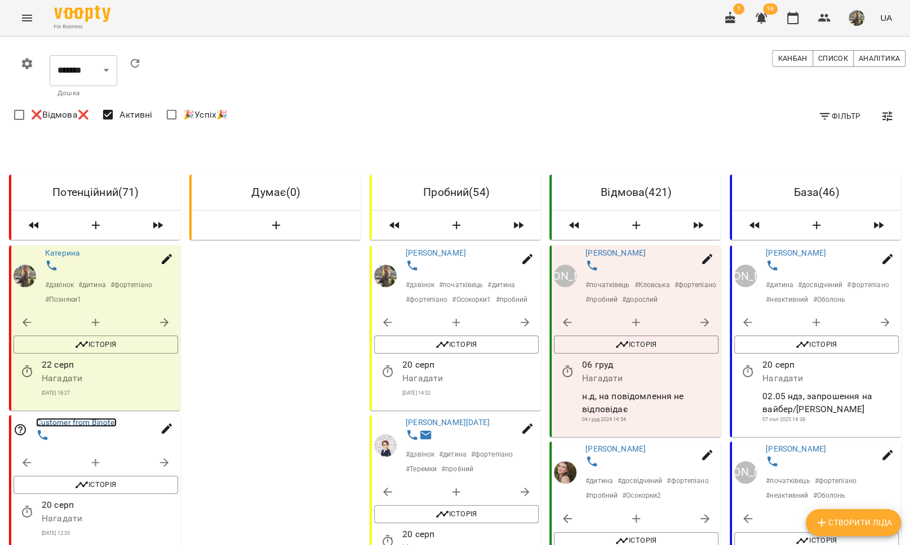
click at [86, 419] on link "Customer from Binotel" at bounding box center [76, 422] width 81 height 9
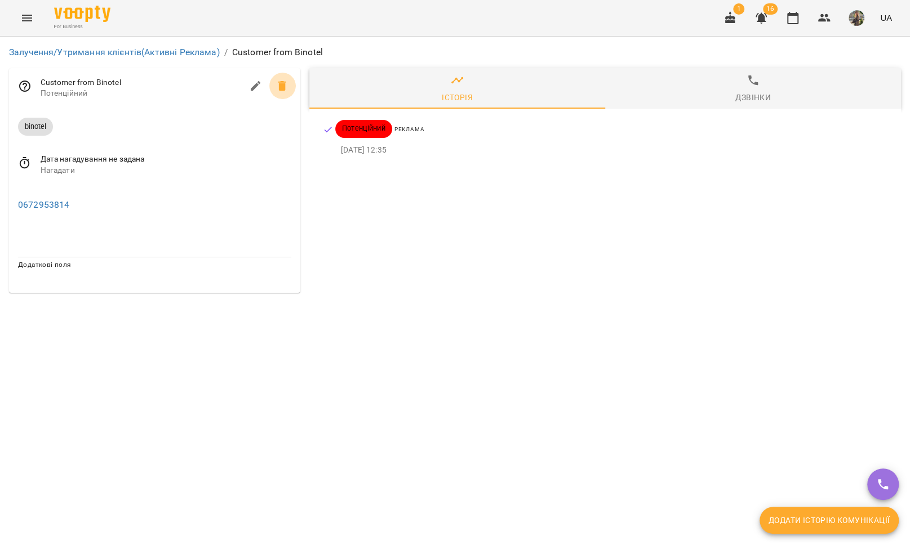
click at [278, 86] on icon at bounding box center [283, 86] width 14 height 14
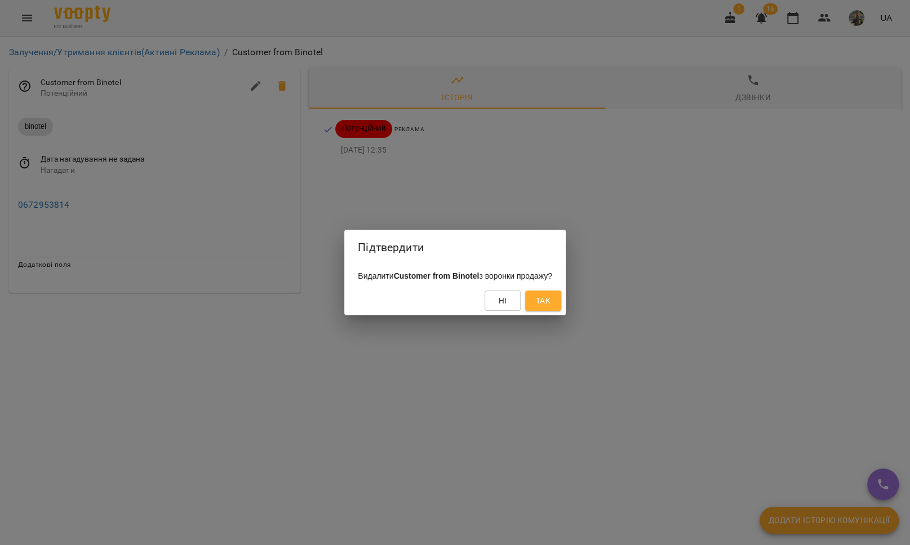
click at [561, 304] on button "Так" at bounding box center [543, 301] width 36 height 20
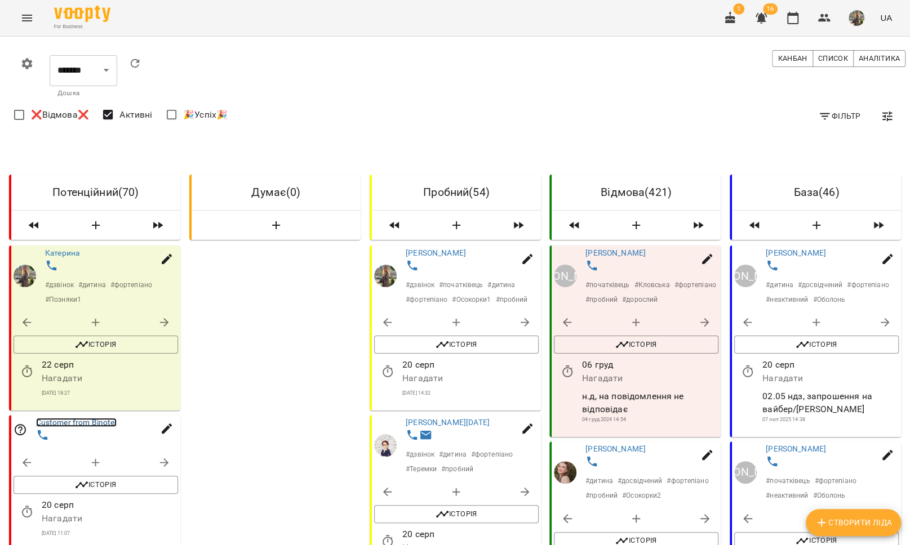
click at [70, 424] on link "Customer from Binotel" at bounding box center [76, 422] width 81 height 9
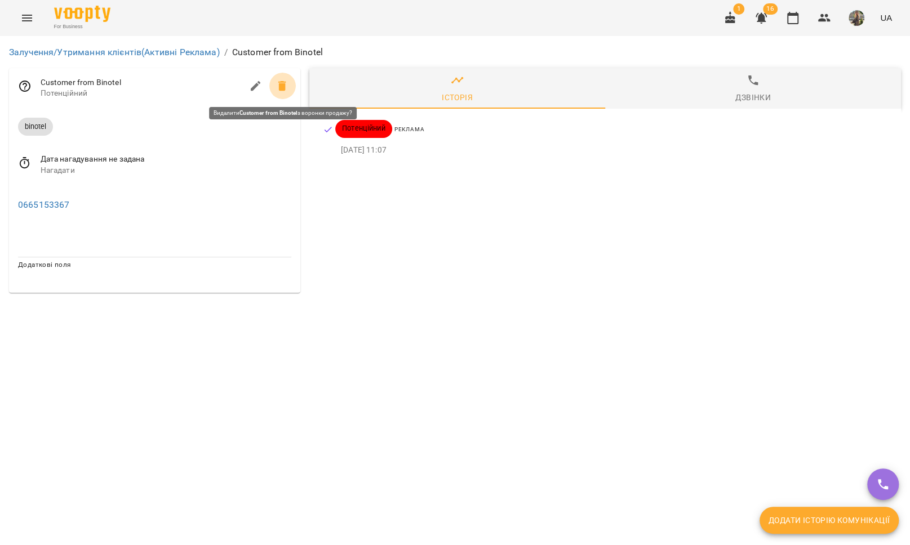
click at [281, 88] on icon at bounding box center [282, 86] width 8 height 10
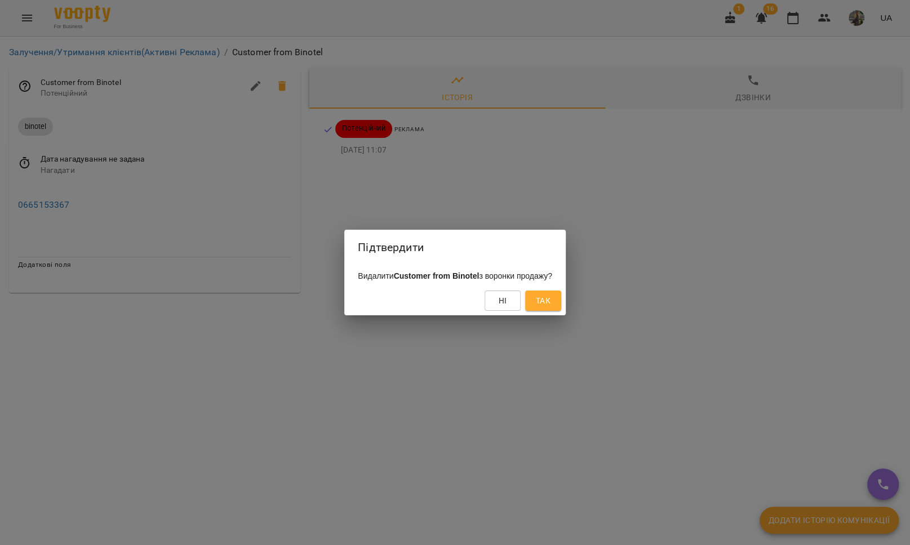
click at [551, 303] on span "Так" at bounding box center [543, 301] width 15 height 14
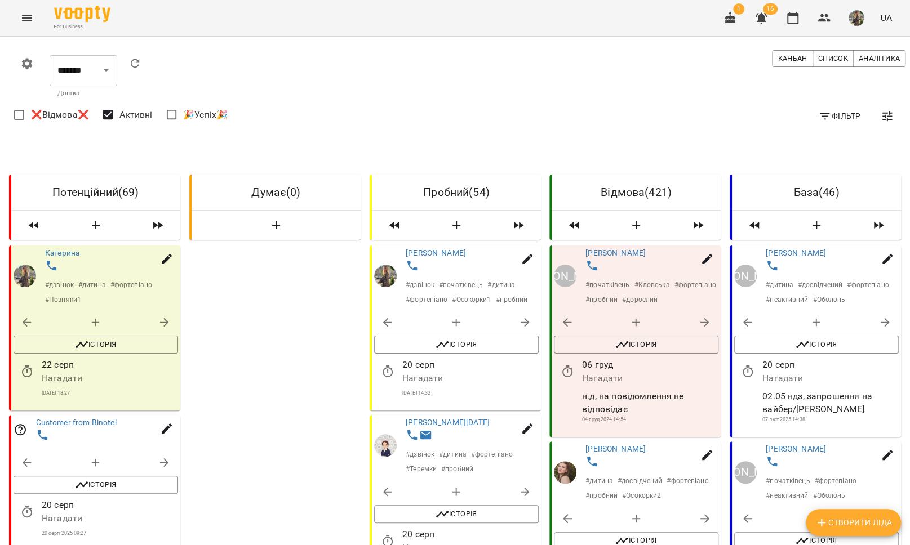
click at [69, 418] on span "Customer from Binotel" at bounding box center [109, 423] width 147 height 11
click at [70, 422] on link "Customer from Binotel" at bounding box center [76, 422] width 81 height 9
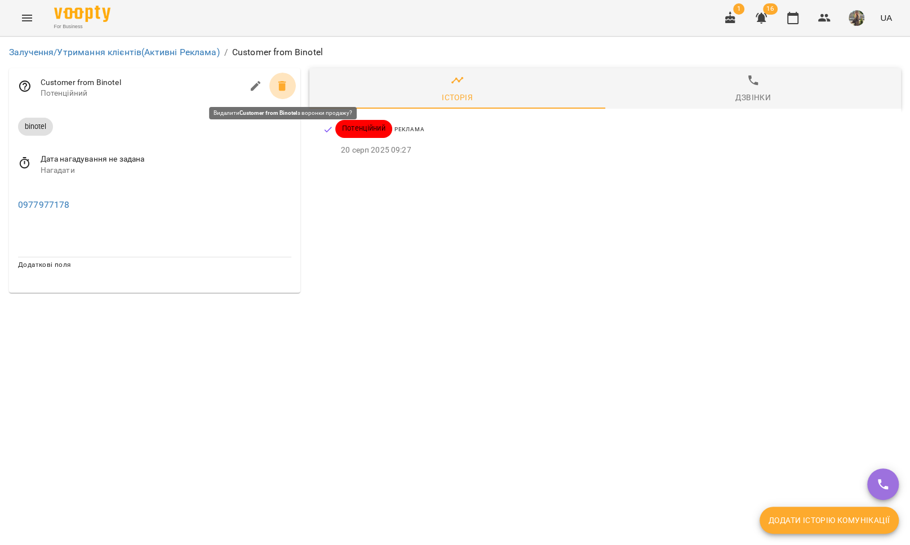
click at [281, 87] on icon at bounding box center [282, 86] width 8 height 10
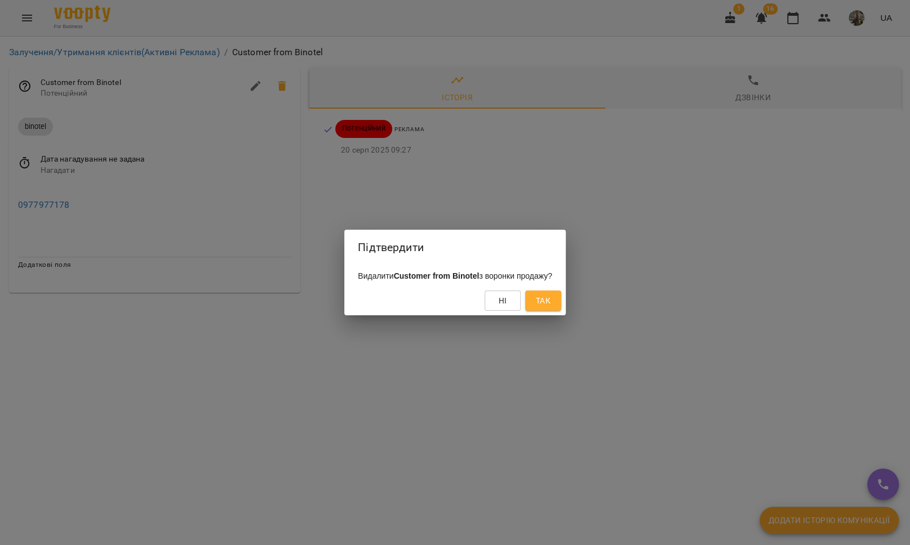
click at [551, 299] on span "Так" at bounding box center [543, 301] width 15 height 14
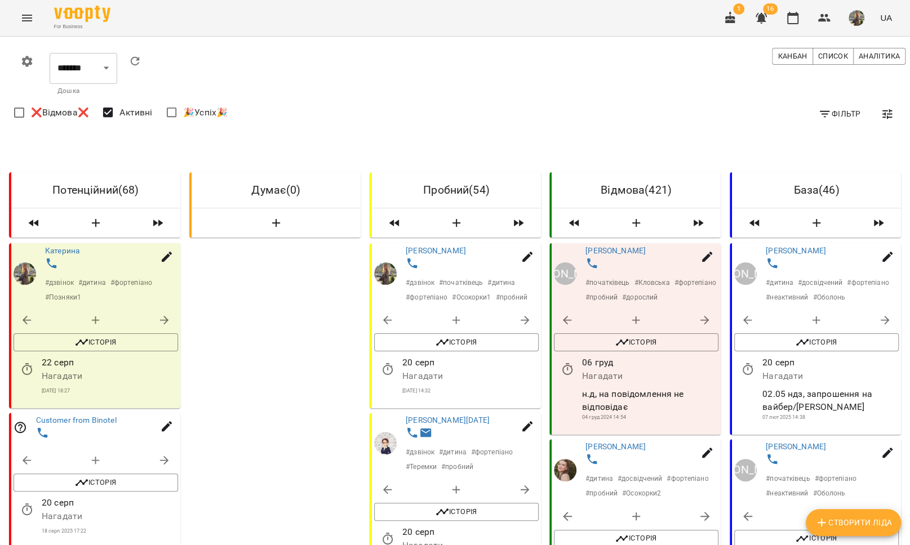
scroll to position [65, 0]
click at [97, 416] on link "Customer from Binotel" at bounding box center [76, 420] width 81 height 9
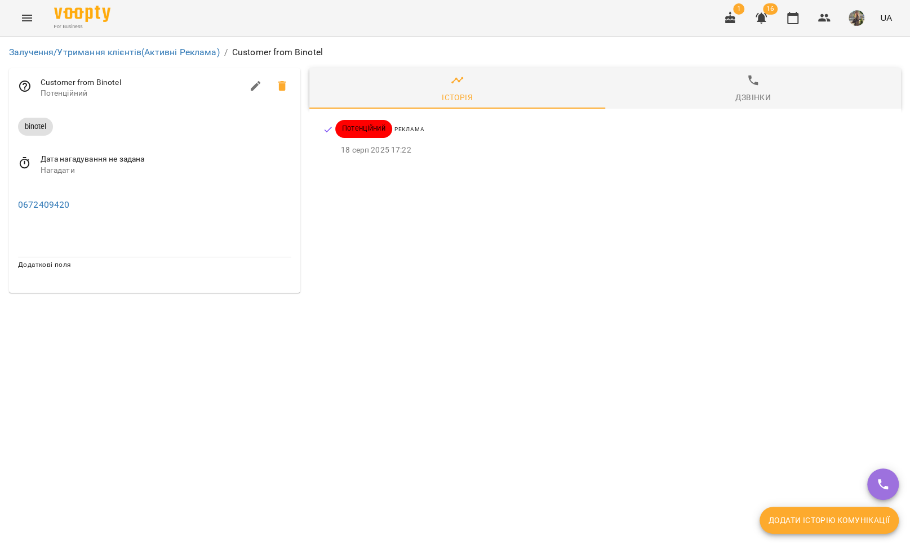
click at [283, 81] on icon at bounding box center [282, 86] width 8 height 10
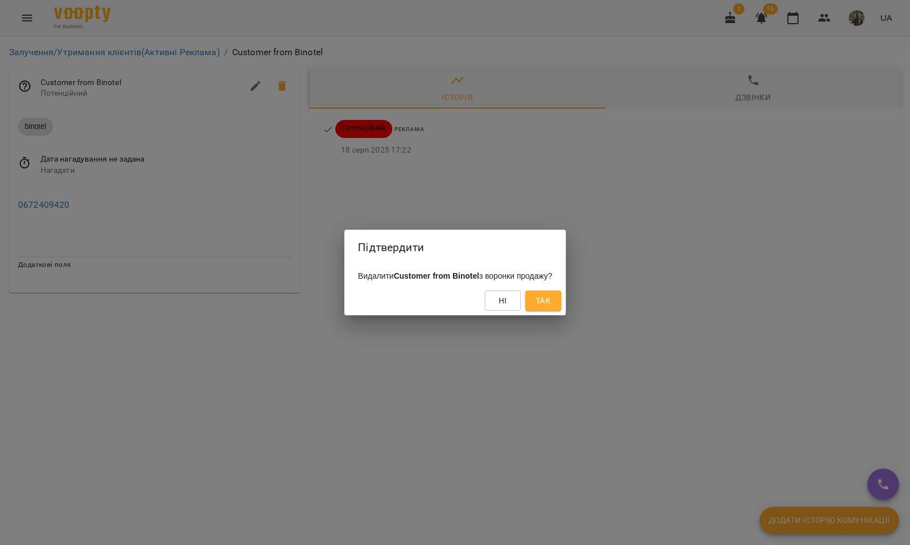
click at [551, 304] on span "Так" at bounding box center [543, 301] width 15 height 14
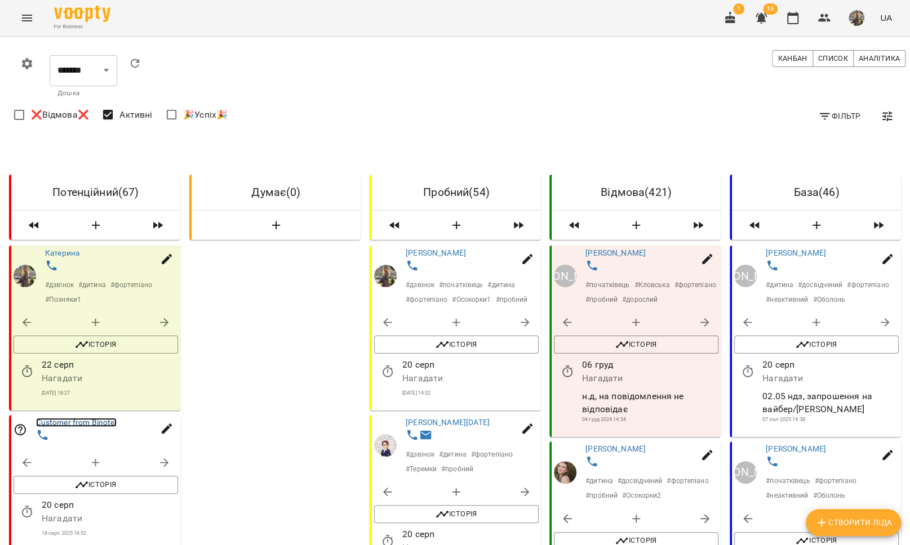
click at [81, 425] on link "Customer from Binotel" at bounding box center [76, 422] width 81 height 9
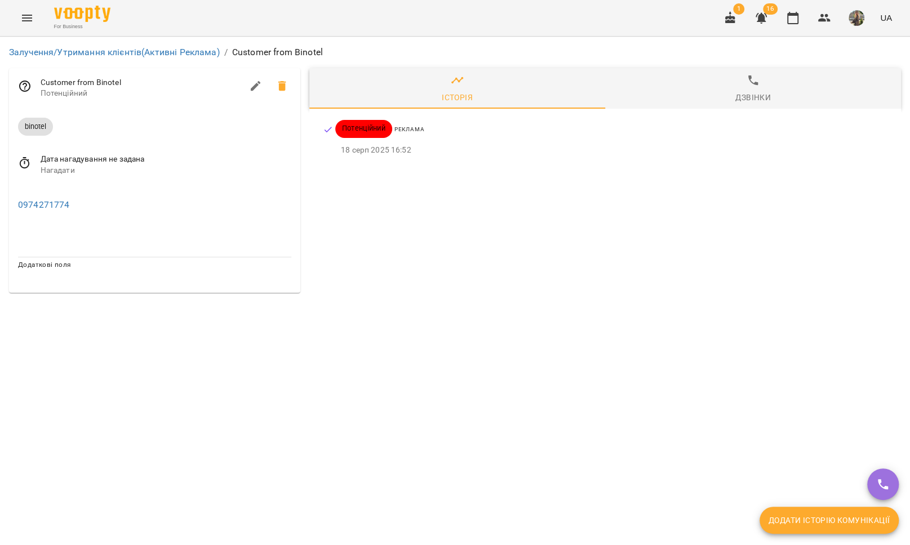
click at [285, 87] on icon at bounding box center [282, 86] width 8 height 10
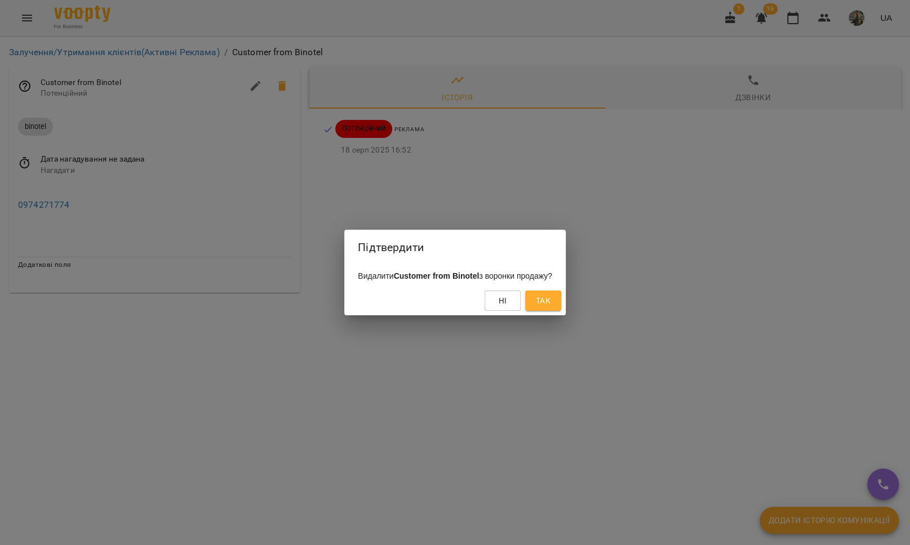
click at [551, 298] on span "Так" at bounding box center [543, 301] width 15 height 14
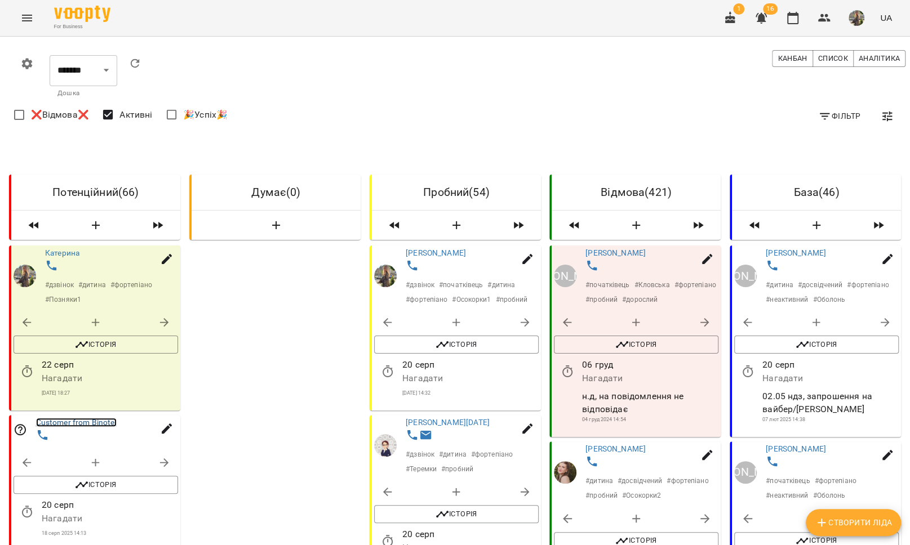
click at [81, 422] on link "Customer from Binotel" at bounding box center [76, 422] width 81 height 9
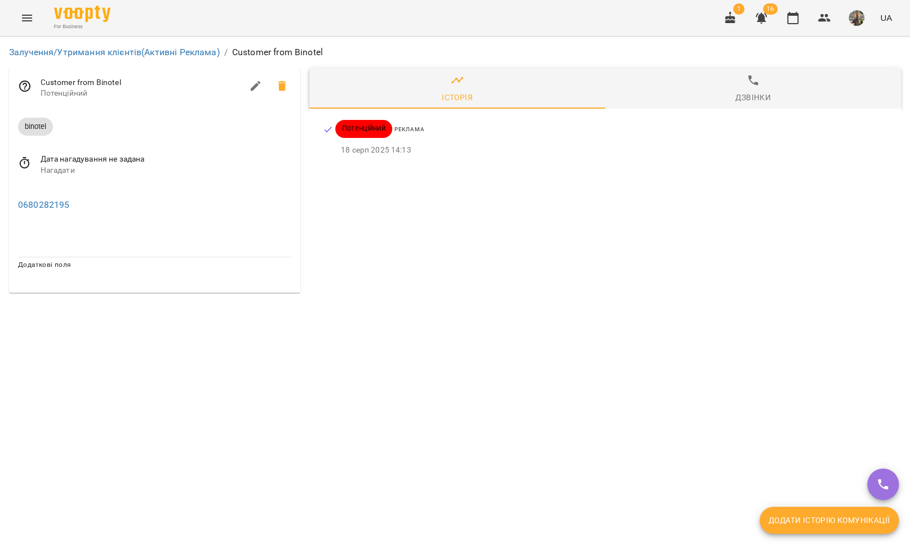
click at [293, 94] on div at bounding box center [269, 86] width 54 height 27
click at [283, 89] on icon at bounding box center [282, 86] width 8 height 10
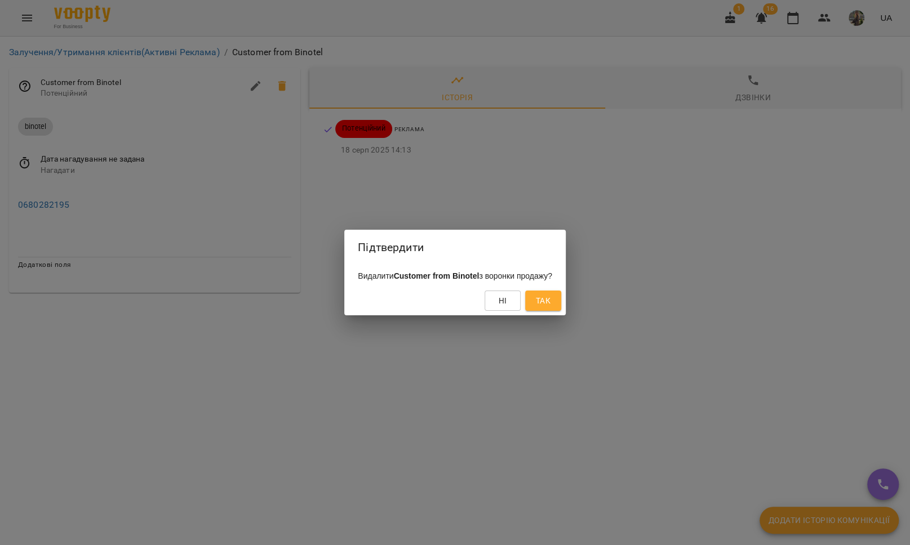
click at [551, 298] on span "Так" at bounding box center [543, 301] width 15 height 14
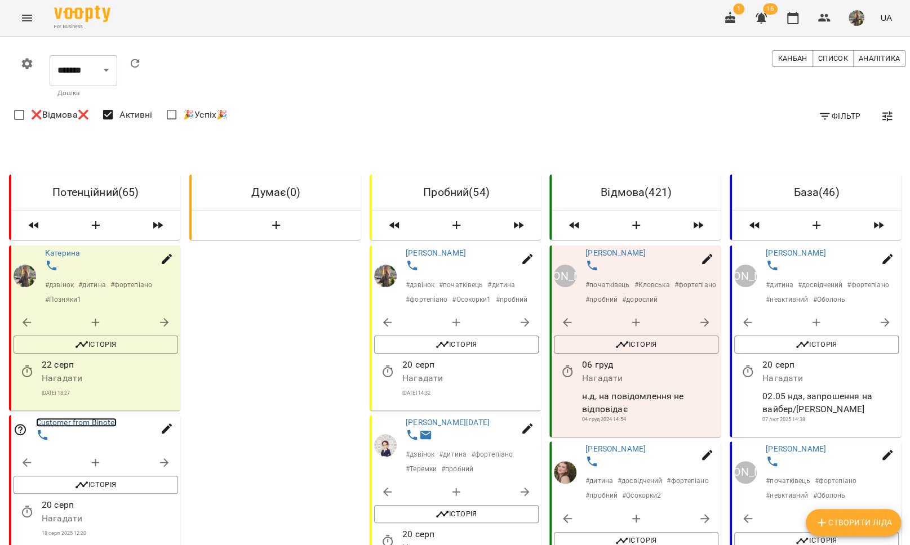
click at [66, 422] on link "Customer from Binotel" at bounding box center [76, 422] width 81 height 9
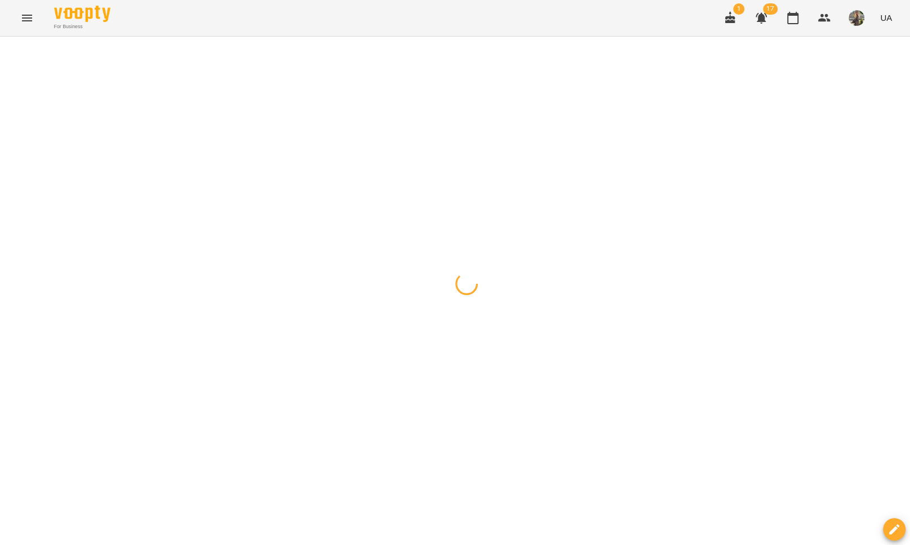
click at [34, 17] on button "Menu" at bounding box center [27, 18] width 27 height 27
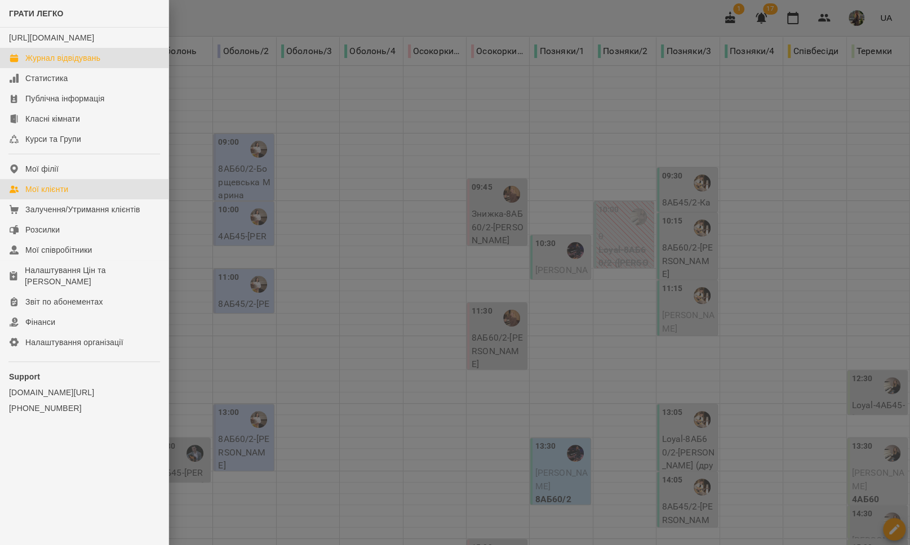
click at [59, 195] on div "Мої клієнти" at bounding box center [46, 189] width 43 height 11
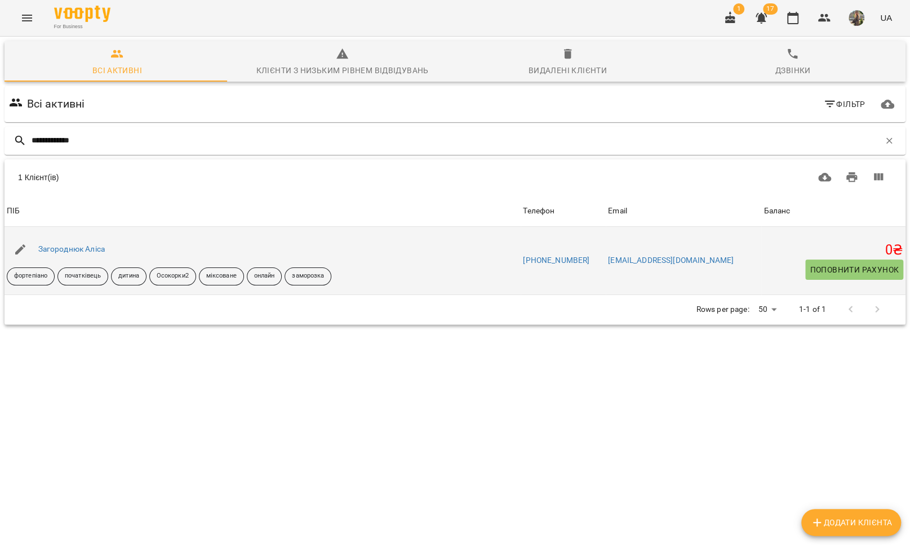
type input "**********"
click at [80, 244] on div "Загороднюк Аліса" at bounding box center [71, 250] width 71 height 16
click at [79, 248] on link "Загороднюк Аліса" at bounding box center [71, 249] width 66 height 9
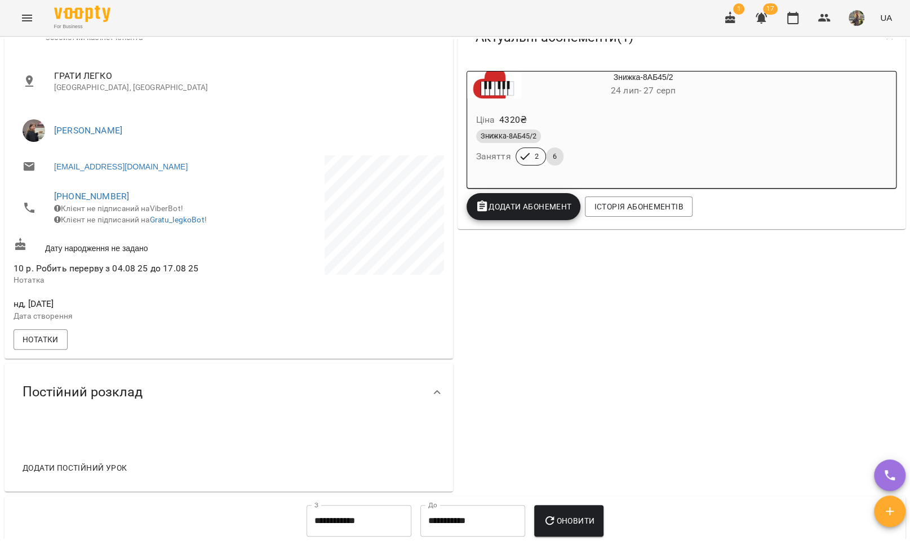
scroll to position [192, 0]
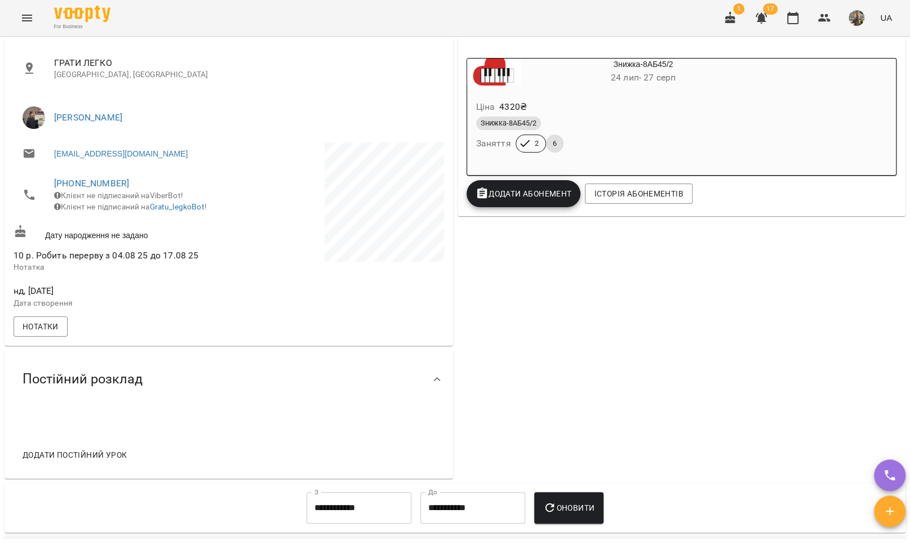
click at [66, 460] on span "Додати постійний урок" at bounding box center [75, 456] width 104 height 14
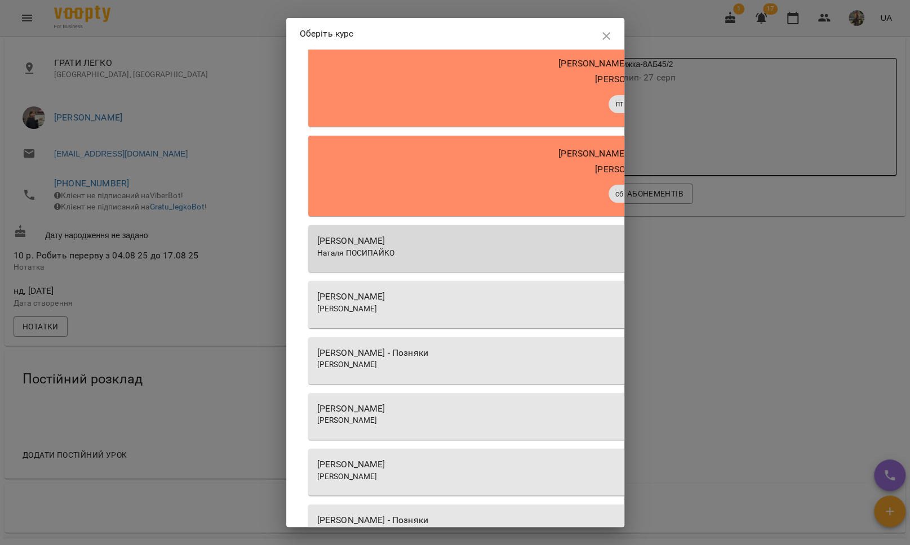
scroll to position [205, 0]
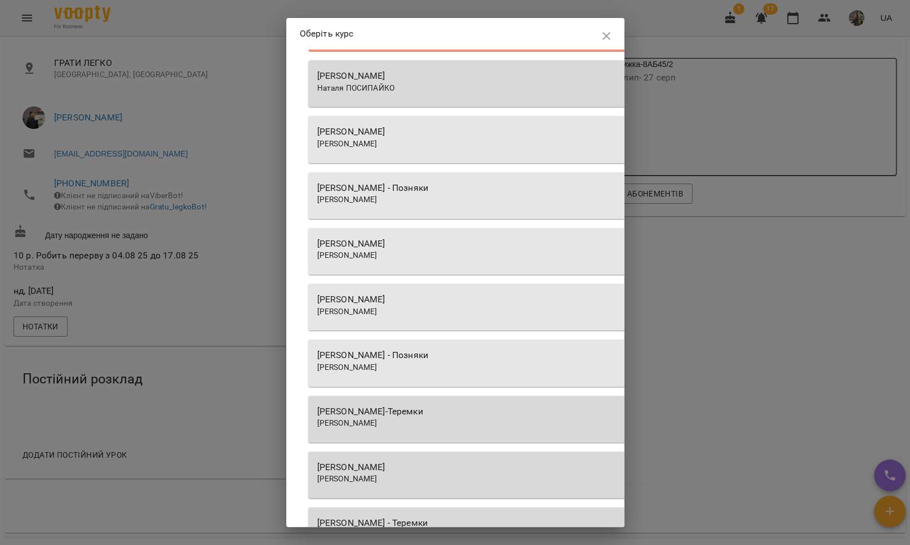
click at [600, 33] on icon "button" at bounding box center [607, 36] width 14 height 14
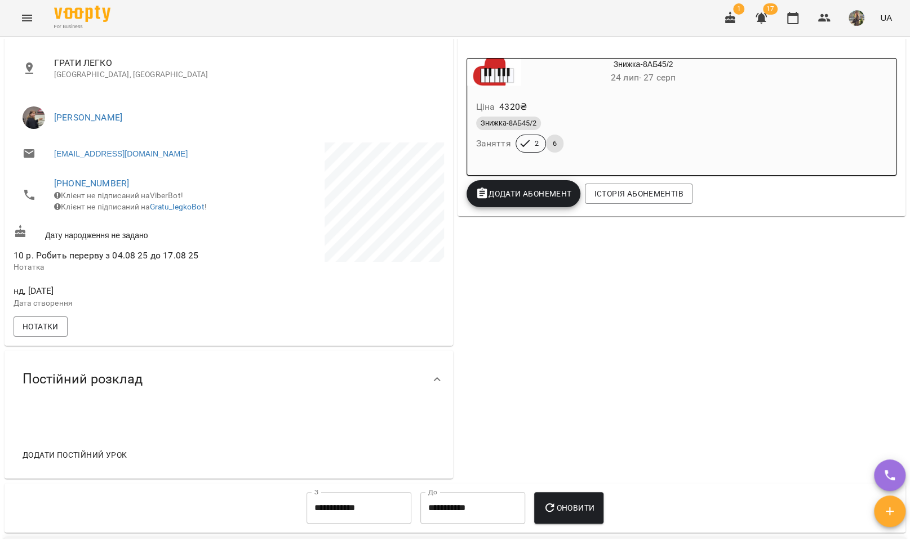
click at [78, 454] on button "Додати постійний урок" at bounding box center [74, 455] width 113 height 20
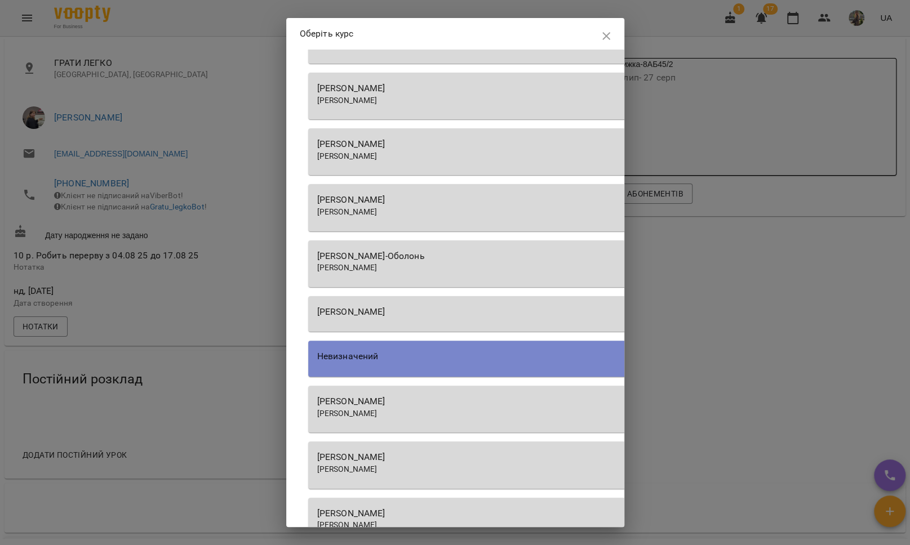
scroll to position [901, 0]
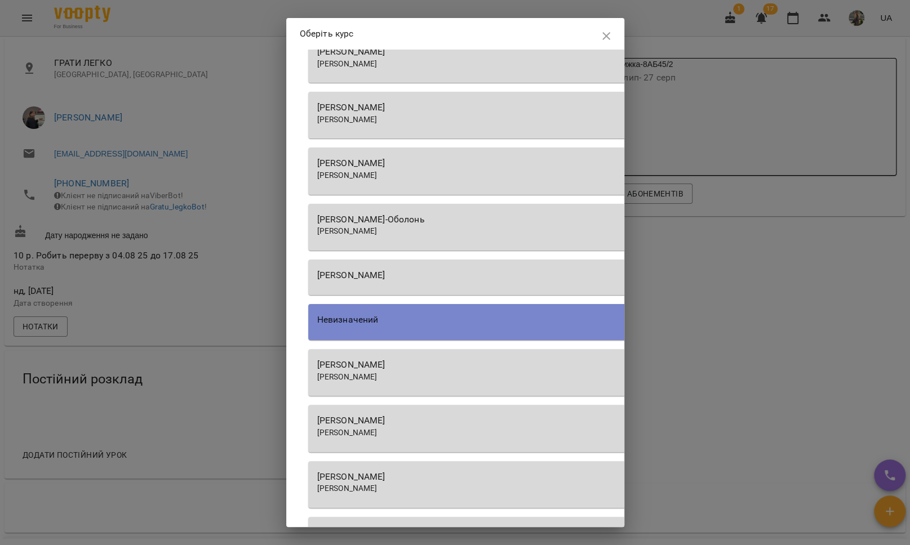
click at [434, 372] on div "[PERSON_NAME]" at bounding box center [629, 377] width 624 height 11
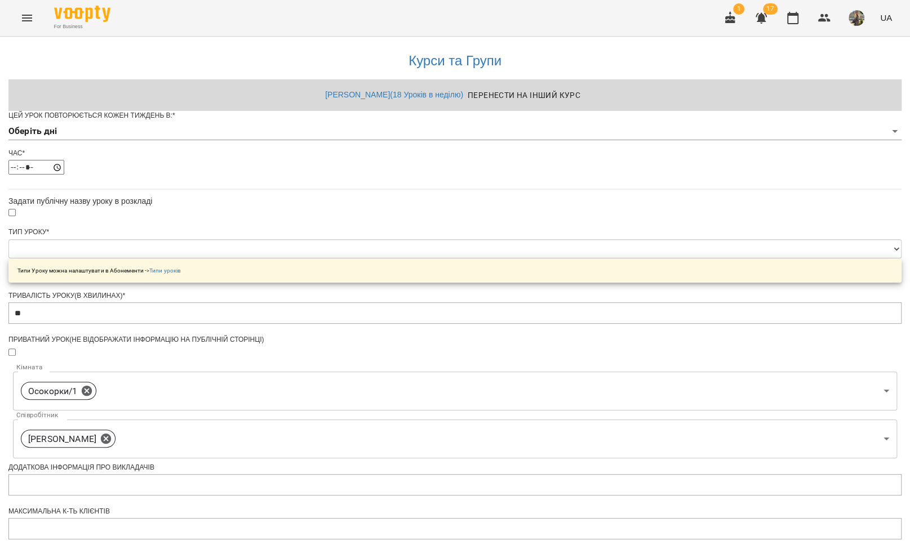
click at [359, 147] on body "**********" at bounding box center [455, 363] width 910 height 726
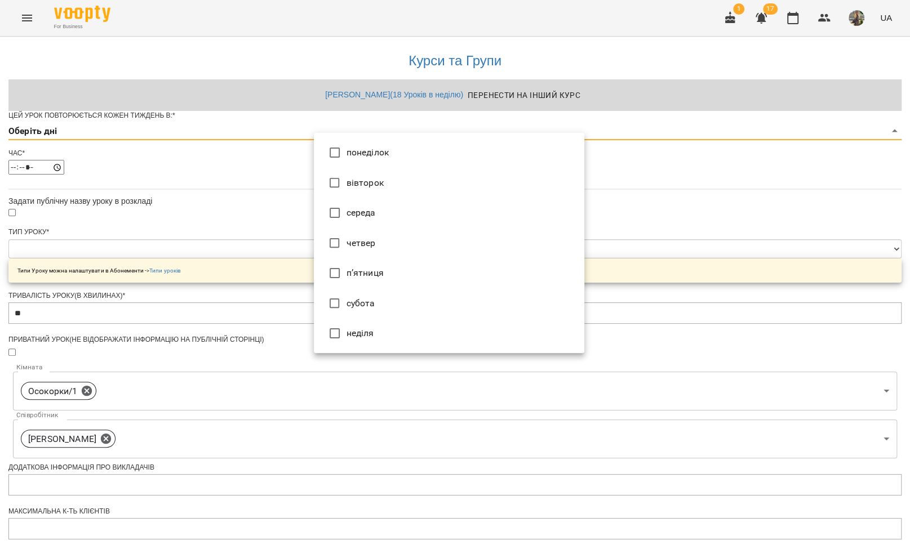
click at [363, 277] on li "п’ятниця" at bounding box center [449, 273] width 270 height 30
type input "*"
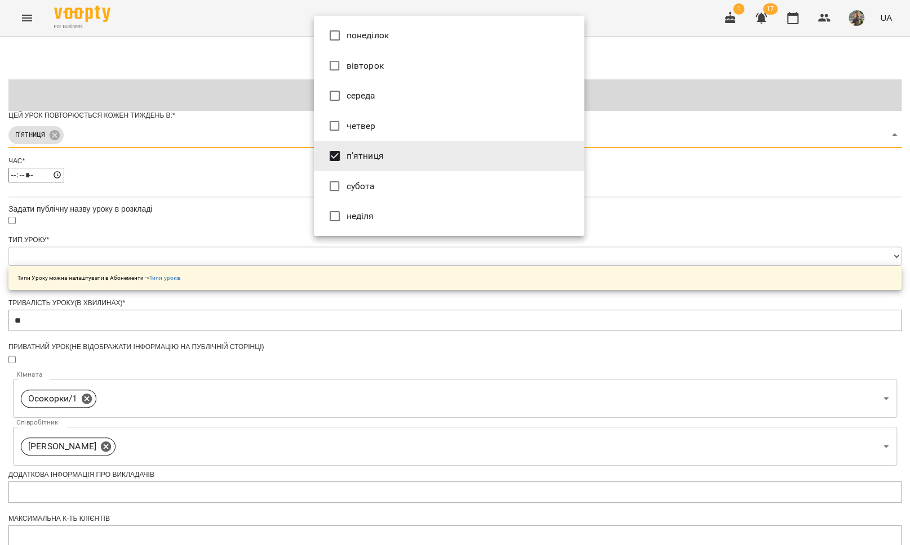
click at [242, 209] on div at bounding box center [455, 272] width 910 height 545
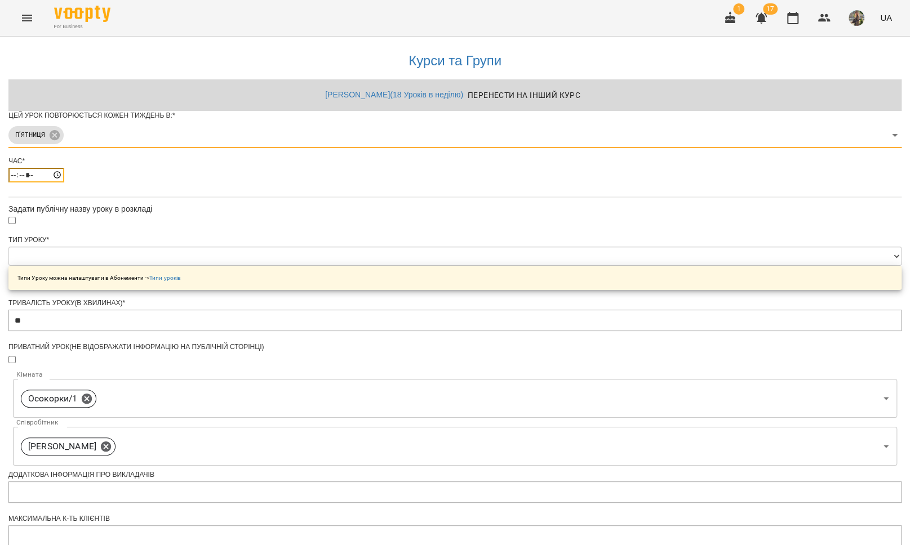
click at [64, 183] on input "*****" at bounding box center [36, 175] width 56 height 15
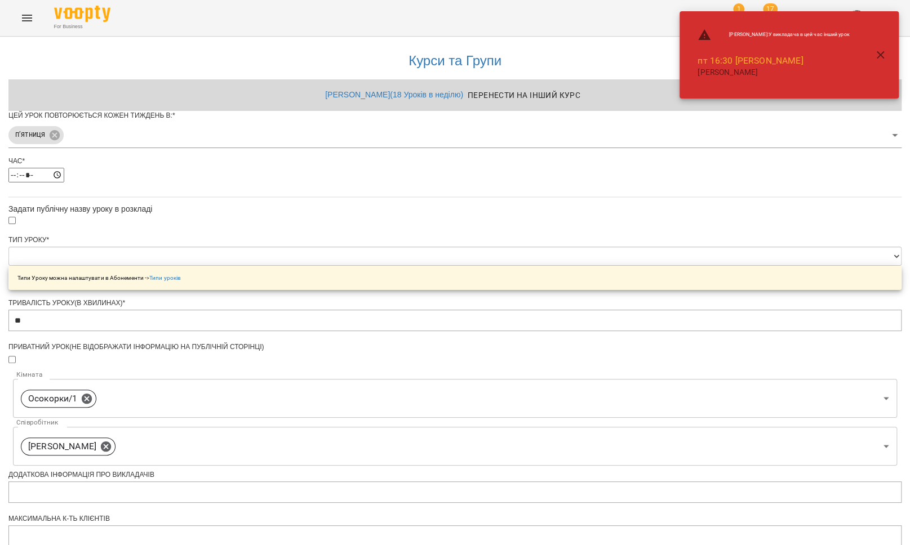
type input "*****"
click at [246, 246] on div "**********" at bounding box center [454, 387] width 893 height 700
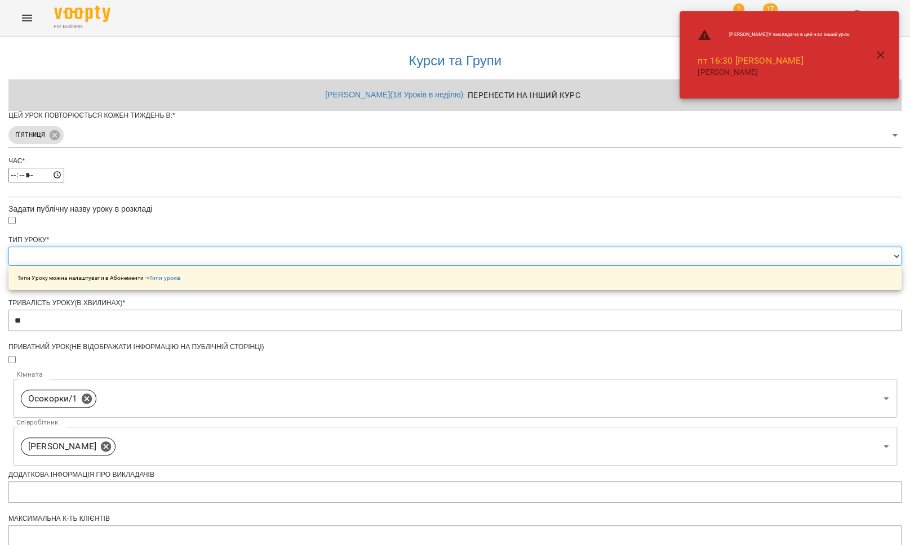
click at [344, 266] on select "**********" at bounding box center [454, 256] width 893 height 19
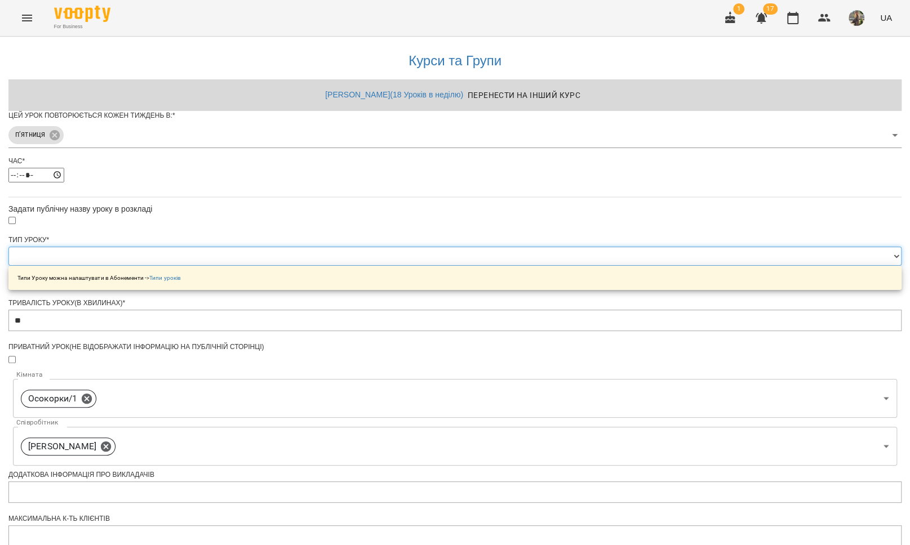
select select "**********"
click at [314, 266] on select "**********" at bounding box center [454, 256] width 893 height 19
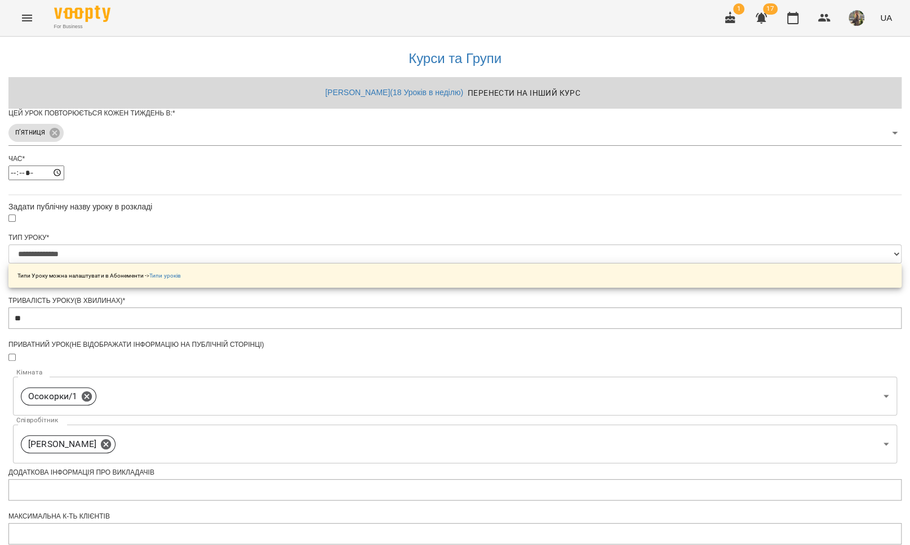
scroll to position [298, 0]
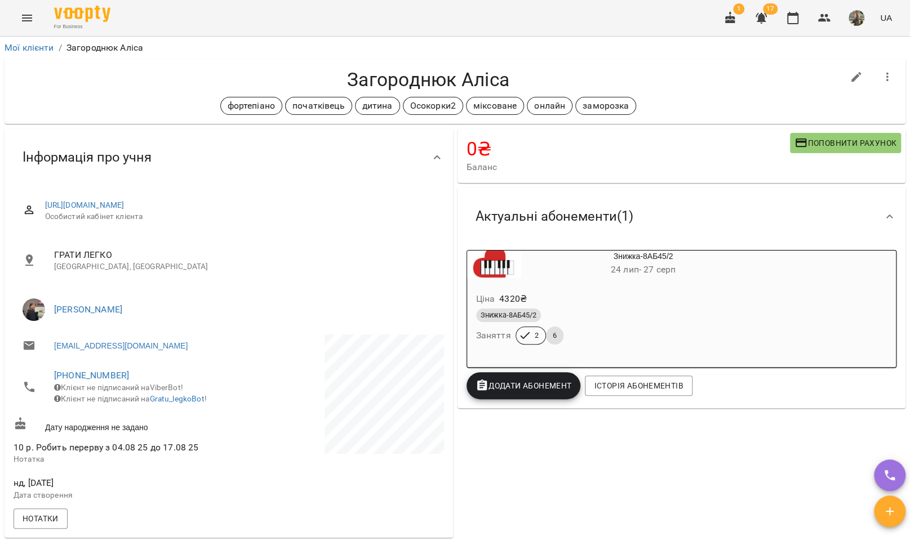
click at [843, 77] on button "button" at bounding box center [856, 77] width 27 height 27
select select "**"
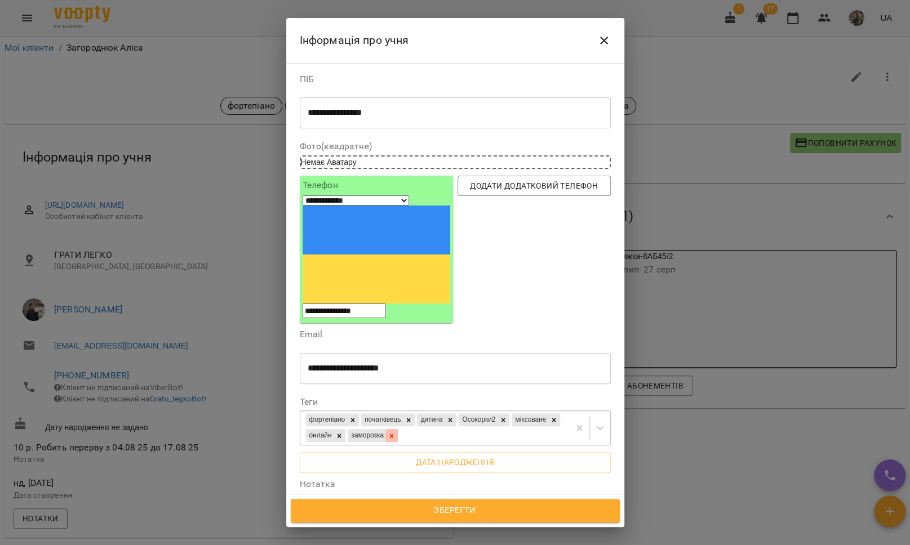
click at [398, 429] on div at bounding box center [391, 435] width 12 height 13
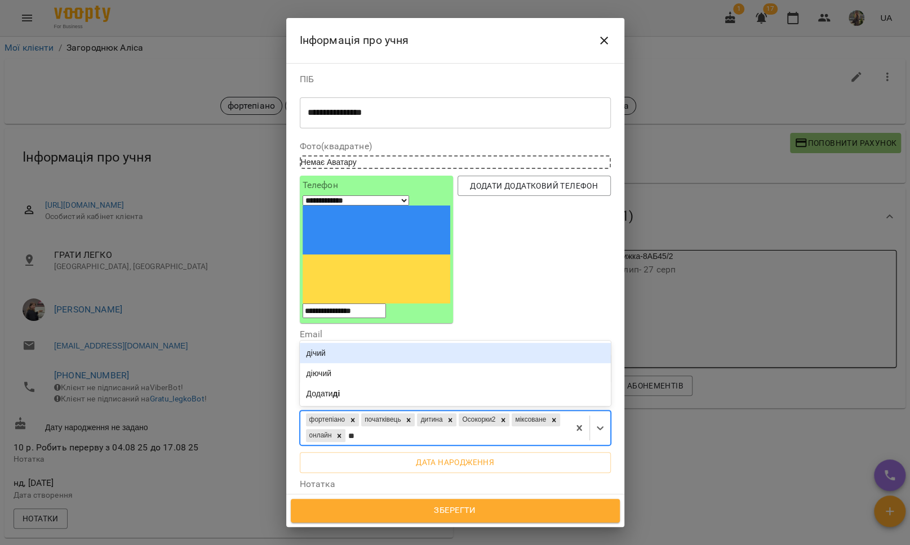
type input "***"
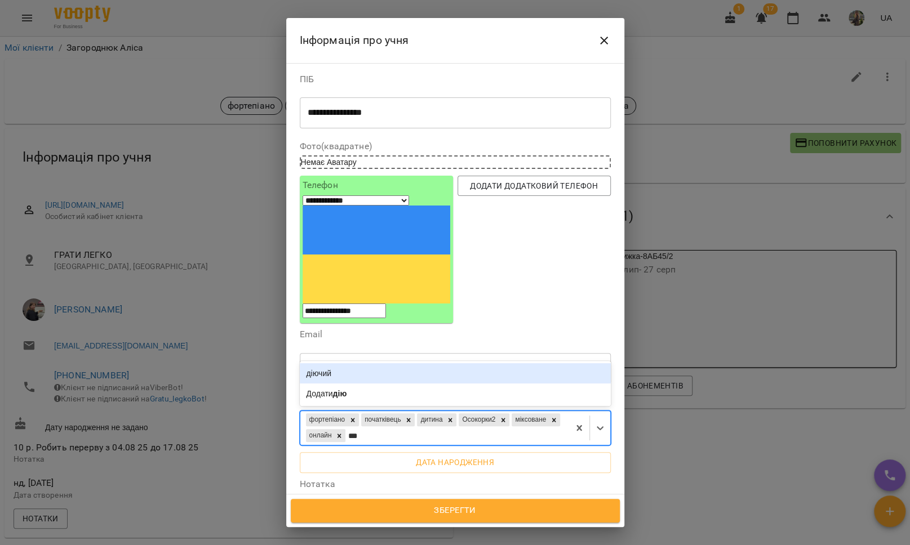
click at [445, 363] on div "діючий" at bounding box center [455, 373] width 311 height 20
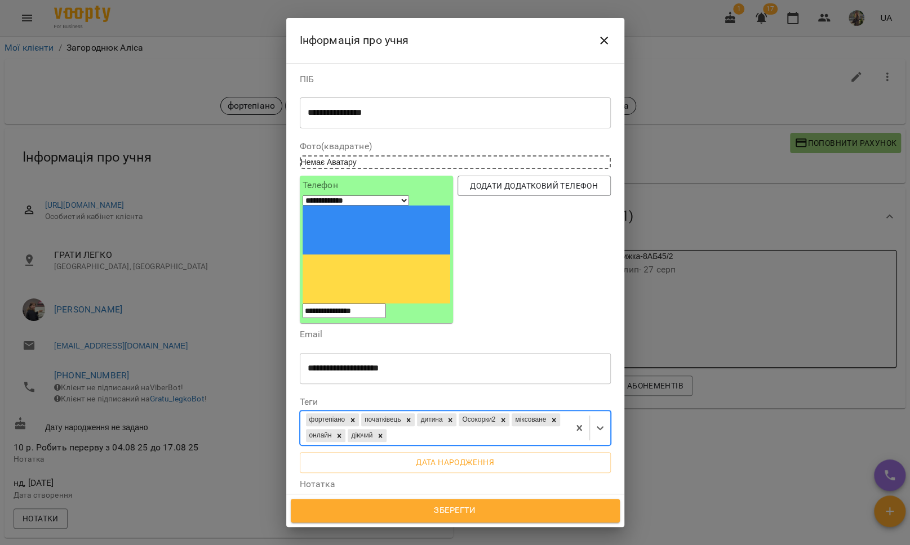
click at [428, 520] on button "Зберегти" at bounding box center [455, 511] width 329 height 24
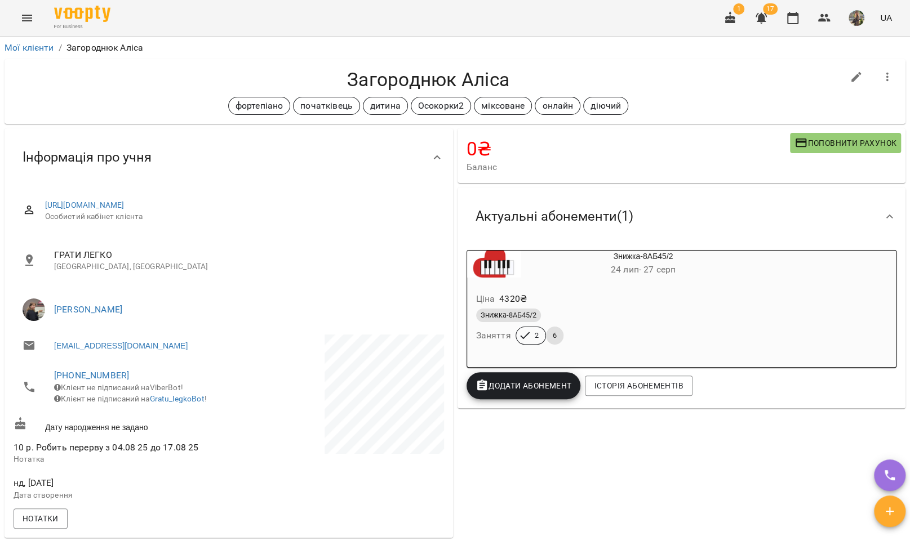
click at [17, 12] on button "Menu" at bounding box center [27, 18] width 27 height 27
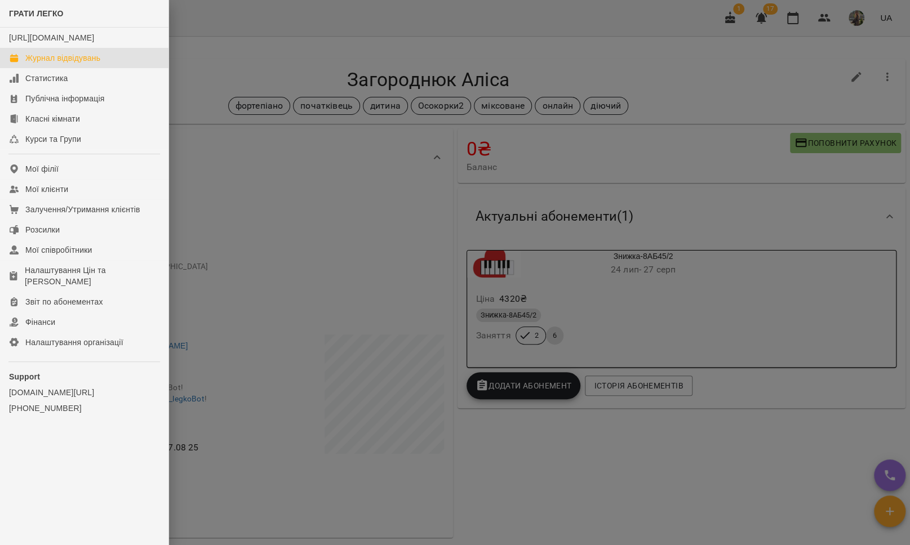
click at [30, 64] on div "Журнал відвідувань" at bounding box center [62, 57] width 75 height 11
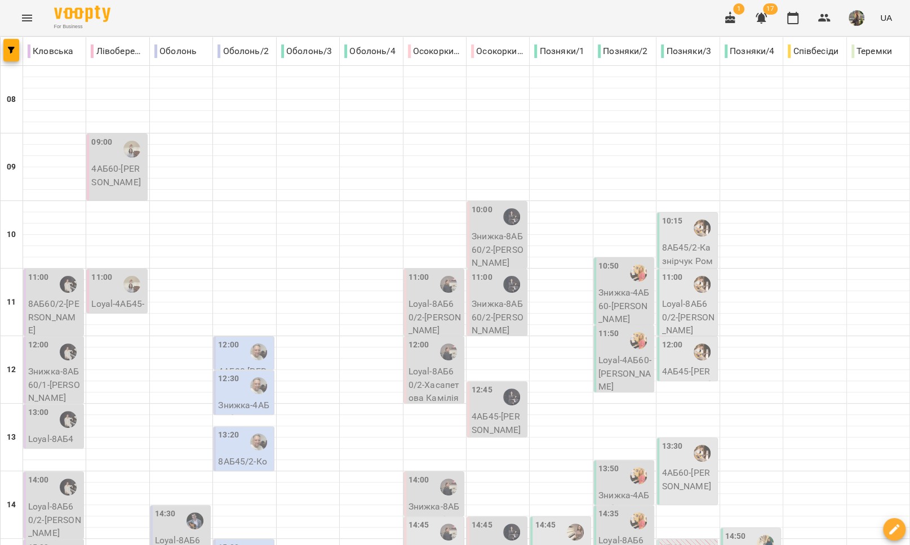
type input "**********"
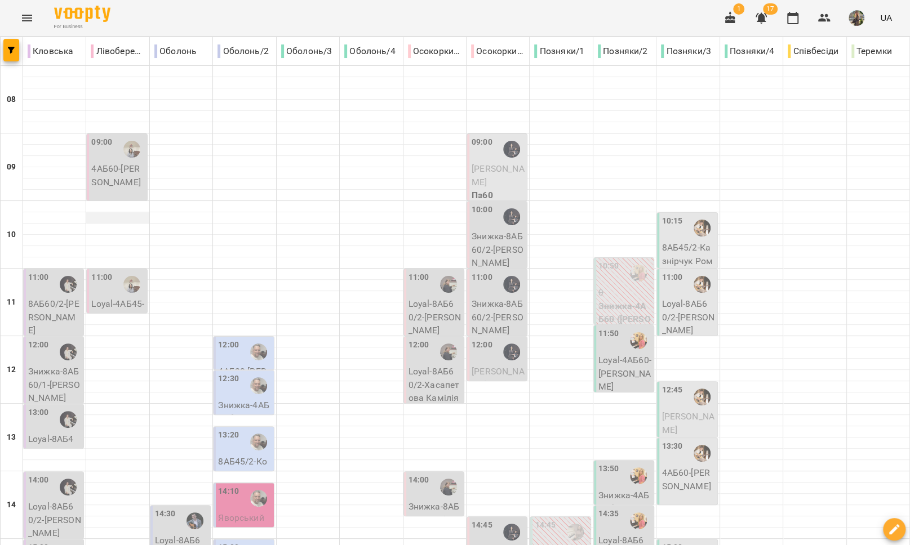
scroll to position [47, 0]
click at [117, 162] on p "4АБ60 - [PERSON_NAME]" at bounding box center [117, 175] width 53 height 26
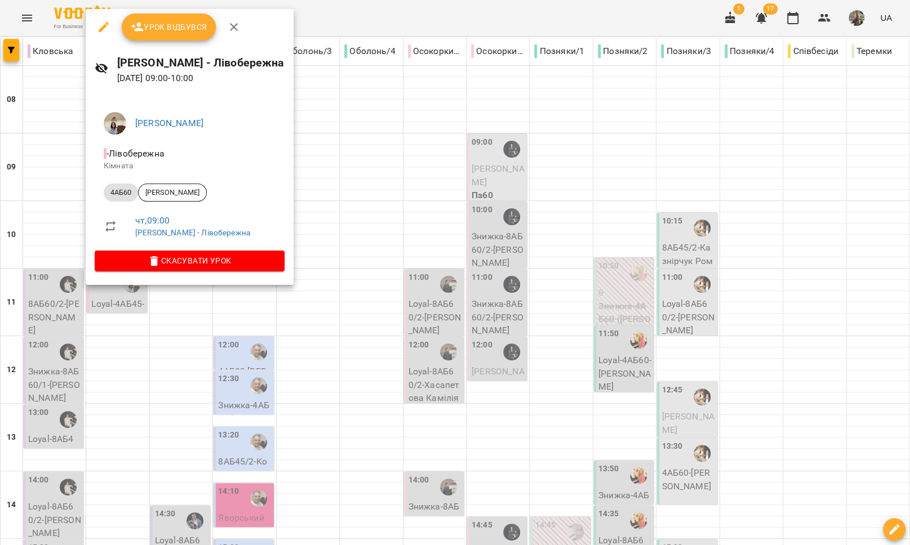
click at [179, 320] on div at bounding box center [455, 272] width 910 height 545
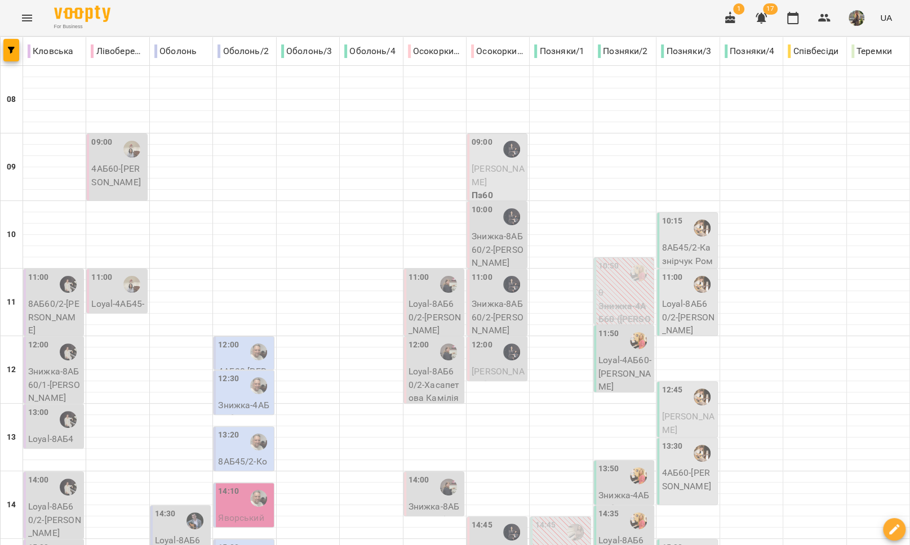
click at [24, 13] on icon "Menu" at bounding box center [27, 18] width 14 height 14
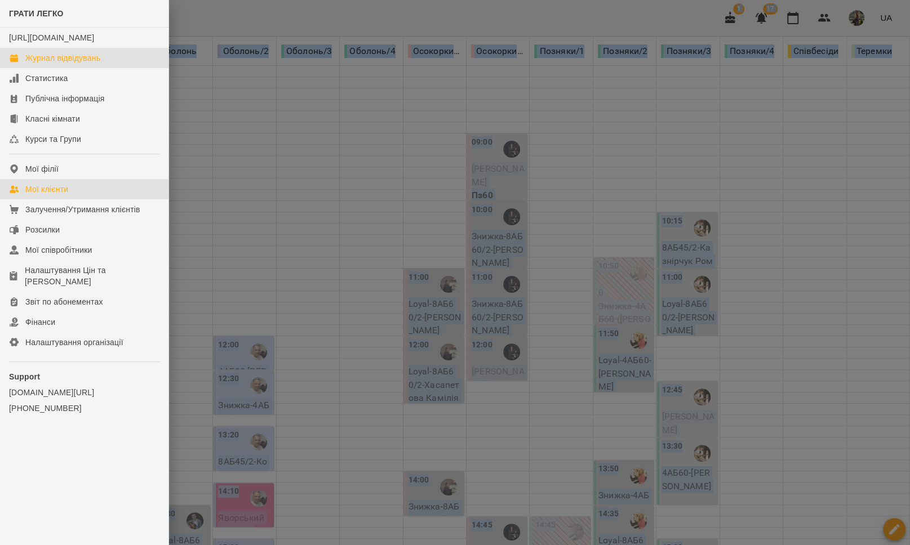
click at [68, 195] on div "Мої клієнти" at bounding box center [46, 189] width 43 height 11
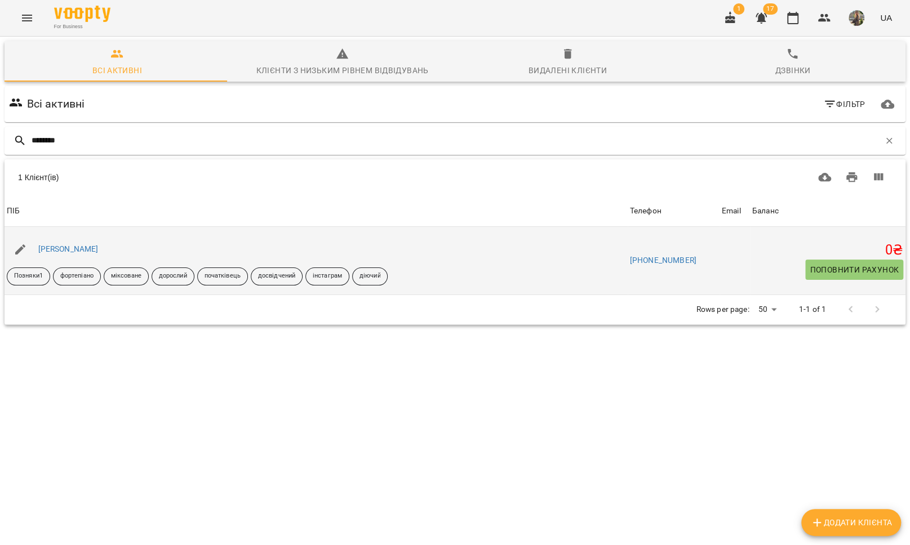
type input "********"
click at [94, 243] on div "[PERSON_NAME]" at bounding box center [68, 250] width 65 height 16
click at [94, 248] on link "[PERSON_NAME]" at bounding box center [68, 249] width 60 height 9
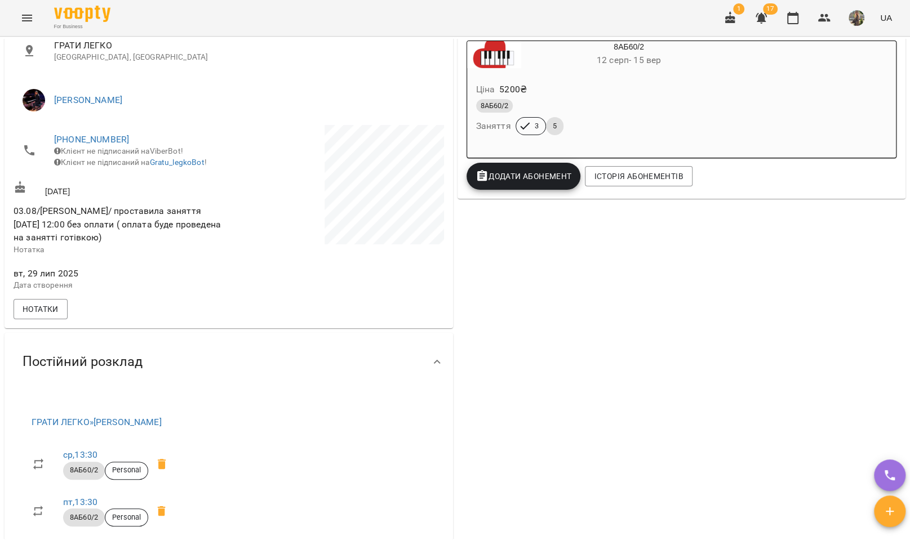
scroll to position [349, 0]
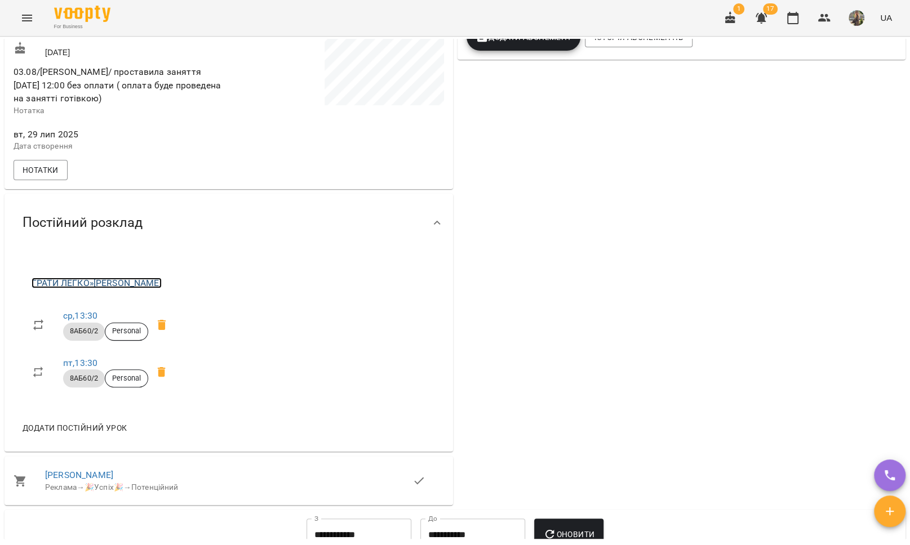
click at [116, 289] on link "ГРАТИ ЛЕГКО » [PERSON_NAME]" at bounding box center [97, 283] width 130 height 11
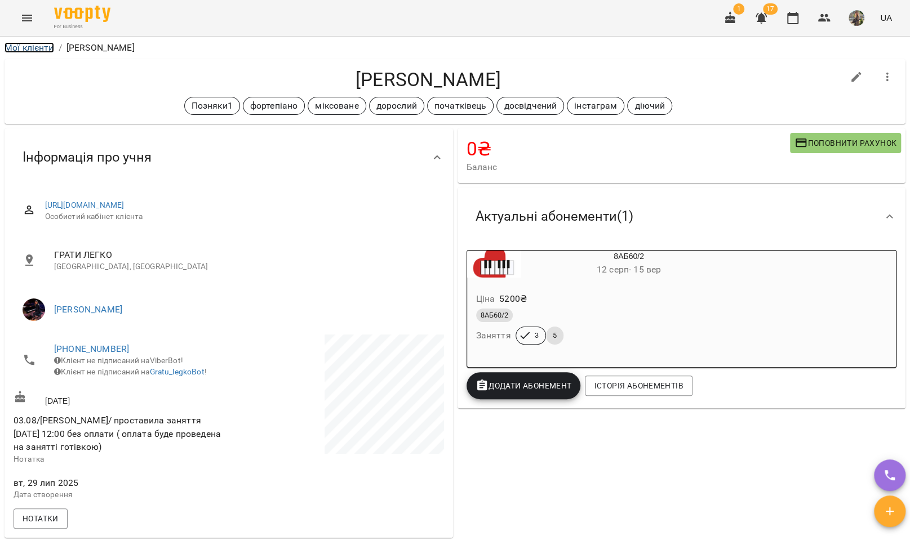
click at [28, 46] on link "Мої клієнти" at bounding box center [30, 47] width 50 height 11
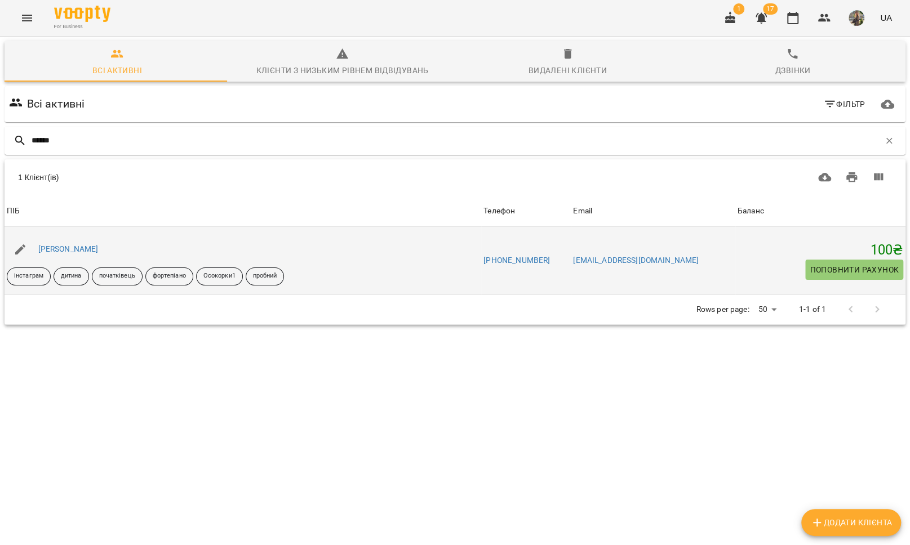
type input "******"
drag, startPoint x: 68, startPoint y: 242, endPoint x: 64, endPoint y: 249, distance: 8.3
click at [64, 249] on div "[PERSON_NAME]" at bounding box center [68, 250] width 65 height 16
click at [68, 249] on link "[PERSON_NAME]" at bounding box center [68, 249] width 60 height 9
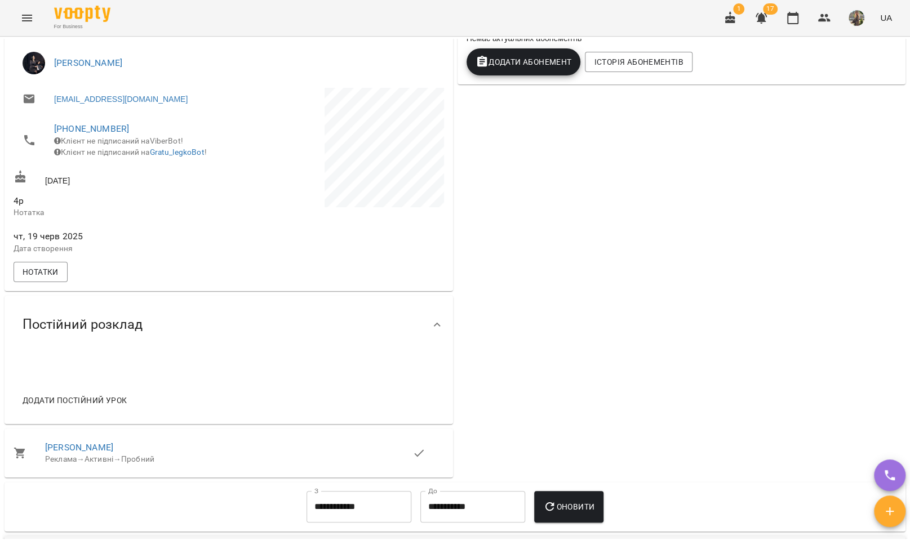
scroll to position [529, 0]
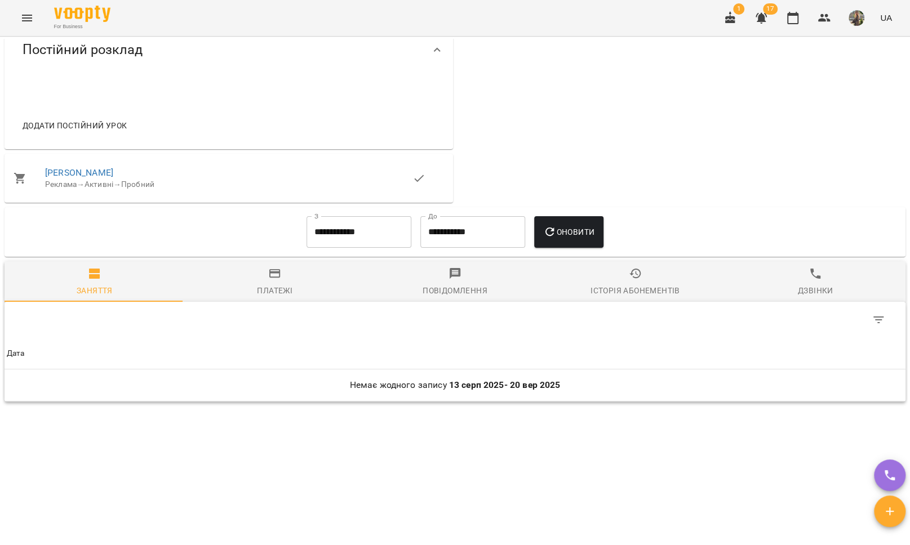
click at [317, 232] on input "**********" at bounding box center [359, 232] width 105 height 32
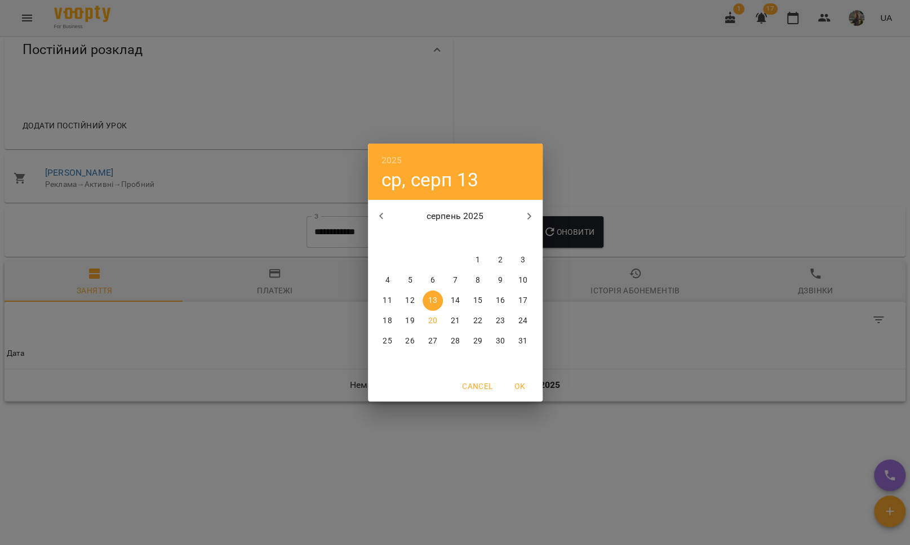
click at [384, 212] on icon "button" at bounding box center [382, 217] width 14 height 14
click at [384, 213] on icon "button" at bounding box center [382, 217] width 14 height 14
click at [384, 214] on icon "button" at bounding box center [382, 217] width 14 height 14
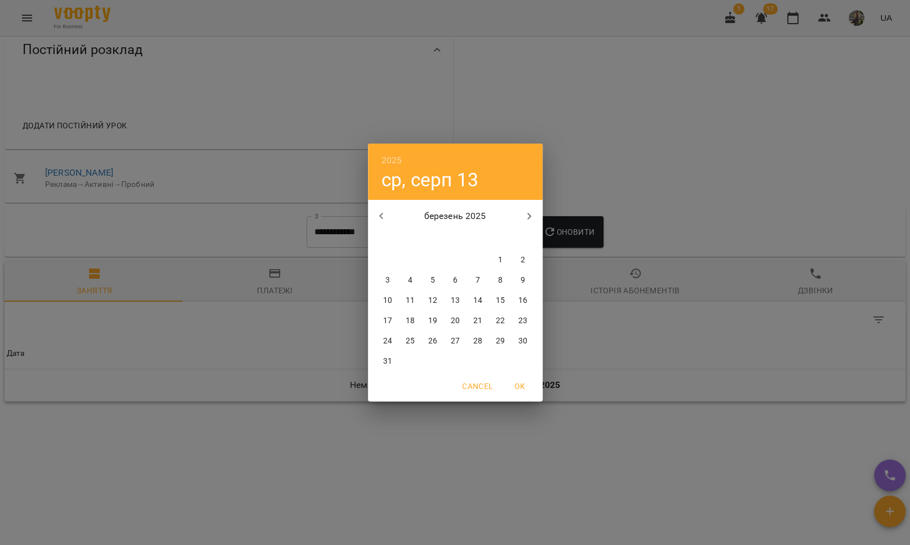
click at [384, 215] on icon "button" at bounding box center [382, 217] width 14 height 14
click at [494, 256] on span "1" at bounding box center [500, 260] width 20 height 11
type input "**********"
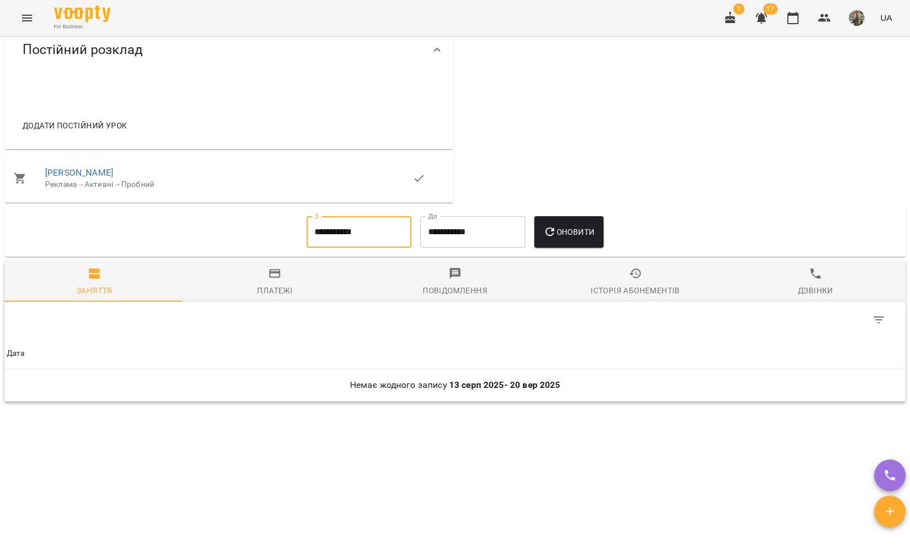
click at [554, 239] on button "Оновити" at bounding box center [568, 232] width 69 height 32
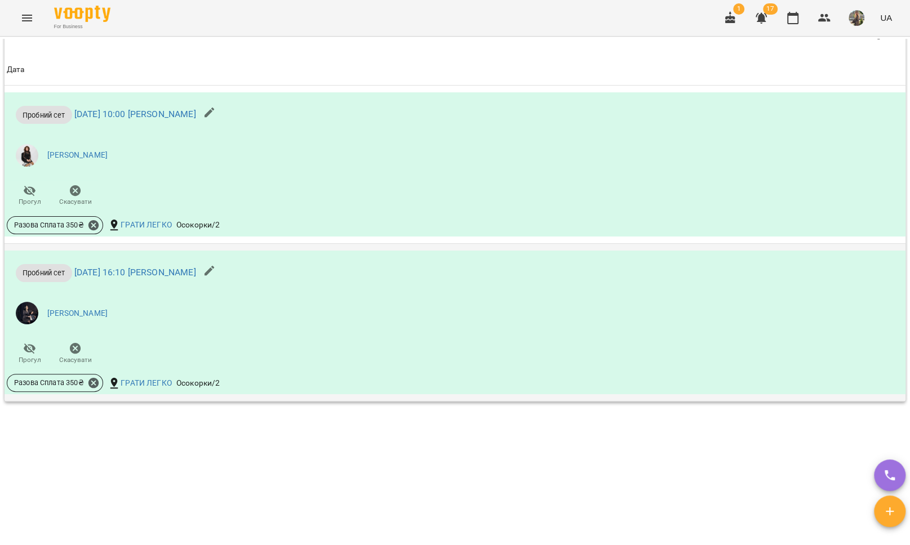
scroll to position [813, 0]
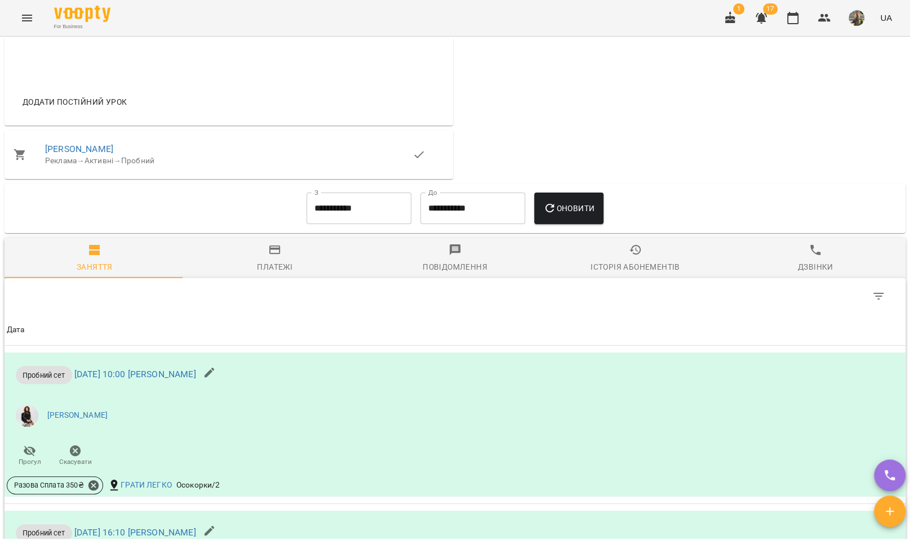
click at [635, 274] on div "Історія абонементів" at bounding box center [635, 267] width 89 height 14
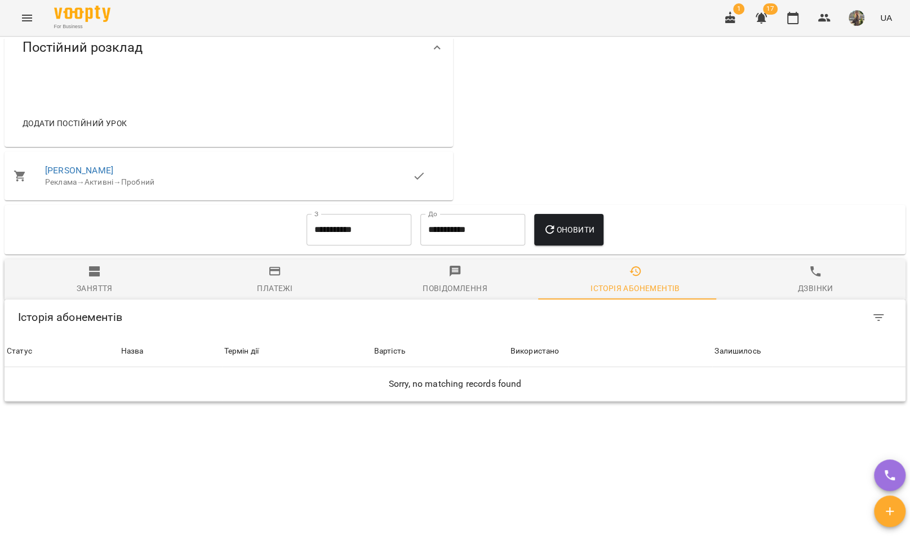
scroll to position [0, 0]
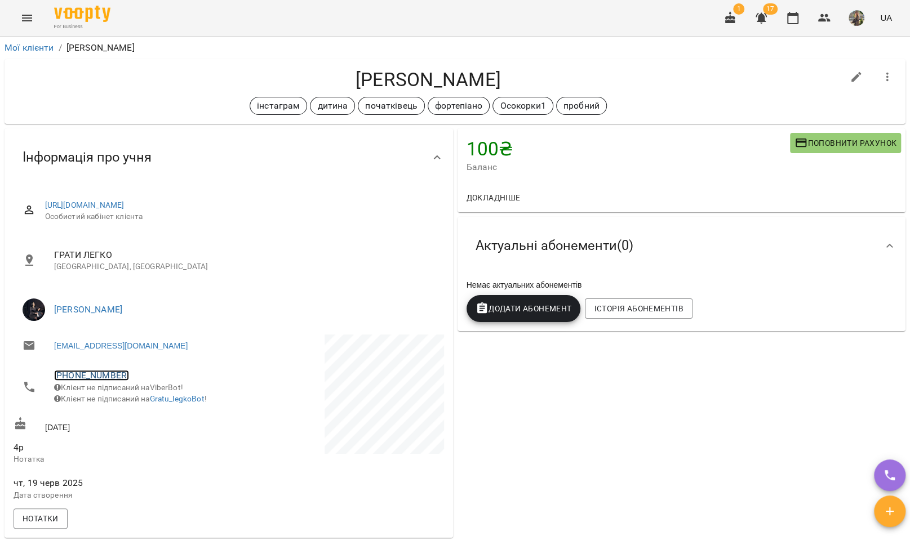
click at [98, 373] on link "[PHONE_NUMBER]" at bounding box center [91, 375] width 75 height 11
click at [144, 411] on img at bounding box center [137, 417] width 17 height 17
drag, startPoint x: 490, startPoint y: 77, endPoint x: 320, endPoint y: 70, distance: 170.3
click at [320, 70] on h4 "[PERSON_NAME]" at bounding box center [429, 79] width 830 height 23
copy h4 "[PERSON_NAME]"
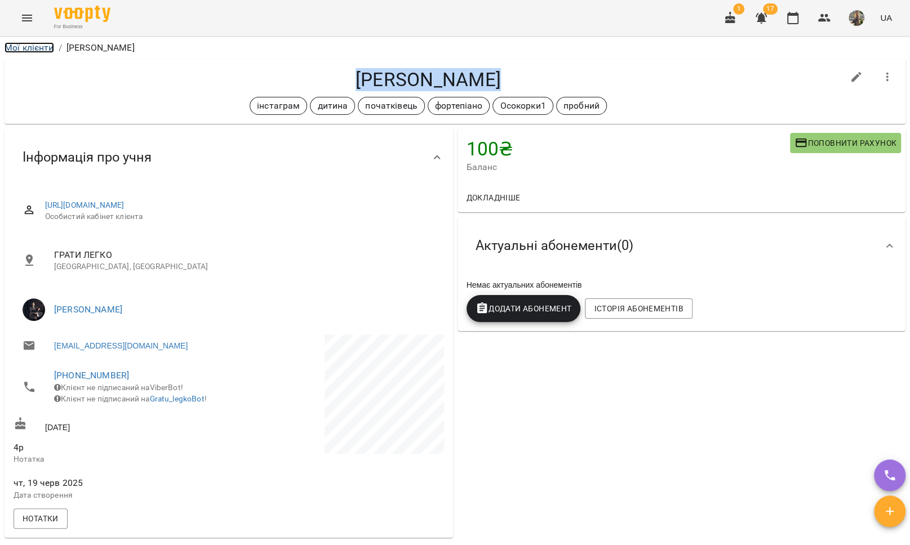
click at [23, 48] on link "Мої клієнти" at bounding box center [30, 47] width 50 height 11
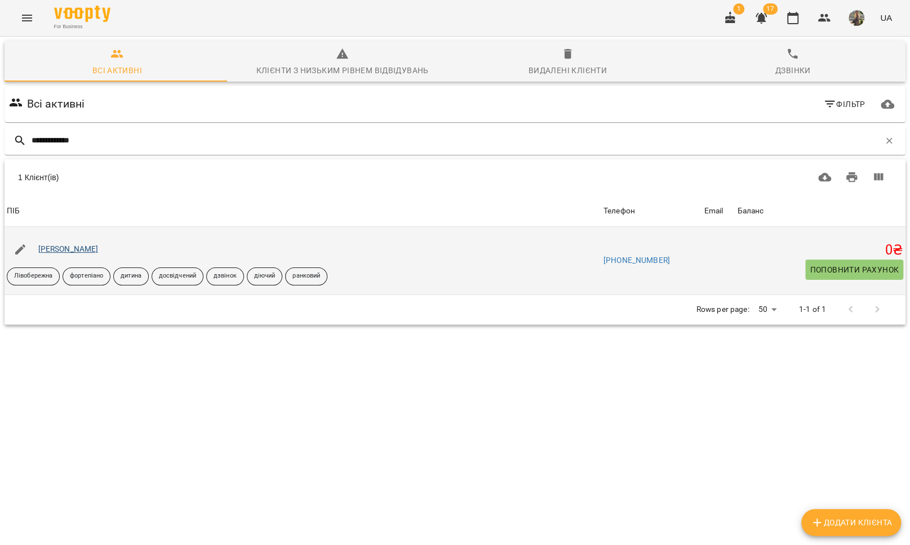
type input "**********"
click at [77, 250] on link "[PERSON_NAME]" at bounding box center [68, 249] width 60 height 9
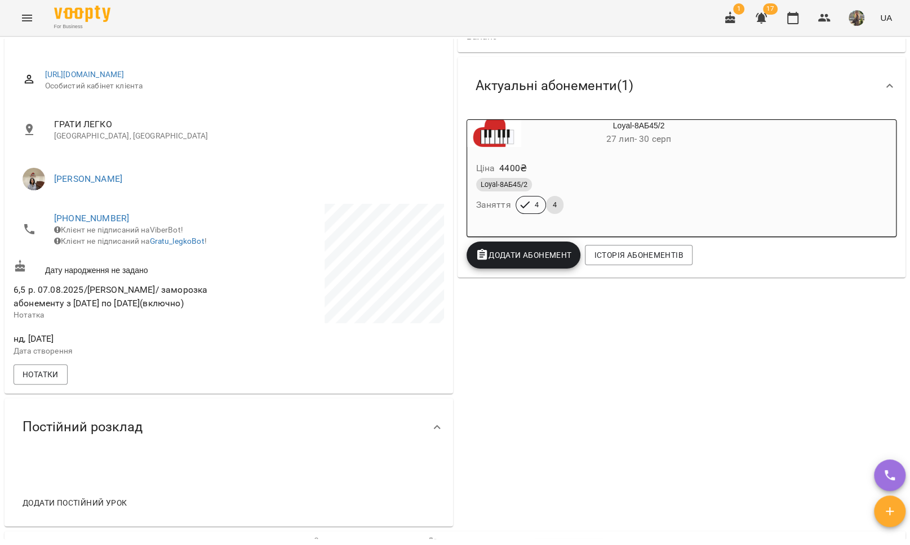
scroll to position [218, 0]
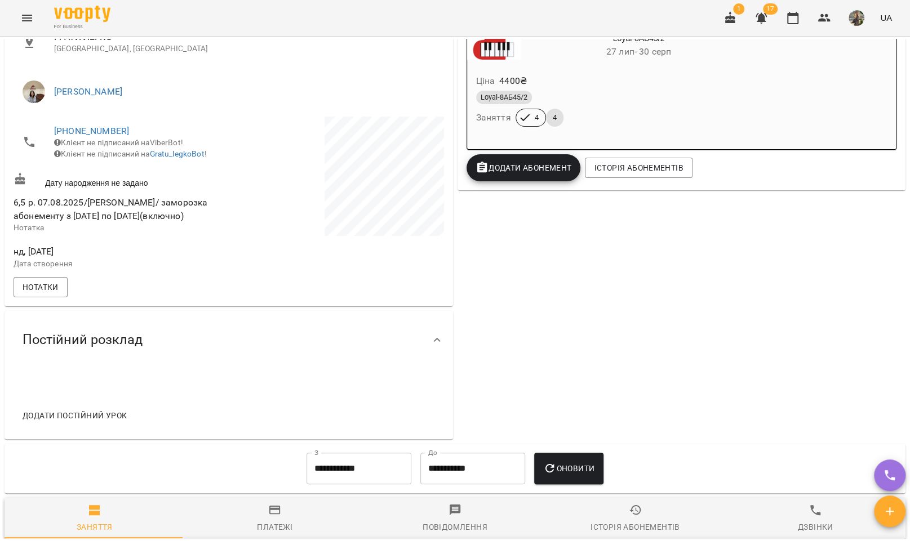
drag, startPoint x: 126, startPoint y: 112, endPoint x: 125, endPoint y: 189, distance: 77.8
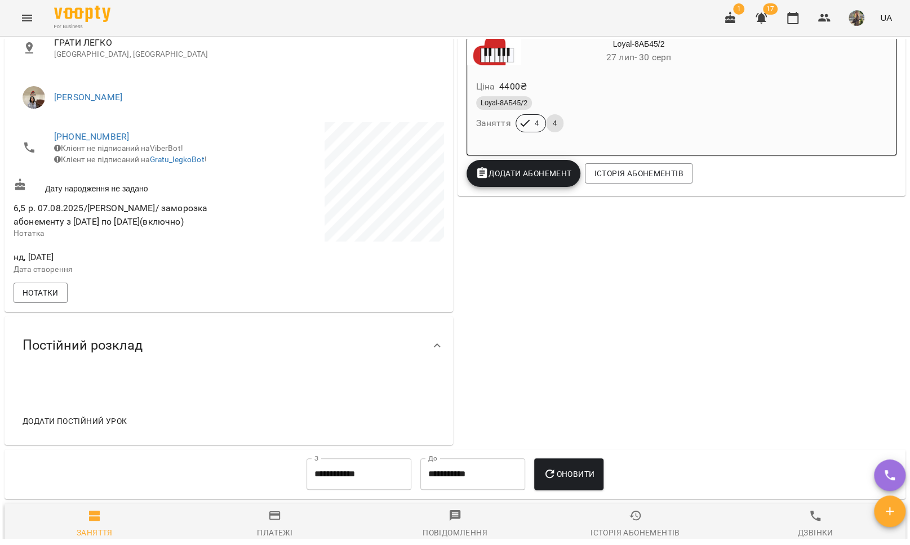
scroll to position [212, 0]
click at [29, 16] on icon "Menu" at bounding box center [27, 18] width 14 height 14
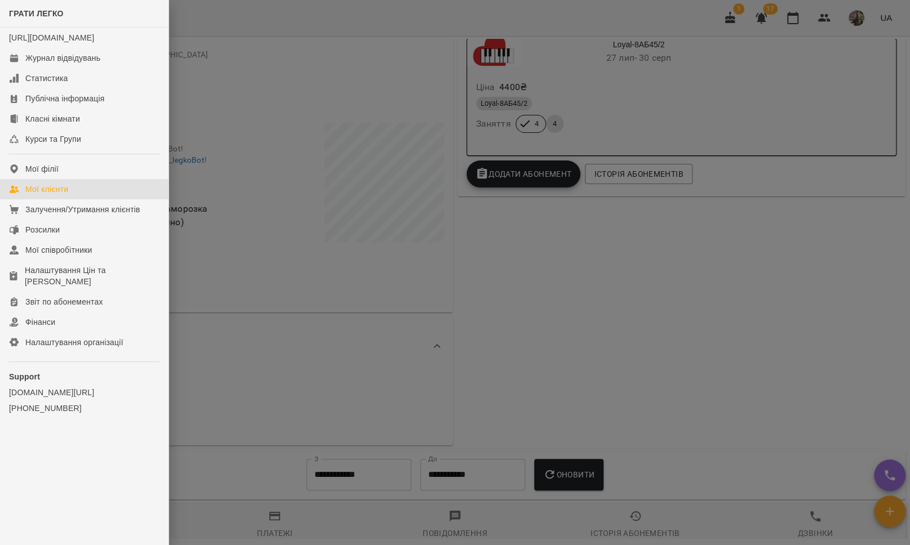
click at [60, 195] on div "Мої клієнти" at bounding box center [46, 189] width 43 height 11
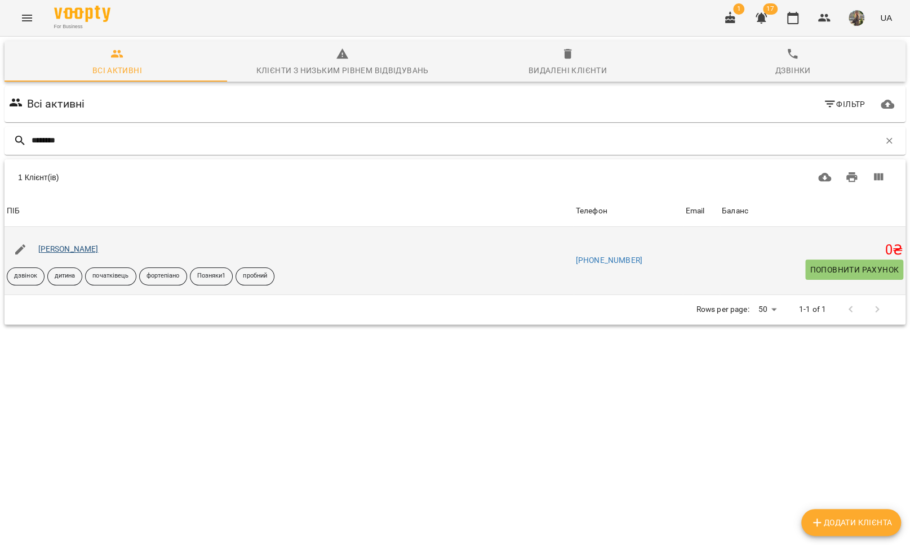
type input "********"
click at [56, 248] on link "[PERSON_NAME]" at bounding box center [68, 249] width 60 height 9
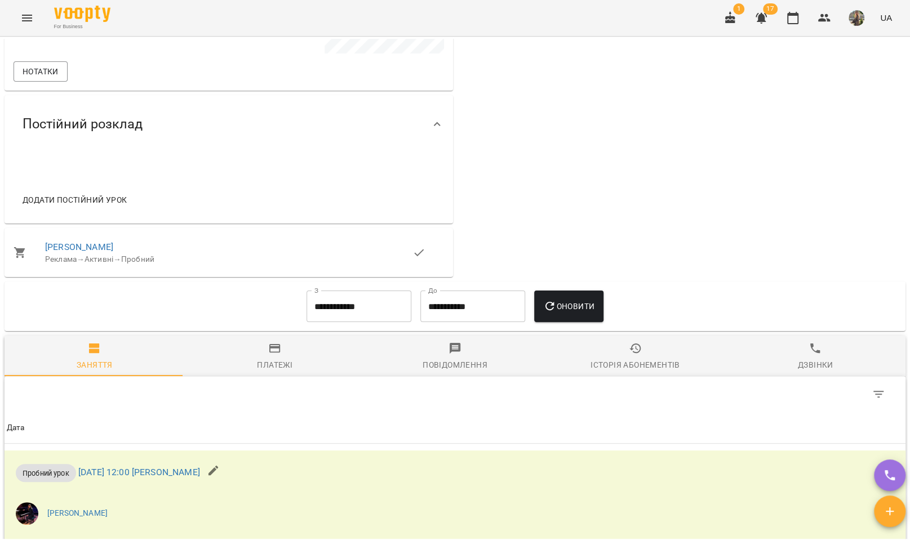
scroll to position [274, 0]
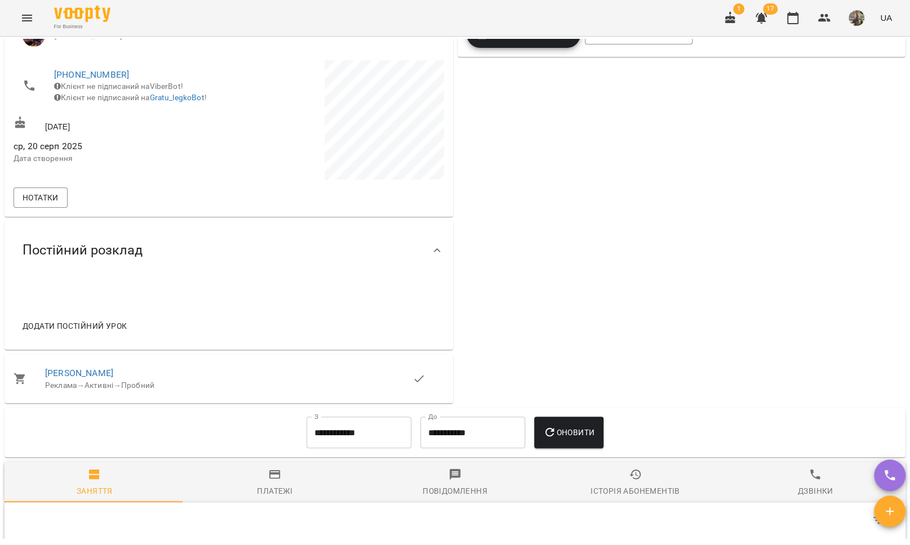
click at [25, 12] on icon "Menu" at bounding box center [27, 18] width 14 height 14
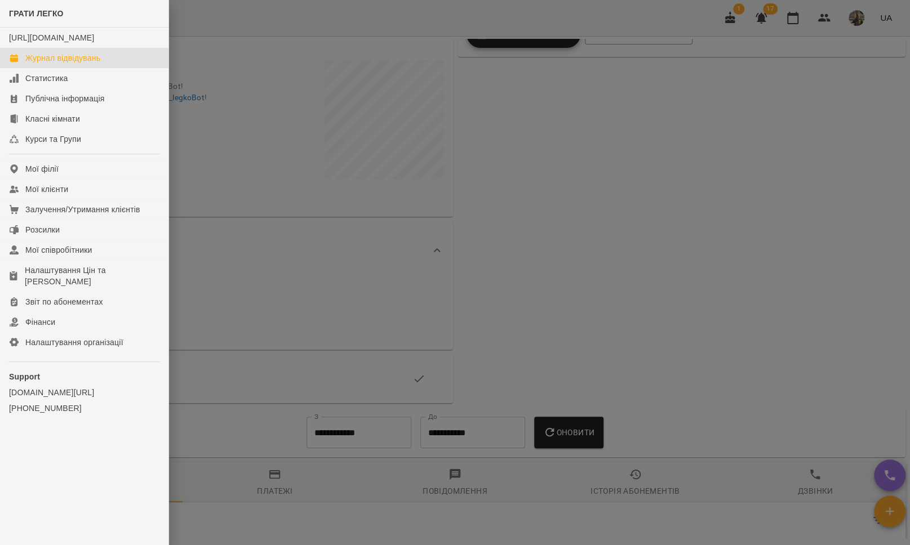
click at [50, 64] on div "Журнал відвідувань" at bounding box center [62, 57] width 75 height 11
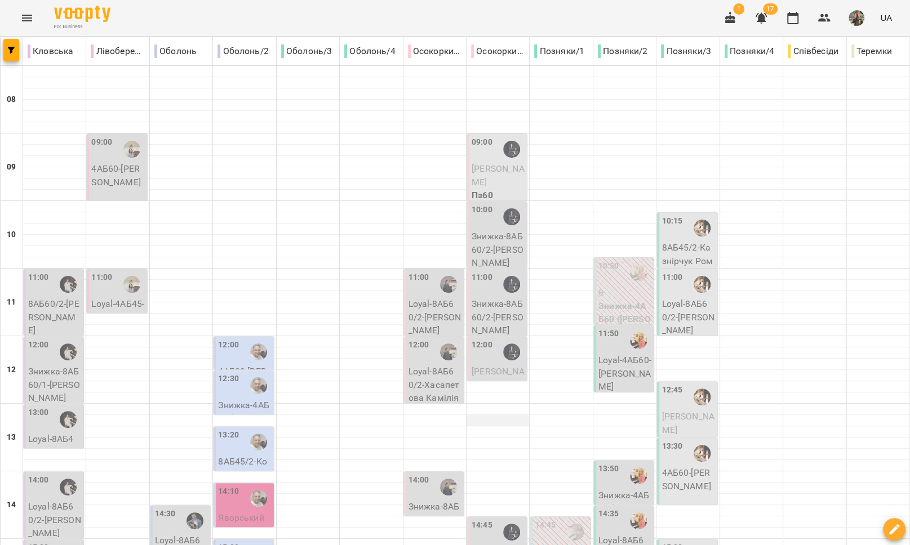
scroll to position [371, 0]
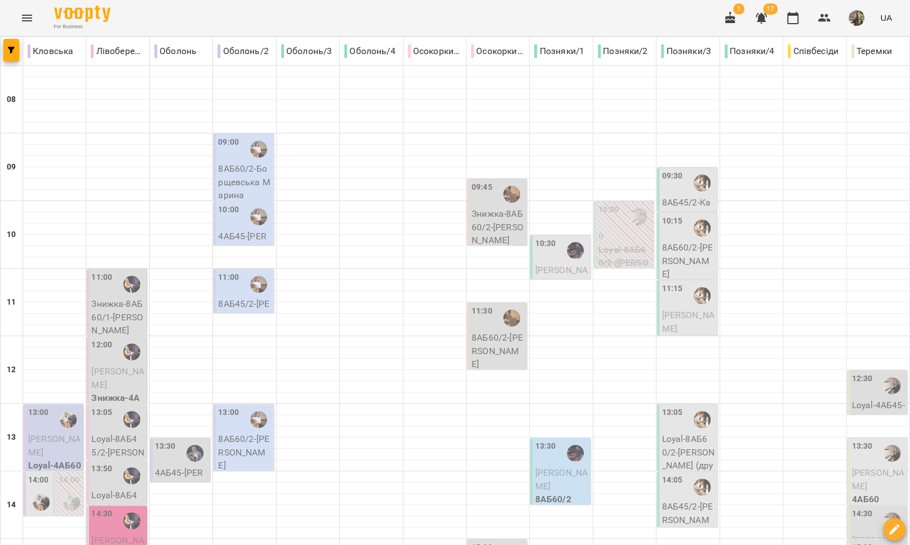
click at [551, 252] on div "10:30" at bounding box center [561, 251] width 53 height 26
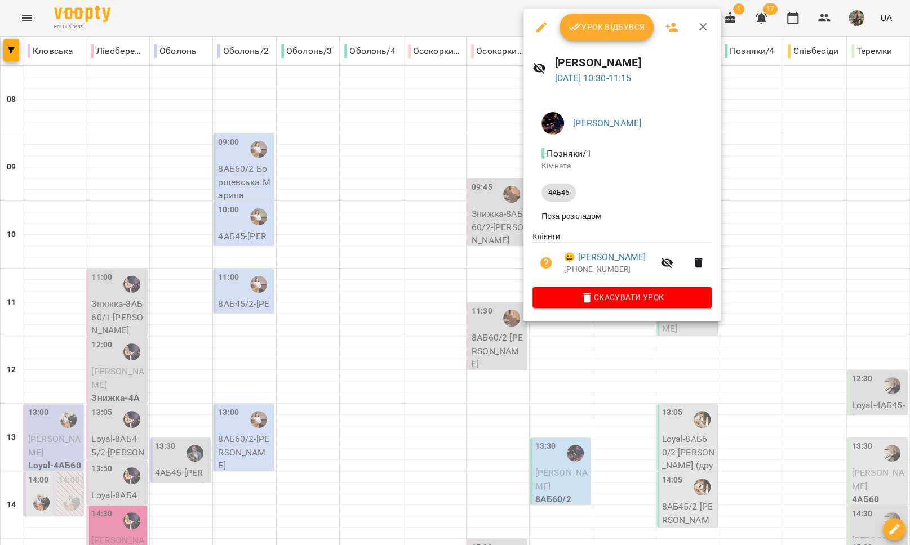
click at [540, 29] on icon "button" at bounding box center [541, 27] width 10 height 10
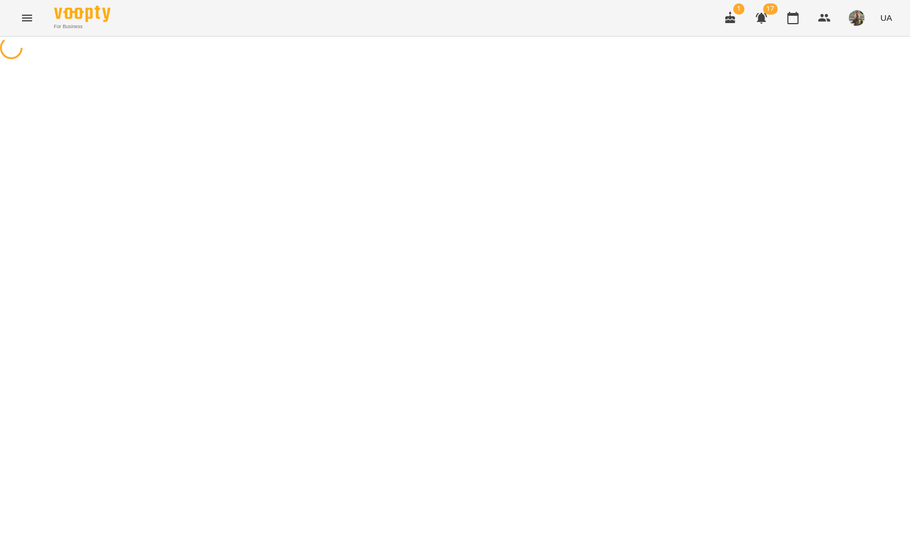
select select "*****"
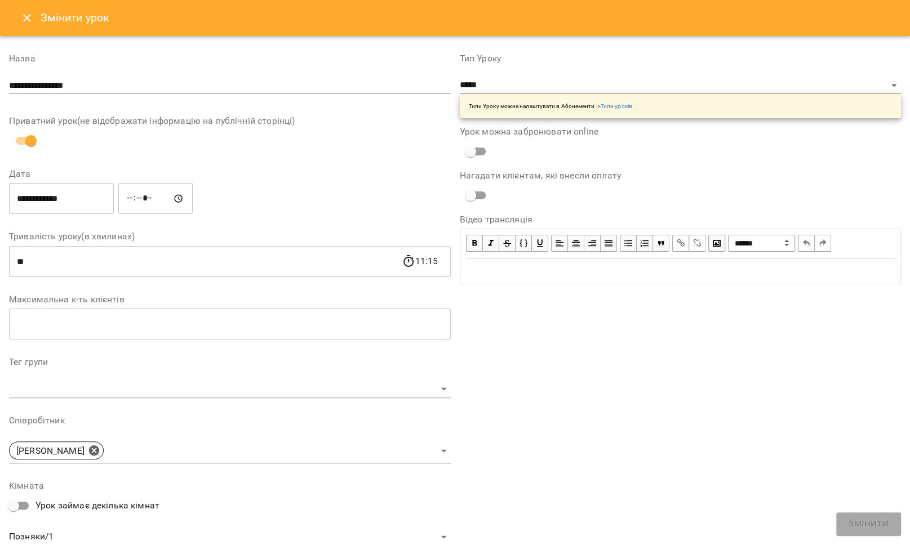
click at [31, 16] on icon "Close" at bounding box center [27, 18] width 14 height 14
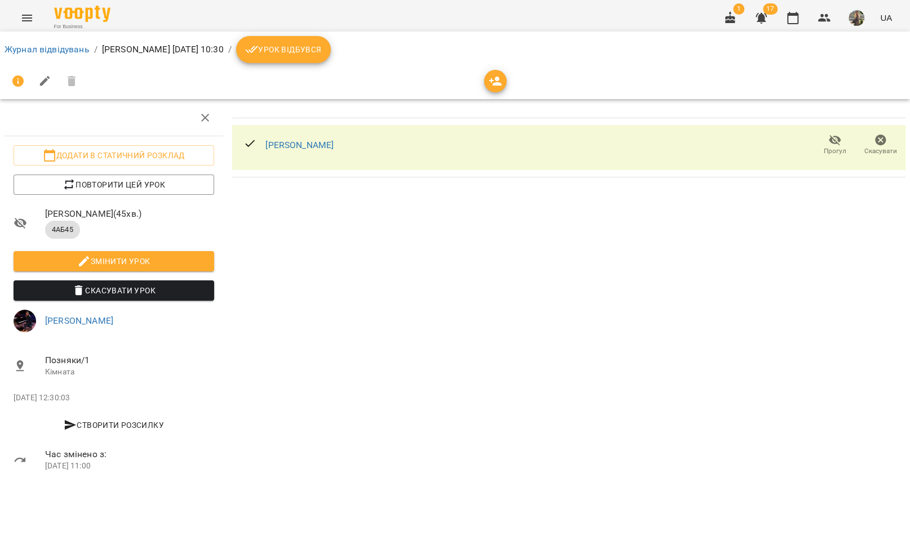
click at [26, 20] on icon "Menu" at bounding box center [27, 18] width 10 height 7
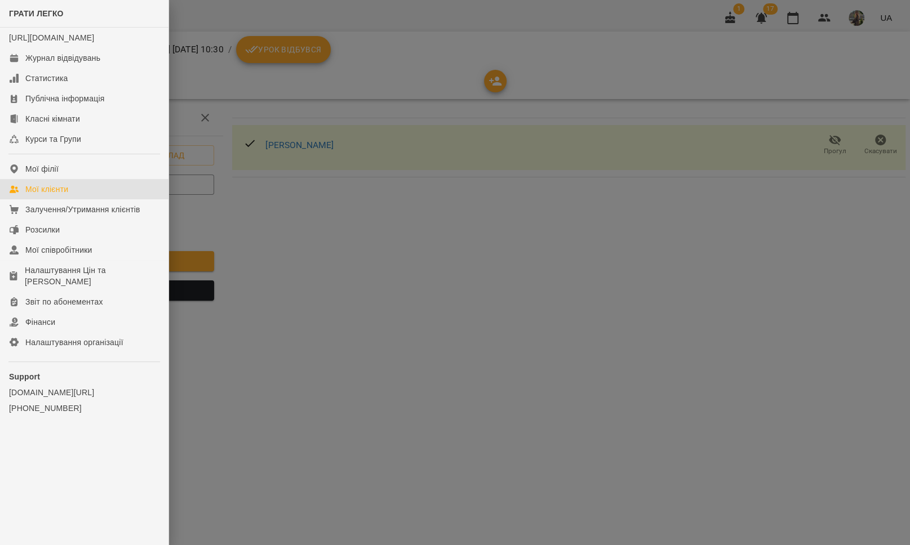
click at [83, 199] on link "Мої клієнти" at bounding box center [84, 189] width 168 height 20
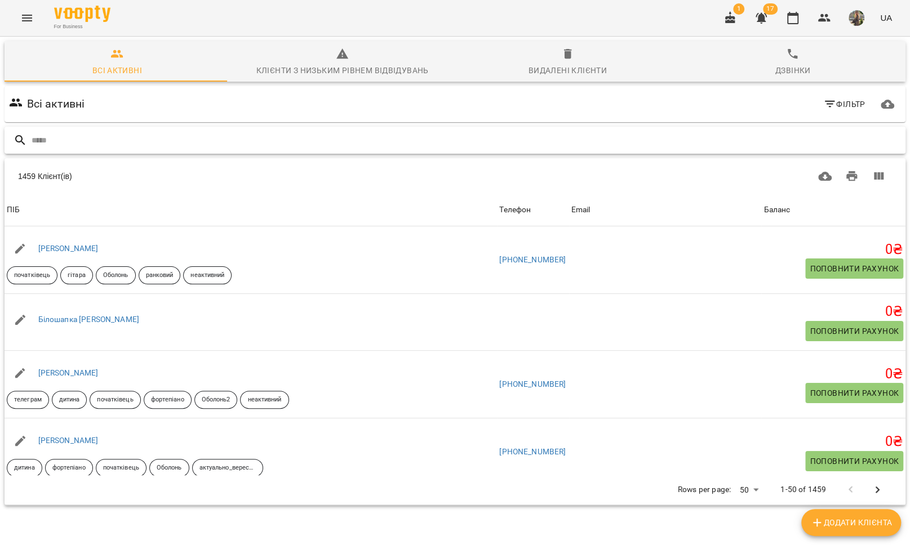
paste input "**********"
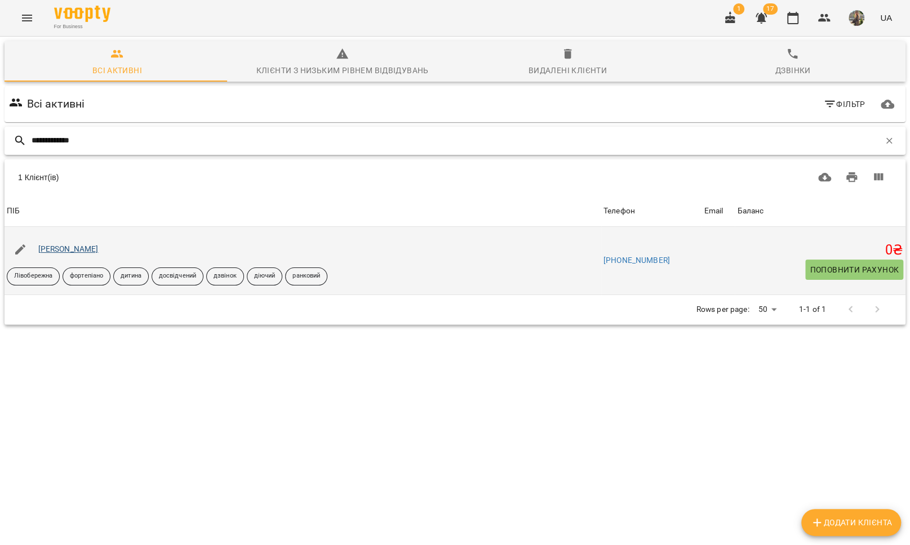
type input "**********"
click at [73, 246] on link "[PERSON_NAME]" at bounding box center [68, 249] width 60 height 9
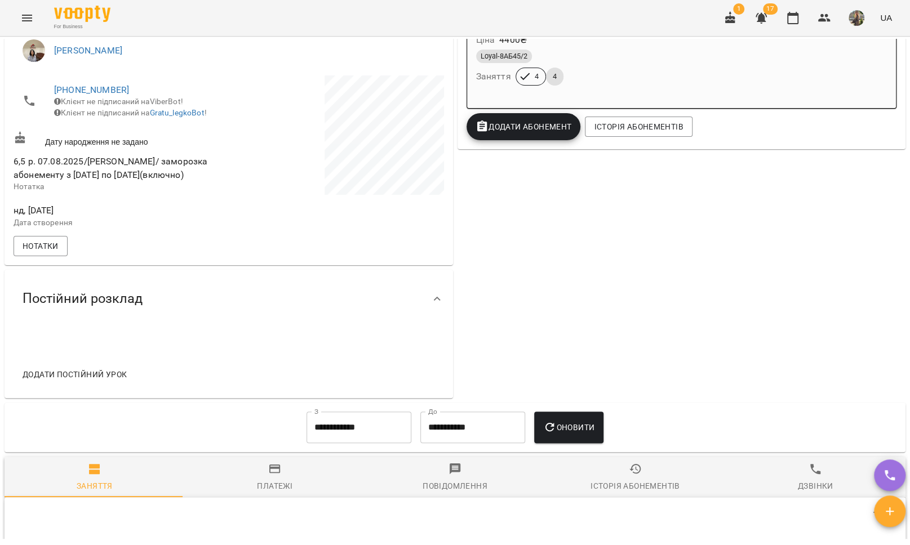
scroll to position [195, 0]
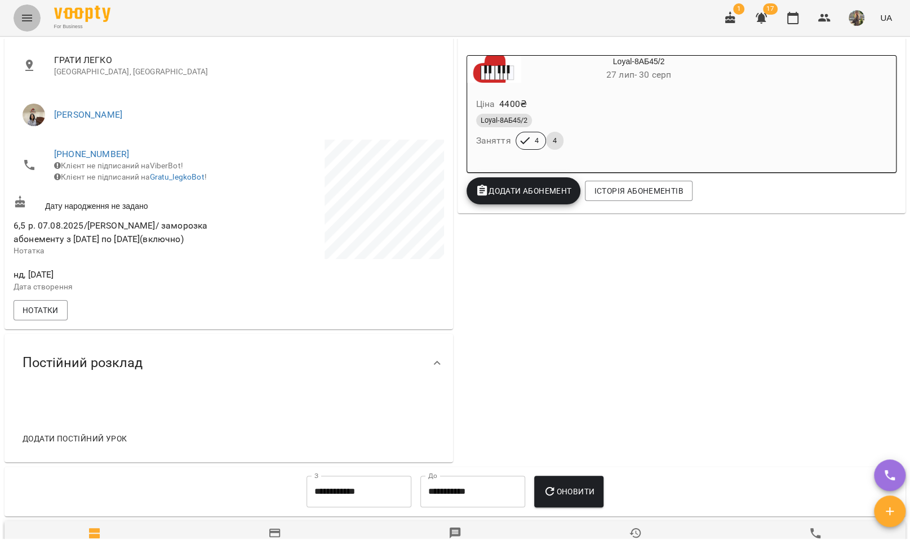
click at [34, 21] on button "Menu" at bounding box center [27, 18] width 27 height 27
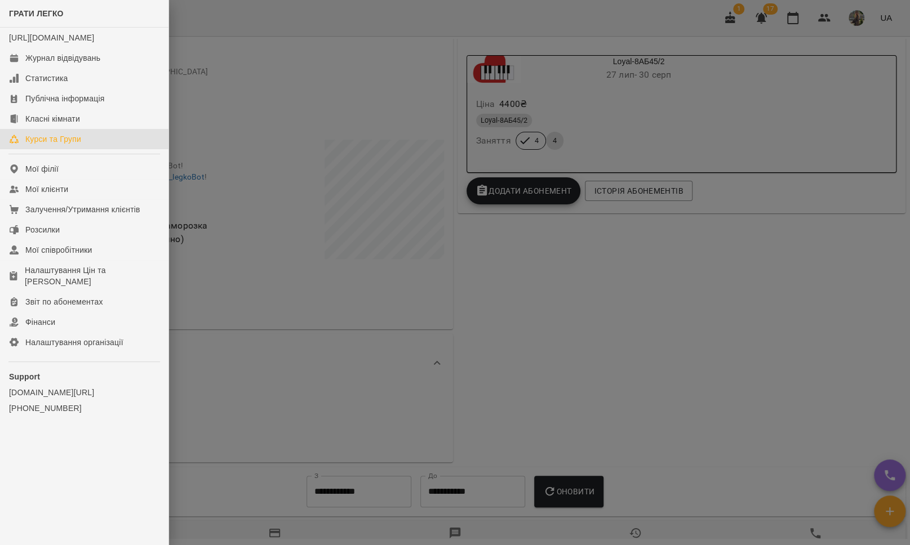
click at [58, 145] on div "Курси та Групи" at bounding box center [53, 139] width 56 height 11
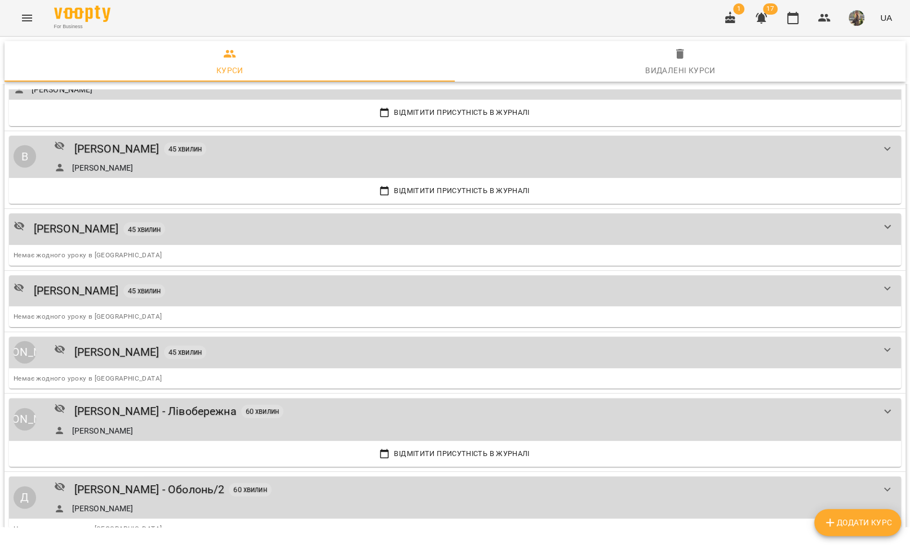
scroll to position [1835, 0]
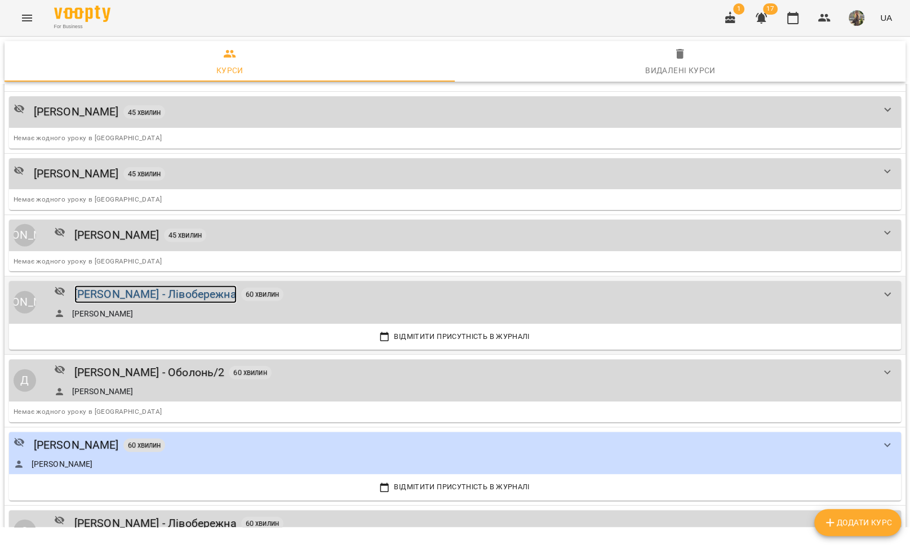
click at [166, 286] on div "[PERSON_NAME] - Лівобережна" at bounding box center [155, 294] width 162 height 17
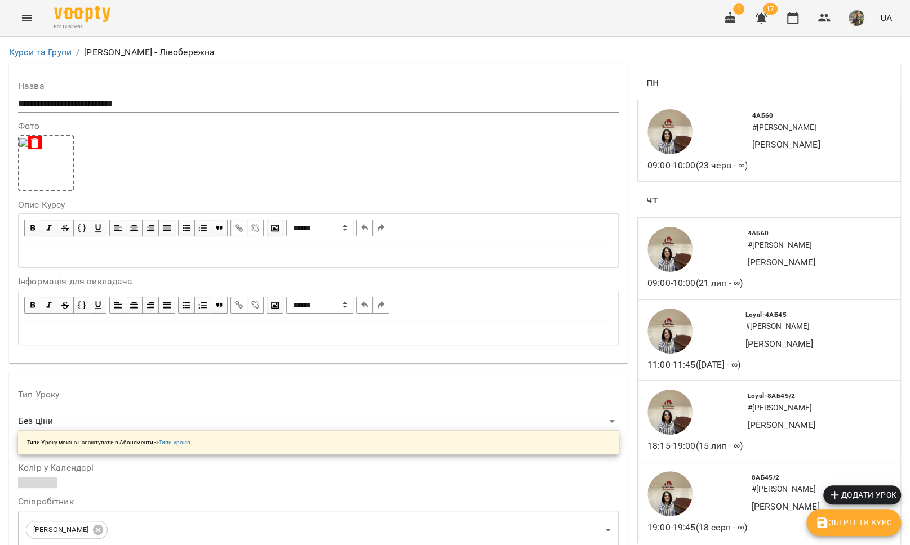
scroll to position [660, 0]
click at [35, 14] on button "Menu" at bounding box center [27, 18] width 27 height 27
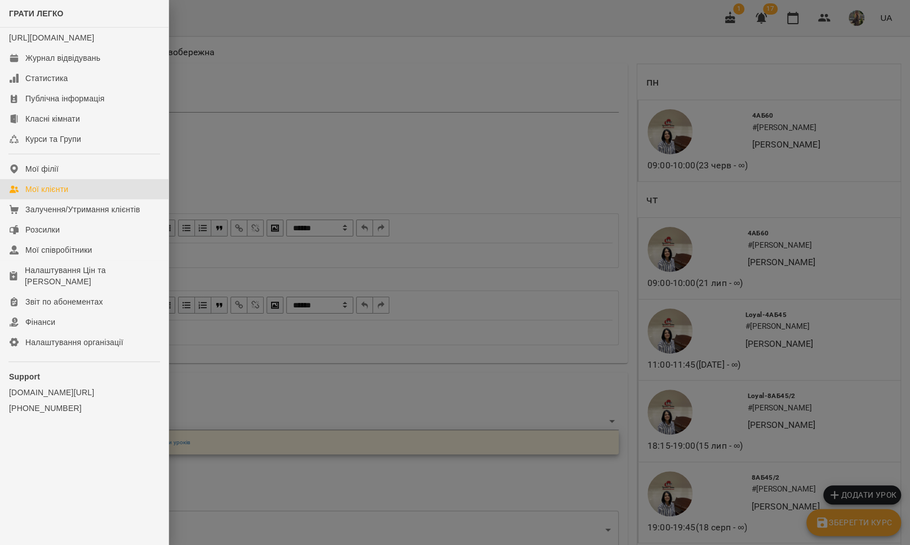
click at [66, 195] on div "Мої клієнти" at bounding box center [46, 189] width 43 height 11
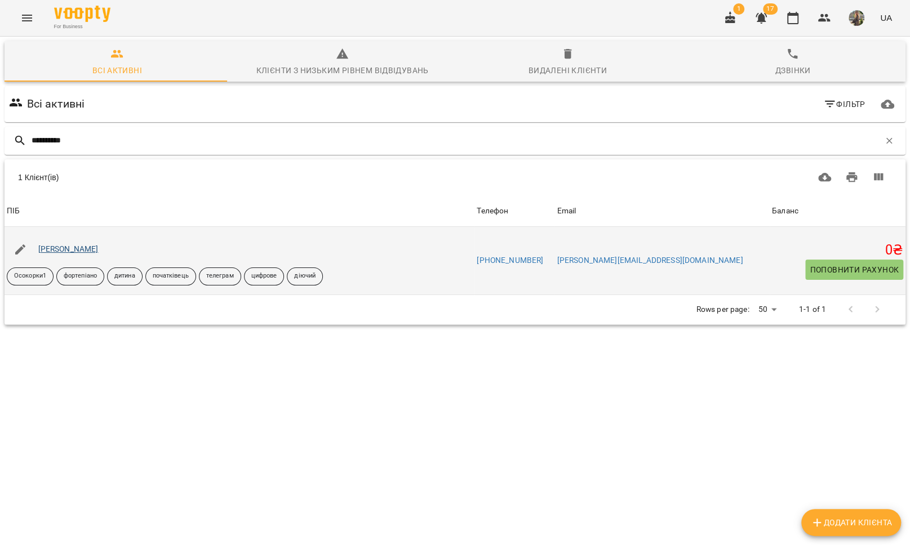
type input "**********"
click at [78, 249] on link "[PERSON_NAME]" at bounding box center [68, 249] width 60 height 9
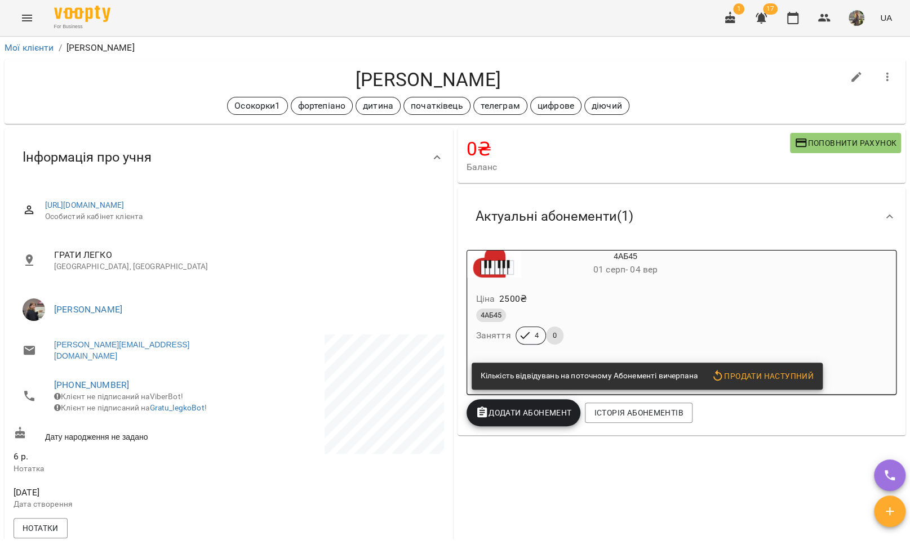
click at [25, 8] on button "Menu" at bounding box center [27, 18] width 27 height 27
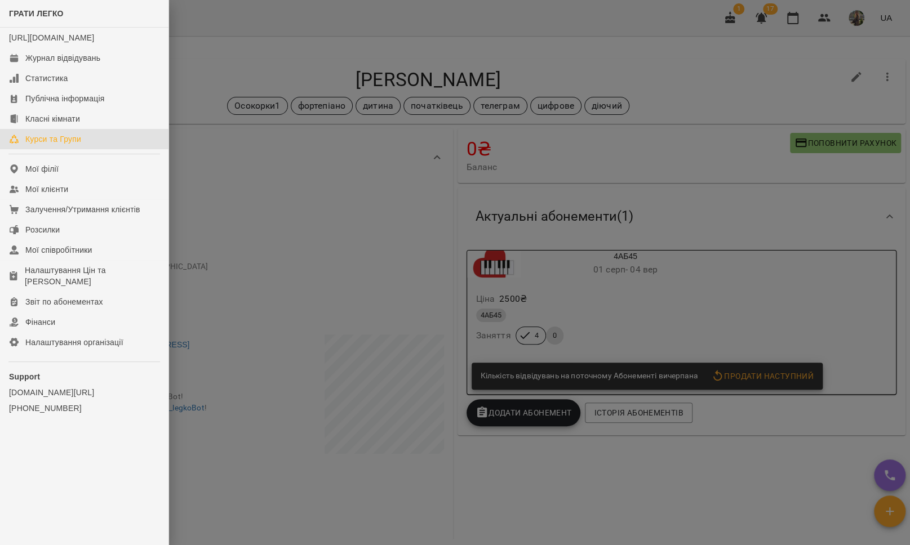
click at [83, 149] on link "Курси та Групи" at bounding box center [84, 139] width 168 height 20
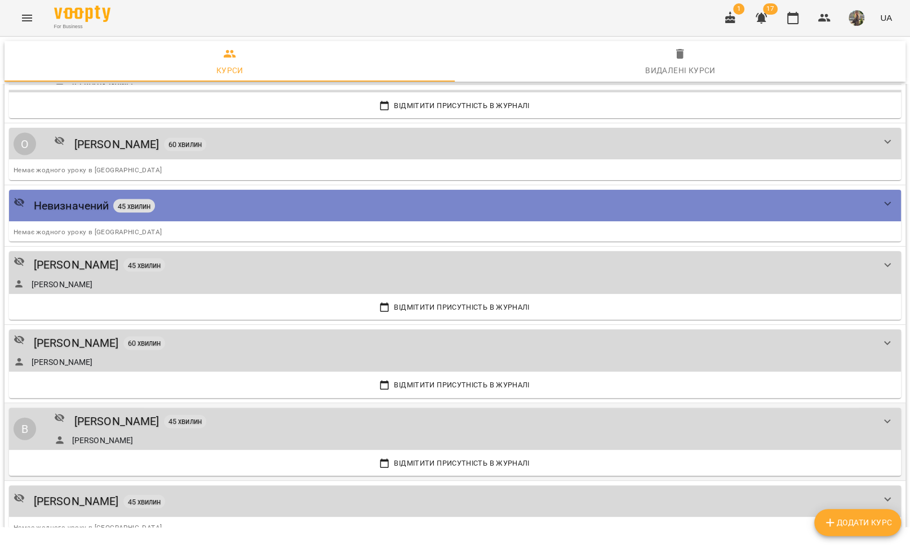
scroll to position [1482, 0]
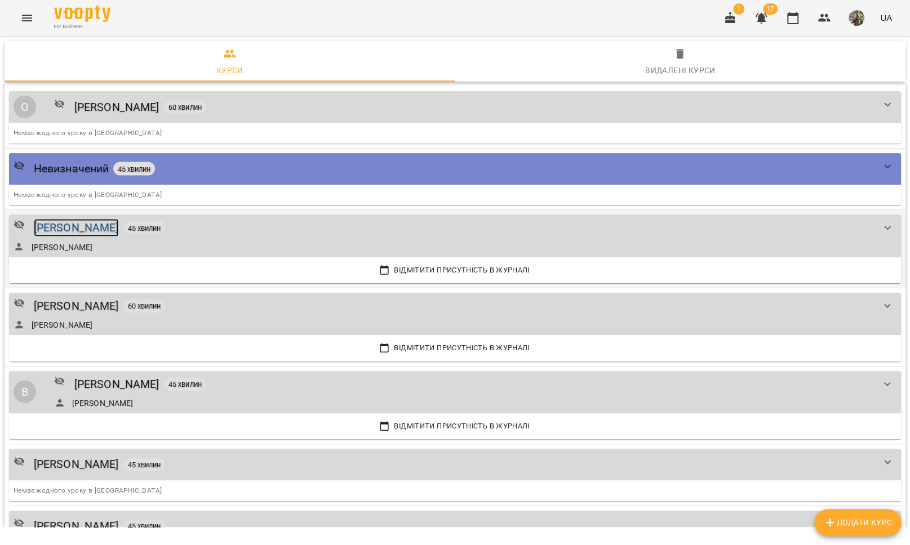
click at [87, 221] on div "[PERSON_NAME]" at bounding box center [76, 227] width 85 height 17
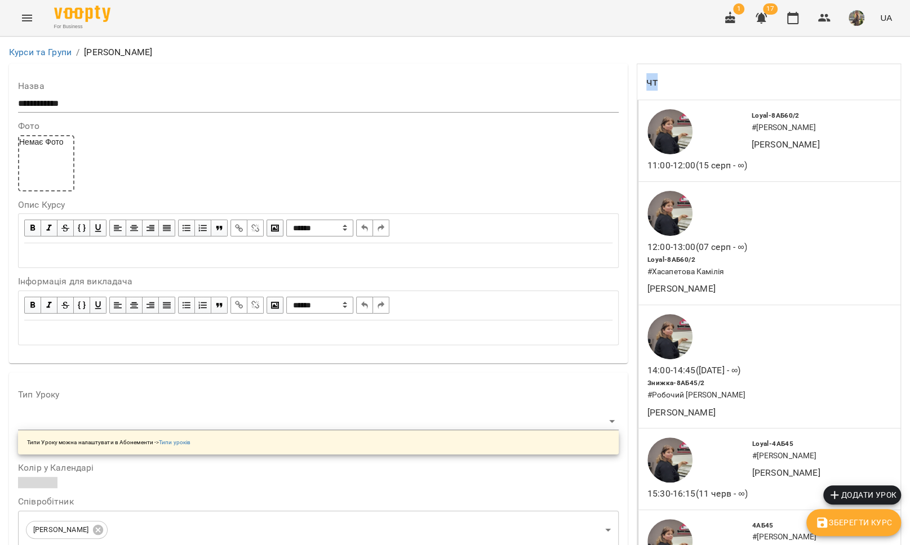
drag, startPoint x: 649, startPoint y: 82, endPoint x: 632, endPoint y: 83, distance: 16.9
click at [637, 83] on div "чт" at bounding box center [768, 82] width 263 height 36
click at [686, 84] on div "чт" at bounding box center [768, 82] width 263 height 36
drag, startPoint x: 647, startPoint y: 167, endPoint x: 628, endPoint y: 169, distance: 19.2
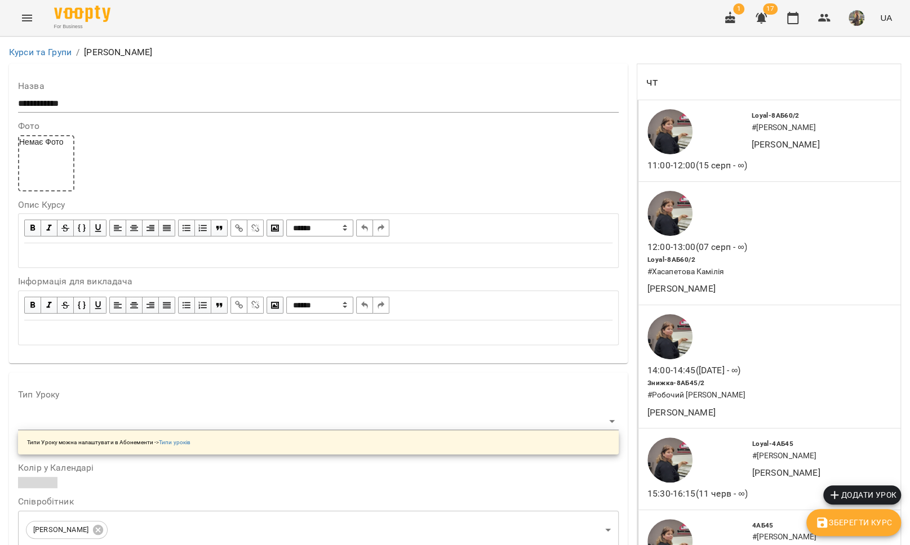
click at [24, 17] on icon "Menu" at bounding box center [27, 18] width 10 height 7
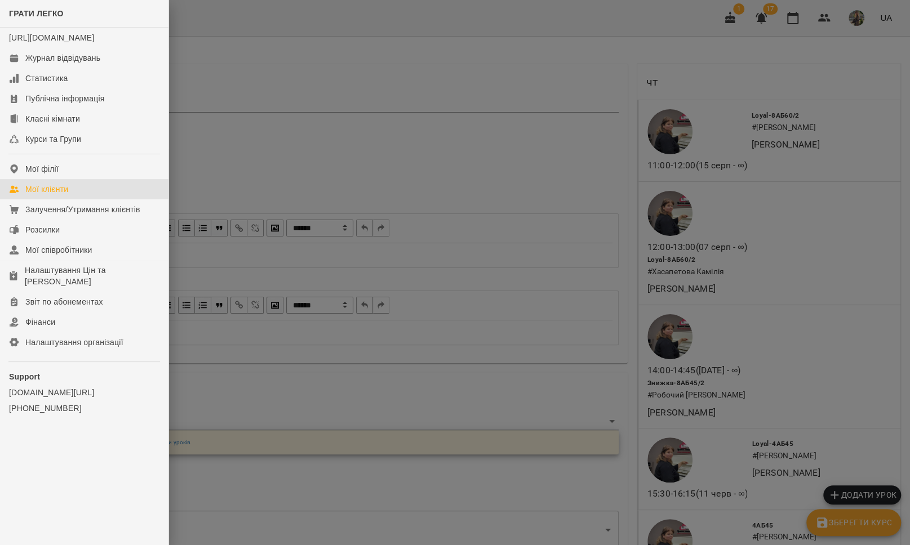
click at [50, 195] on div "Мої клієнти" at bounding box center [46, 189] width 43 height 11
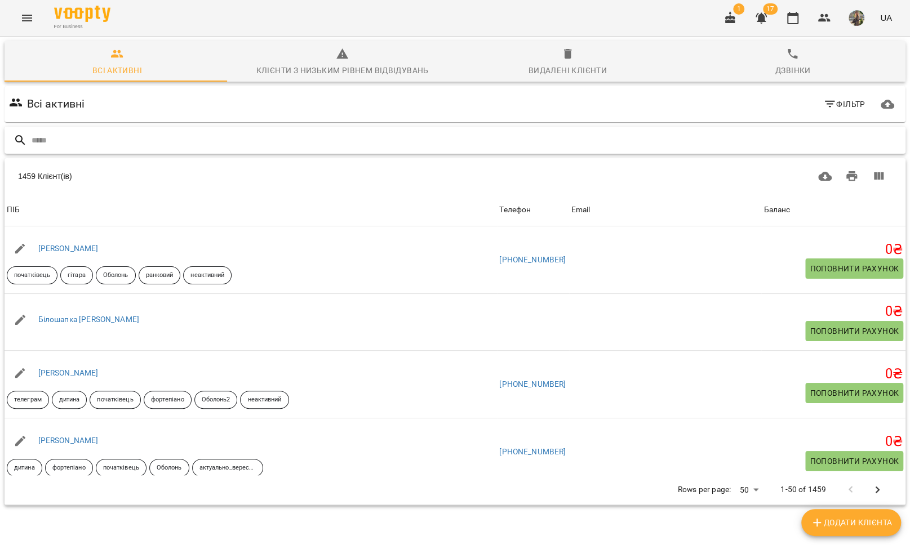
paste input "**********"
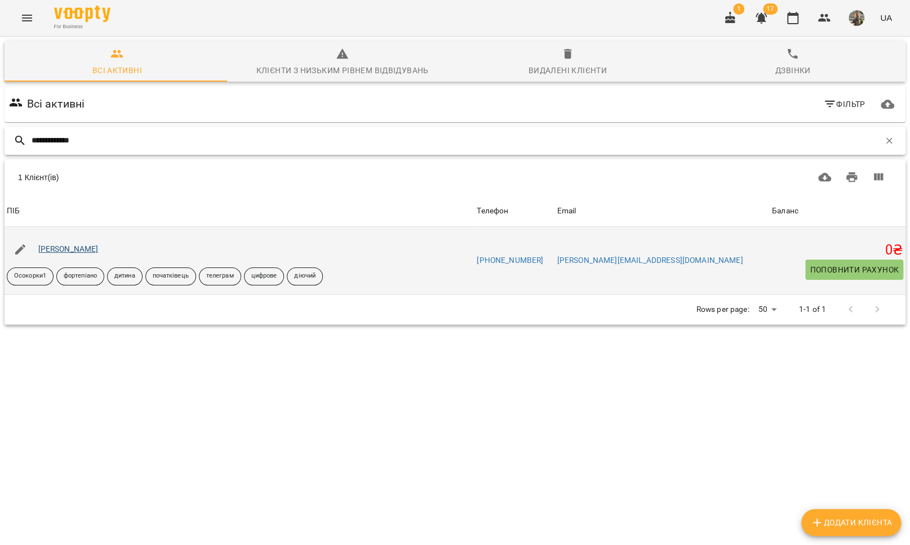
type input "**********"
click at [67, 251] on link "Інгільдєєва Рената" at bounding box center [68, 249] width 60 height 9
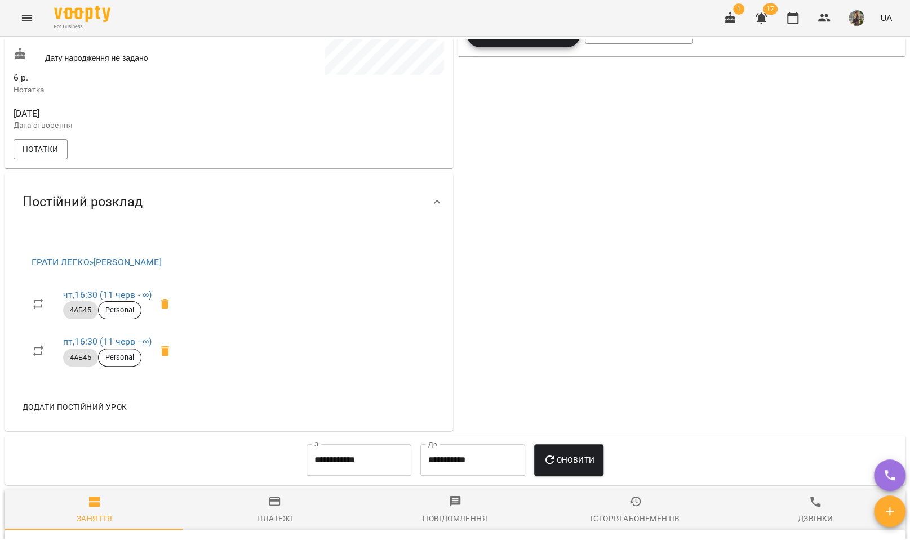
scroll to position [426, 0]
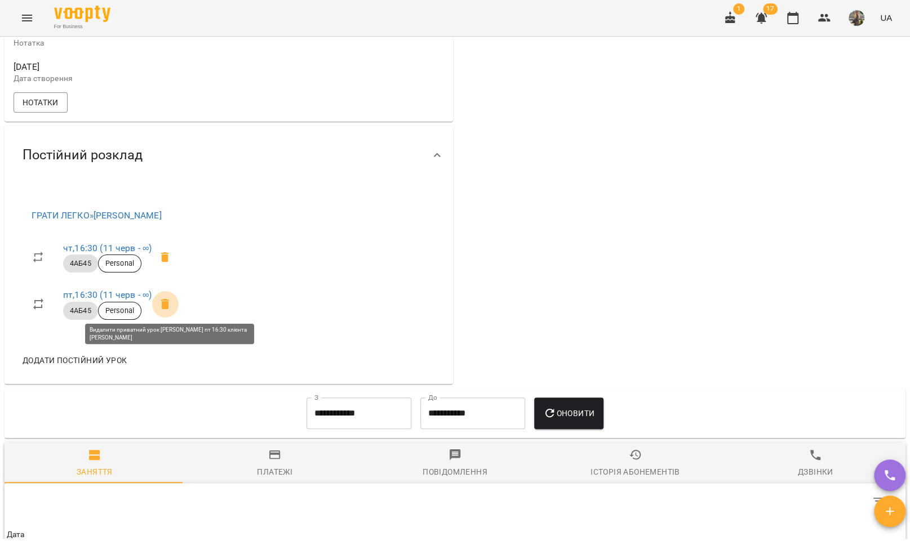
click at [172, 298] on icon at bounding box center [165, 305] width 14 height 14
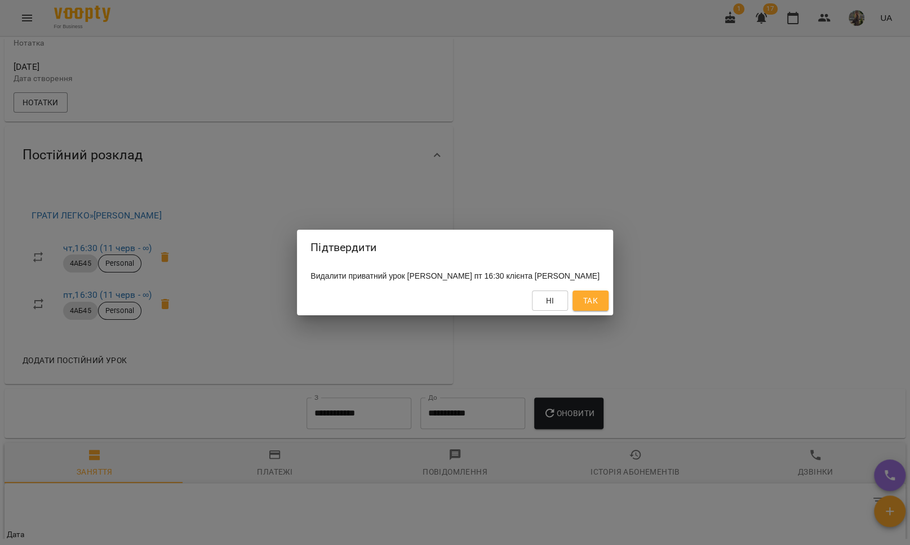
click at [598, 308] on span "Так" at bounding box center [590, 301] width 15 height 14
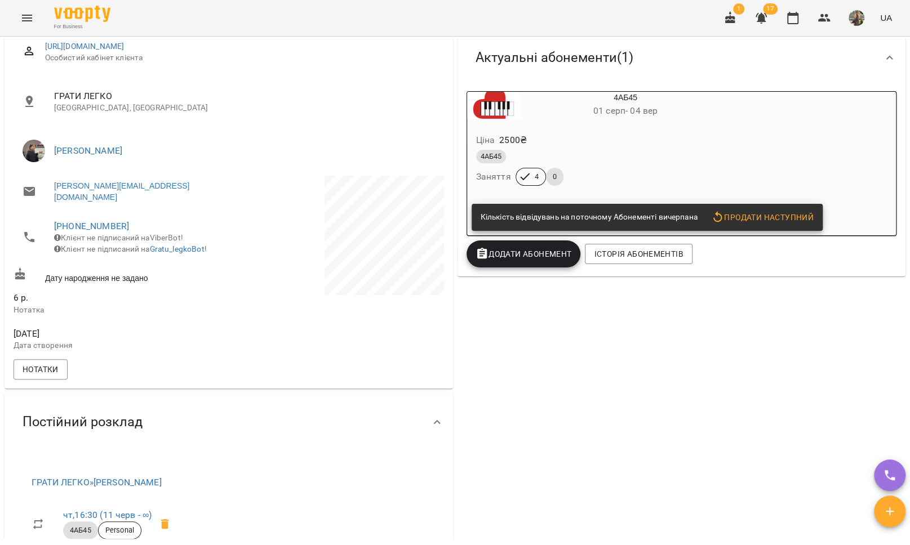
scroll to position [39, 0]
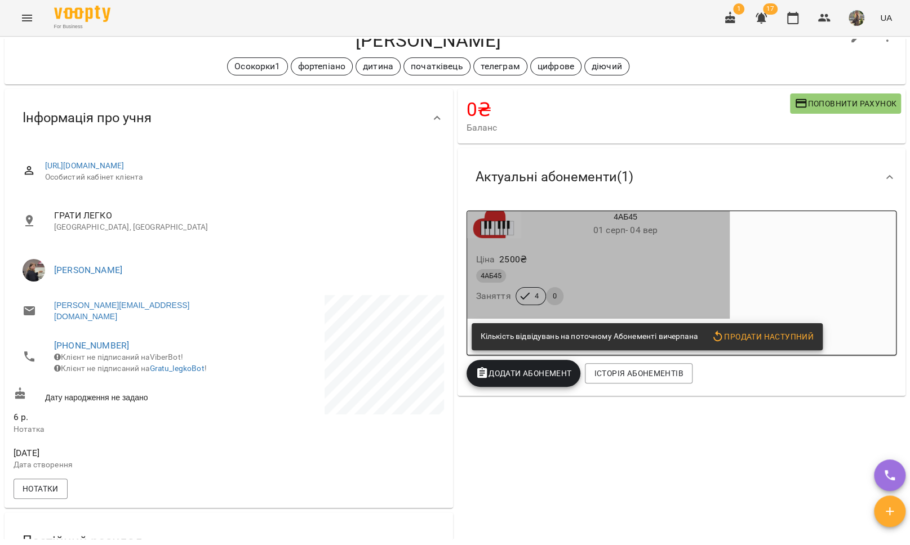
click at [615, 250] on div "Ціна 2500 ₴ 4АБ45 Заняття 4 0" at bounding box center [598, 281] width 263 height 77
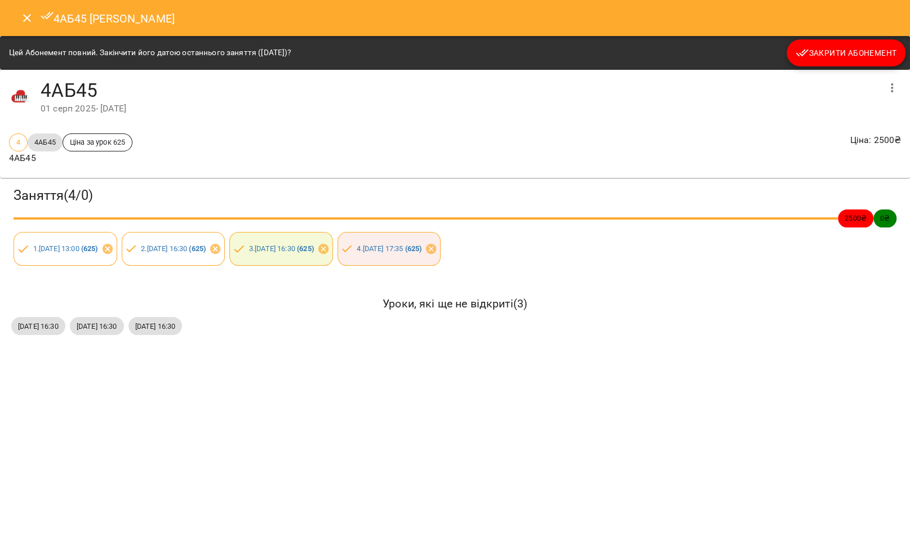
click at [827, 55] on span "Закрити Абонемент" at bounding box center [846, 53] width 101 height 14
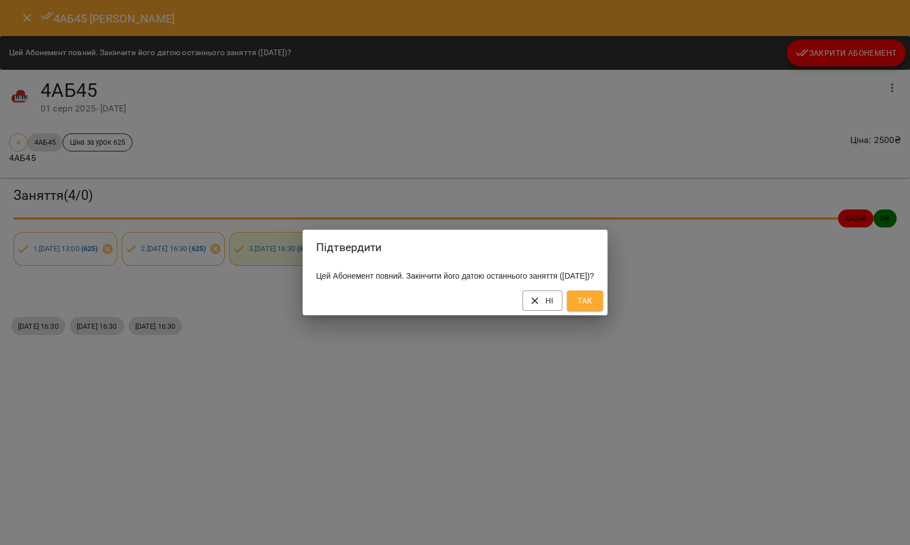
click at [607, 297] on div "Ні Так" at bounding box center [455, 300] width 305 height 29
click at [603, 300] on button "Так" at bounding box center [585, 301] width 36 height 20
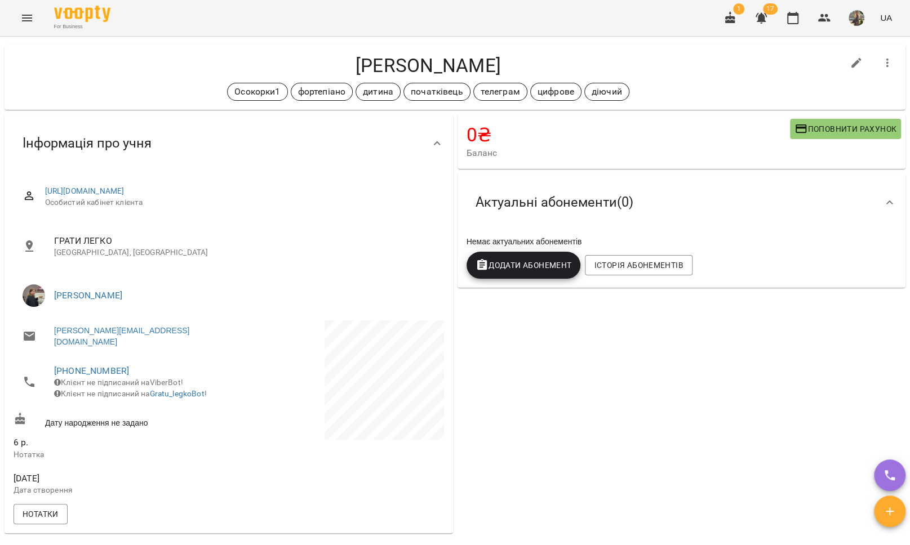
scroll to position [0, 0]
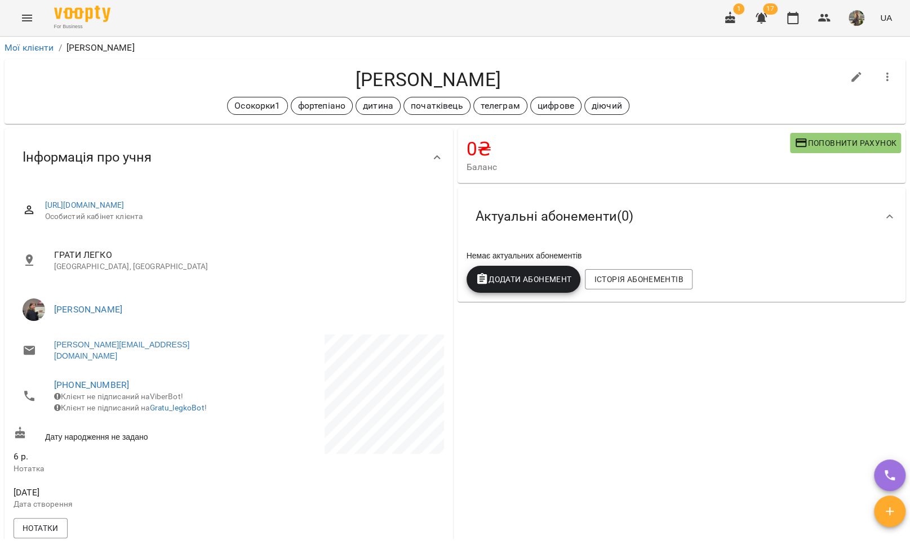
drag, startPoint x: 512, startPoint y: 81, endPoint x: 339, endPoint y: 79, distance: 172.4
click at [333, 78] on h4 "Інгільдєєва Рената" at bounding box center [429, 79] width 830 height 23
click at [495, 83] on h4 "Інгільдєєва Рената" at bounding box center [429, 79] width 830 height 23
drag, startPoint x: 495, startPoint y: 73, endPoint x: 335, endPoint y: 75, distance: 160.0
click at [335, 75] on h4 "Інгільдєєва Рената" at bounding box center [429, 79] width 830 height 23
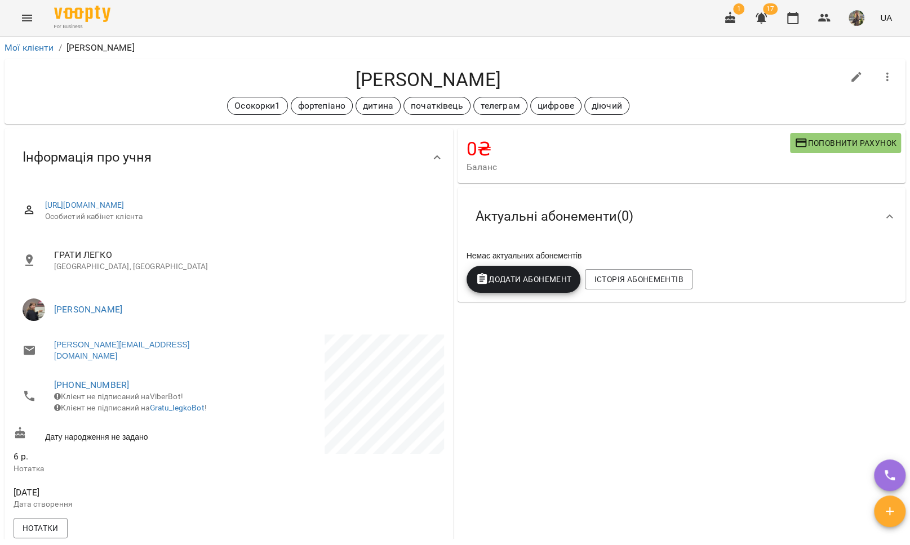
copy h4 "Інгільдєєва Рената"
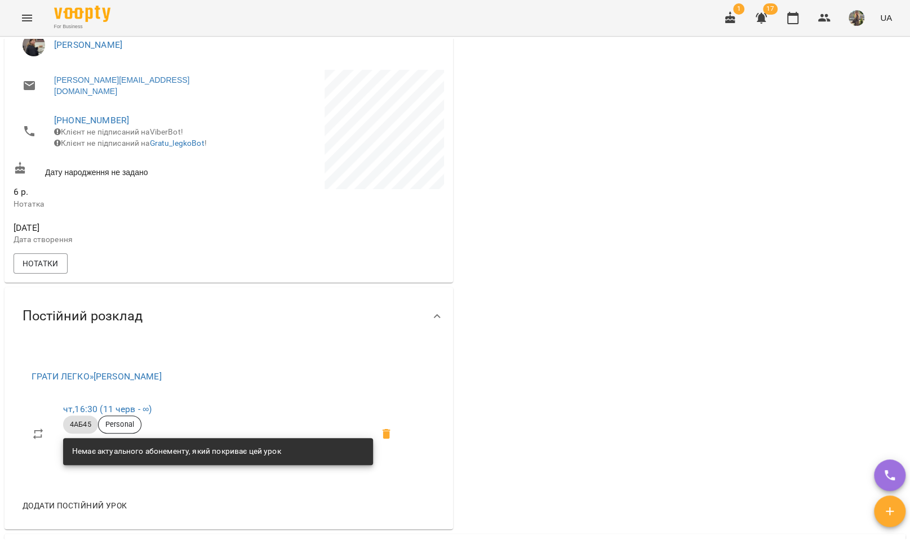
scroll to position [268, 0]
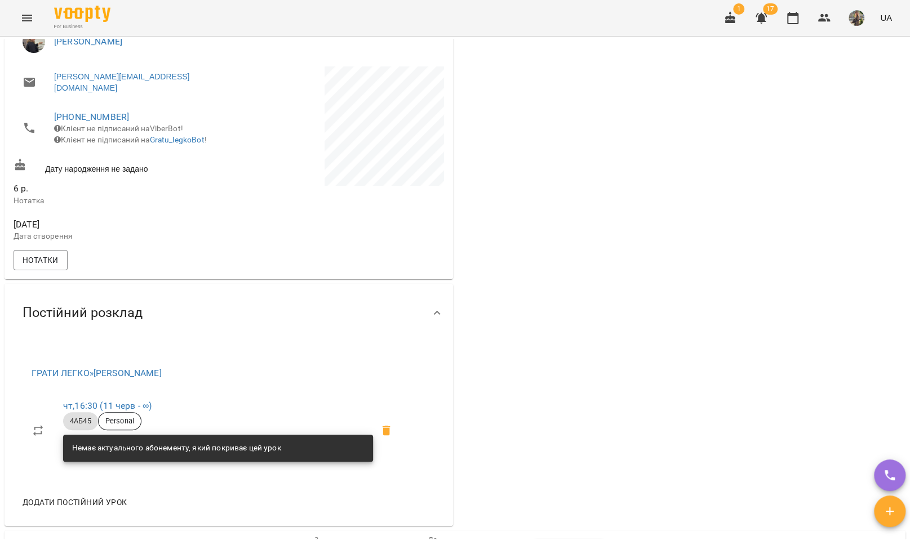
click at [99, 502] on span "Додати постійний урок" at bounding box center [75, 503] width 104 height 14
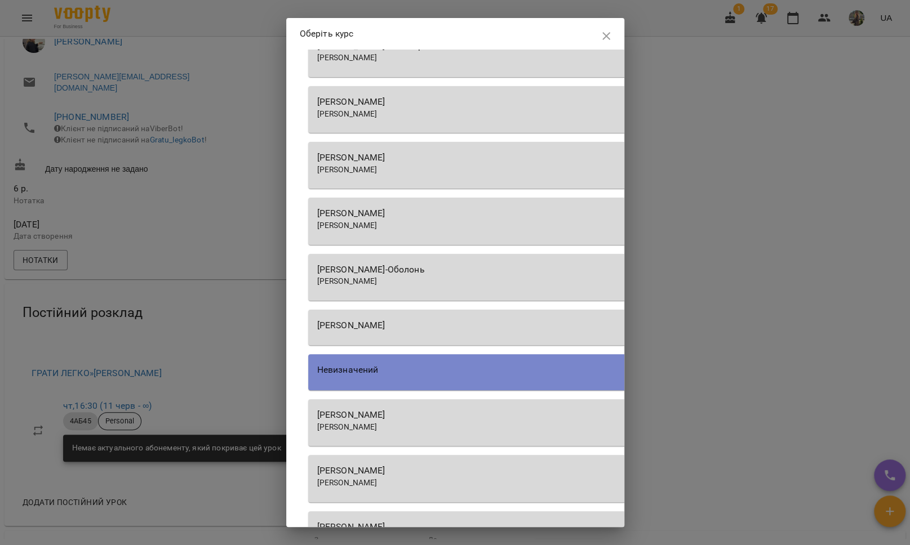
scroll to position [970, 0]
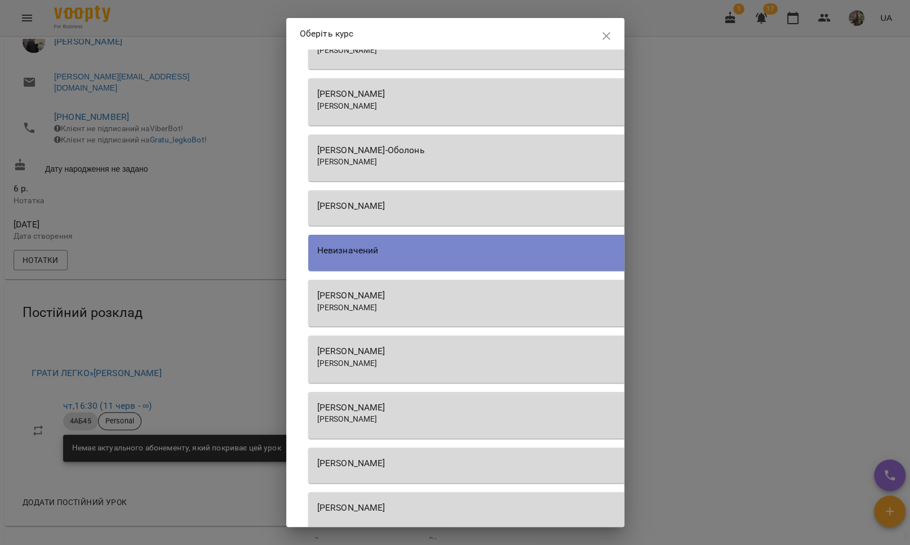
click at [378, 307] on span "Тетяна КУРУЧ" at bounding box center [347, 307] width 60 height 9
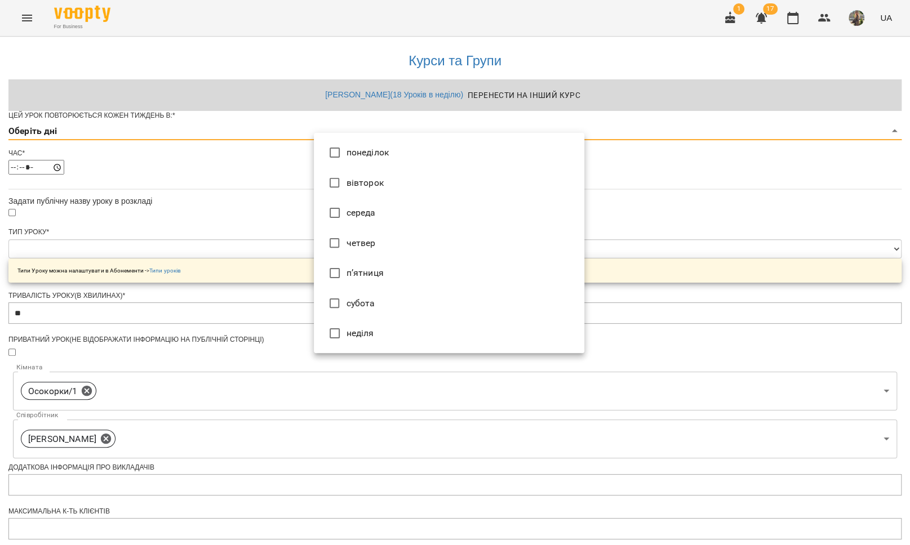
click at [411, 149] on body "**********" at bounding box center [455, 363] width 910 height 726
click at [349, 267] on li "п’ятниця" at bounding box center [449, 273] width 270 height 30
type input "*"
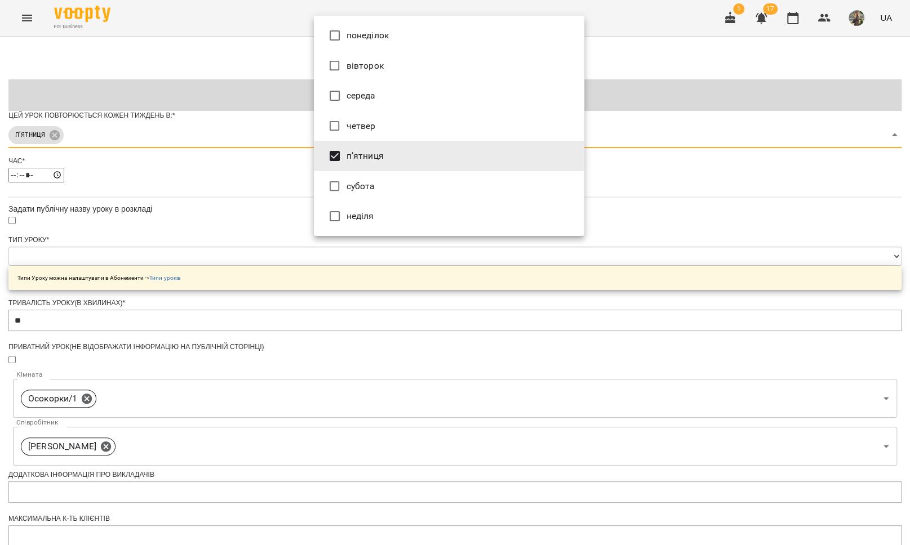
click at [276, 250] on div at bounding box center [455, 272] width 910 height 545
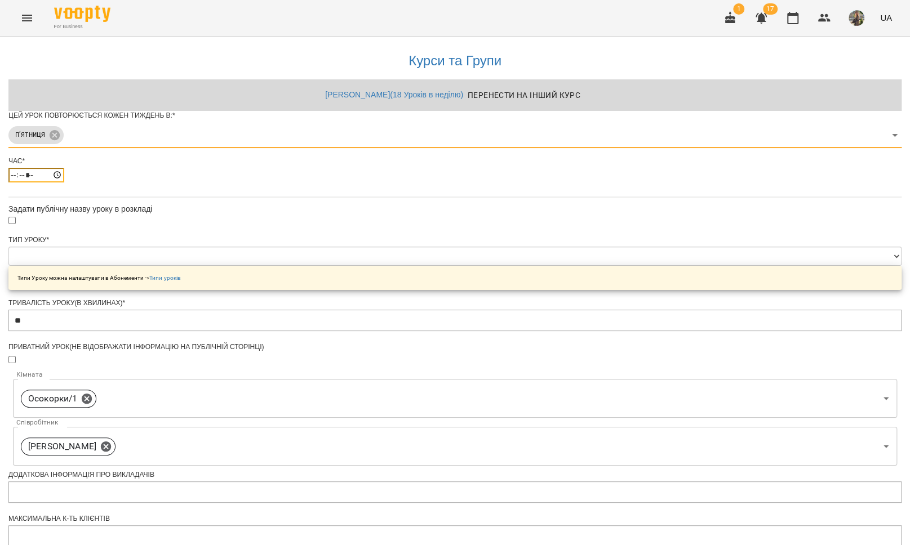
click at [64, 183] on input "*****" at bounding box center [36, 175] width 56 height 15
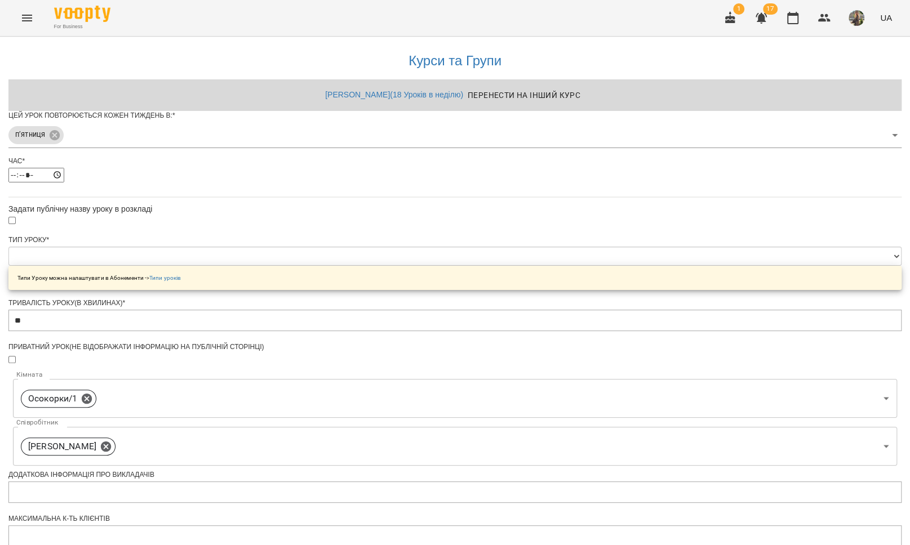
type input "*****"
click at [247, 264] on div "**********" at bounding box center [454, 387] width 893 height 700
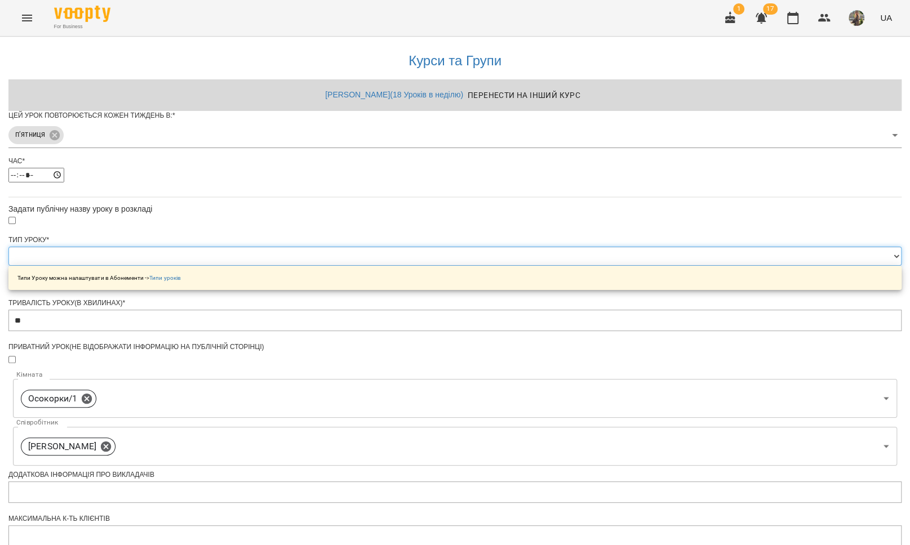
click at [359, 266] on select "**********" at bounding box center [454, 256] width 893 height 19
select select "*****"
click at [314, 266] on select "**********" at bounding box center [454, 256] width 893 height 19
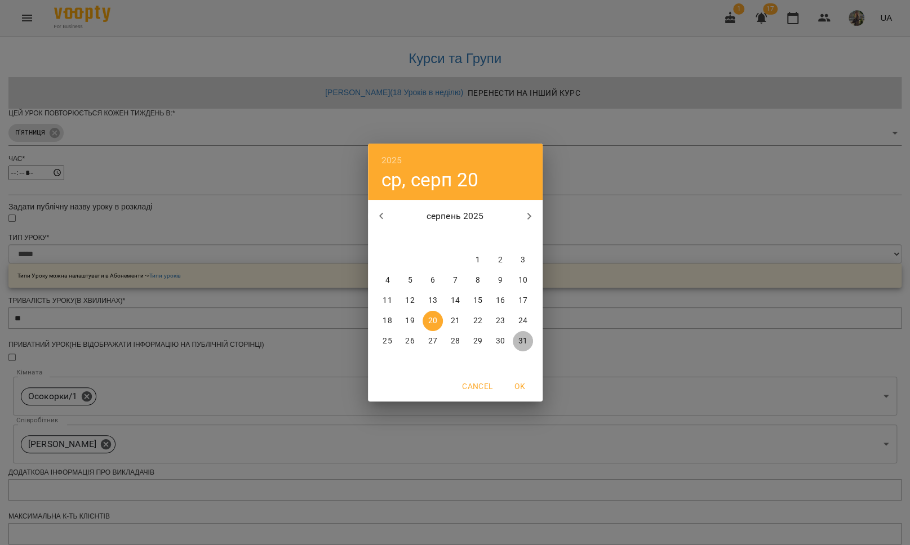
click at [519, 339] on p "31" at bounding box center [522, 341] width 9 height 11
type input "**********"
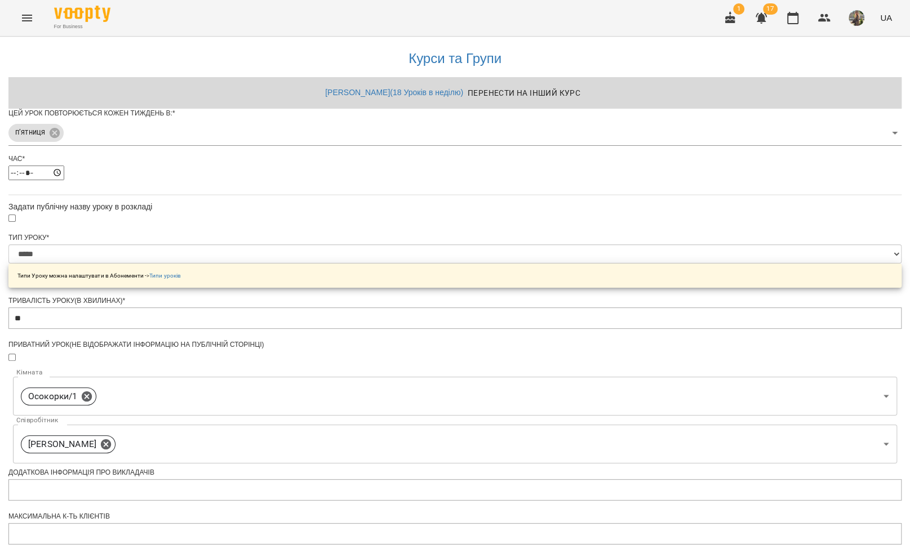
scroll to position [298, 0]
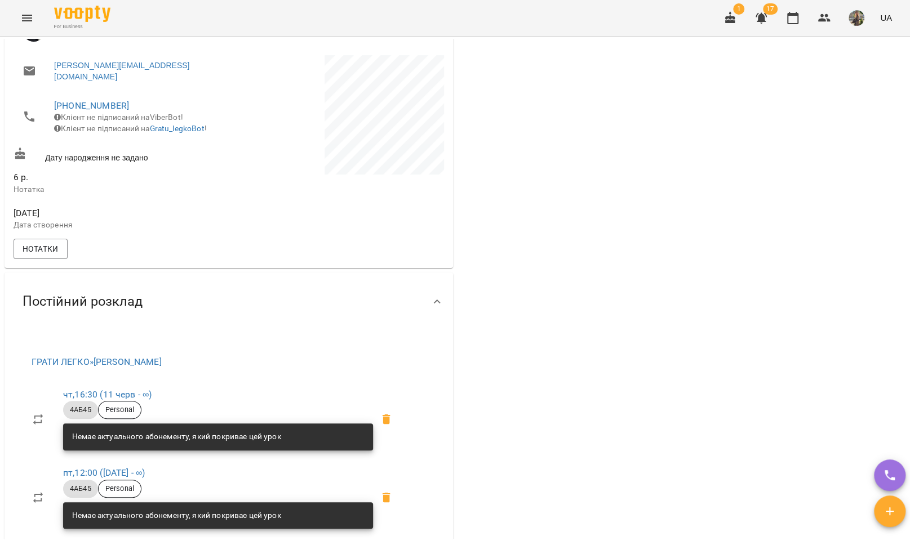
scroll to position [358, 0]
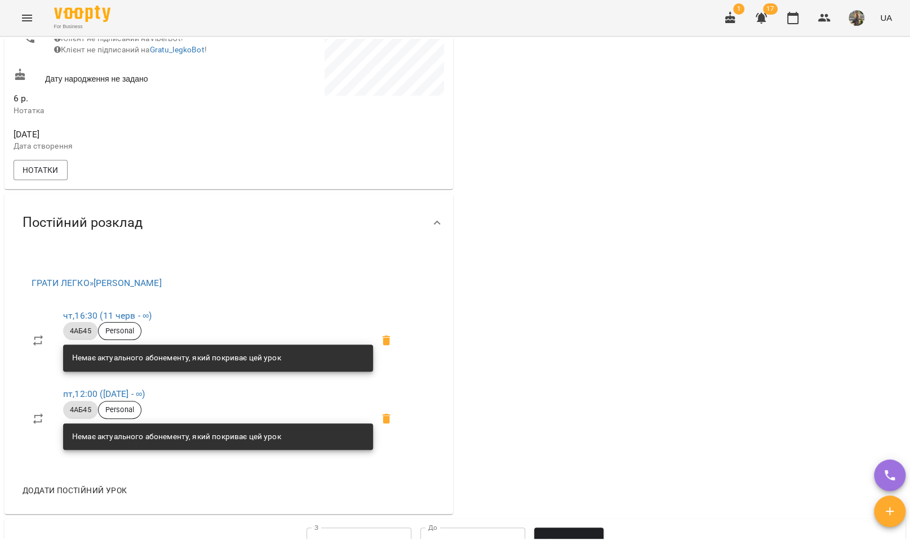
click at [24, 19] on icon "Menu" at bounding box center [27, 18] width 14 height 14
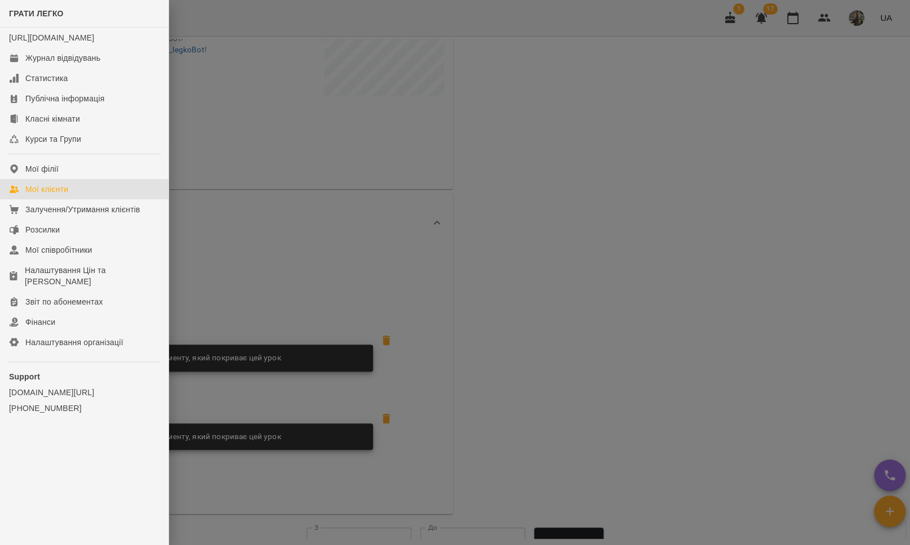
click at [59, 195] on div "Мої клієнти" at bounding box center [46, 189] width 43 height 11
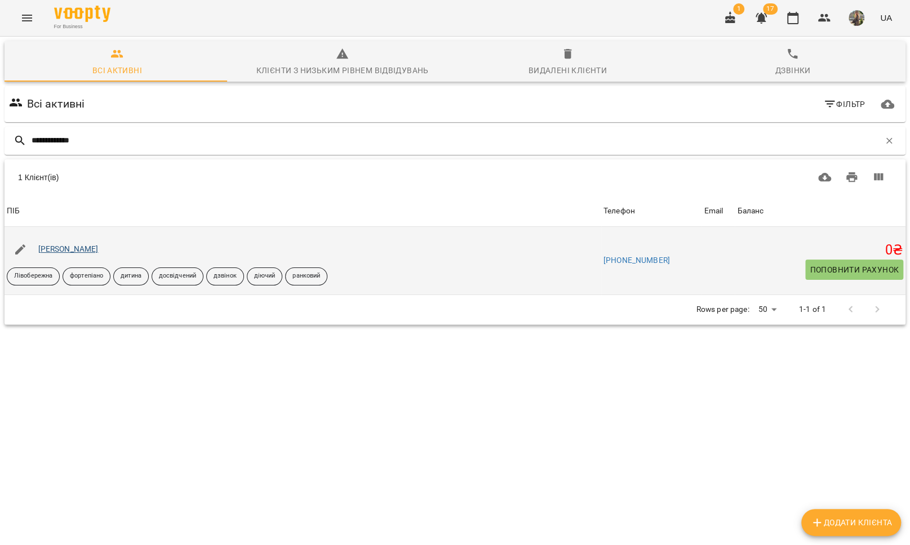
type input "**********"
click at [77, 247] on link "Романюк Андрій" at bounding box center [68, 249] width 60 height 9
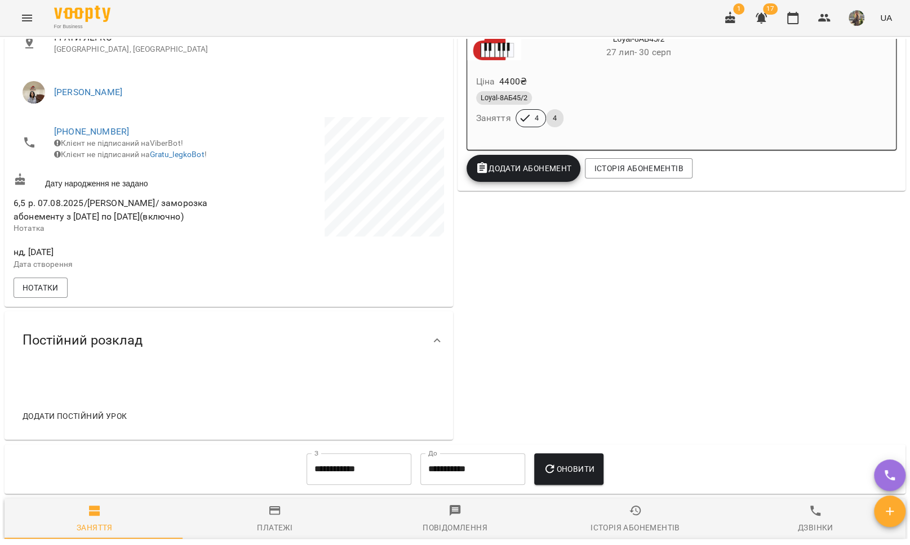
scroll to position [234, 0]
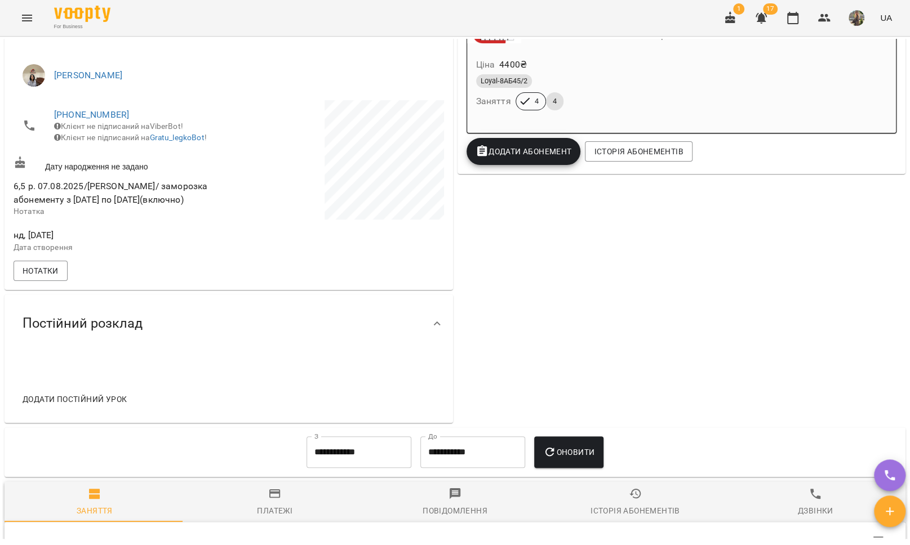
click at [90, 406] on span "Додати постійний урок" at bounding box center [75, 400] width 104 height 14
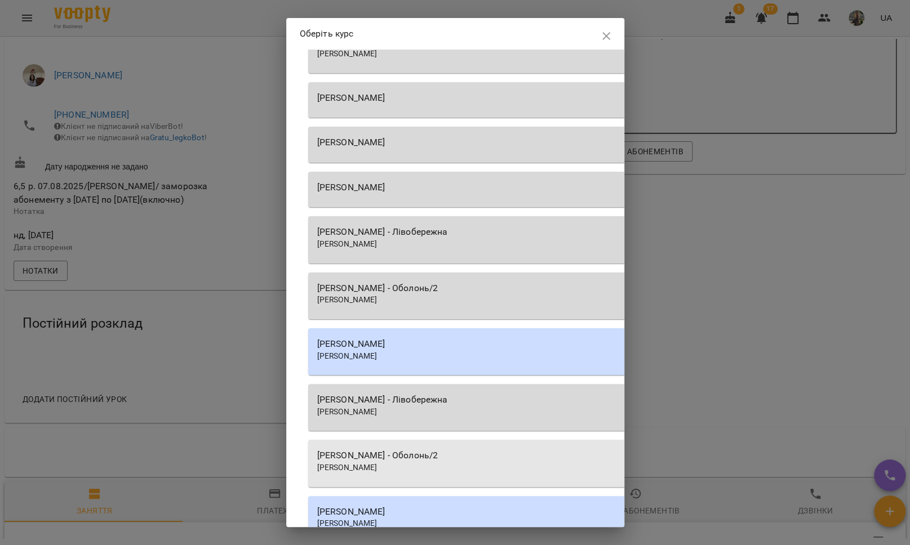
scroll to position [1320, 0]
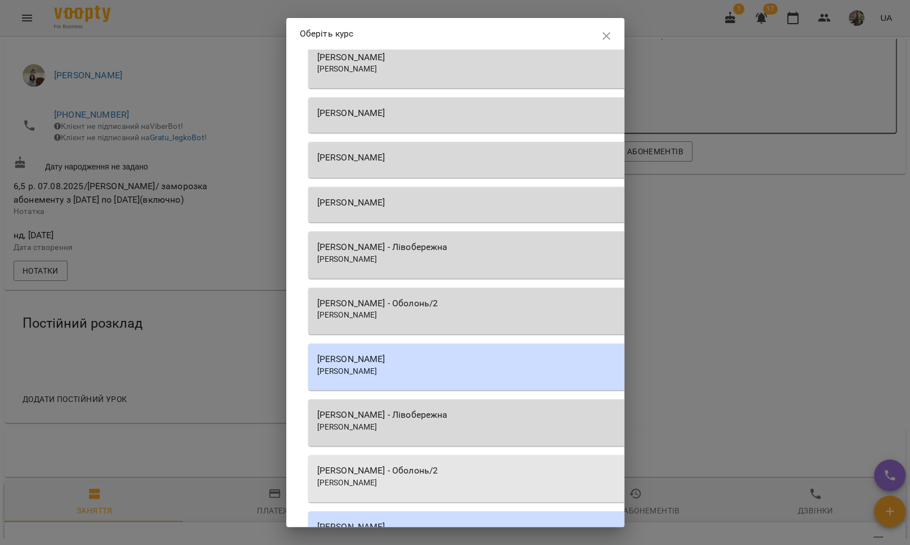
click at [471, 238] on div "Ельміра АЛІЄВА - Лівобережна Ельміра АЛІЄВА" at bounding box center [629, 255] width 642 height 47
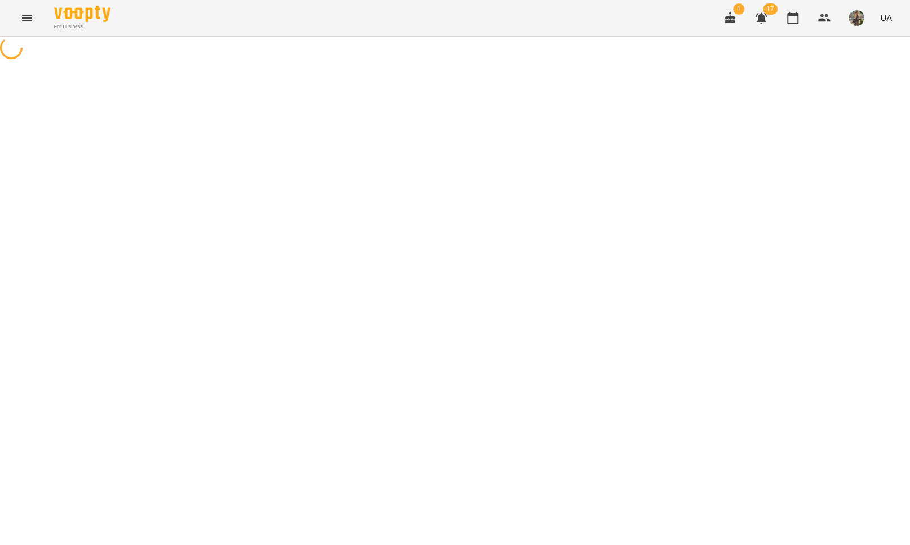
select select "********"
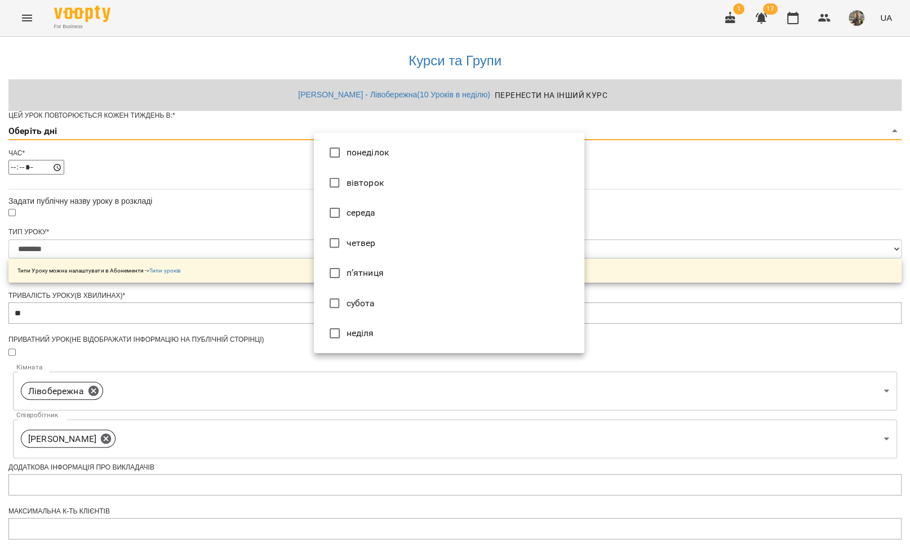
click at [420, 154] on body "**********" at bounding box center [455, 363] width 910 height 726
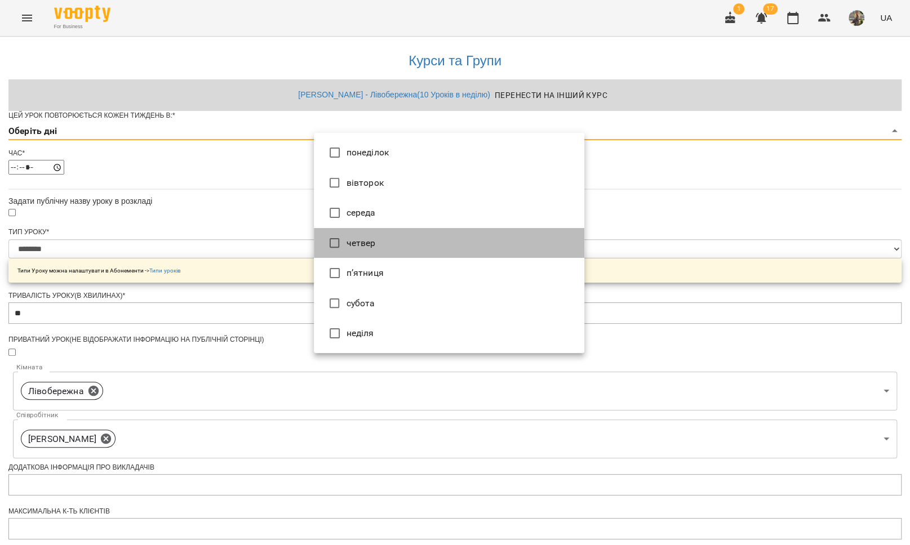
click at [419, 241] on li "четвер" at bounding box center [449, 243] width 270 height 30
type input "*"
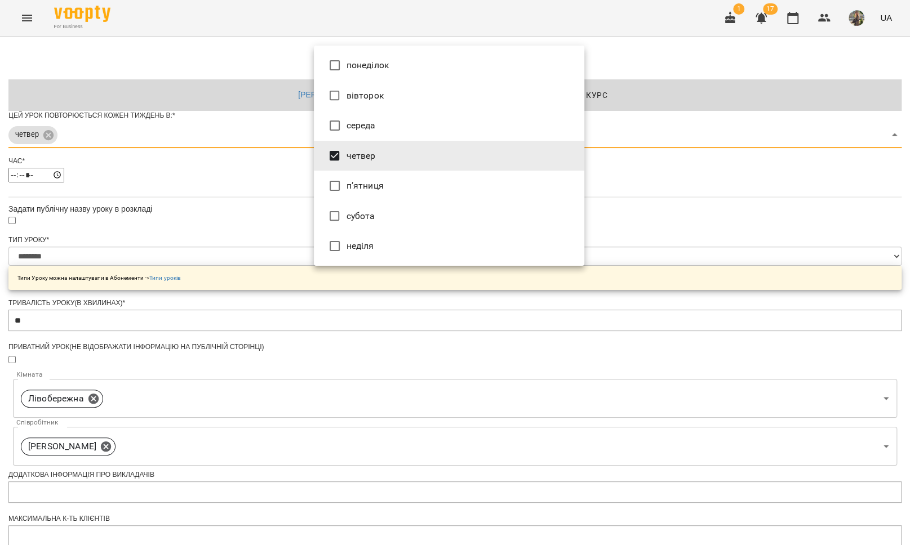
click at [692, 171] on div at bounding box center [455, 272] width 910 height 545
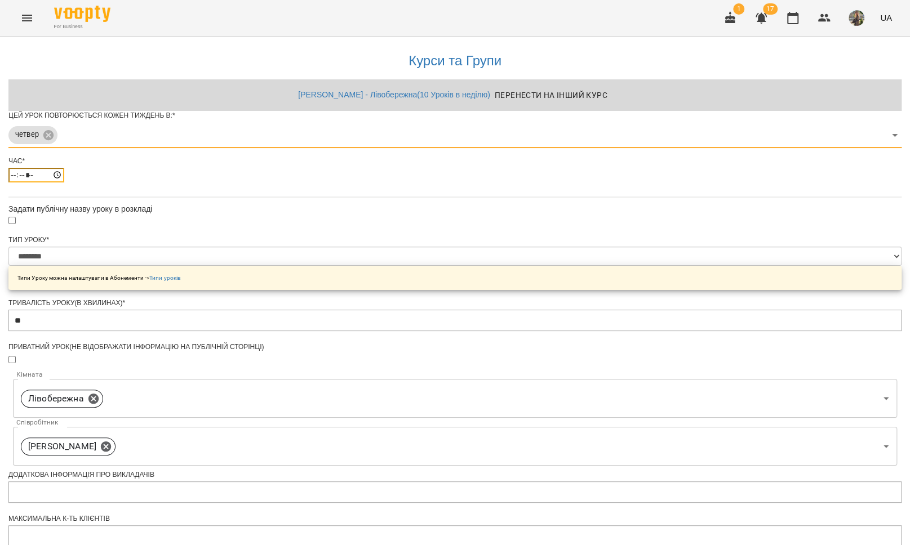
click at [64, 183] on input "*****" at bounding box center [36, 175] width 56 height 15
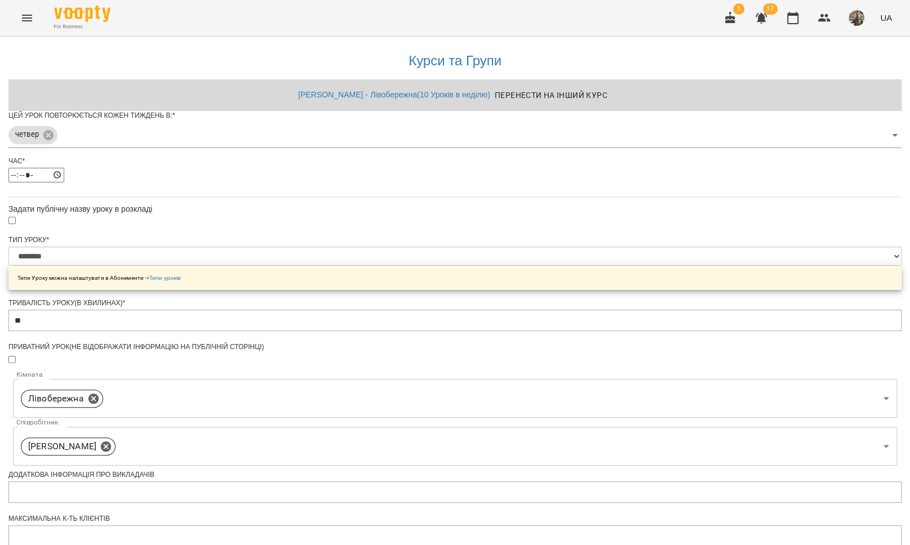
type input "*****"
click at [493, 183] on div "*****" at bounding box center [454, 175] width 893 height 15
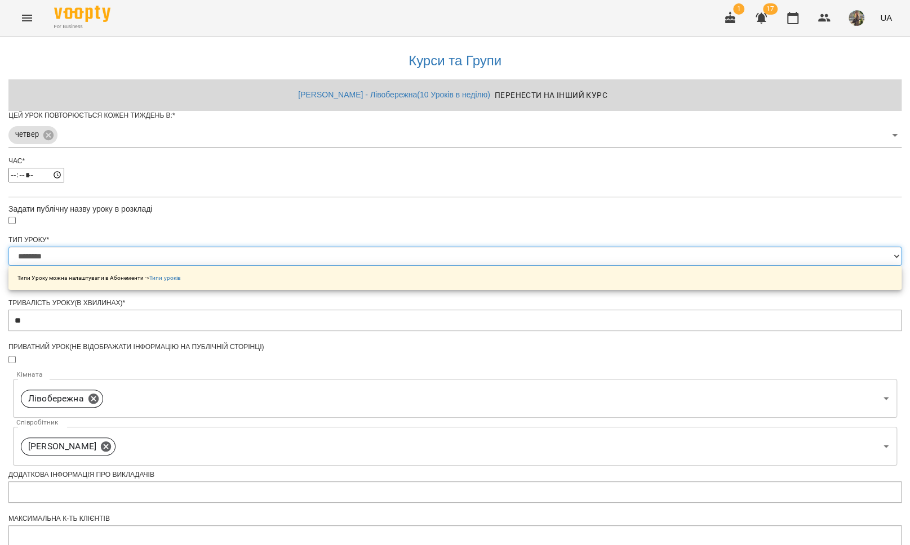
click at [401, 266] on select "**********" at bounding box center [454, 256] width 893 height 19
select select "**********"
click at [314, 266] on select "**********" at bounding box center [454, 256] width 893 height 19
type input "**"
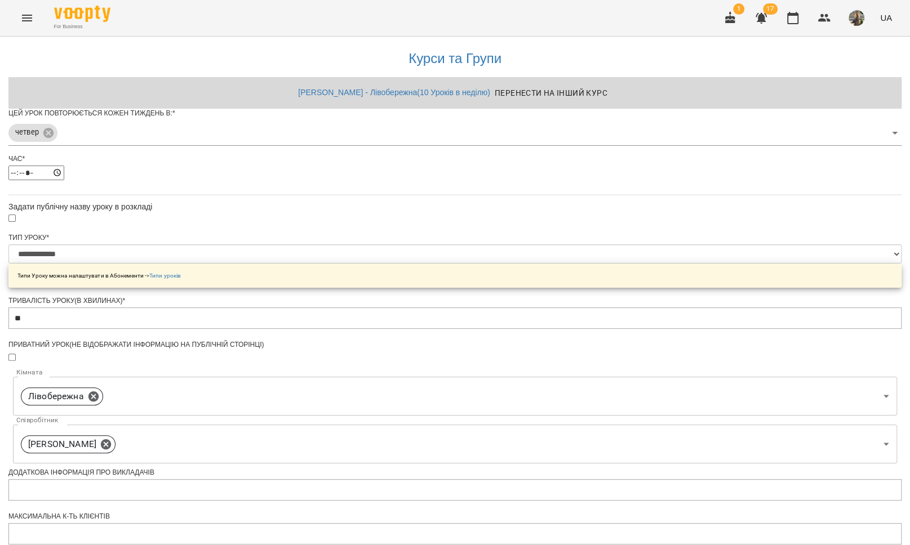
scroll to position [298, 0]
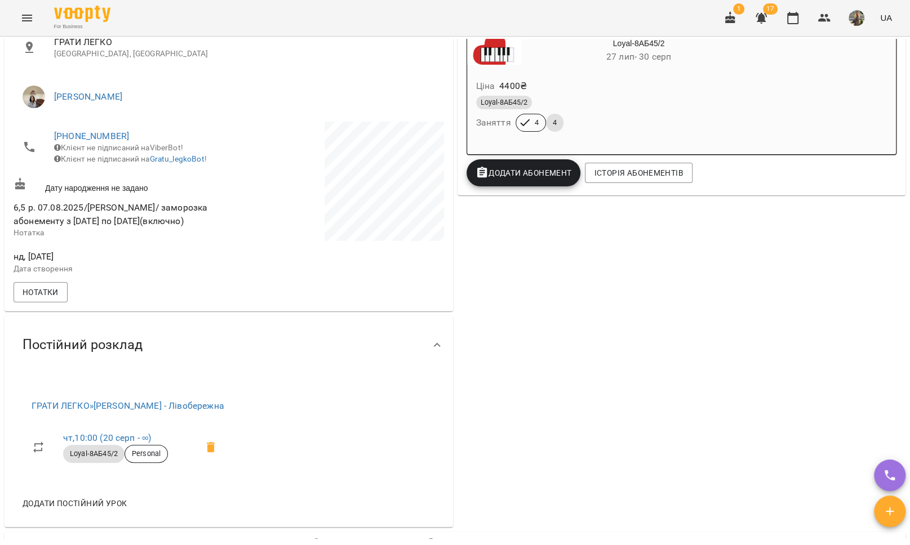
scroll to position [262, 0]
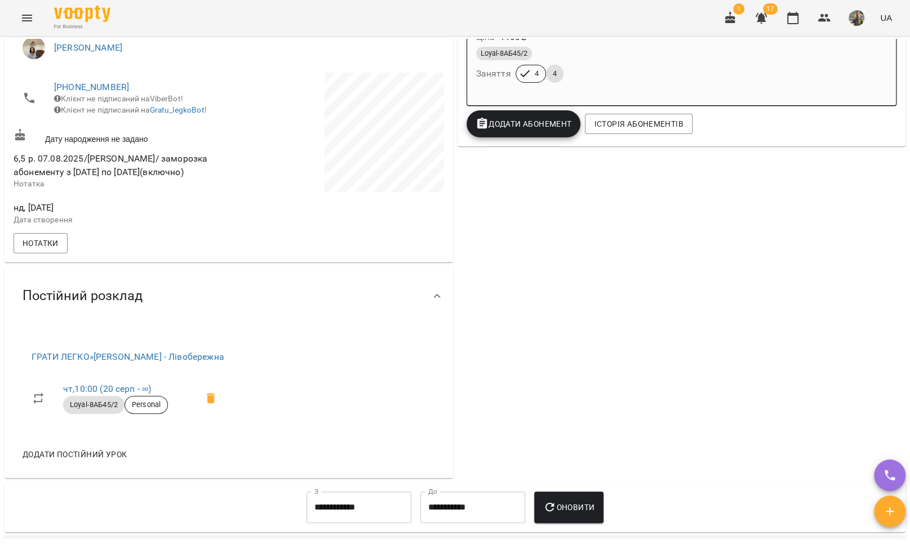
click at [98, 458] on span "Додати постійний урок" at bounding box center [75, 455] width 104 height 14
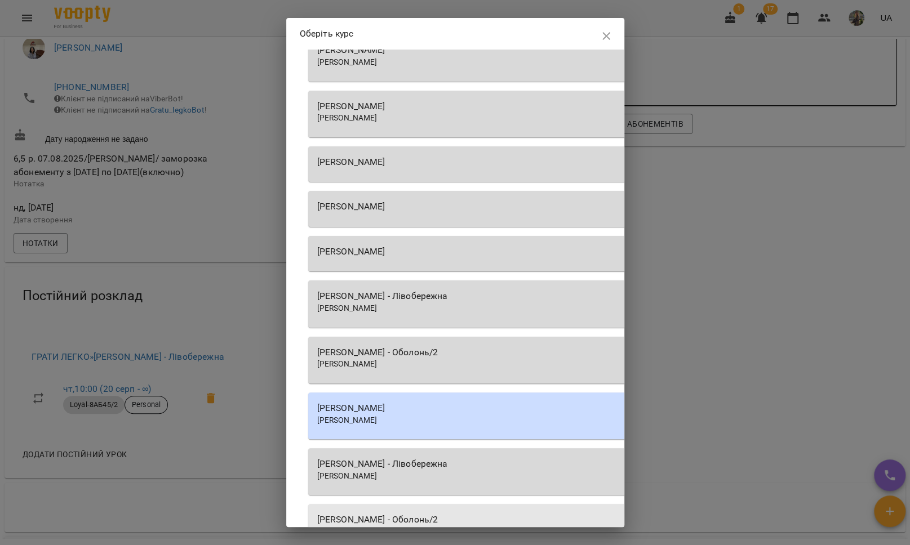
scroll to position [1270, 0]
click at [449, 307] on div "Ельміра АЛІЄВА" at bounding box center [629, 310] width 624 height 11
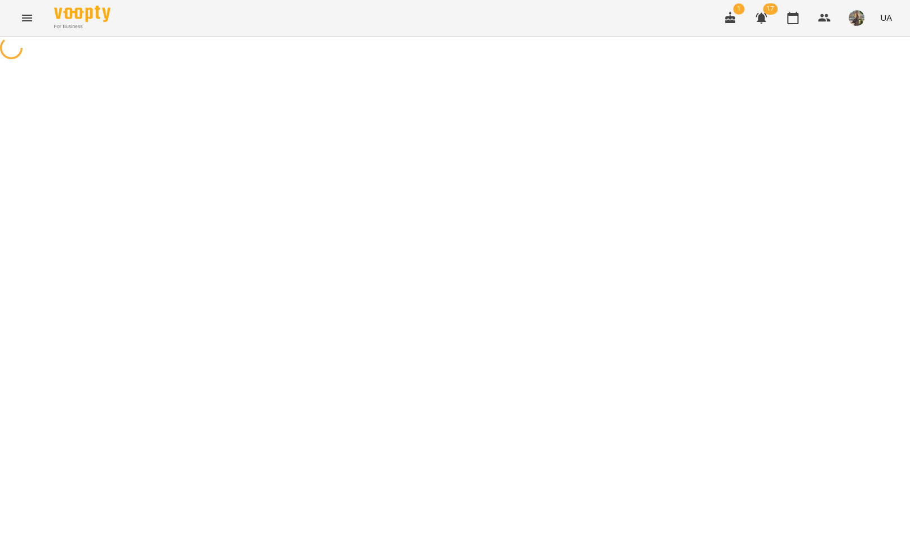
select select "********"
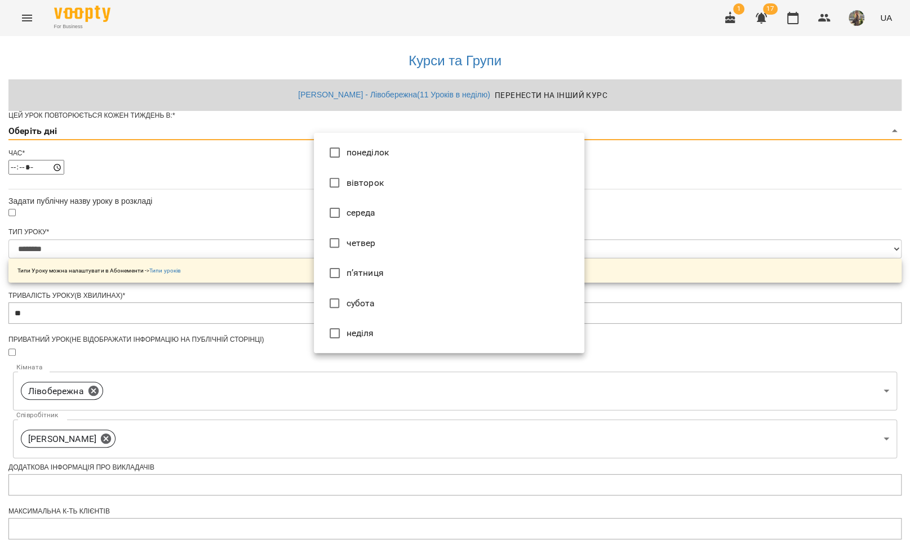
click at [349, 152] on body "**********" at bounding box center [455, 363] width 910 height 726
type input "*"
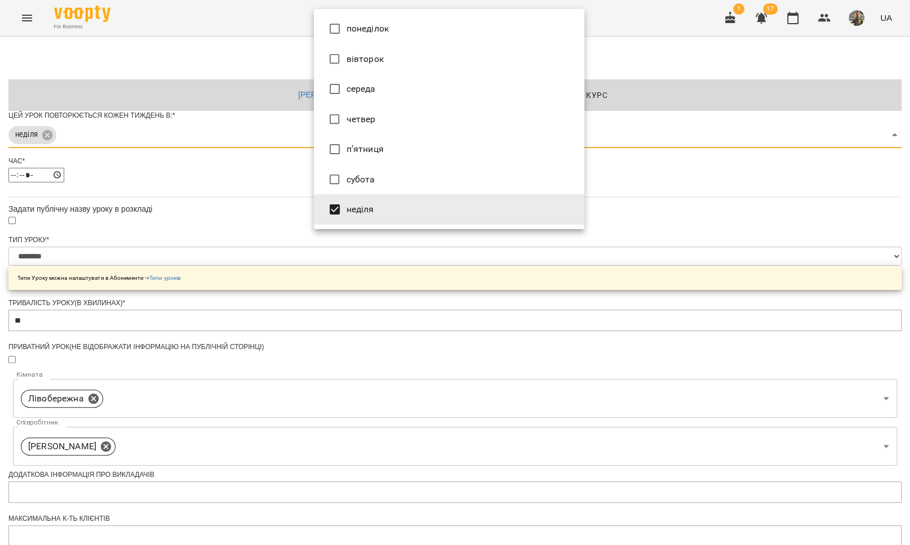
click at [251, 259] on div at bounding box center [455, 272] width 910 height 545
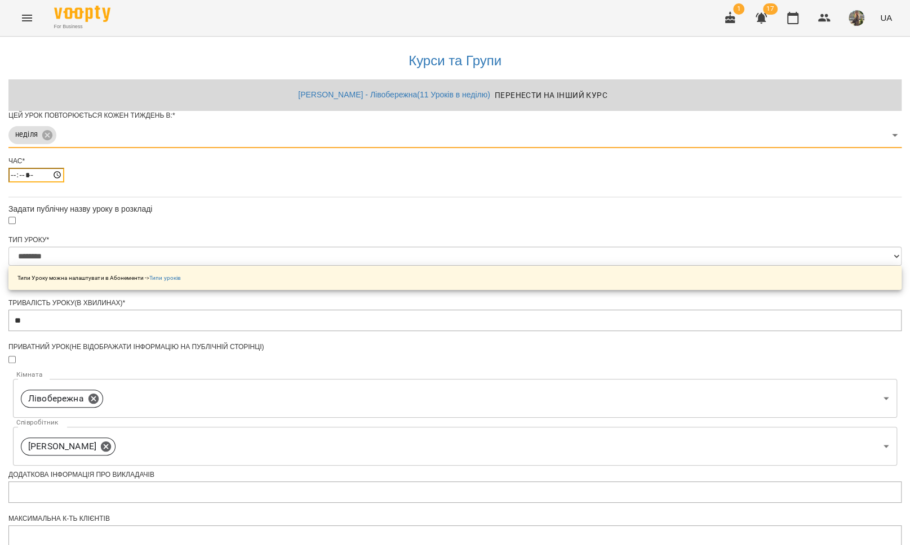
click at [64, 183] on input "*****" at bounding box center [36, 175] width 56 height 15
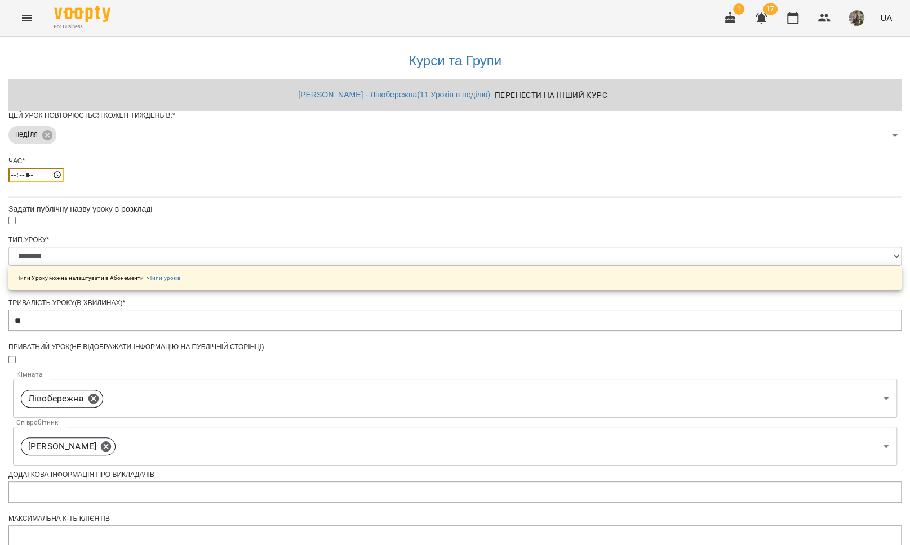
click at [64, 183] on input "*****" at bounding box center [36, 175] width 56 height 15
type input "*****"
click at [283, 248] on div "**********" at bounding box center [454, 387] width 893 height 700
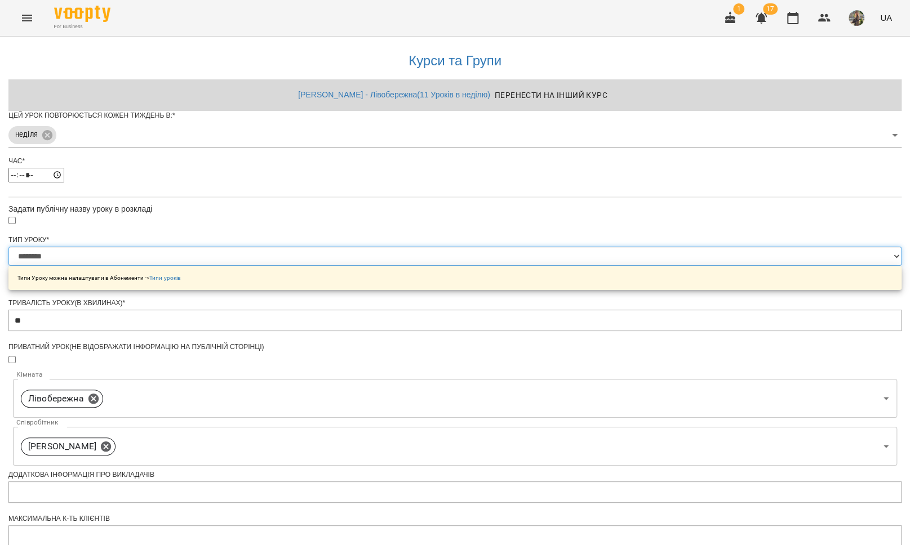
click at [341, 266] on select "**********" at bounding box center [454, 256] width 893 height 19
click at [394, 266] on select "**********" at bounding box center [454, 256] width 893 height 19
select select "**********"
click at [314, 266] on select "**********" at bounding box center [454, 256] width 893 height 19
type input "**"
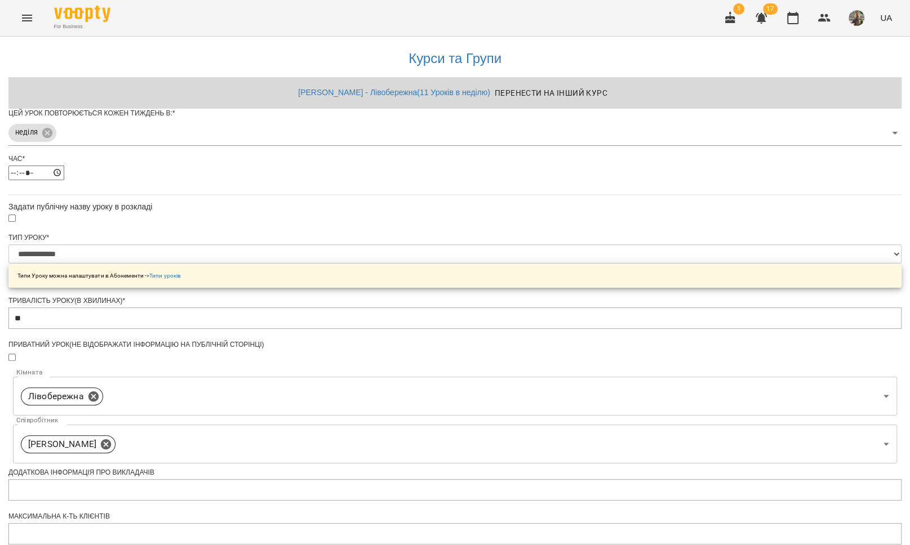
scroll to position [298, 0]
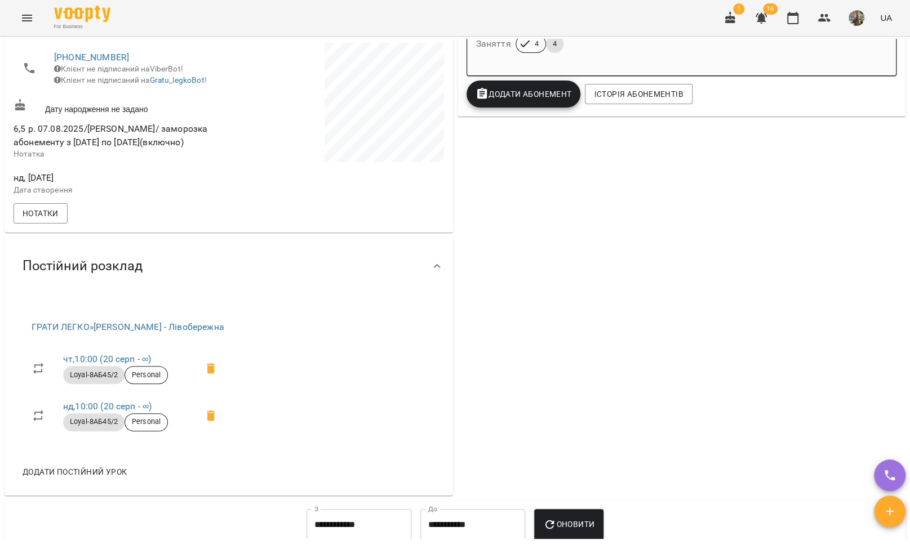
scroll to position [291, 0]
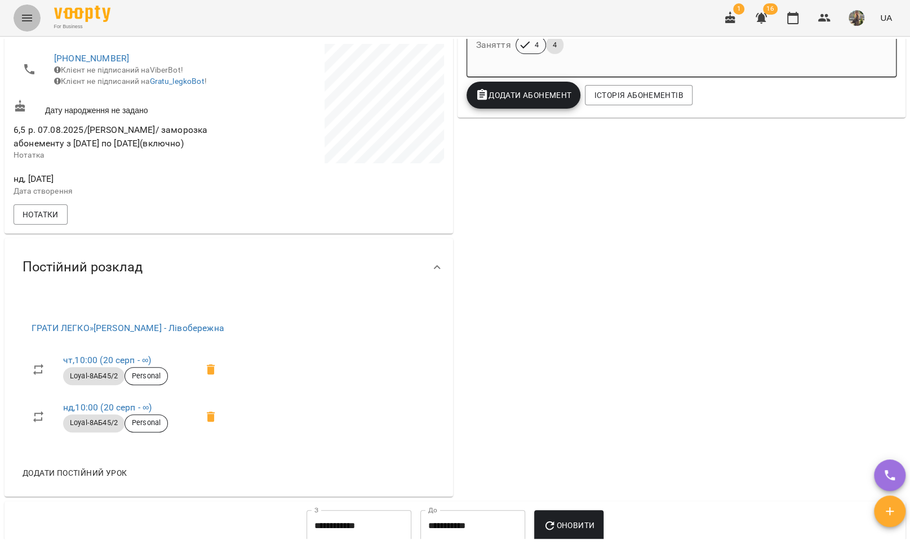
click at [33, 10] on button "Menu" at bounding box center [27, 18] width 27 height 27
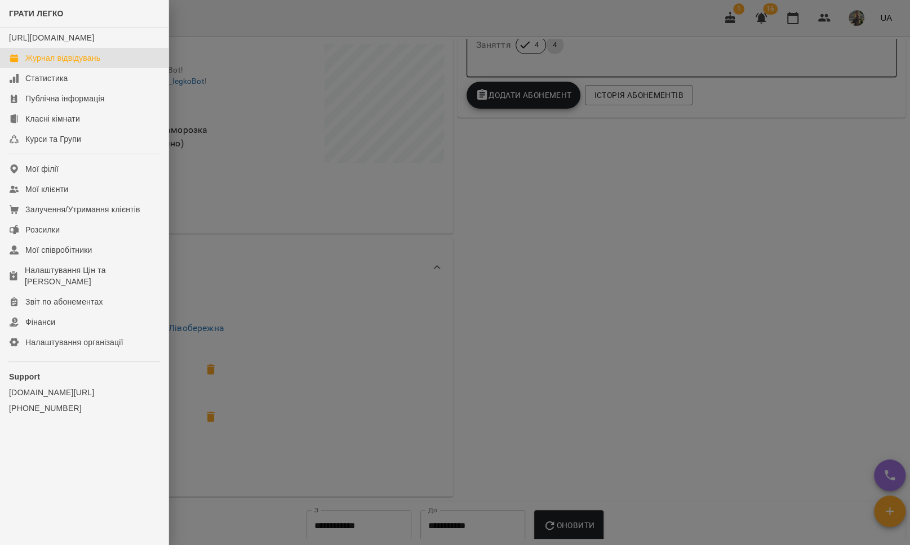
click at [32, 64] on div "Журнал відвідувань" at bounding box center [62, 57] width 75 height 11
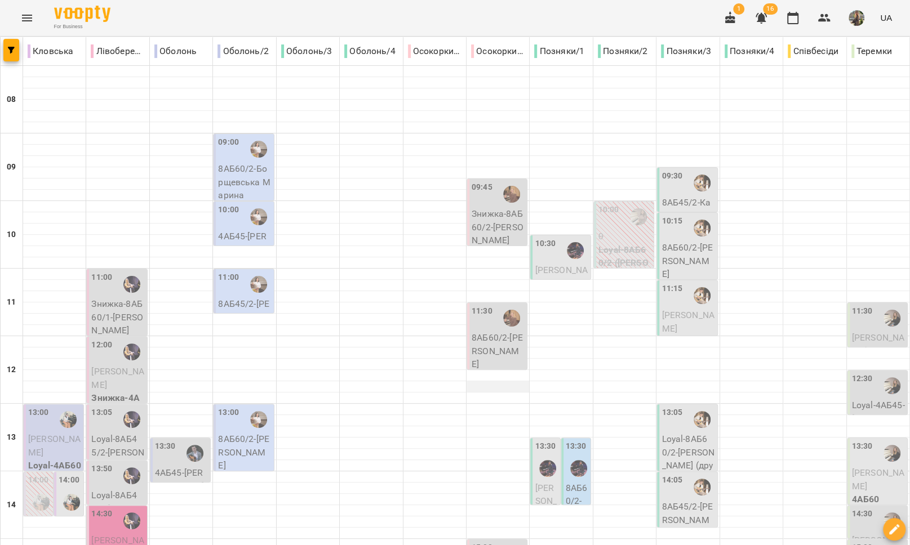
scroll to position [159, 0]
click at [566, 456] on div at bounding box center [579, 469] width 26 height 26
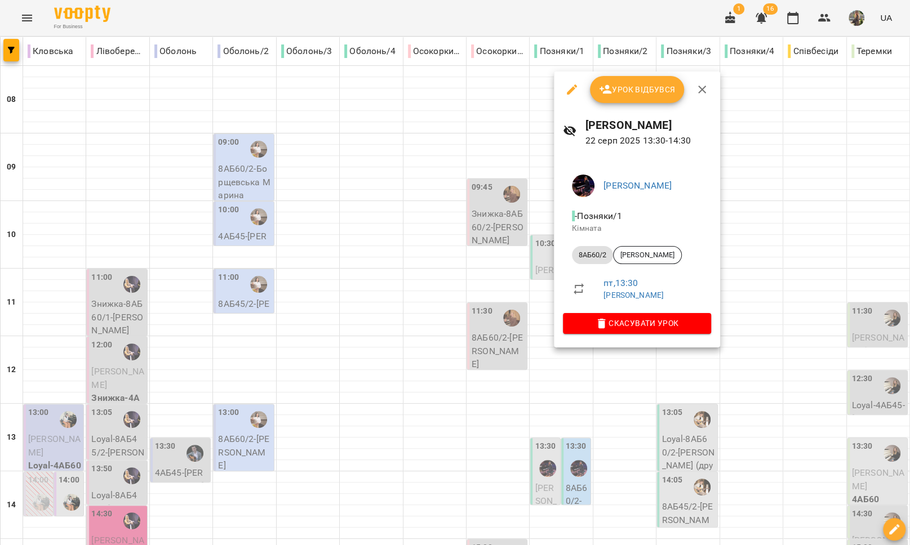
click at [535, 305] on div at bounding box center [455, 272] width 910 height 545
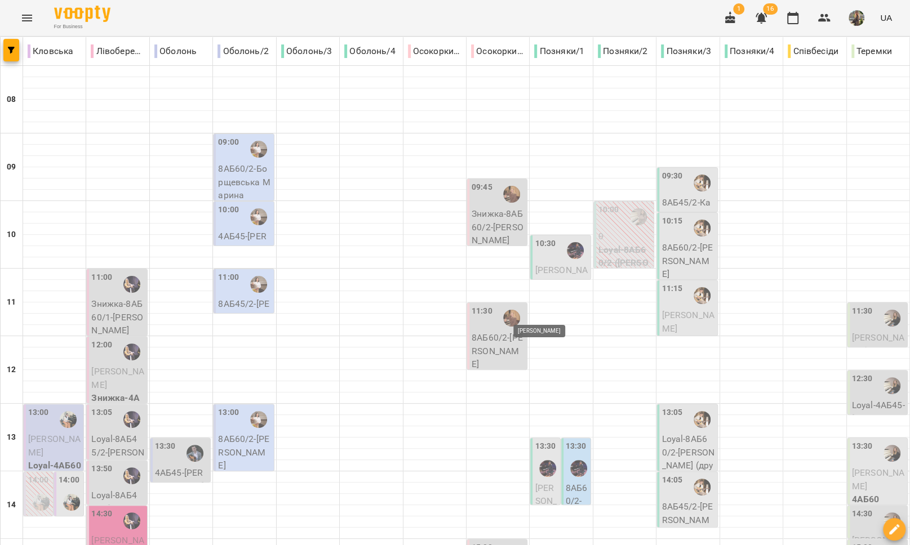
click at [539, 460] on img "Юлія КРАВЧЕНКО" at bounding box center [547, 468] width 17 height 17
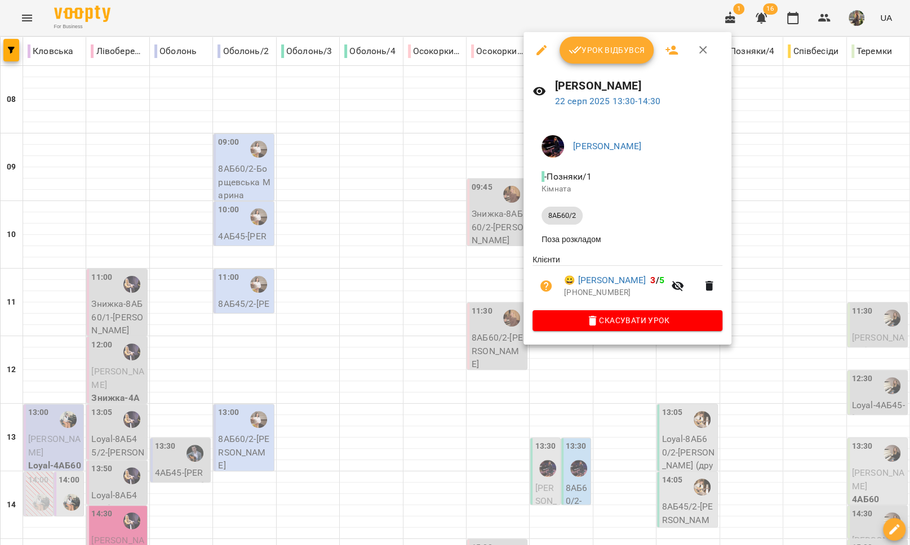
click at [502, 274] on div at bounding box center [455, 272] width 910 height 545
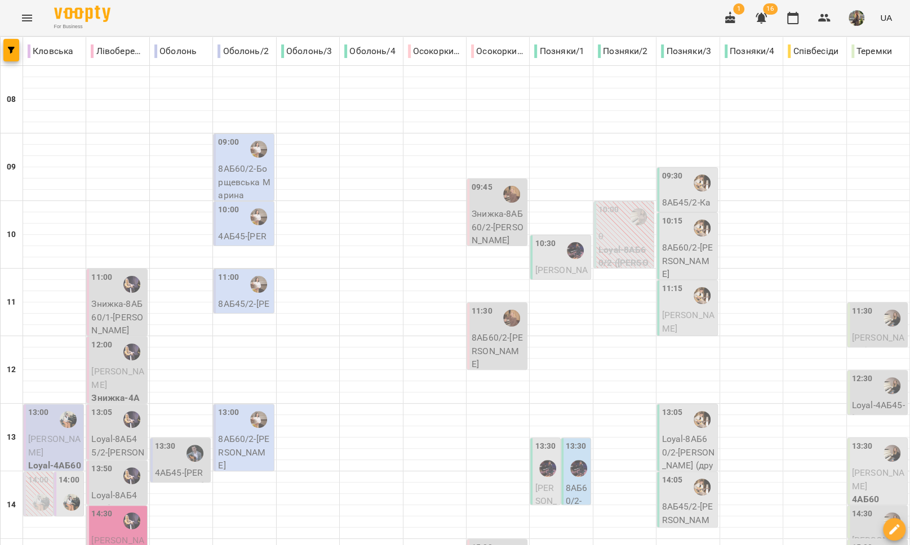
click at [548, 460] on img "Юлія КРАВЧЕНКО" at bounding box center [547, 468] width 17 height 17
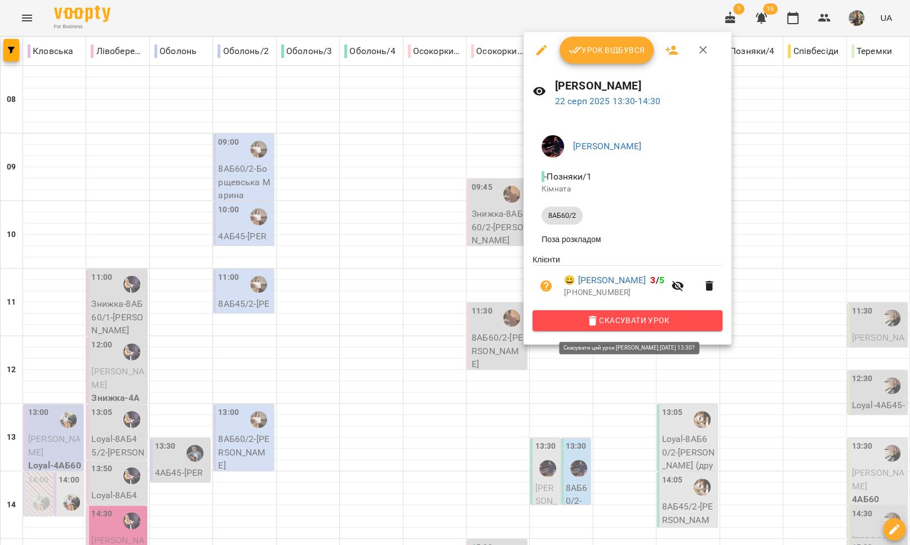
click at [592, 321] on span "Скасувати Урок" at bounding box center [628, 321] width 172 height 14
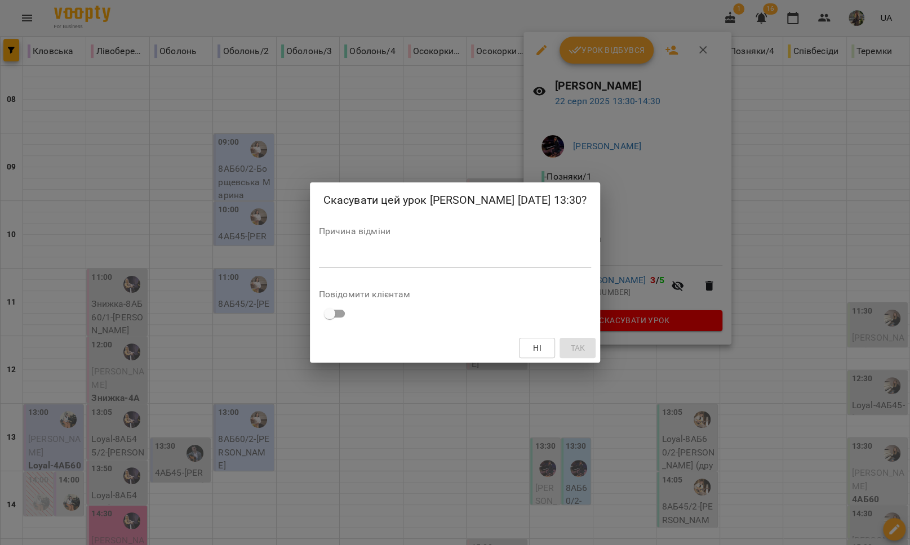
click at [542, 264] on div "*" at bounding box center [455, 259] width 273 height 18
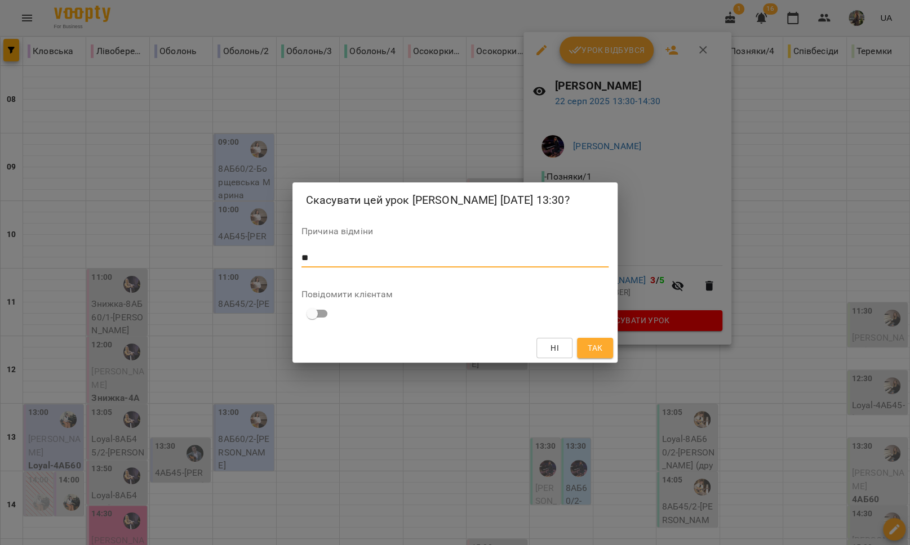
type textarea "*"
type textarea "**********"
click at [595, 341] on span "Так" at bounding box center [595, 348] width 15 height 14
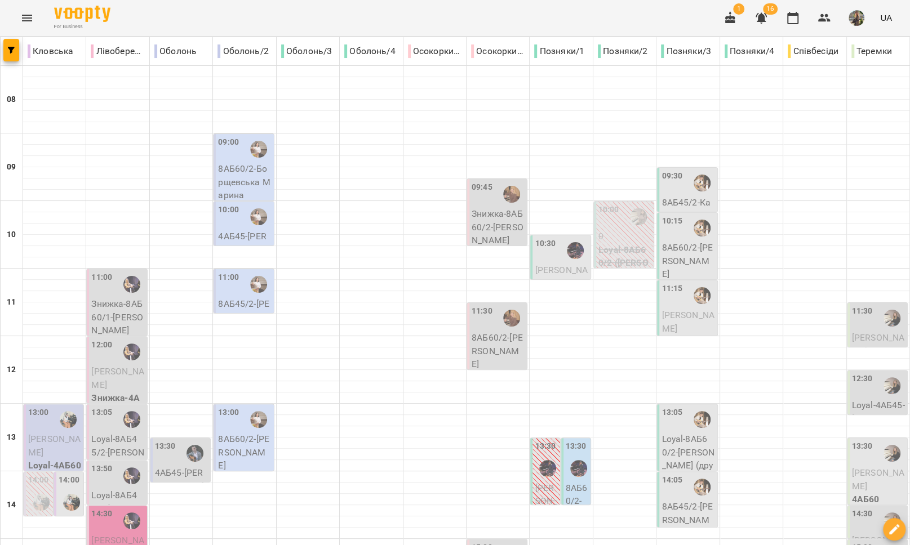
click at [570, 460] on img "Юлія КРАВЧЕНКО" at bounding box center [578, 468] width 17 height 17
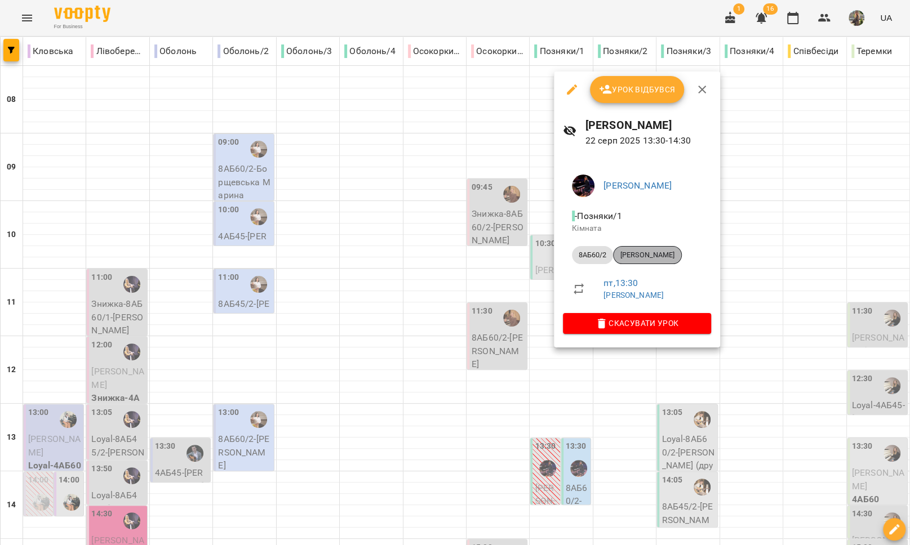
click at [637, 255] on span "[PERSON_NAME]" at bounding box center [648, 255] width 68 height 10
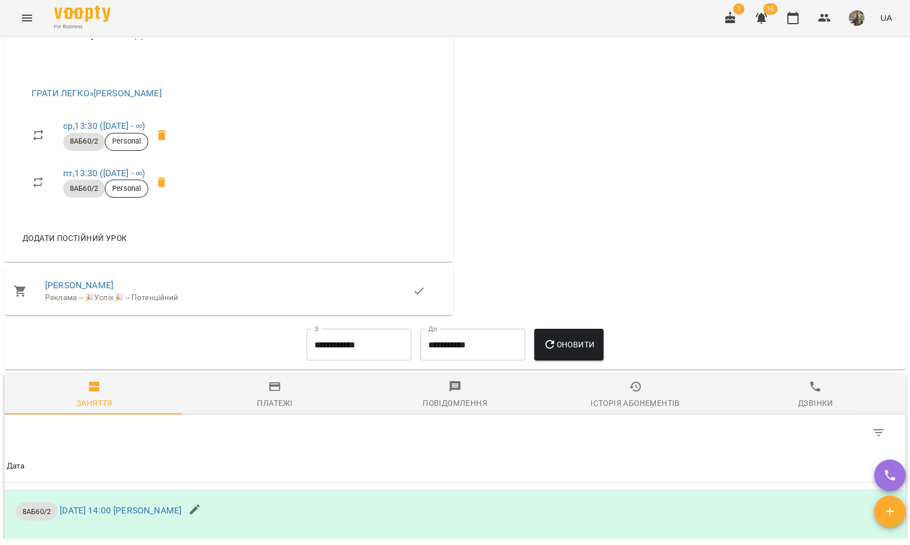
scroll to position [532, 0]
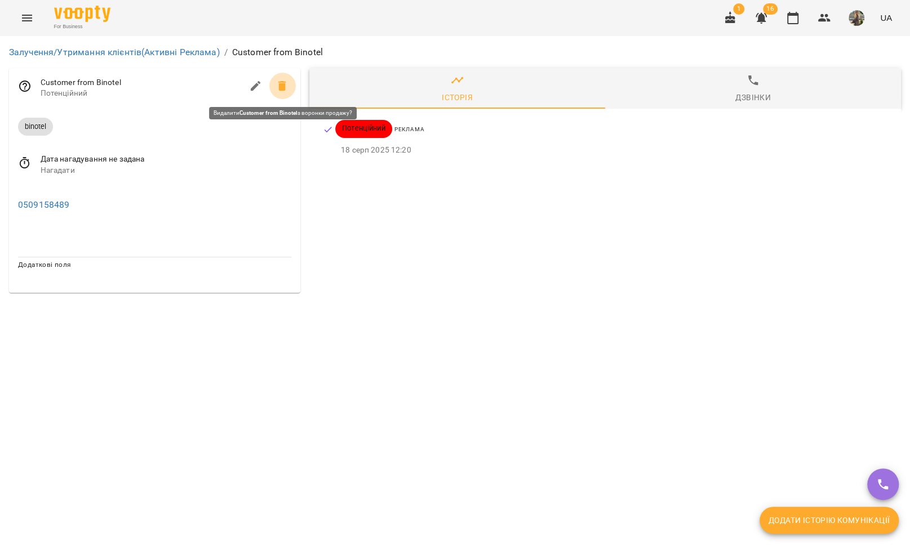
click at [283, 81] on icon at bounding box center [282, 86] width 8 height 10
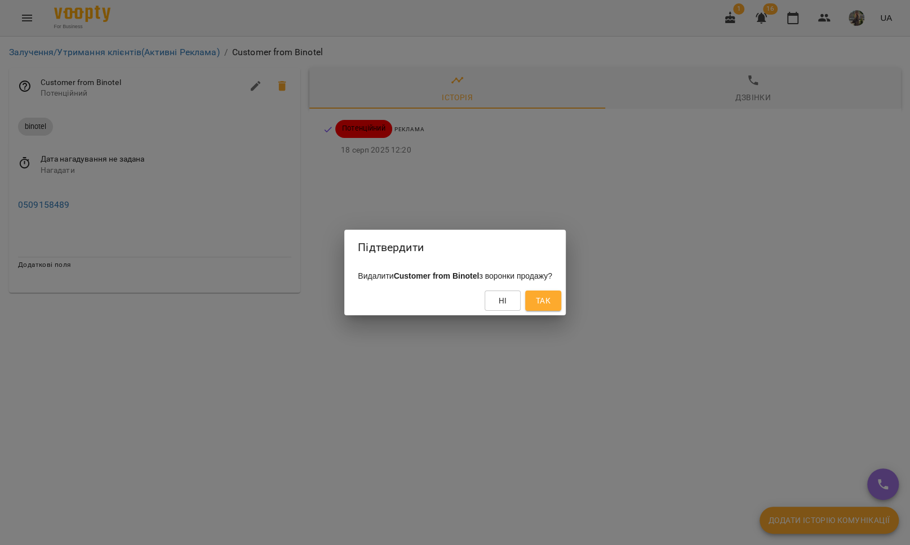
click at [547, 300] on button "Так" at bounding box center [543, 301] width 36 height 20
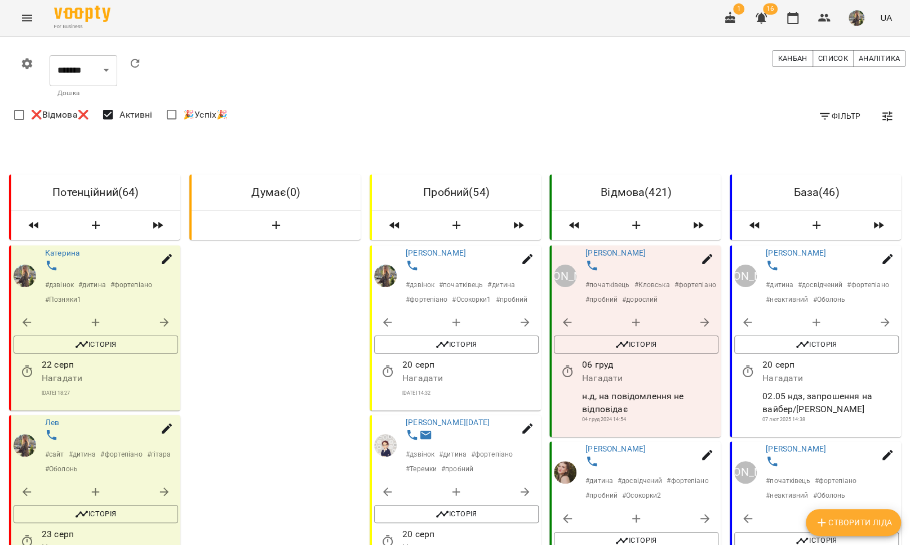
click at [17, 18] on button "Menu" at bounding box center [27, 18] width 27 height 27
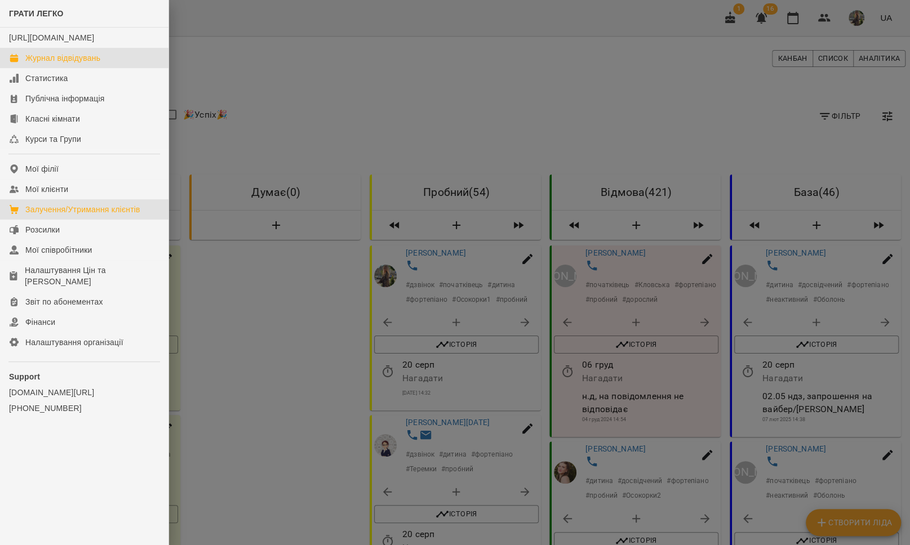
click at [56, 64] on div "Журнал відвідувань" at bounding box center [62, 57] width 75 height 11
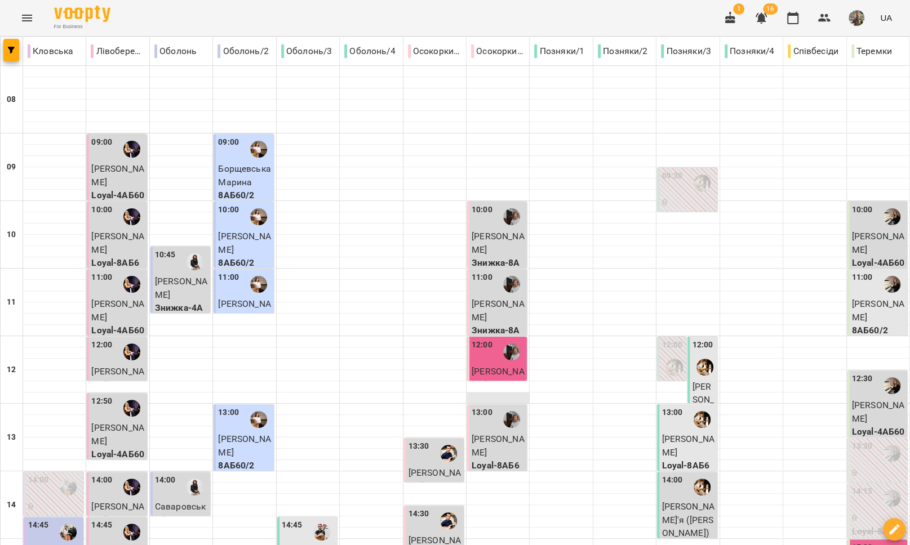
scroll to position [85, 0]
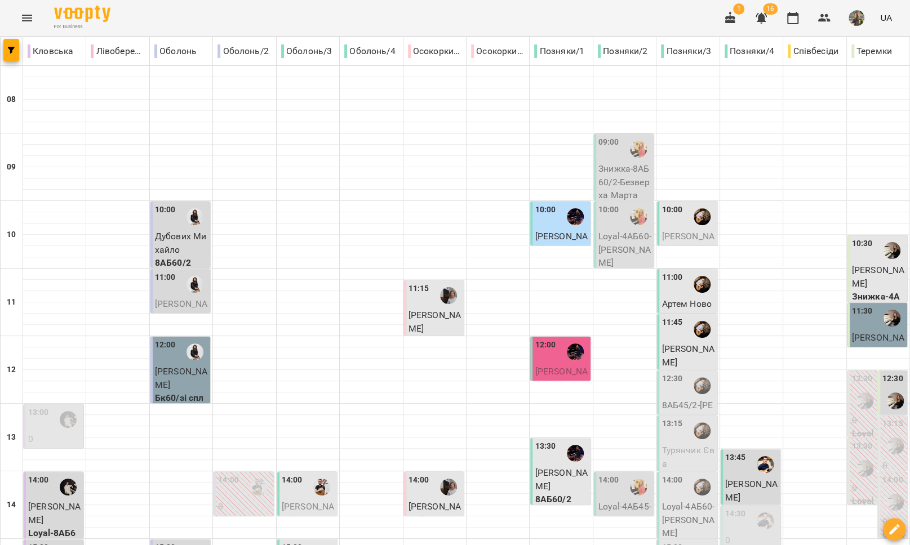
scroll to position [423, 0]
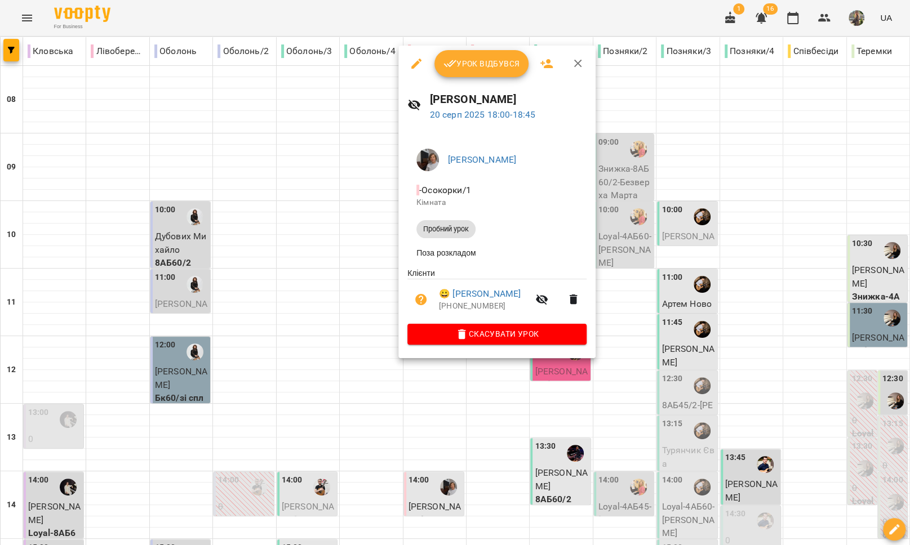
click at [364, 351] on div at bounding box center [455, 272] width 910 height 545
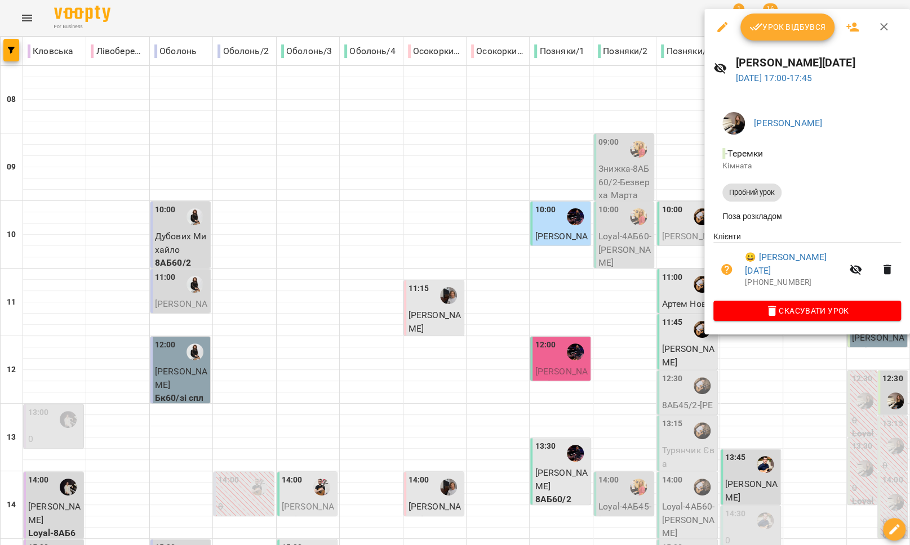
click at [814, 305] on span "Скасувати Урок" at bounding box center [807, 311] width 170 height 14
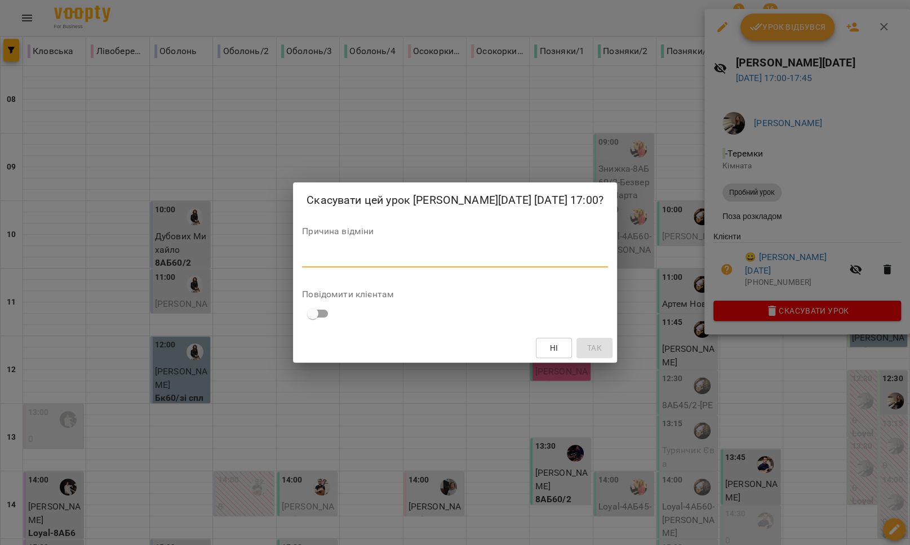
click at [473, 257] on textarea at bounding box center [455, 258] width 306 height 11
type textarea "*******"
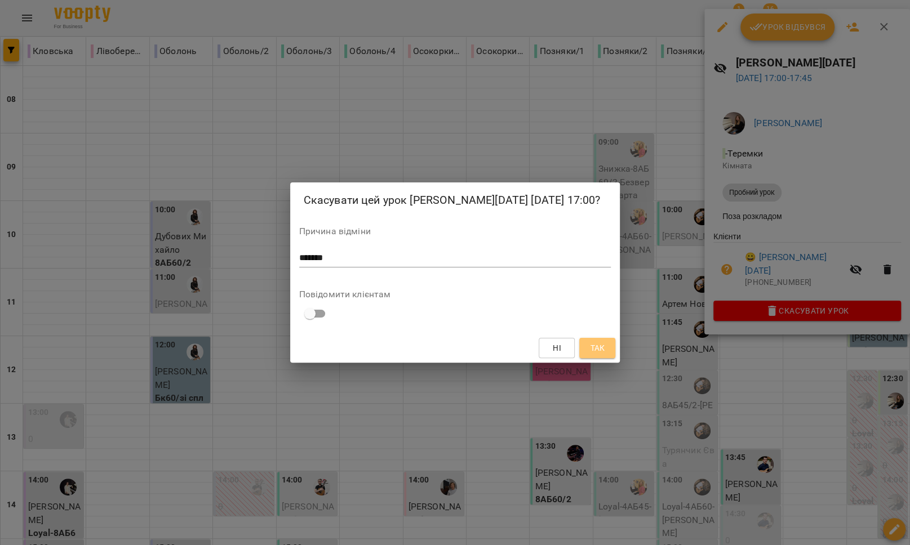
click at [597, 349] on span "Так" at bounding box center [597, 348] width 15 height 14
